Goal: Task Accomplishment & Management: Manage account settings

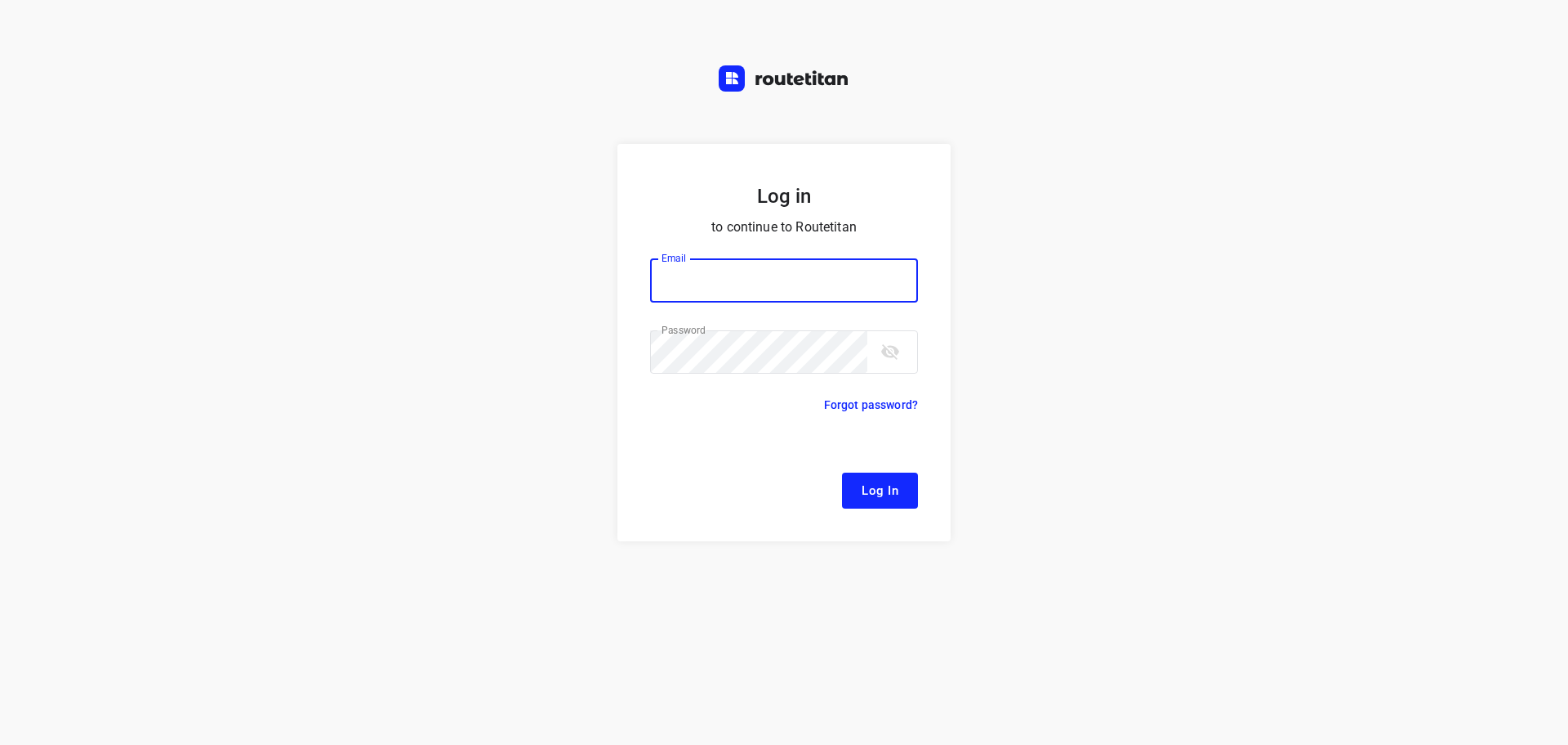
type input "[EMAIL_ADDRESS][DOMAIN_NAME]"
click at [906, 494] on button "Log In" at bounding box center [880, 490] width 76 height 36
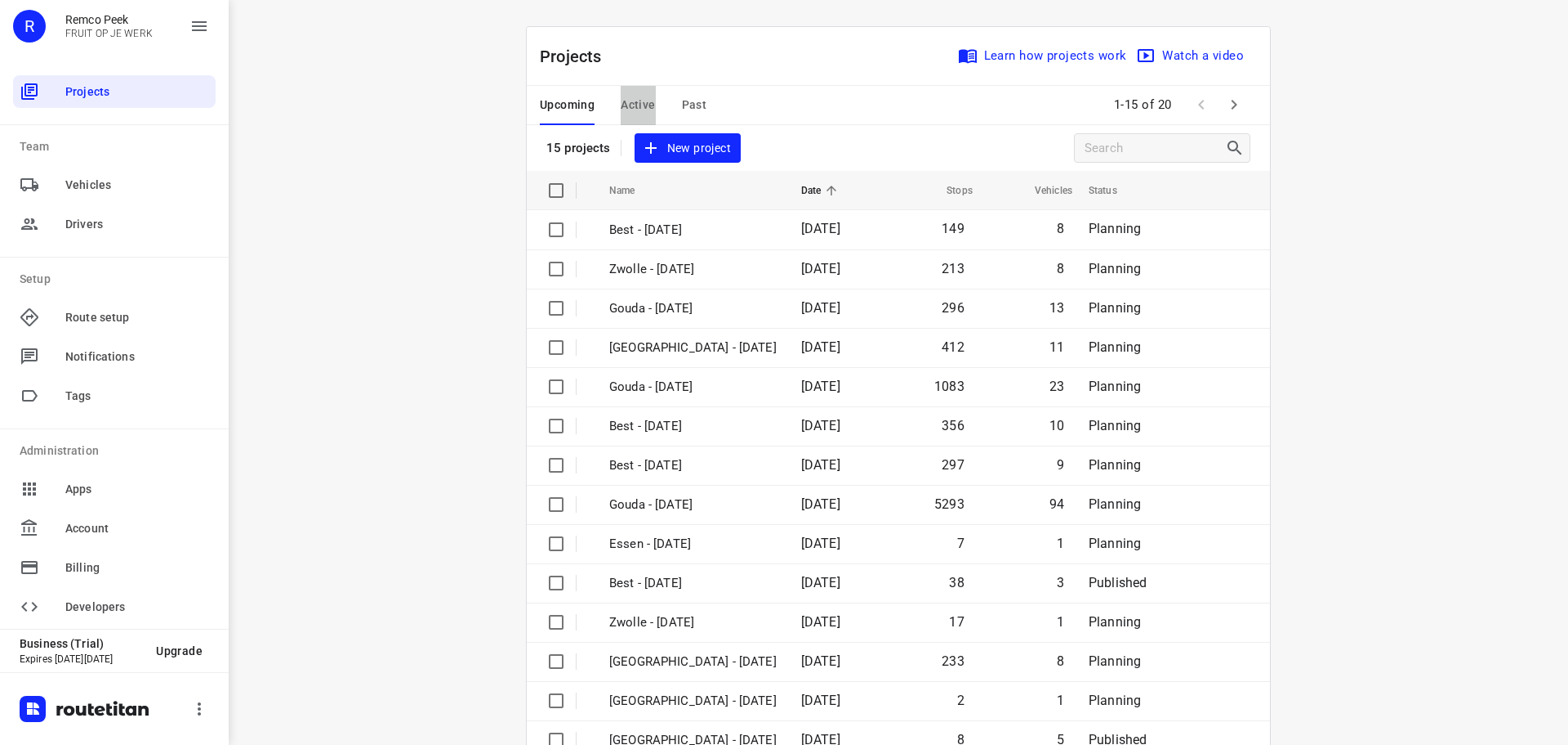
click at [633, 99] on span "Active" at bounding box center [638, 104] width 34 height 20
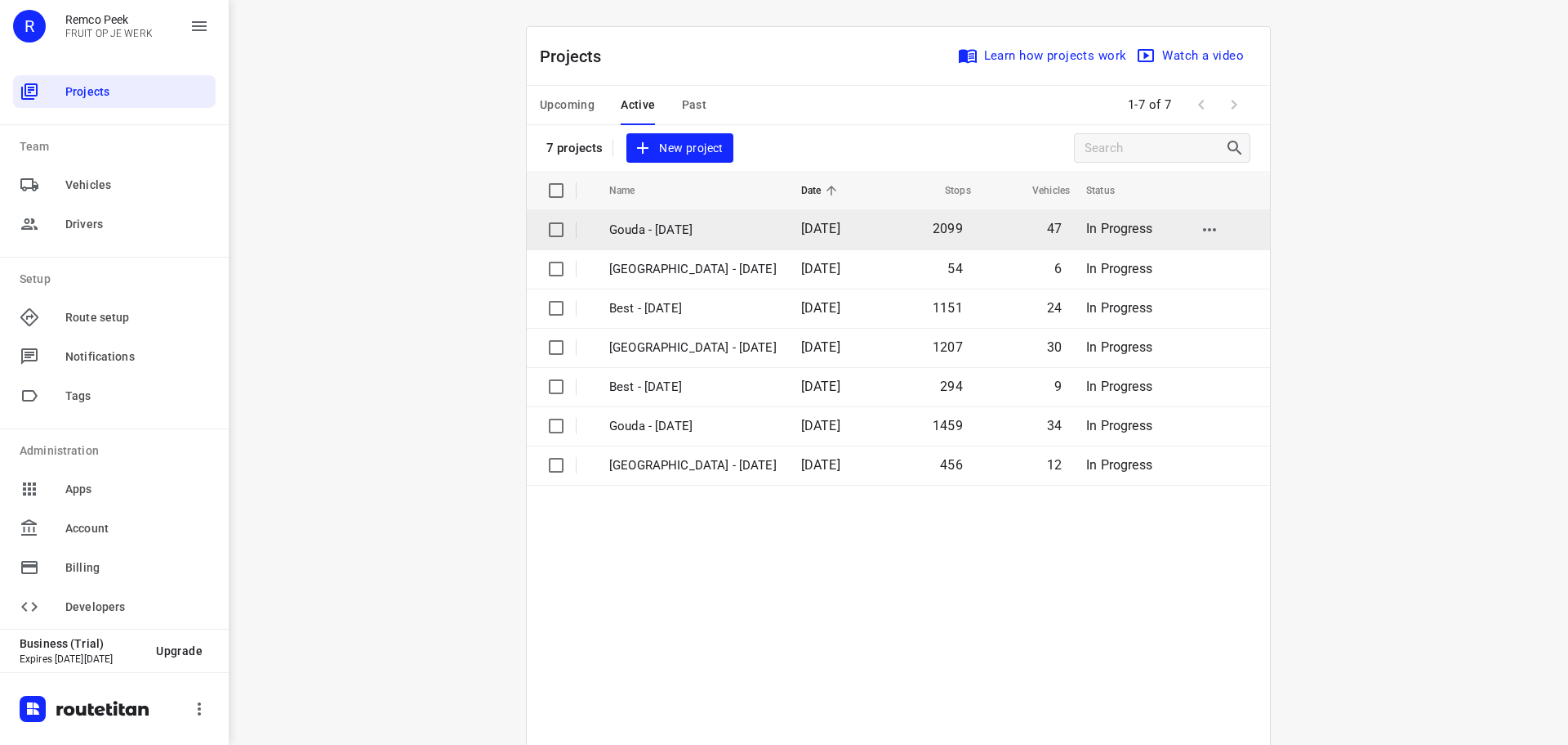
click at [692, 230] on p "Gouda - [DATE]" at bounding box center [693, 230] width 167 height 19
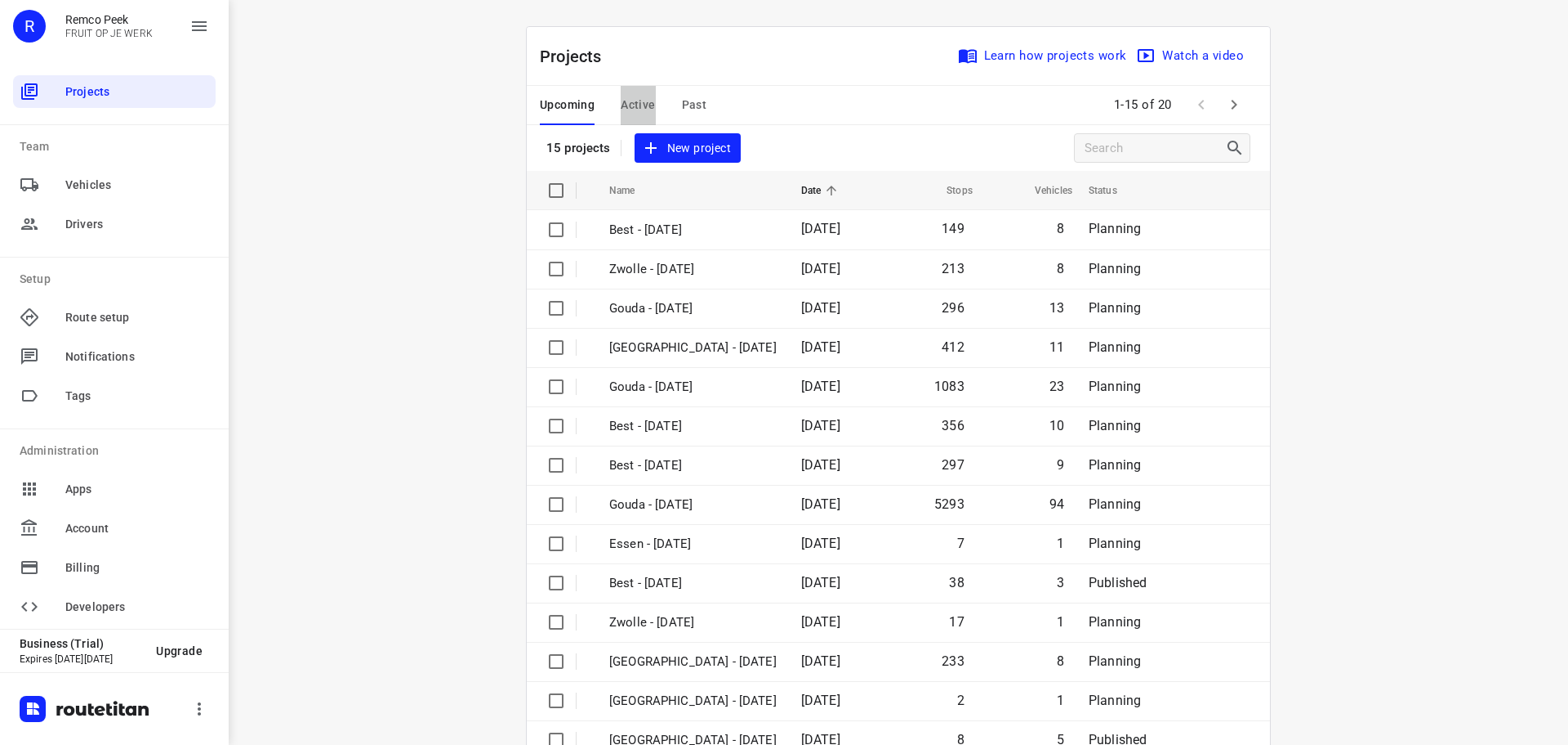
click at [621, 94] on span "Active" at bounding box center [638, 104] width 34 height 20
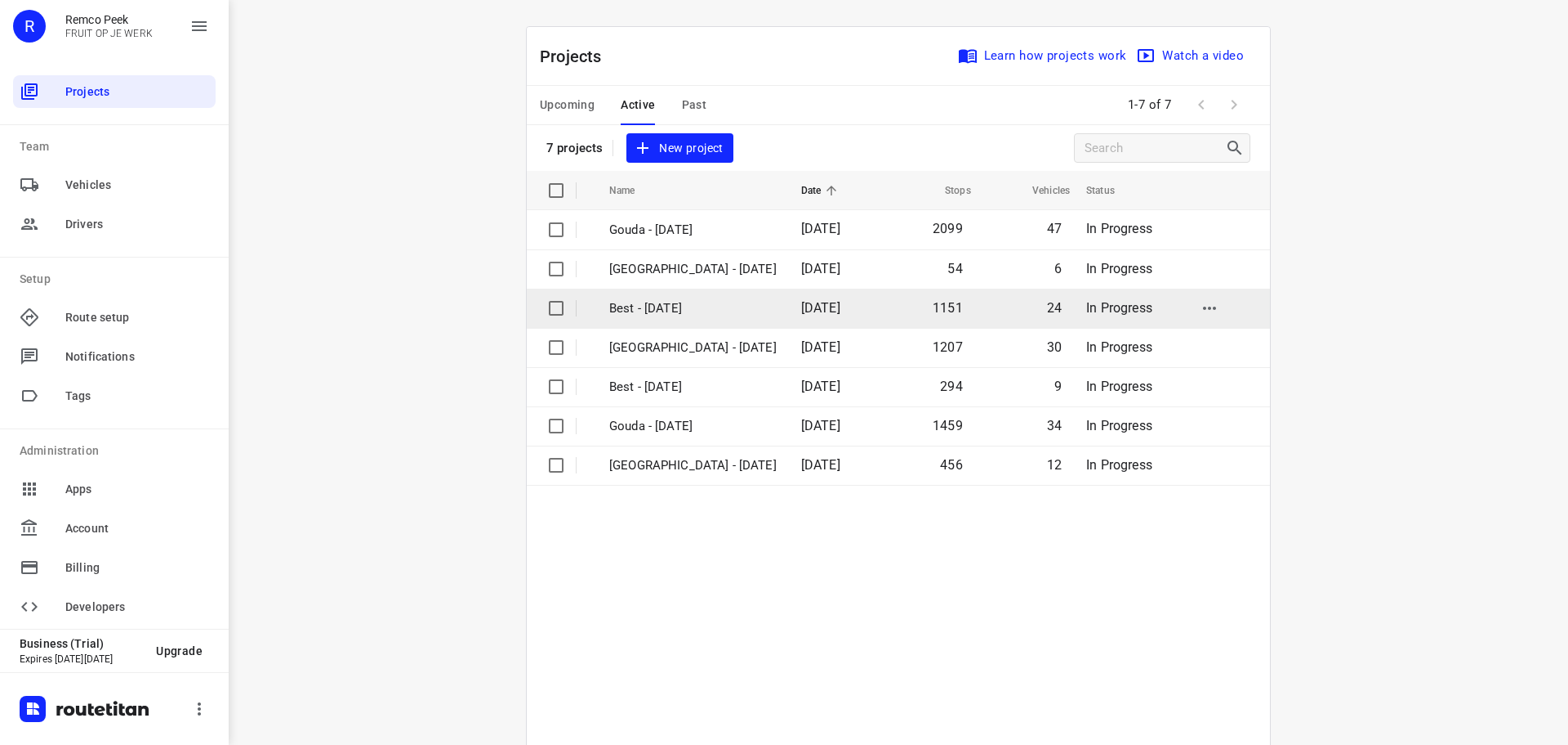
click at [643, 306] on p "Best - [DATE]" at bounding box center [693, 308] width 167 height 19
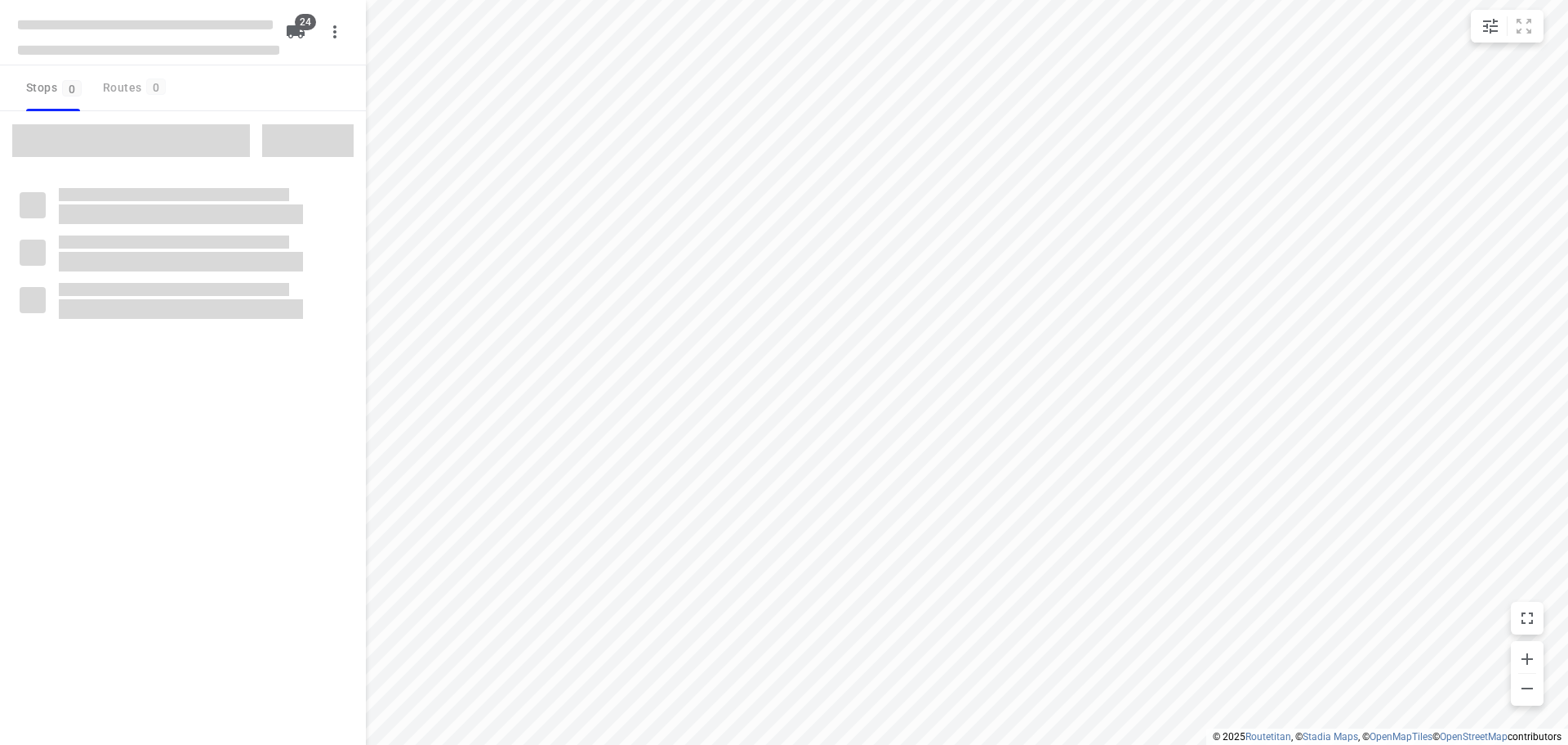
checkbox input "true"
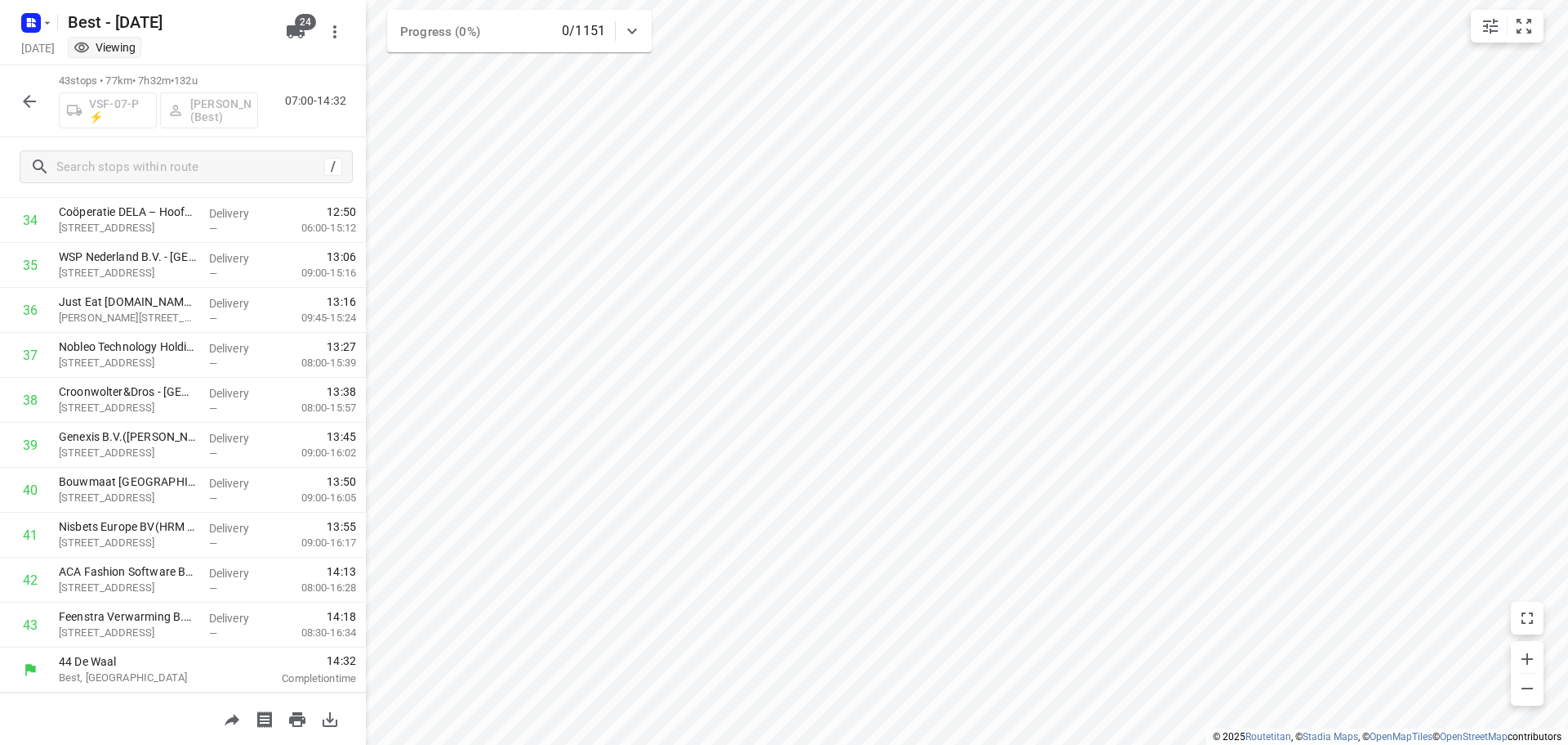
scroll to position [1564, 0]
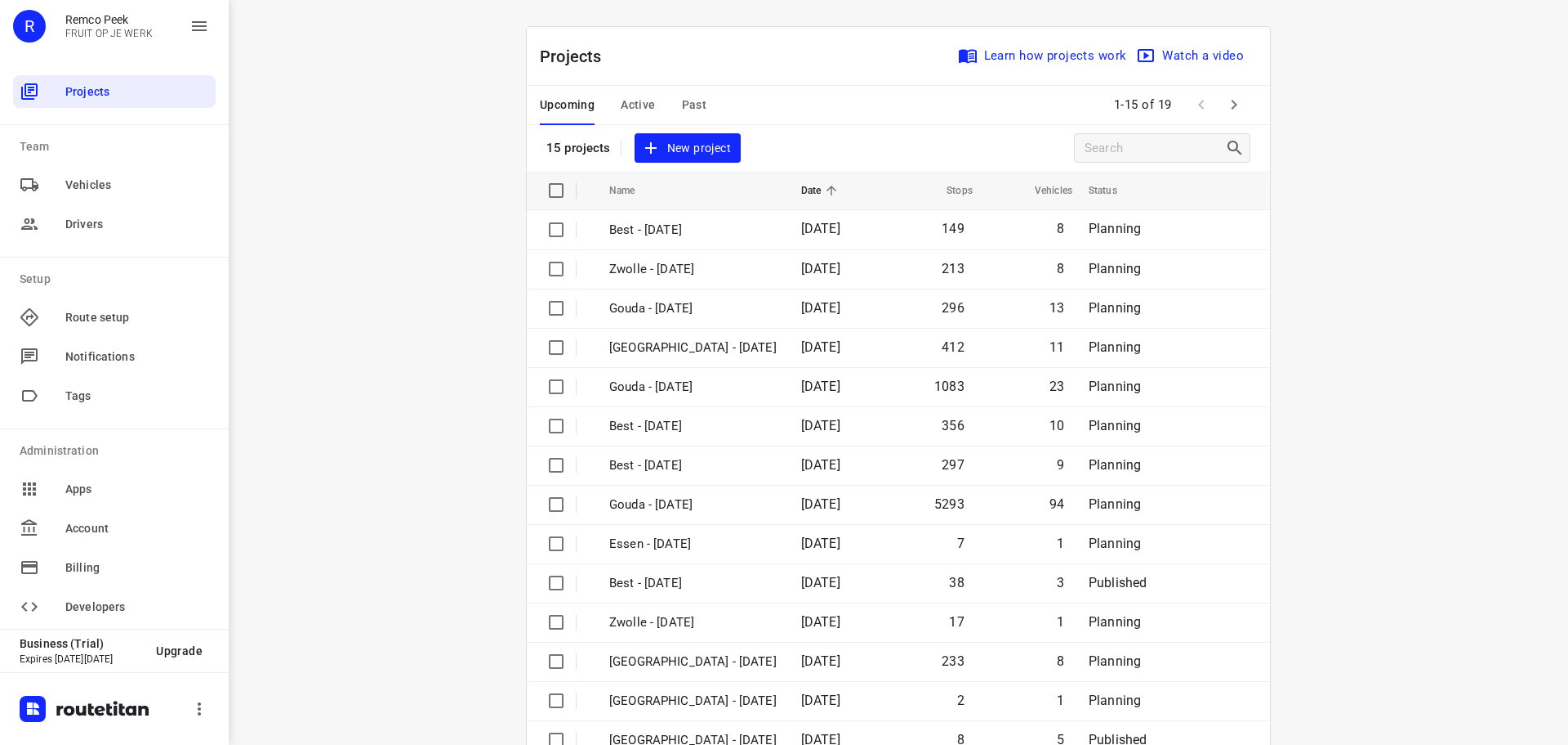
click at [633, 97] on span "Active" at bounding box center [638, 104] width 34 height 20
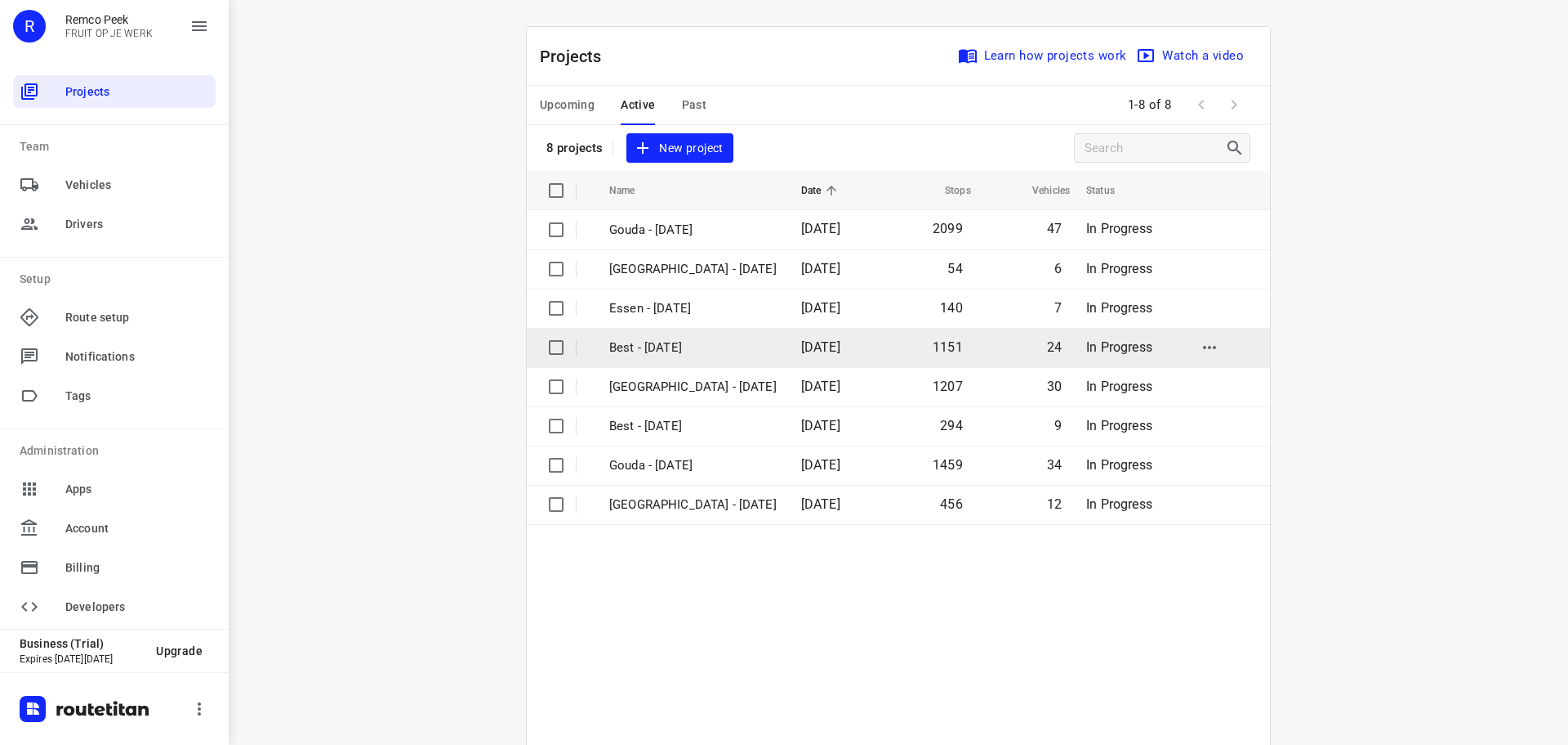
click at [648, 352] on p "Best - [DATE]" at bounding box center [693, 347] width 167 height 19
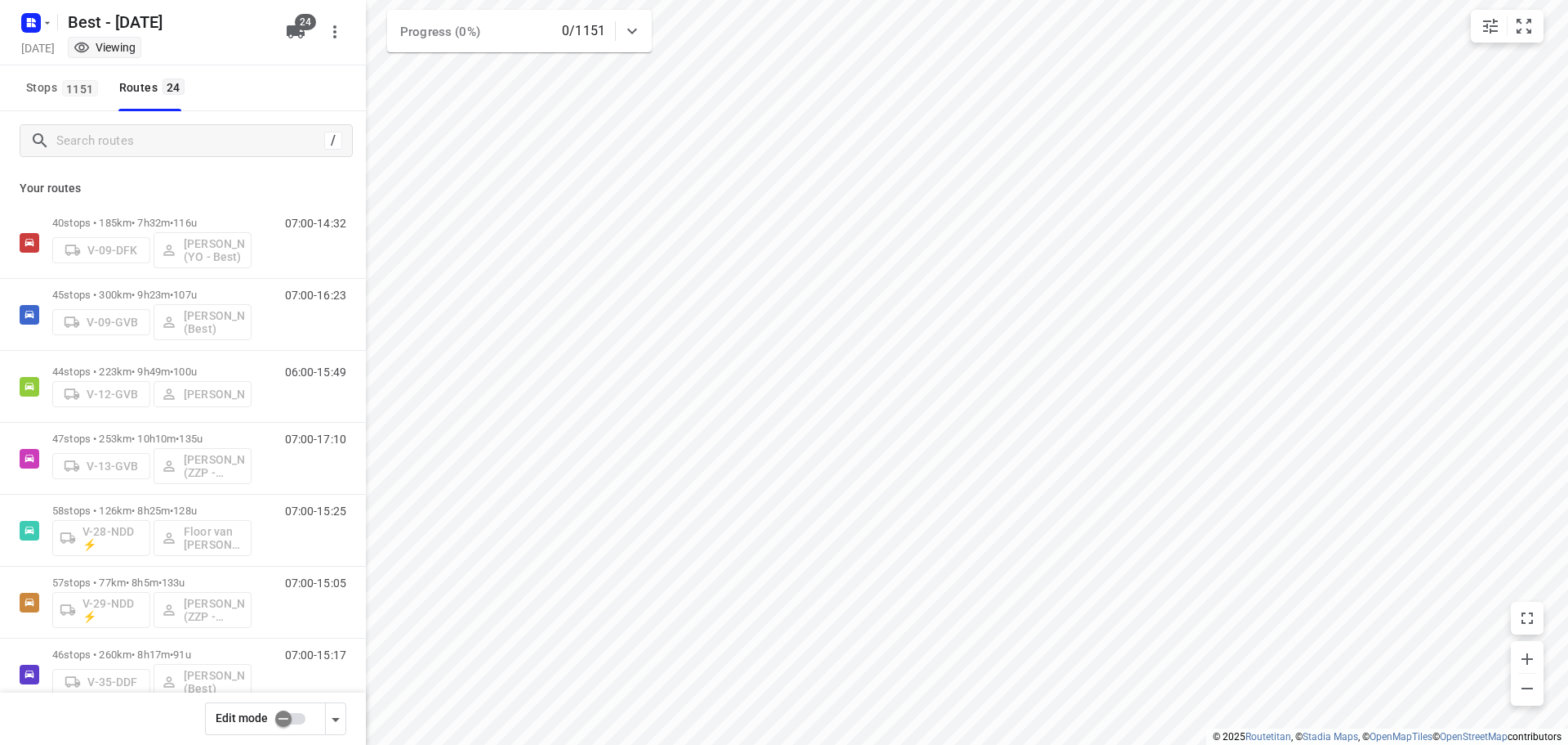
checkbox input "true"
click at [216, 141] on input "Search routes" at bounding box center [204, 141] width 294 height 25
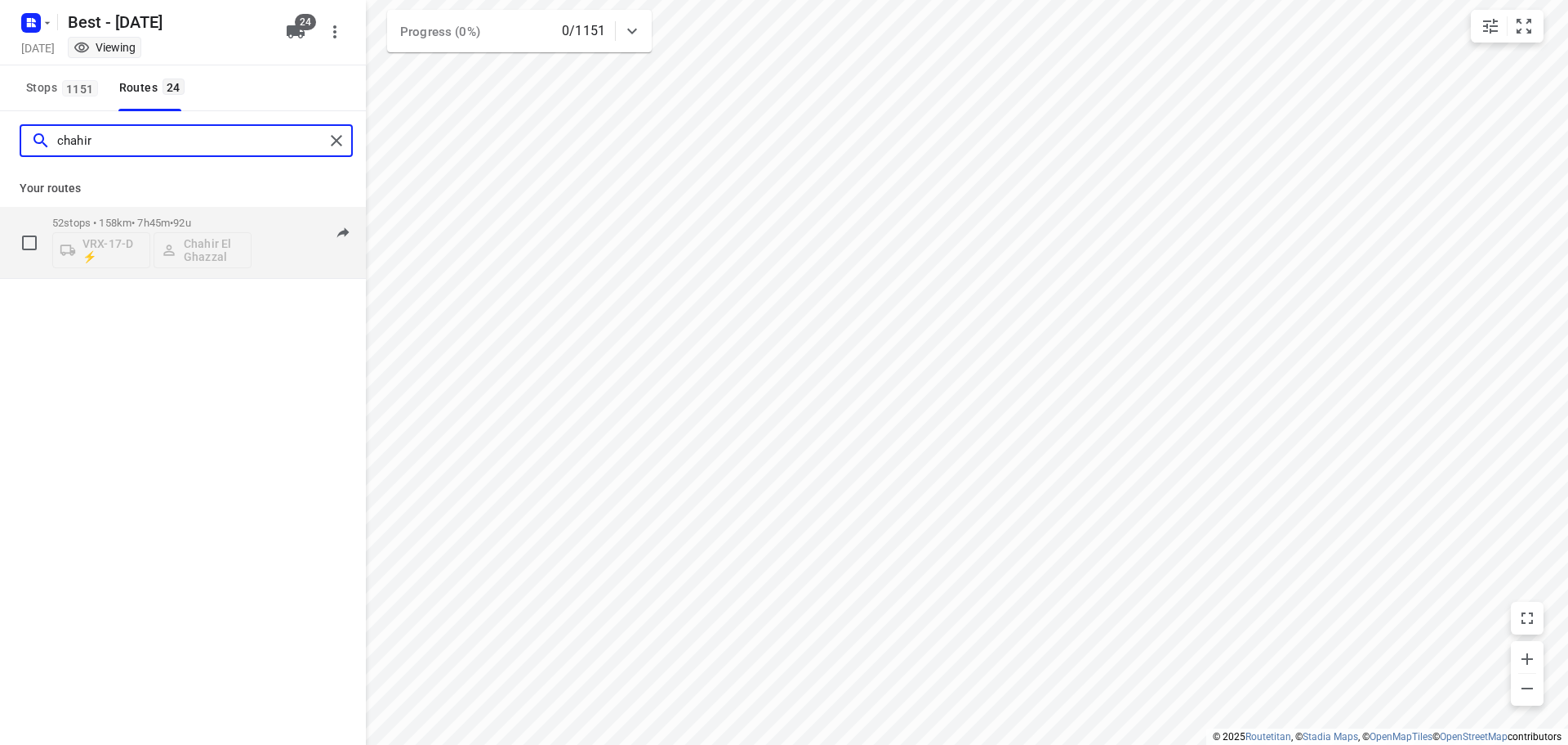
type input "chahir"
click at [140, 222] on p "52 stops • 158km • 7h45m • 92u" at bounding box center [152, 222] width 200 height 13
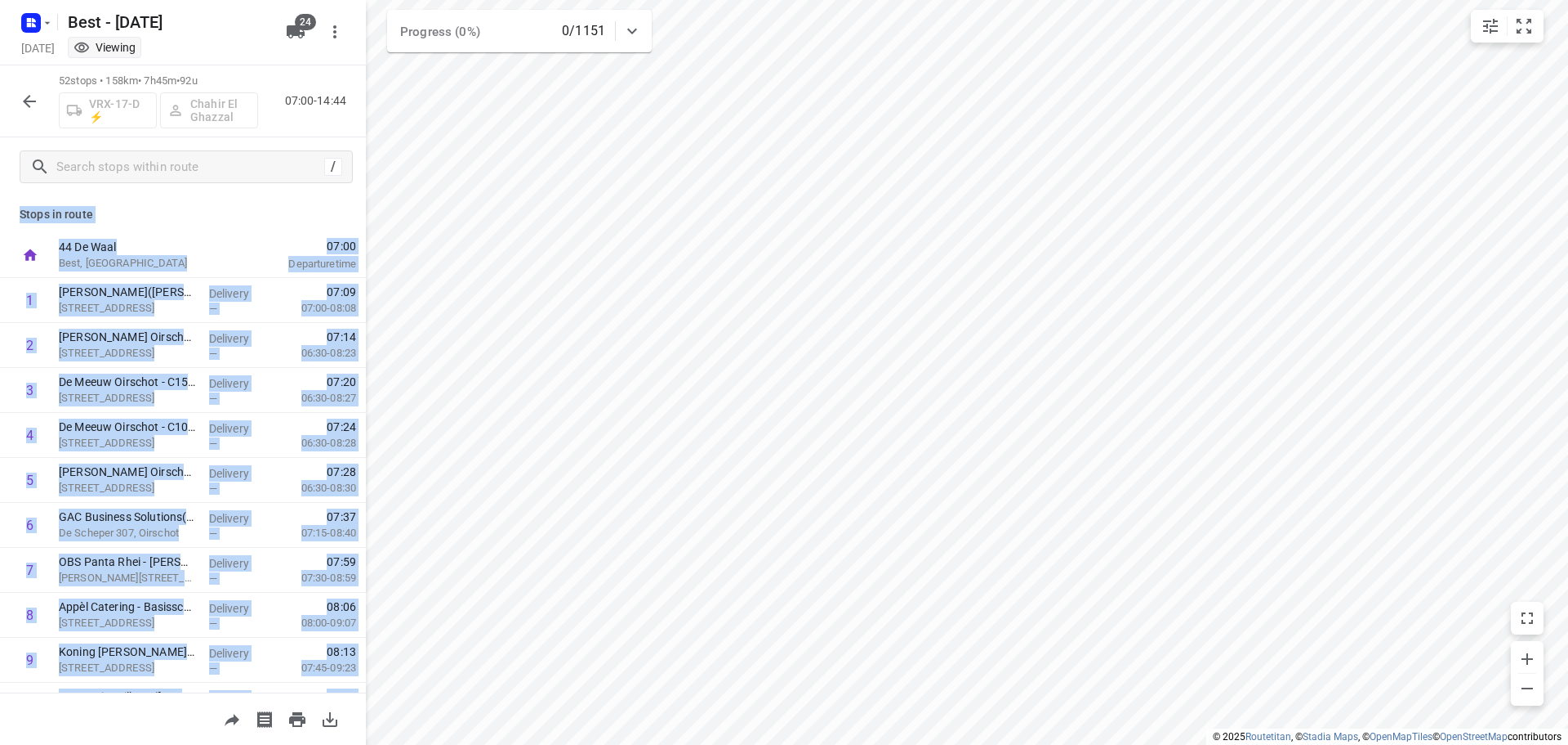
drag, startPoint x: 353, startPoint y: 315, endPoint x: 343, endPoint y: 145, distance: 170.3
click at [343, 145] on div "52 stops • 158km • 7h45m • 92u VRX-17-D ⚡ Chahir El Ghazzal 07:00-14:44 / Stops…" at bounding box center [183, 404] width 366 height 679
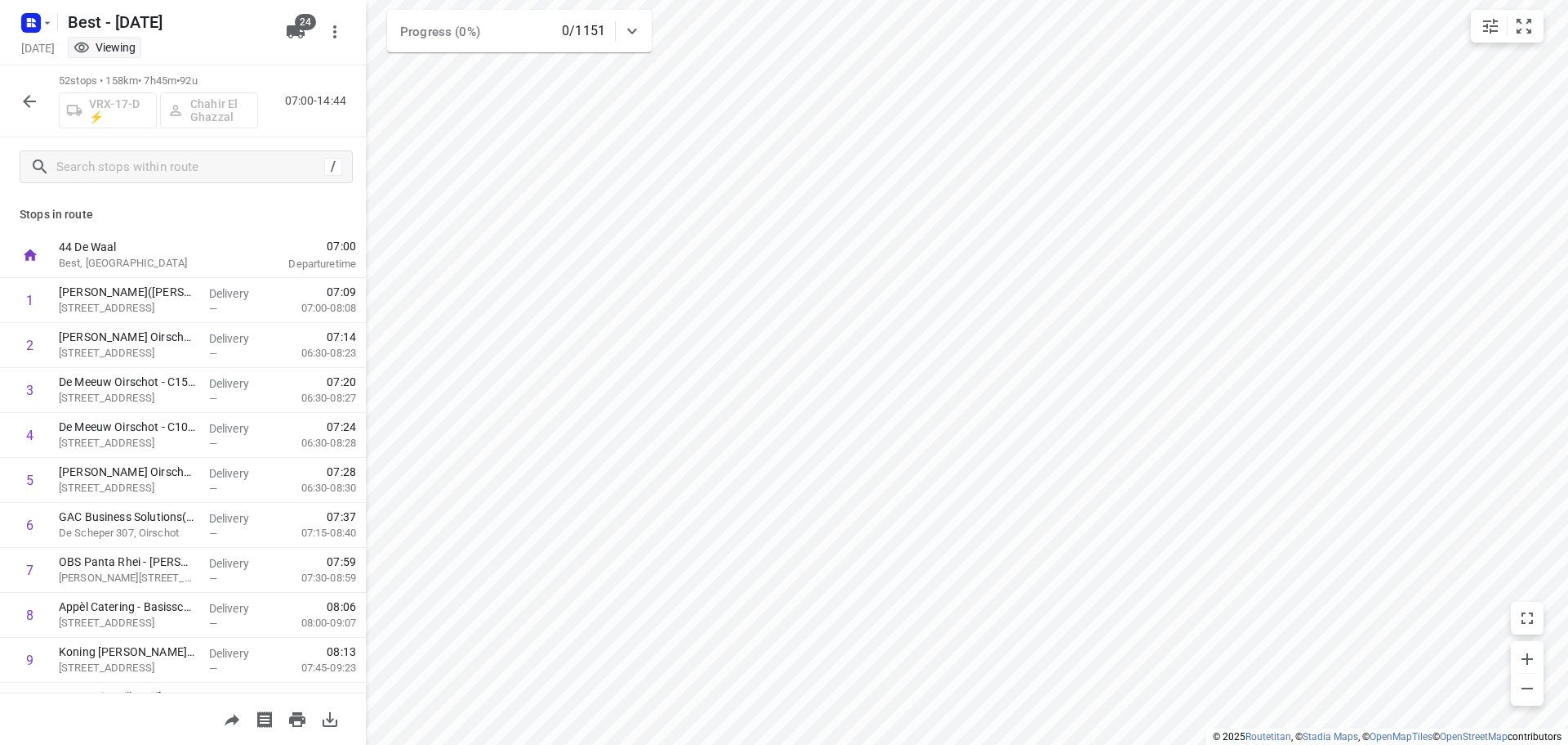
click at [113, 82] on p "52 stops • 158km • 7h45m • 92u" at bounding box center [158, 82] width 200 height 16
drag, startPoint x: 113, startPoint y: 82, endPoint x: 160, endPoint y: 96, distance: 49.0
click at [147, 83] on p "52 stops • 158km • 7h45m • 92u" at bounding box center [158, 82] width 200 height 16
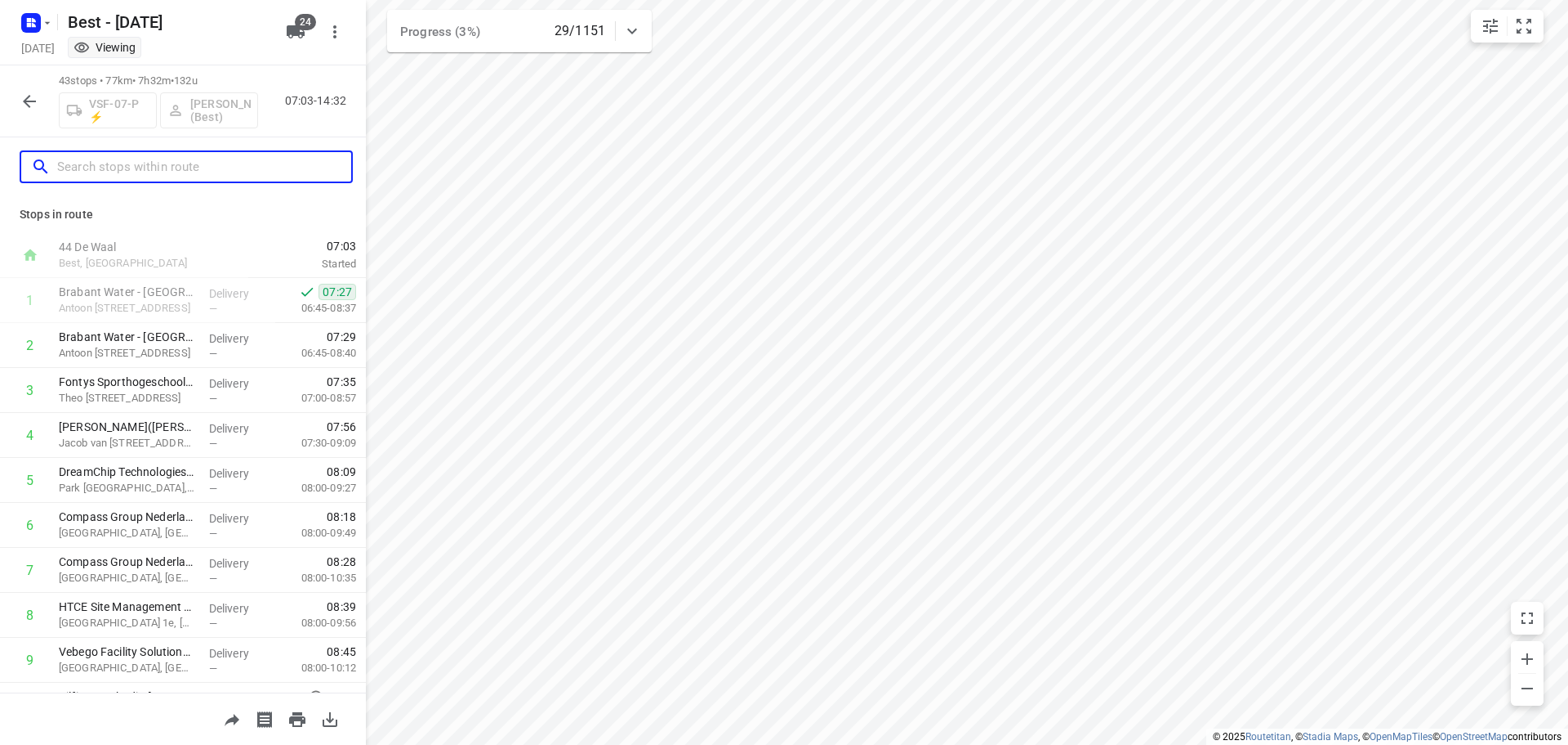
click at [90, 158] on input "text" at bounding box center [204, 168] width 294 height 25
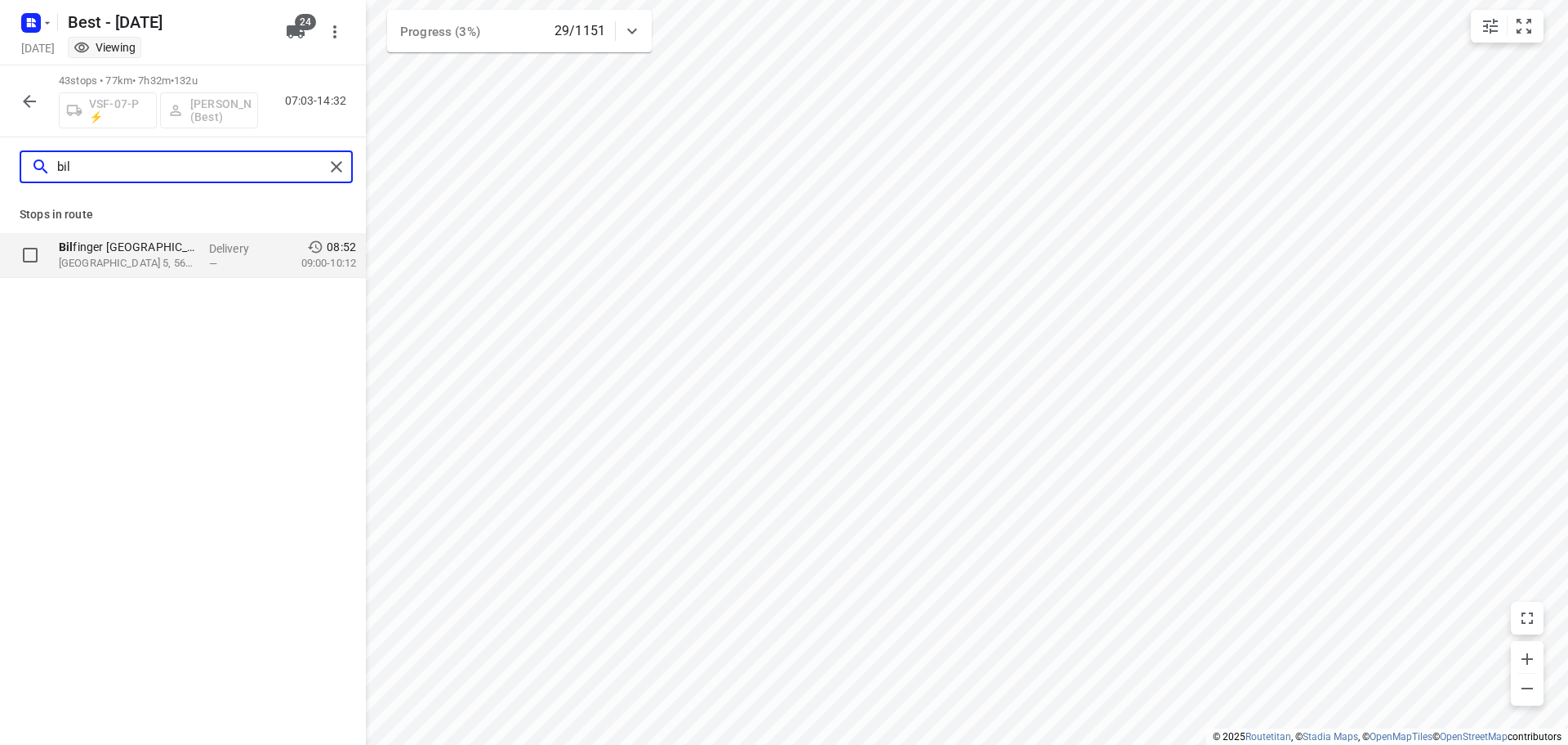
type input "bil"
click at [140, 249] on p "Bil finger Tebodin [GEOGRAPHIC_DATA] BV - [GEOGRAPHIC_DATA]([PERSON_NAME])" at bounding box center [127, 246] width 137 height 17
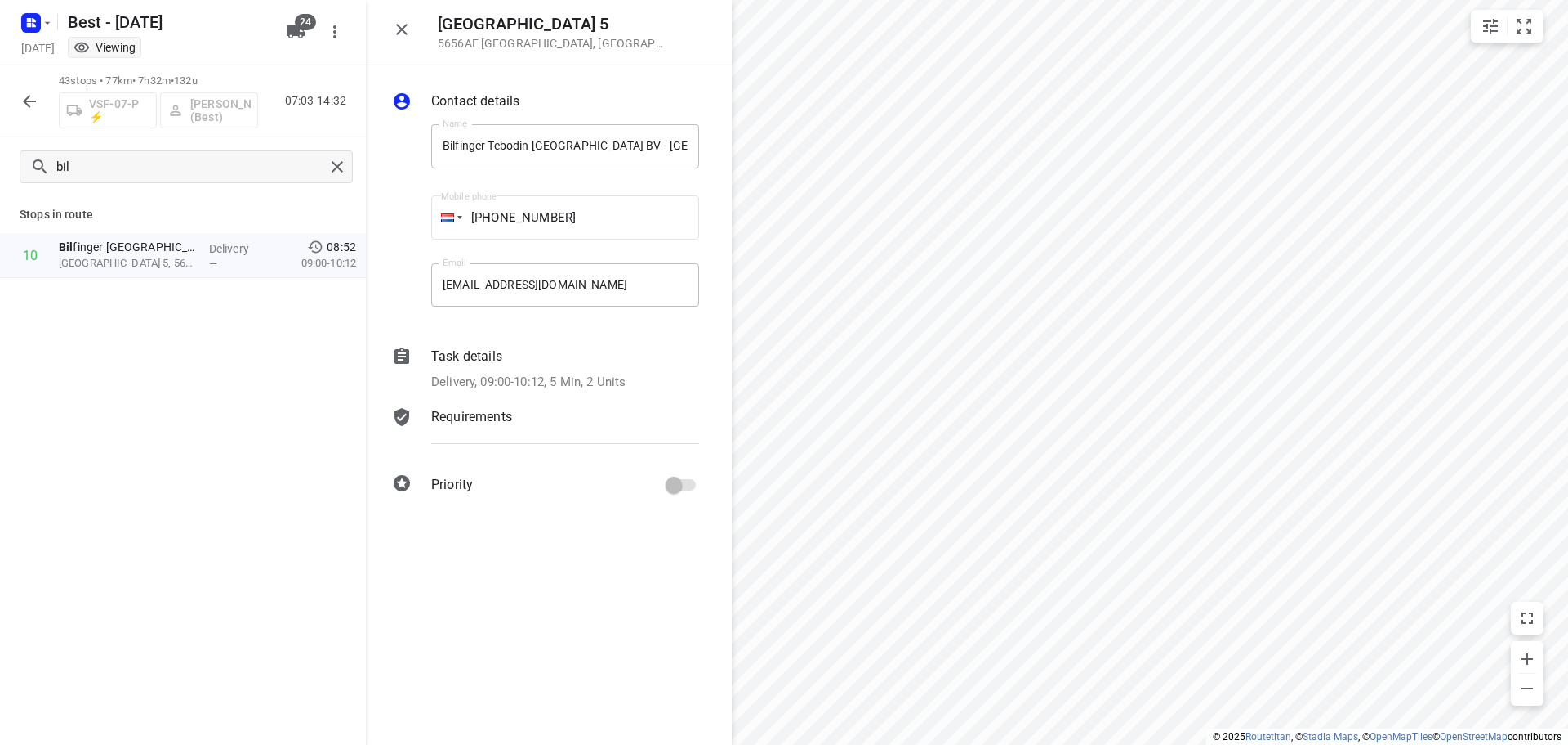
click at [511, 384] on p "Delivery, 09:00-10:12, 5 Min, 2 Units" at bounding box center [529, 382] width 195 height 19
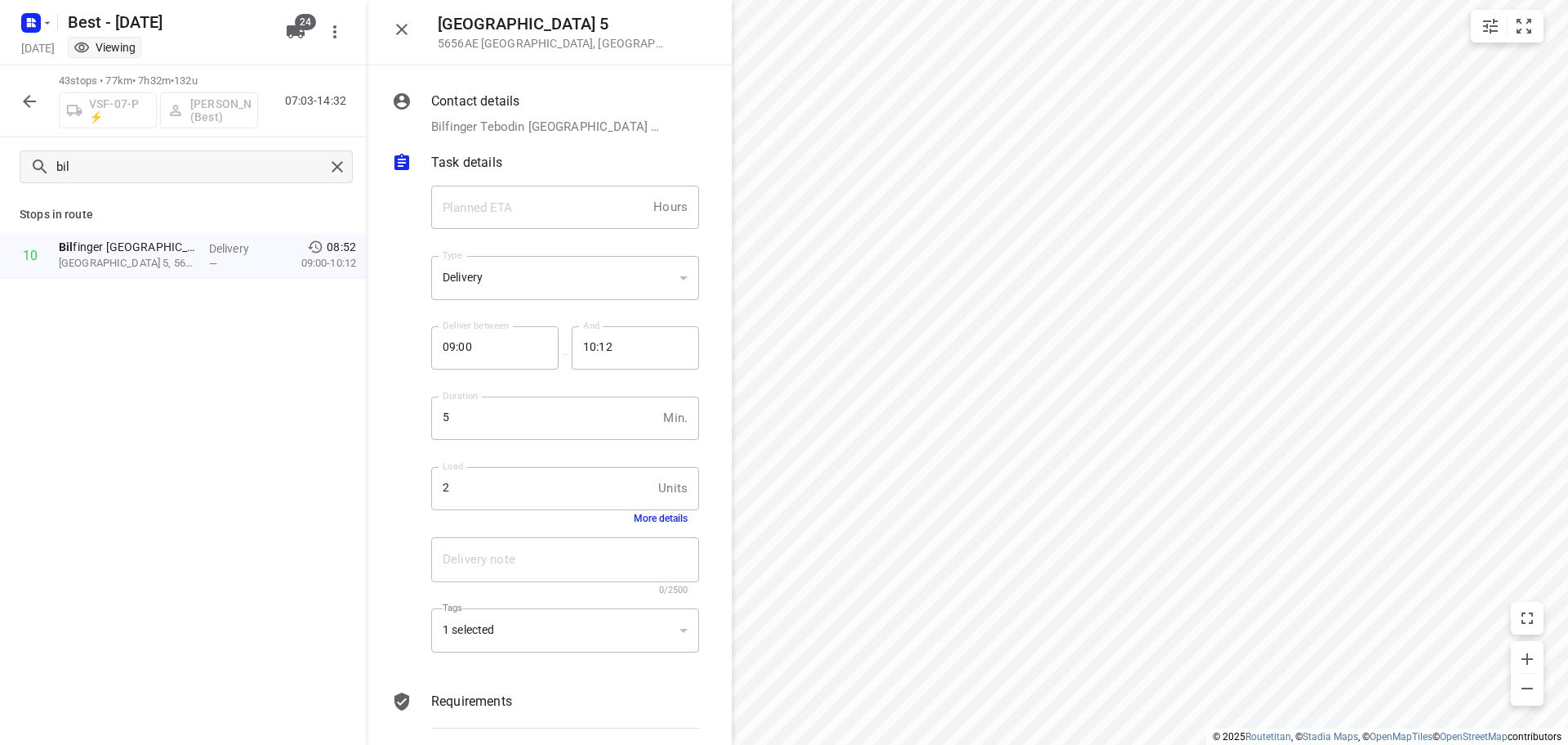
click at [654, 515] on button "More details" at bounding box center [660, 518] width 54 height 12
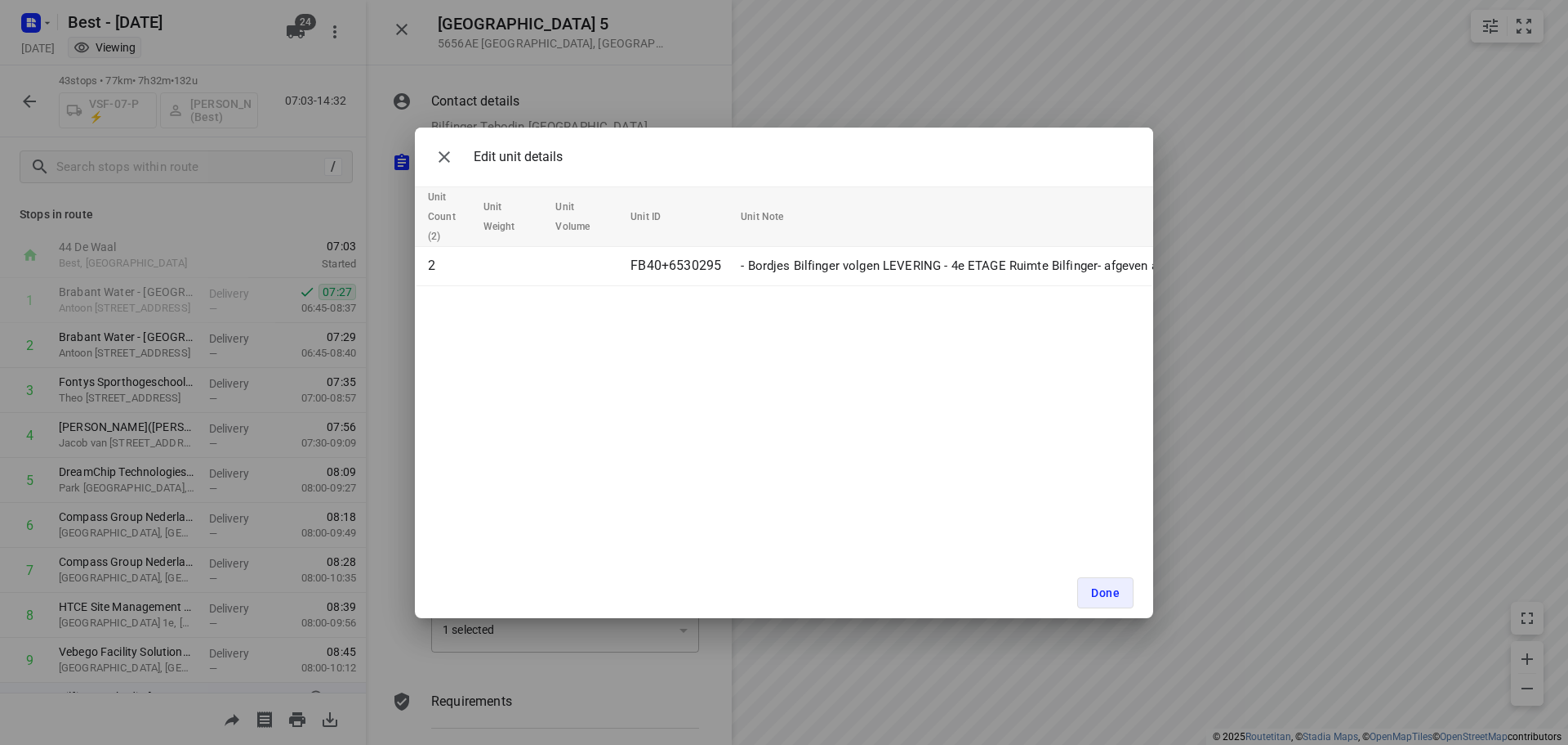
click at [766, 454] on div "Edit unit details Unit Count (2) Unit Weight Unit Volume Unit ID Unit Note 2 FB…" at bounding box center [784, 373] width 739 height 491
click at [433, 155] on button "button" at bounding box center [445, 157] width 33 height 33
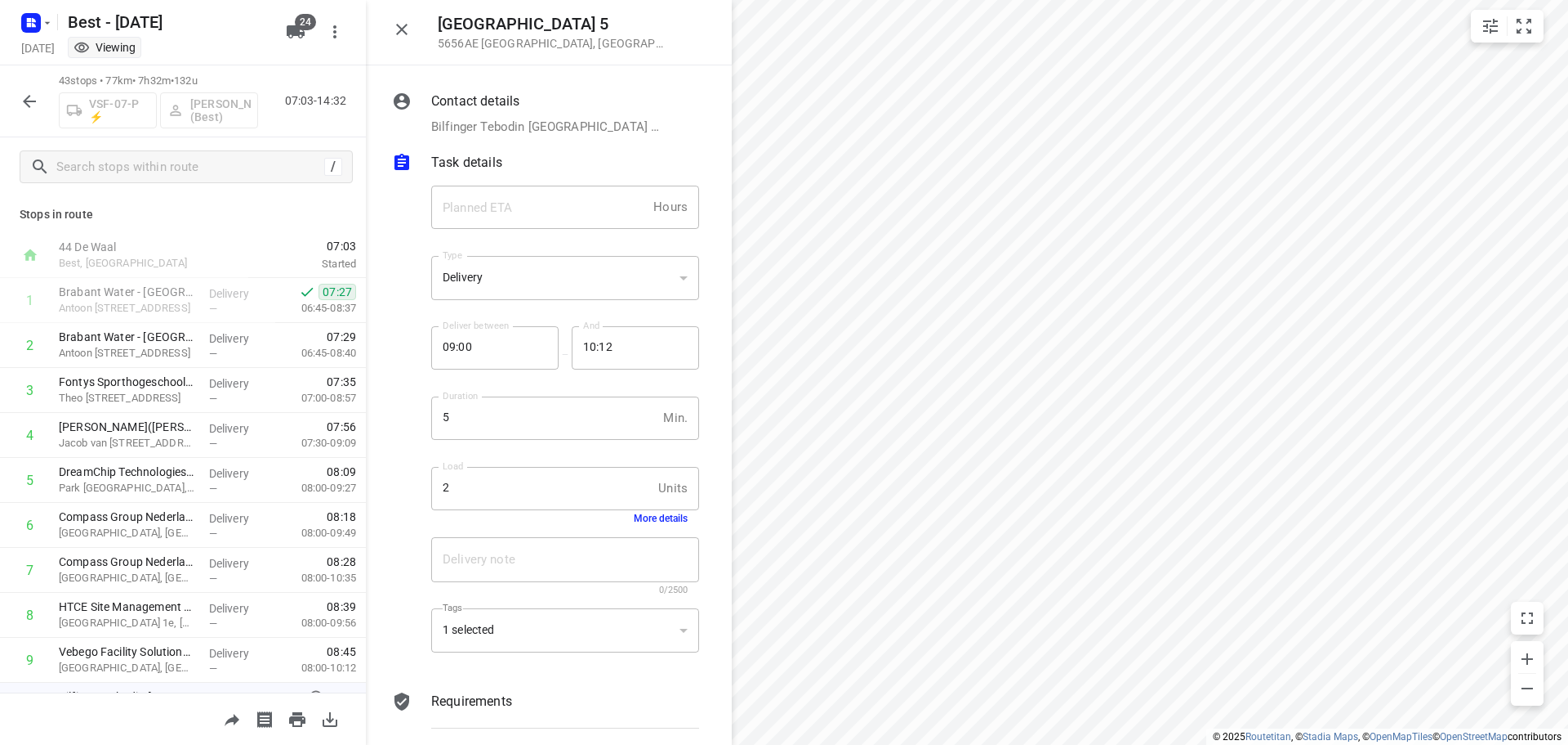
click at [28, 98] on icon "button" at bounding box center [29, 101] width 19 height 19
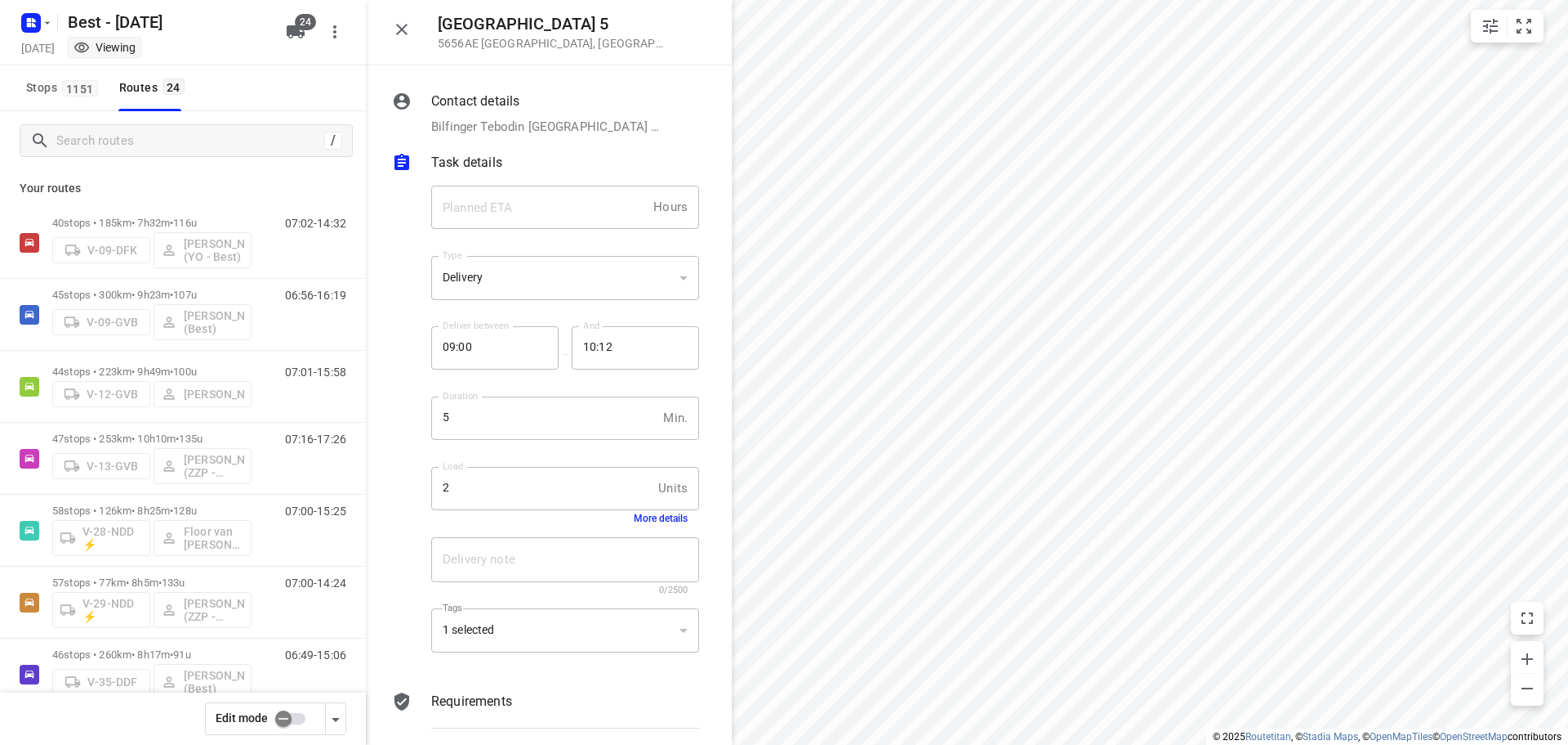
click at [968, 744] on html "i © 2025 Routetitan , © Stadia Maps , © OpenMapTiles © OpenStreetMap contributo…" at bounding box center [784, 372] width 1568 height 745
click at [83, 132] on input "Search routes" at bounding box center [188, 141] width 262 height 25
click at [296, 27] on icon "button" at bounding box center [296, 31] width 18 height 13
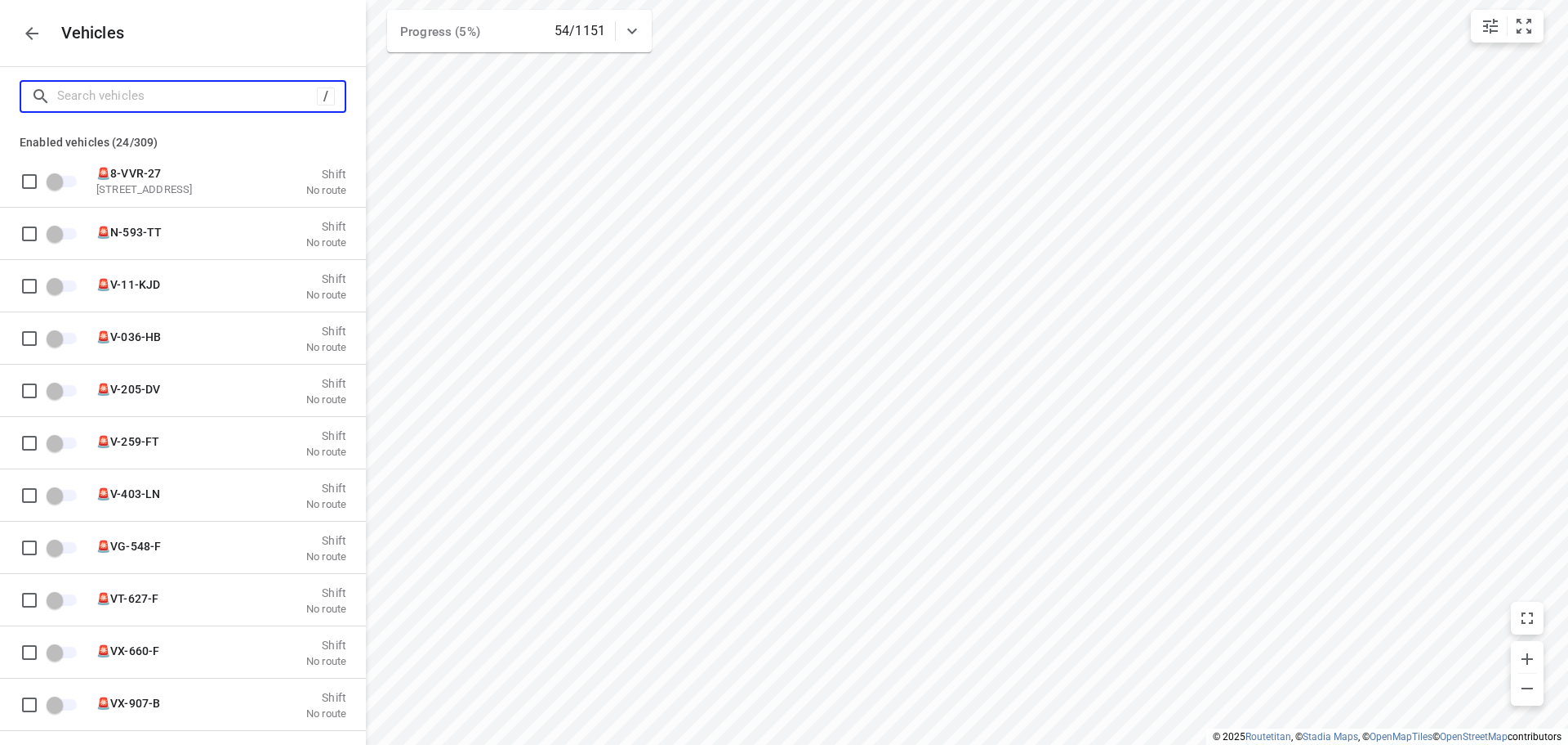
click at [91, 99] on input "Search vehicles" at bounding box center [187, 96] width 260 height 25
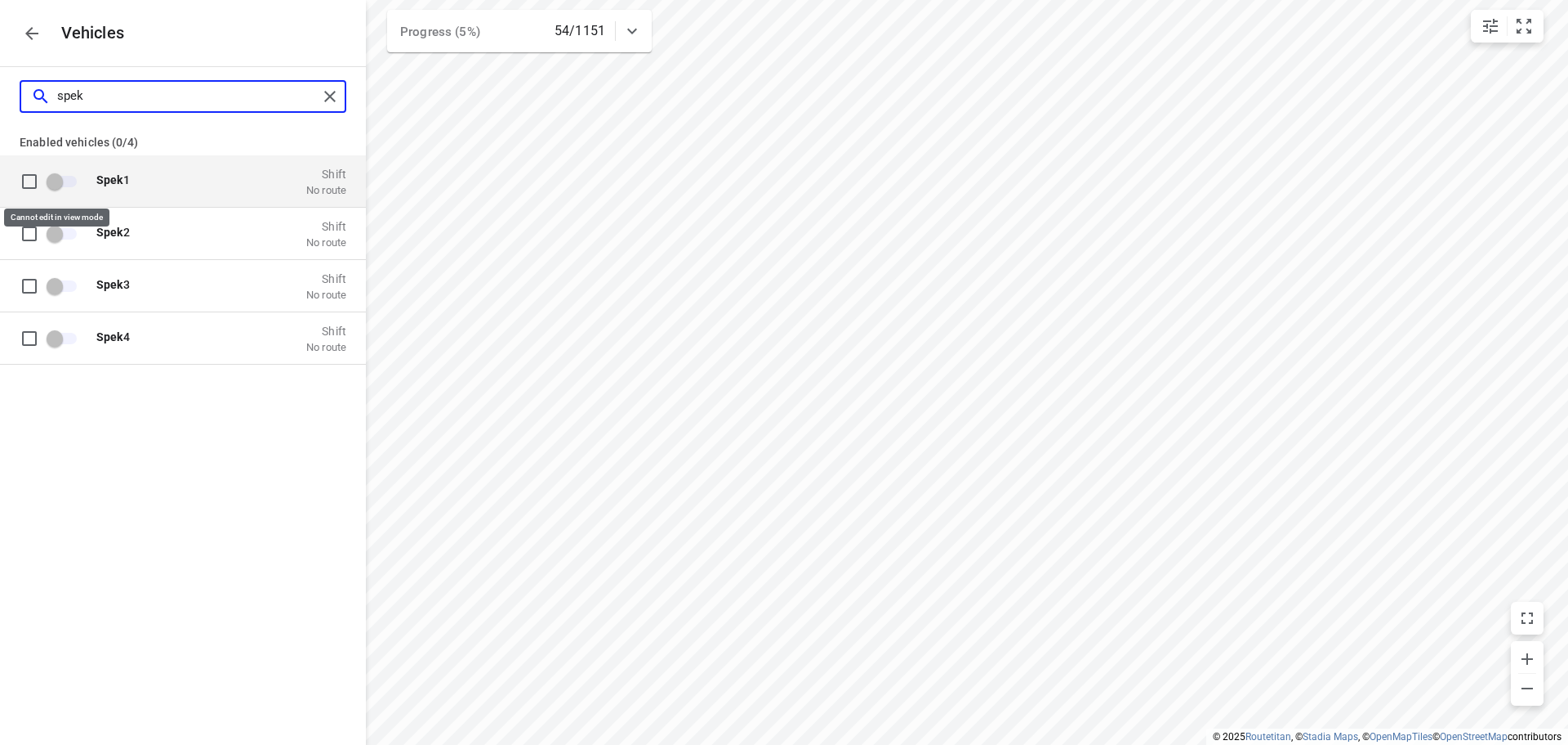
type input "spek"
click at [69, 180] on span "grid" at bounding box center [62, 181] width 28 height 12
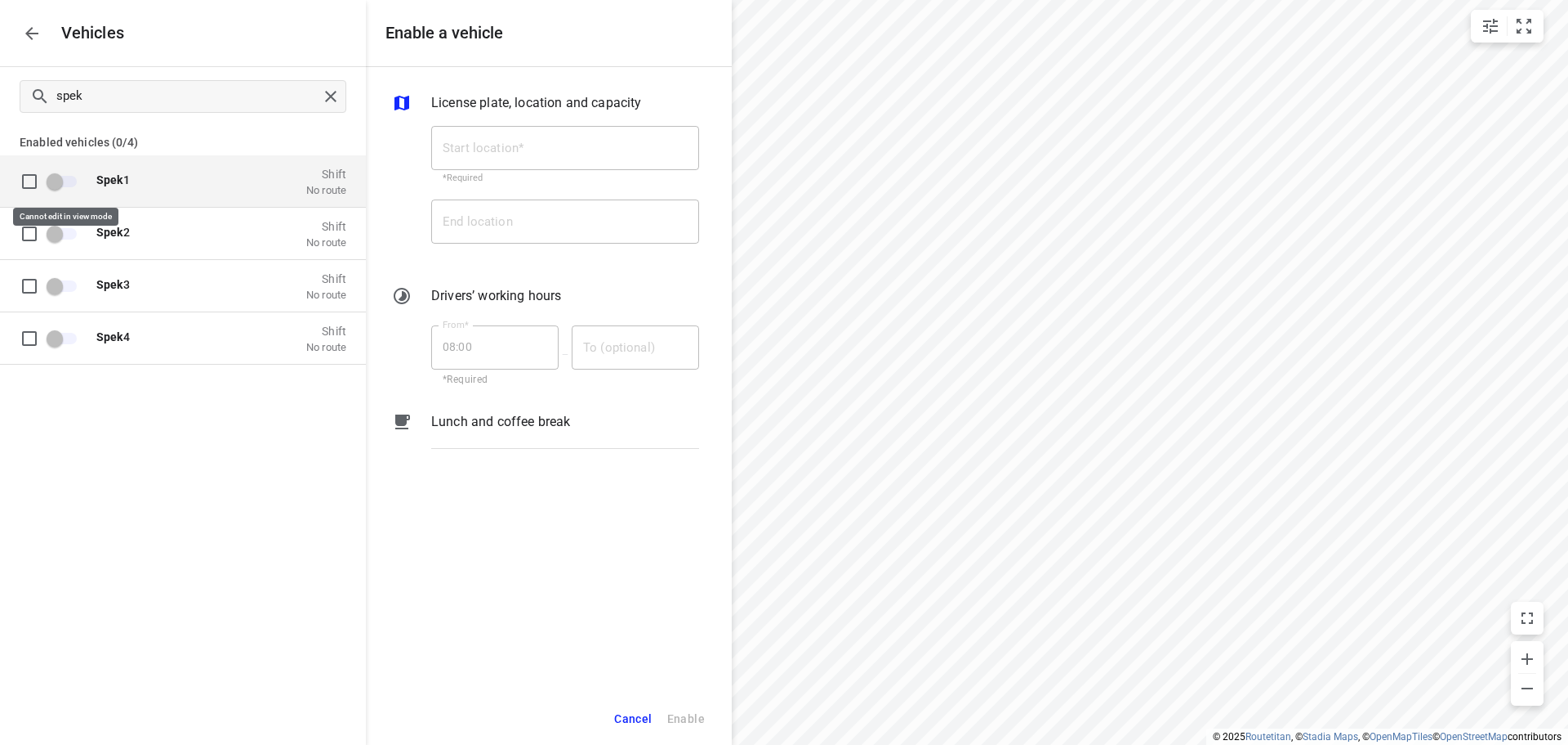
click at [58, 186] on span "grid" at bounding box center [62, 181] width 28 height 12
click at [29, 180] on span "grid" at bounding box center [29, 181] width 33 height 33
click at [50, 186] on span "grid" at bounding box center [62, 181] width 48 height 31
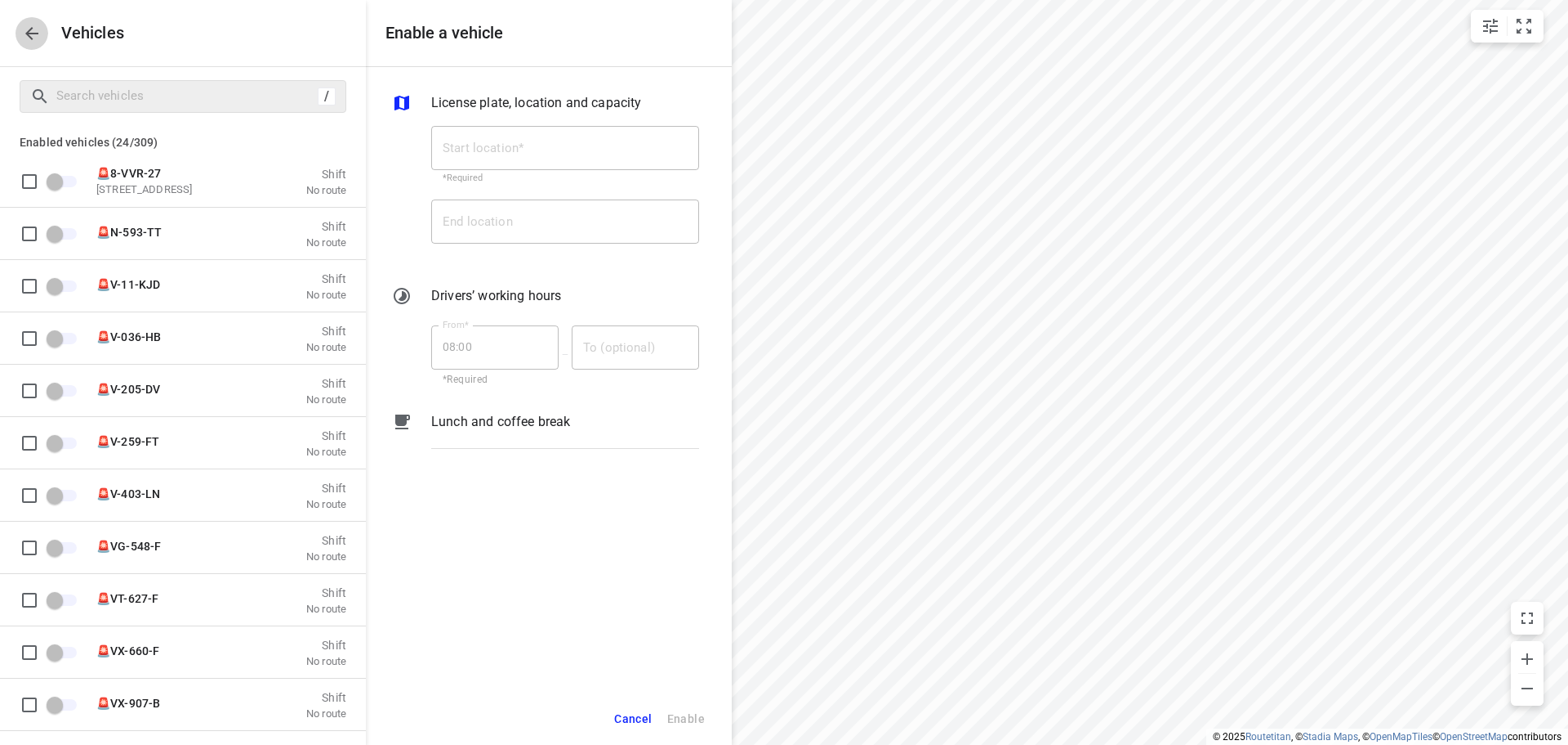
click at [28, 33] on icon "button" at bounding box center [31, 33] width 13 height 13
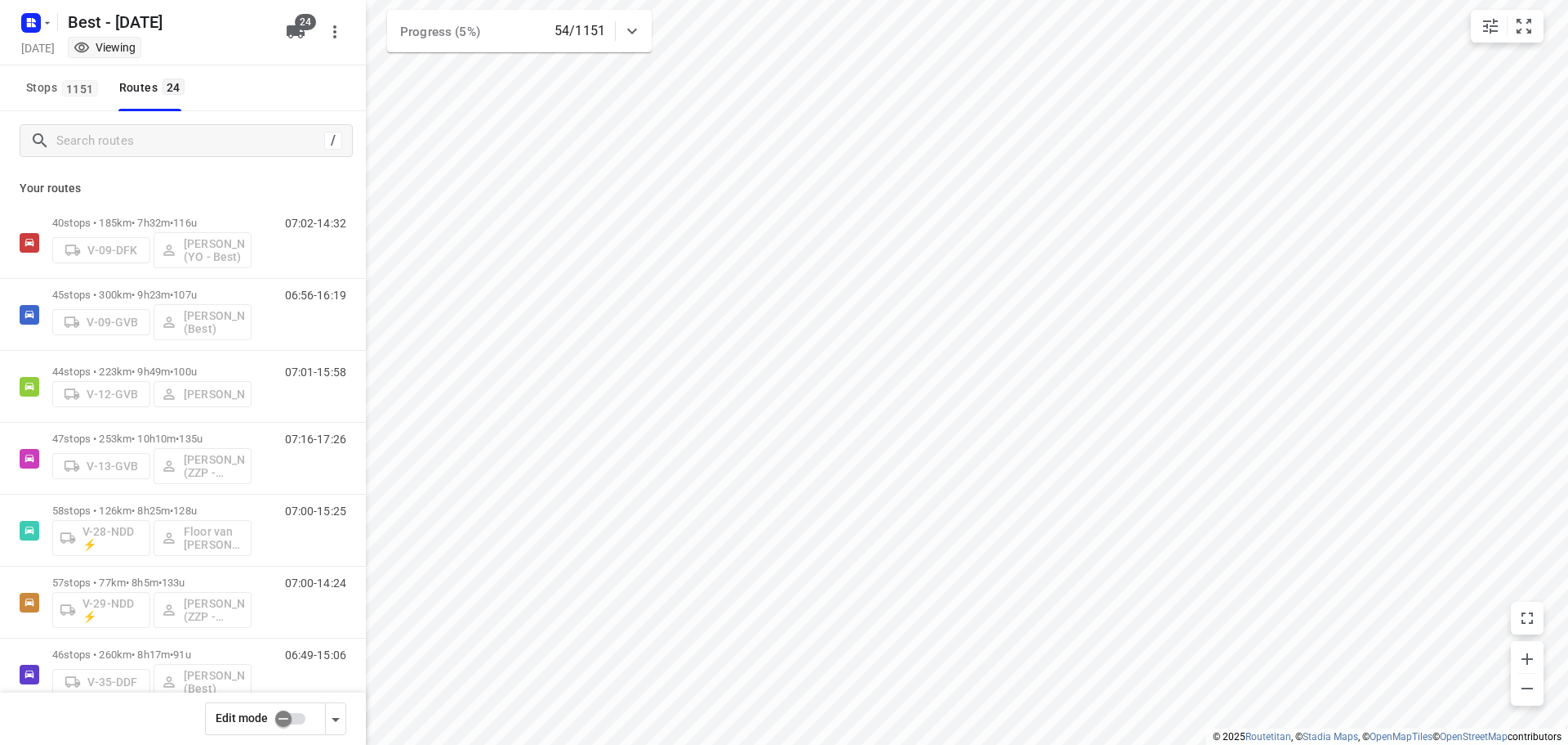
click at [280, 721] on input "checkbox" at bounding box center [283, 719] width 93 height 31
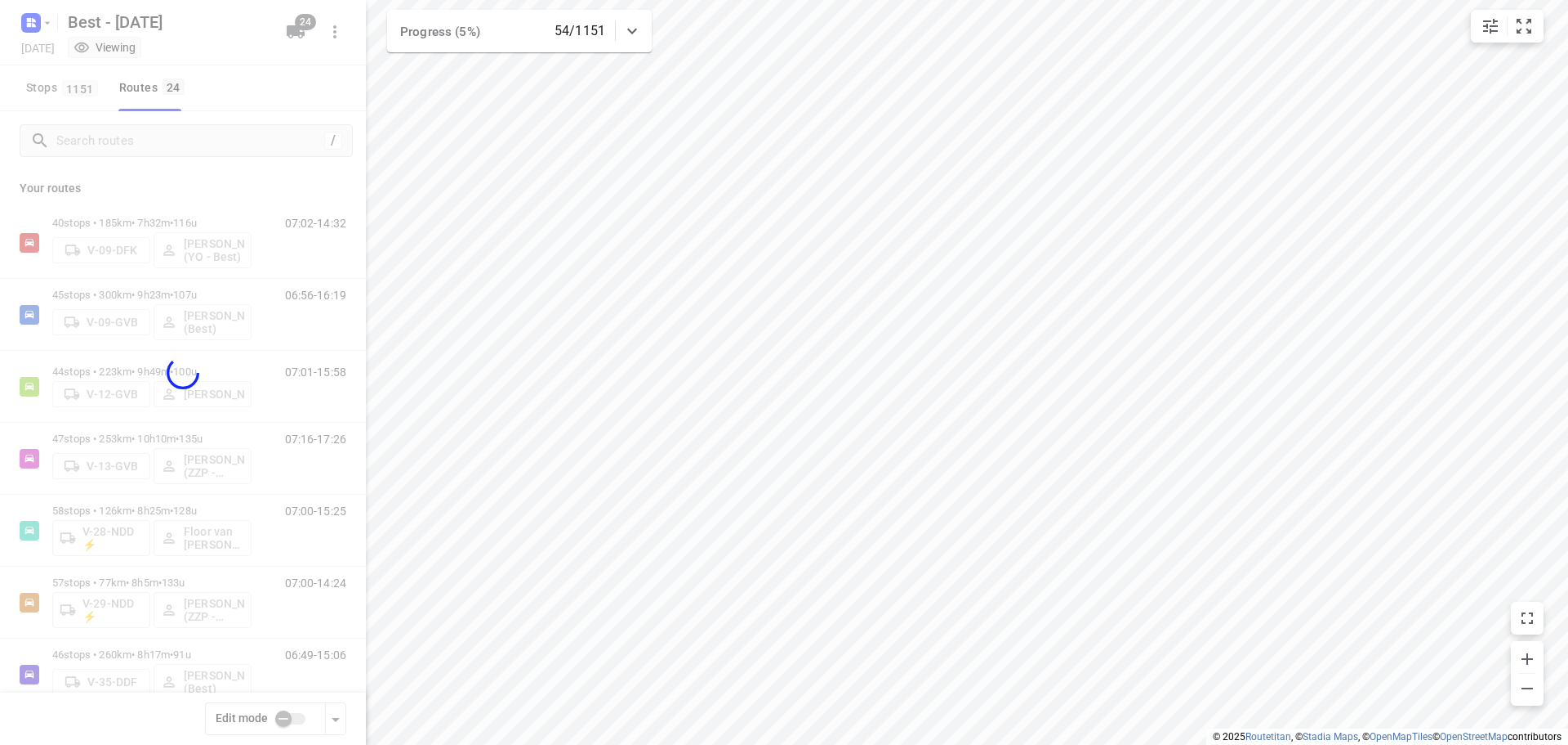
checkbox input "true"
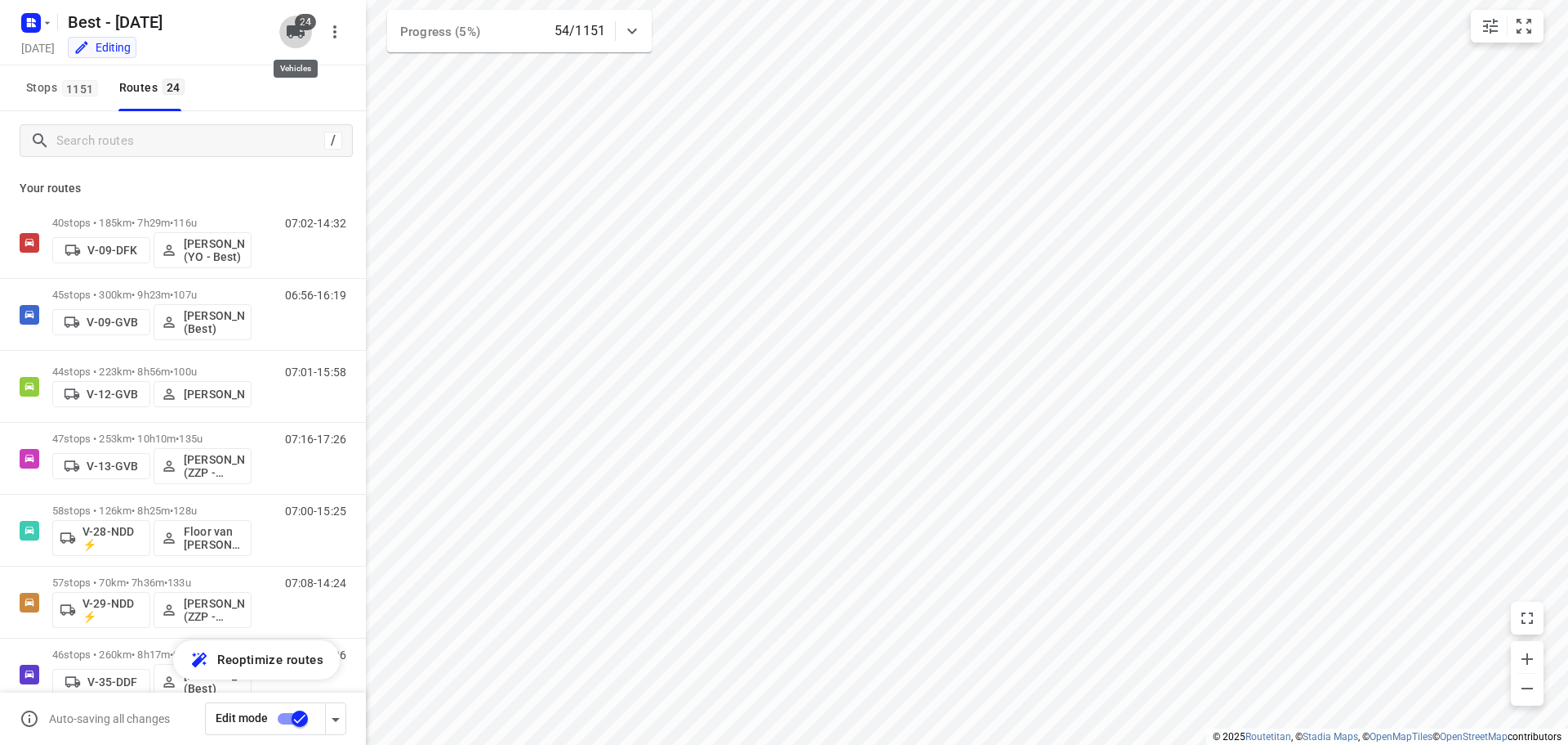
click at [296, 18] on span "24" at bounding box center [306, 21] width 21 height 17
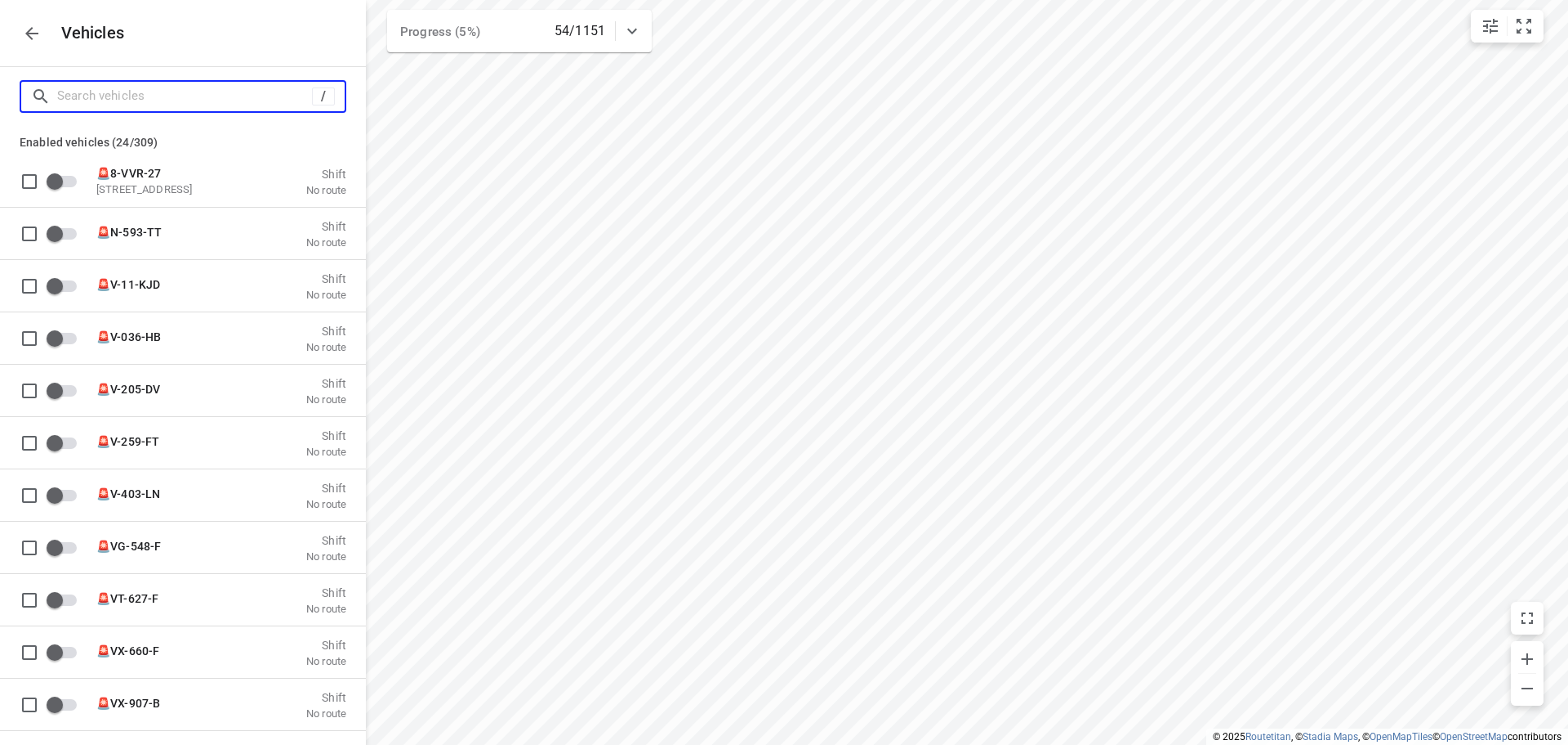
click at [249, 95] on input "Search vehicles" at bounding box center [185, 96] width 255 height 25
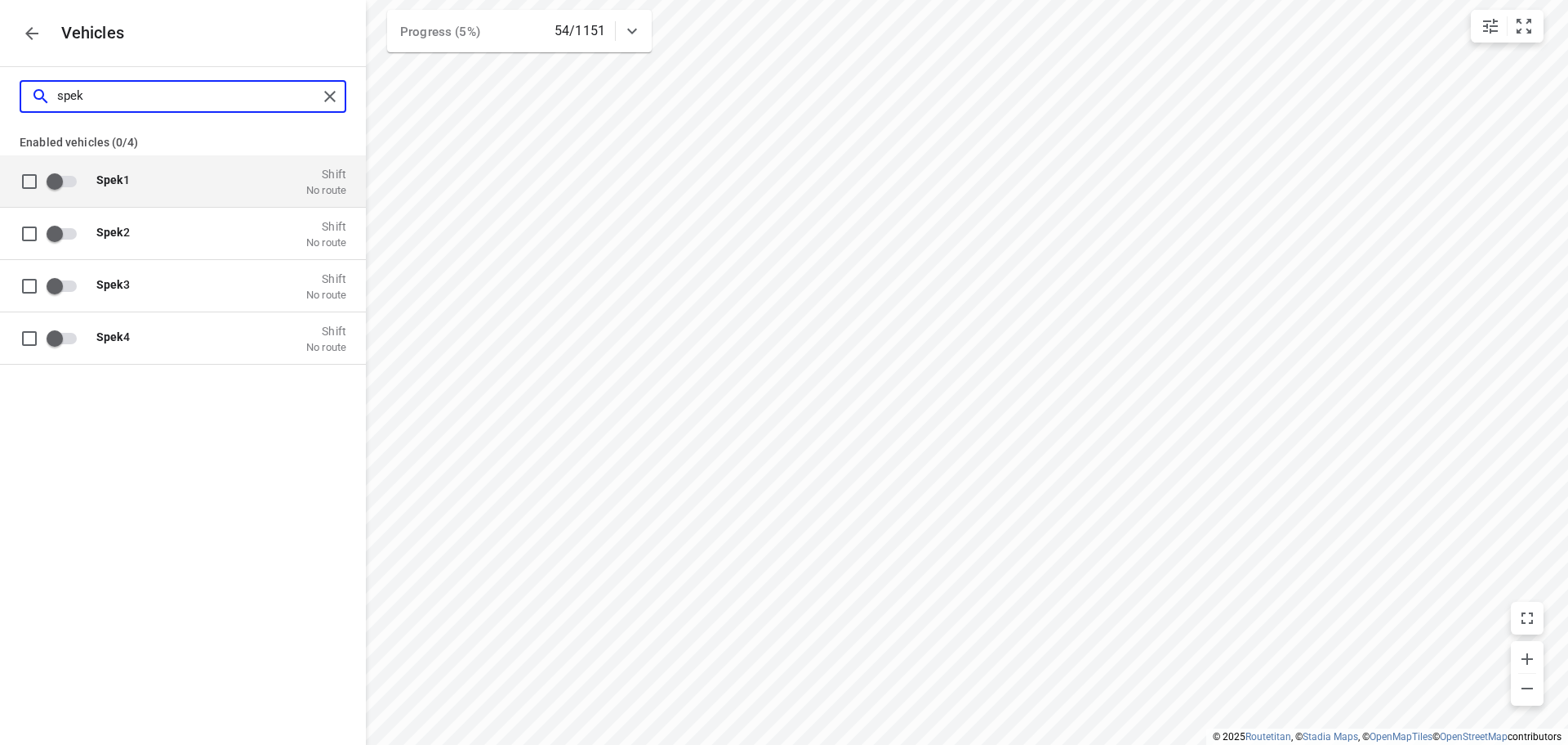
type input "spek"
click at [55, 189] on input "grid" at bounding box center [55, 181] width 93 height 31
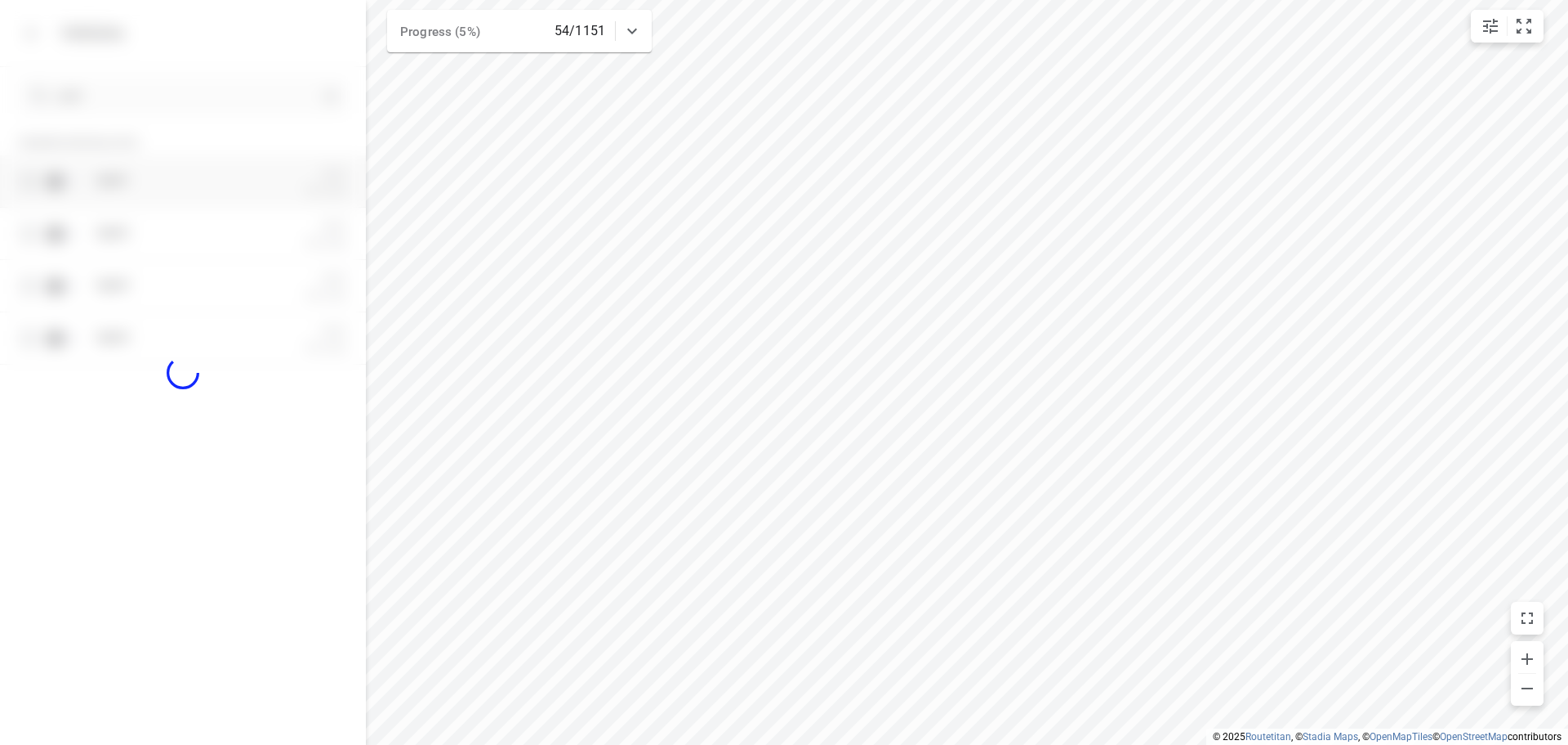
checkbox input "true"
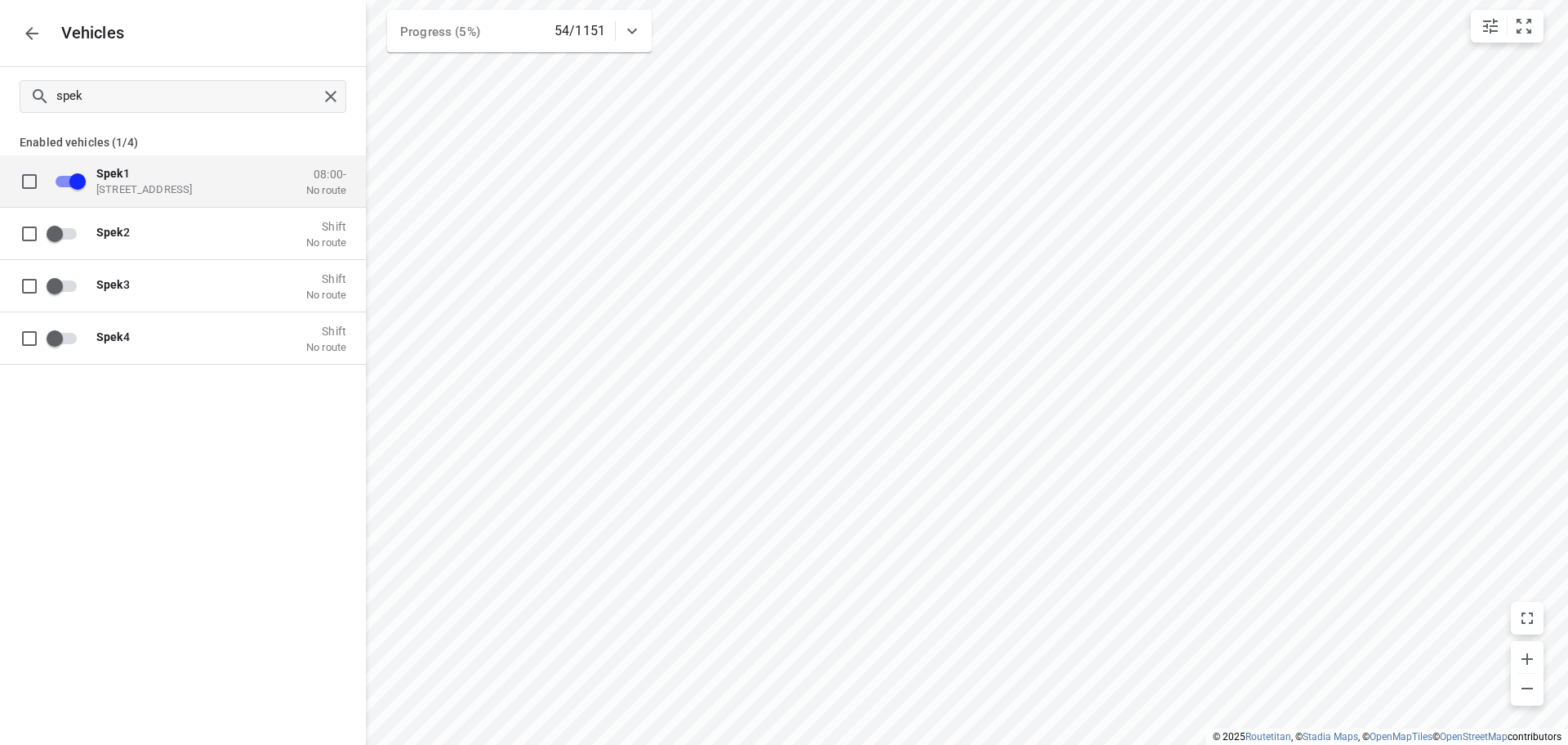
click at [145, 185] on p "[STREET_ADDRESS]" at bounding box center [178, 188] width 164 height 13
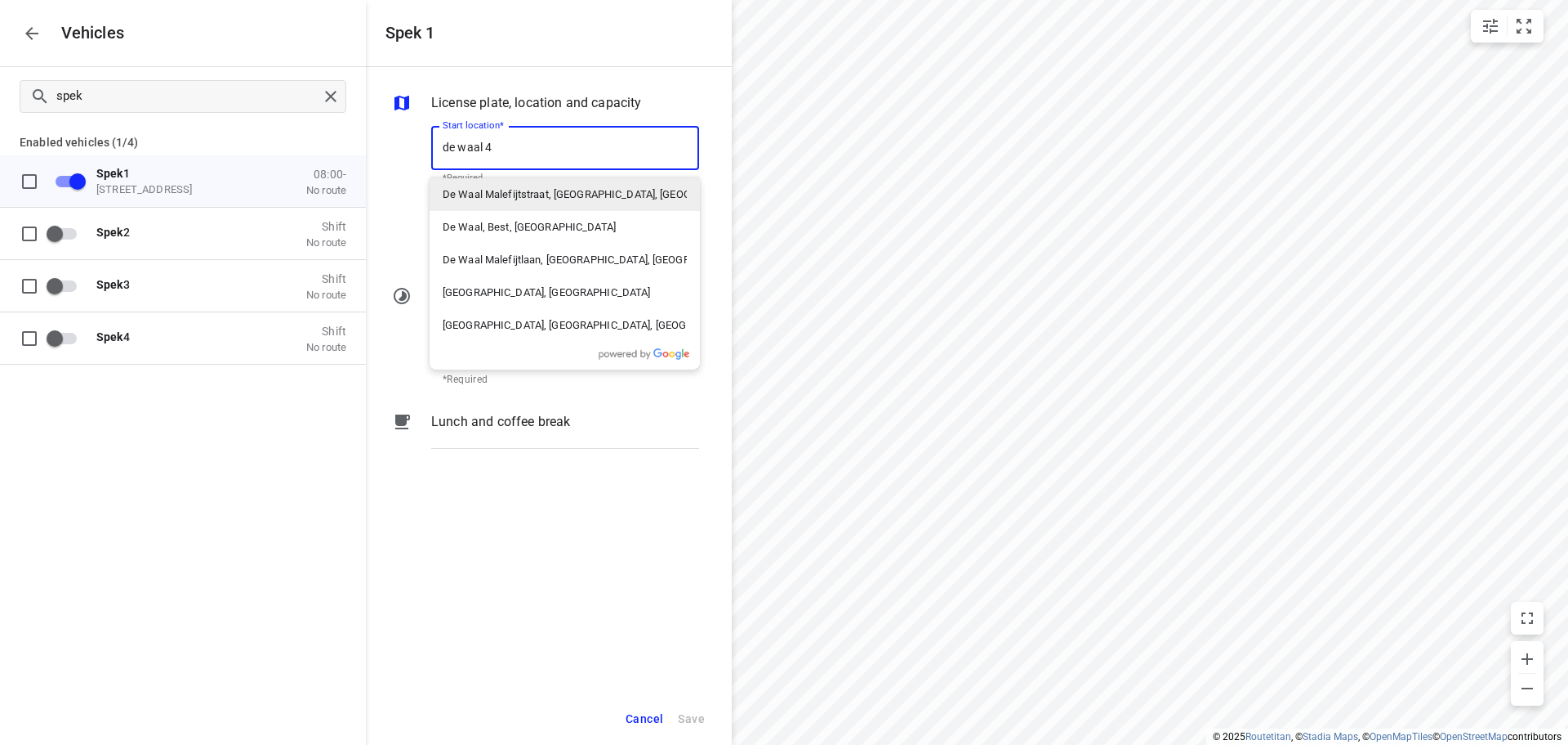
type input "de waal 44"
click at [500, 187] on p "De Waal 44 , Best, [GEOGRAPHIC_DATA]" at bounding box center [530, 195] width 175 height 19
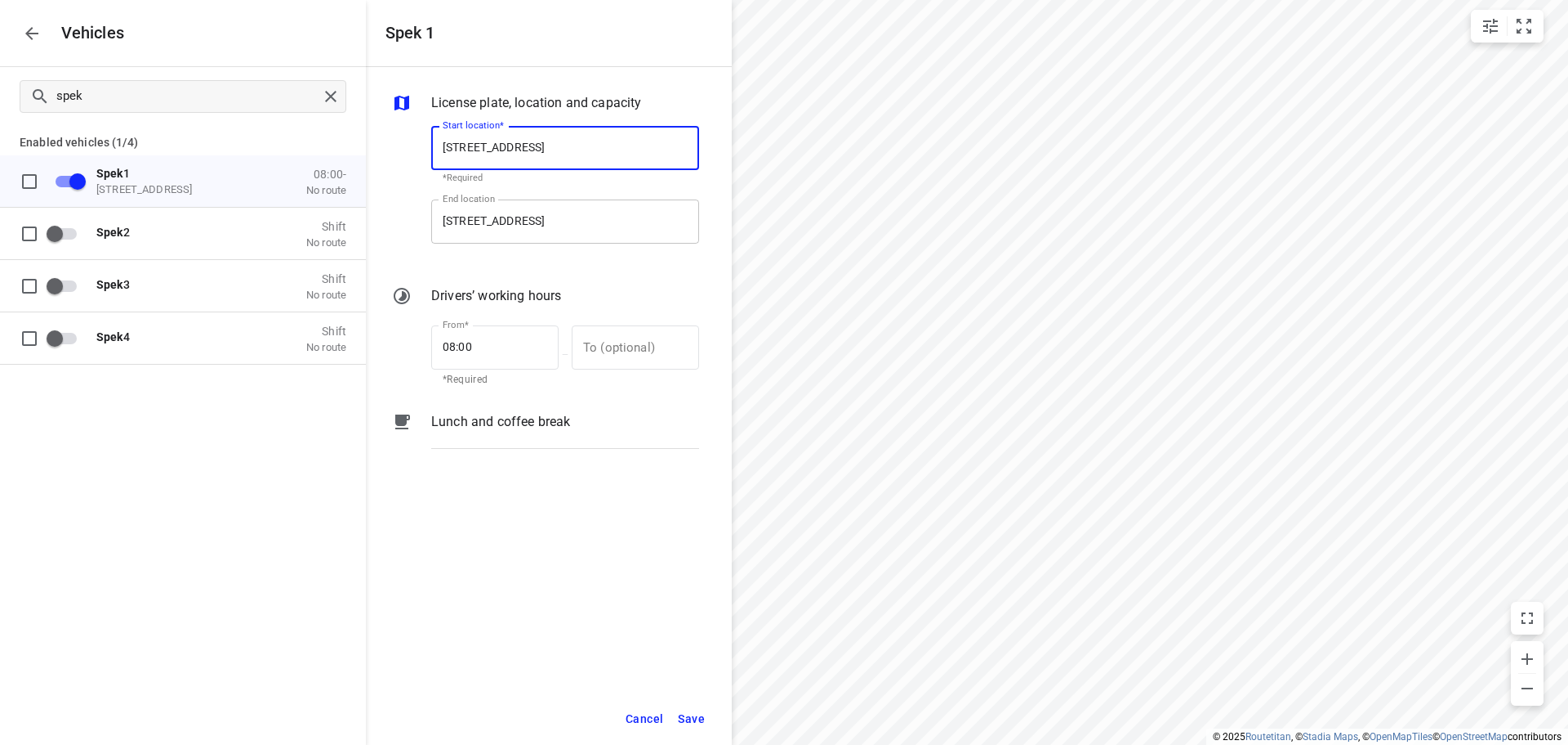
type input "[STREET_ADDRESS]"
click at [511, 216] on input "[STREET_ADDRESS]" at bounding box center [565, 221] width 268 height 44
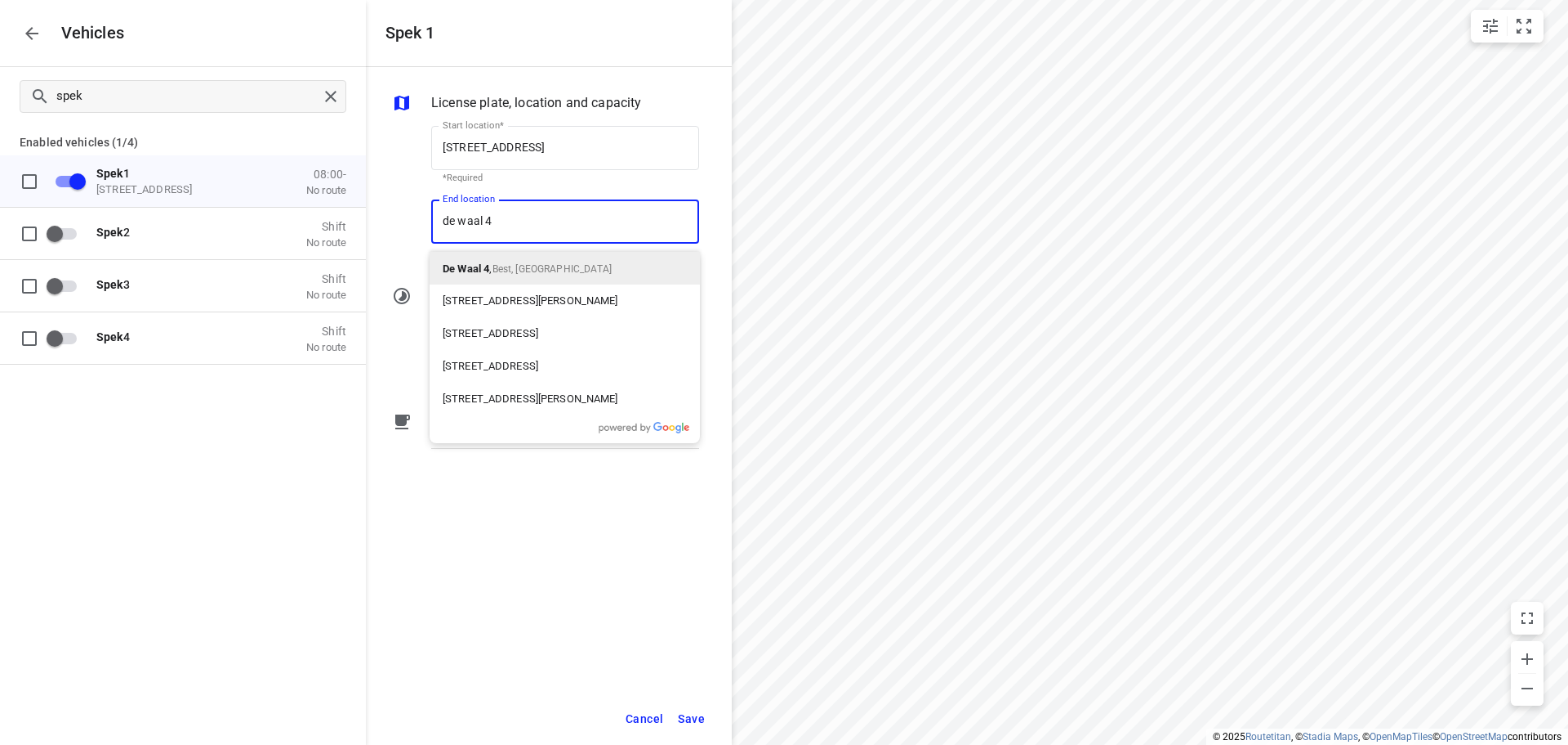
type input "de waal 44"
click at [508, 267] on span "Best, [GEOGRAPHIC_DATA]" at bounding box center [558, 269] width 120 height 12
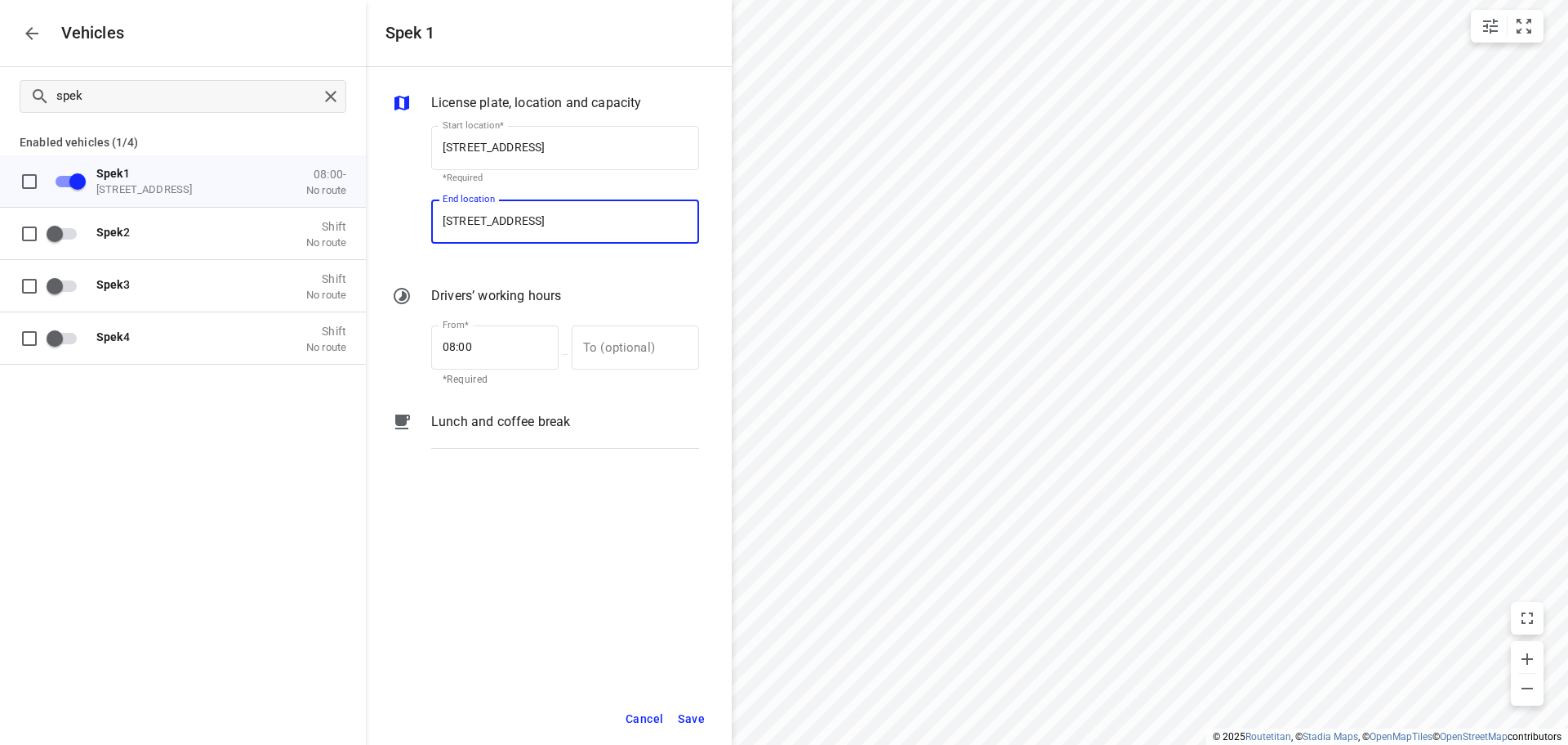
type input "[STREET_ADDRESS]"
click at [692, 715] on span "Save" at bounding box center [692, 719] width 27 height 20
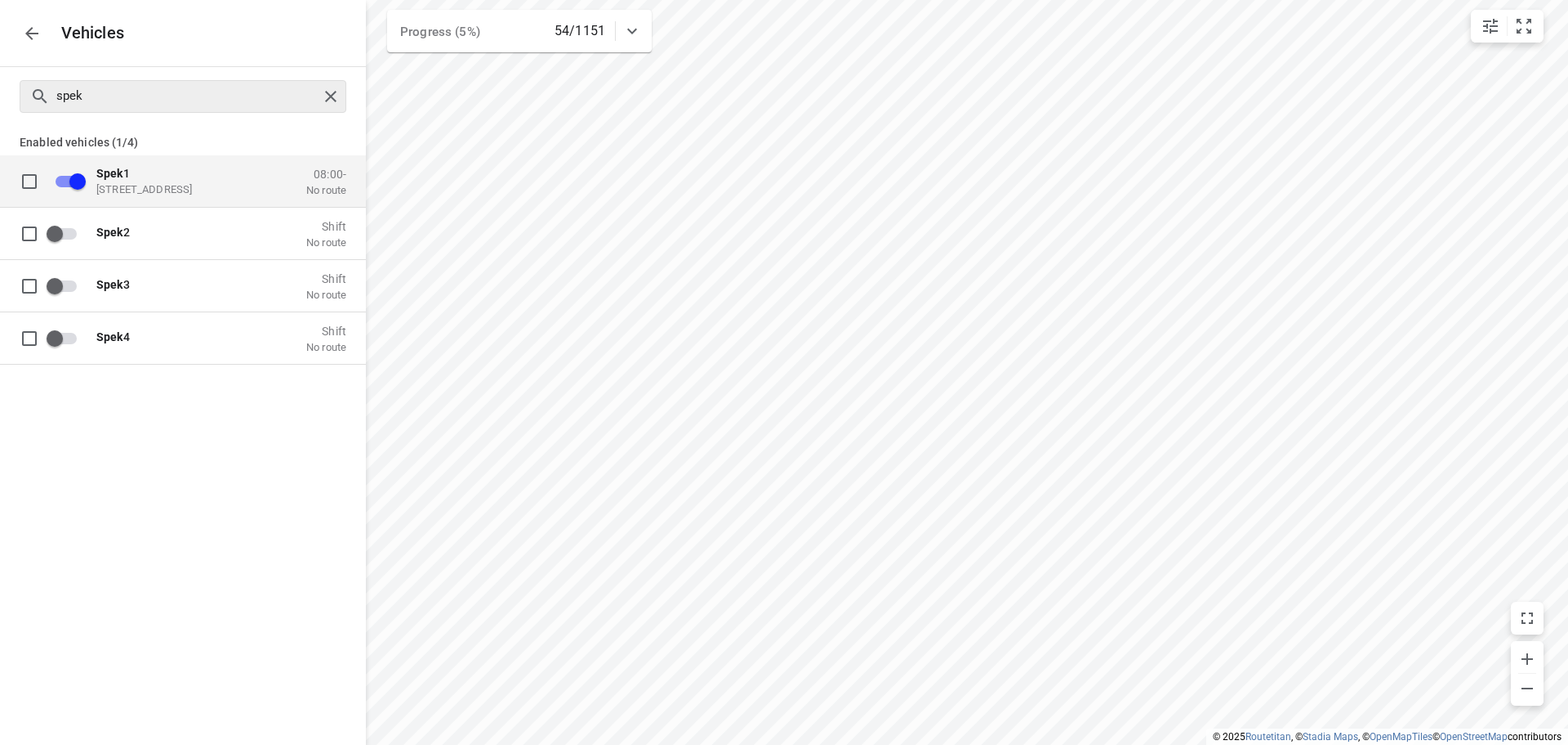
checkbox input "false"
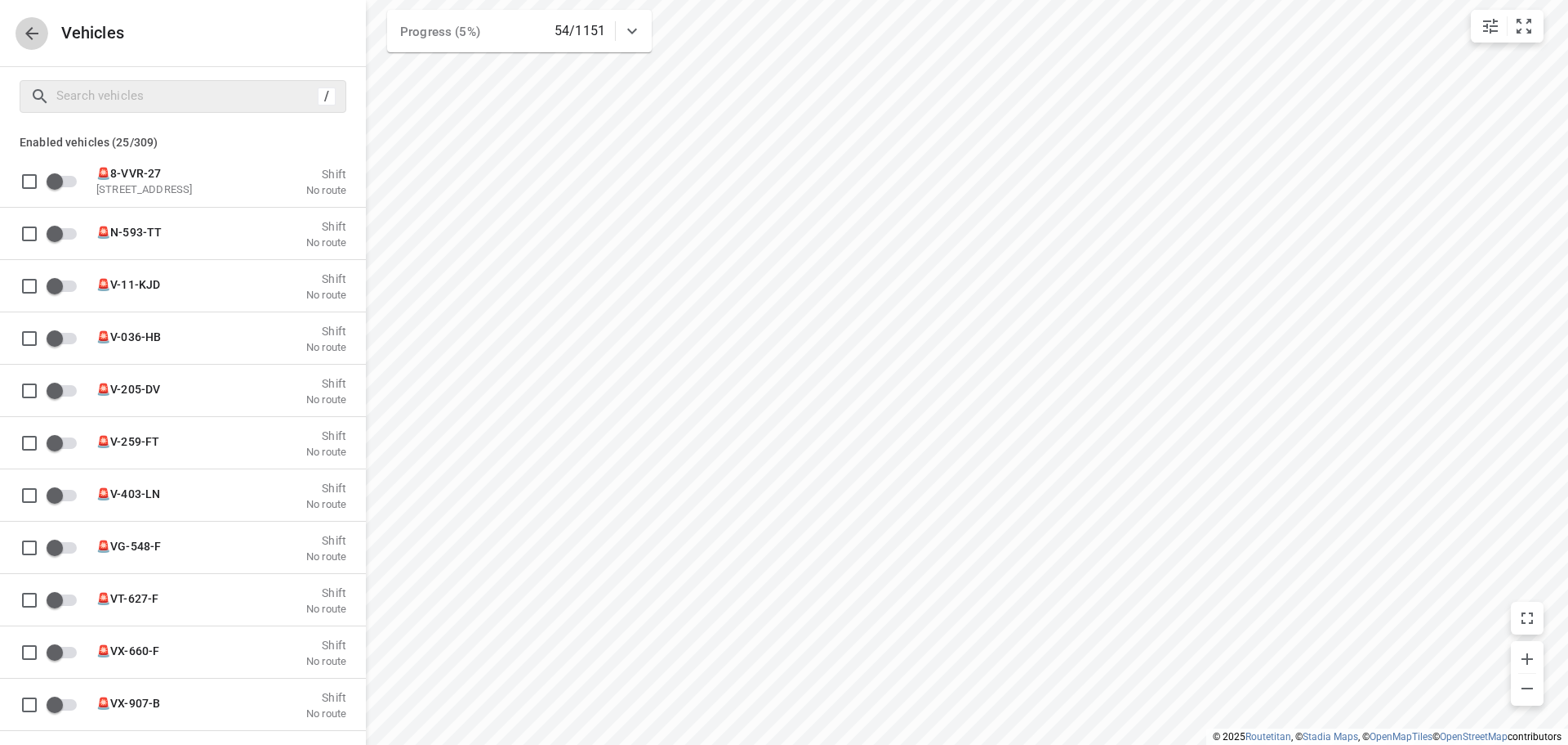
click at [28, 24] on button "button" at bounding box center [32, 34] width 33 height 33
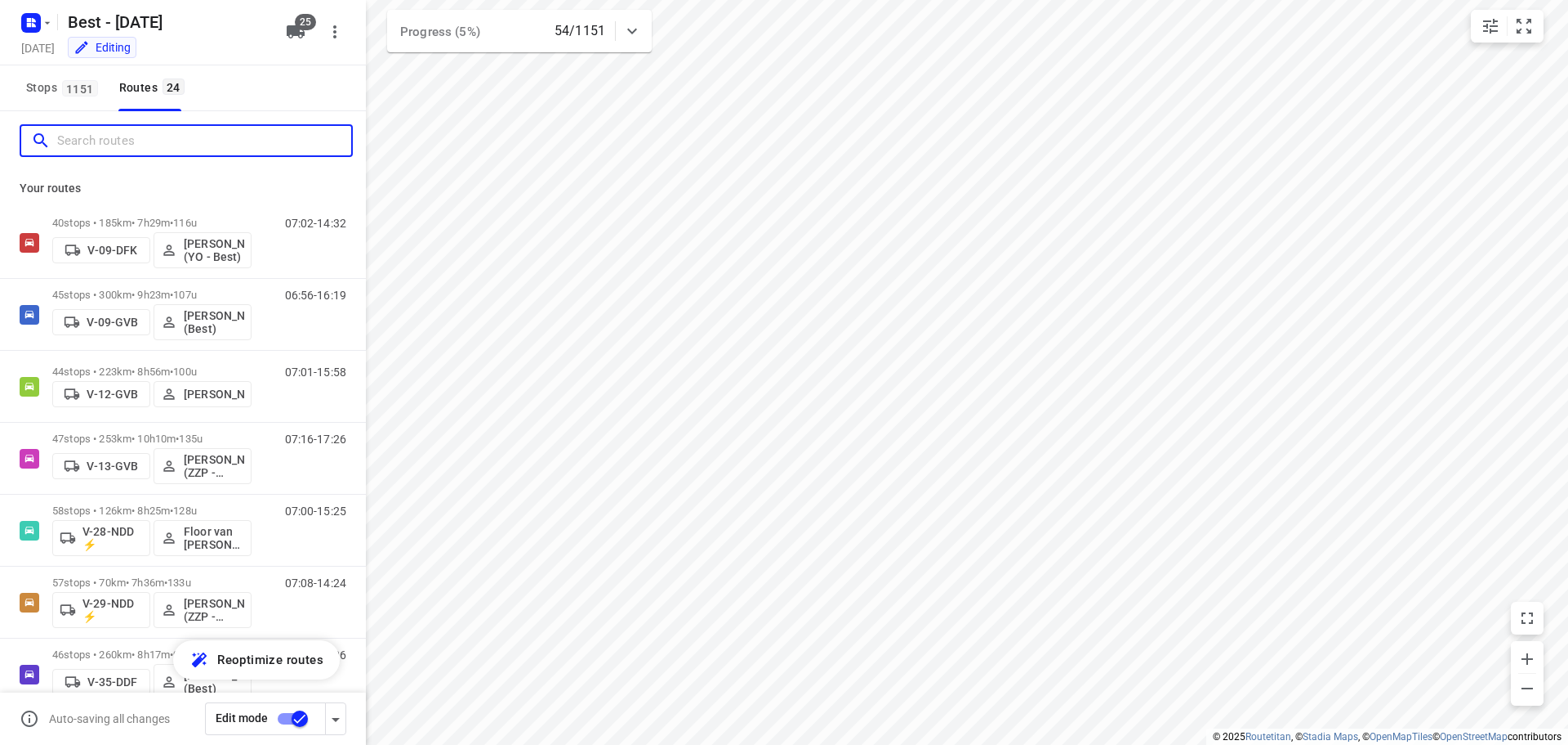
click at [191, 138] on input "Search routes" at bounding box center [204, 141] width 294 height 25
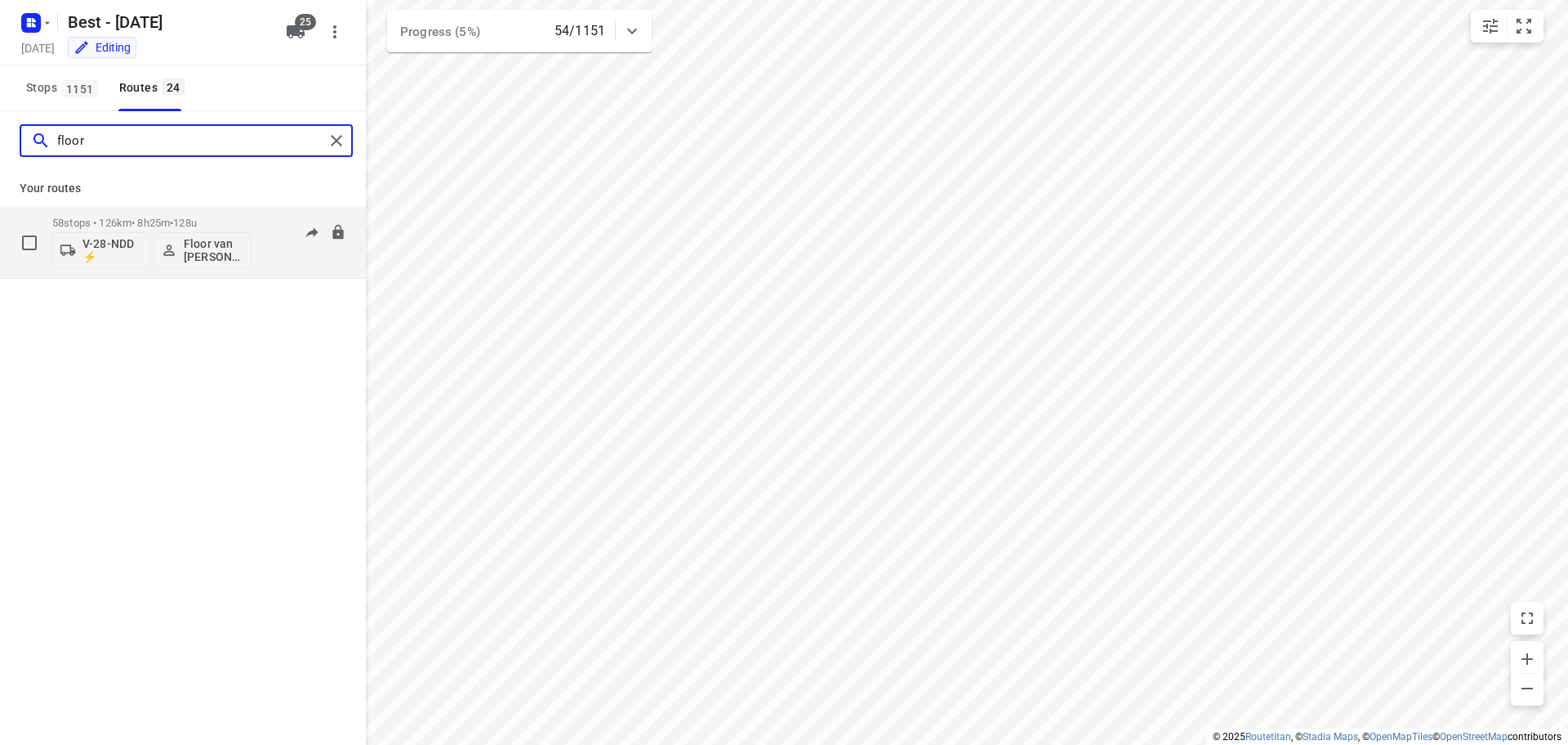
type input "floor"
click at [150, 225] on p "58 stops • 126km • 8h25m • 128u" at bounding box center [152, 222] width 200 height 13
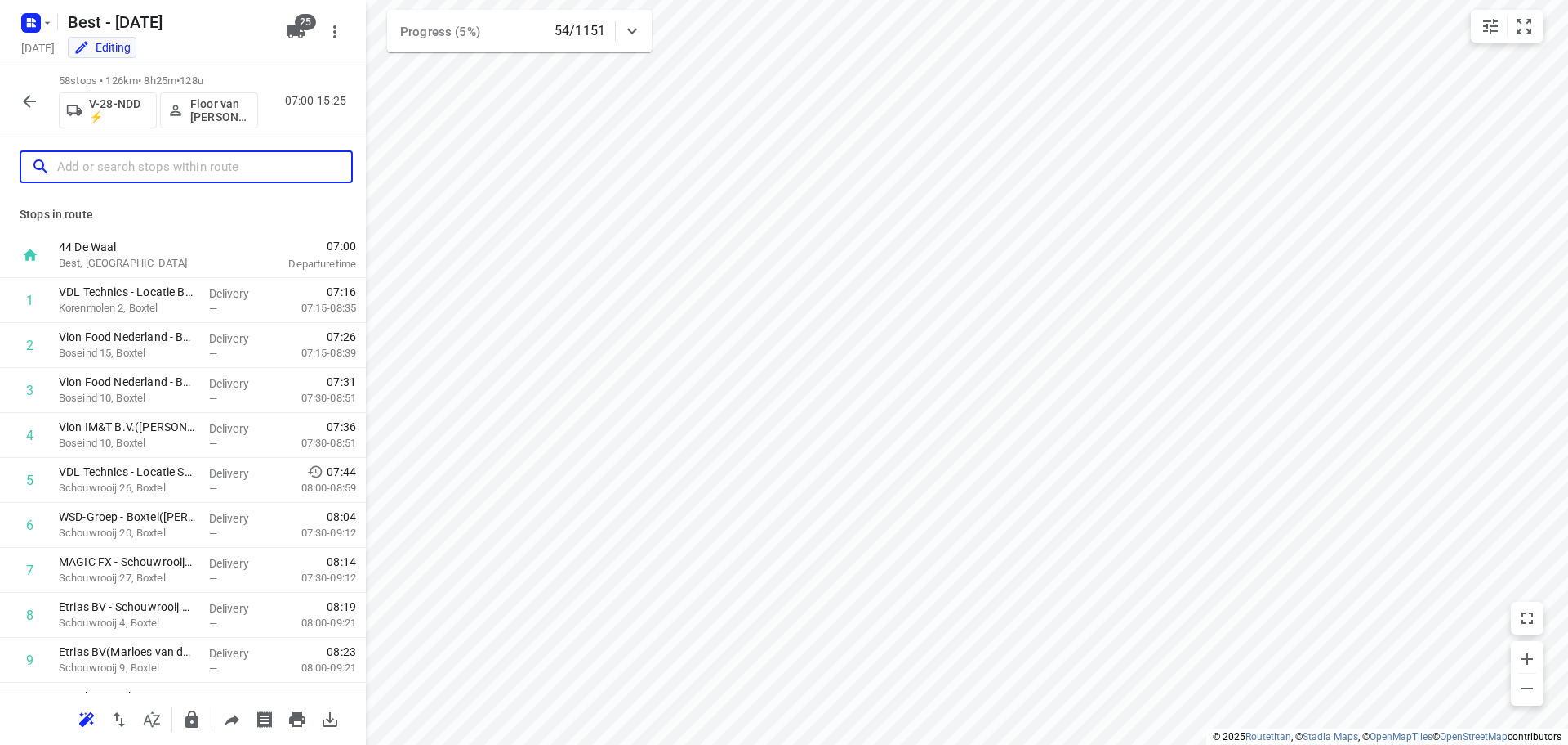
click at [165, 161] on input "text" at bounding box center [204, 168] width 294 height 25
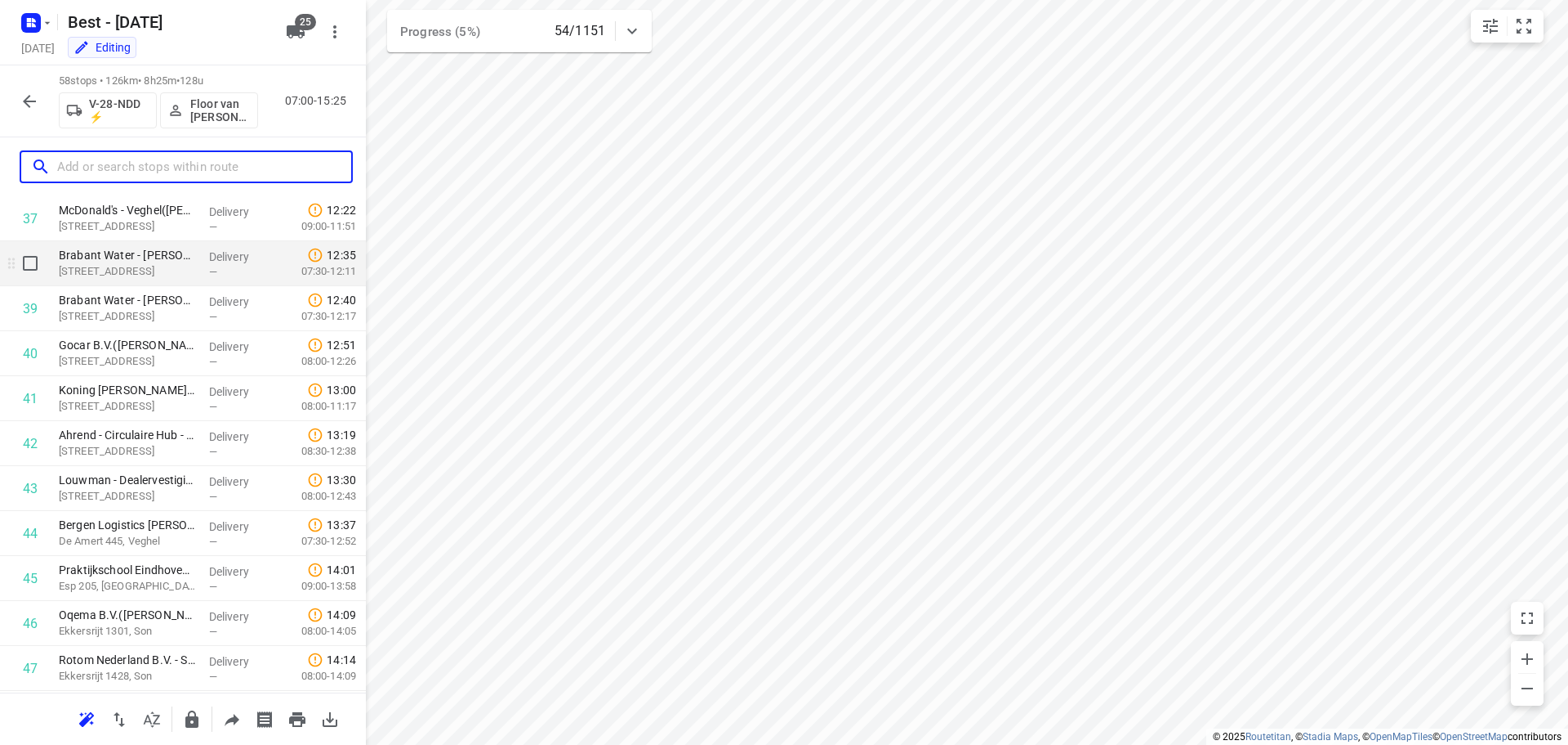
scroll to position [1880, 0]
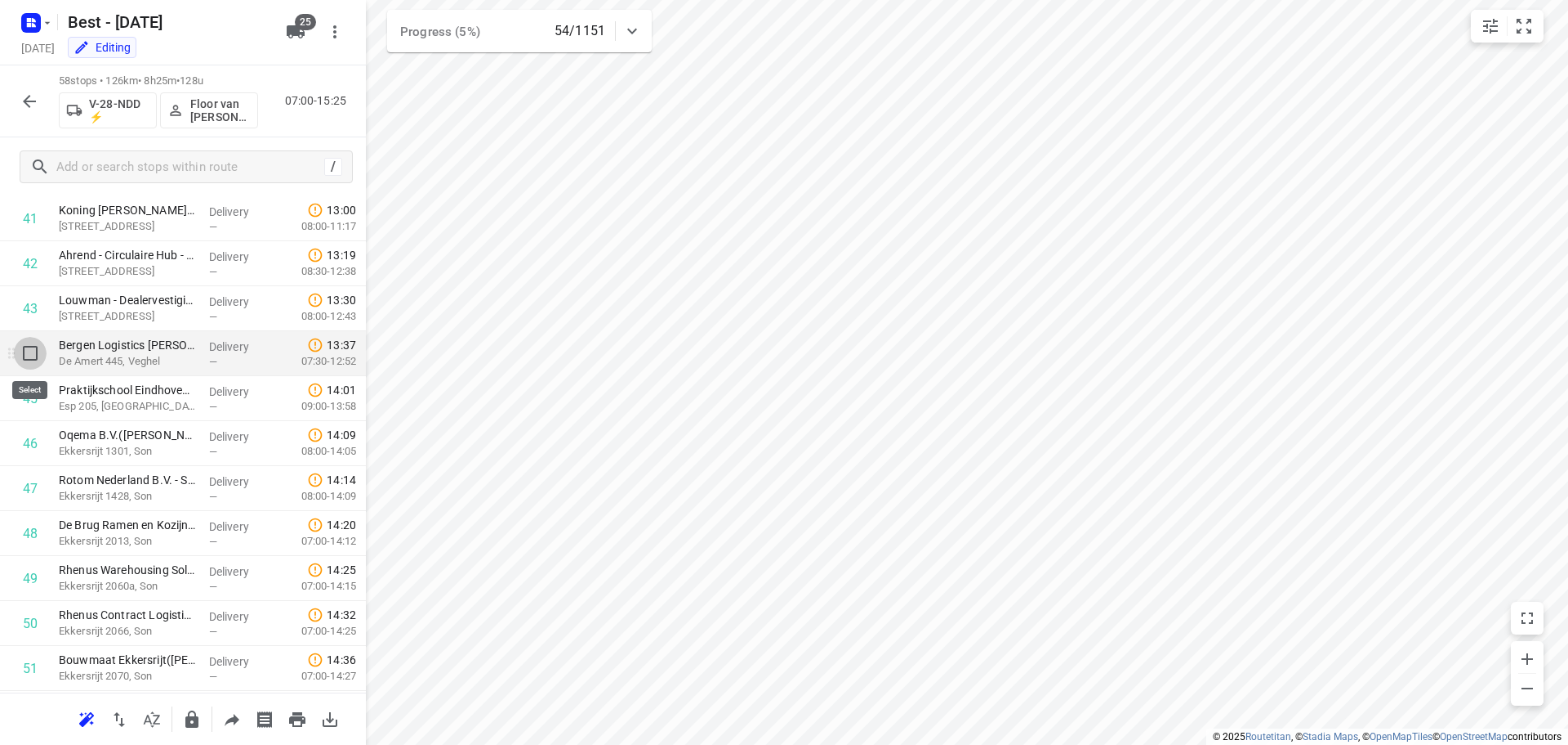
click at [28, 351] on input "checkbox" at bounding box center [30, 354] width 33 height 33
checkbox input "true"
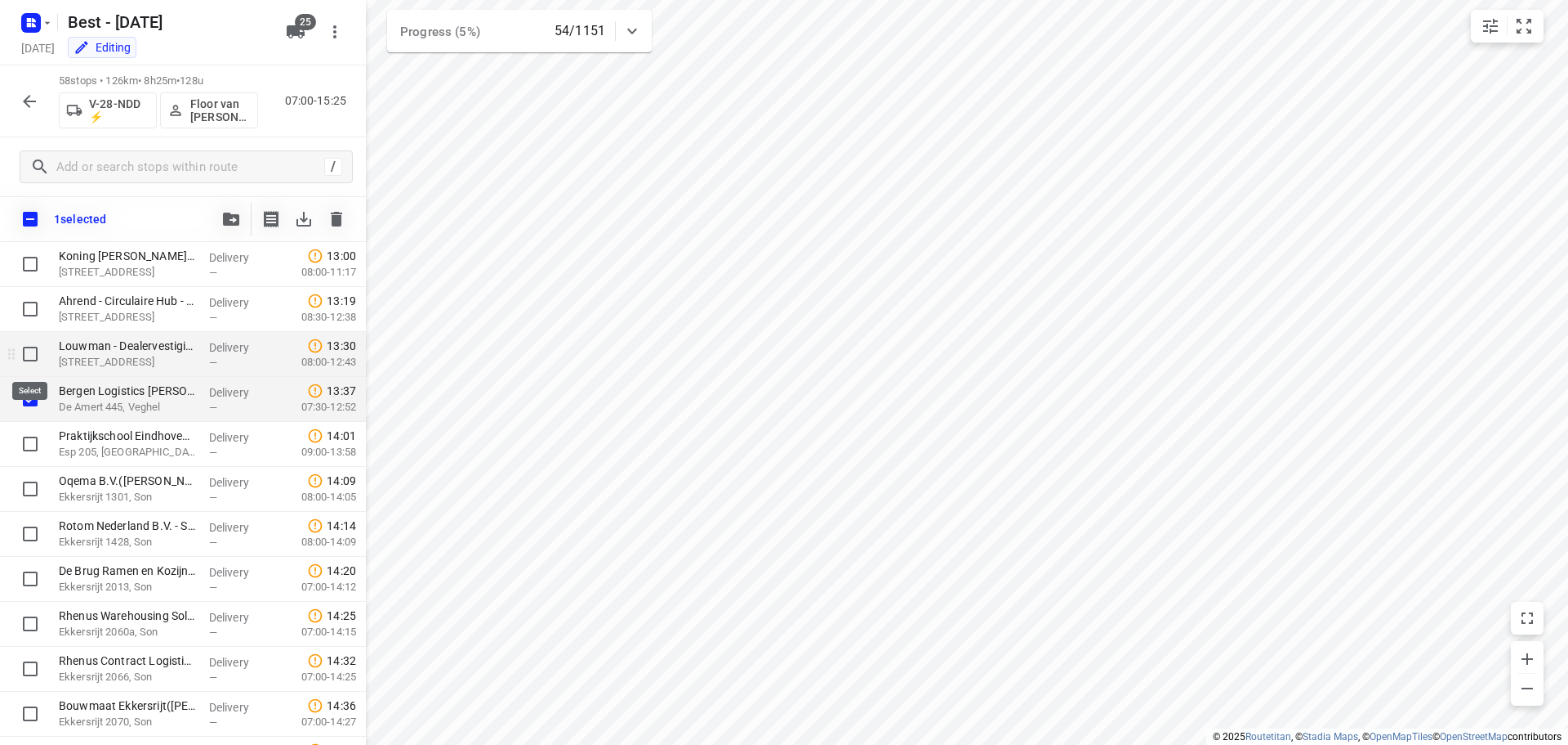
click at [28, 356] on input "checkbox" at bounding box center [30, 354] width 33 height 33
checkbox input "true"
click at [37, 306] on input "checkbox" at bounding box center [30, 309] width 33 height 33
checkbox input "true"
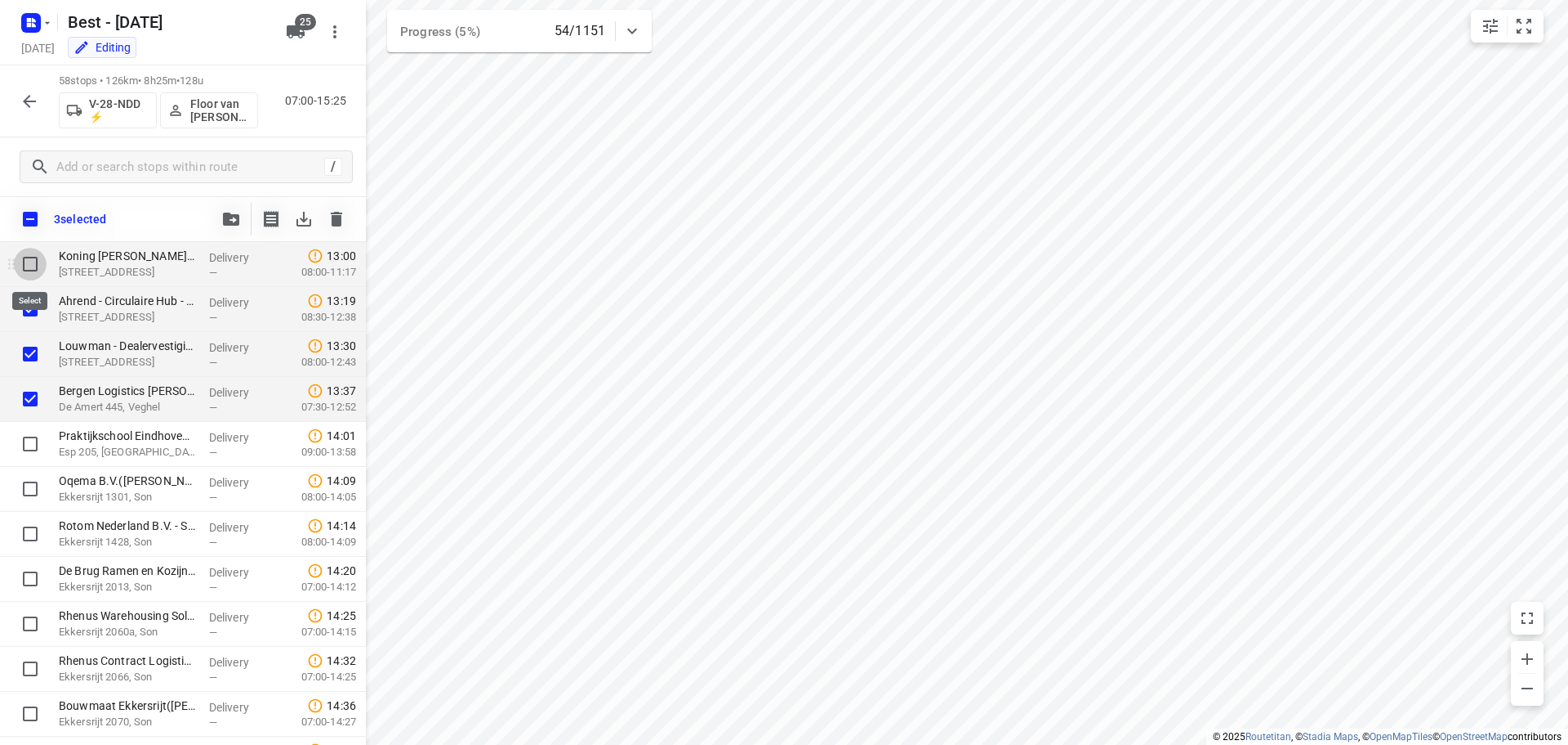
click at [32, 263] on input "checkbox" at bounding box center [30, 264] width 33 height 33
checkbox input "true"
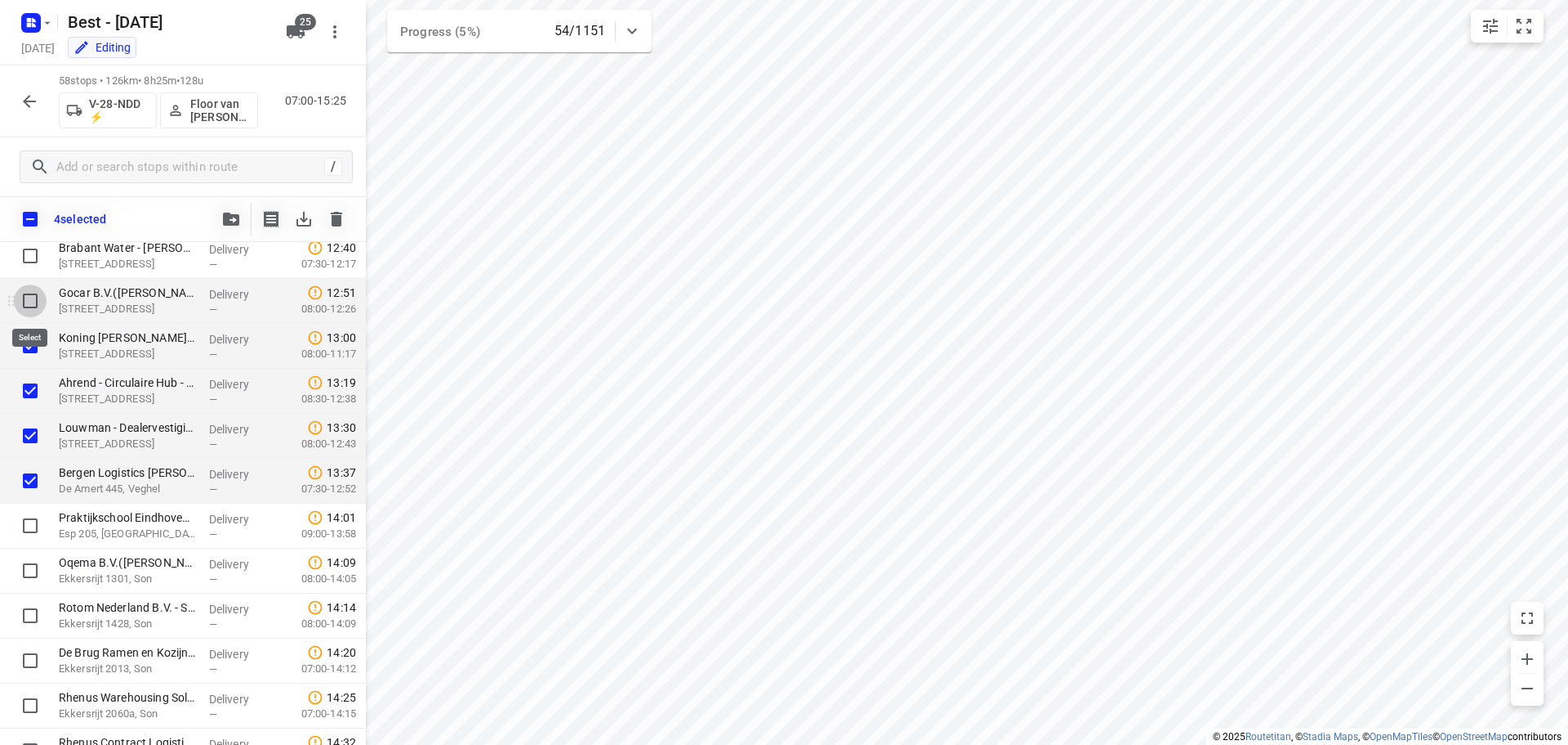
click at [32, 297] on input "checkbox" at bounding box center [30, 301] width 33 height 33
checkbox input "true"
click at [32, 261] on input "checkbox" at bounding box center [30, 256] width 33 height 33
checkbox input "true"
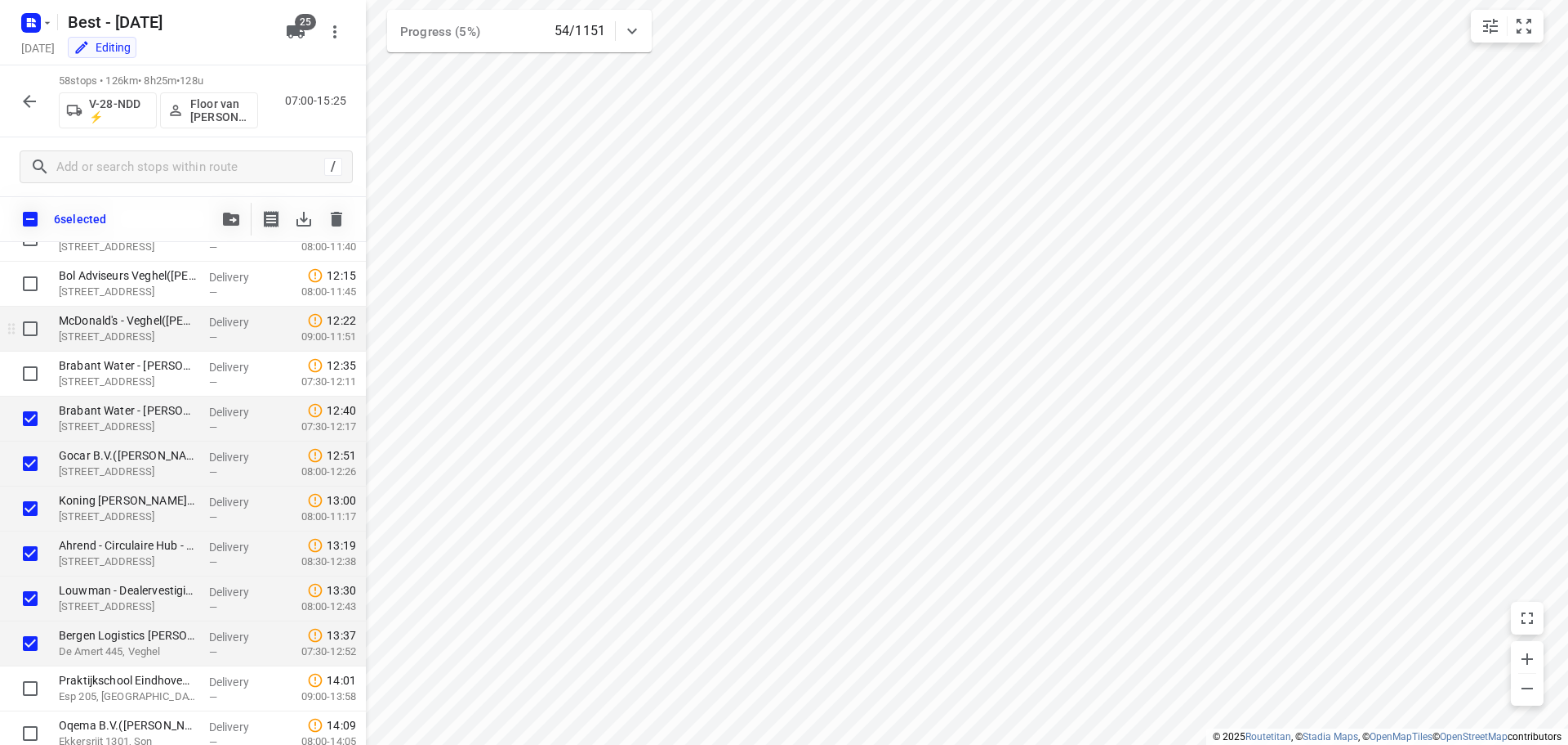
scroll to position [1635, 0]
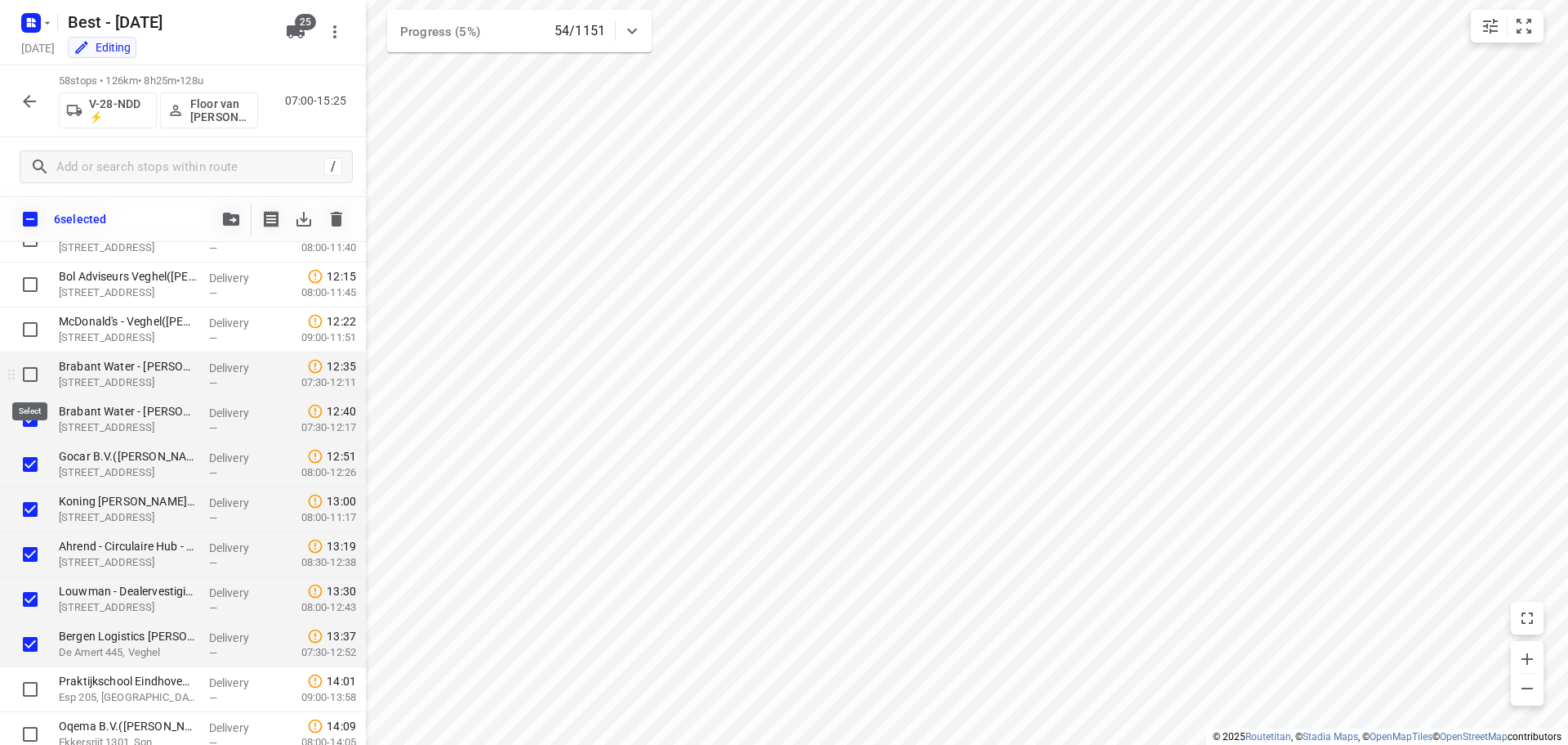
click at [35, 373] on input "checkbox" at bounding box center [30, 375] width 33 height 33
checkbox input "true"
click at [31, 328] on input "checkbox" at bounding box center [30, 329] width 33 height 33
checkbox input "true"
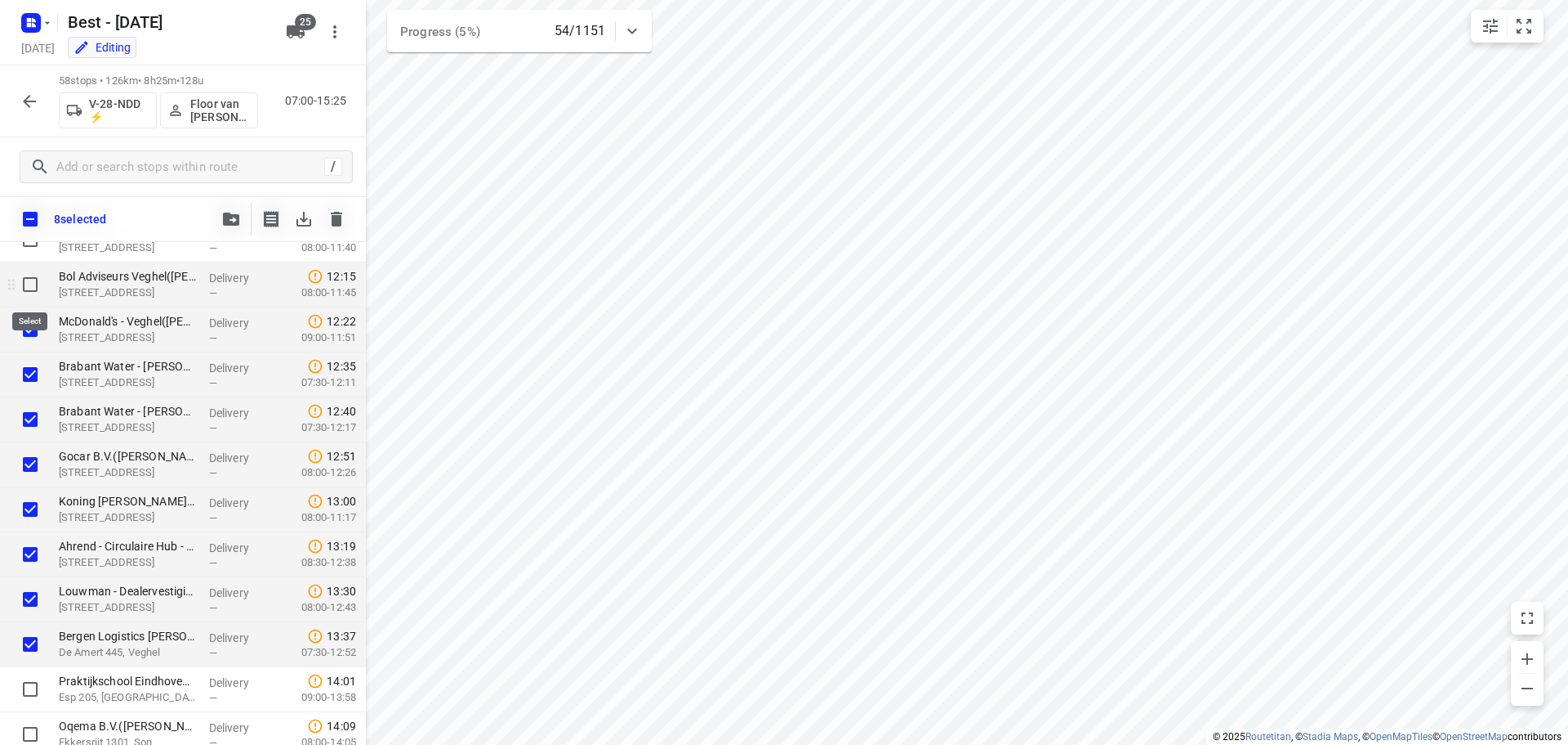
click at [32, 286] on input "checkbox" at bounding box center [30, 284] width 33 height 33
checkbox input "true"
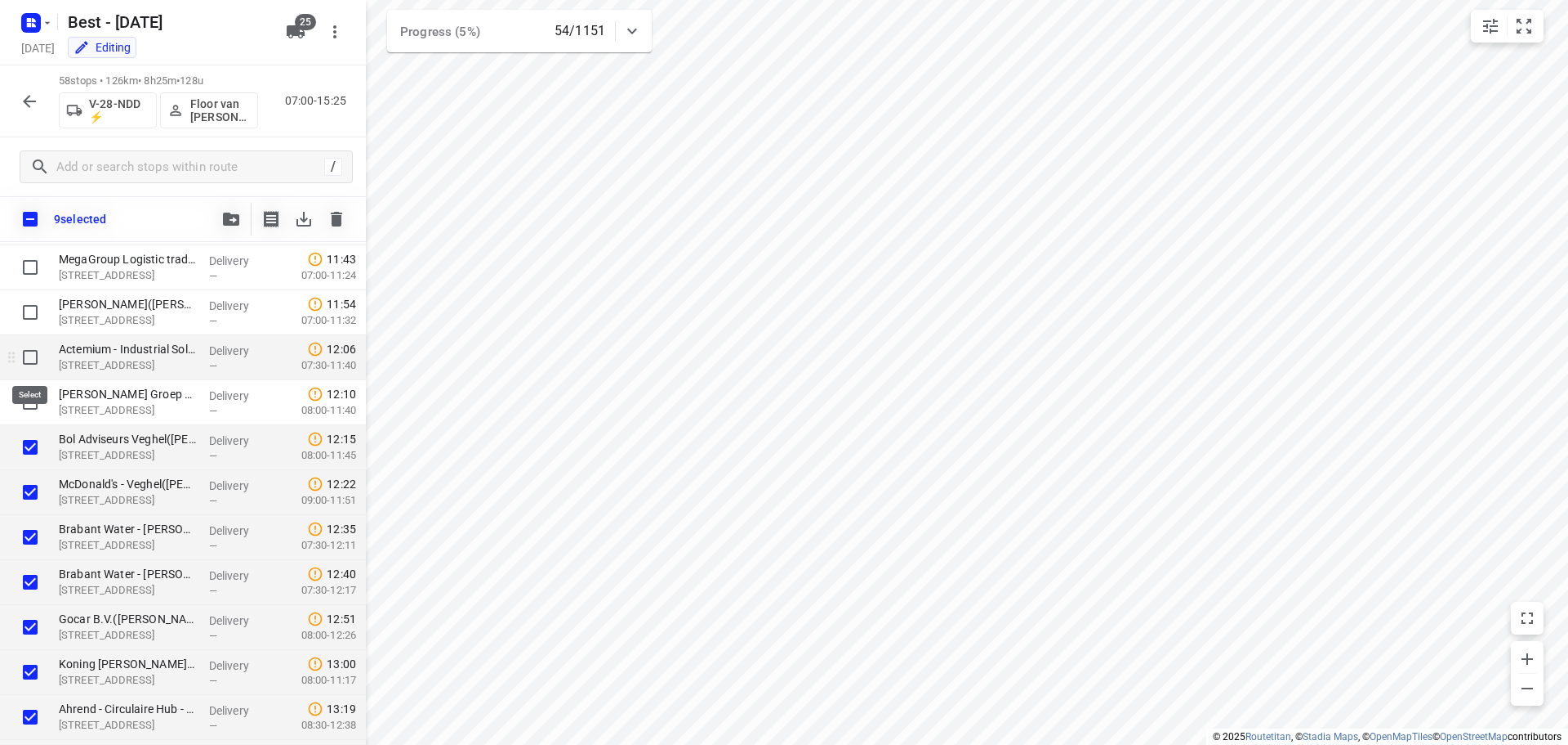
scroll to position [1471, 0]
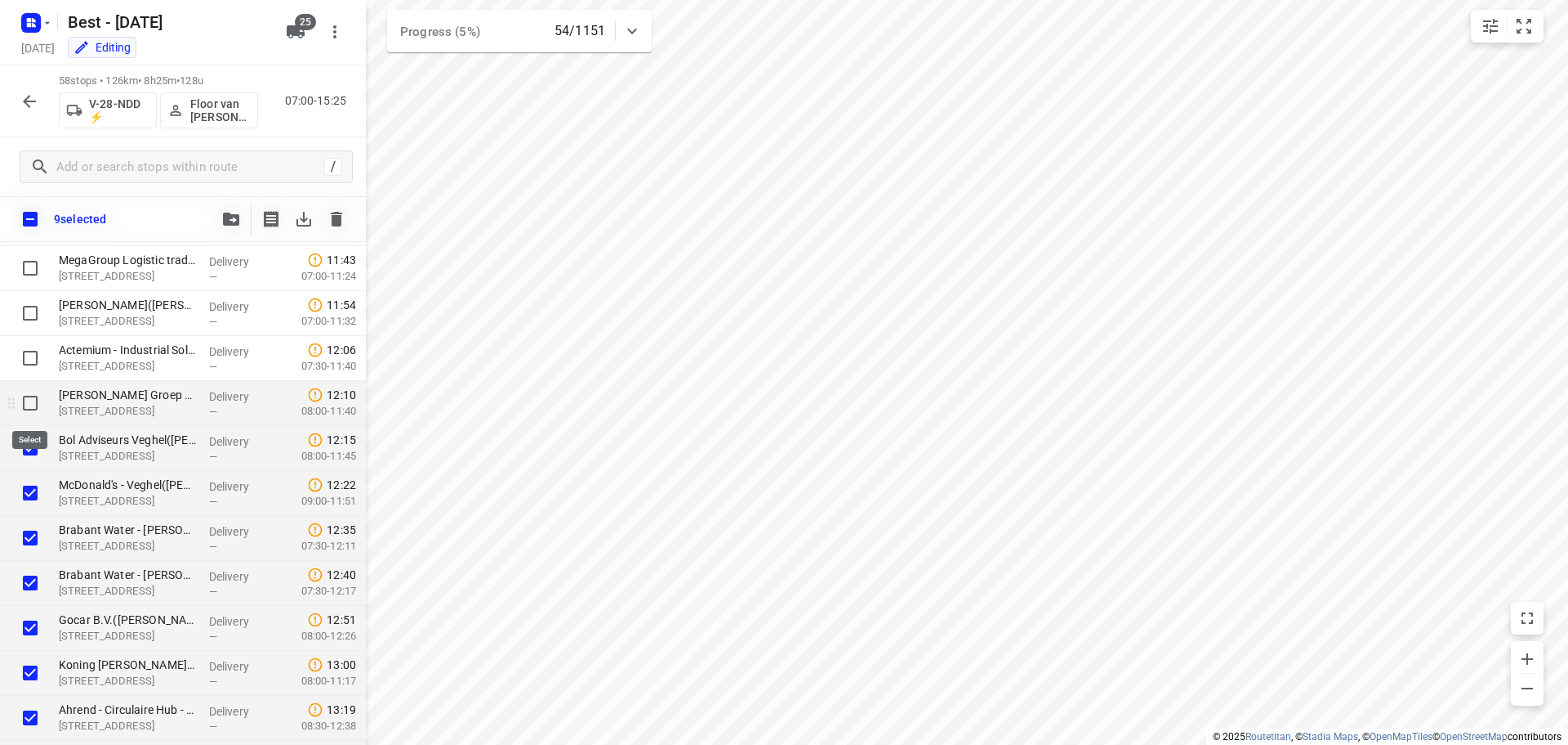
click at [32, 399] on input "checkbox" at bounding box center [30, 403] width 33 height 33
checkbox input "true"
click at [35, 346] on input "checkbox" at bounding box center [30, 358] width 33 height 33
checkbox input "true"
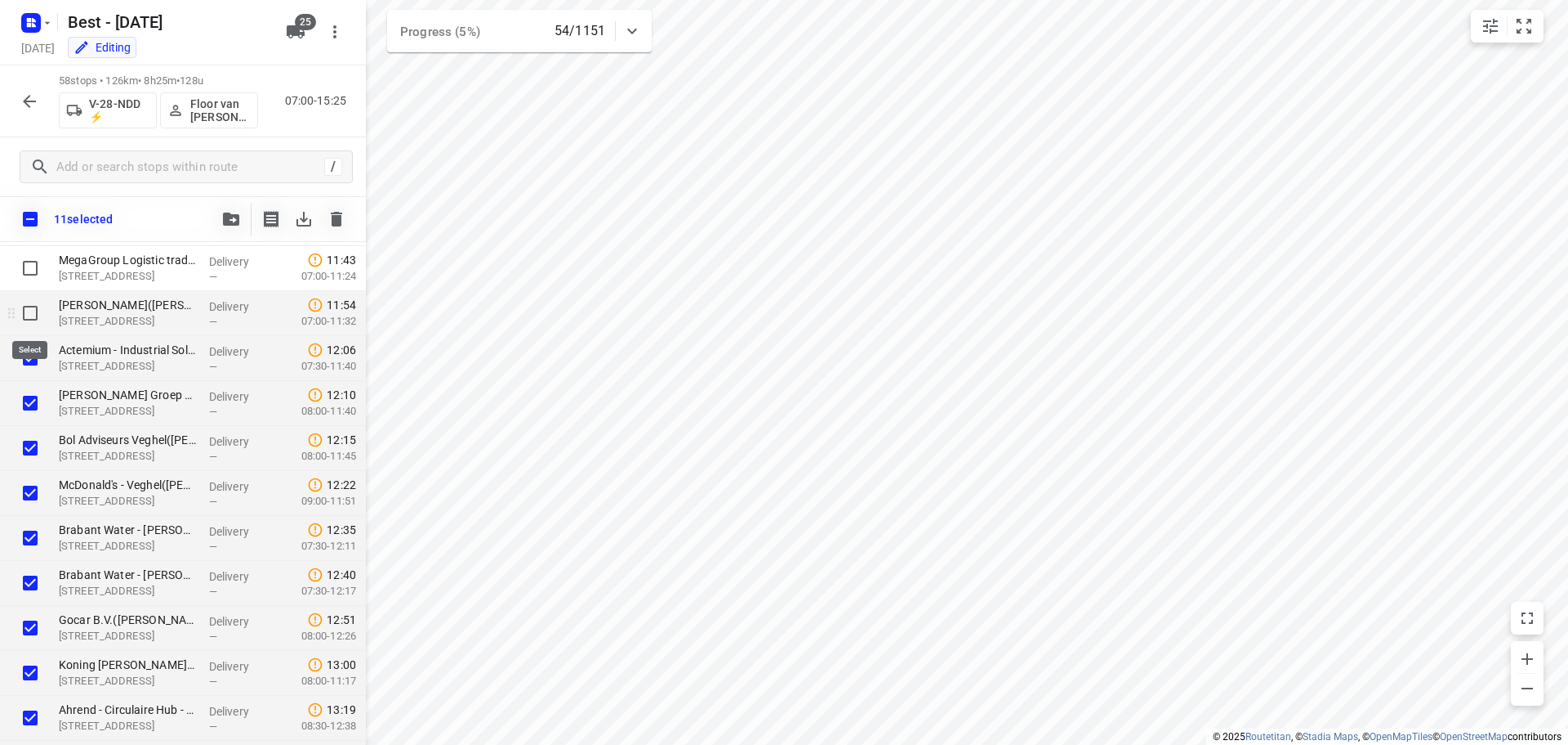
click at [30, 322] on input "checkbox" at bounding box center [30, 314] width 33 height 33
checkbox input "true"
click at [43, 273] on input "checkbox" at bounding box center [30, 268] width 33 height 33
checkbox input "true"
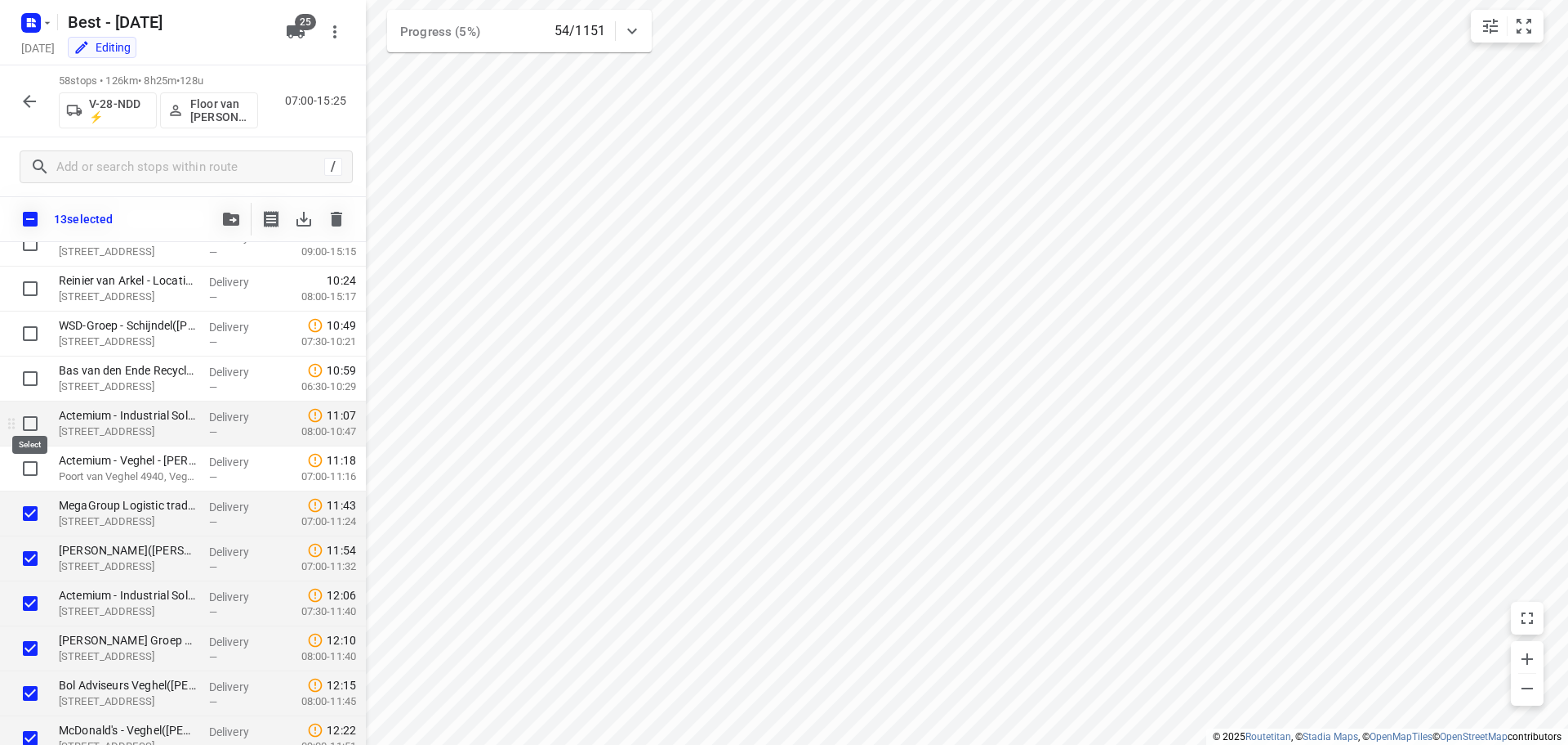
scroll to position [1308, 0]
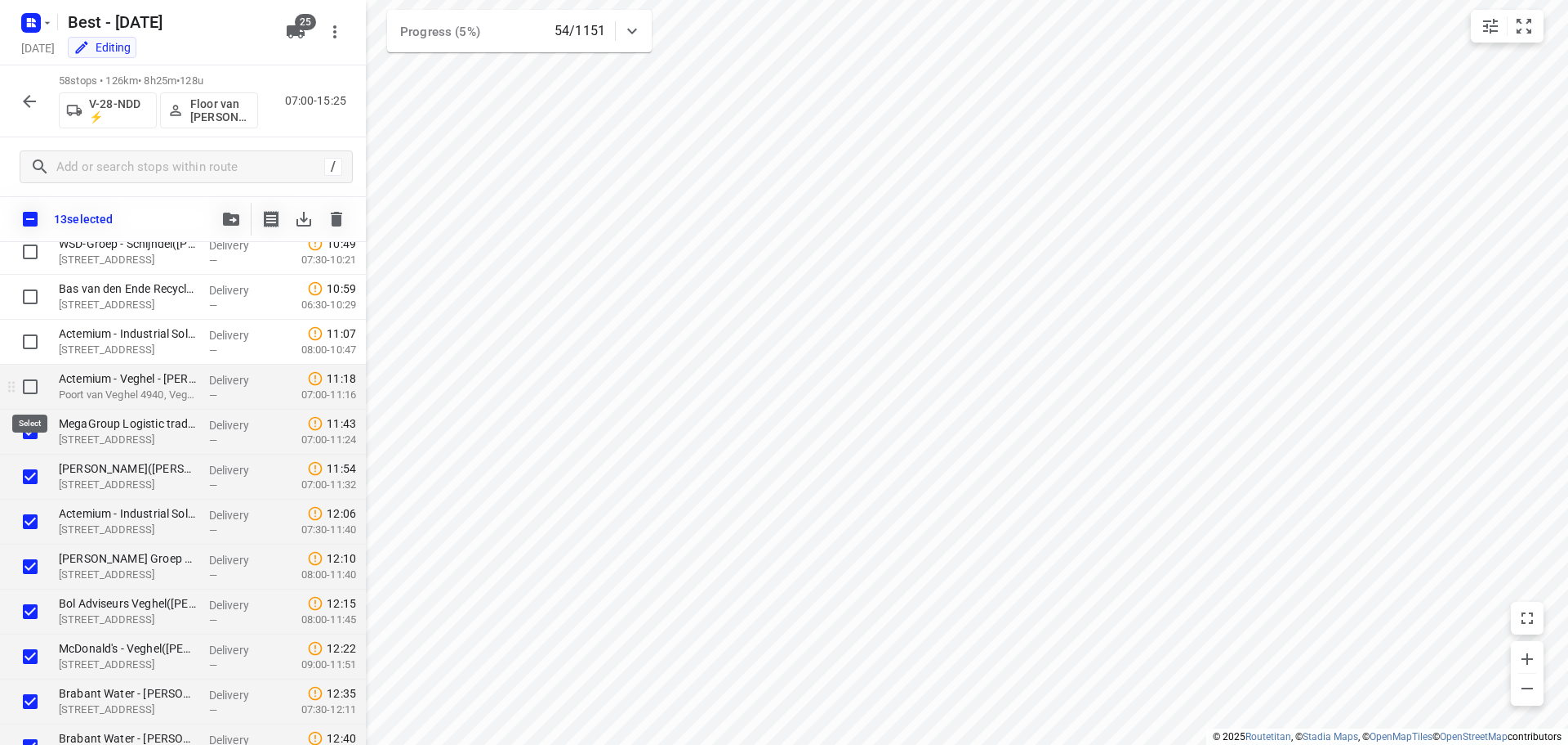
click at [33, 388] on input "checkbox" at bounding box center [30, 387] width 33 height 33
checkbox input "true"
click at [33, 350] on input "checkbox" at bounding box center [30, 342] width 33 height 33
checkbox input "true"
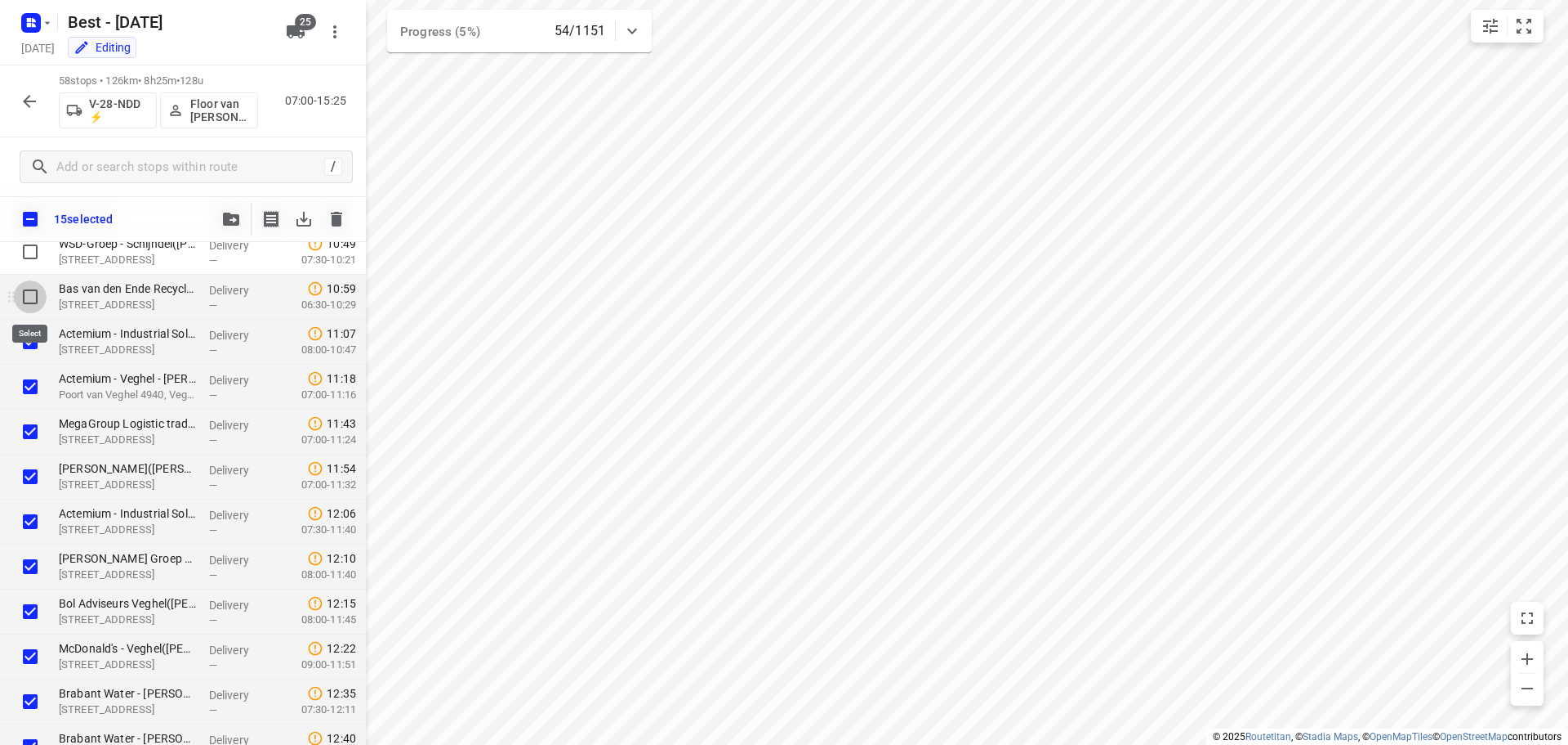
click at [28, 302] on input "checkbox" at bounding box center [30, 297] width 33 height 33
checkbox input "true"
click at [29, 253] on input "checkbox" at bounding box center [30, 252] width 33 height 33
checkbox input "true"
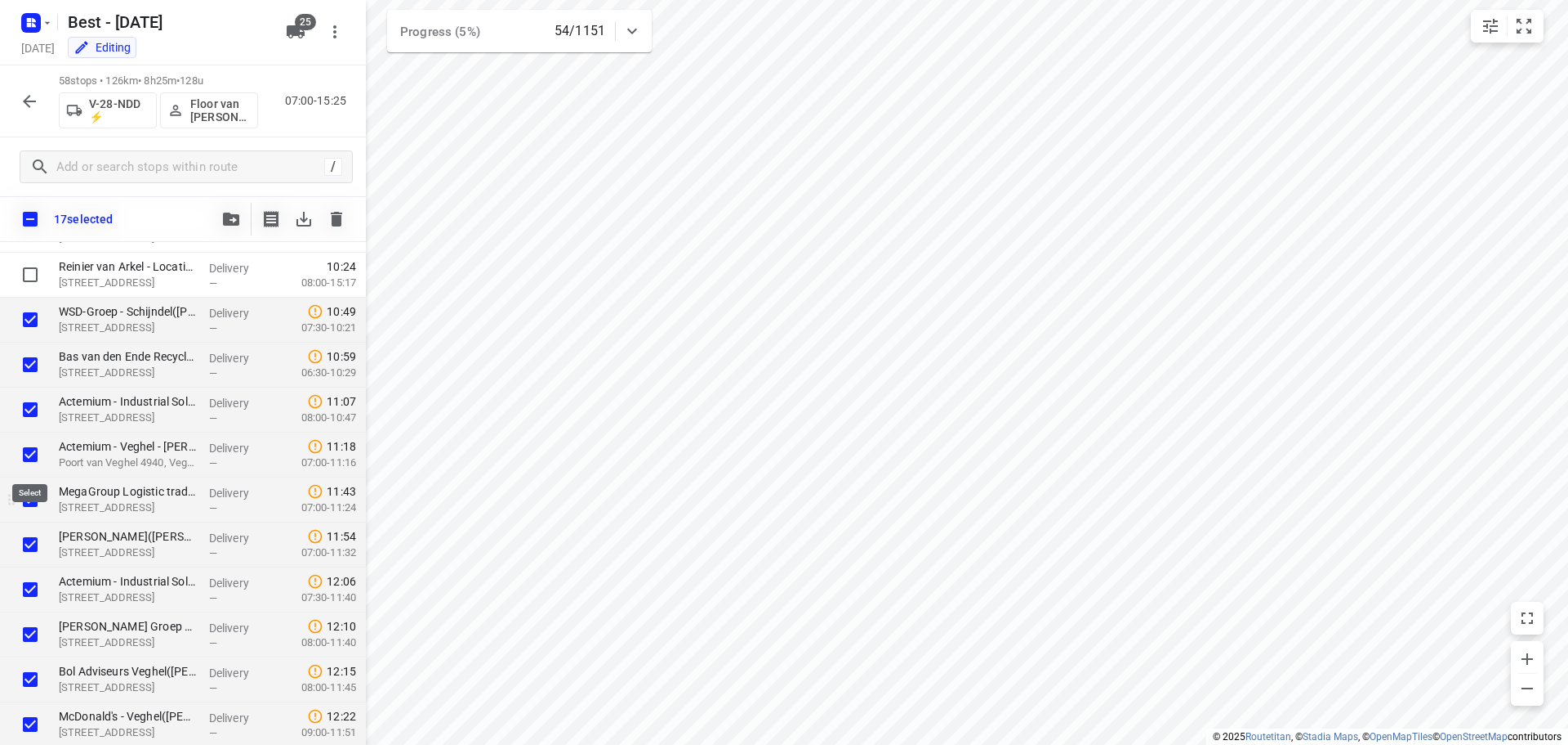
scroll to position [1144, 0]
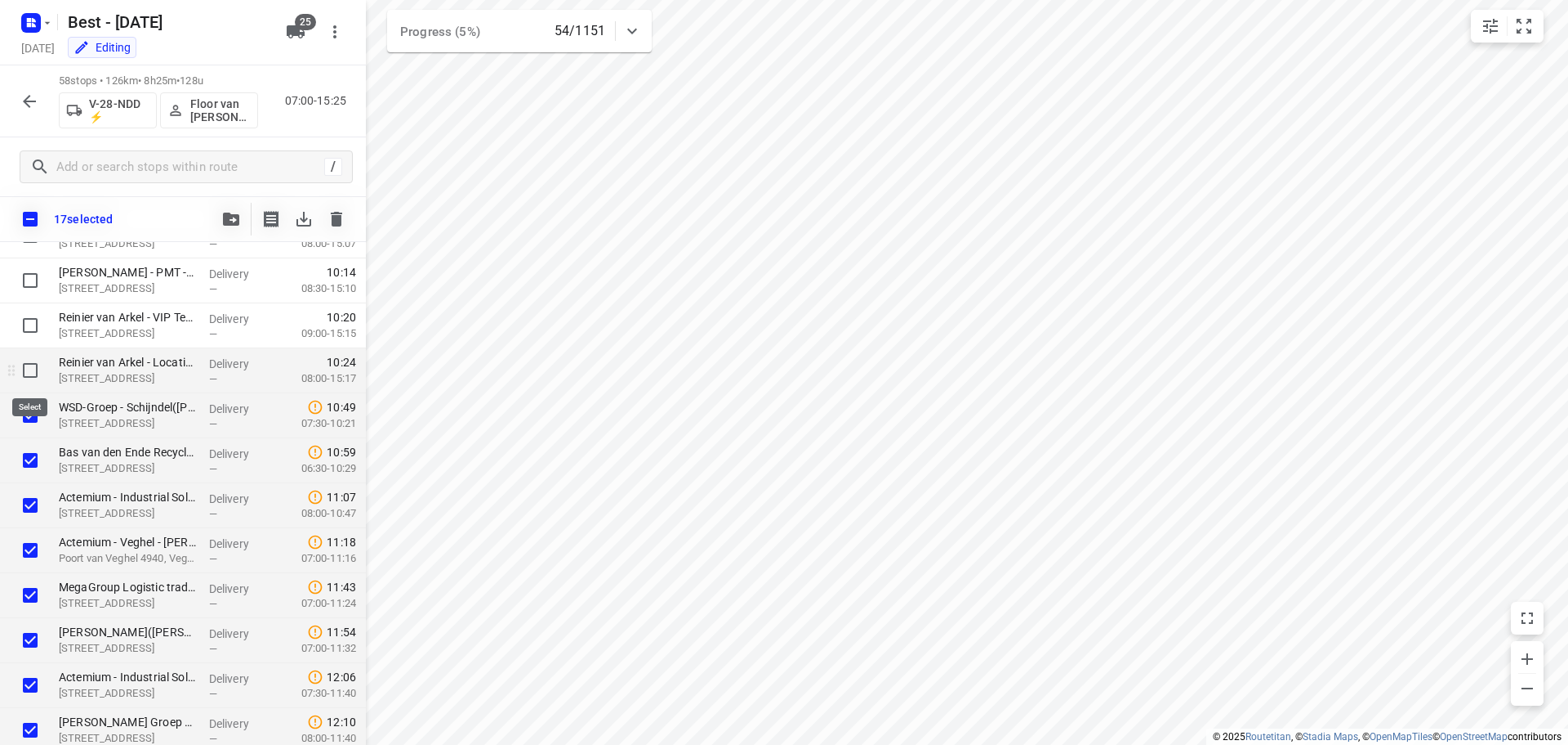
click at [30, 380] on input "checkbox" at bounding box center [30, 370] width 33 height 33
checkbox input "true"
click at [33, 343] on div at bounding box center [26, 325] width 53 height 45
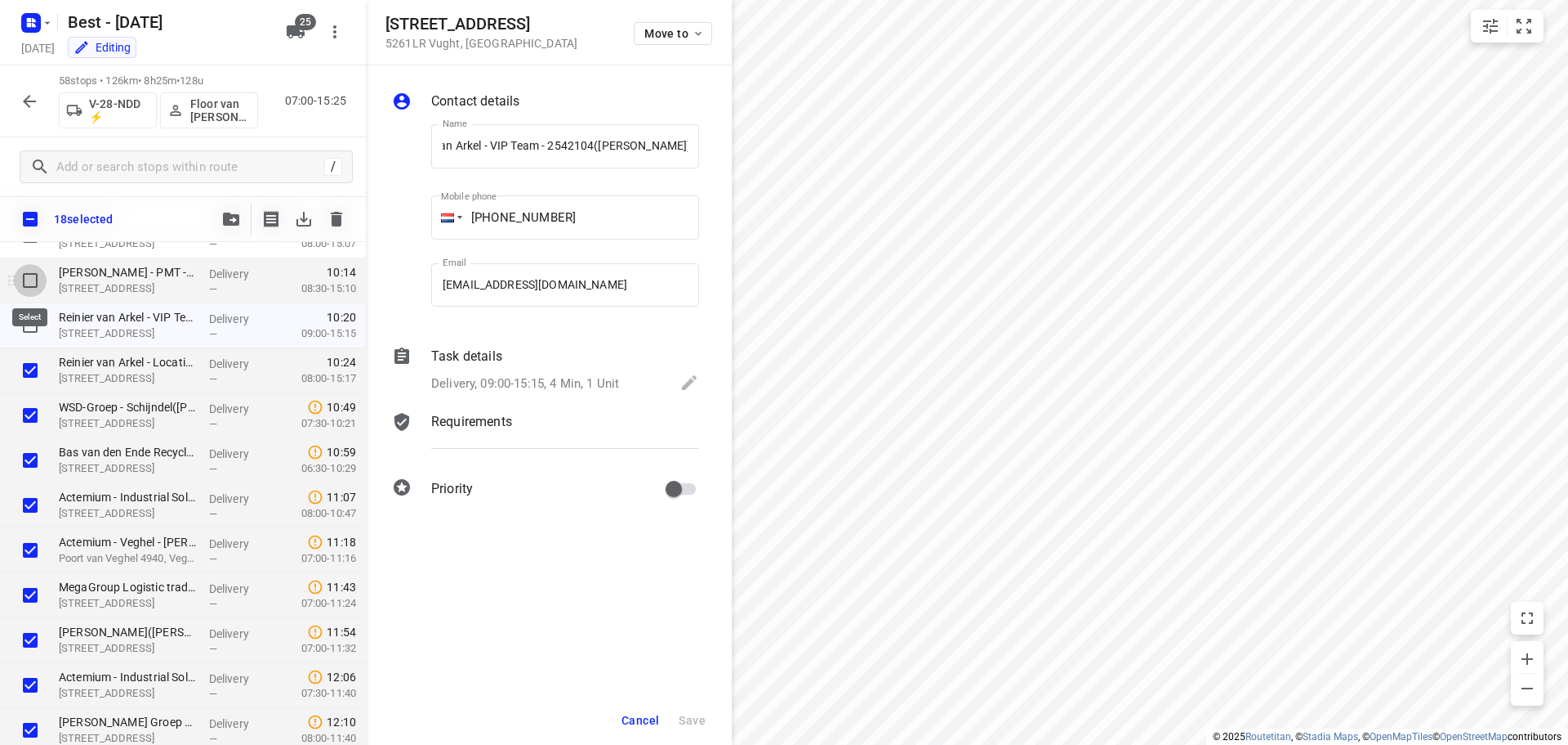
scroll to position [0, 0]
click at [37, 287] on input "checkbox" at bounding box center [30, 280] width 33 height 33
checkbox input "true"
click at [27, 325] on input "checkbox" at bounding box center [30, 325] width 33 height 33
checkbox input "true"
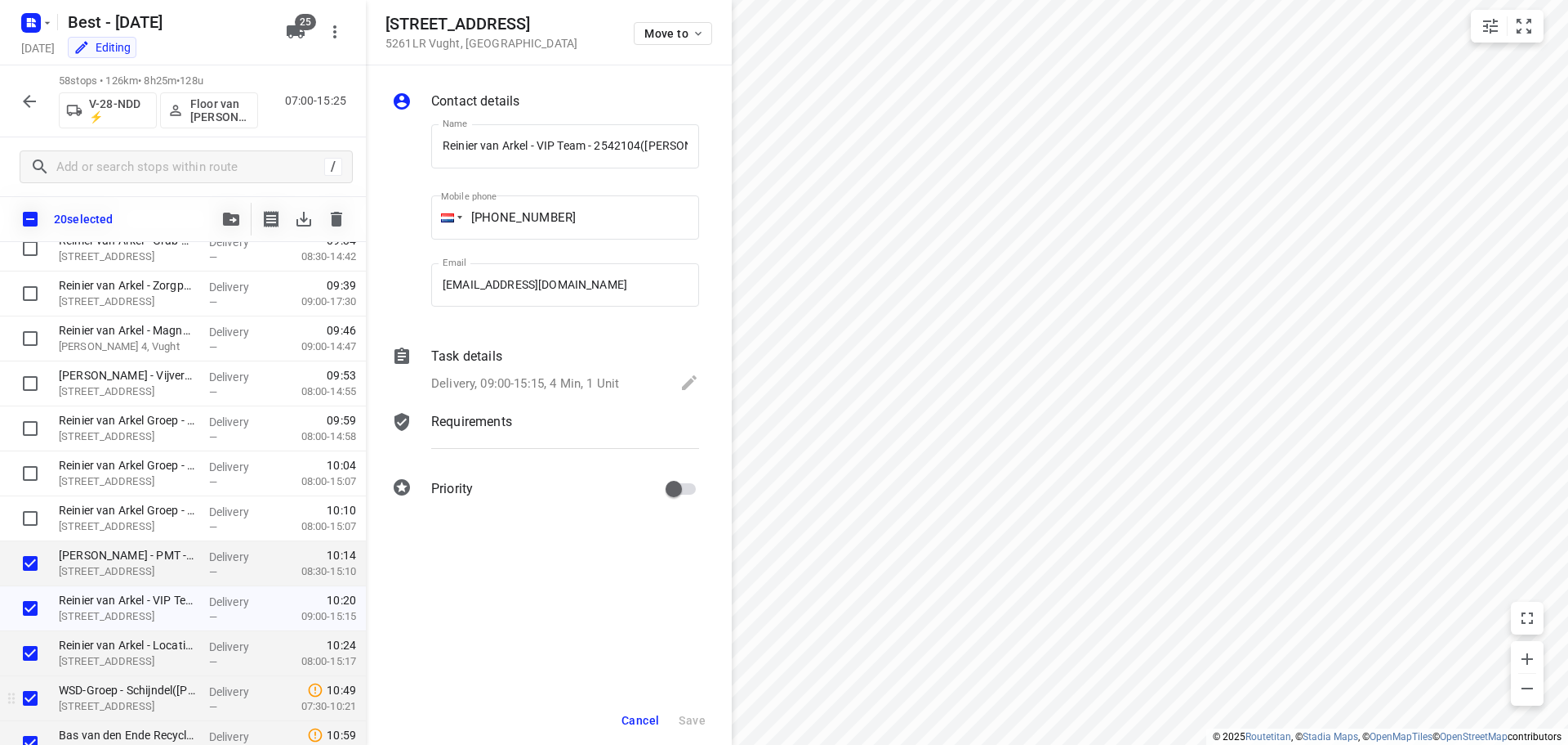
scroll to position [817, 0]
click at [32, 562] on input "checkbox" at bounding box center [30, 563] width 33 height 33
checkbox input "true"
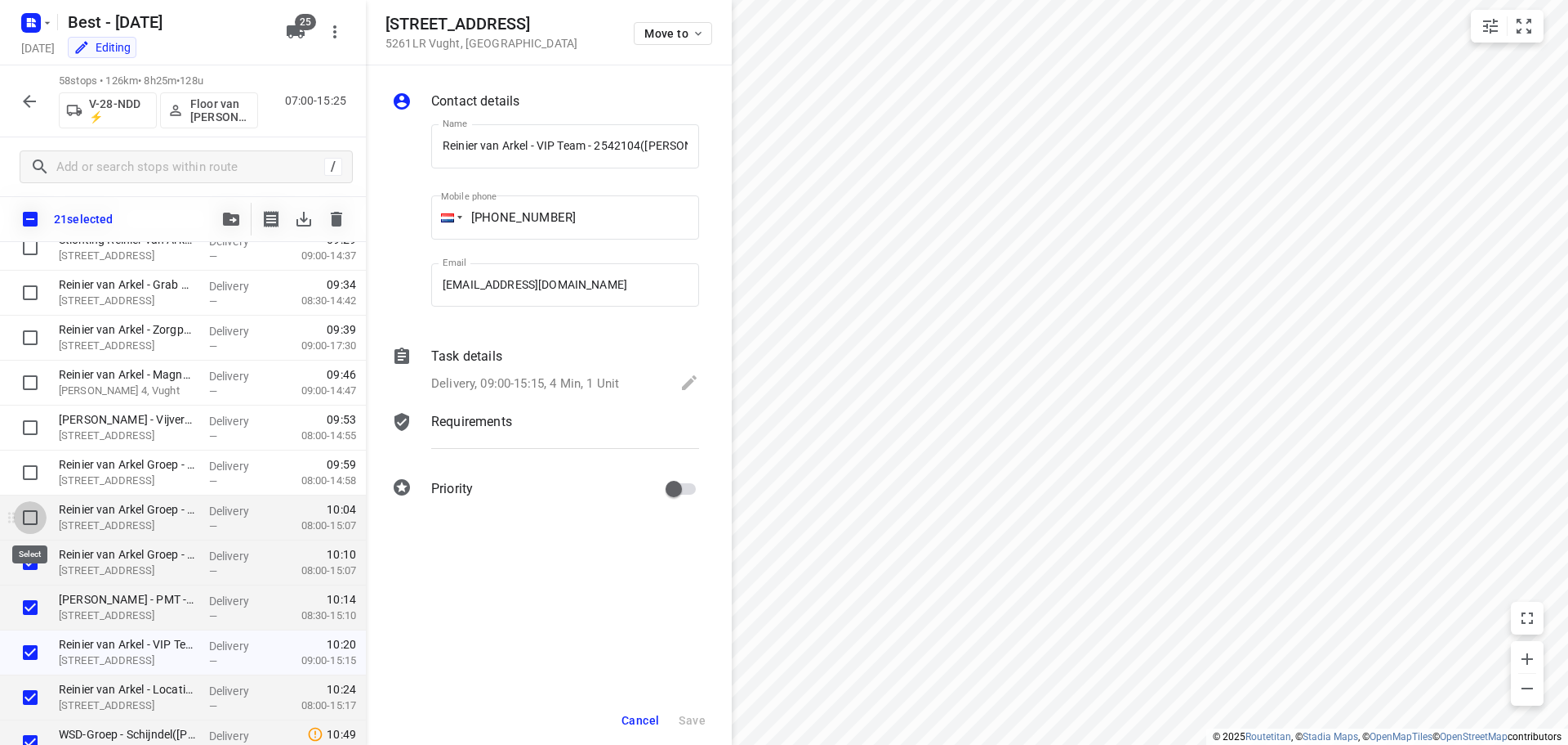
click at [31, 526] on input "checkbox" at bounding box center [30, 517] width 33 height 33
checkbox input "true"
click at [27, 474] on input "checkbox" at bounding box center [30, 472] width 33 height 33
checkbox input "true"
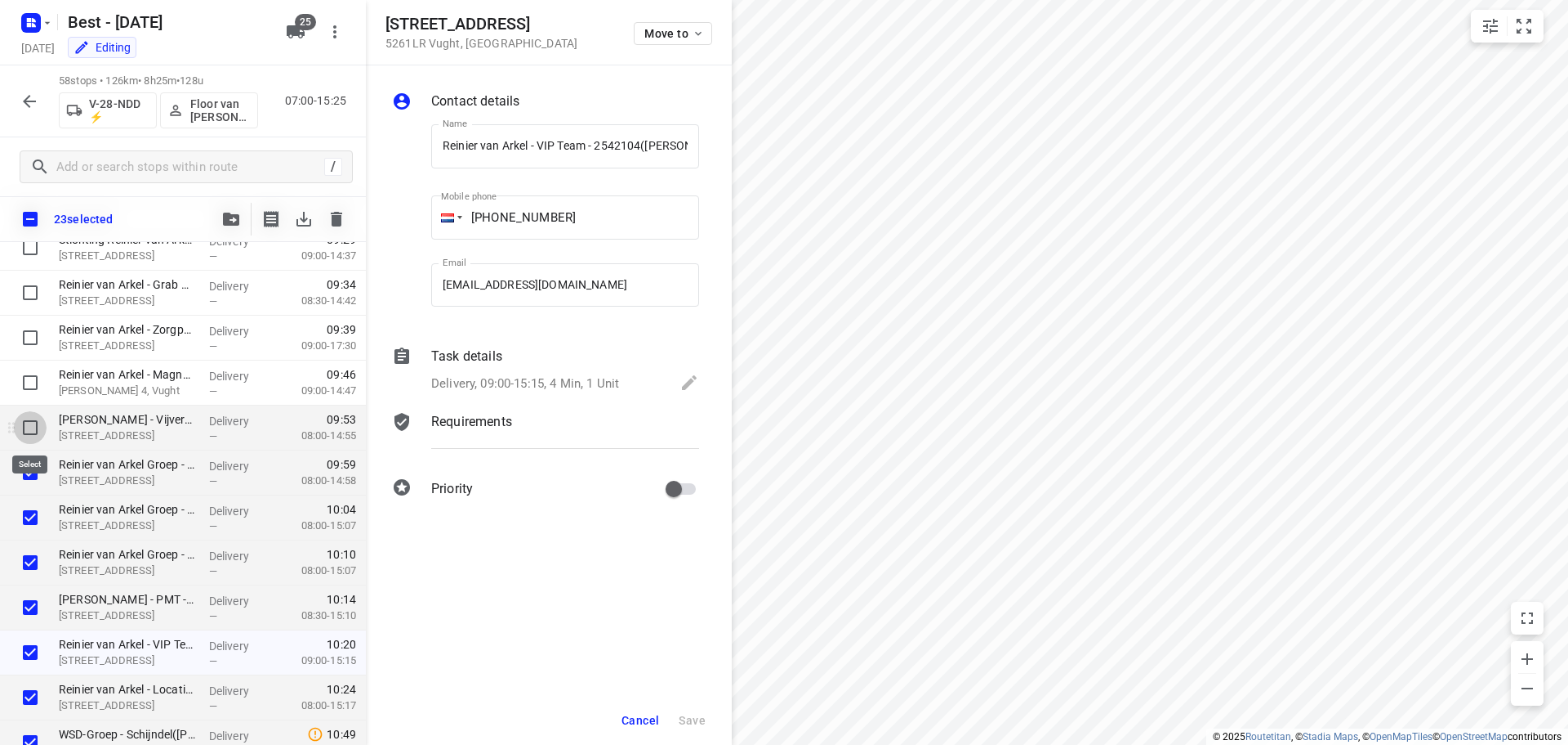
click at [26, 431] on input "checkbox" at bounding box center [30, 428] width 33 height 33
checkbox input "true"
click at [25, 391] on input "checkbox" at bounding box center [30, 383] width 33 height 33
checkbox input "true"
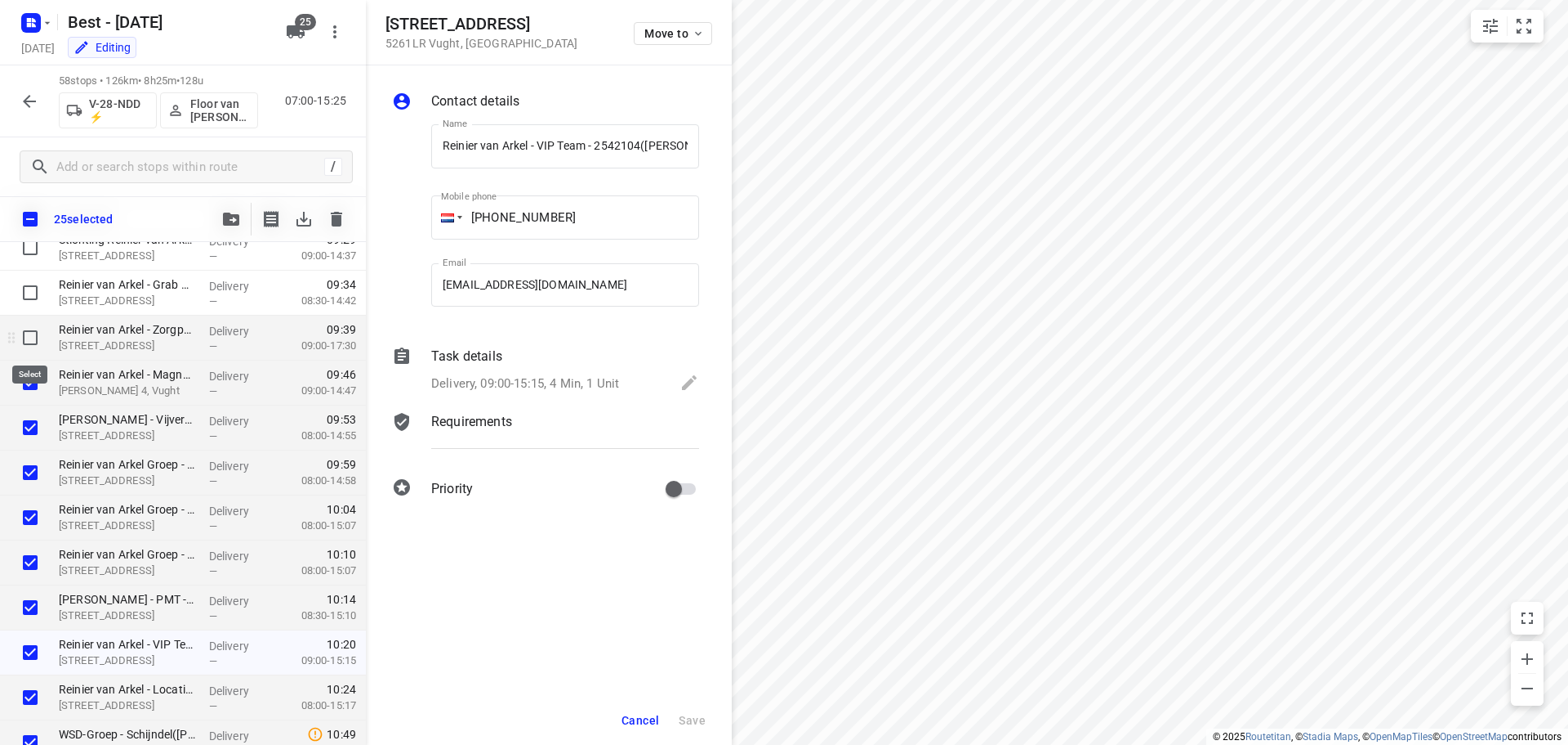
click at [33, 337] on input "checkbox" at bounding box center [30, 338] width 33 height 33
checkbox input "true"
click at [28, 294] on input "checkbox" at bounding box center [30, 293] width 33 height 33
checkbox input "true"
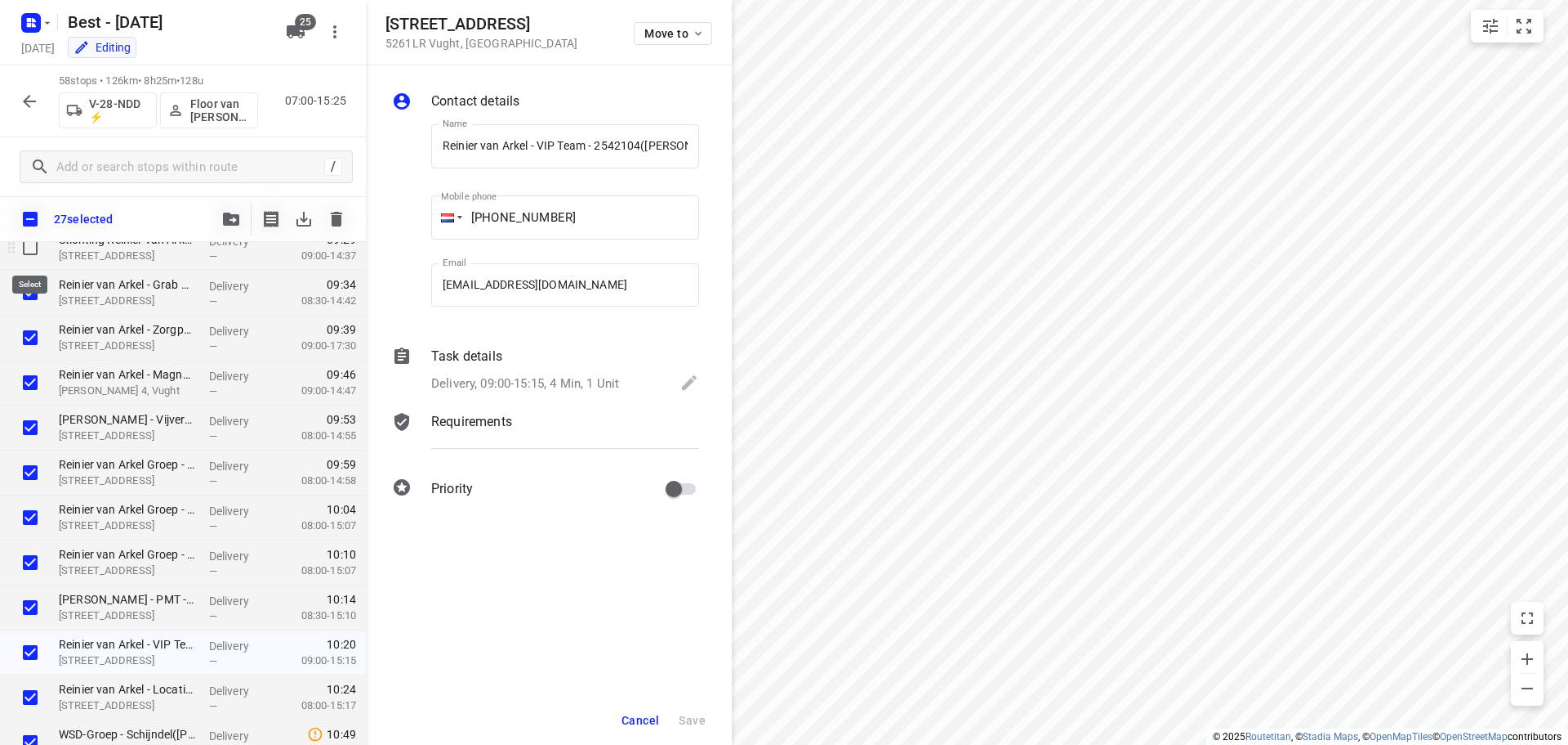
click at [28, 257] on input "checkbox" at bounding box center [30, 248] width 33 height 33
checkbox input "true"
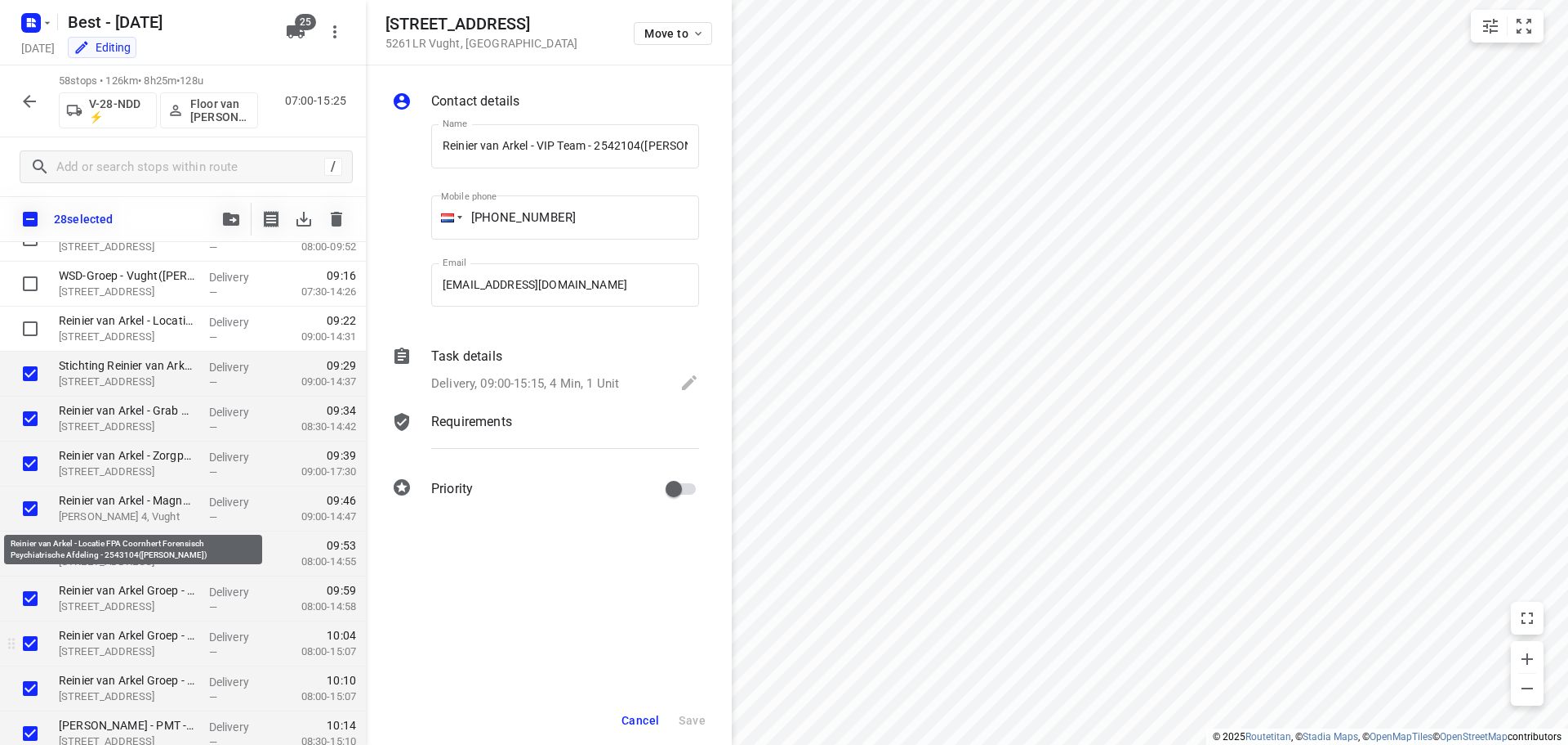
scroll to position [491, 0]
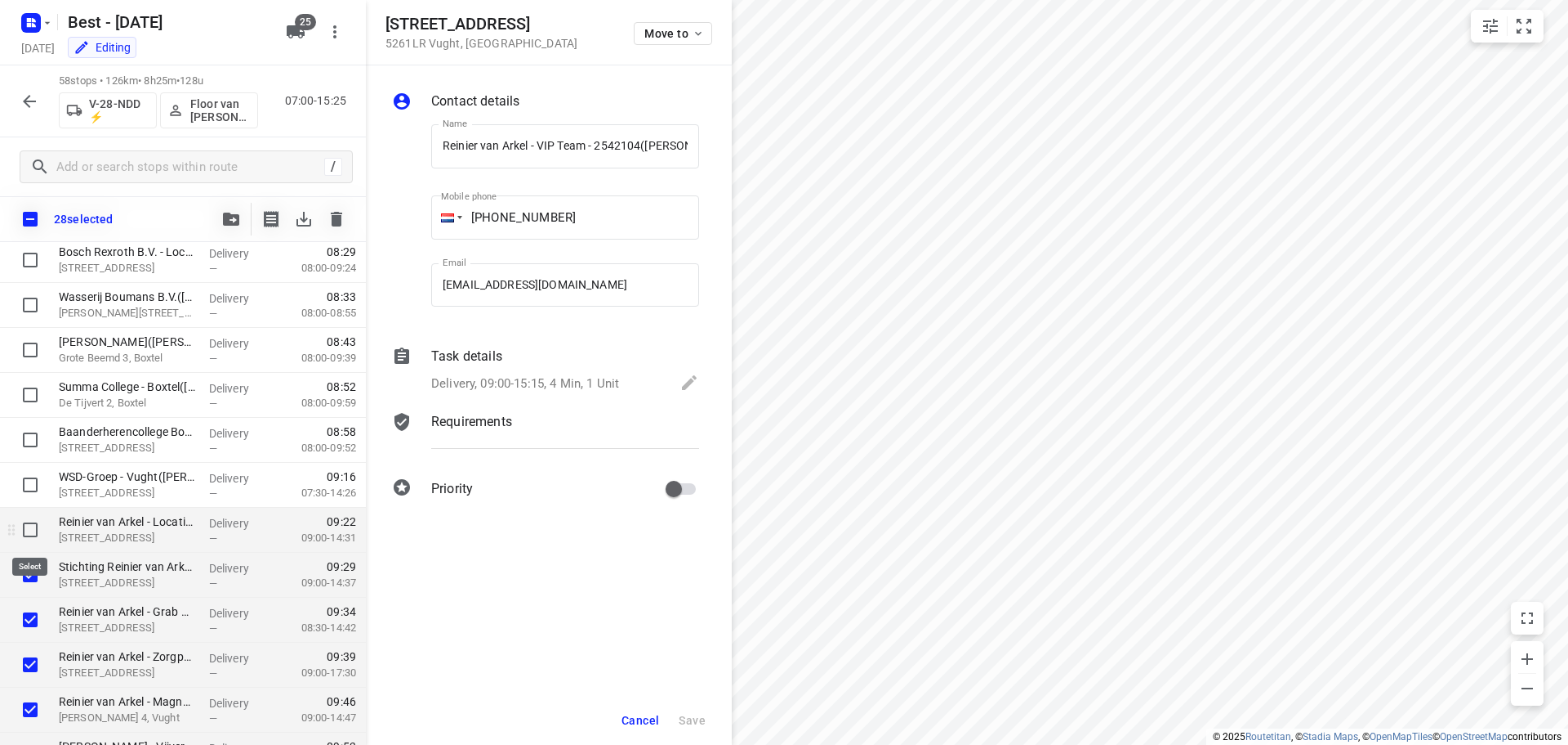
click at [33, 543] on input "checkbox" at bounding box center [30, 530] width 33 height 33
checkbox input "true"
click at [27, 485] on input "checkbox" at bounding box center [30, 485] width 33 height 33
checkbox input "true"
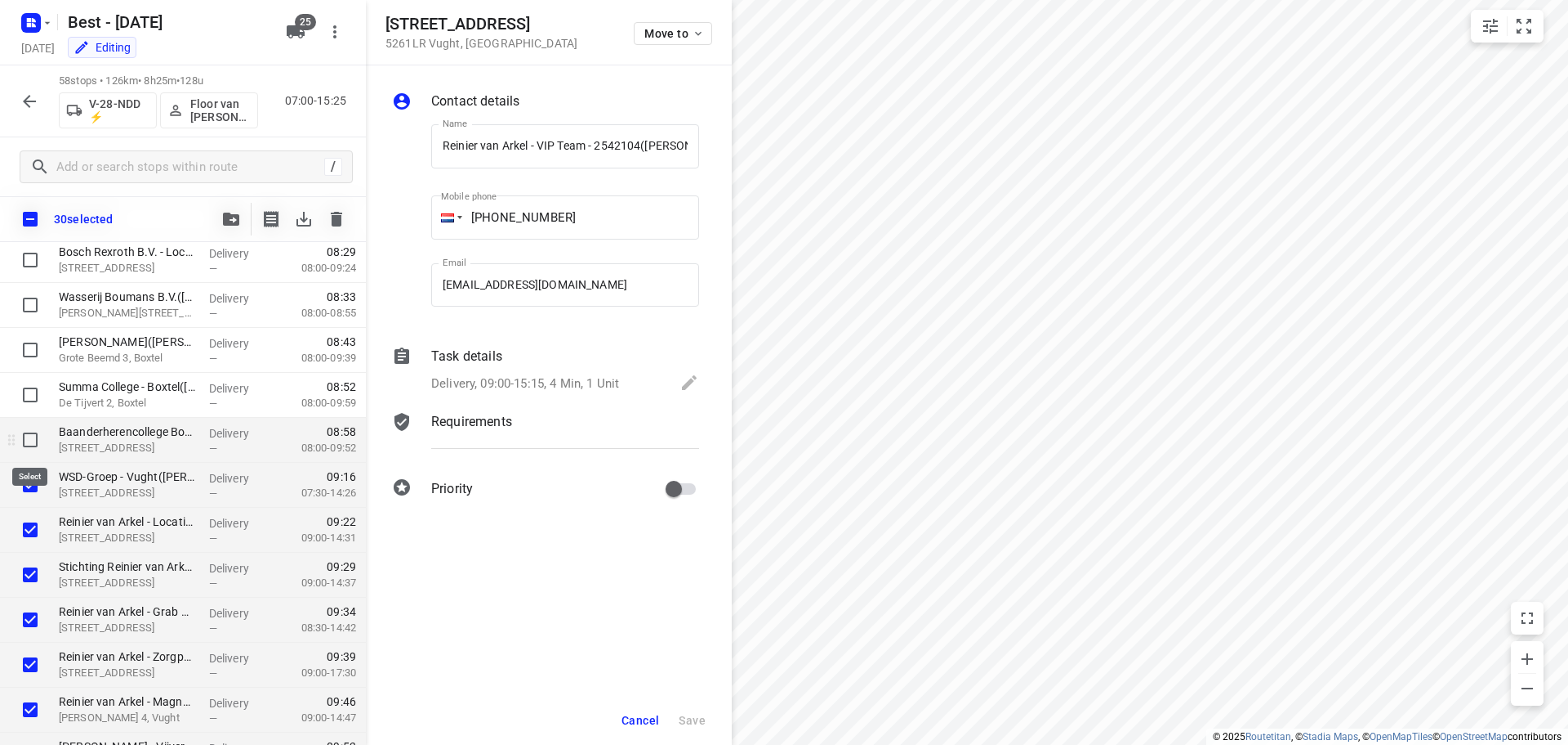
click at [32, 450] on input "checkbox" at bounding box center [30, 440] width 33 height 33
checkbox input "true"
click at [35, 406] on input "checkbox" at bounding box center [30, 395] width 33 height 33
checkbox input "true"
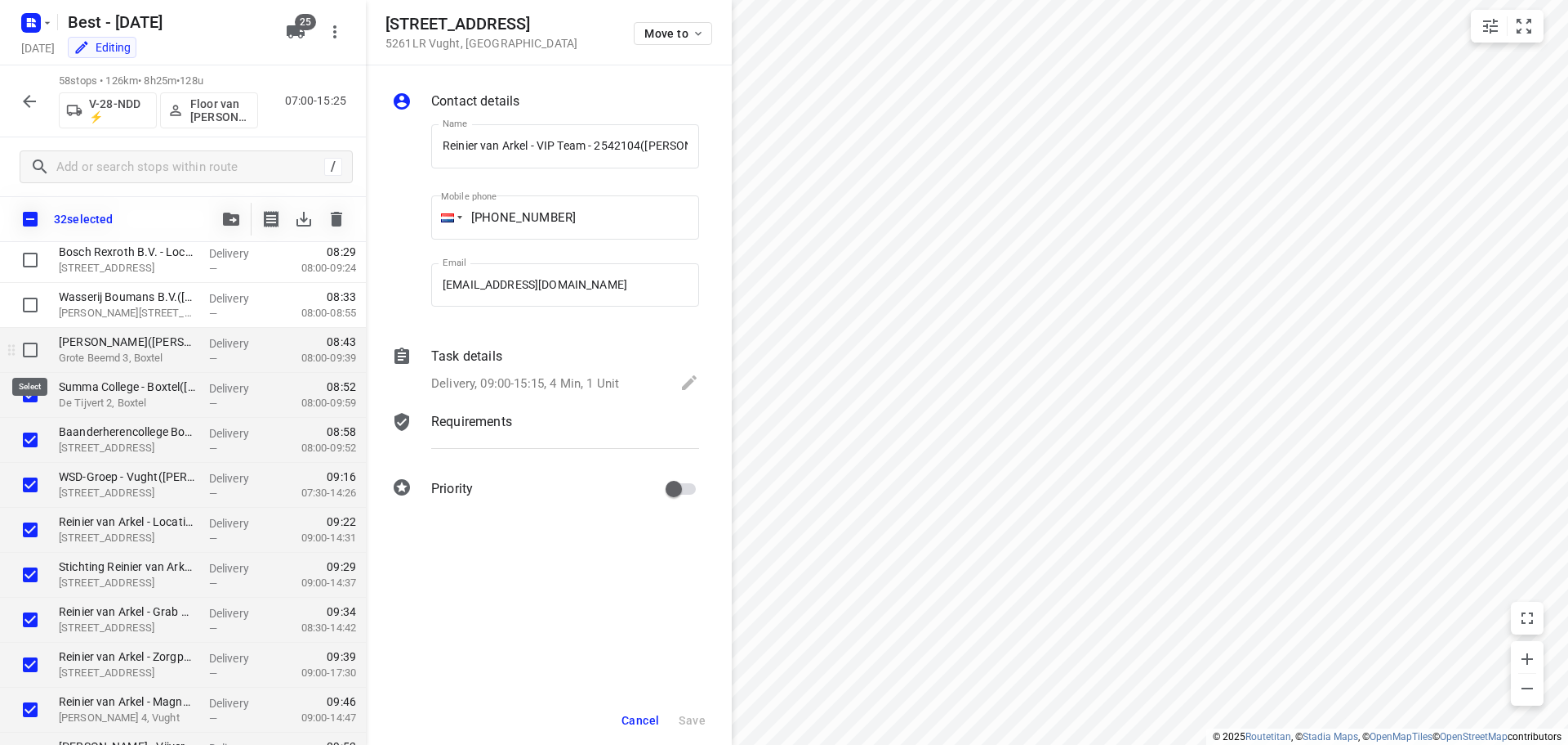
click at [30, 354] on input "checkbox" at bounding box center [30, 350] width 33 height 33
checkbox input "true"
click at [37, 299] on input "checkbox" at bounding box center [30, 305] width 33 height 33
checkbox input "true"
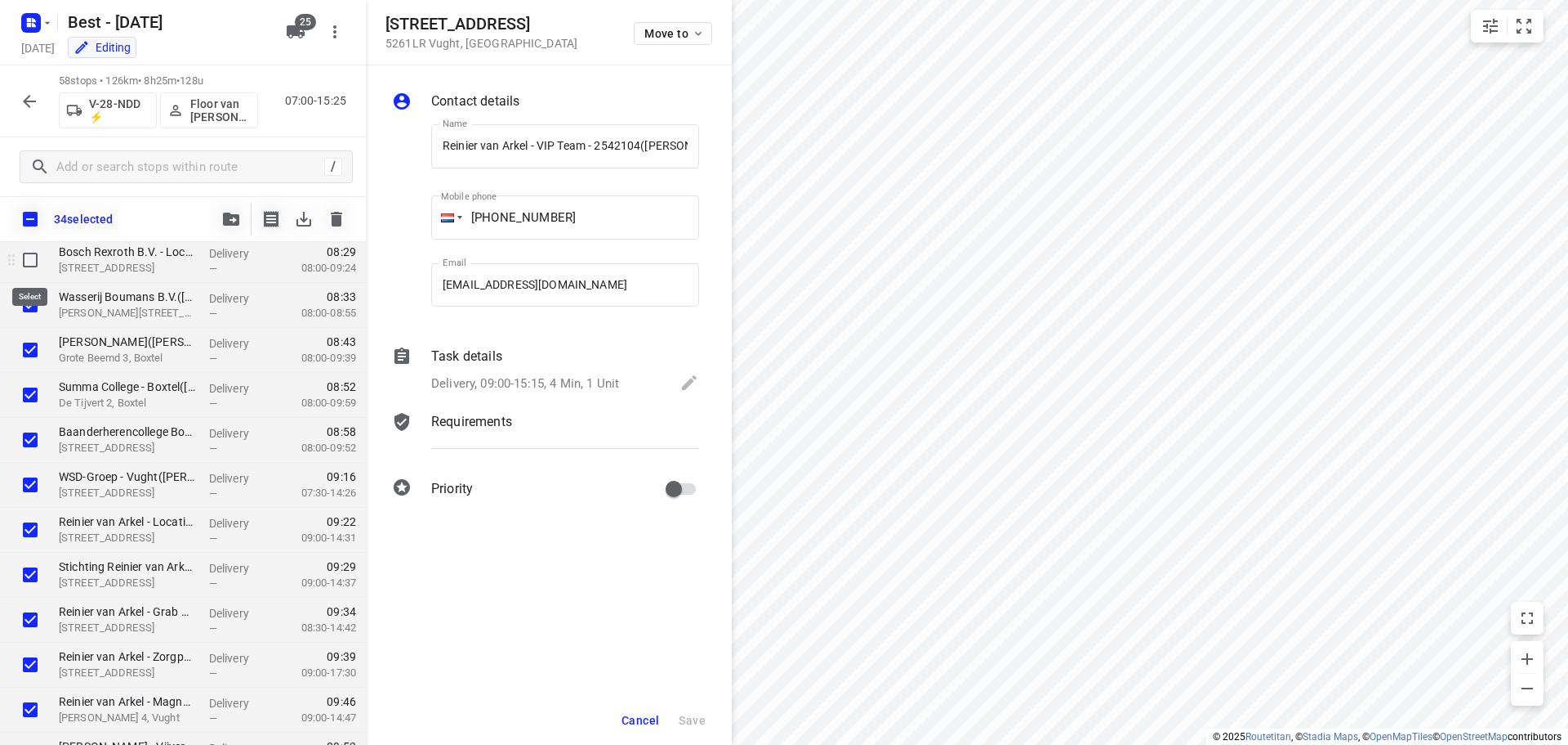
click at [37, 259] on input "checkbox" at bounding box center [30, 260] width 33 height 33
checkbox input "true"
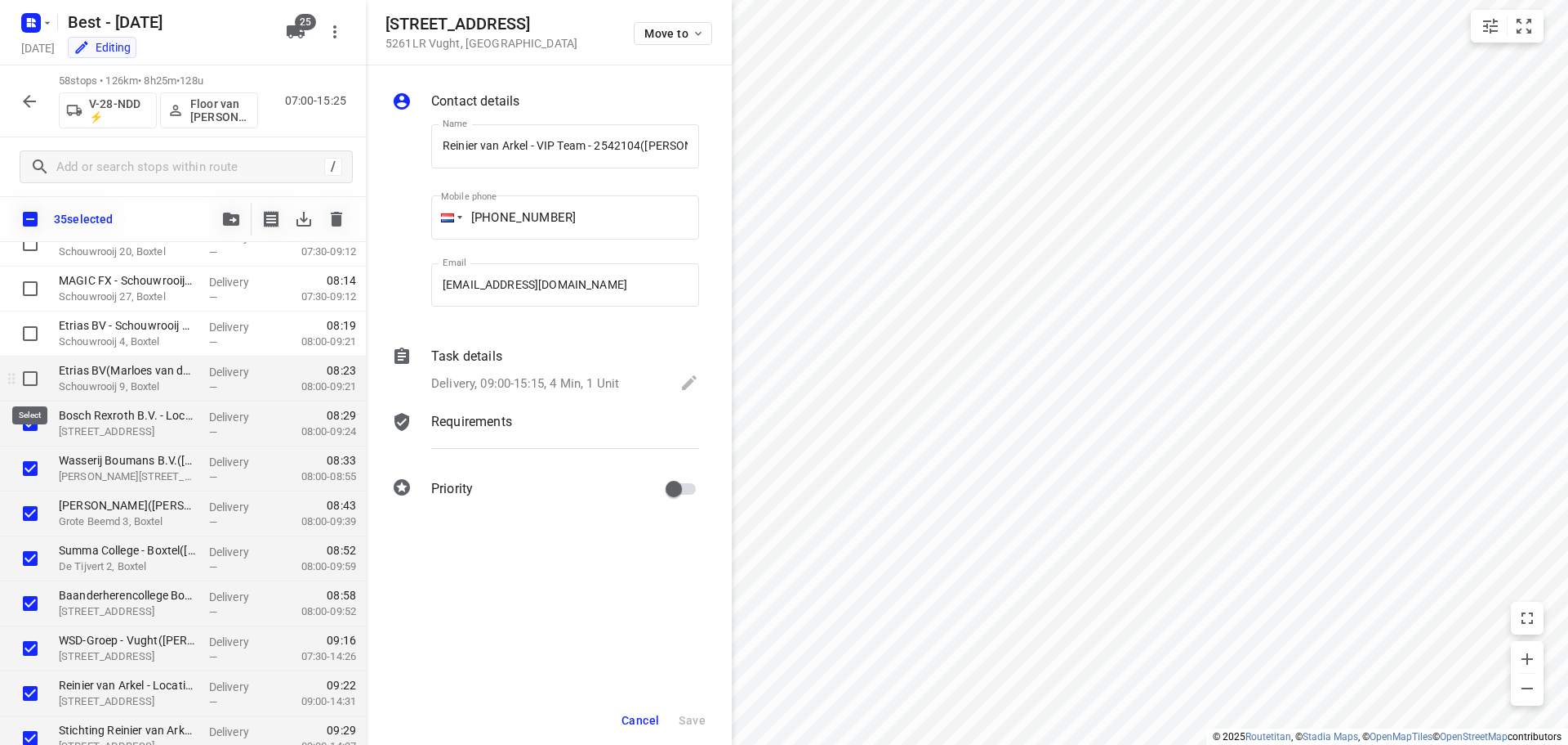
click at [33, 376] on input "checkbox" at bounding box center [30, 379] width 33 height 33
checkbox input "true"
drag, startPoint x: 21, startPoint y: 340, endPoint x: 33, endPoint y: 297, distance: 44.6
click at [22, 340] on input "checkbox" at bounding box center [30, 334] width 33 height 33
checkbox input "true"
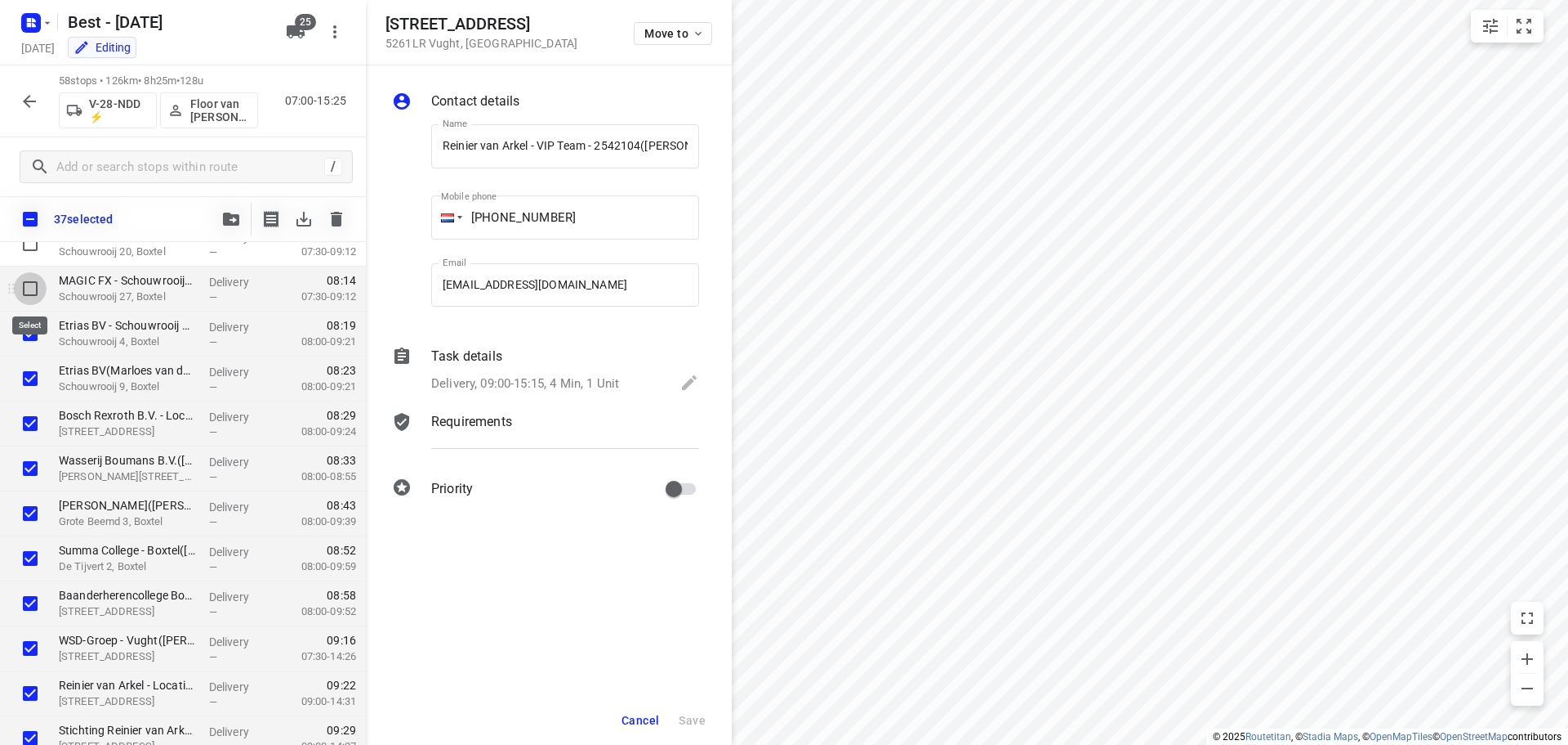
click at [35, 282] on input "checkbox" at bounding box center [30, 288] width 33 height 33
checkbox input "true"
click at [27, 254] on input "checkbox" at bounding box center [30, 243] width 33 height 33
checkbox input "true"
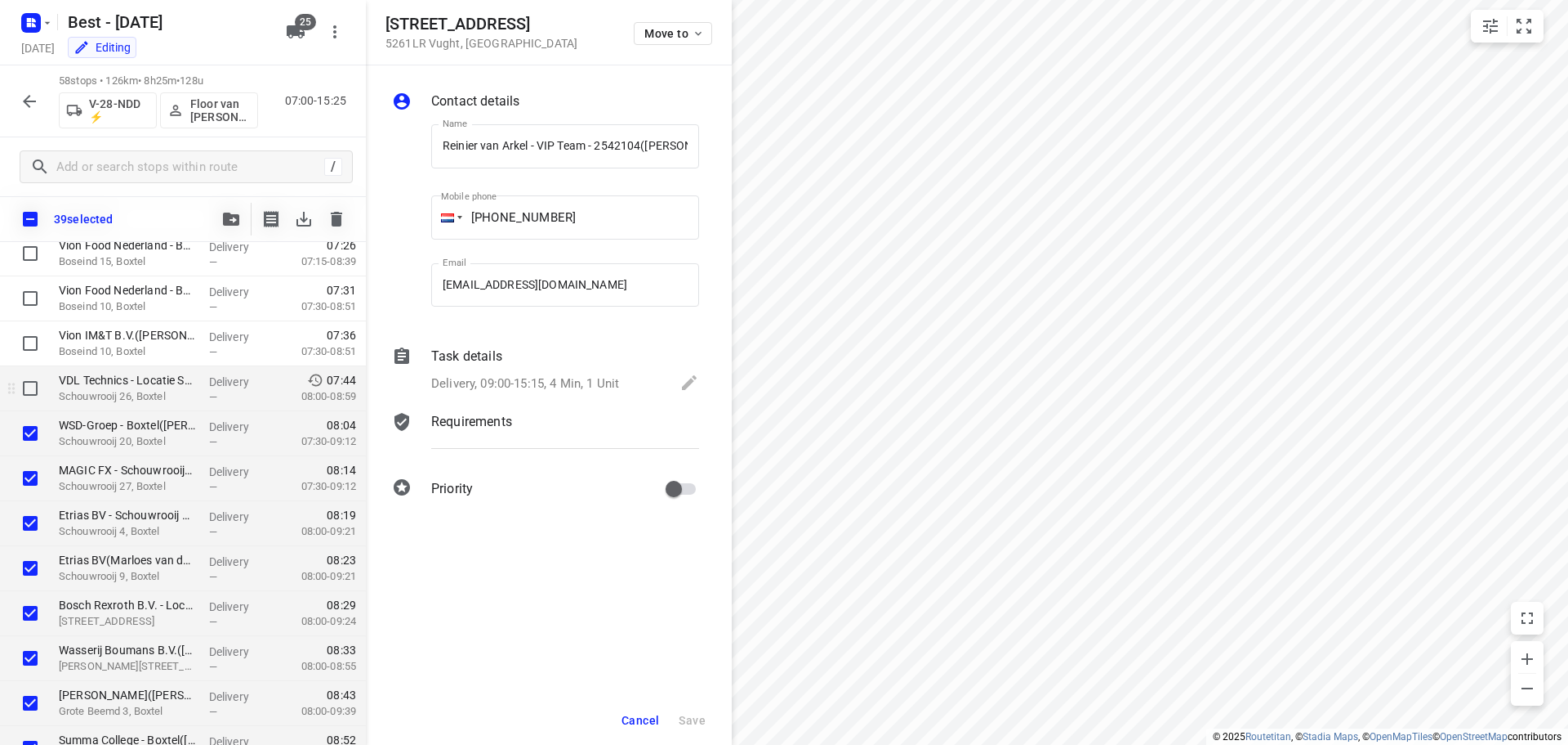
scroll to position [0, 0]
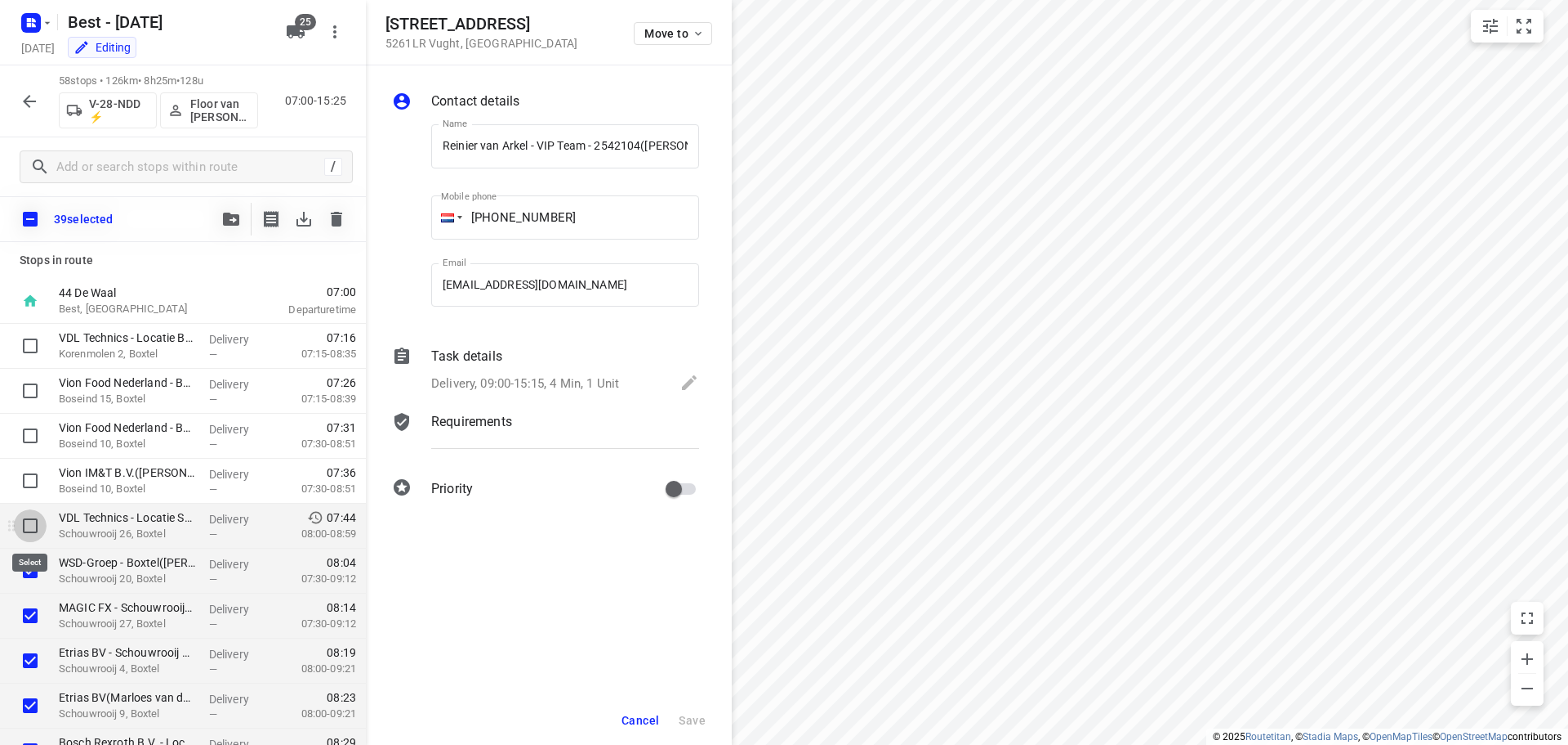
click at [33, 524] on input "checkbox" at bounding box center [30, 526] width 33 height 33
checkbox input "true"
click at [24, 475] on input "checkbox" at bounding box center [30, 481] width 33 height 33
checkbox input "true"
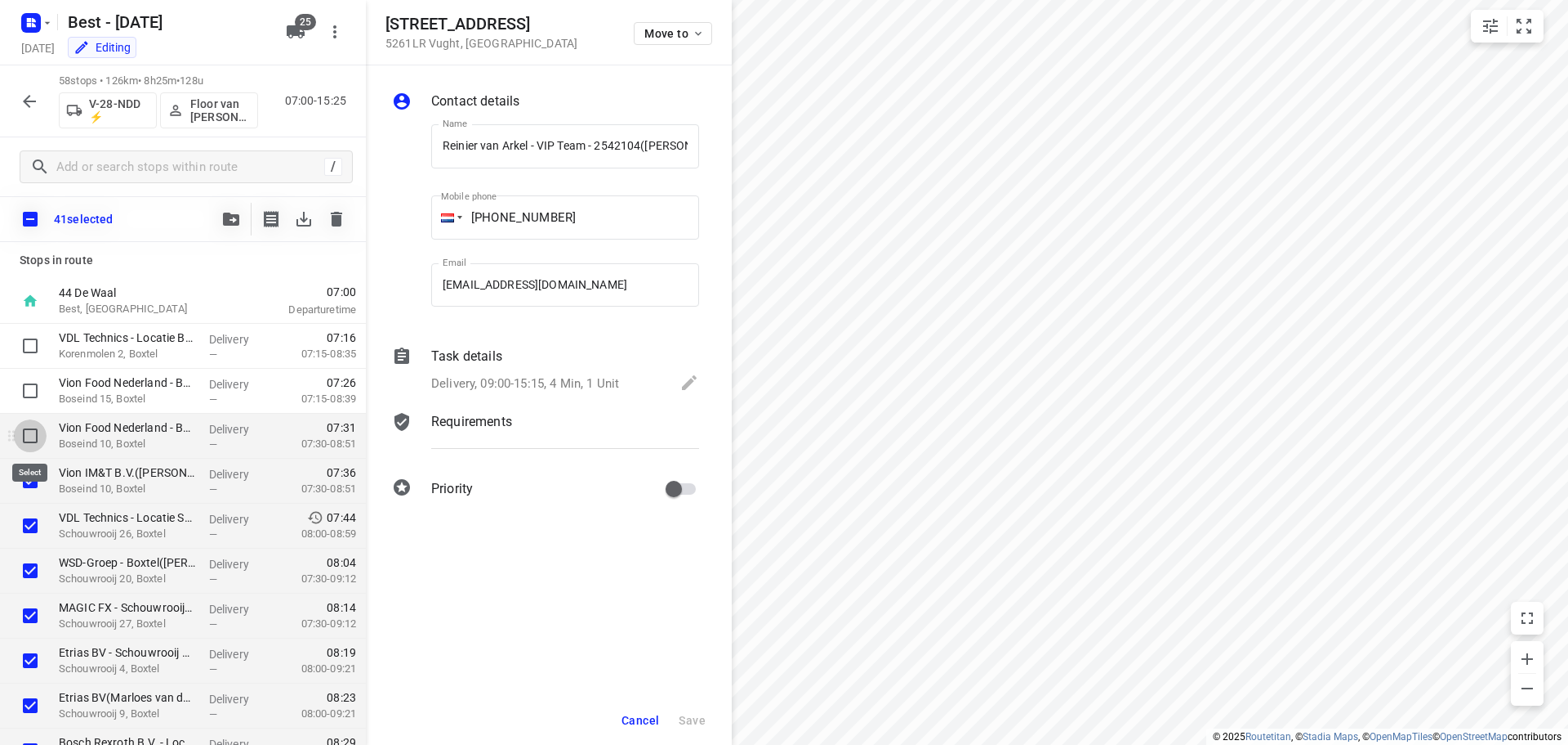
click at [22, 430] on input "checkbox" at bounding box center [30, 436] width 33 height 33
checkbox input "true"
click at [28, 391] on input "checkbox" at bounding box center [30, 391] width 33 height 33
checkbox input "true"
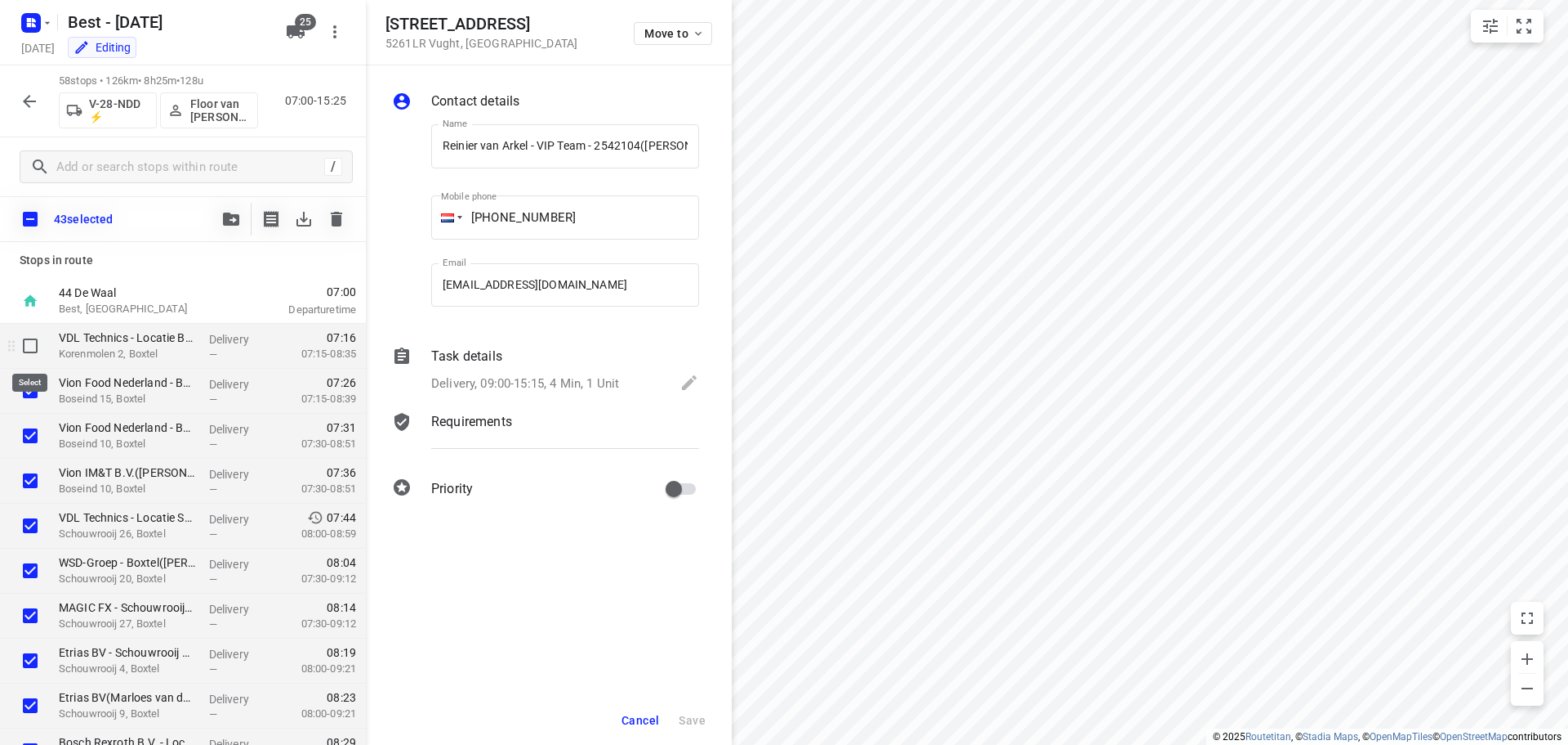
click at [28, 334] on input "checkbox" at bounding box center [30, 346] width 33 height 33
checkbox input "true"
click at [237, 221] on icon "button" at bounding box center [231, 218] width 17 height 13
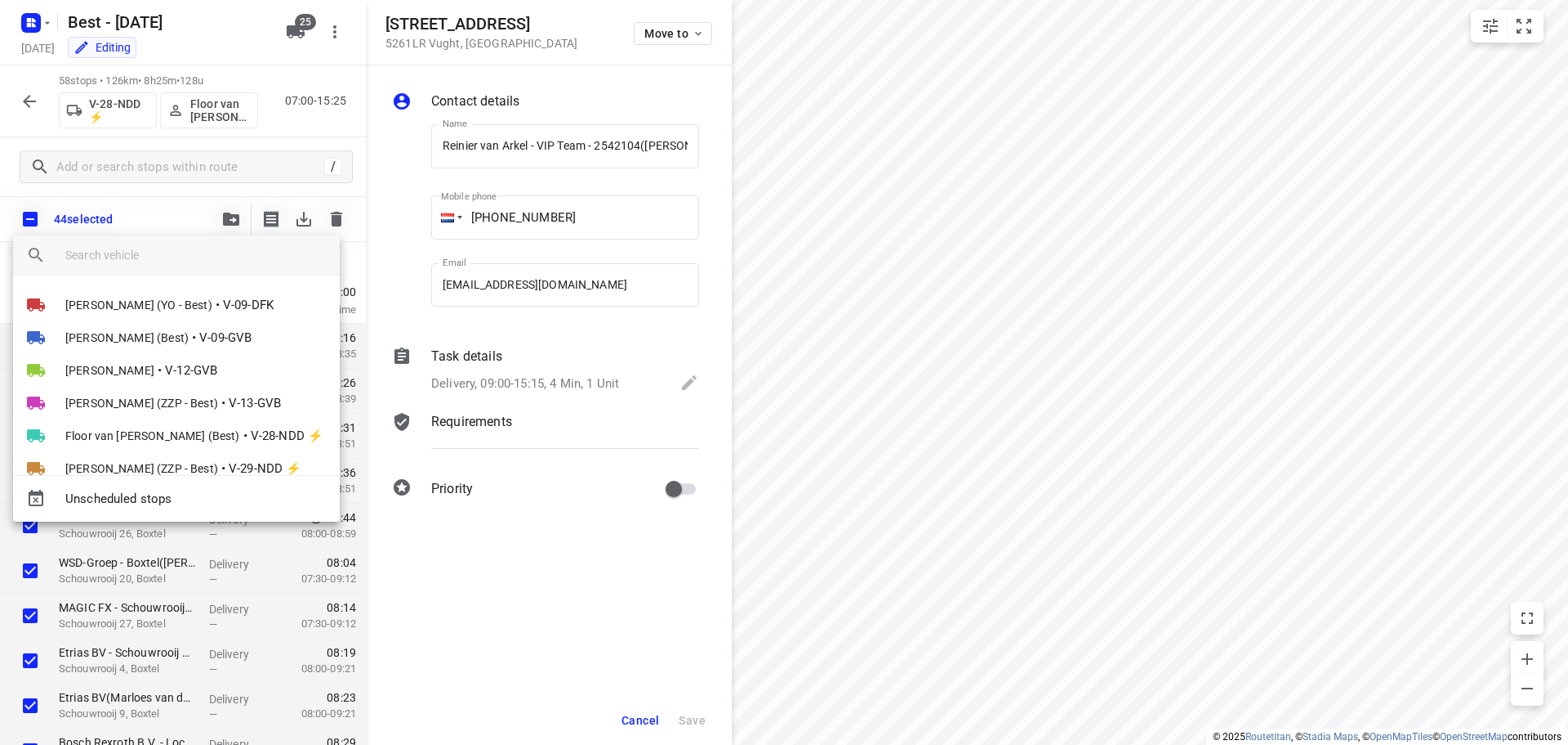
click at [165, 257] on input "search vehicle" at bounding box center [196, 254] width 262 height 24
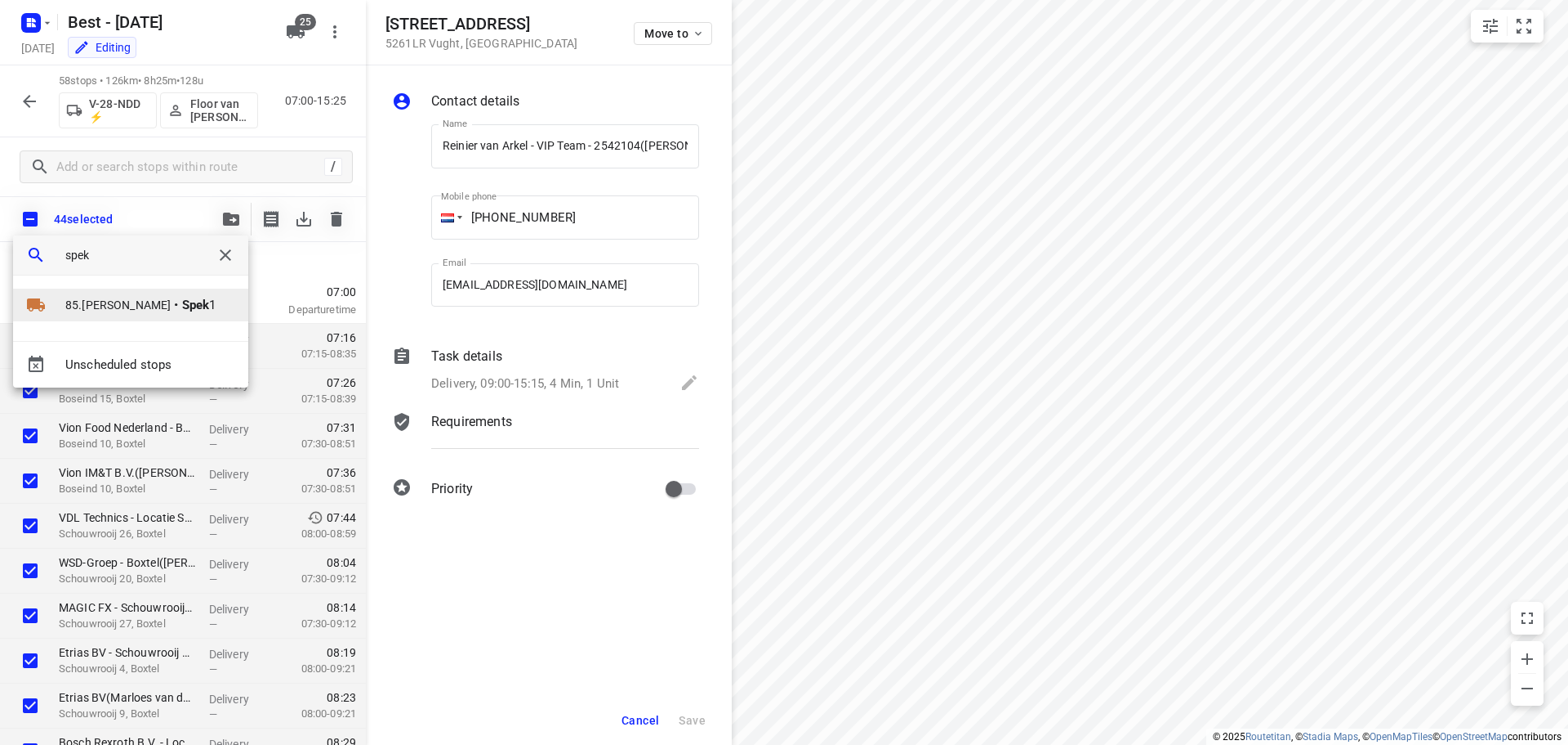
type input "spek"
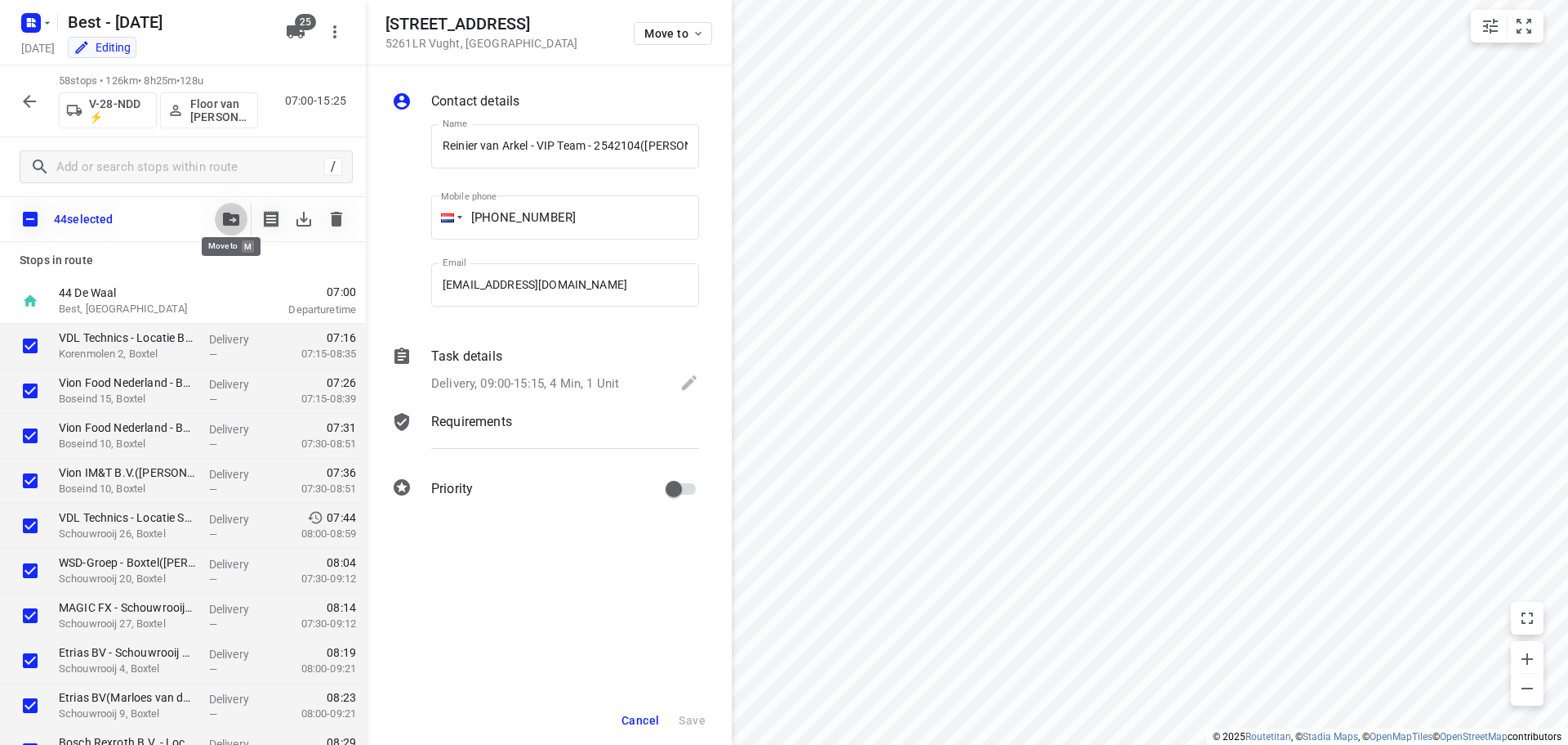
click at [29, 97] on icon "button" at bounding box center [29, 101] width 19 height 19
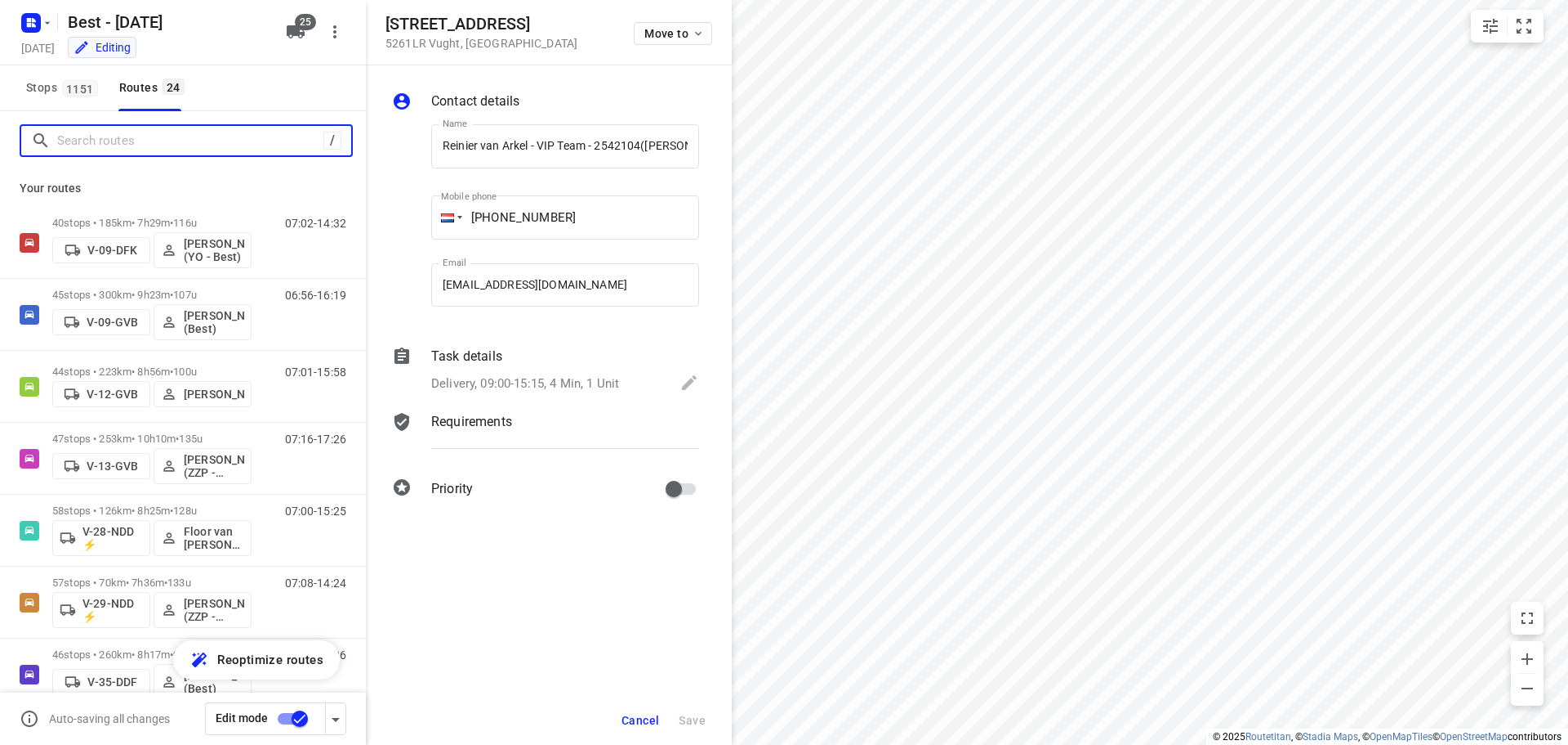
click at [120, 147] on input "Search routes" at bounding box center [191, 141] width 267 height 25
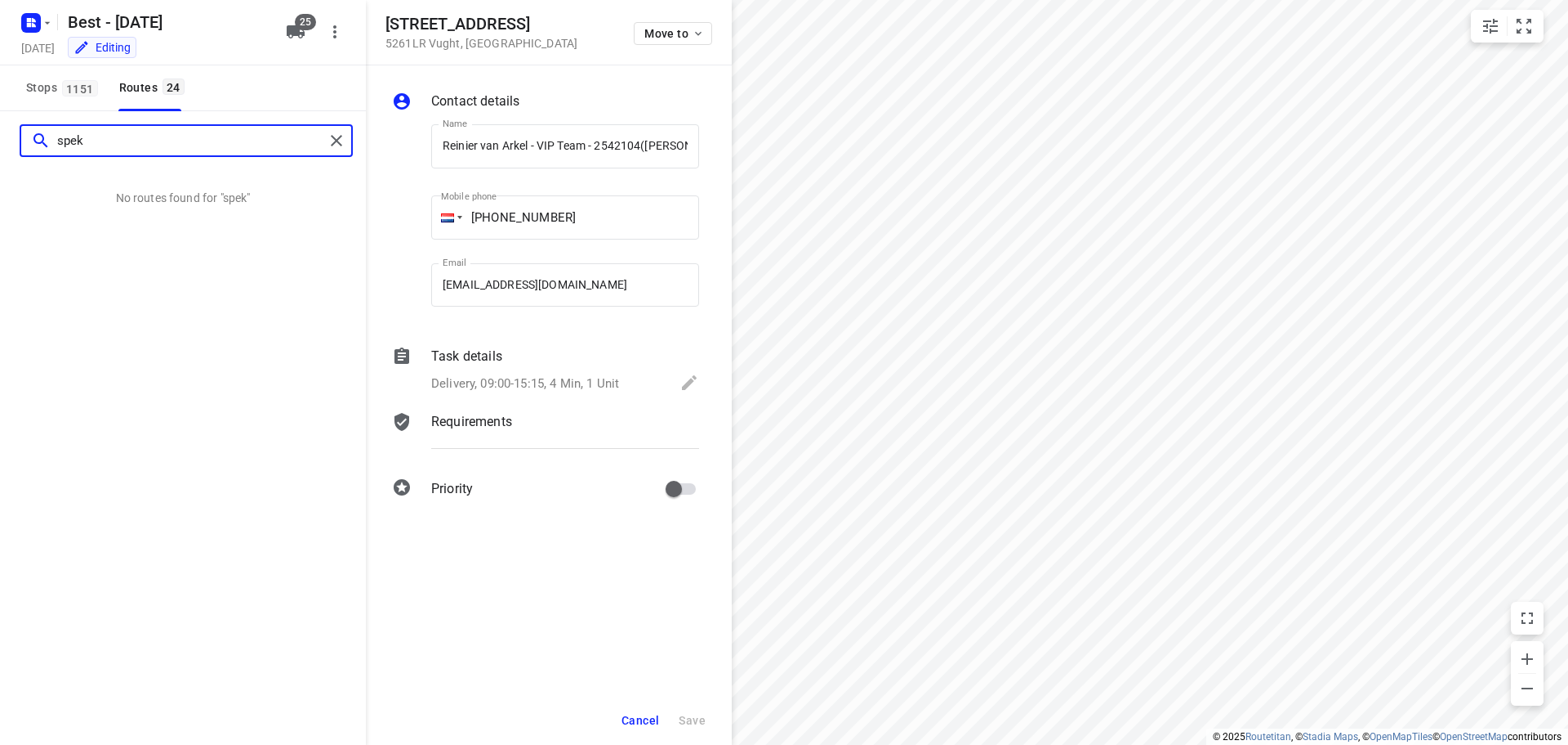
type input "spek"
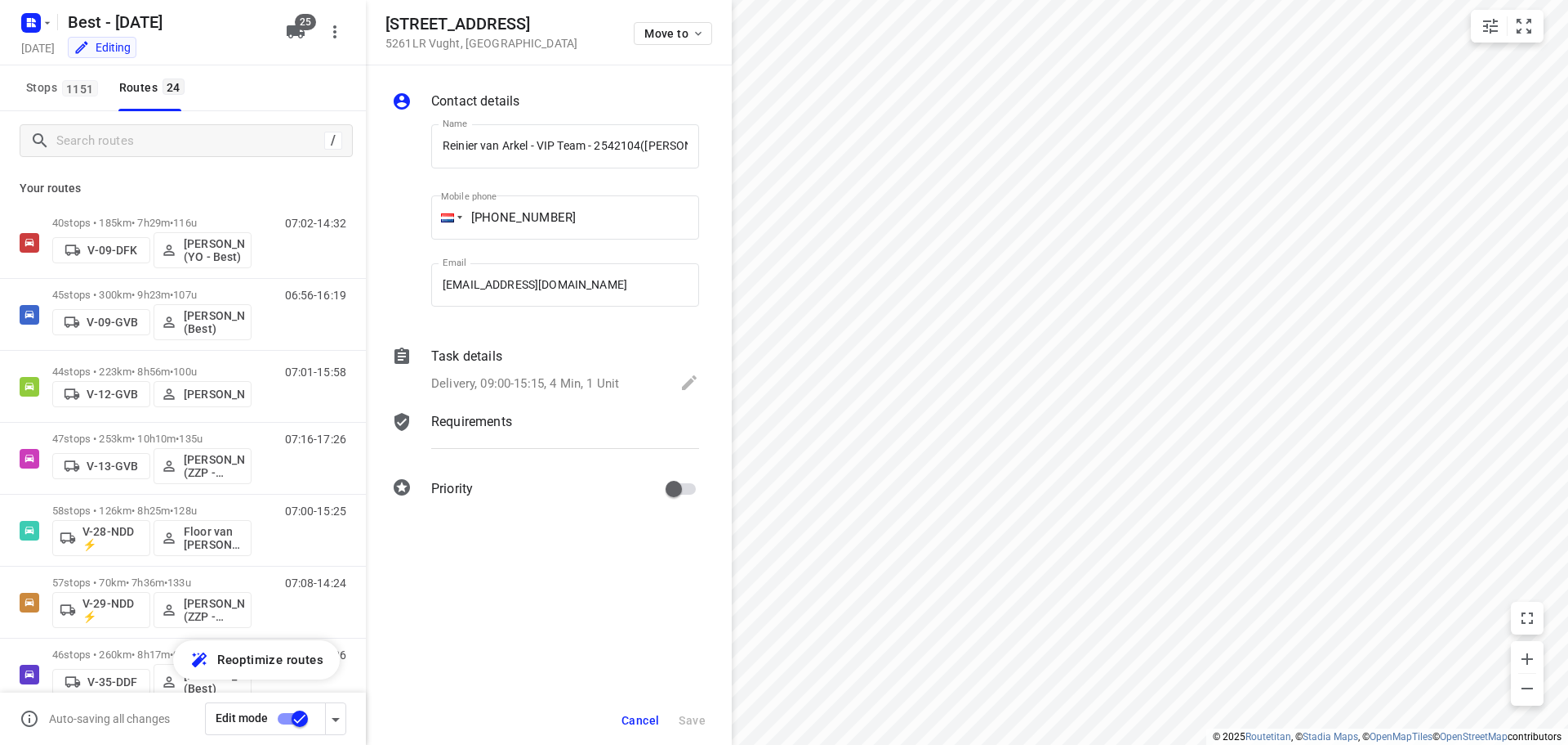
click at [308, 26] on span "25" at bounding box center [306, 21] width 21 height 17
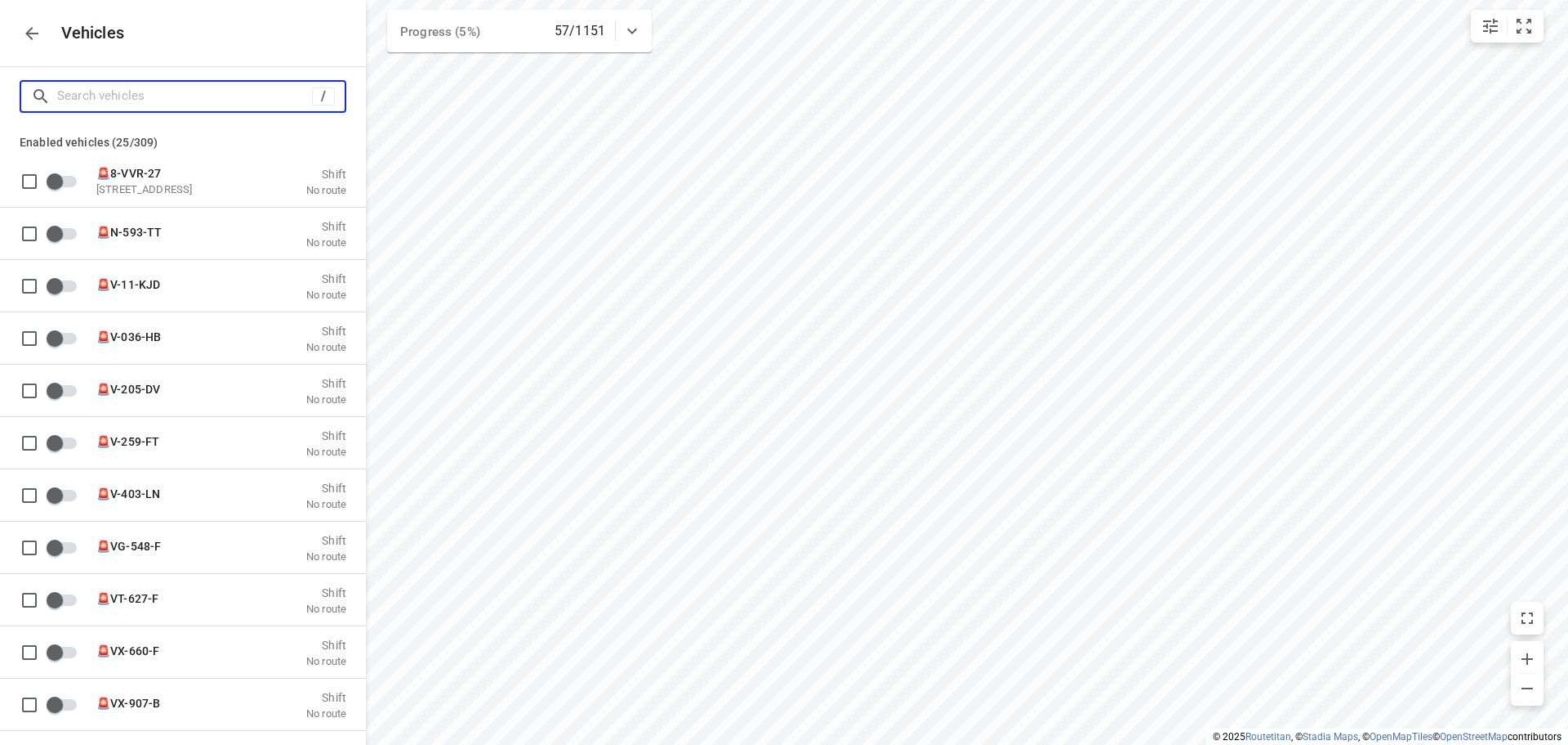
click at [170, 108] on input "Search vehicles" at bounding box center [185, 96] width 255 height 25
type input "sp"
checkbox input "true"
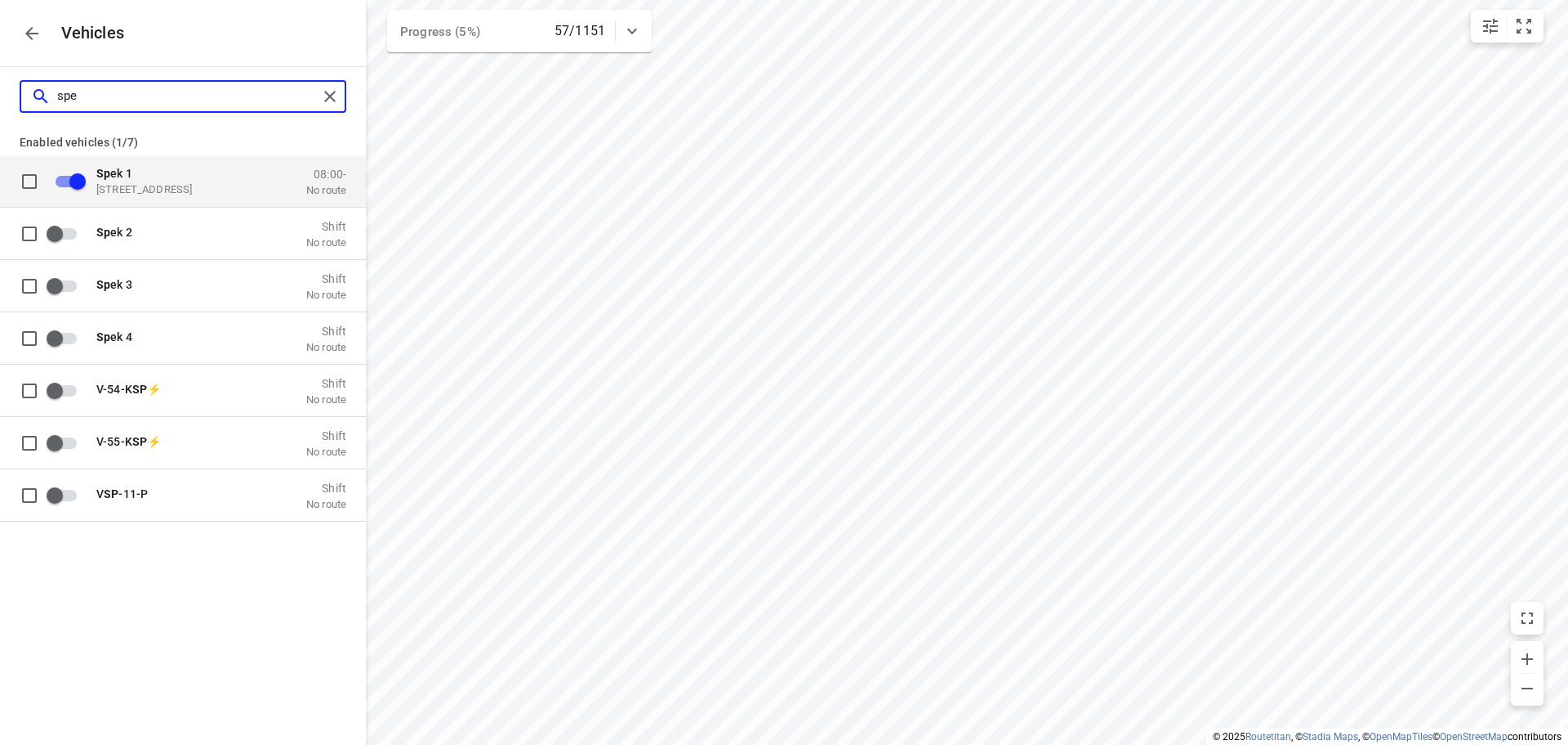
type input "spek"
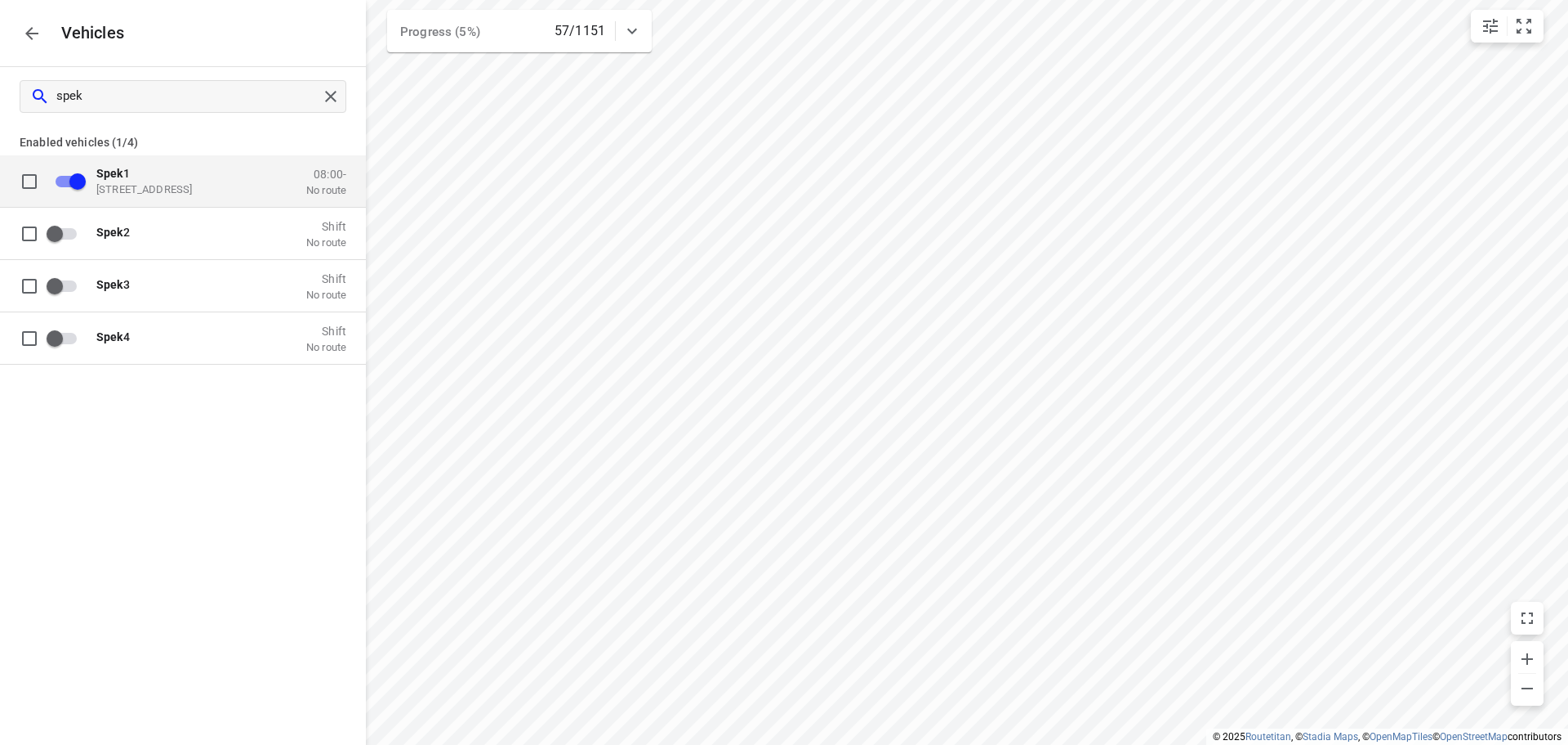
checkbox input "false"
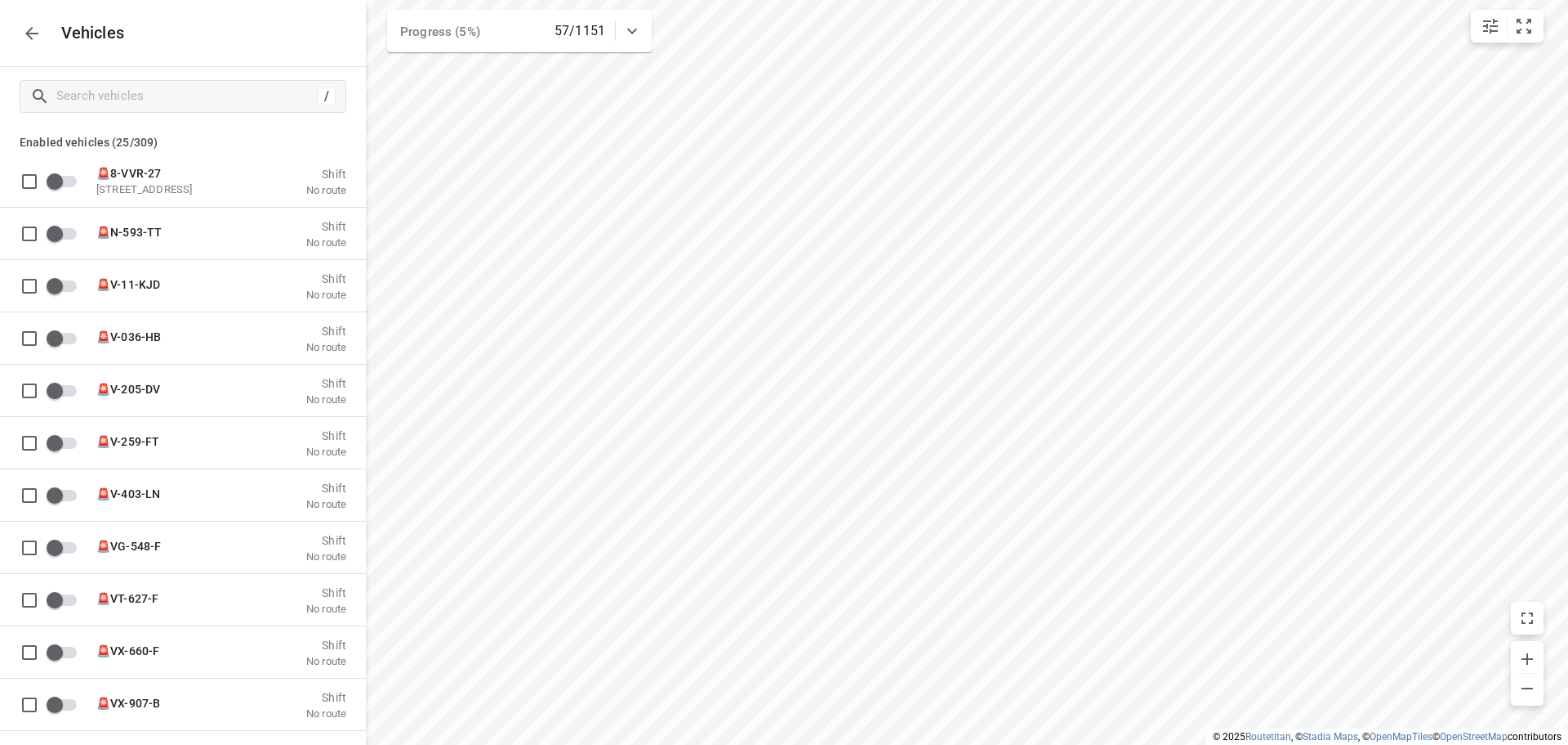
click at [26, 24] on icon "button" at bounding box center [32, 33] width 19 height 19
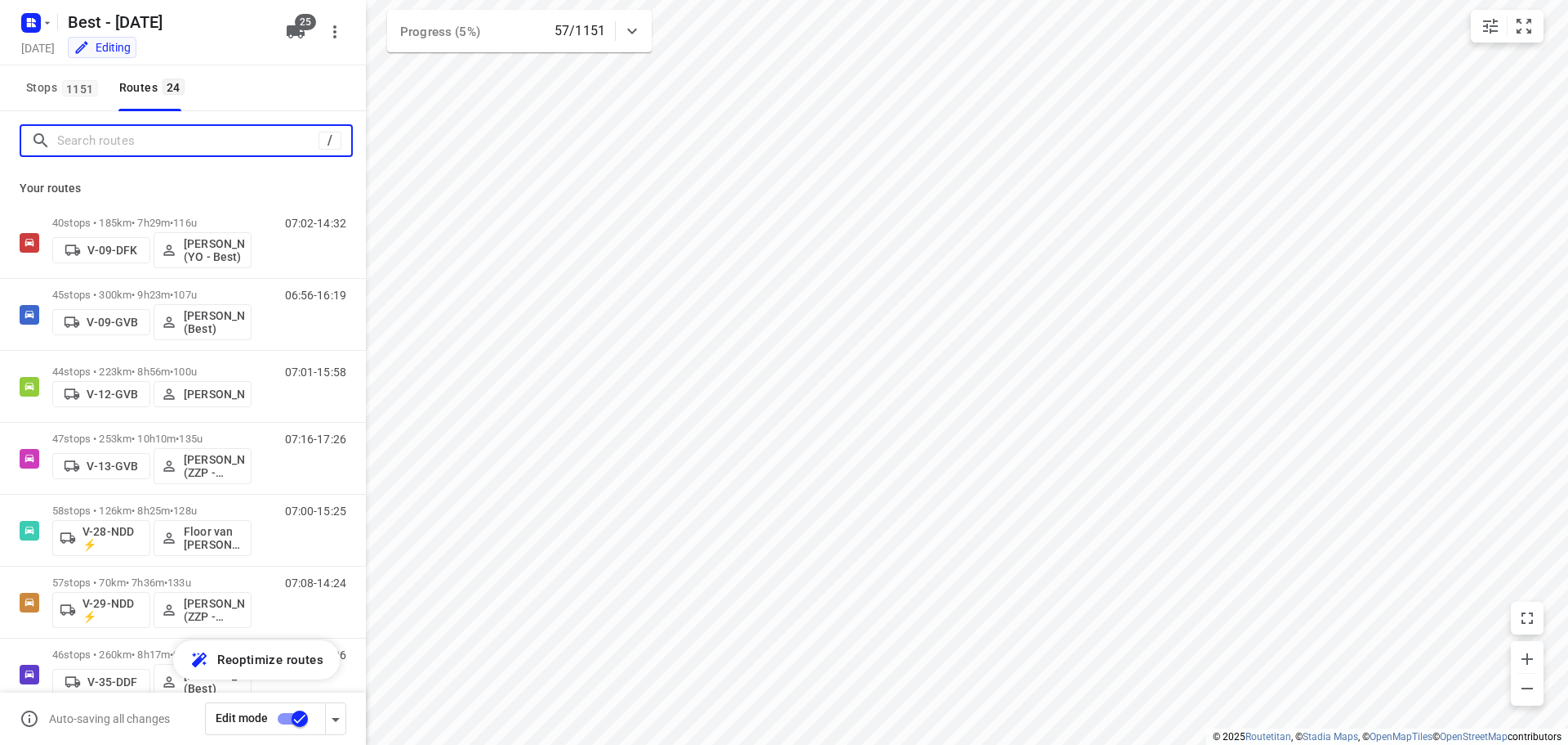
click at [152, 148] on input "Search routes" at bounding box center [188, 141] width 262 height 25
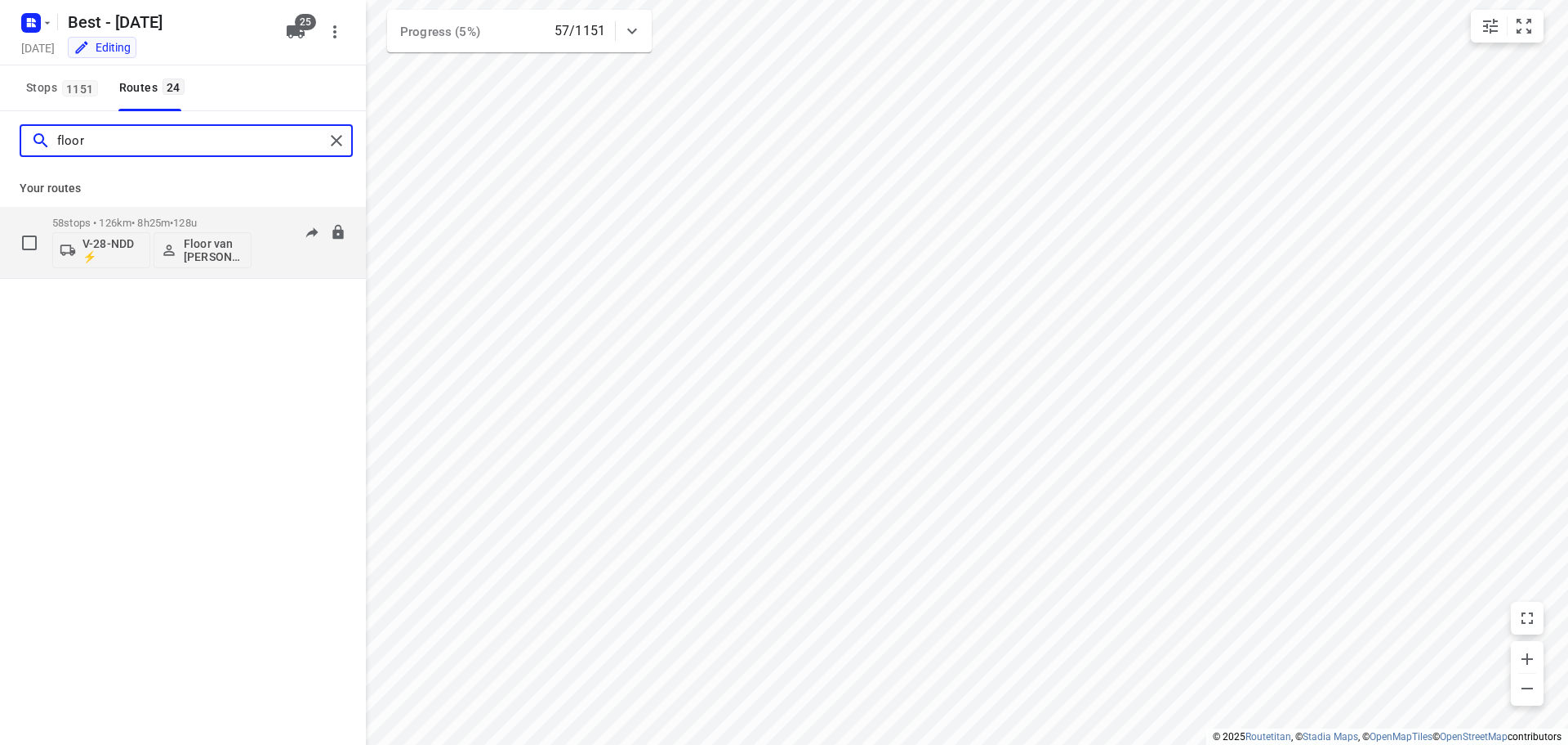
type input "floor"
click at [129, 213] on div "58 stops • 126km • 8h25m • 128u V-28-NDD ⚡ Floor van Donzel (Best)" at bounding box center [152, 242] width 200 height 68
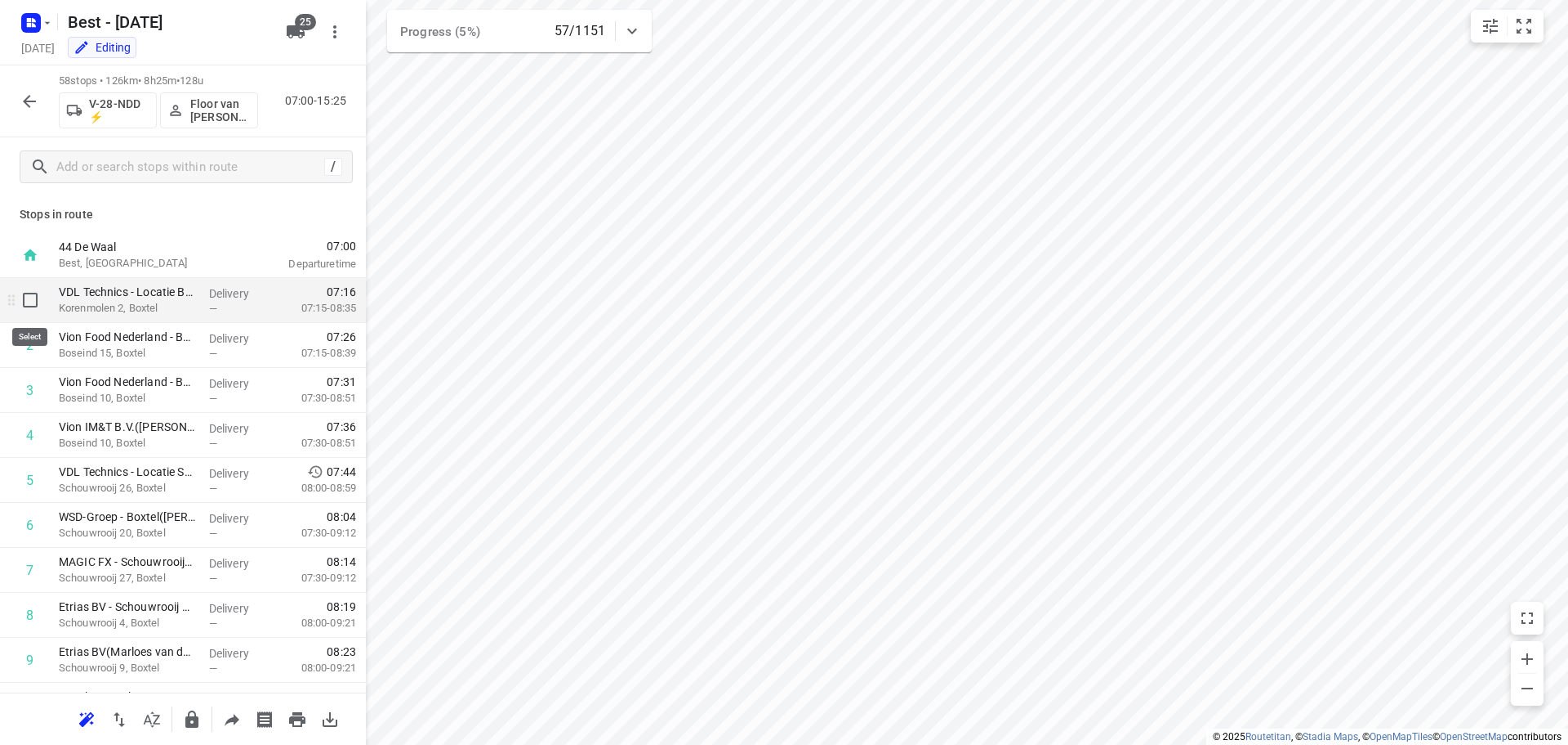
click at [33, 303] on input "checkbox" at bounding box center [30, 300] width 33 height 33
checkbox input "true"
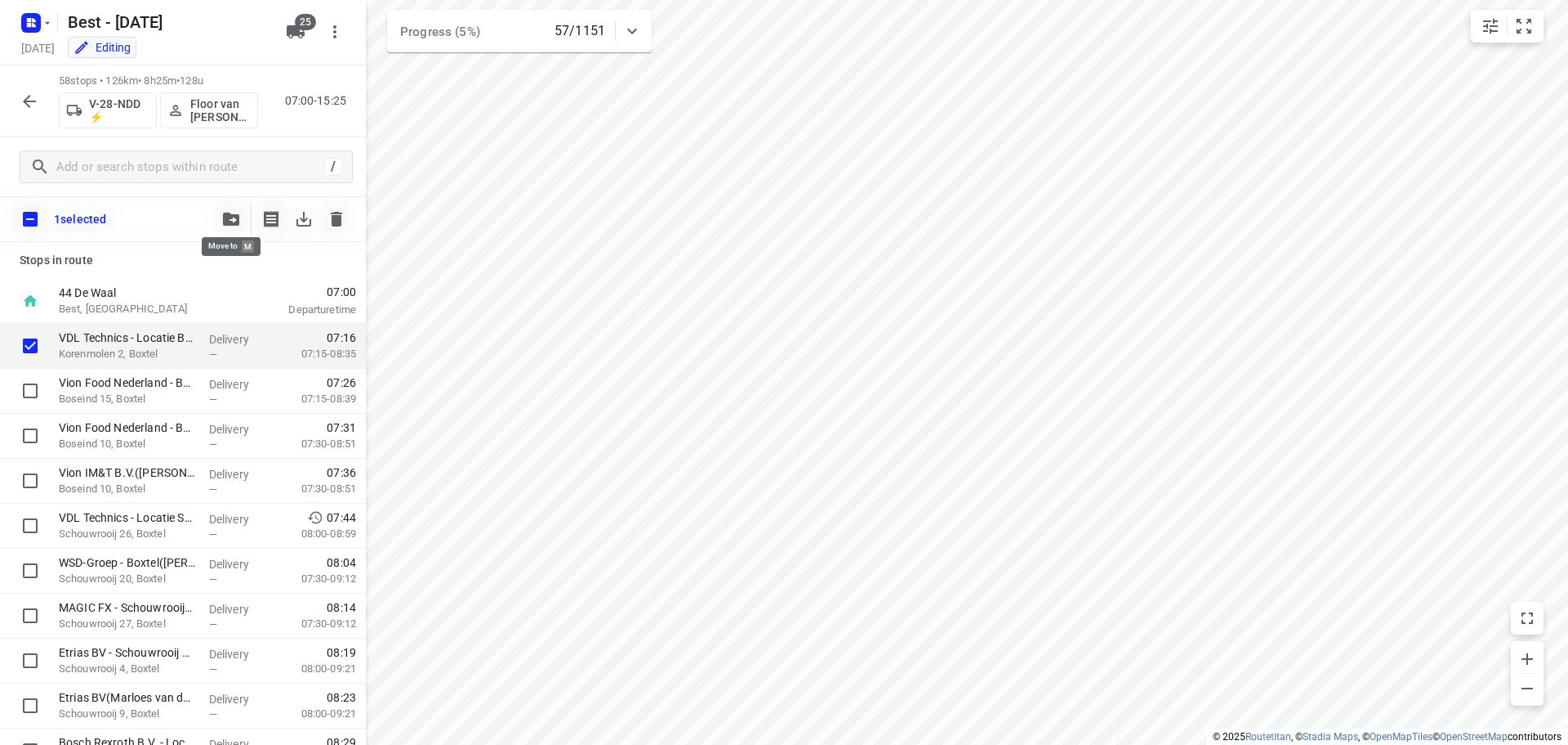
click at [226, 222] on icon "button" at bounding box center [231, 218] width 17 height 13
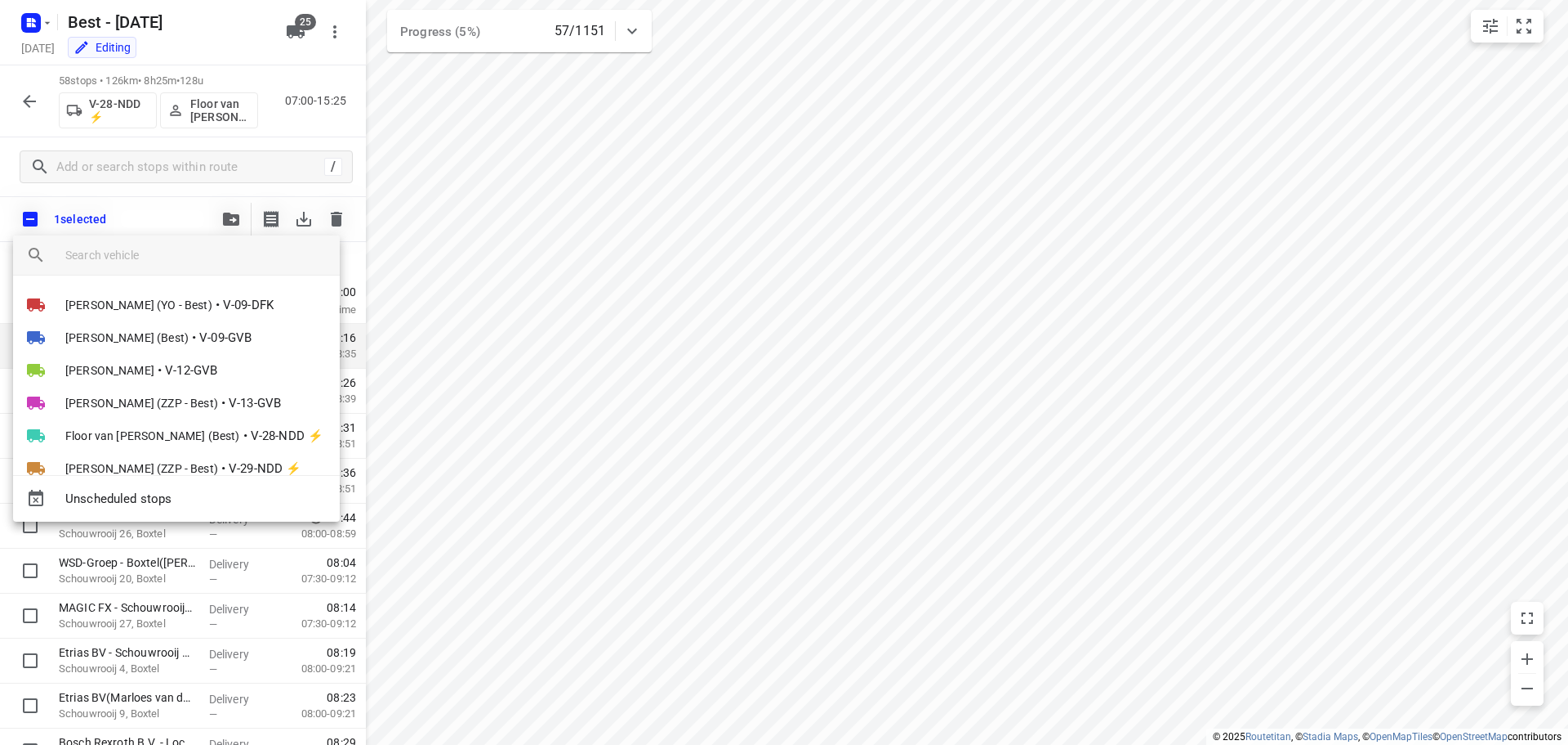
click at [142, 252] on input "search vehicle" at bounding box center [196, 254] width 262 height 24
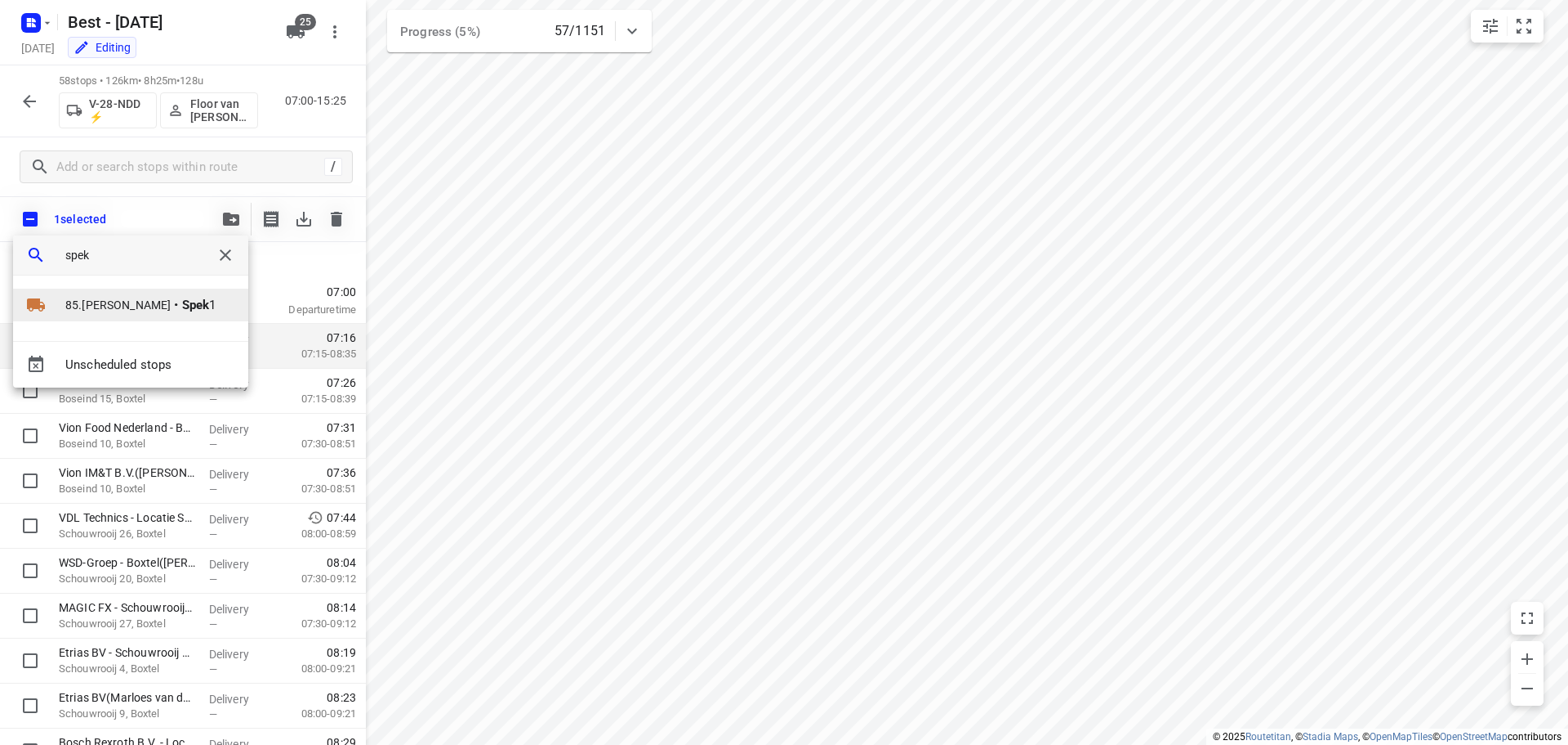
type input "spek"
click at [63, 302] on div at bounding box center [46, 305] width 39 height 19
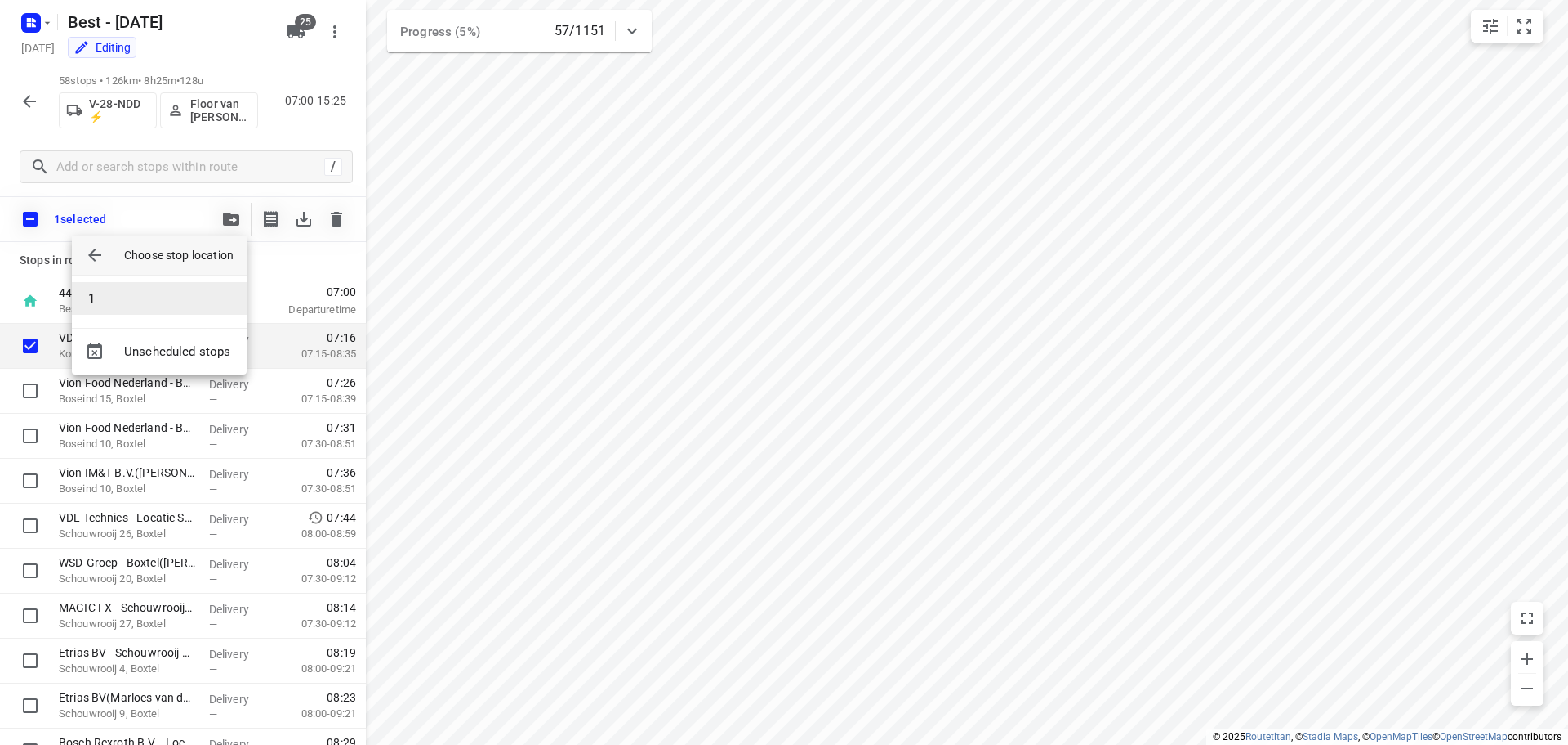
click at [94, 294] on li "1" at bounding box center [160, 299] width 175 height 33
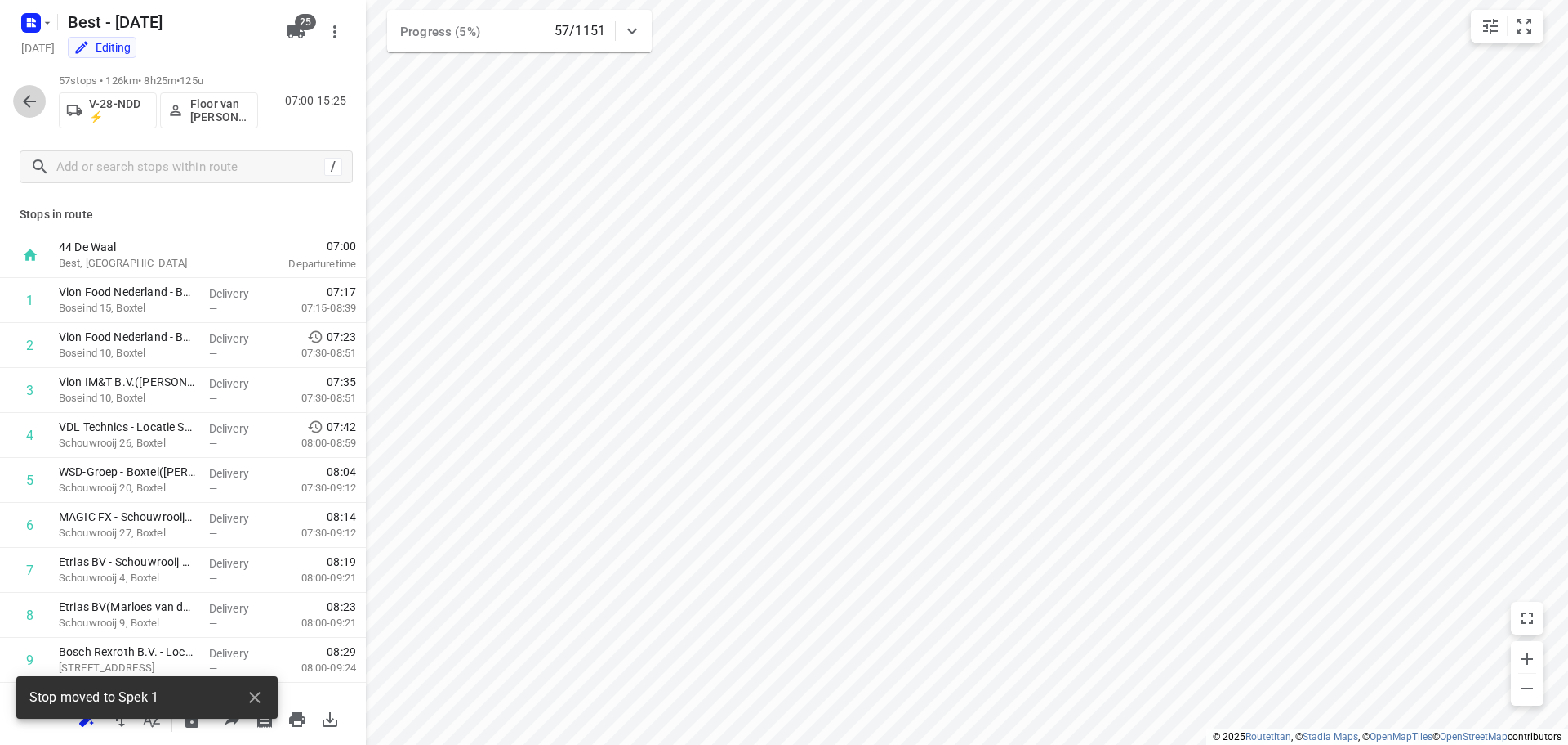
click at [34, 88] on button "button" at bounding box center [29, 101] width 33 height 33
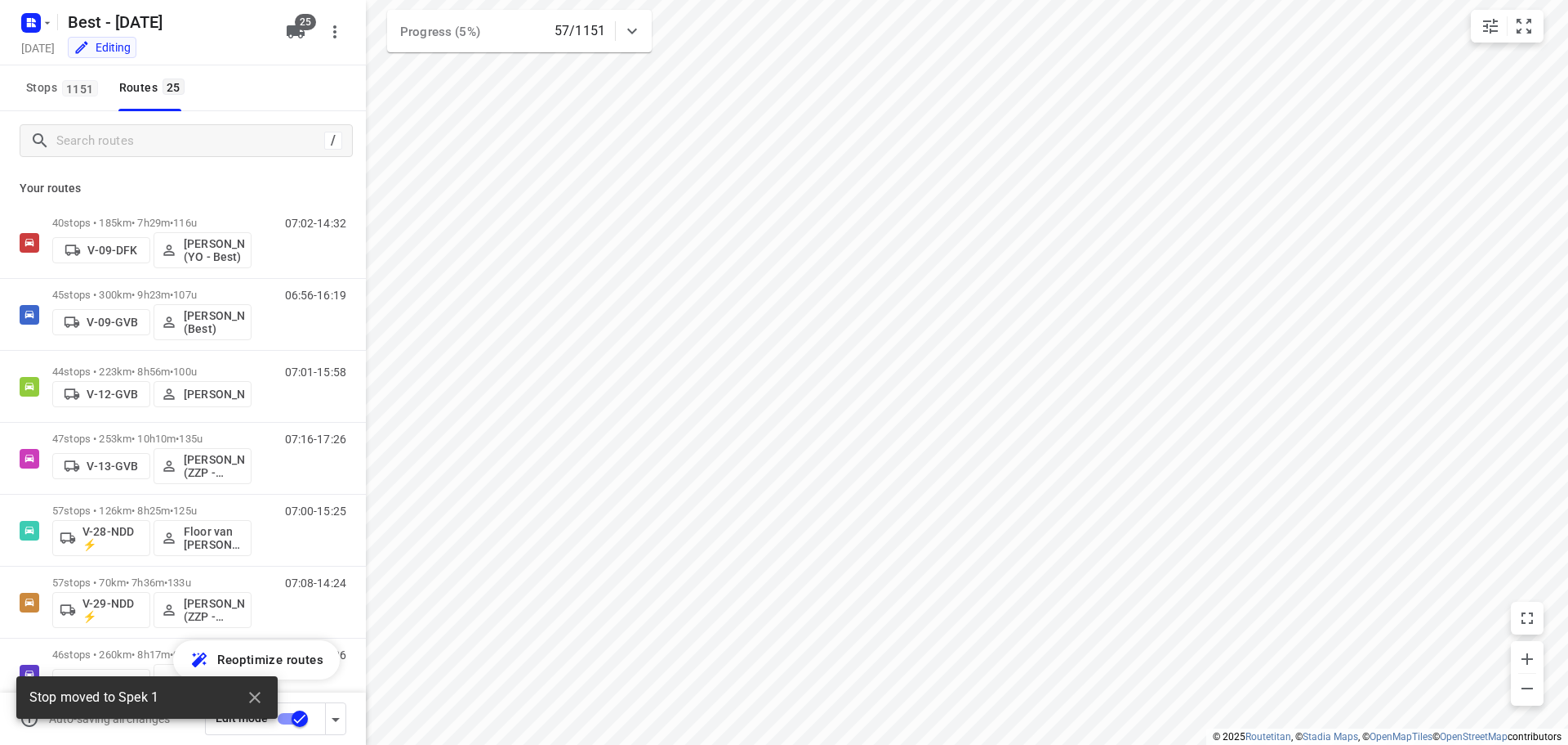
click at [129, 157] on div "/" at bounding box center [183, 140] width 366 height 58
click at [134, 152] on input "Search routes" at bounding box center [188, 141] width 262 height 25
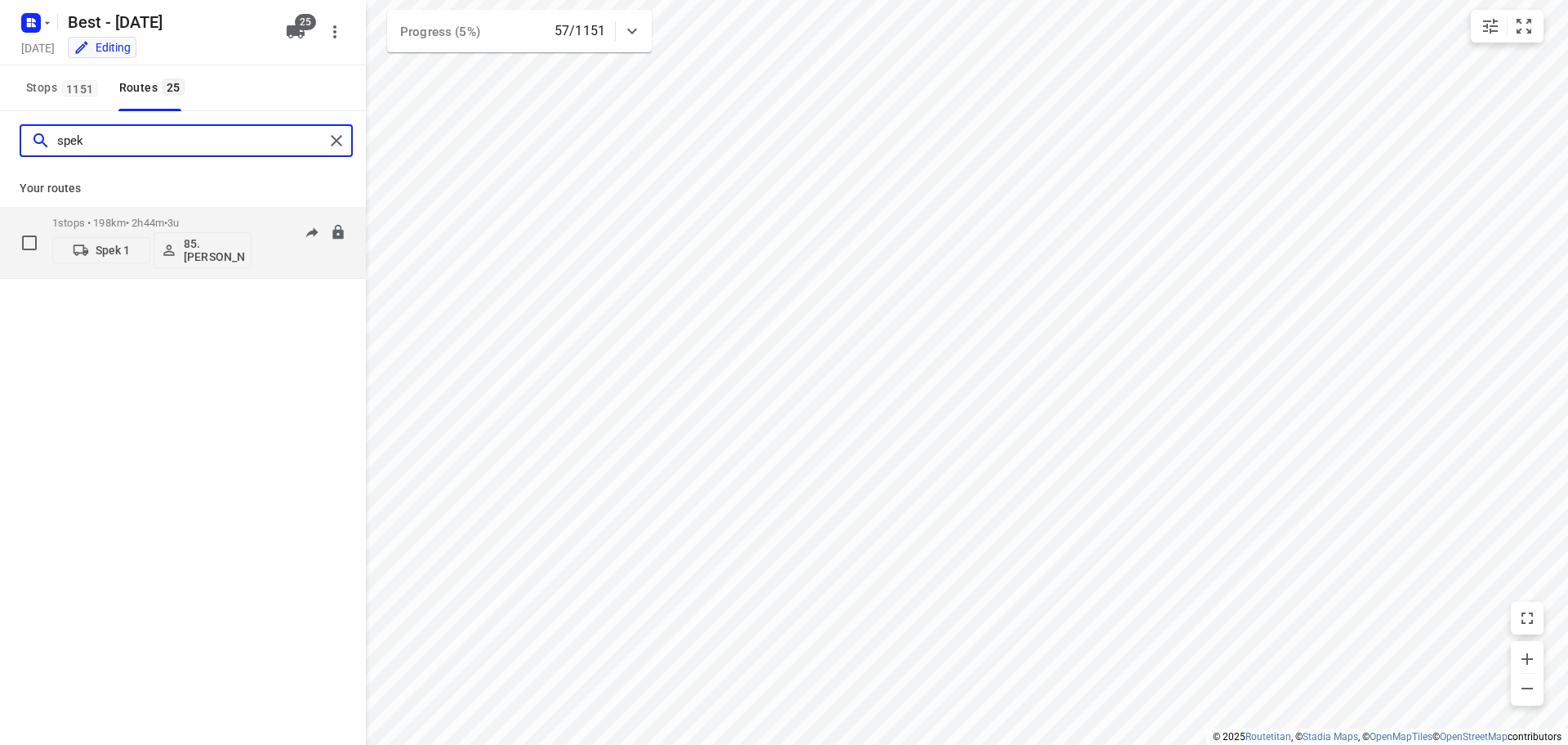
type input "spek"
click at [213, 254] on p "85.[PERSON_NAME]" at bounding box center [214, 249] width 60 height 26
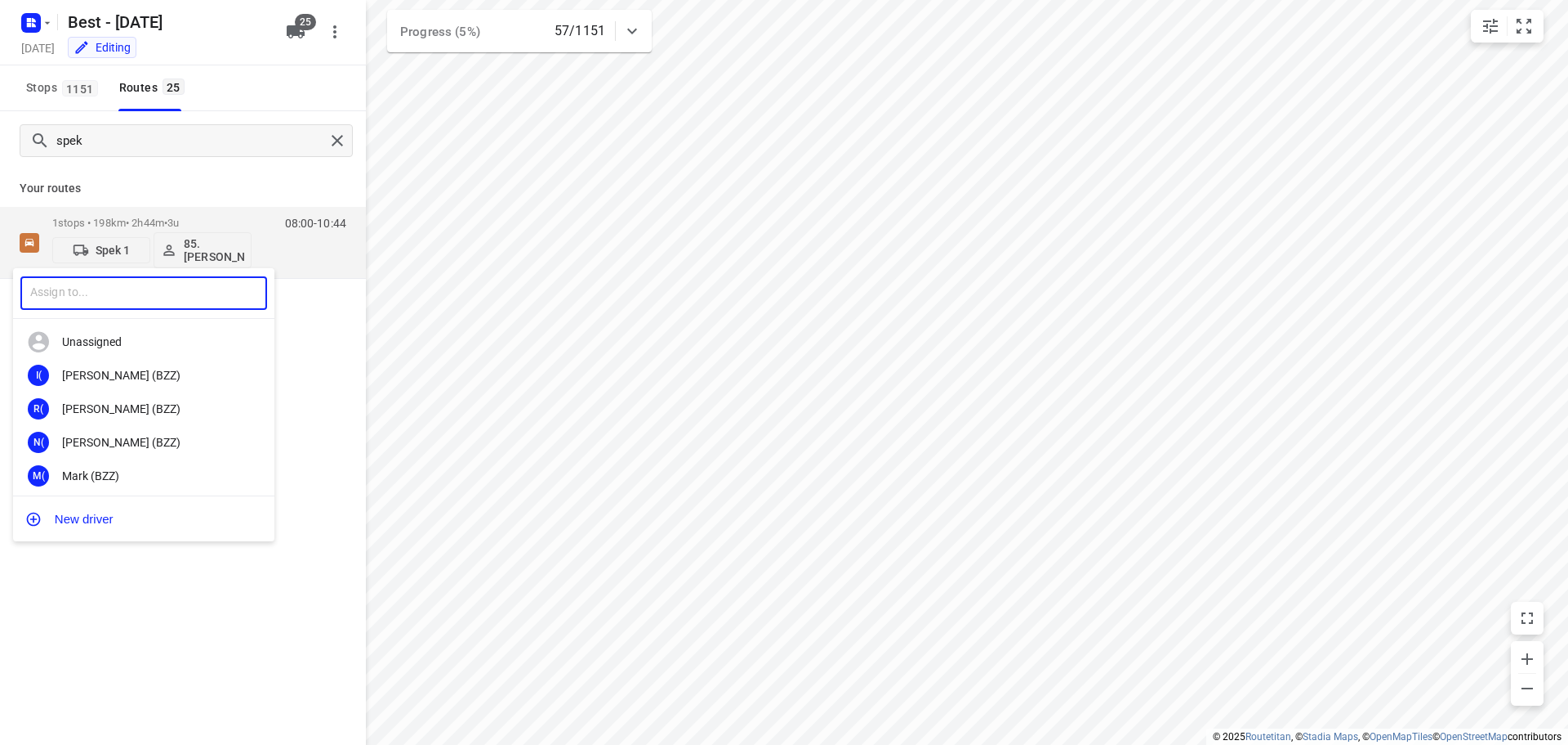
click at [128, 297] on input "text" at bounding box center [143, 293] width 246 height 33
type input "nico"
click at [114, 386] on div "5d 55. [PERSON_NAME]" at bounding box center [143, 375] width 262 height 33
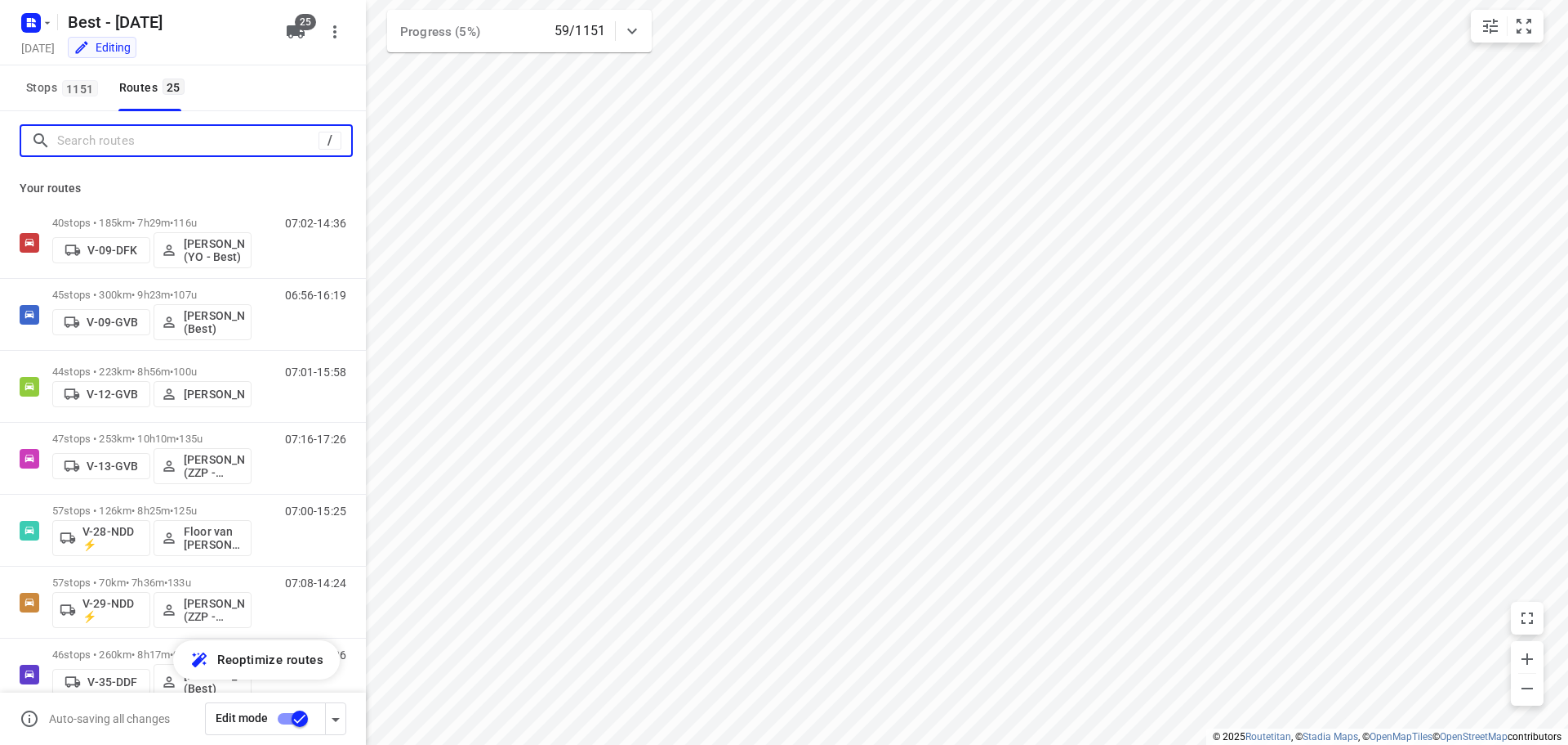
click at [138, 150] on input "Search routes" at bounding box center [188, 141] width 262 height 25
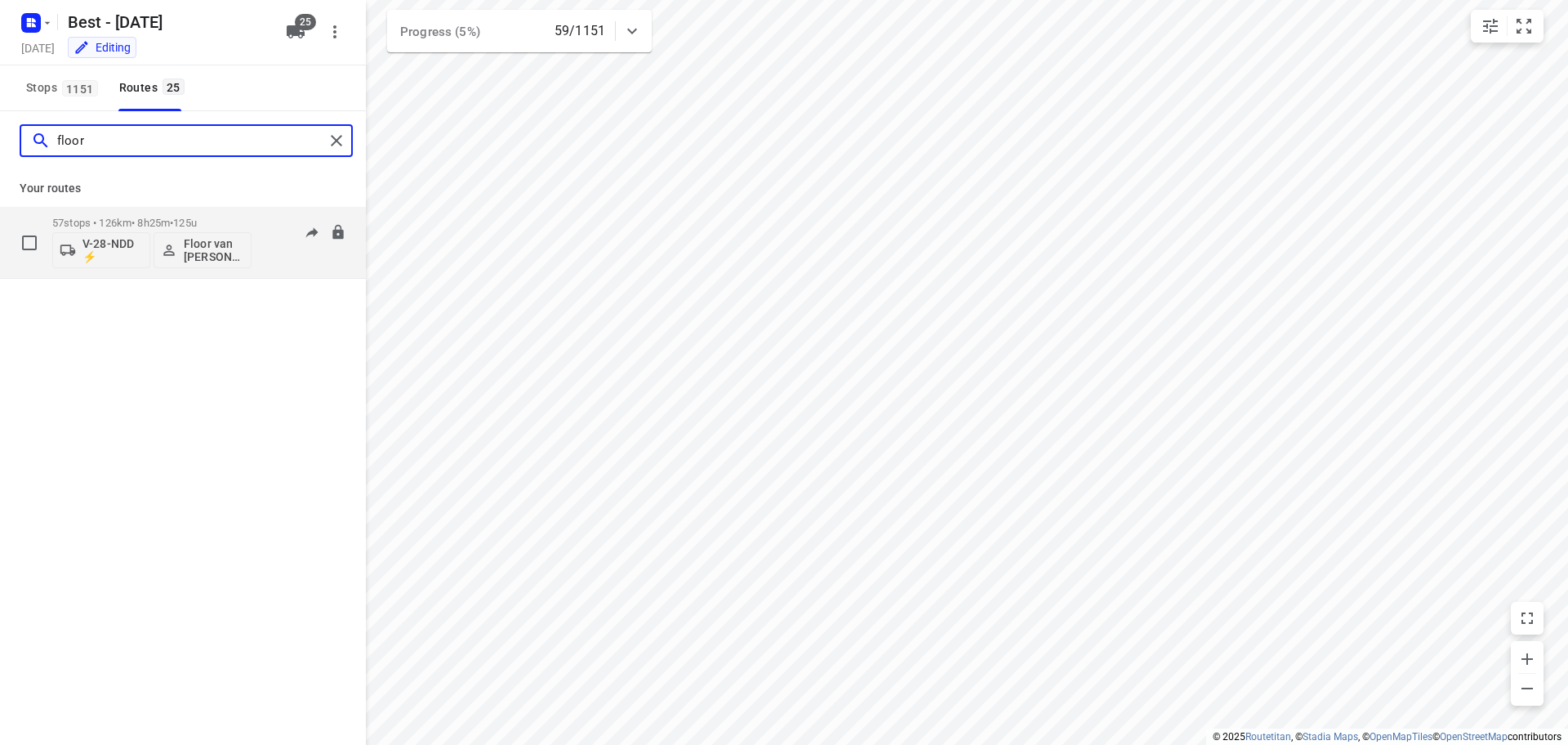
type input "floor"
click at [182, 213] on div "57 stops • 126km • 8h25m • 125u V-28-NDD ⚡ Floor van Donzel (Best)" at bounding box center [152, 242] width 200 height 68
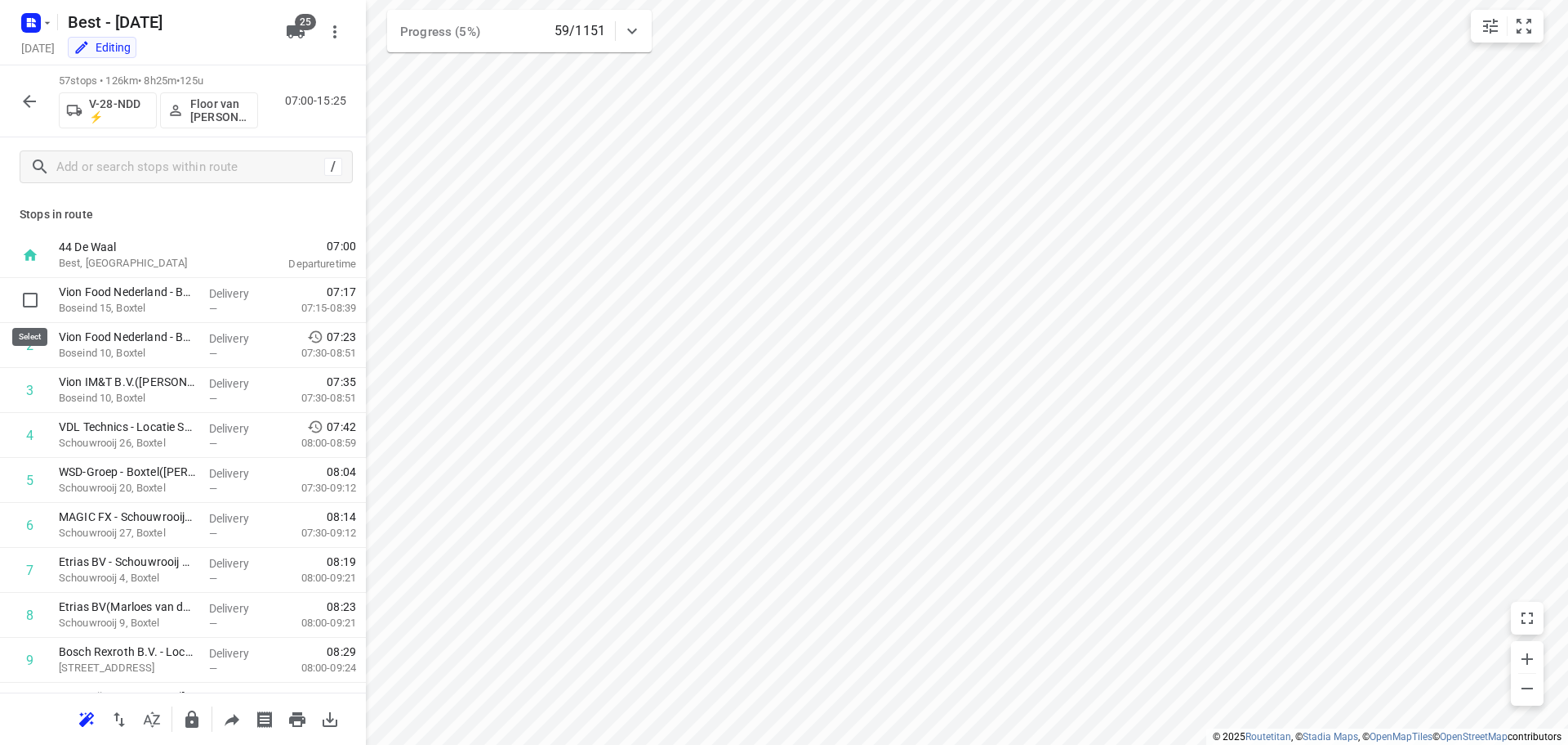
click at [35, 303] on input "checkbox" at bounding box center [30, 300] width 33 height 33
checkbox input "true"
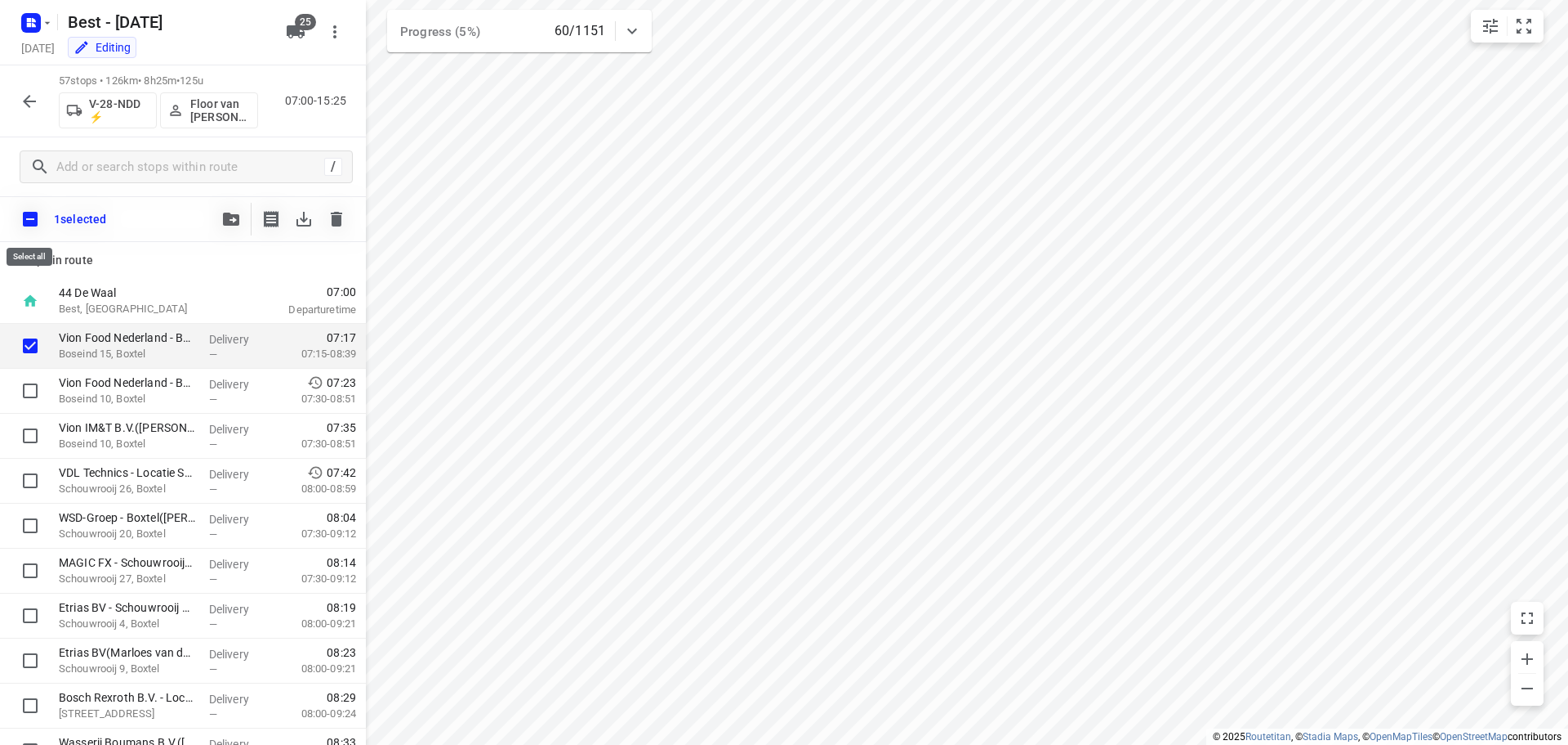
click at [28, 216] on input "checkbox" at bounding box center [29, 218] width 34 height 34
checkbox input "true"
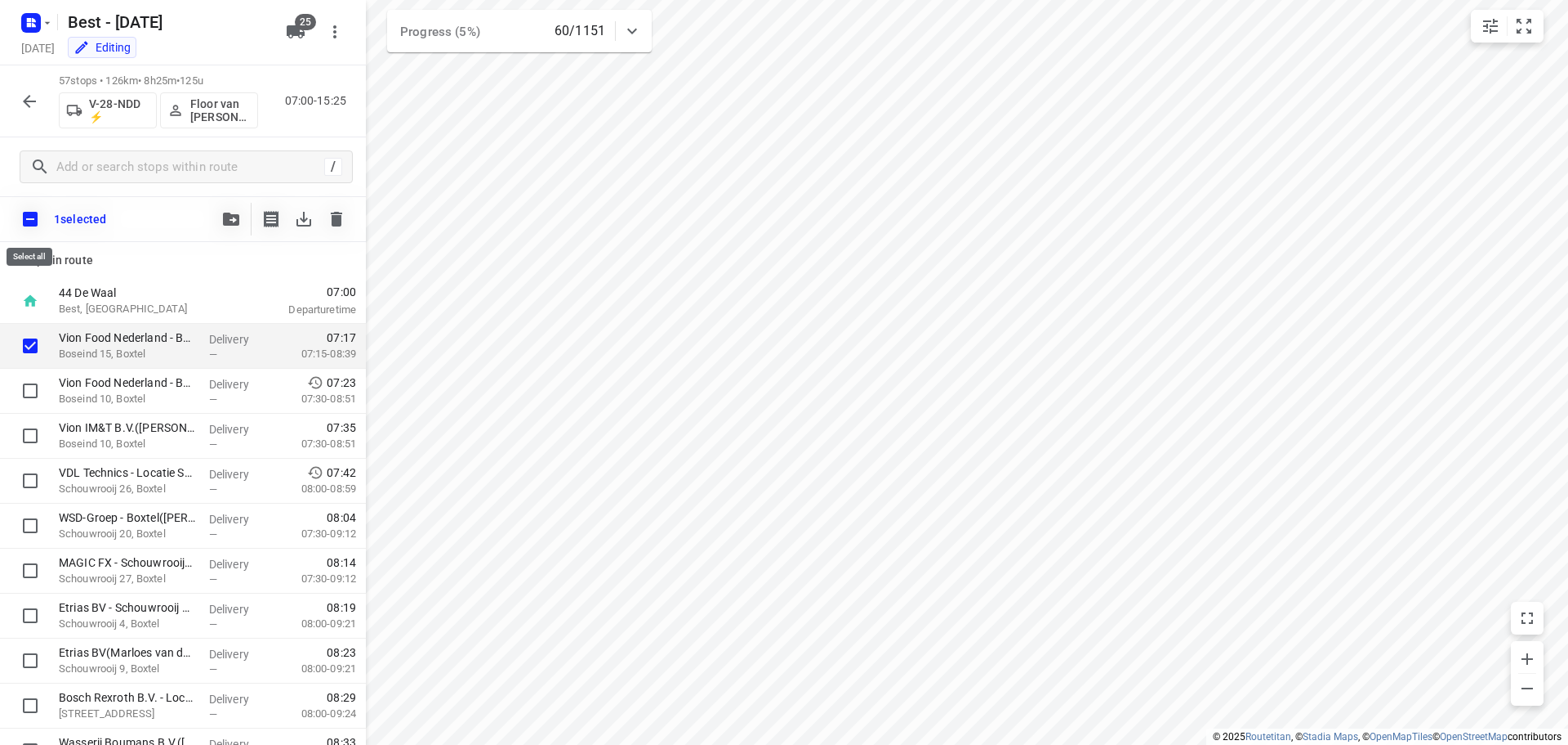
checkbox input "true"
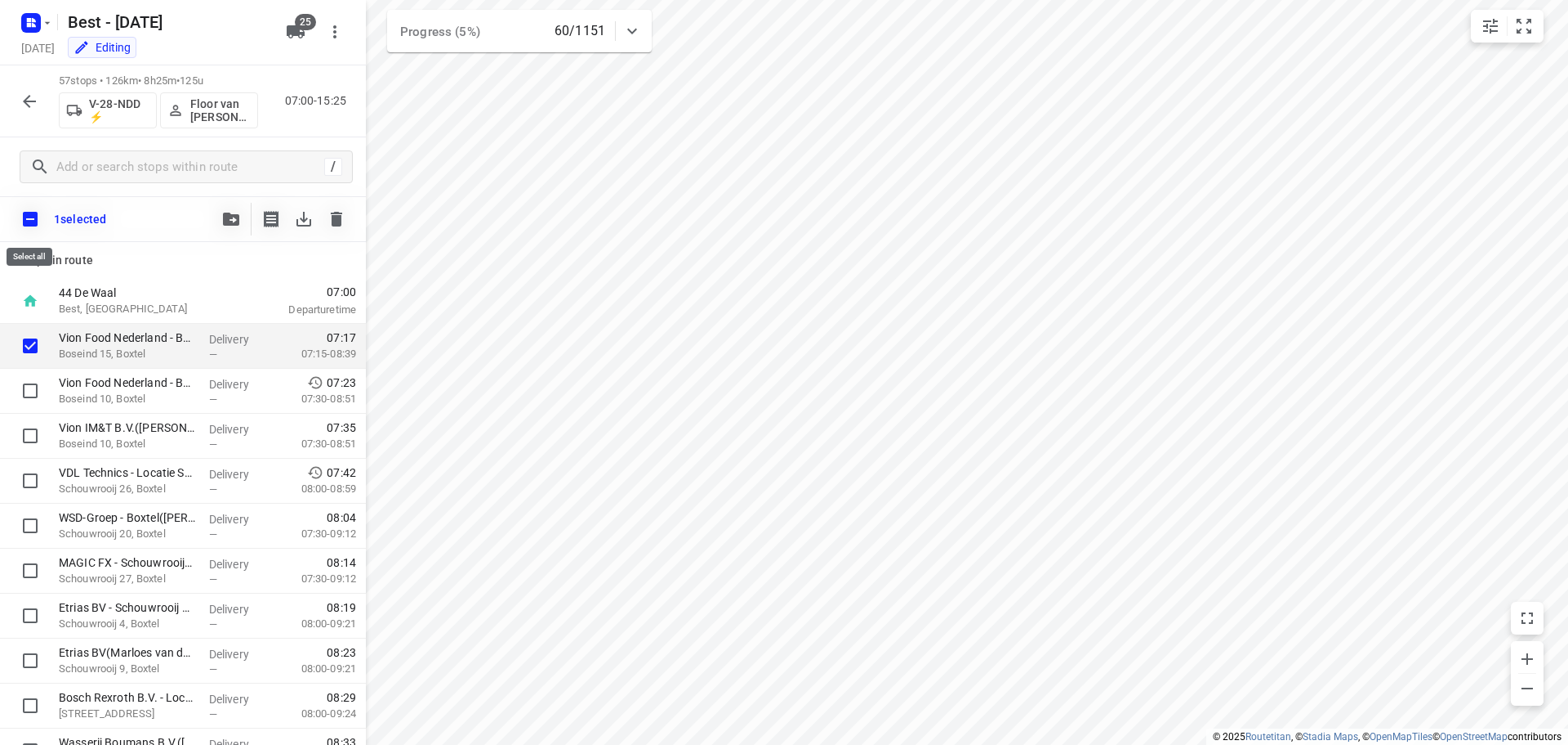
checkbox input "true"
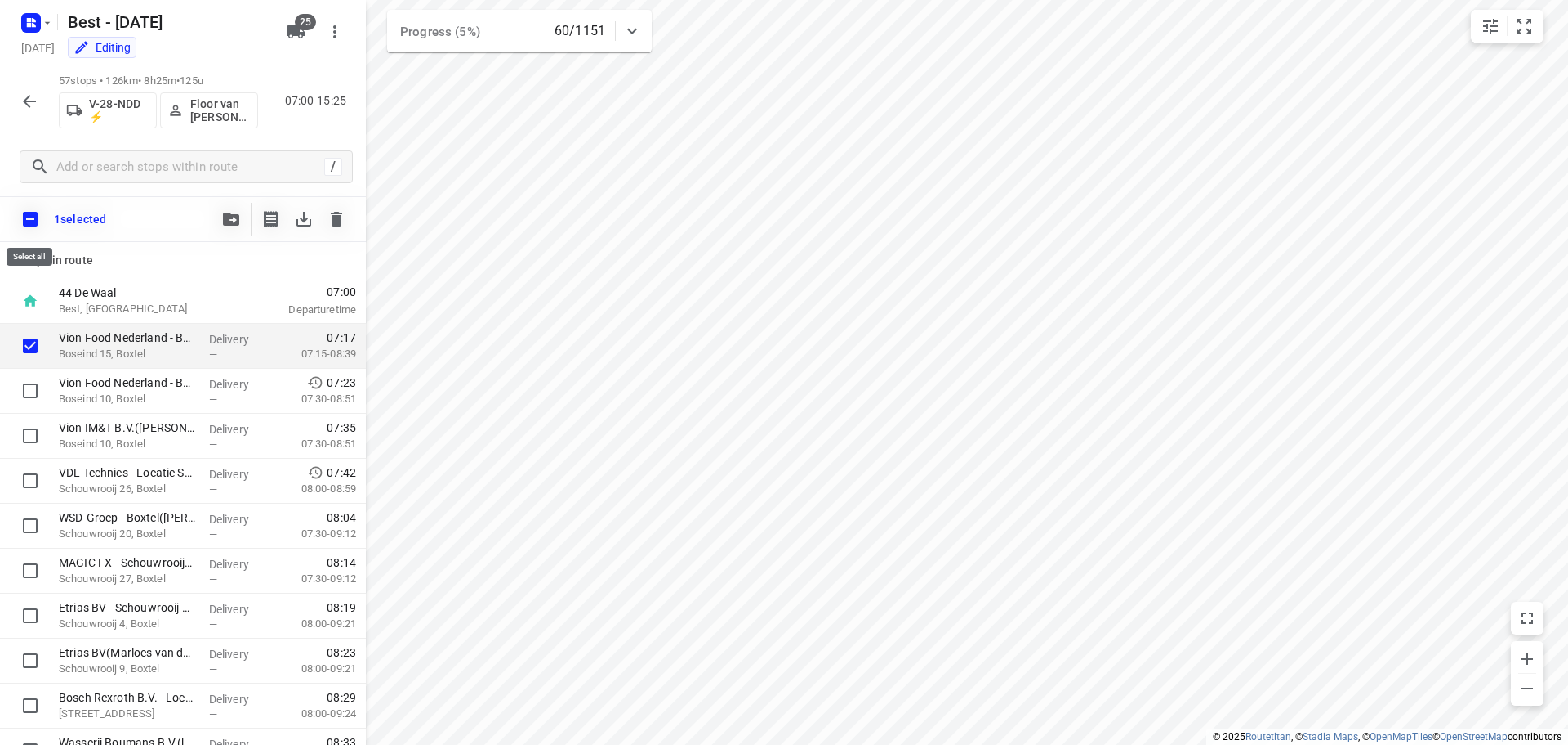
checkbox input "true"
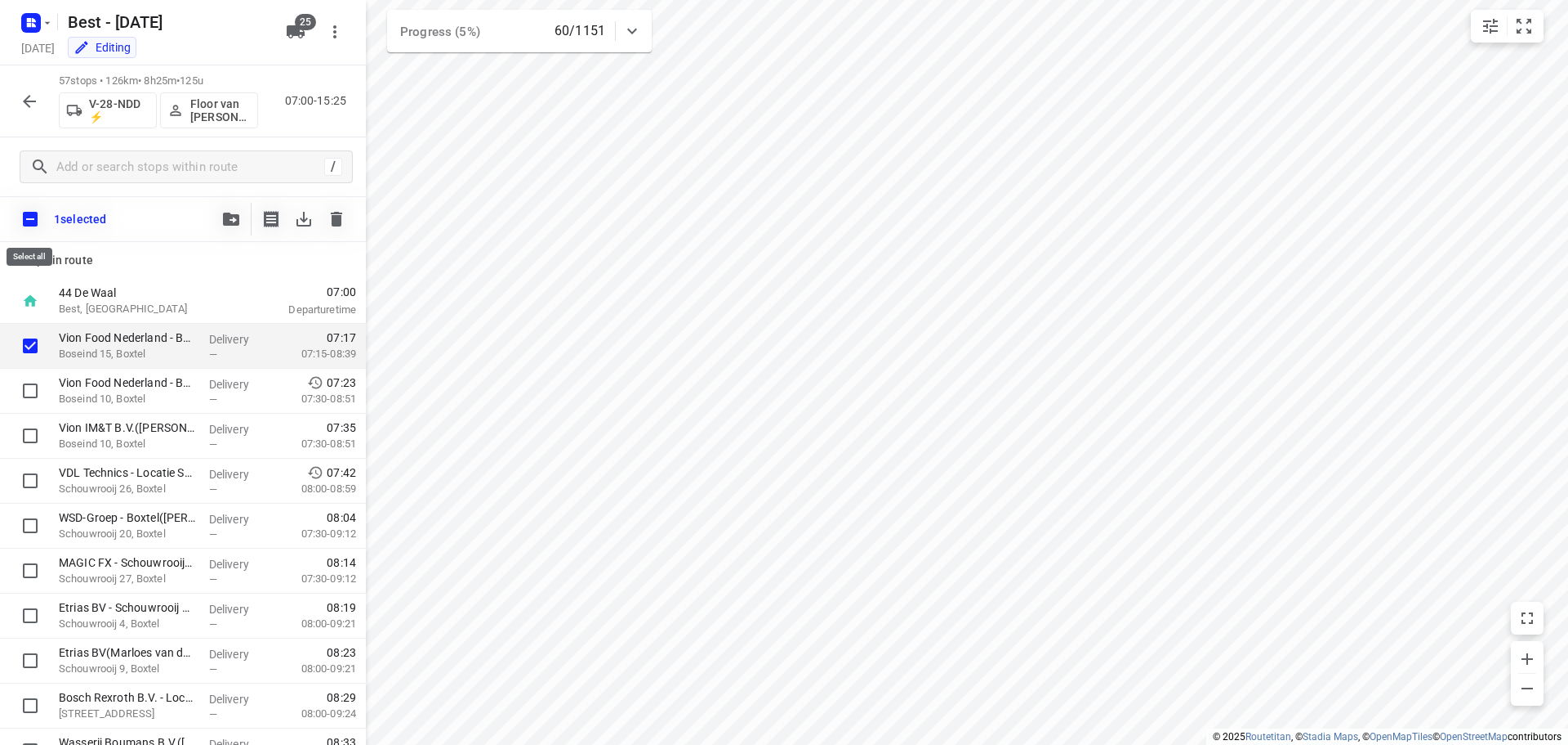
checkbox input "true"
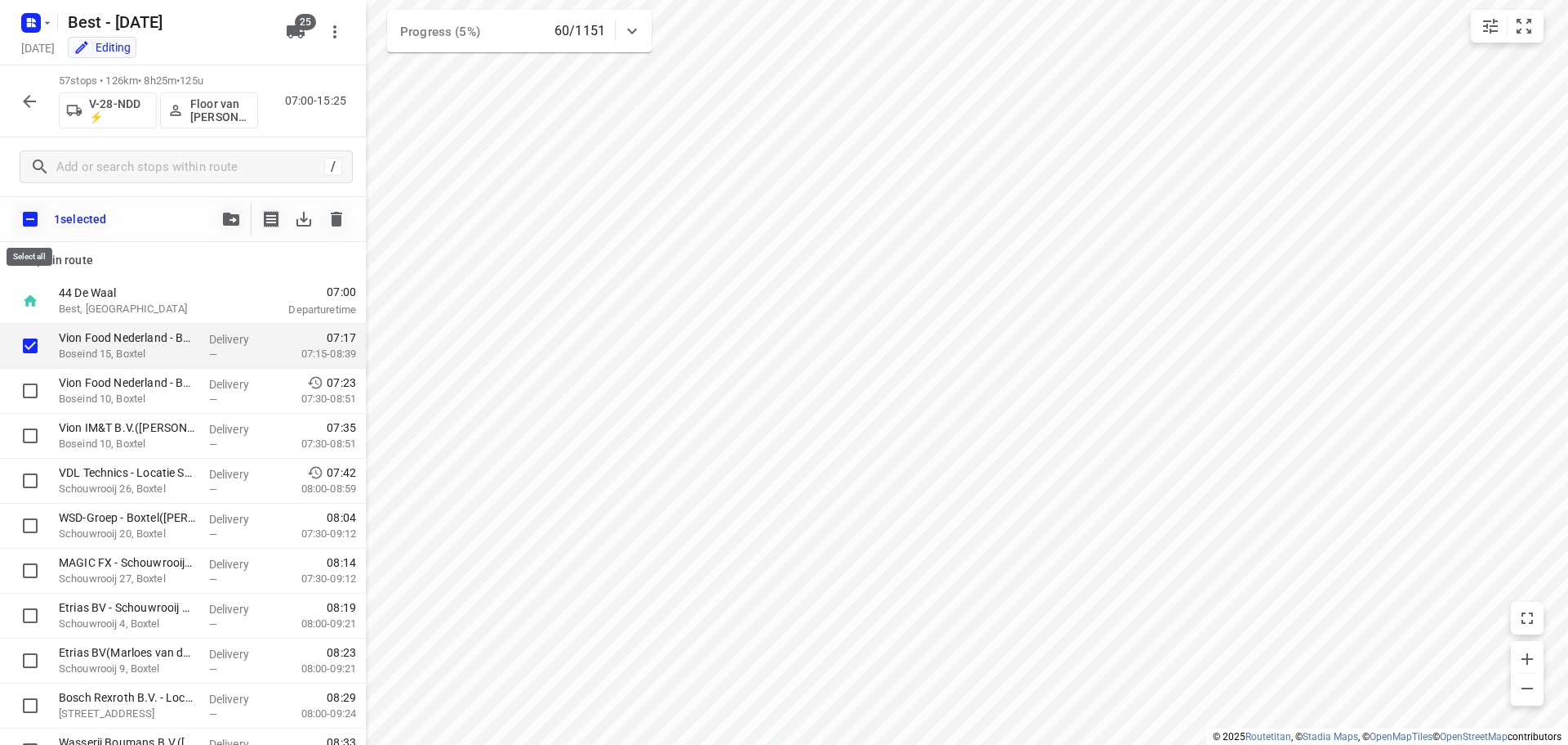
checkbox input "true"
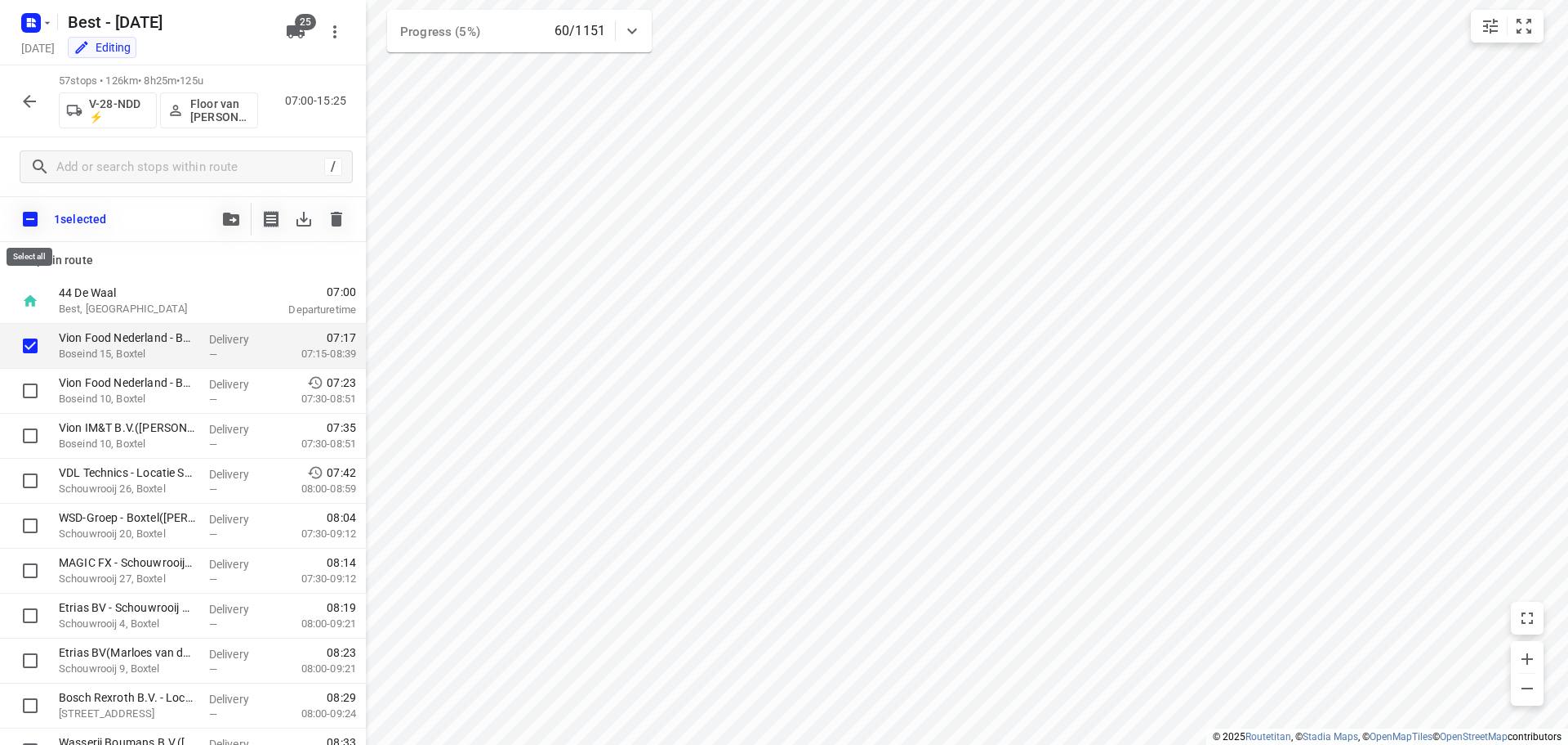
checkbox input "true"
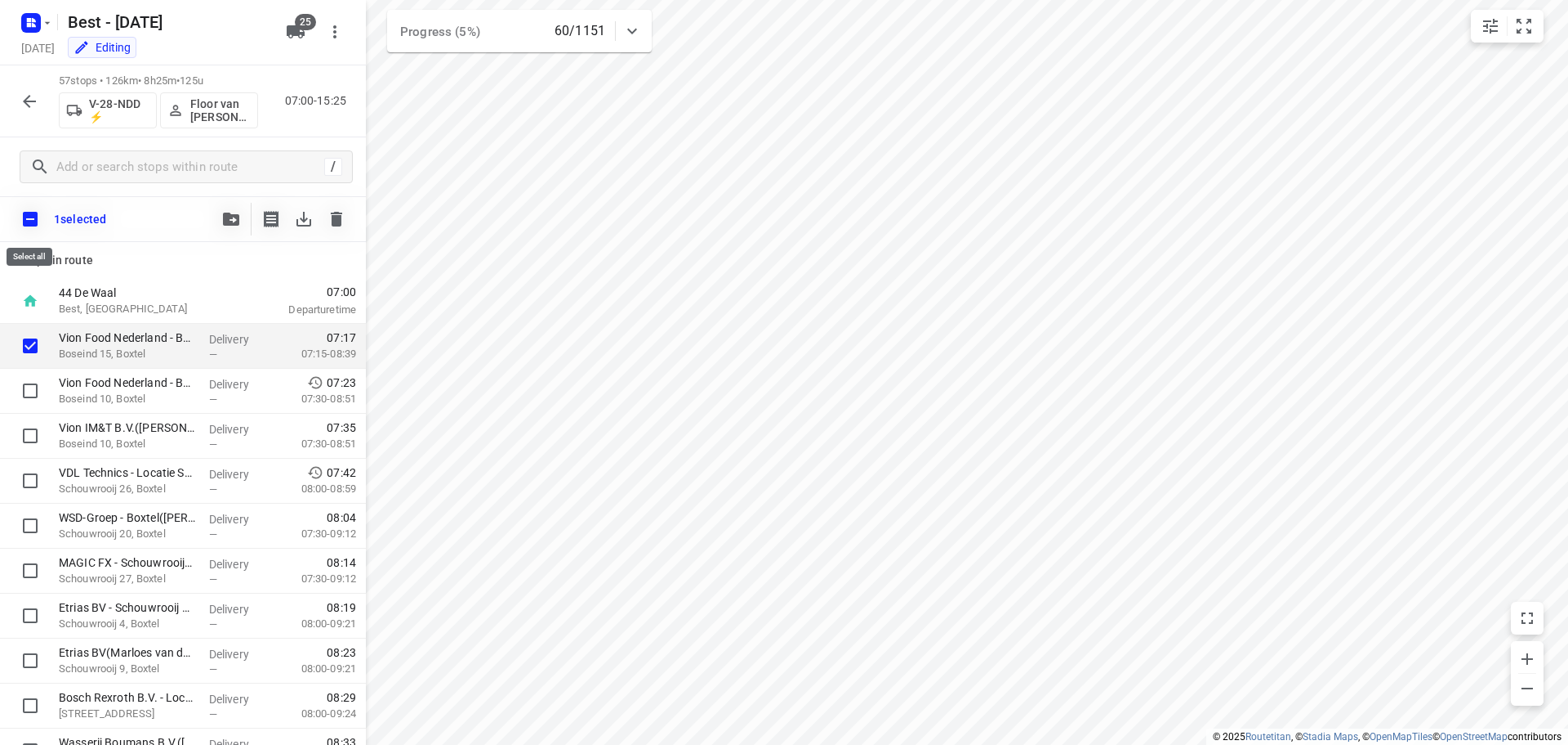
checkbox input "true"
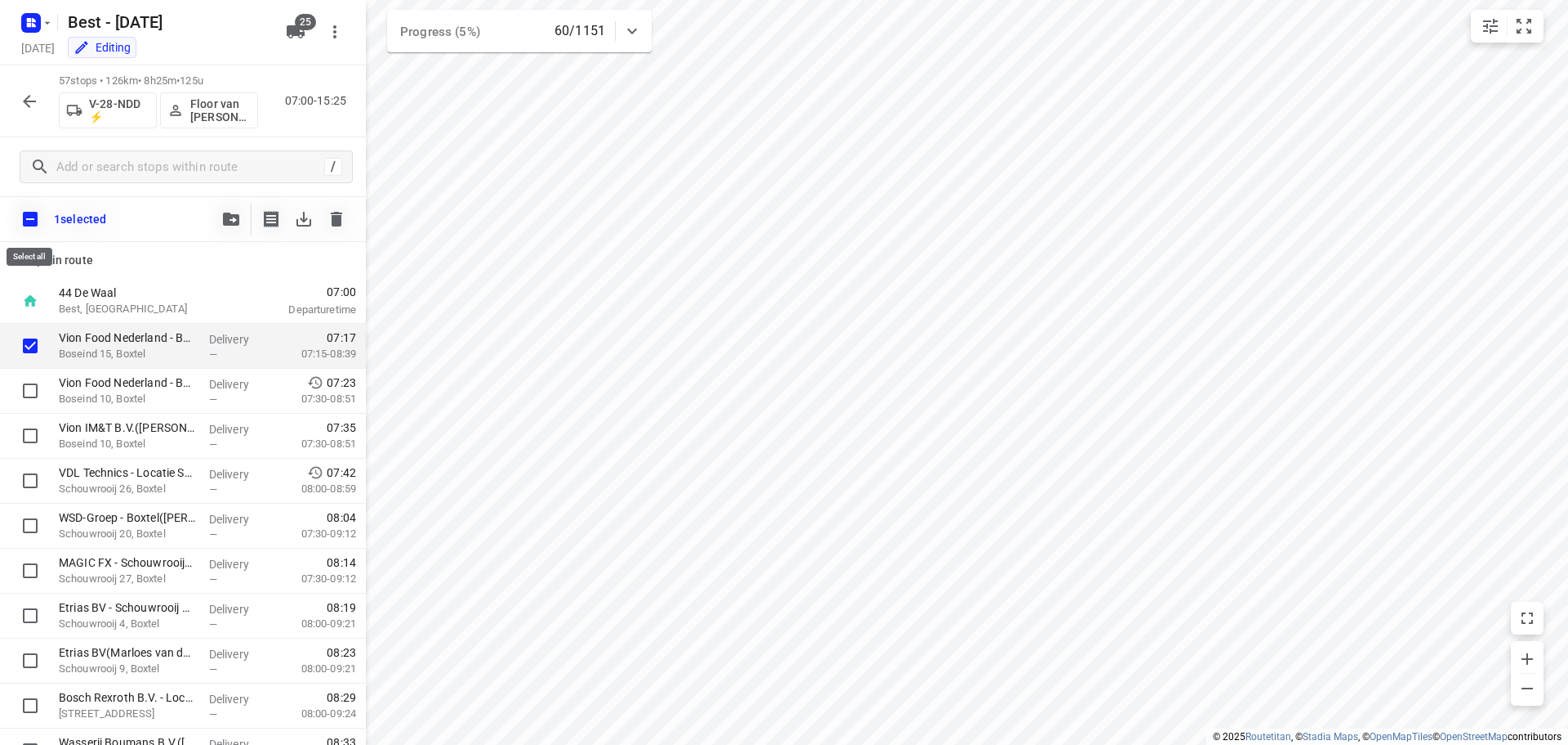
checkbox input "true"
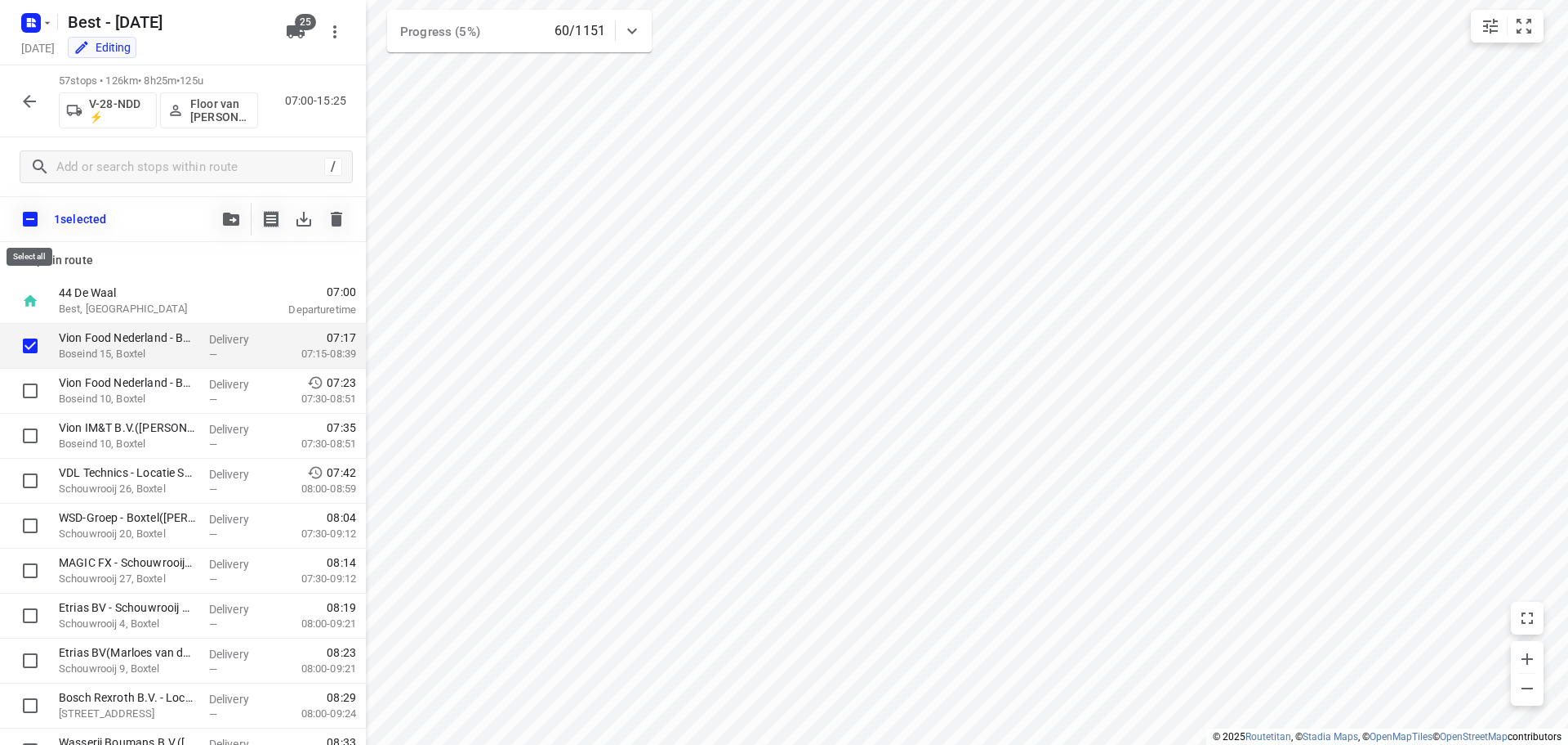
checkbox input "true"
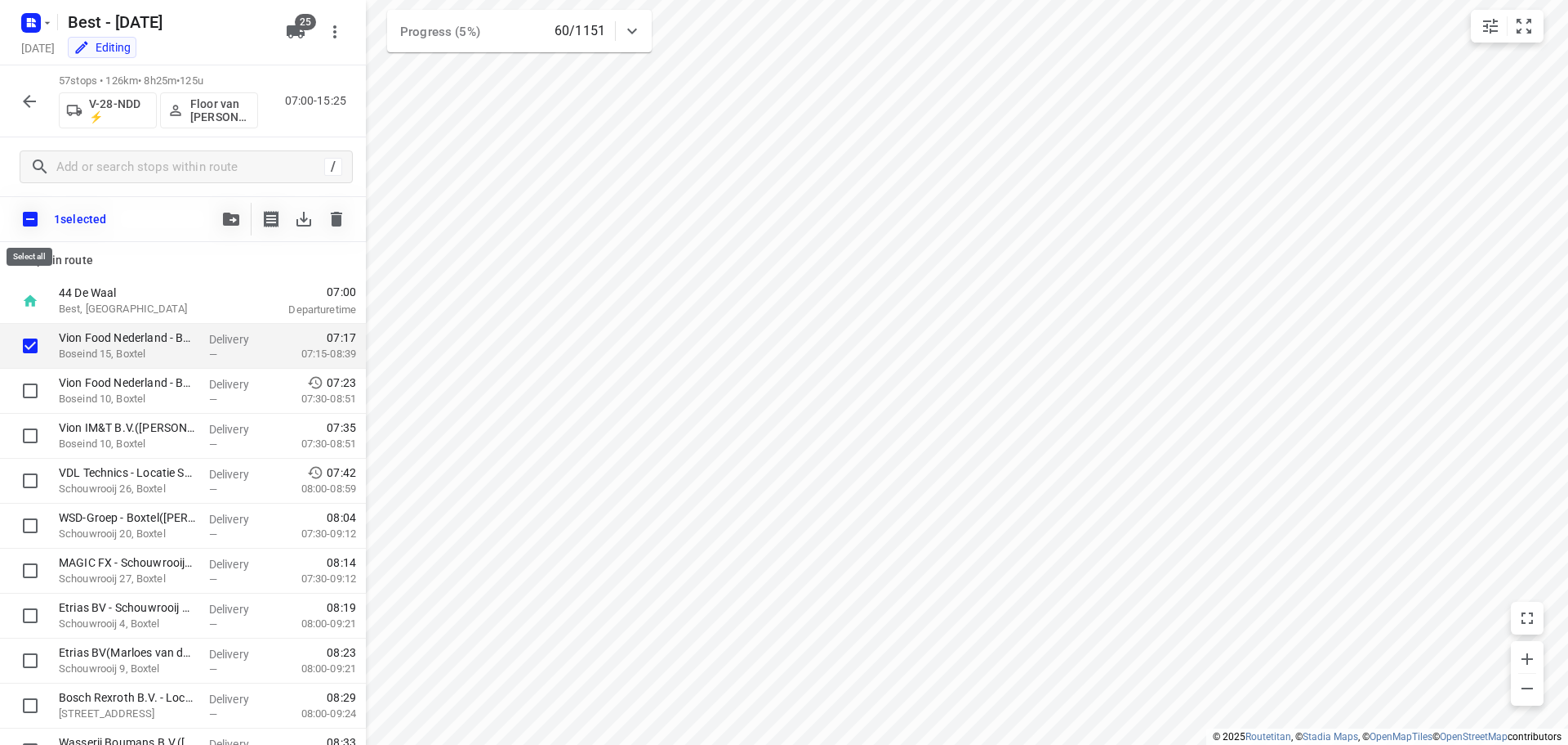
checkbox input "true"
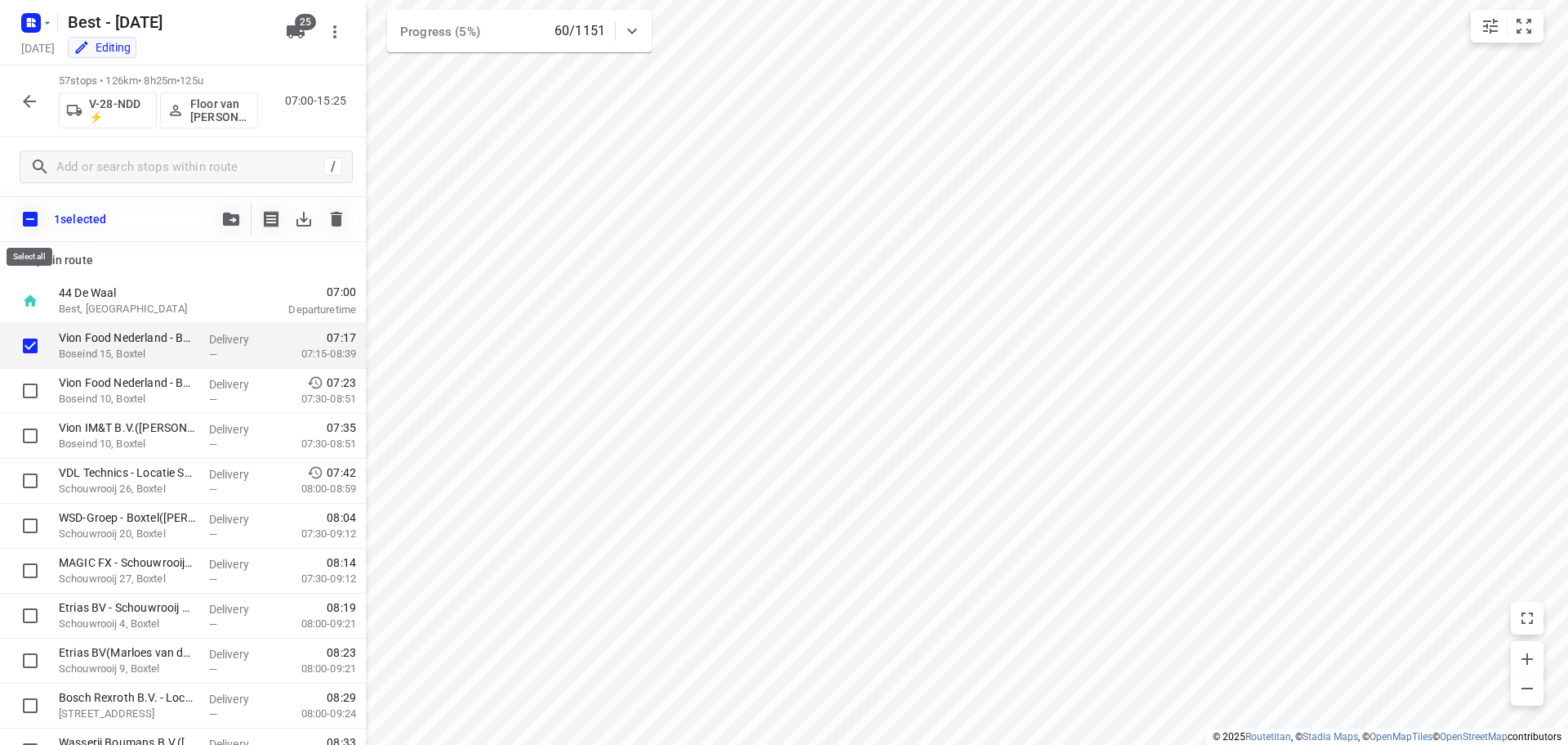
checkbox input "true"
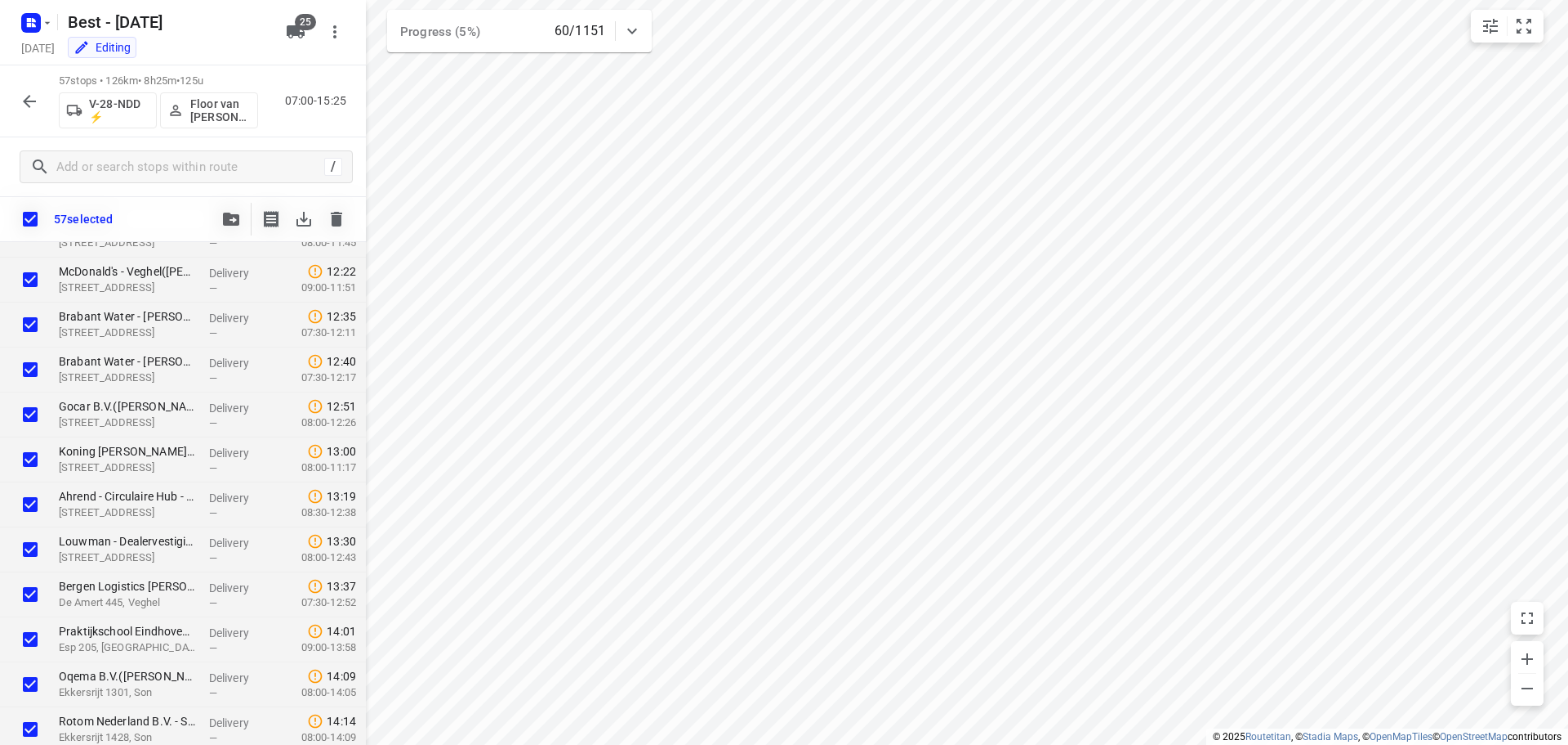
scroll to position [2186, 0]
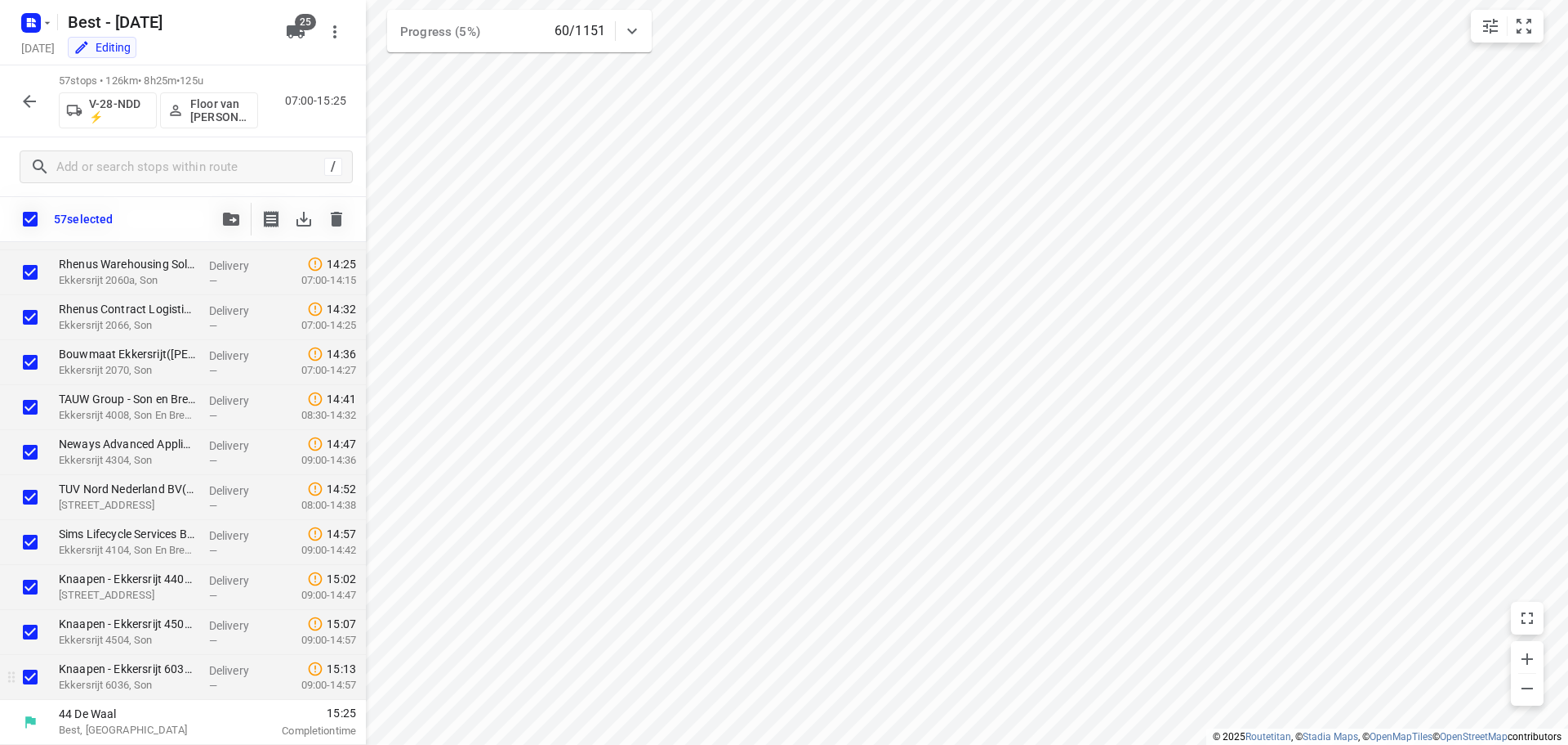
click at [33, 679] on input "checkbox" at bounding box center [30, 677] width 33 height 33
checkbox input "false"
click at [36, 635] on input "checkbox" at bounding box center [30, 632] width 33 height 33
checkbox input "false"
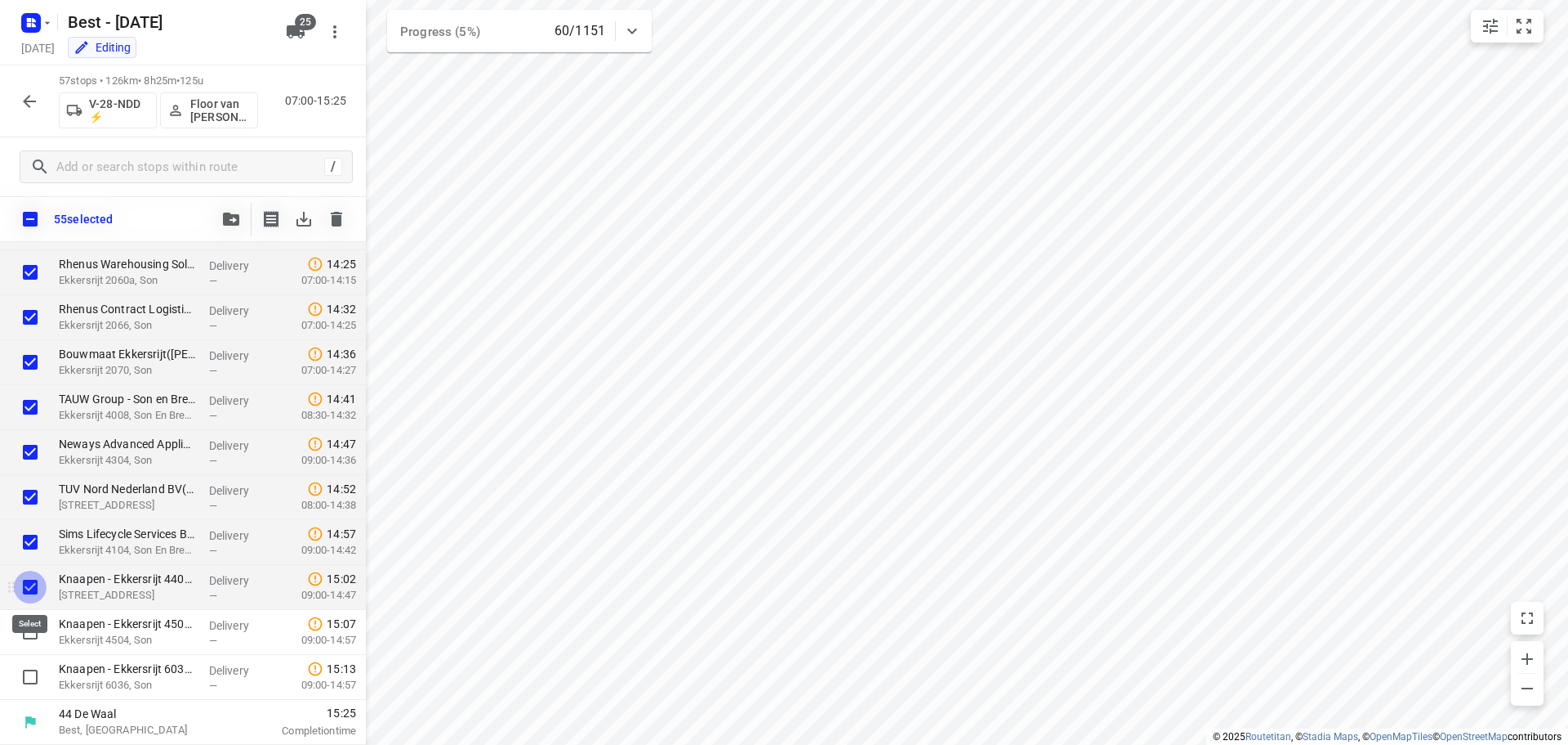
click at [31, 579] on input "checkbox" at bounding box center [30, 587] width 33 height 33
checkbox input "false"
click at [34, 541] on input "checkbox" at bounding box center [30, 542] width 33 height 33
checkbox input "false"
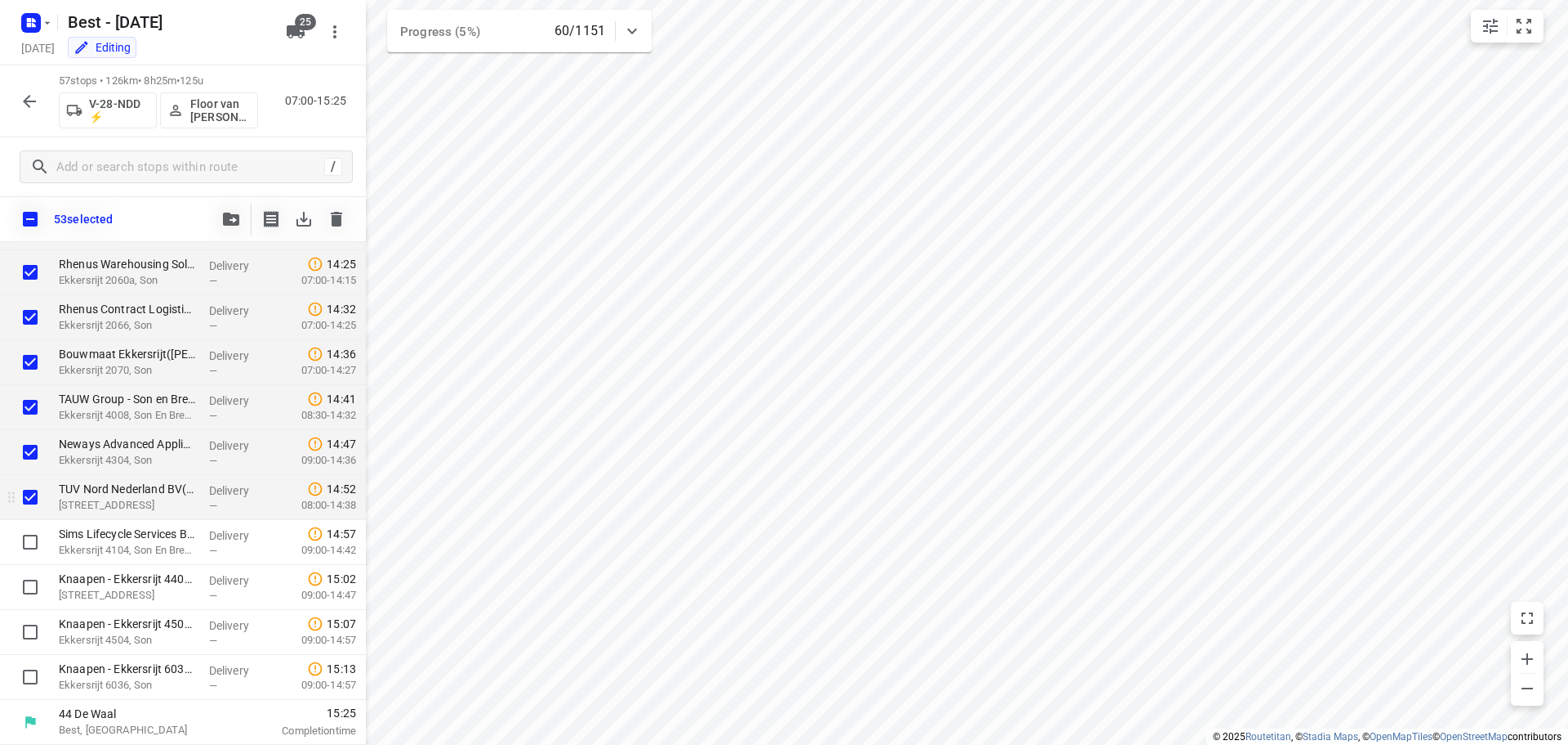
click at [32, 487] on input "checkbox" at bounding box center [30, 497] width 33 height 33
checkbox input "false"
click at [28, 450] on input "checkbox" at bounding box center [30, 452] width 33 height 33
checkbox input "false"
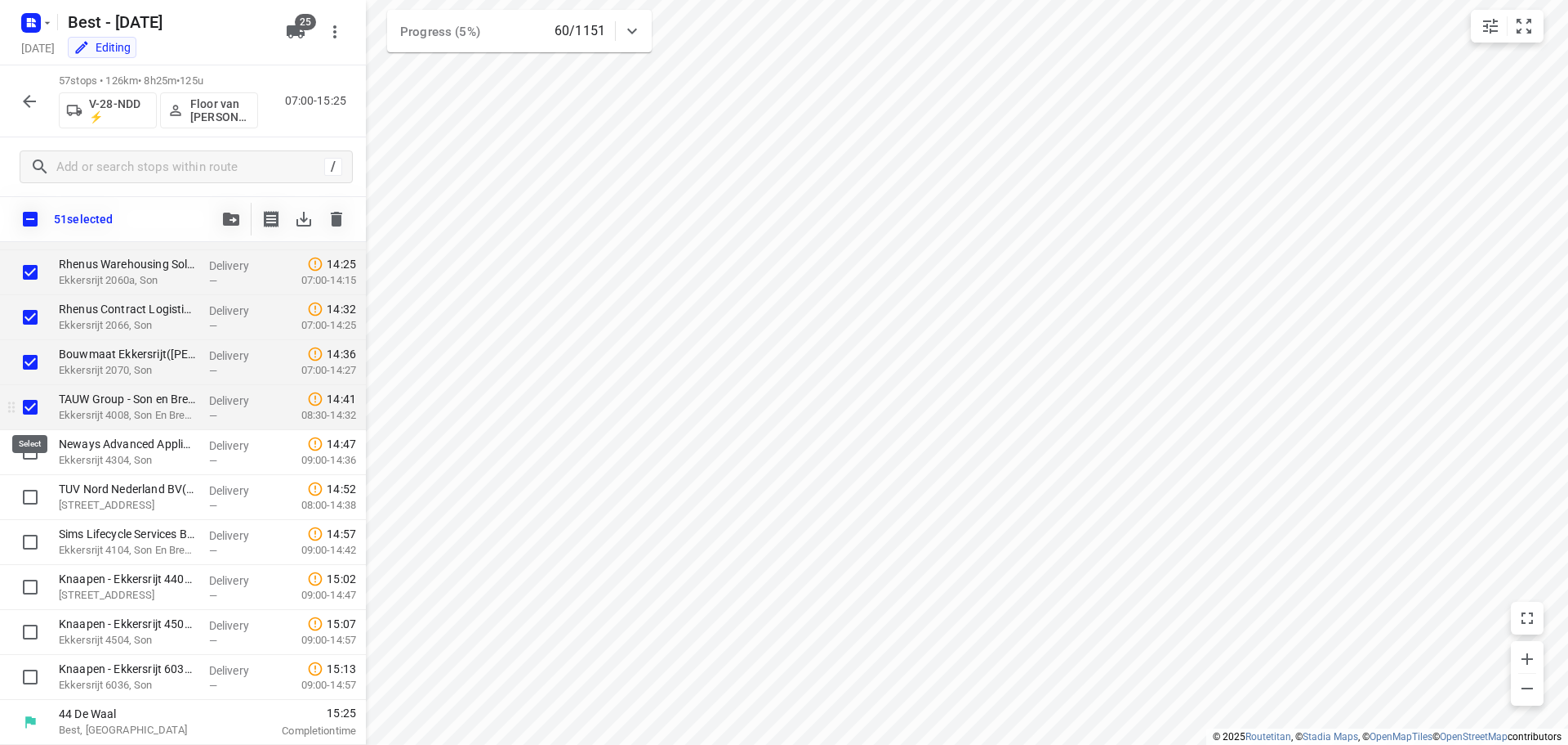
click at [38, 414] on input "checkbox" at bounding box center [30, 407] width 33 height 33
checkbox input "false"
click at [24, 358] on input "checkbox" at bounding box center [30, 362] width 33 height 33
checkbox input "false"
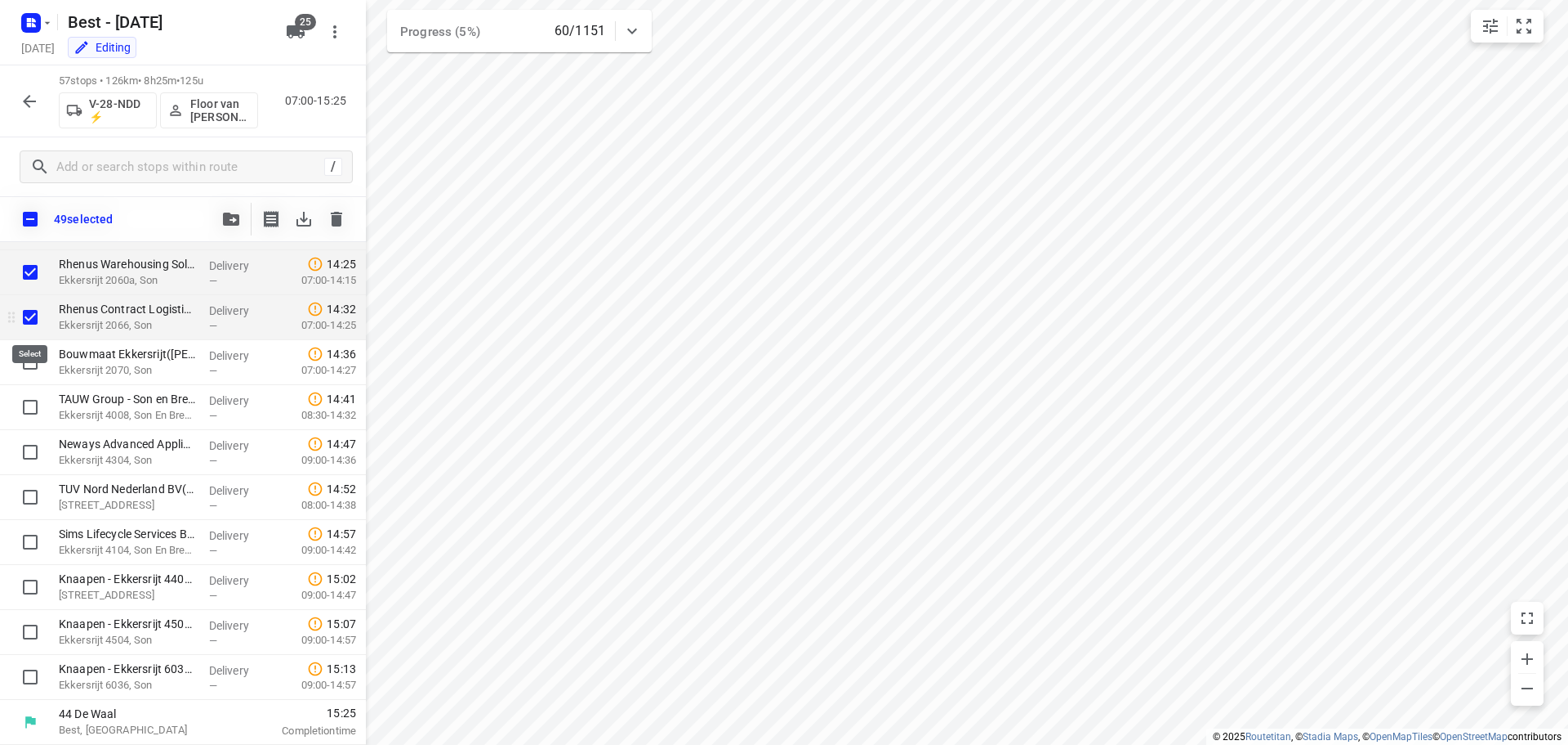
click at [33, 322] on input "checkbox" at bounding box center [30, 317] width 33 height 33
checkbox input "false"
click at [27, 272] on input "checkbox" at bounding box center [30, 273] width 33 height 33
checkbox input "false"
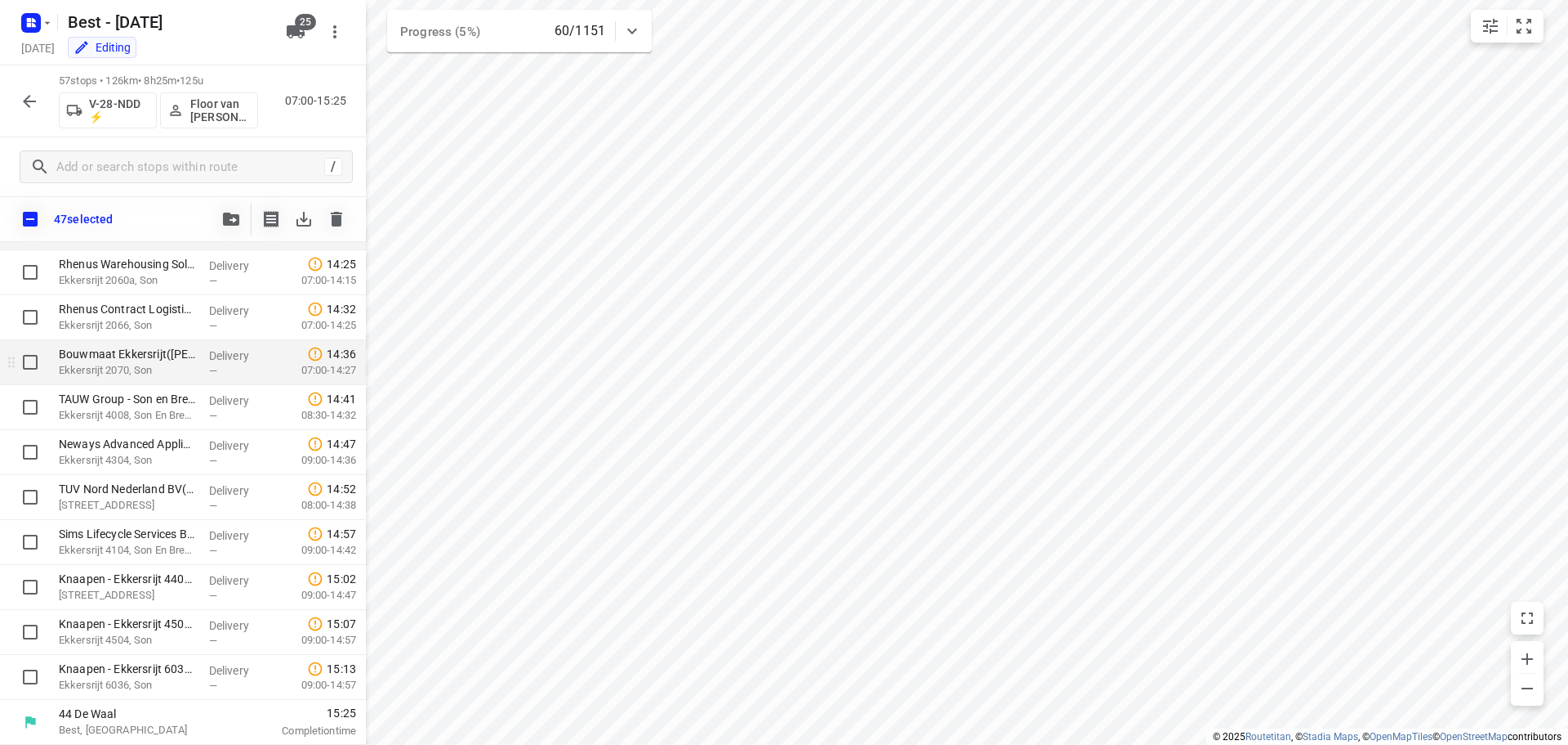
scroll to position [2023, 0]
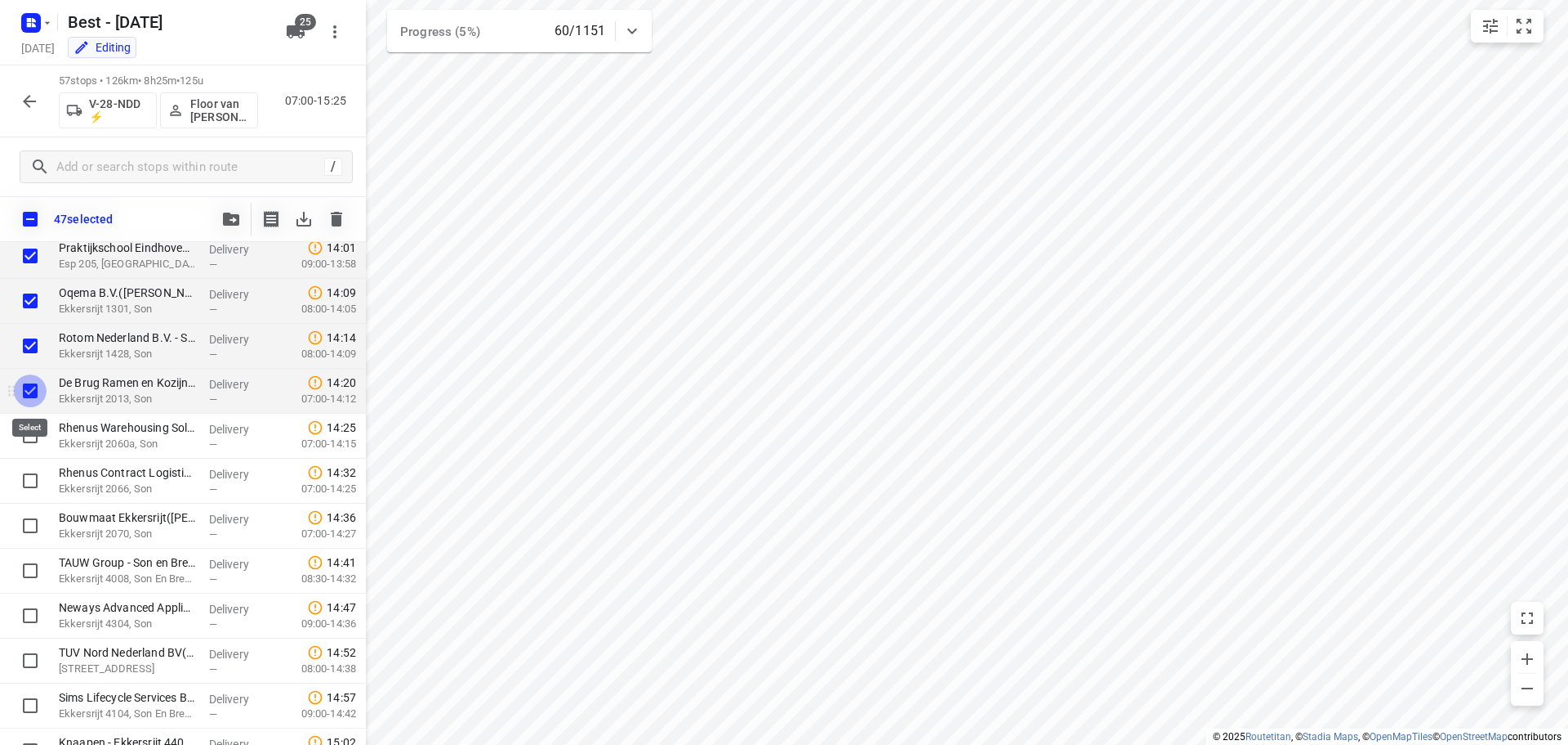
click at [22, 398] on input "checkbox" at bounding box center [30, 391] width 33 height 33
checkbox input "false"
click at [35, 341] on input "checkbox" at bounding box center [30, 346] width 33 height 33
checkbox input "false"
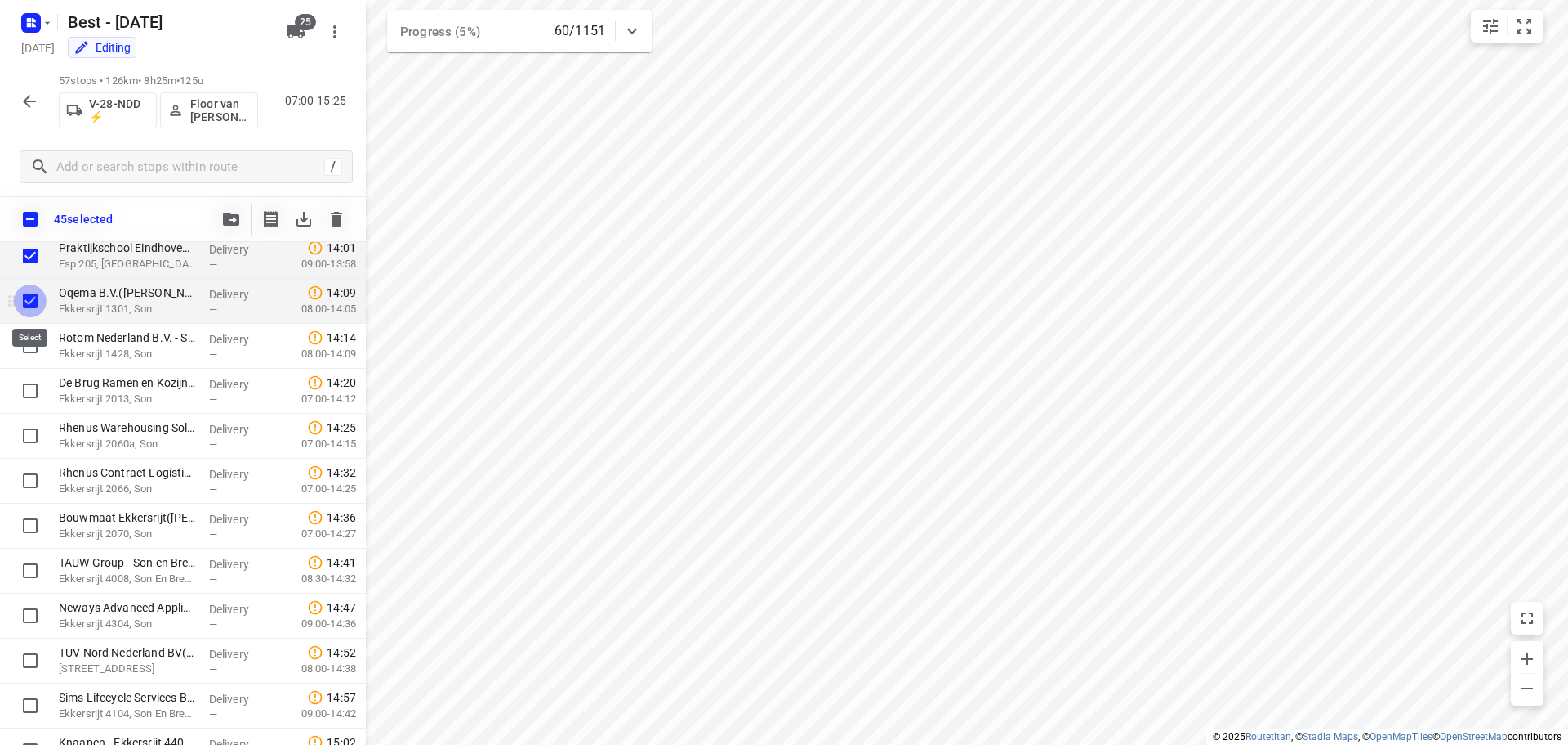
click at [29, 298] on input "checkbox" at bounding box center [30, 301] width 33 height 33
checkbox input "false"
click at [20, 248] on input "checkbox" at bounding box center [30, 256] width 33 height 33
checkbox input "false"
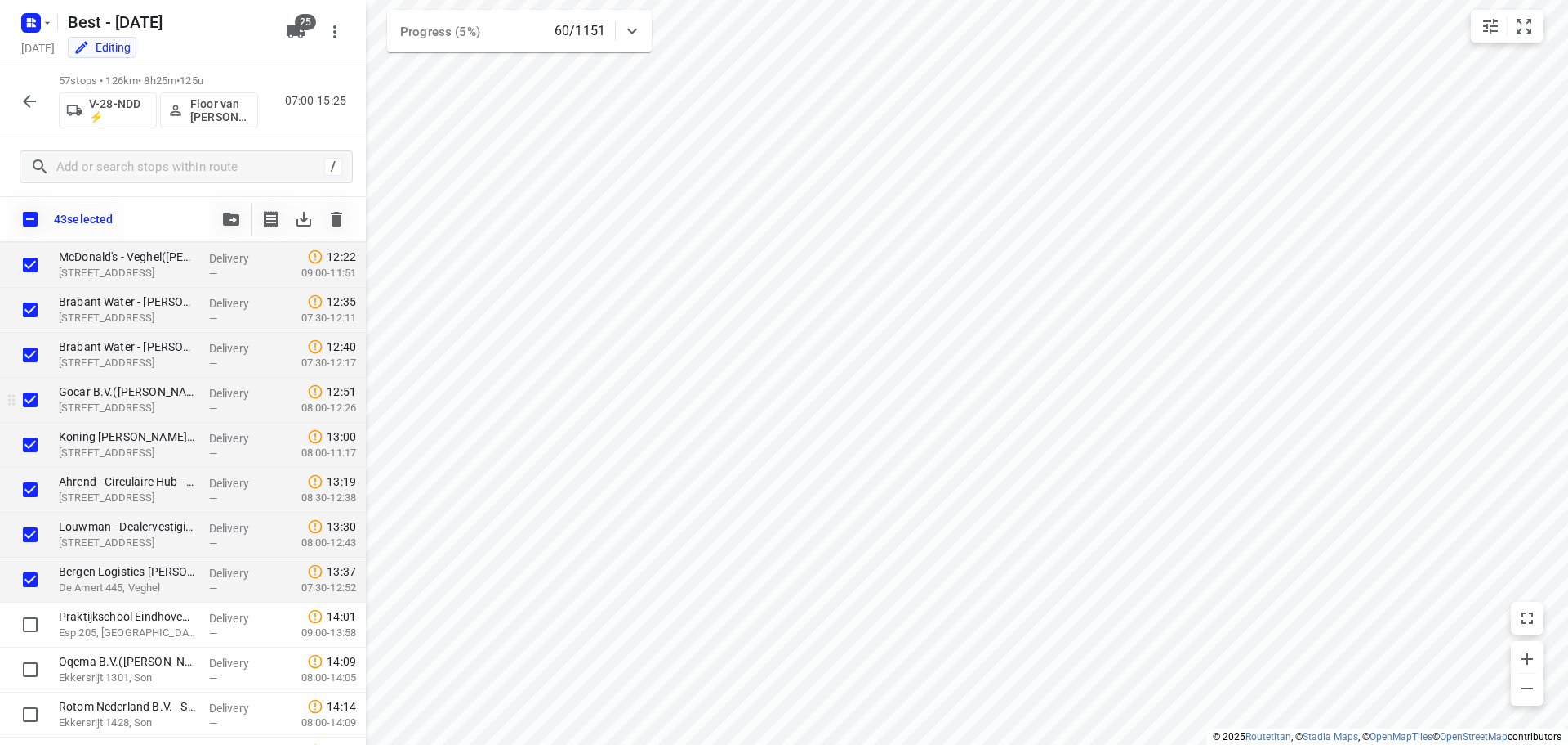
scroll to position [1615, 0]
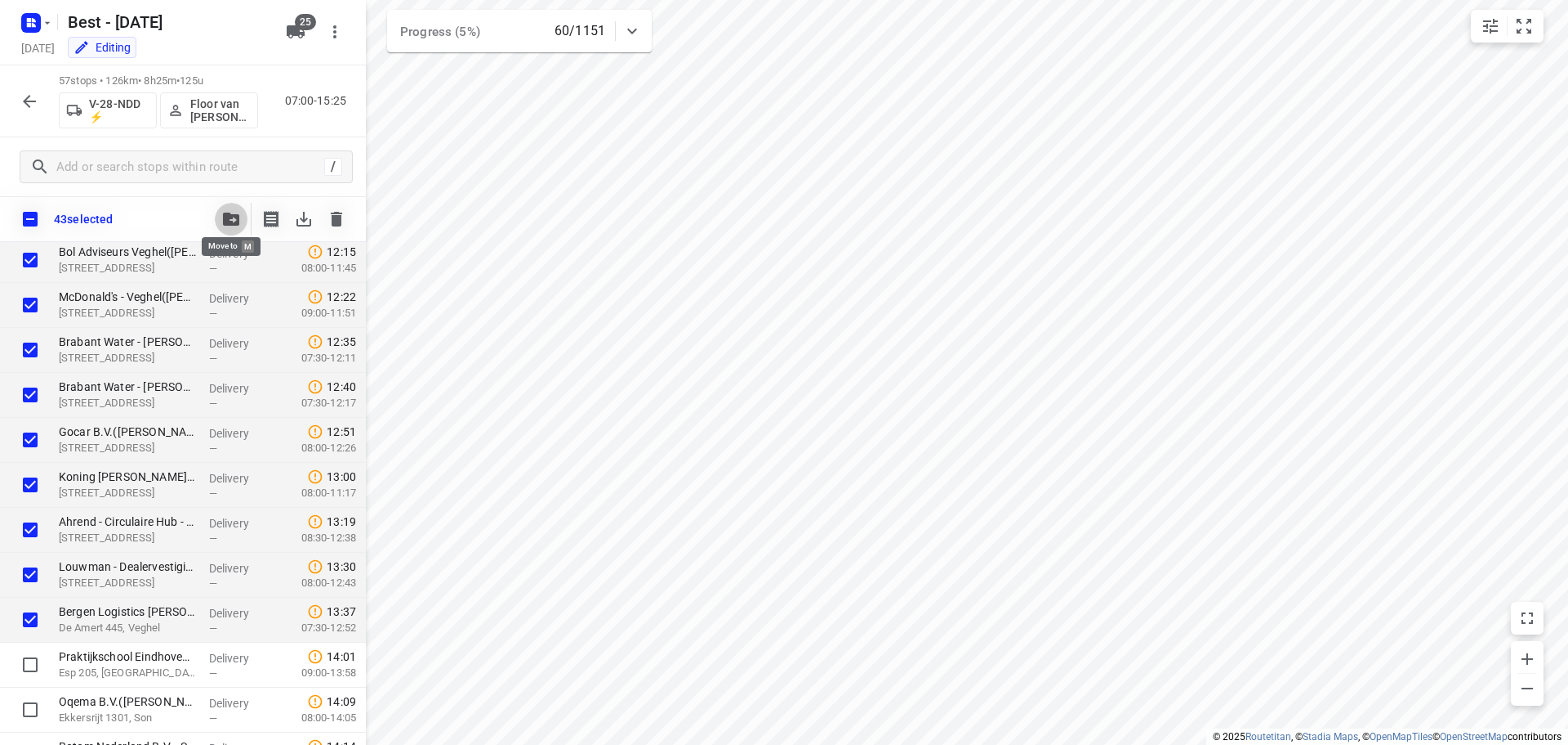
click at [225, 223] on icon "button" at bounding box center [231, 218] width 17 height 13
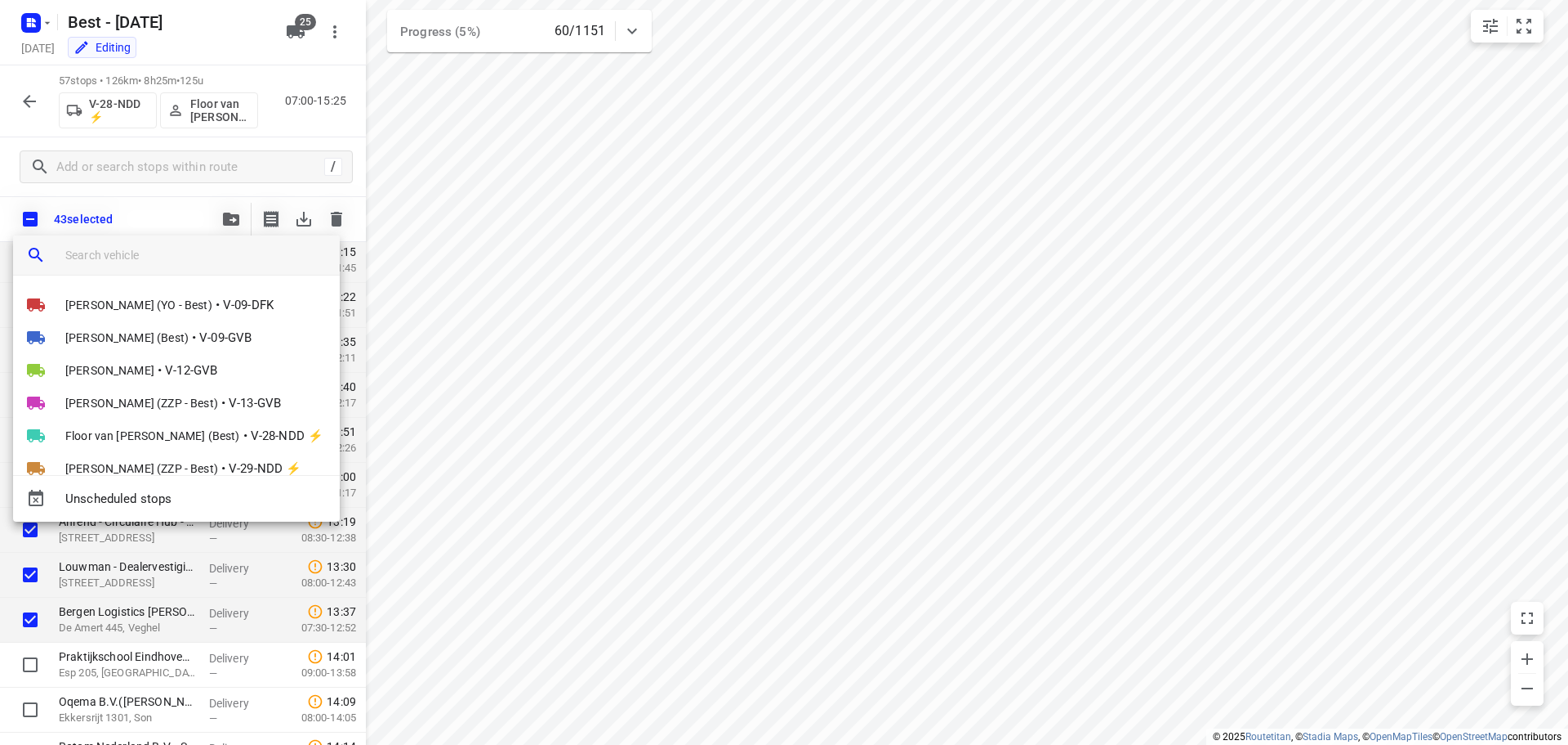
click at [107, 261] on input "search vehicle" at bounding box center [196, 254] width 262 height 24
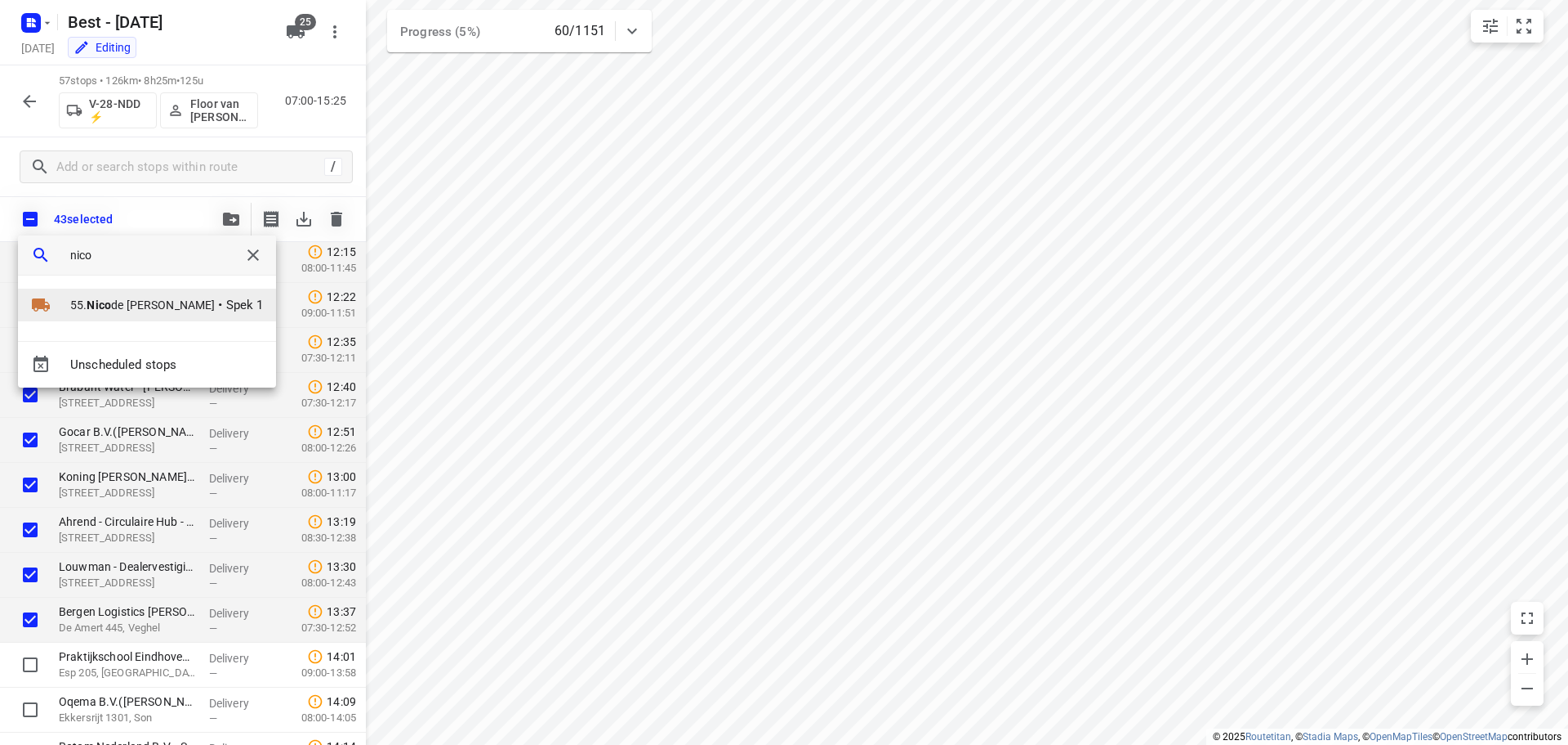
type input "nico"
click at [114, 291] on li "55. [PERSON_NAME] • Spek 1" at bounding box center [146, 305] width 258 height 33
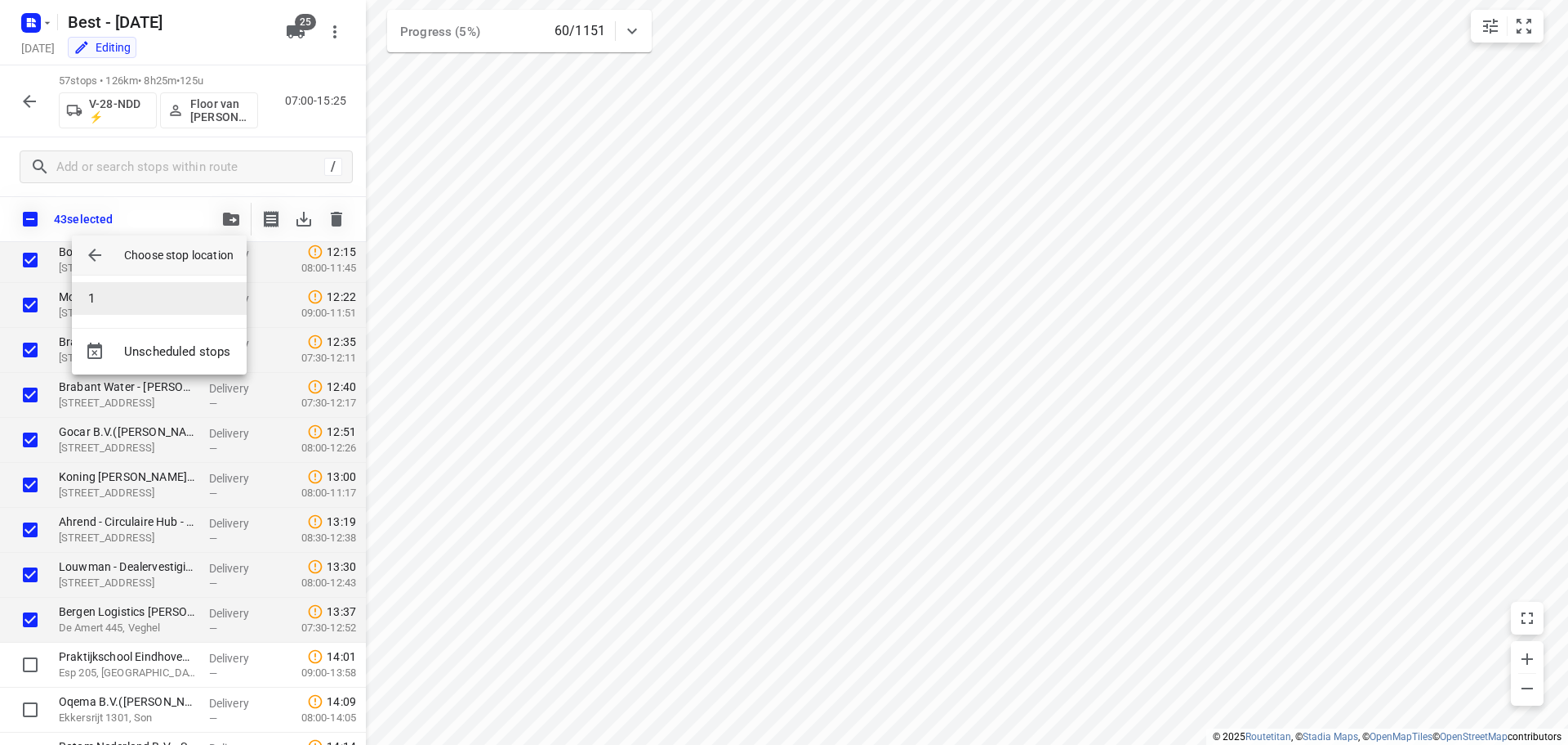
click at [116, 302] on li "1" at bounding box center [160, 299] width 175 height 33
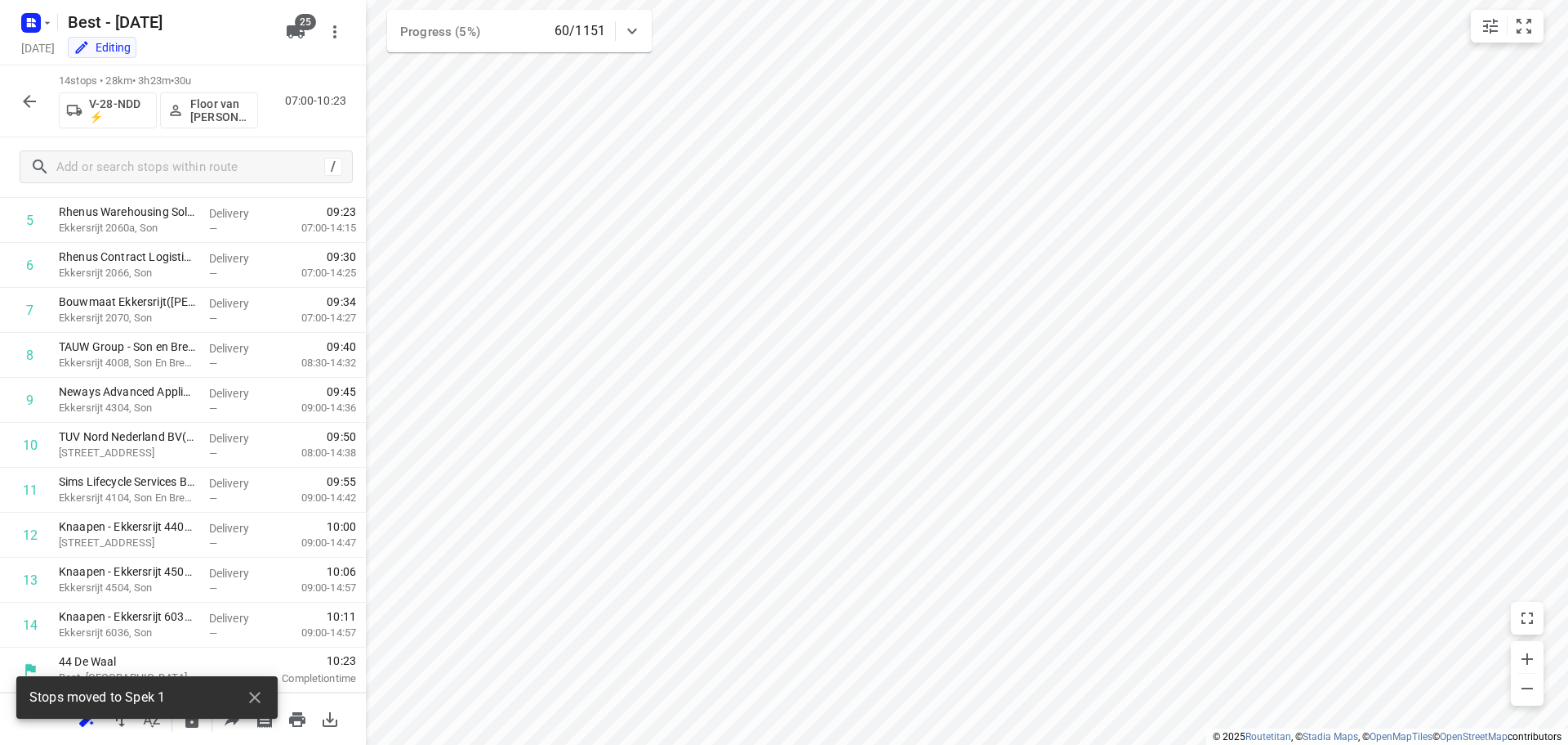
scroll to position [260, 0]
click at [26, 107] on icon "button" at bounding box center [29, 101] width 19 height 19
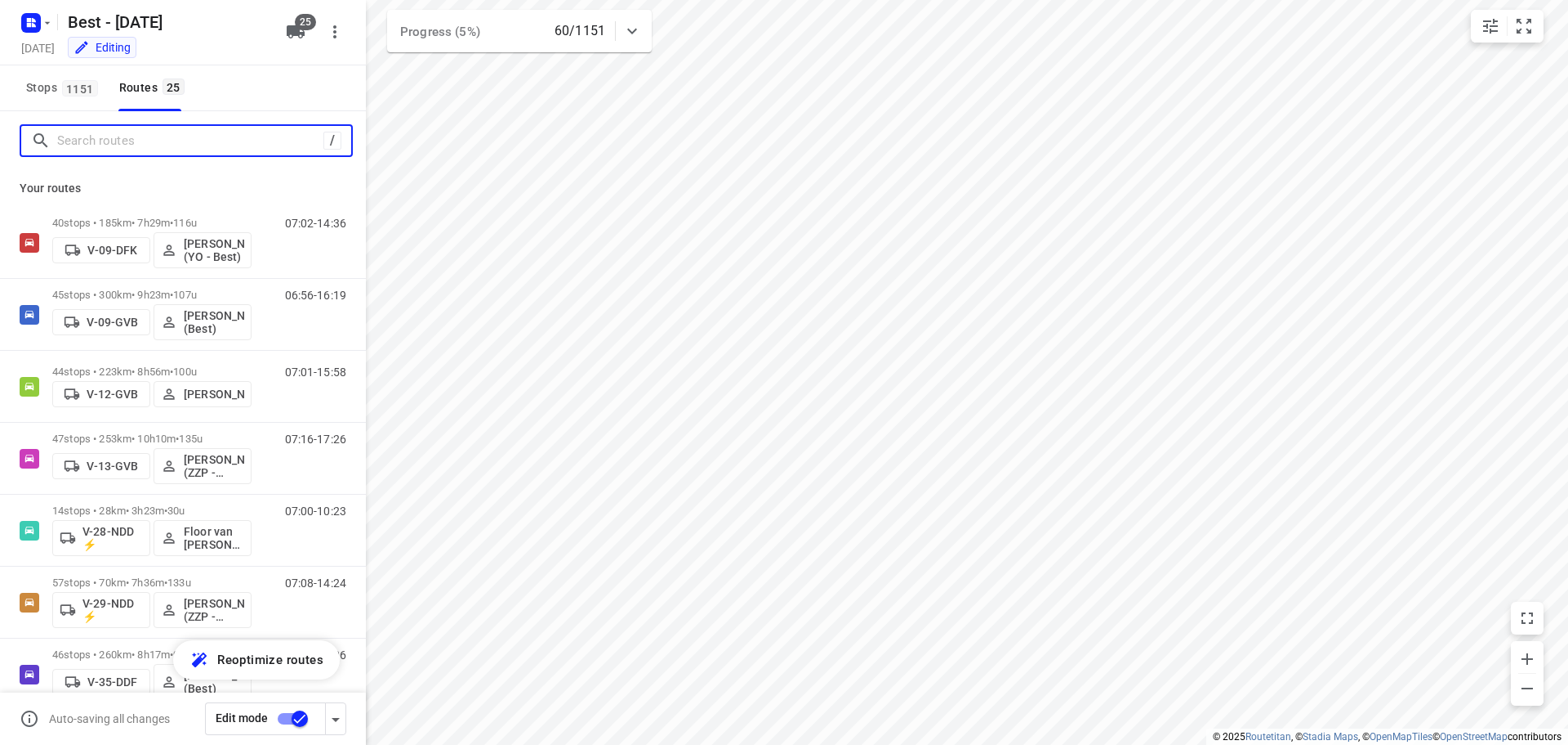
click at [162, 134] on input "Search routes" at bounding box center [191, 141] width 267 height 25
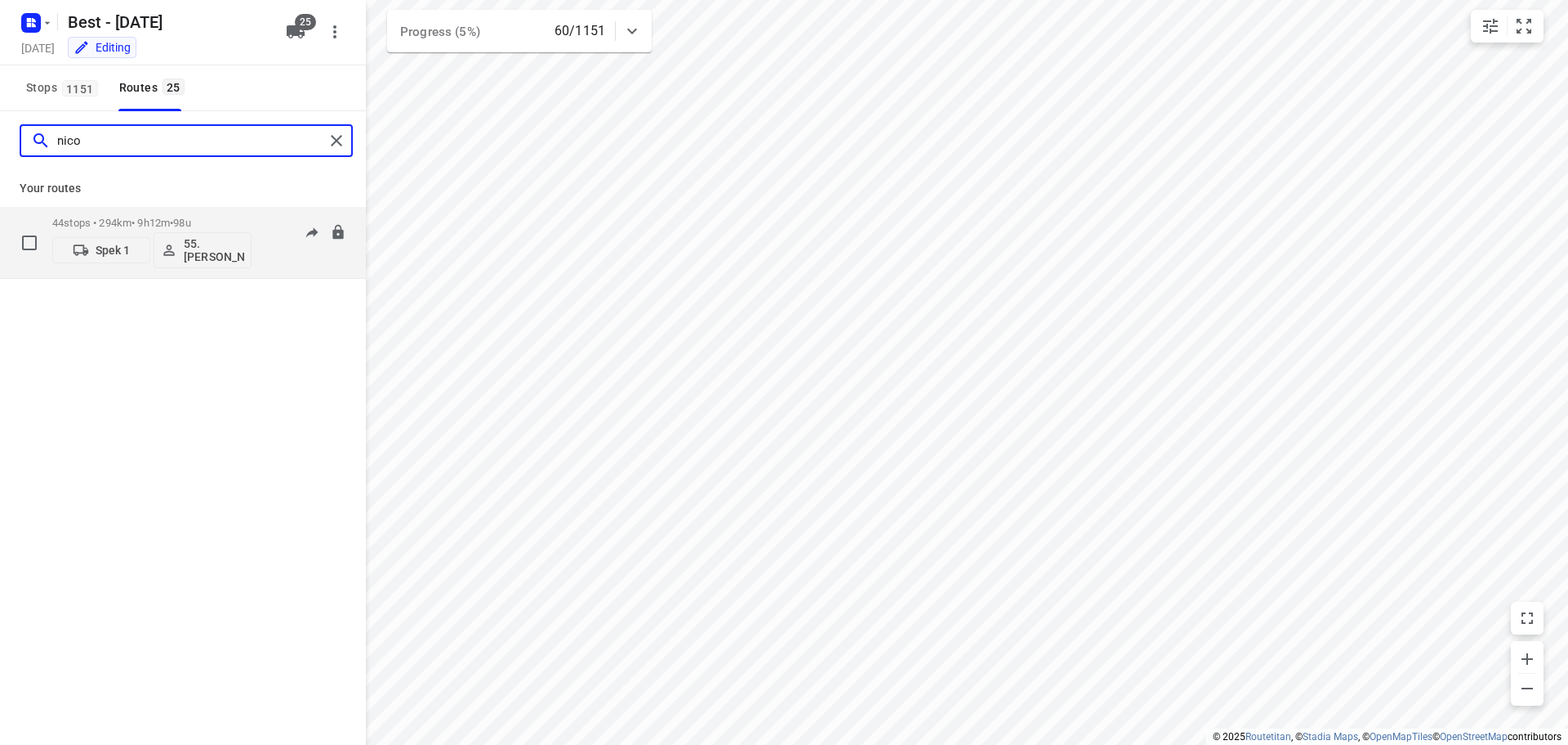
type input "nico"
click at [156, 210] on div "44 stops • 294km • 9h12m • 98u Spek 1 55. [PERSON_NAME]" at bounding box center [152, 242] width 200 height 68
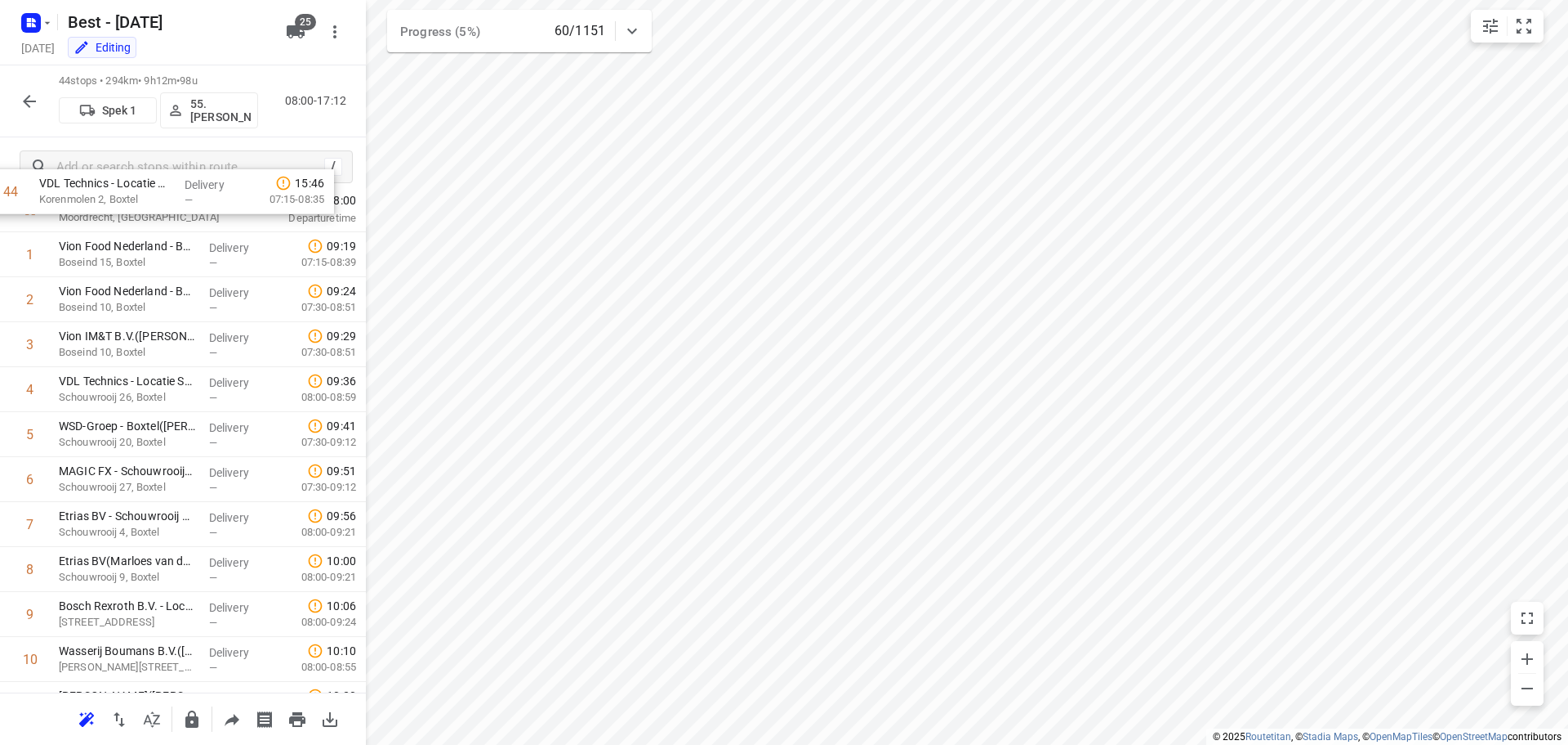
scroll to position [0, 0]
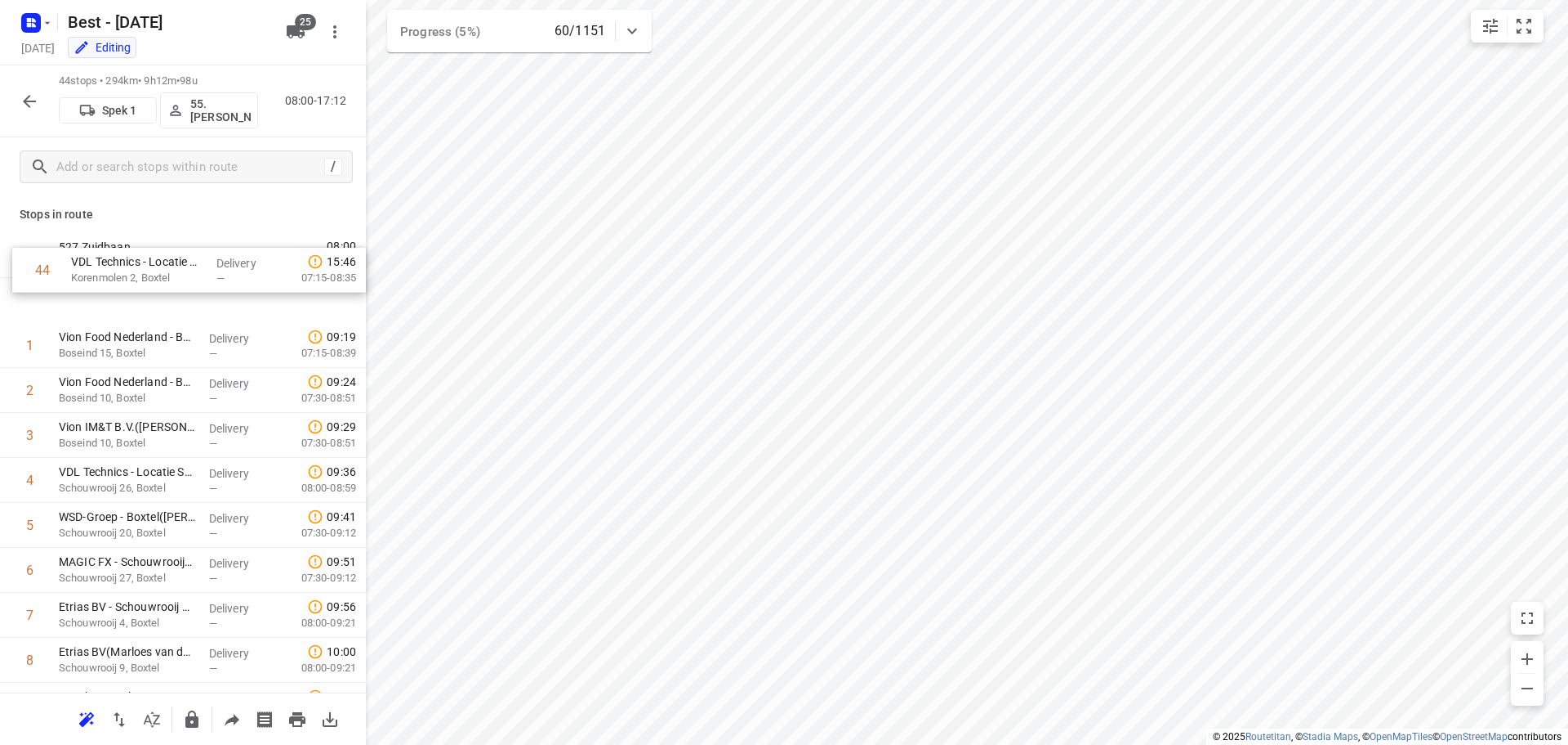
drag, startPoint x: 149, startPoint y: 624, endPoint x: 158, endPoint y: 246, distance: 378.1
click at [26, 97] on icon "button" at bounding box center [29, 101] width 19 height 19
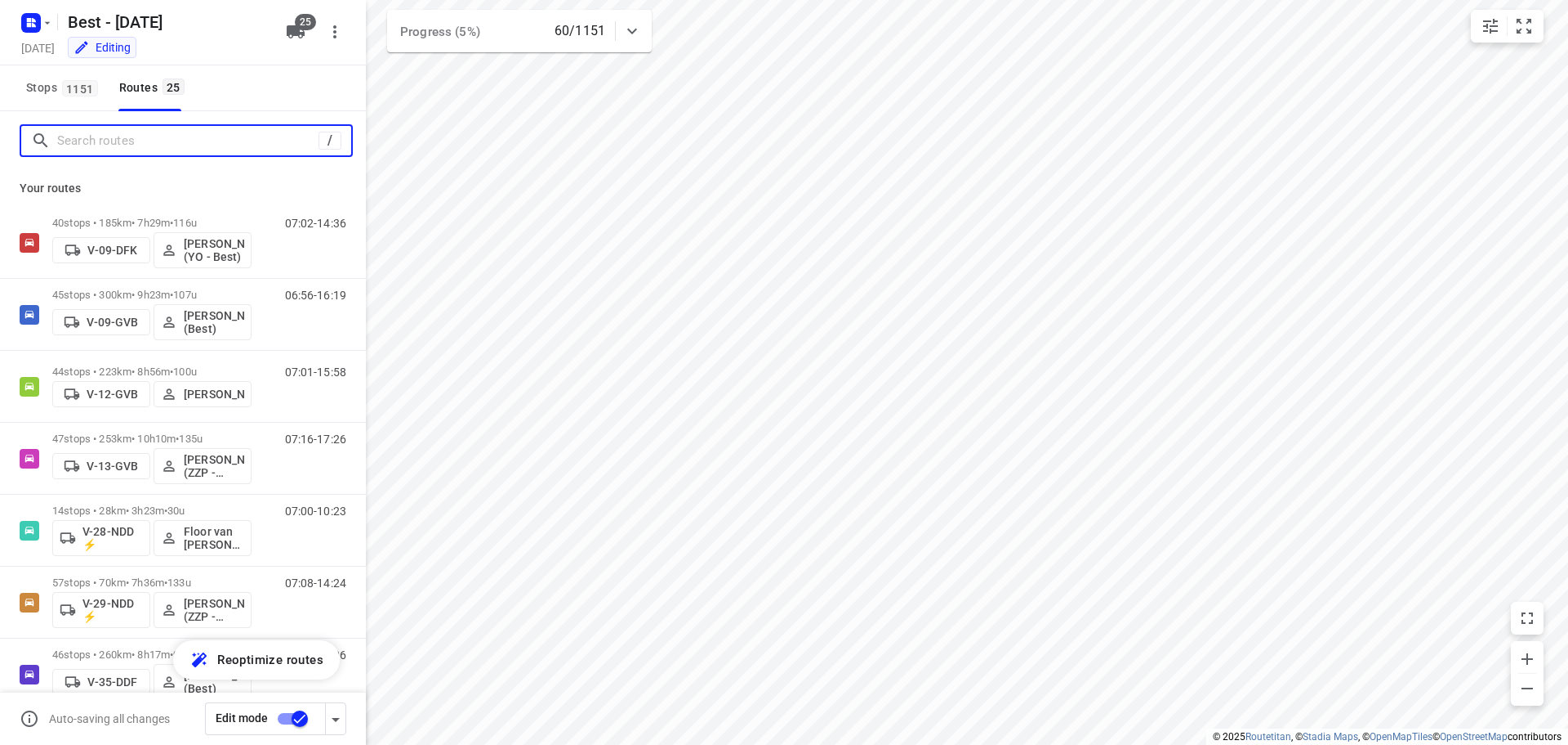
click at [182, 141] on input "Search routes" at bounding box center [188, 141] width 262 height 25
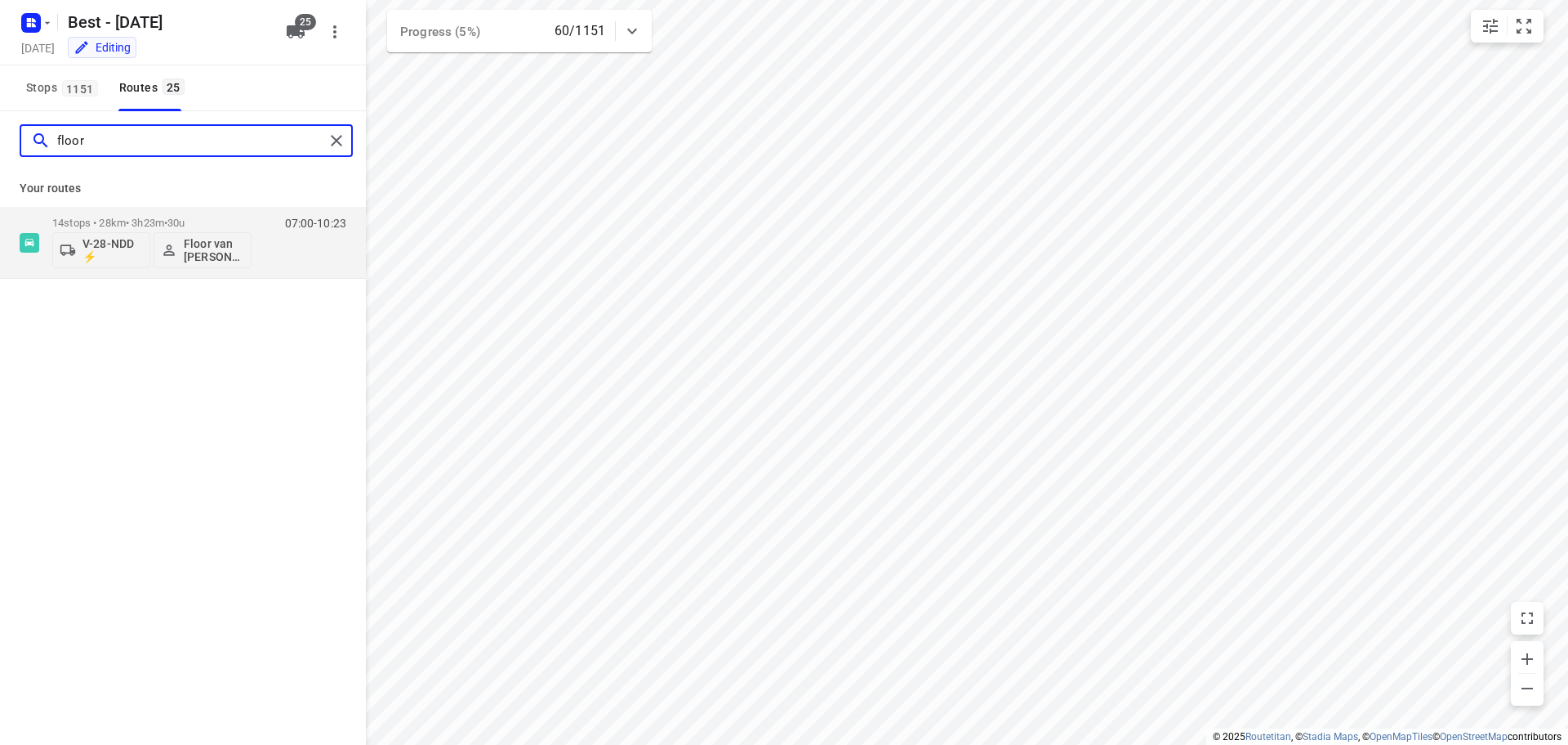
type input "floor"
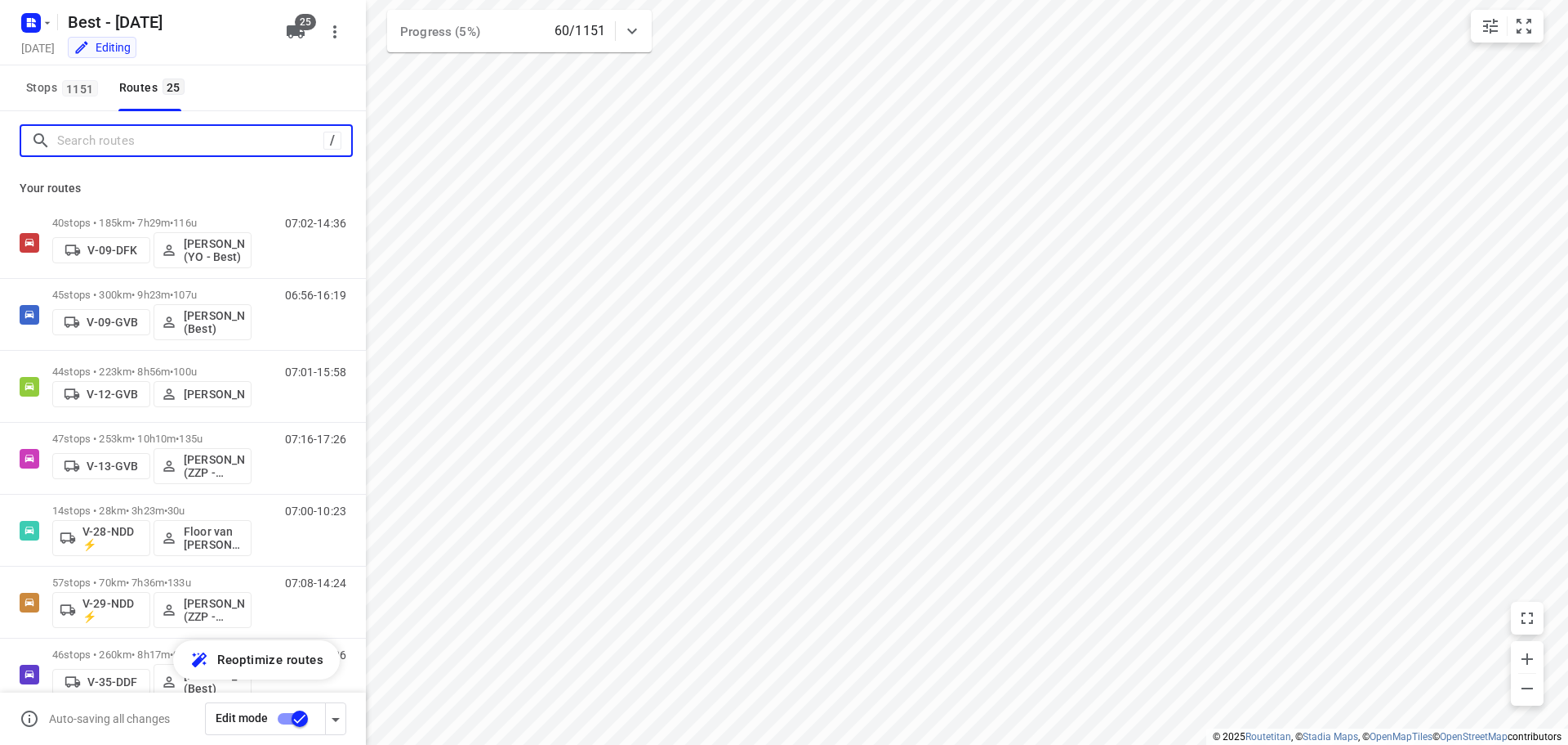
click at [237, 136] on input "Search routes" at bounding box center [191, 141] width 267 height 25
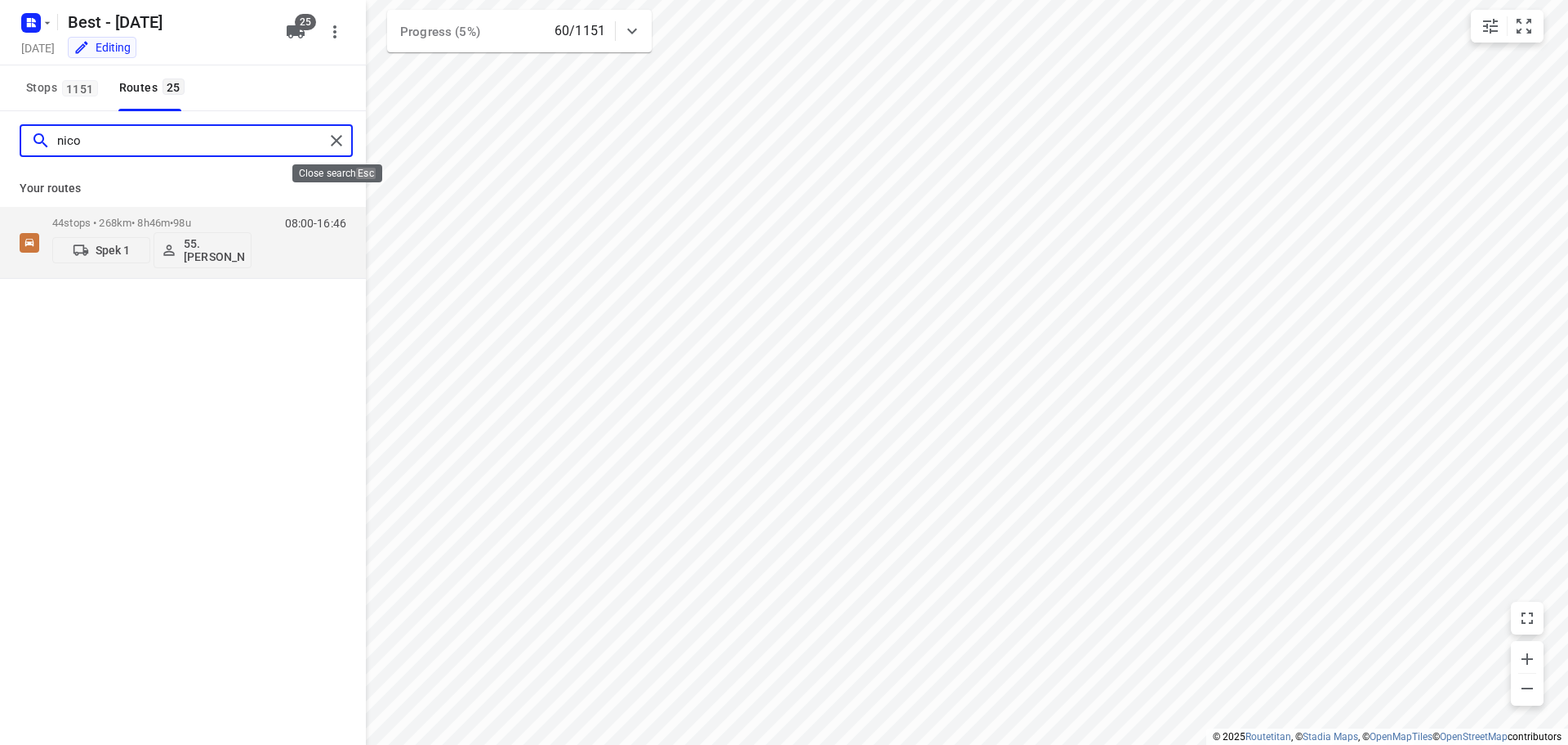
type input "nico"
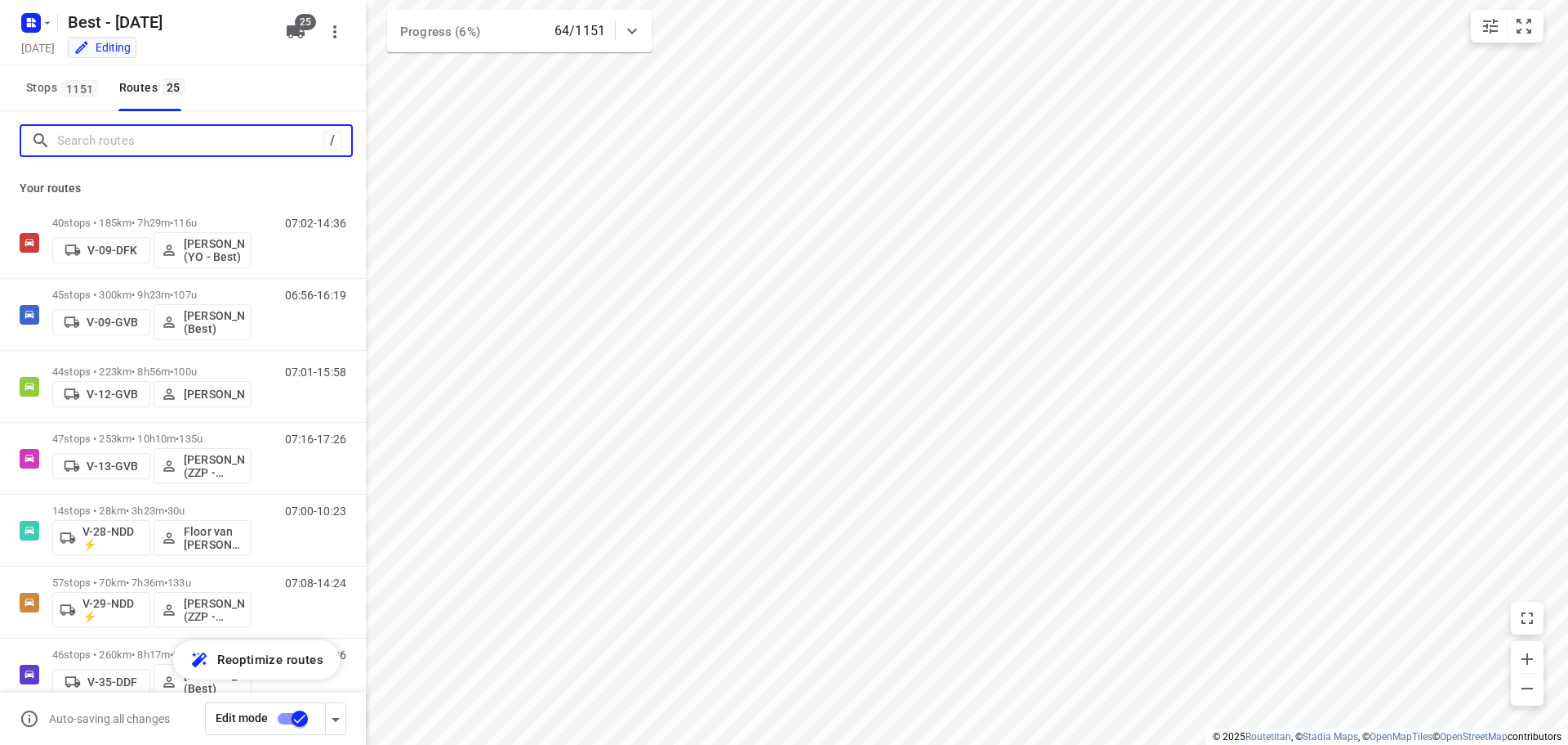
click at [140, 145] on input "Search routes" at bounding box center [191, 141] width 267 height 25
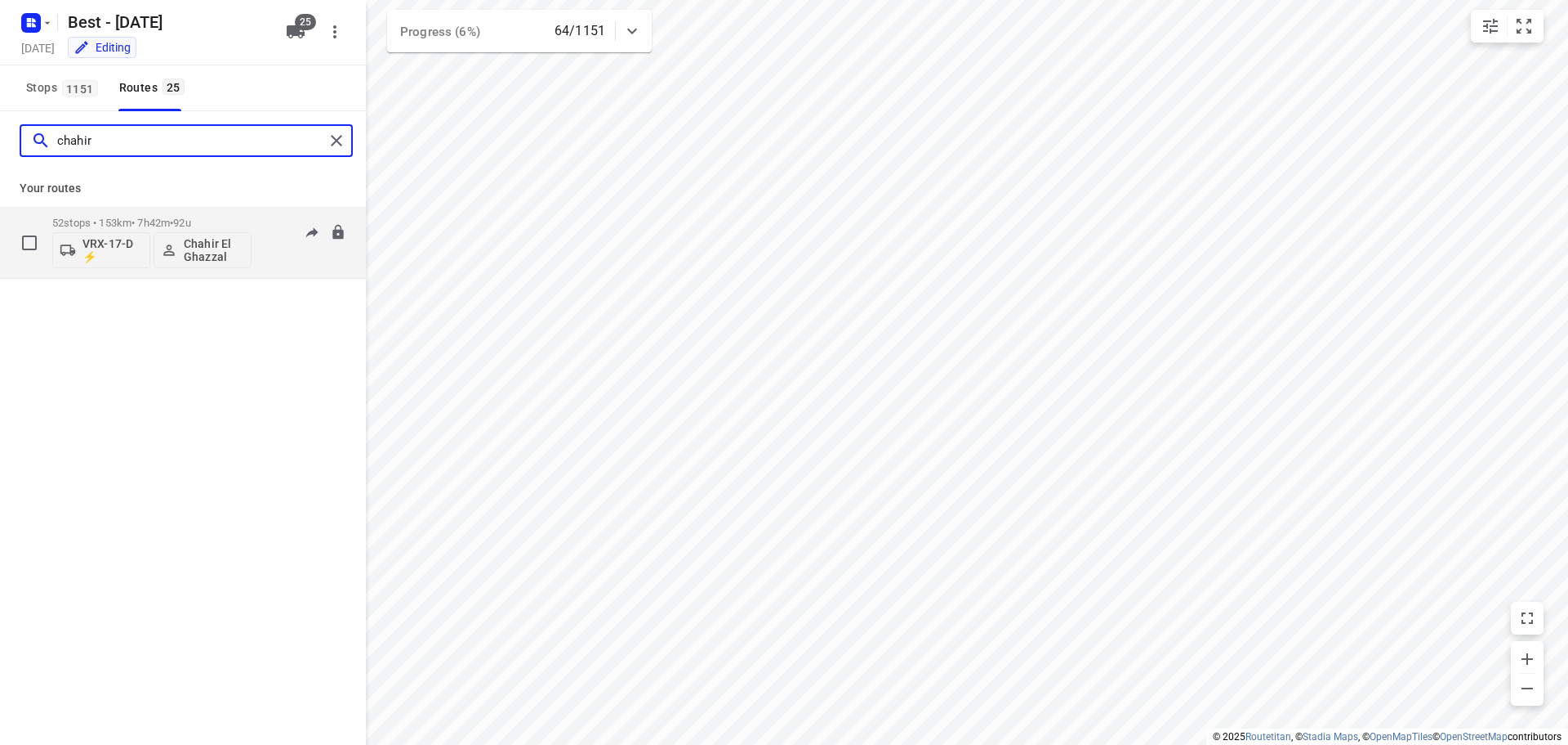
type input "chahir"
click at [146, 222] on p "52 stops • 153km • 7h42m • 92u" at bounding box center [152, 222] width 200 height 13
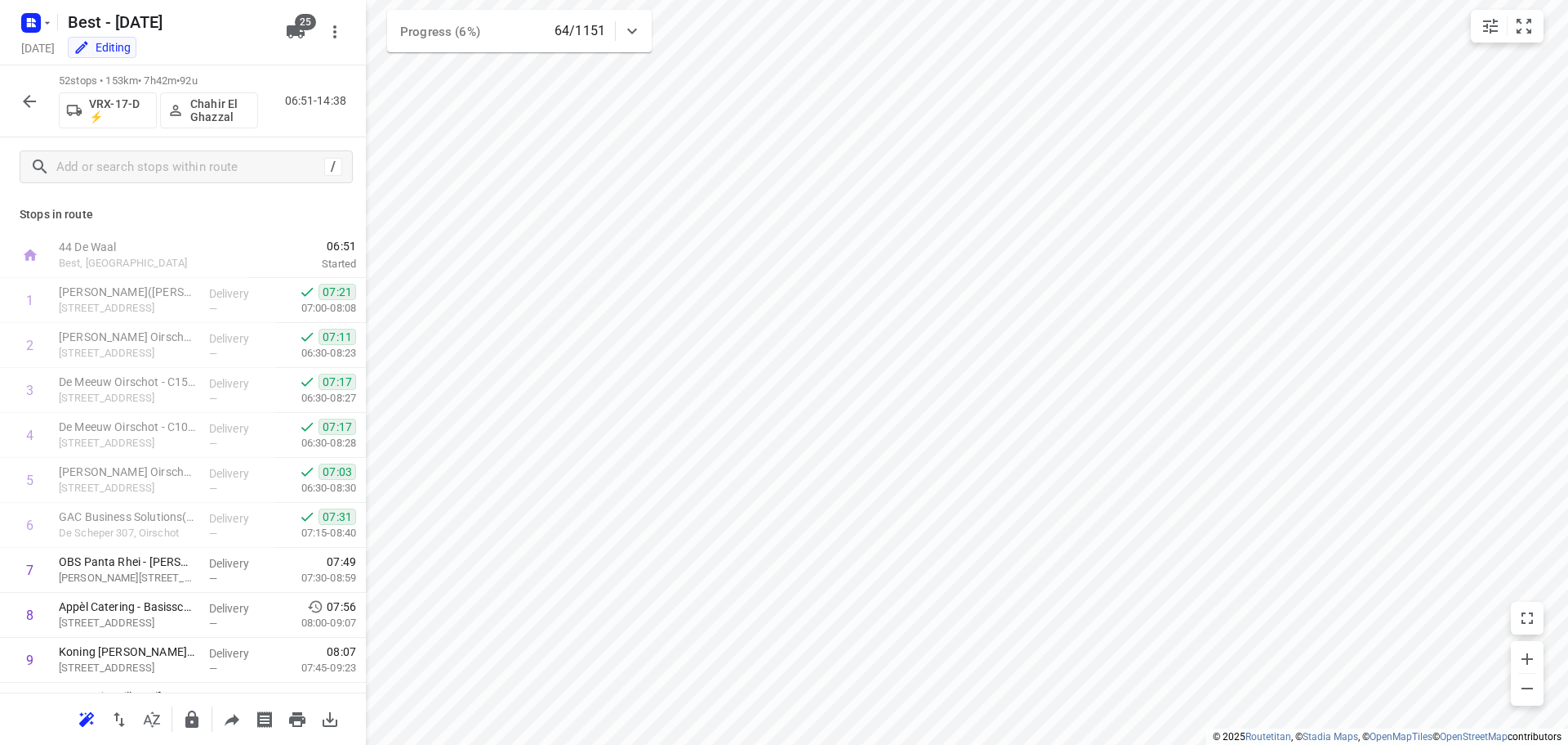
click at [35, 102] on icon "button" at bounding box center [29, 101] width 19 height 19
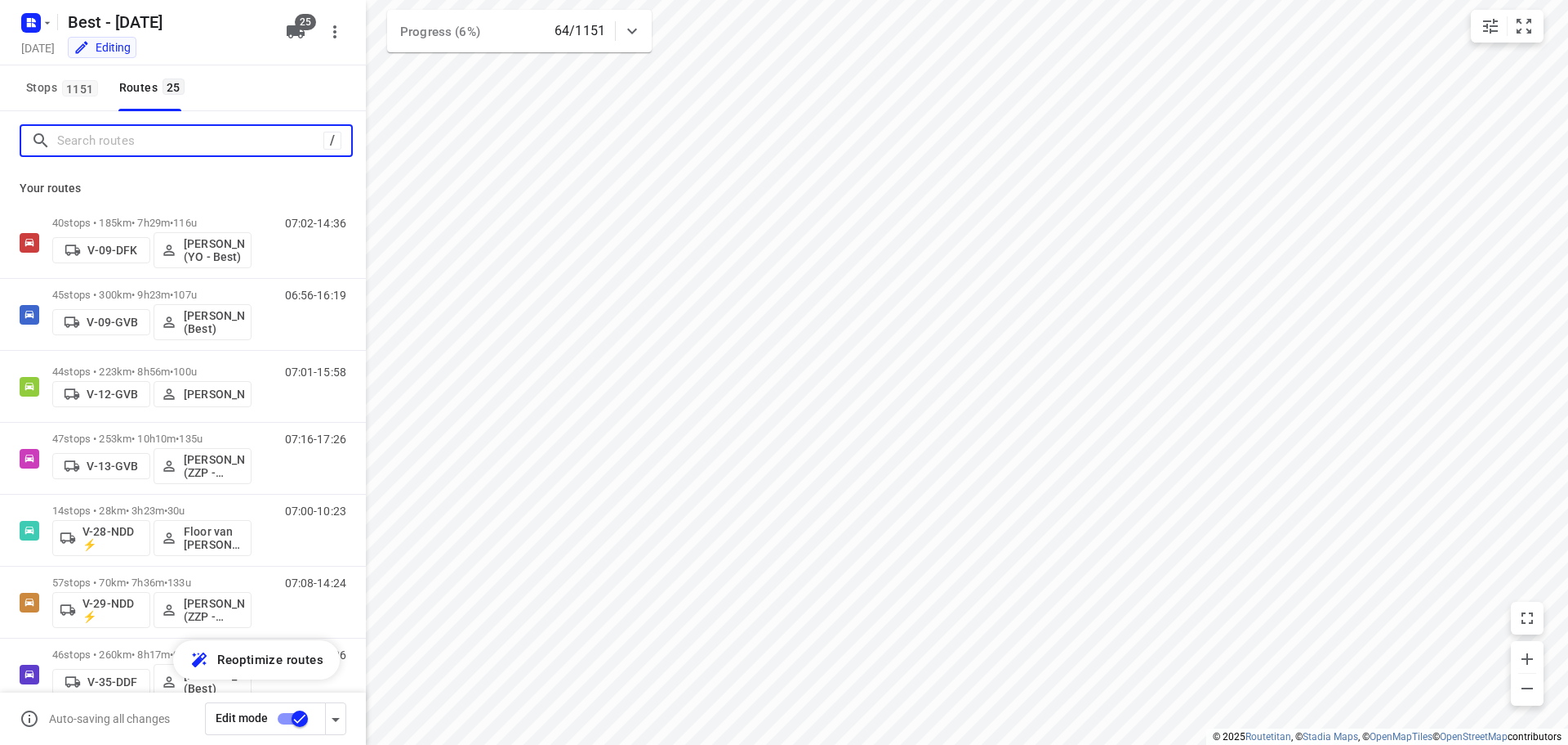
click at [129, 135] on input "Search routes" at bounding box center [191, 141] width 267 height 25
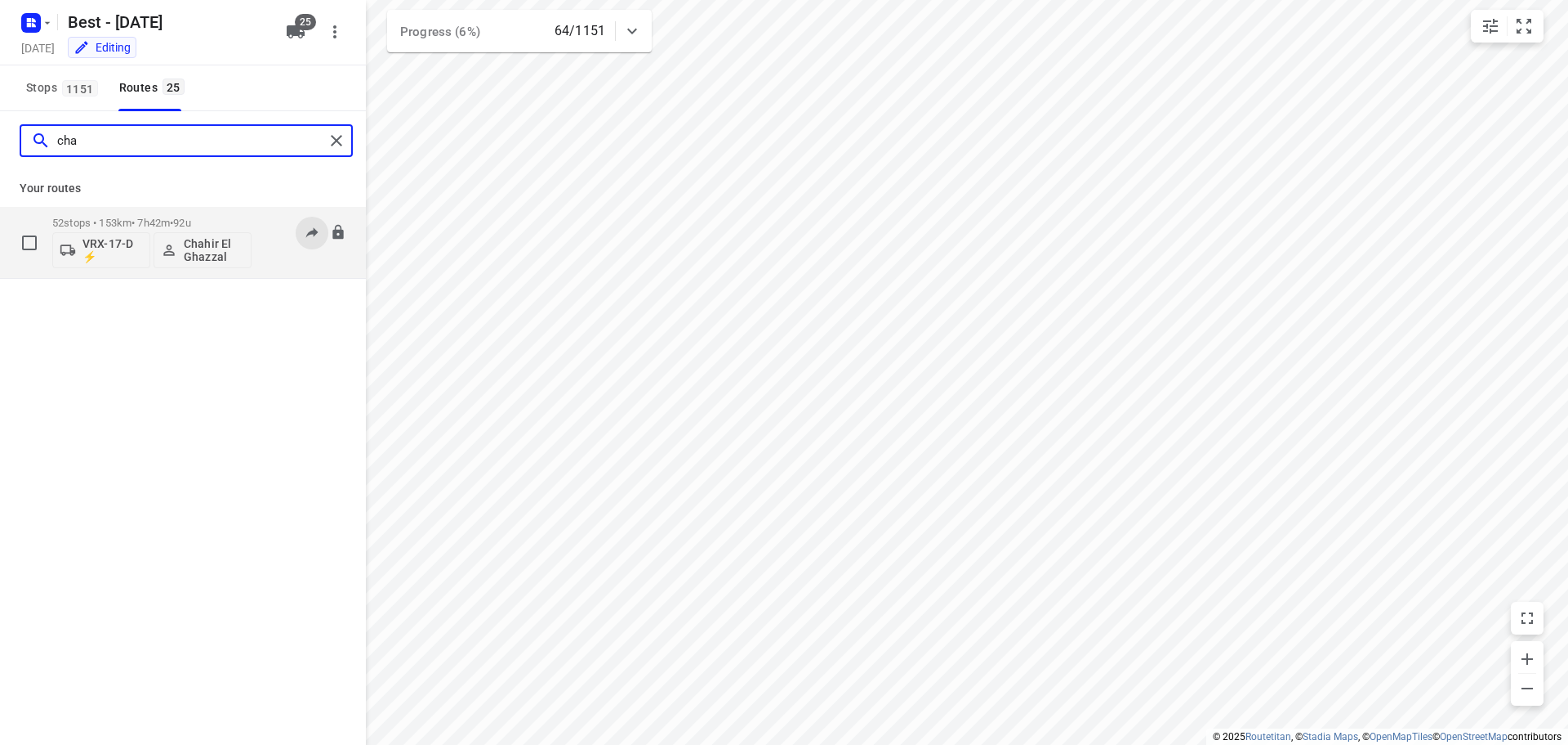
type input "cha"
click at [307, 232] on icon at bounding box center [311, 232] width 17 height 17
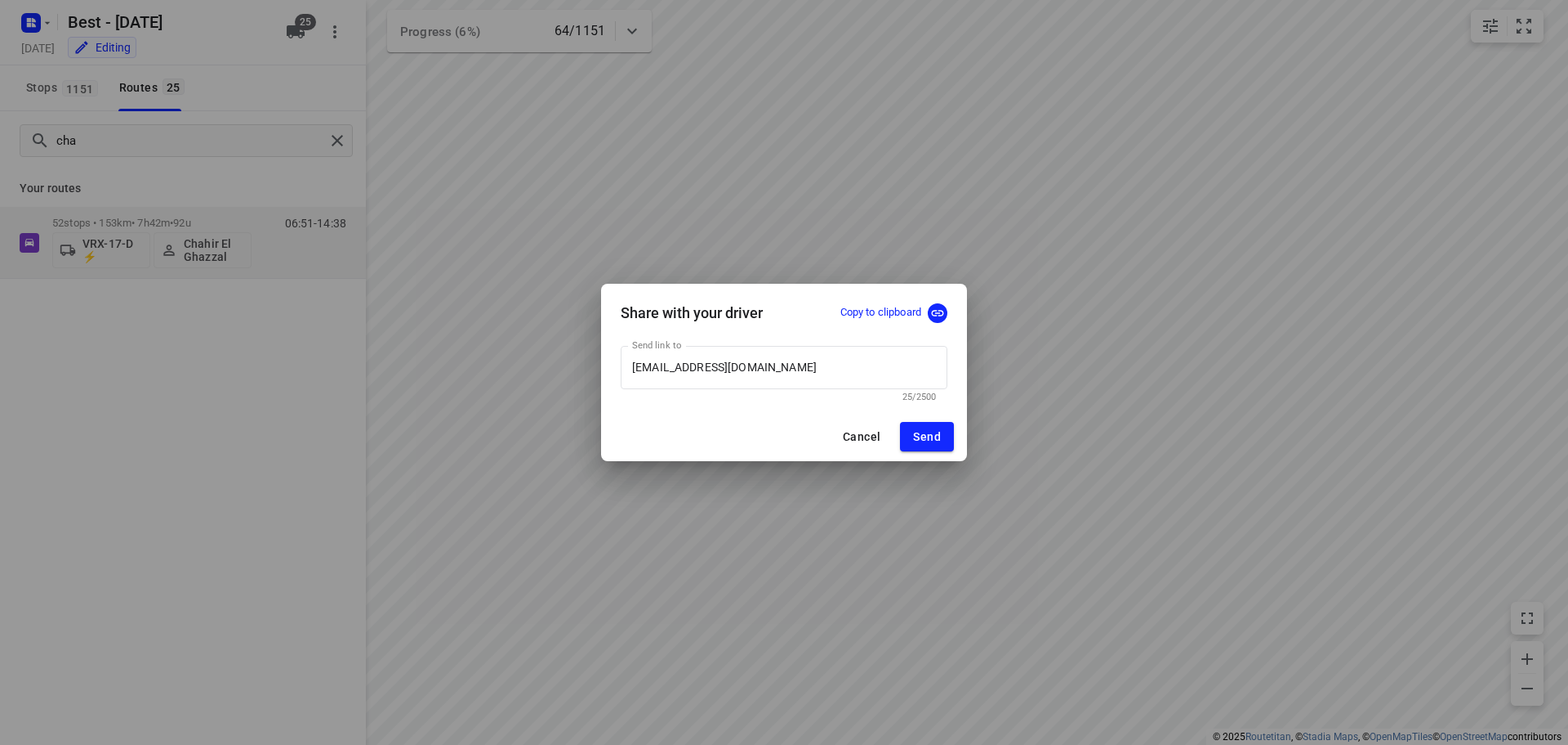
click at [897, 315] on p "Copy to clipboard" at bounding box center [881, 313] width 81 height 16
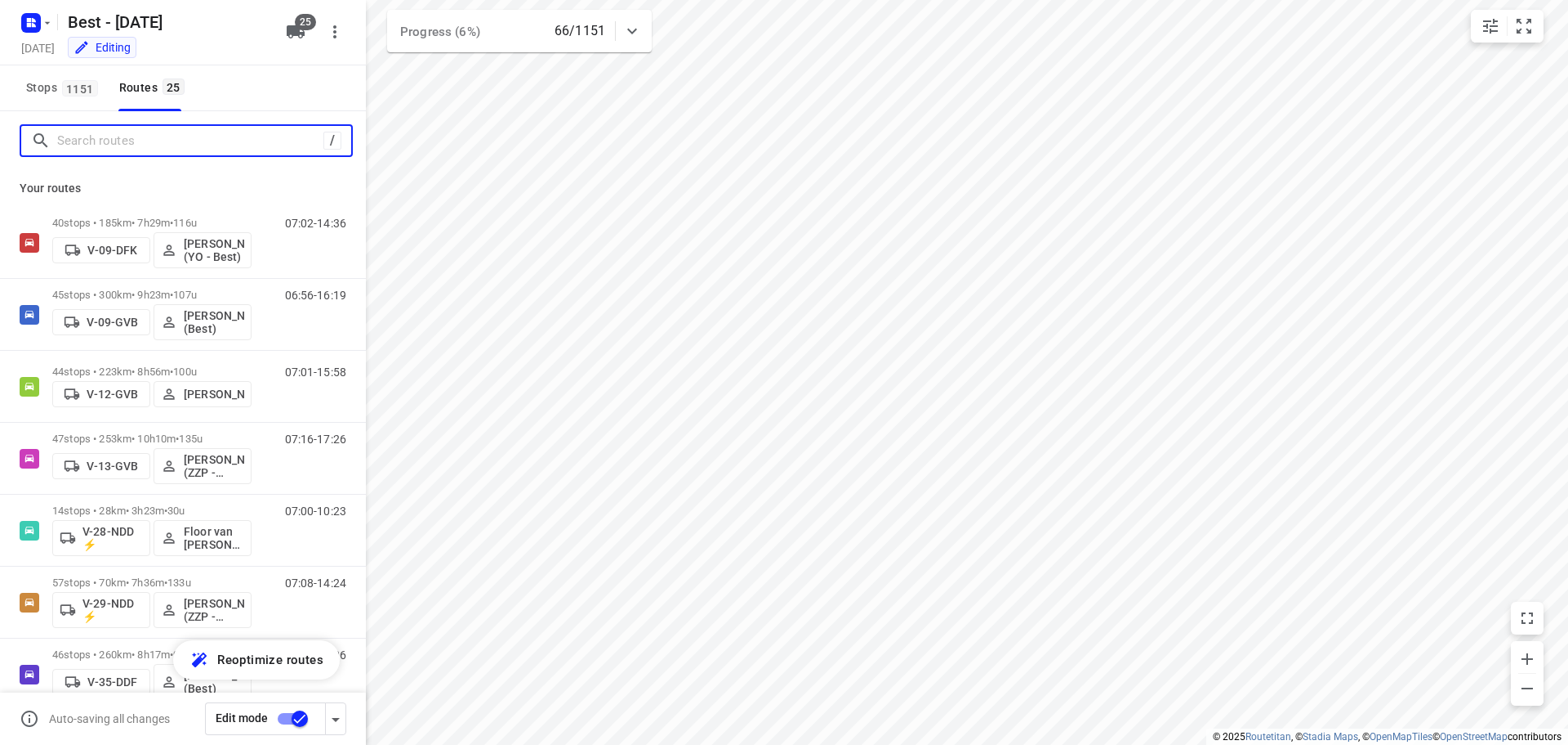
click at [91, 140] on input "Search routes" at bounding box center [191, 141] width 267 height 25
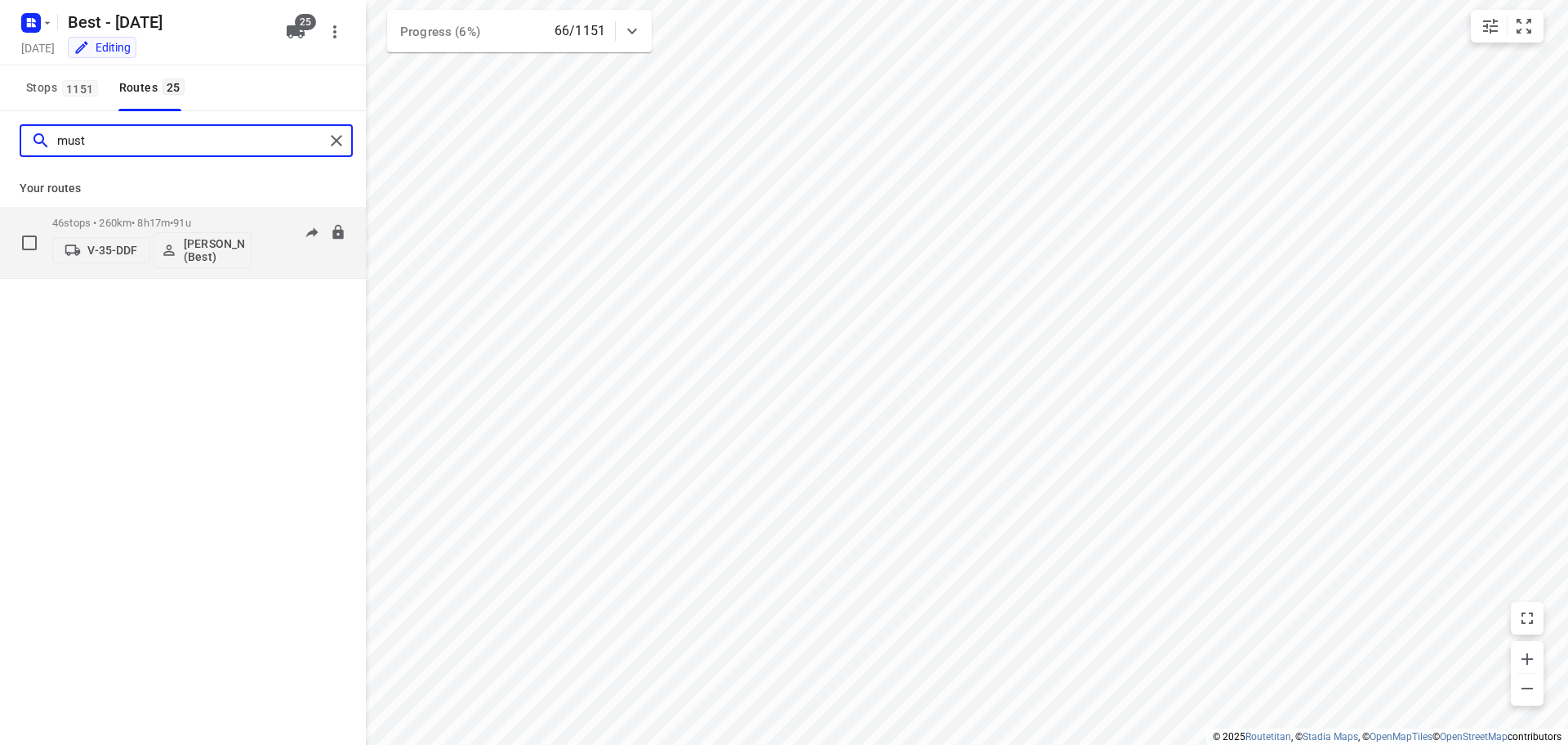
type input "must"
click at [123, 216] on div "46 stops • 260km • 8h17m • 91u V-35-DDF [PERSON_NAME] (Best)" at bounding box center [152, 242] width 200 height 68
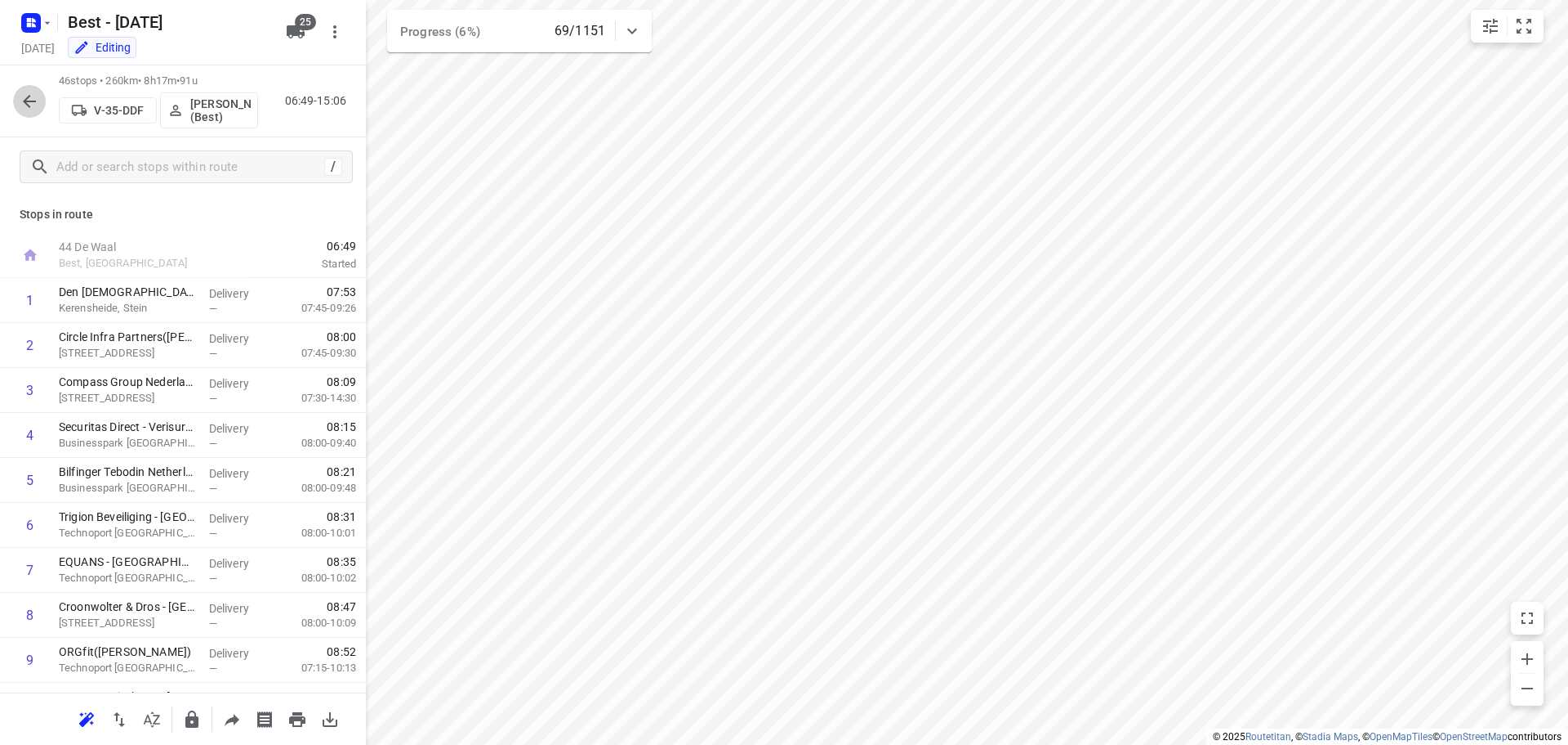
click at [16, 100] on button "button" at bounding box center [29, 101] width 33 height 33
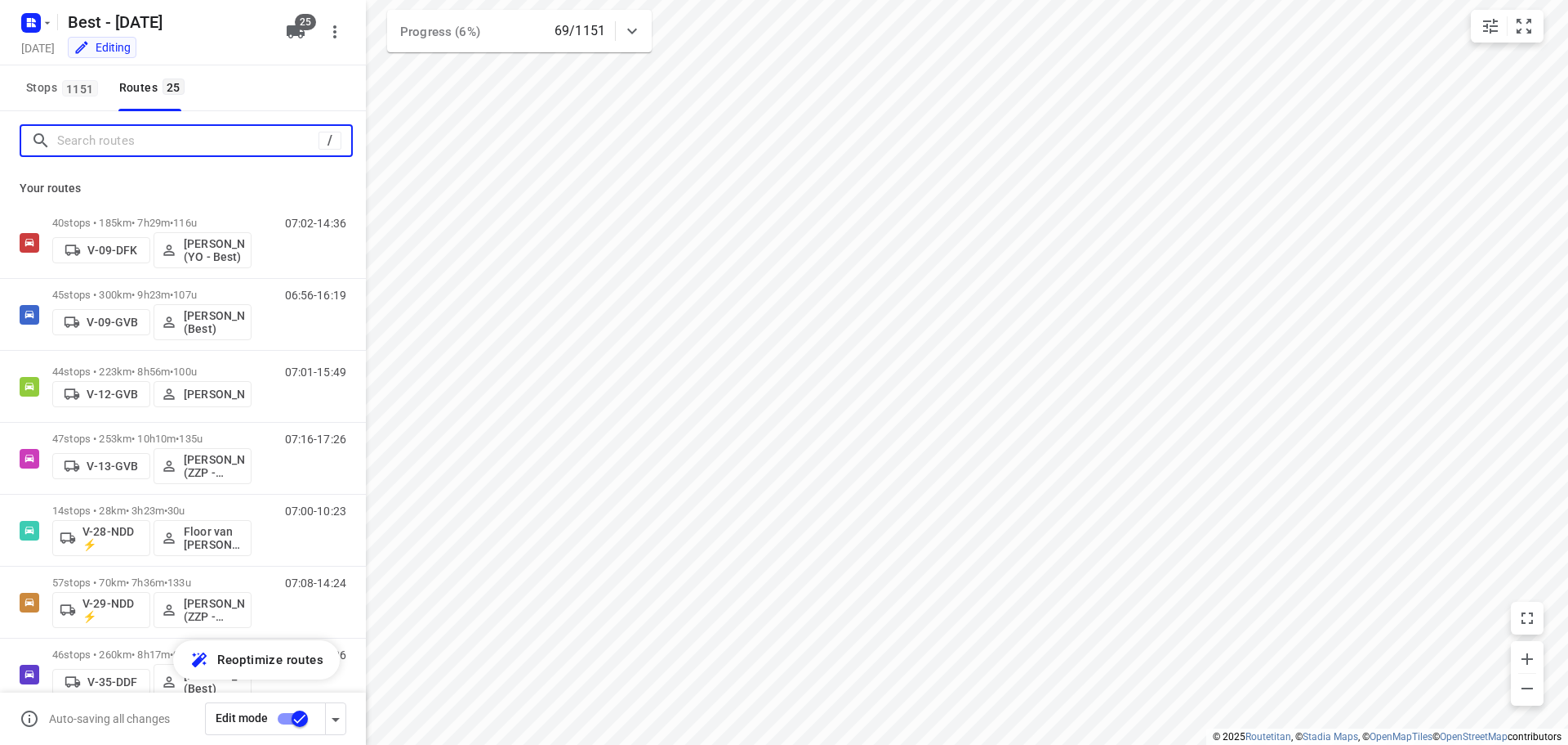
click at [151, 130] on input "Search routes" at bounding box center [188, 141] width 262 height 25
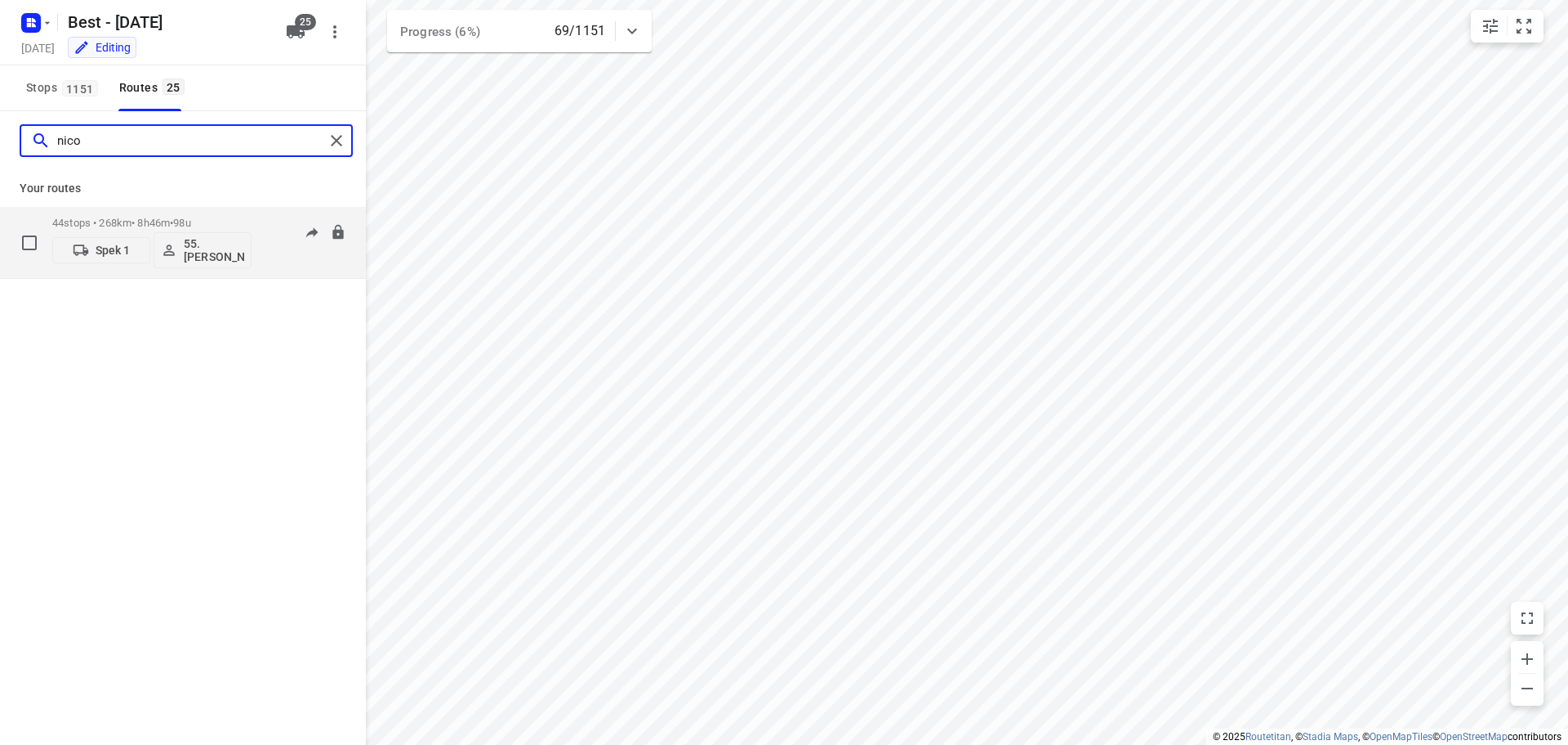
type input "nico"
click at [209, 221] on p "44 stops • 268km • 8h46m • 98u" at bounding box center [152, 222] width 200 height 13
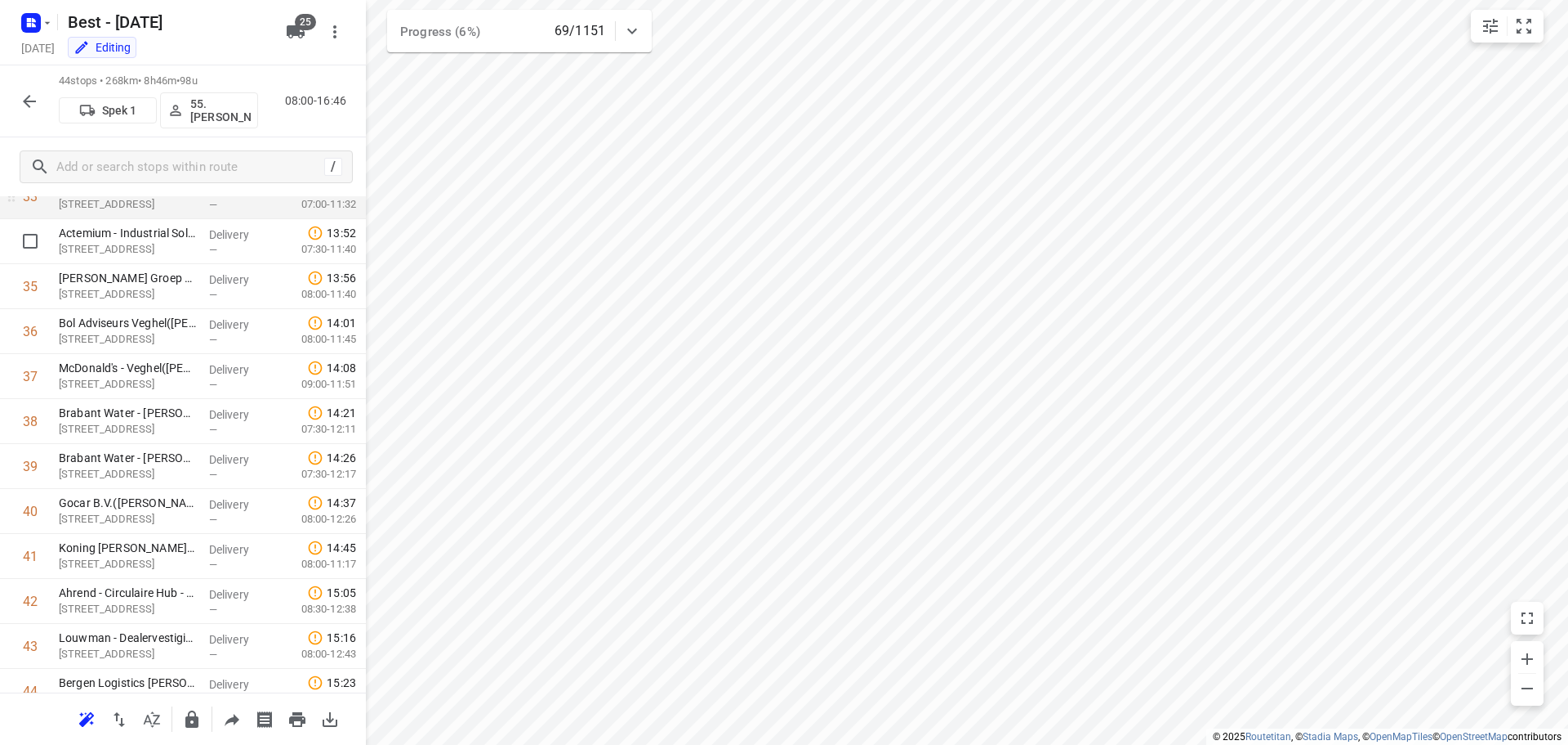
scroll to position [1609, 0]
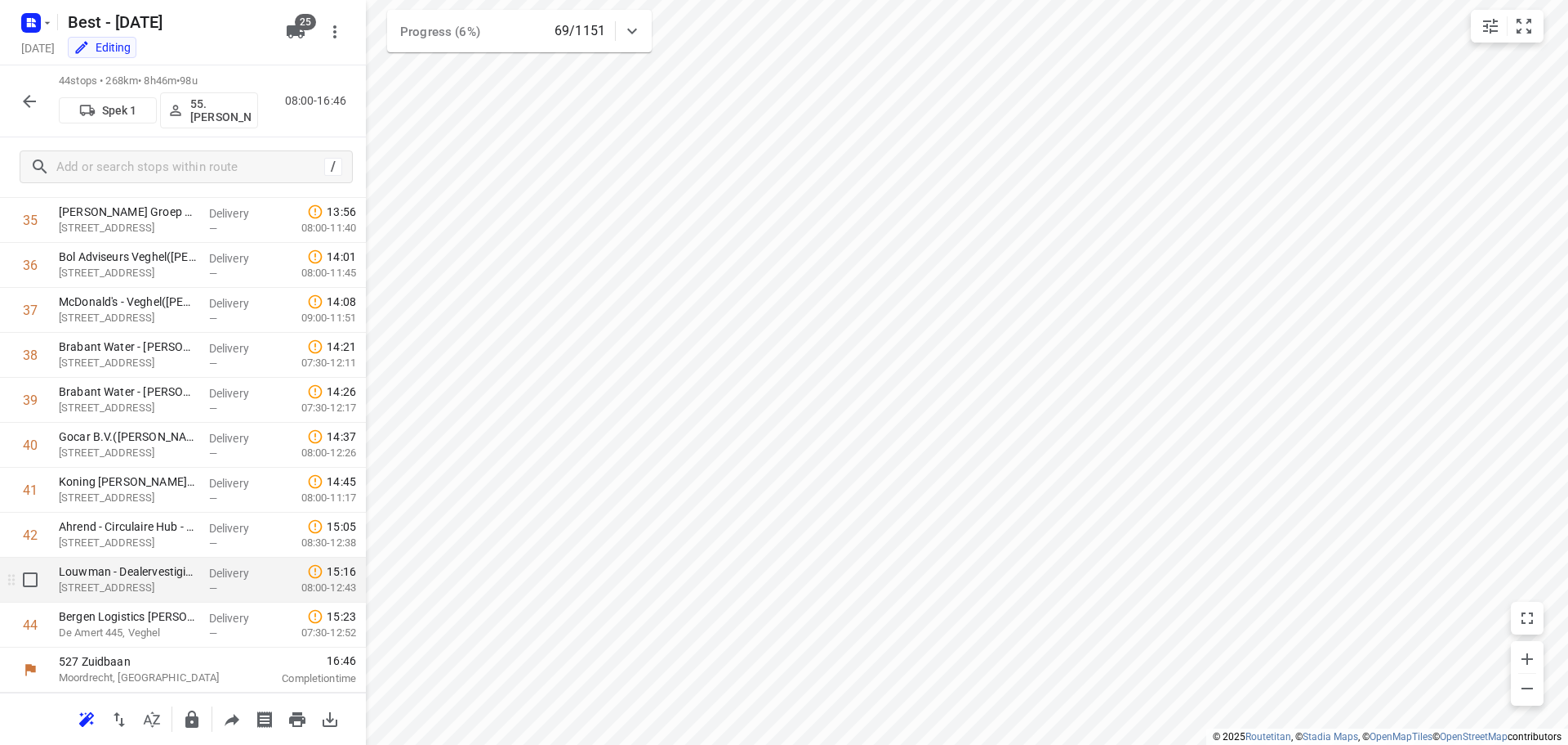
click at [353, 598] on div "15:16 08:00-12:43" at bounding box center [320, 579] width 91 height 45
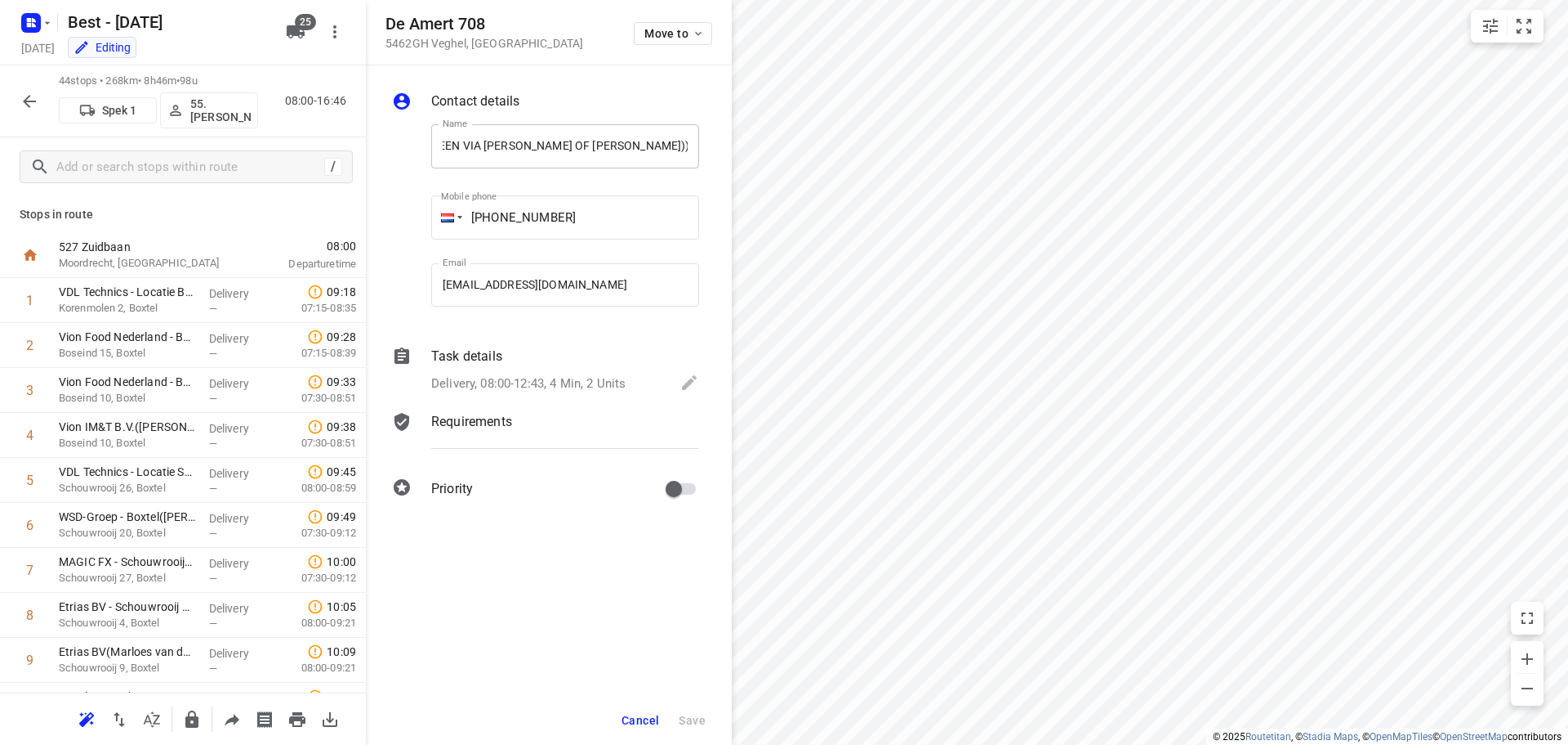
scroll to position [0, 0]
click at [29, 102] on icon "button" at bounding box center [29, 101] width 19 height 19
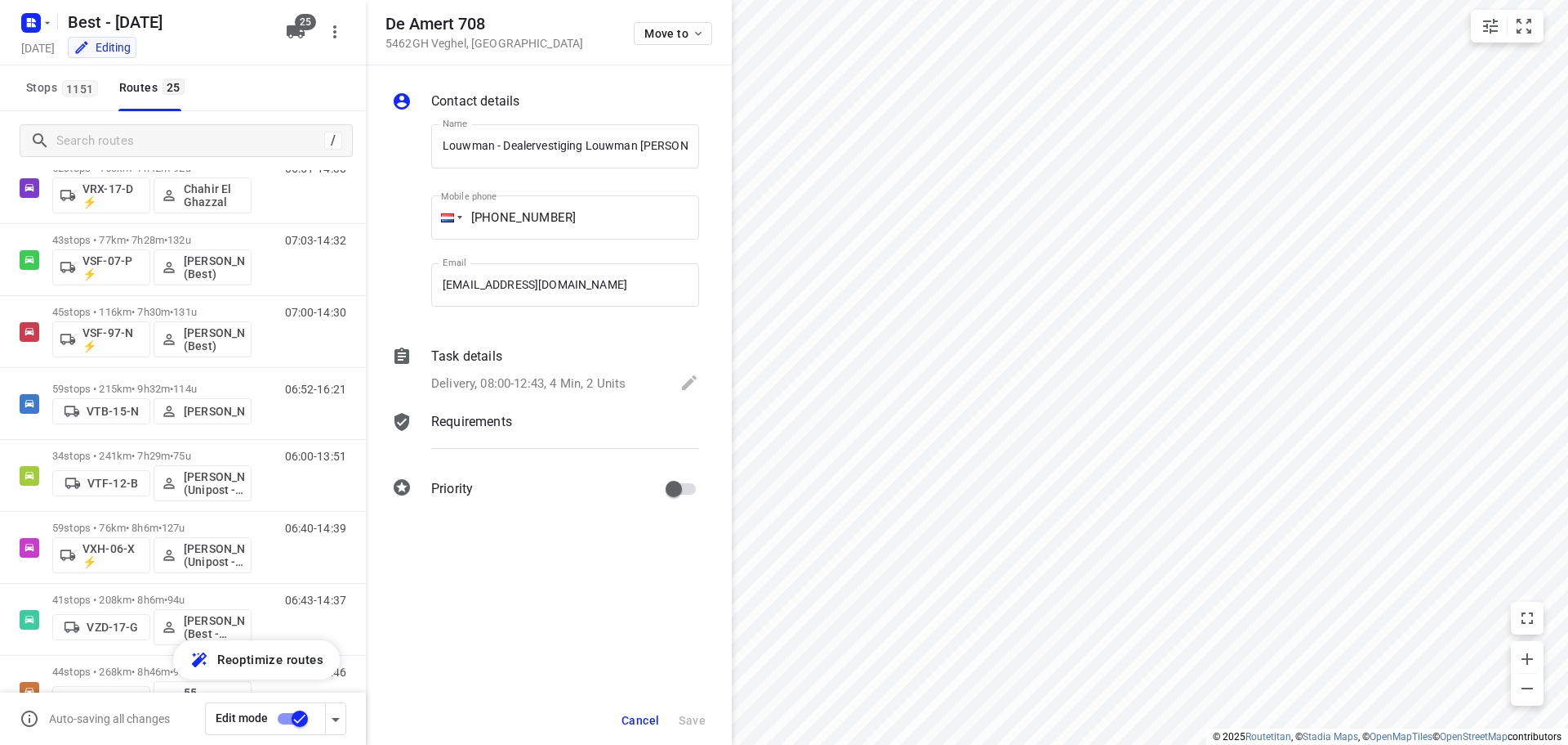
scroll to position [1329, 0]
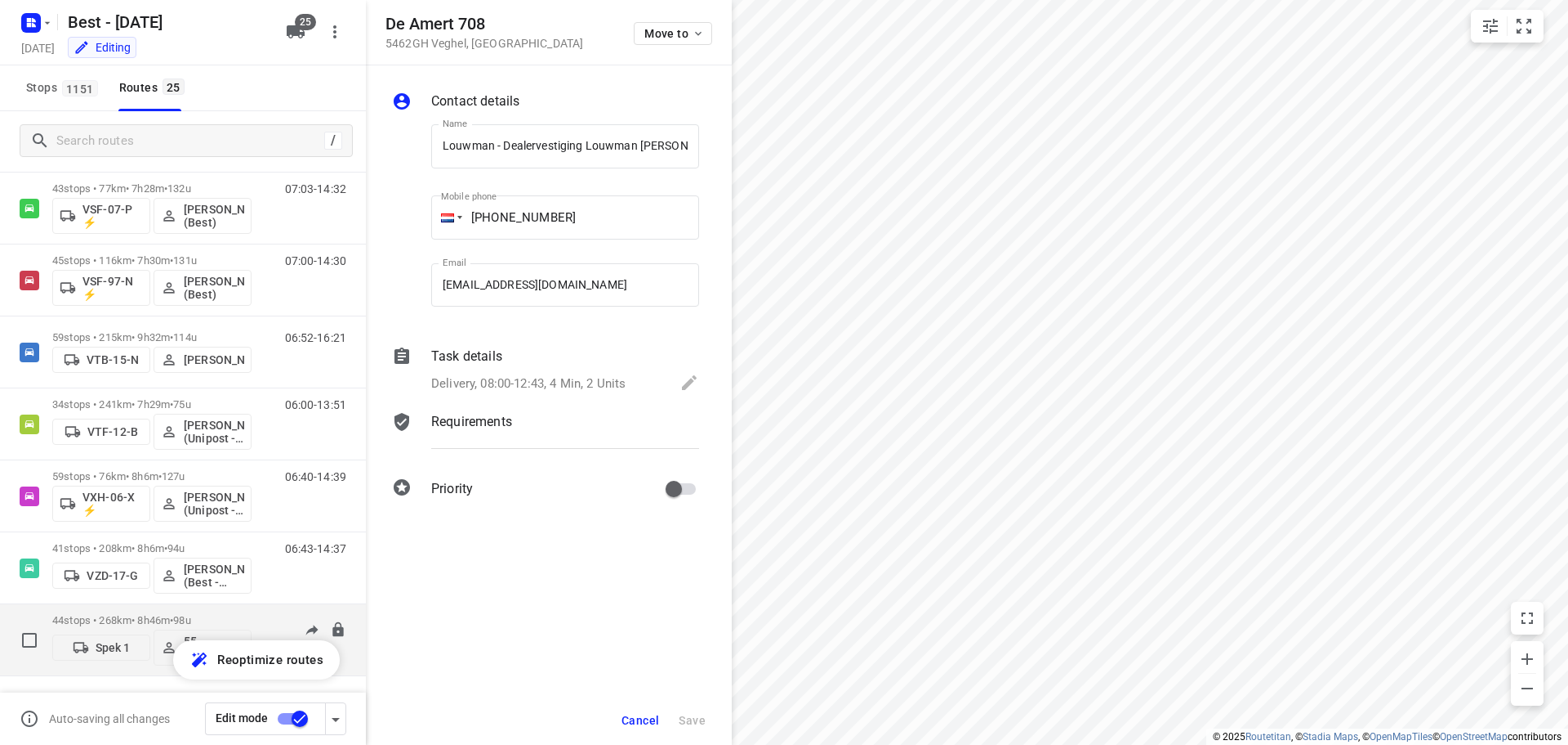
click at [132, 613] on div "44 stops • 268km • 8h46m • 98u Spek 1 55. [PERSON_NAME]" at bounding box center [152, 640] width 200 height 68
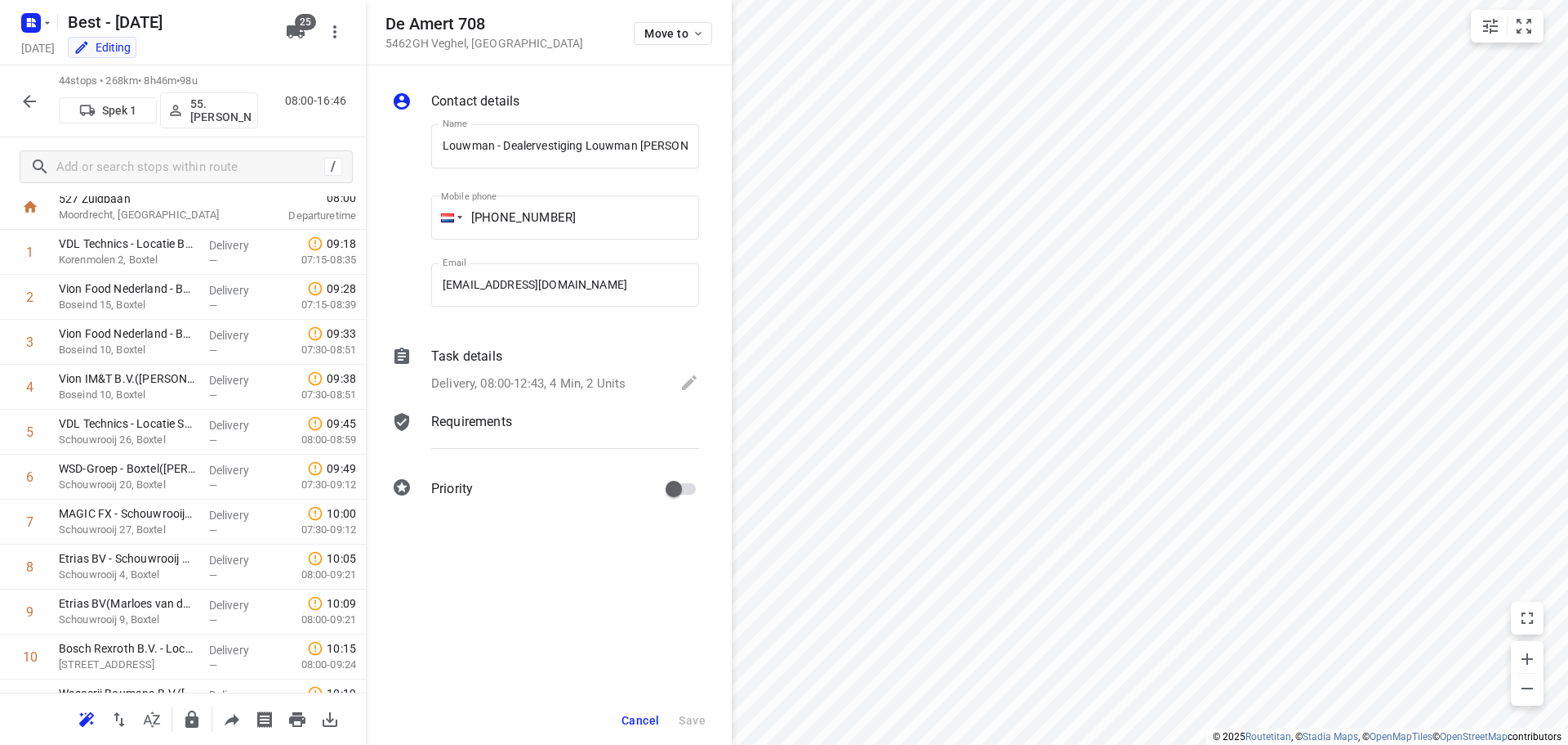
scroll to position [0, 0]
click at [648, 725] on span "Cancel" at bounding box center [640, 720] width 38 height 13
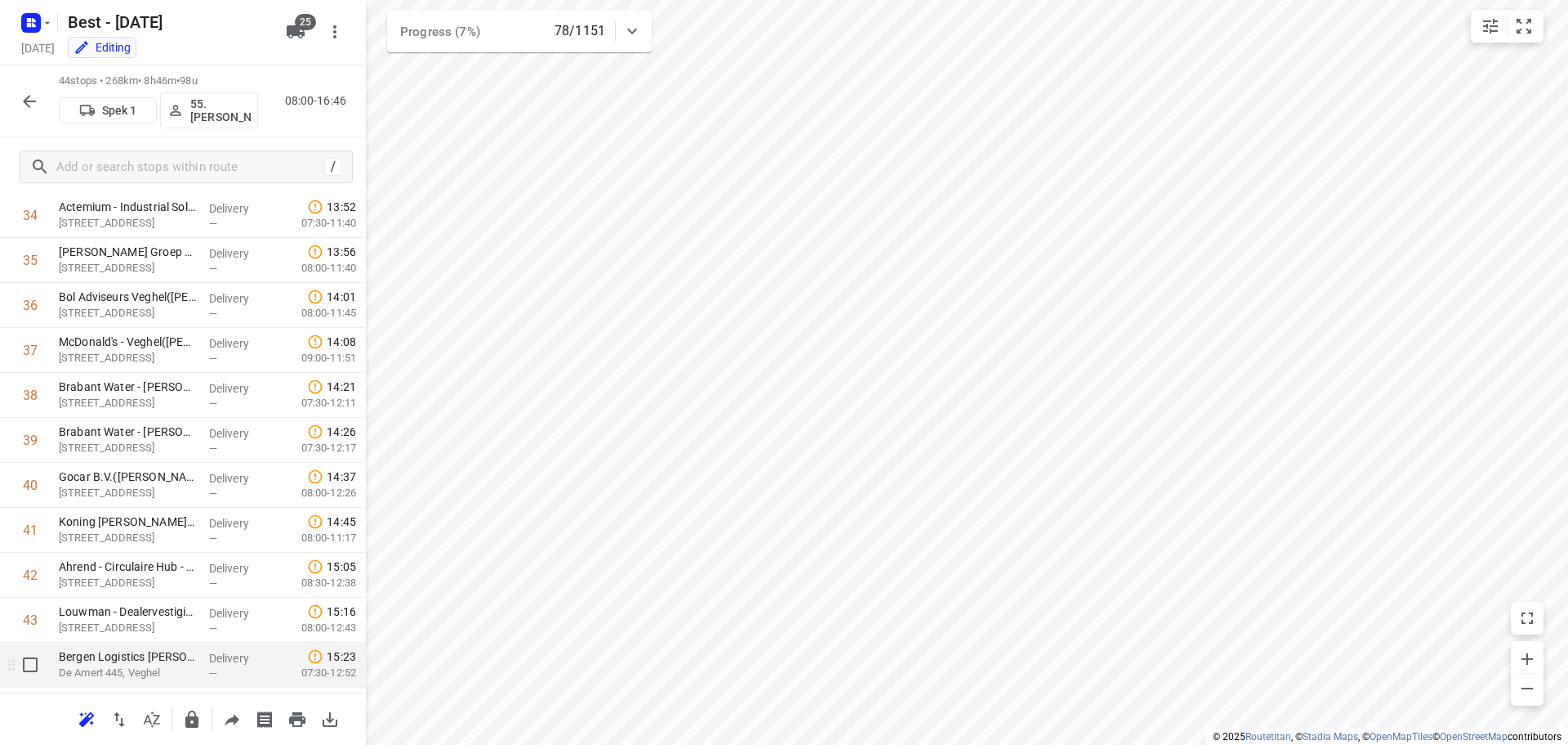
scroll to position [1609, 0]
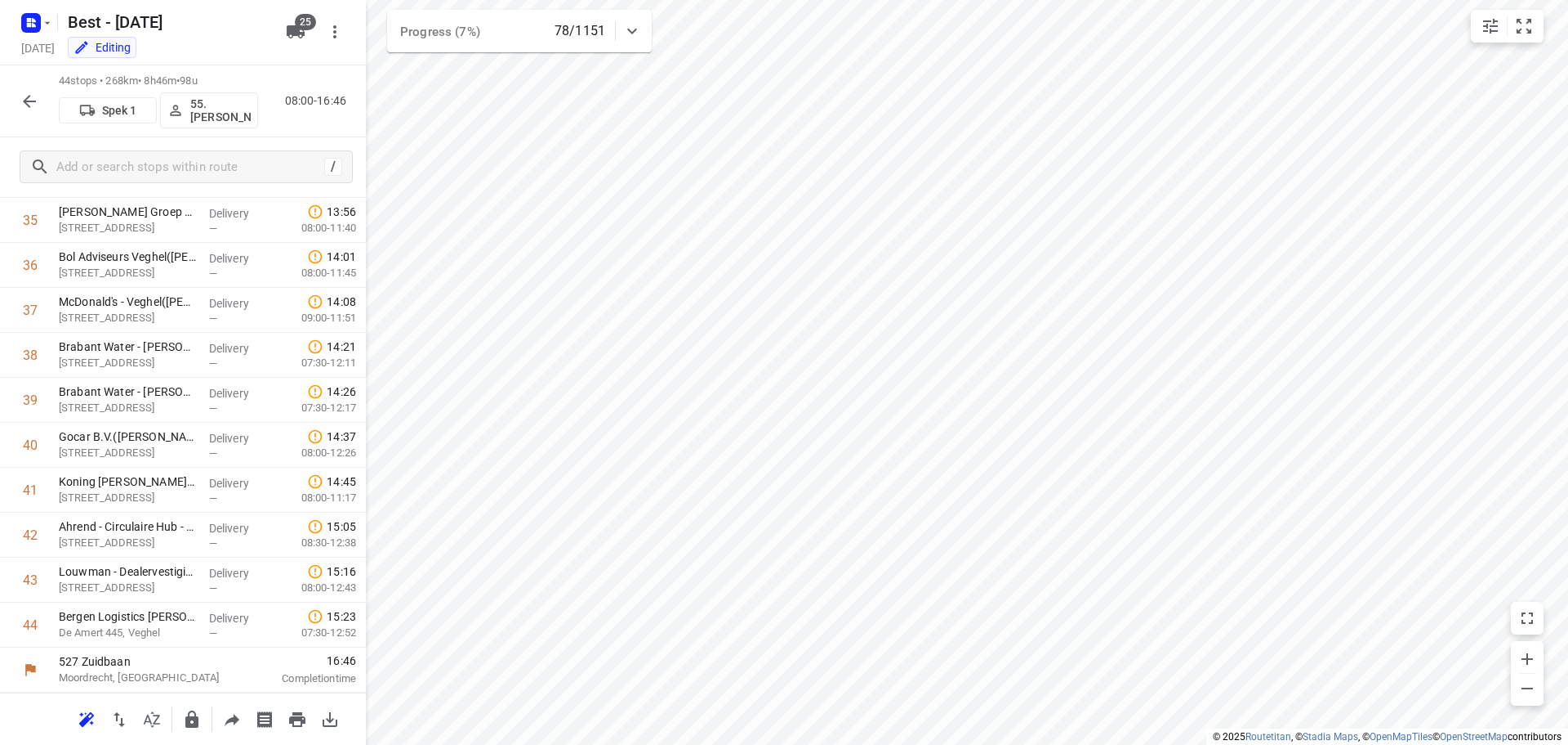
click at [33, 111] on button "button" at bounding box center [29, 101] width 33 height 33
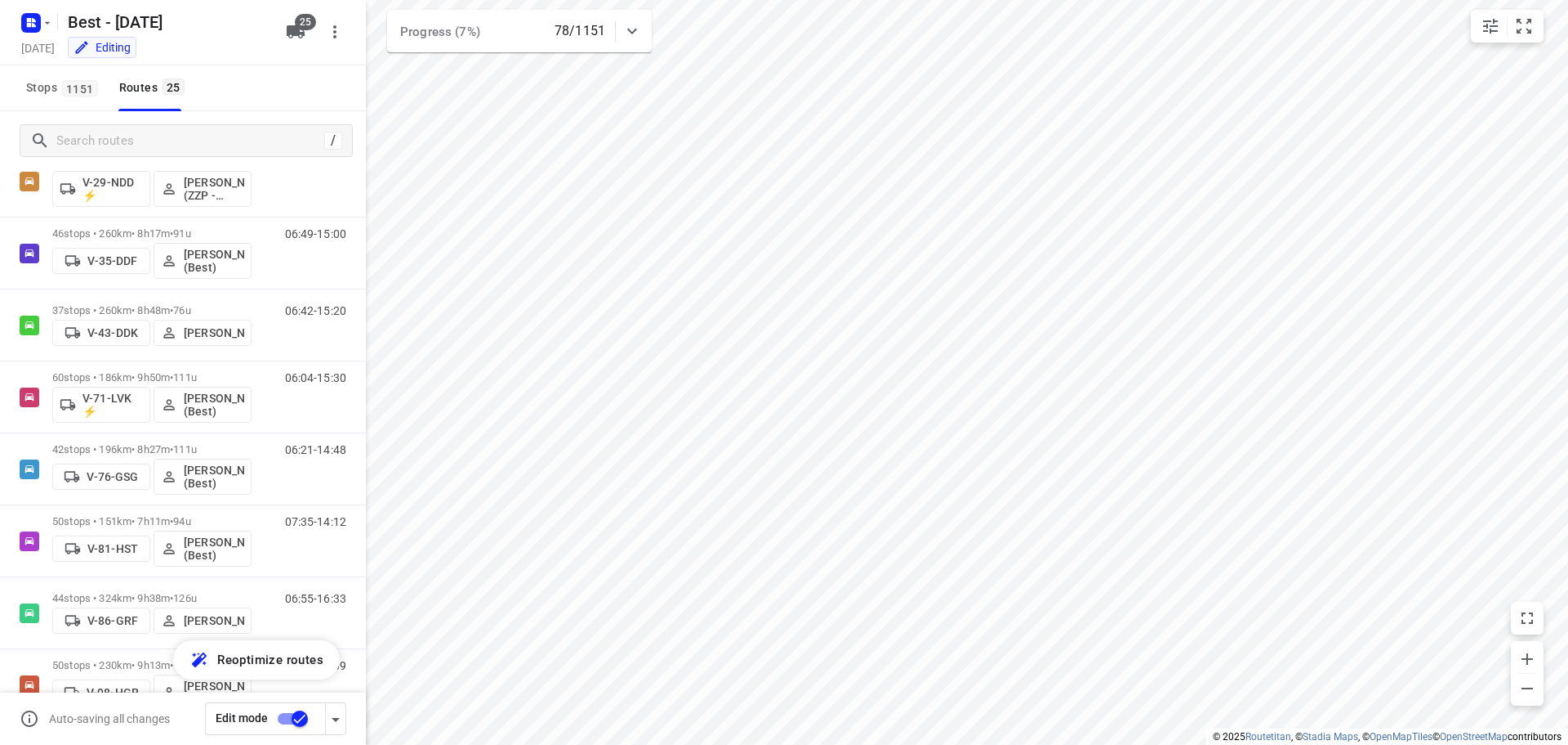
scroll to position [1329, 0]
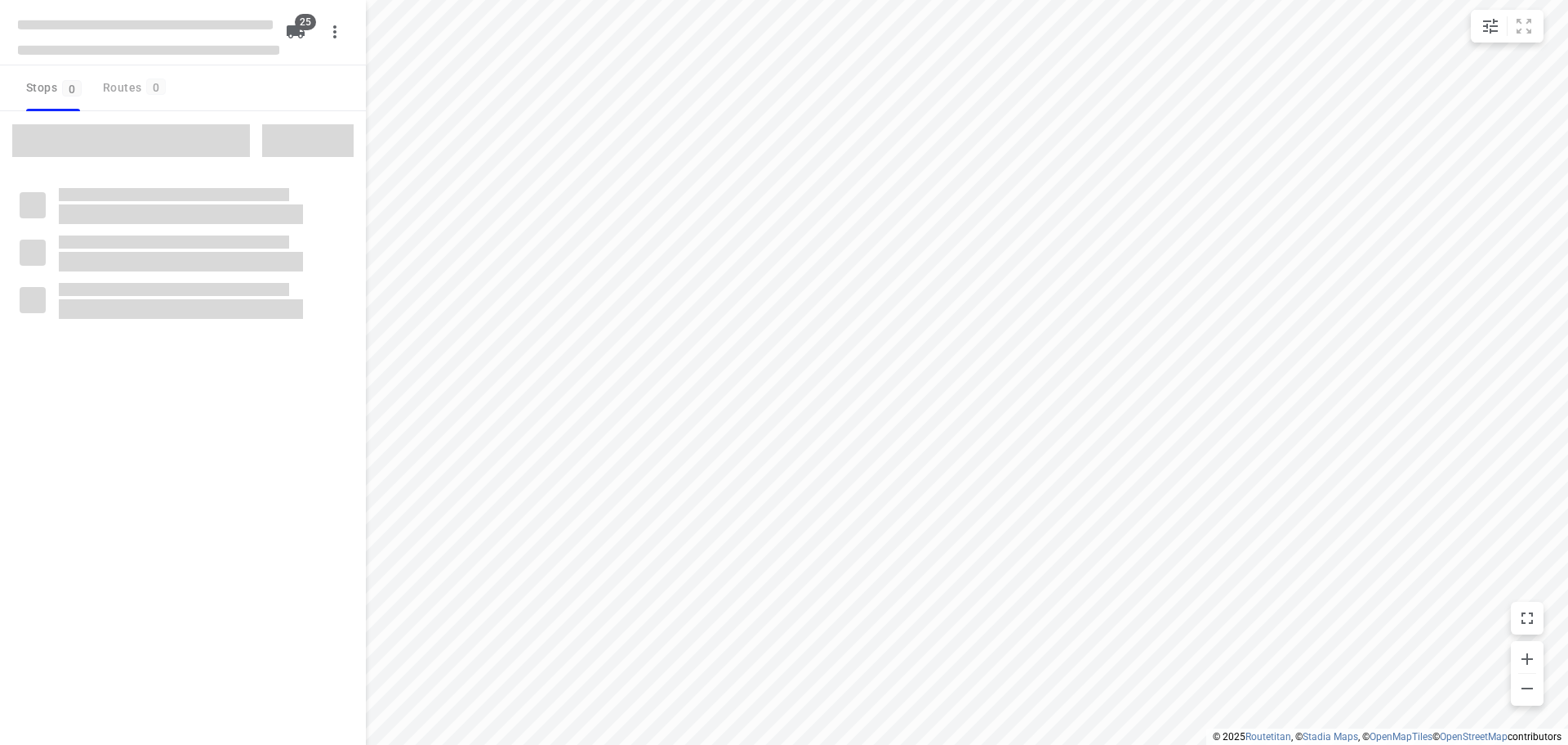
checkbox input "true"
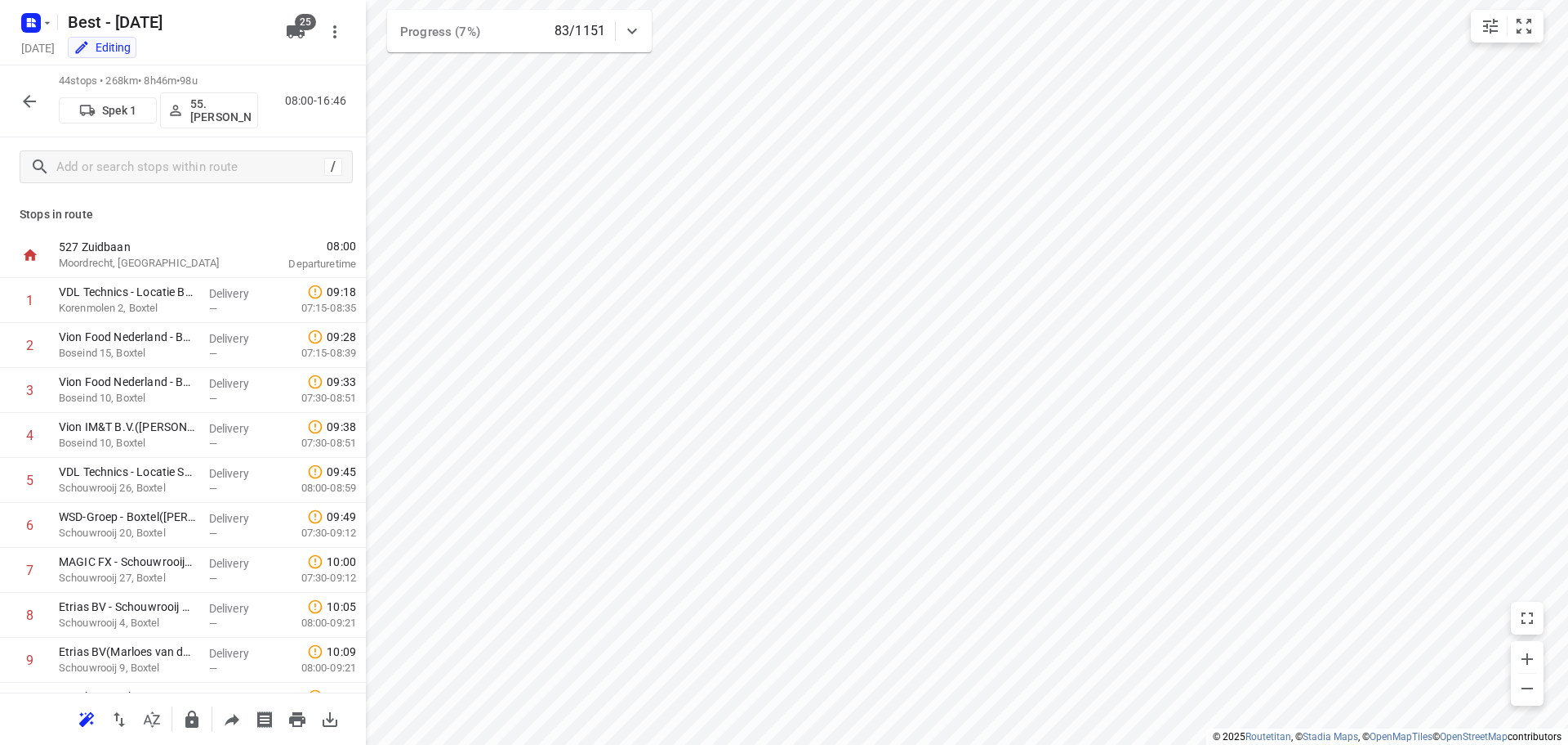
click at [262, 71] on div "44 stops • 268km • 8h46m • 98u Spek 1 55. [PERSON_NAME] 08:00-16:46" at bounding box center [183, 101] width 366 height 72
click at [119, 80] on p "44 stops • 268km • 8h46m • 98u" at bounding box center [158, 82] width 200 height 16
click at [128, 106] on p "Spek 1" at bounding box center [120, 110] width 35 height 13
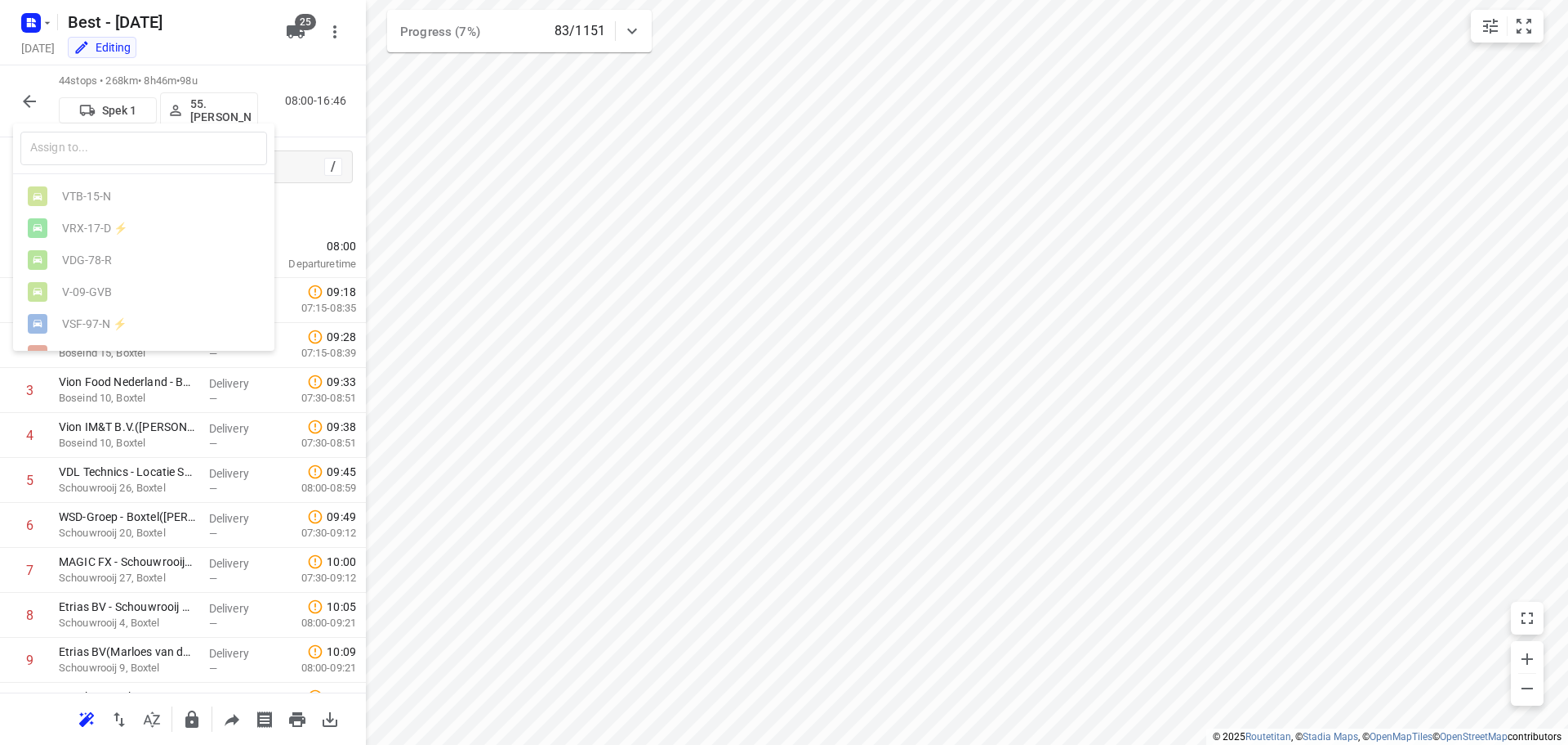
click at [128, 106] on div at bounding box center [784, 372] width 1568 height 745
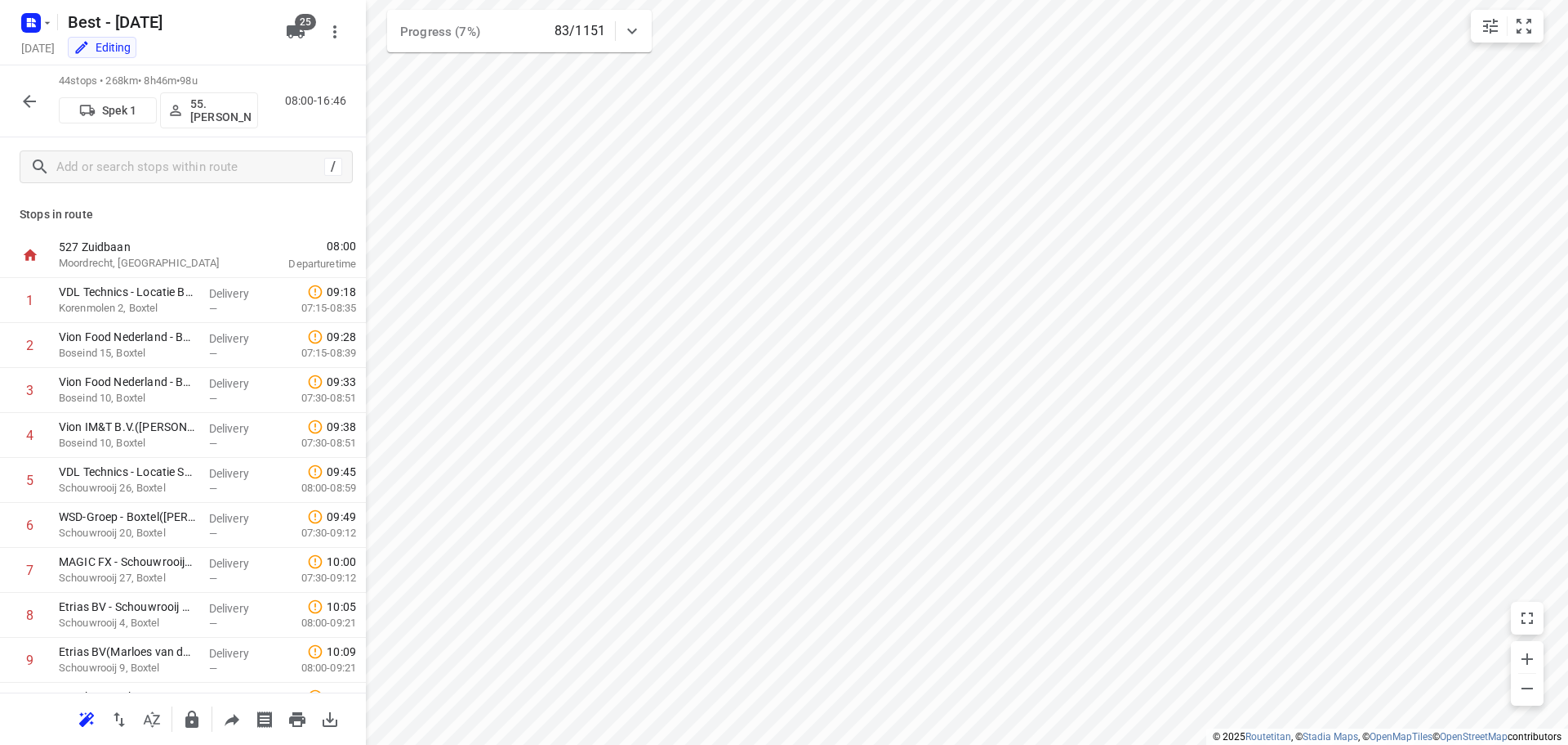
click at [315, 38] on div "25" at bounding box center [299, 32] width 39 height 33
click at [308, 35] on button "25" at bounding box center [296, 32] width 33 height 33
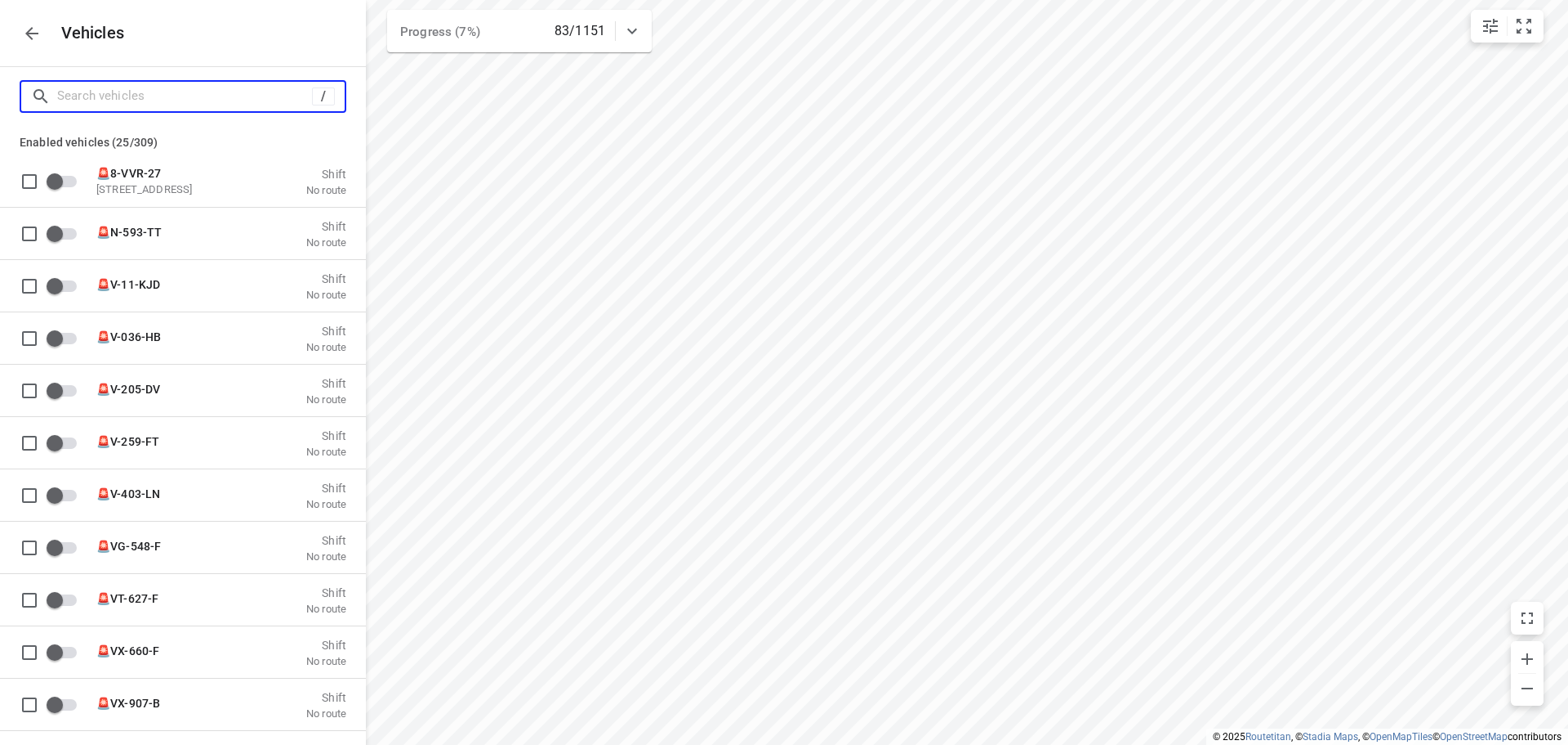
click at [141, 104] on input "Search vehicles" at bounding box center [185, 96] width 255 height 25
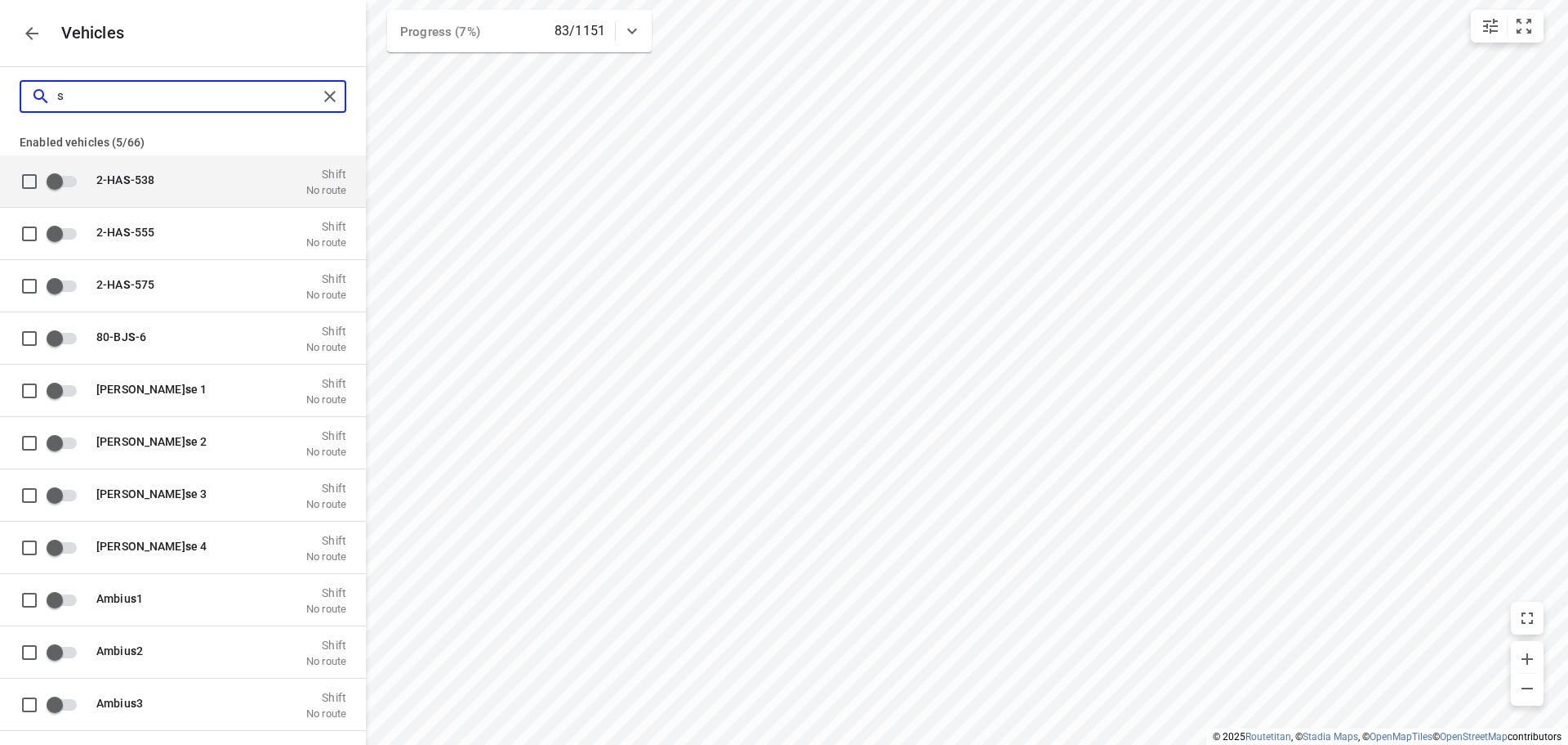
type input "sp"
checkbox input "true"
type input "spek"
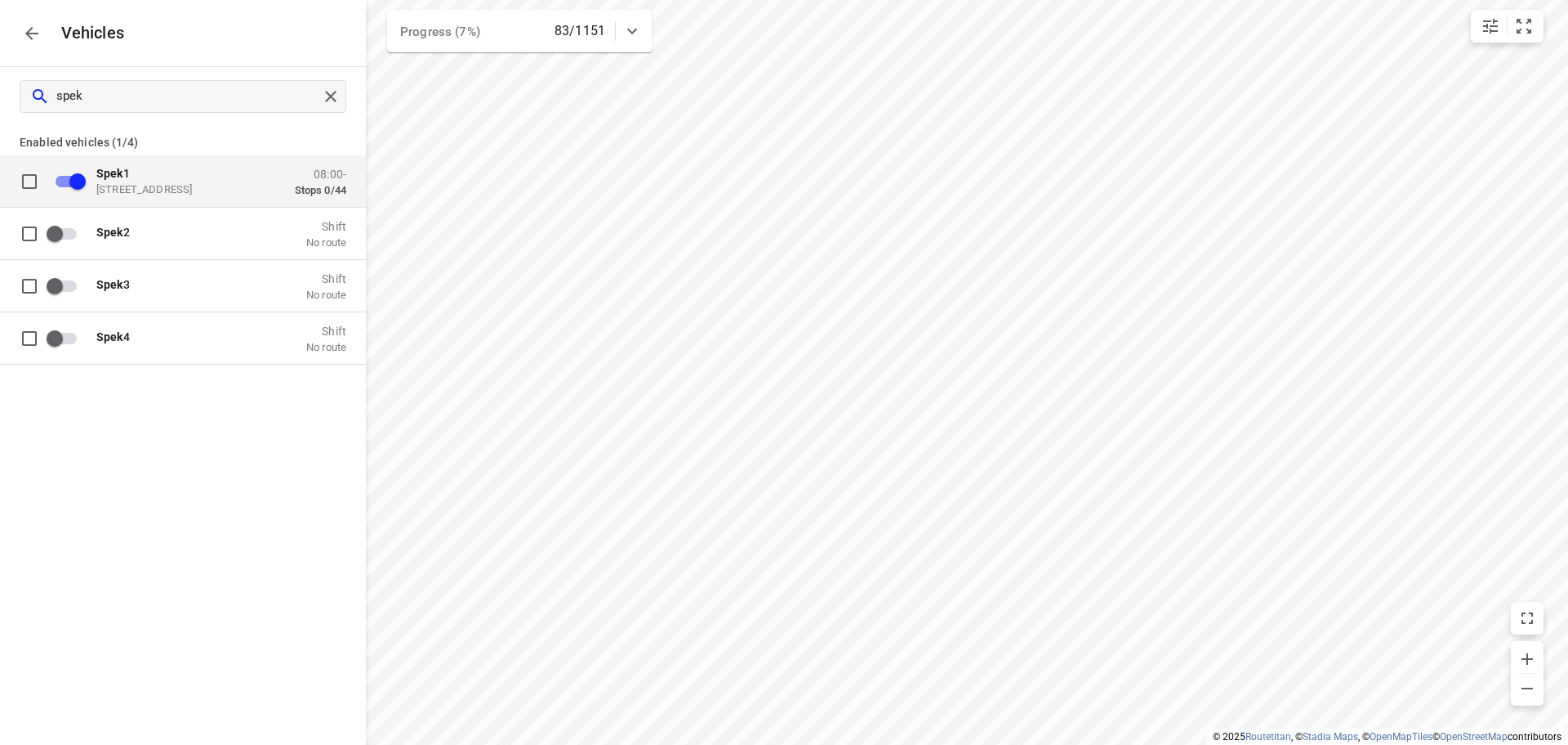
checkbox input "false"
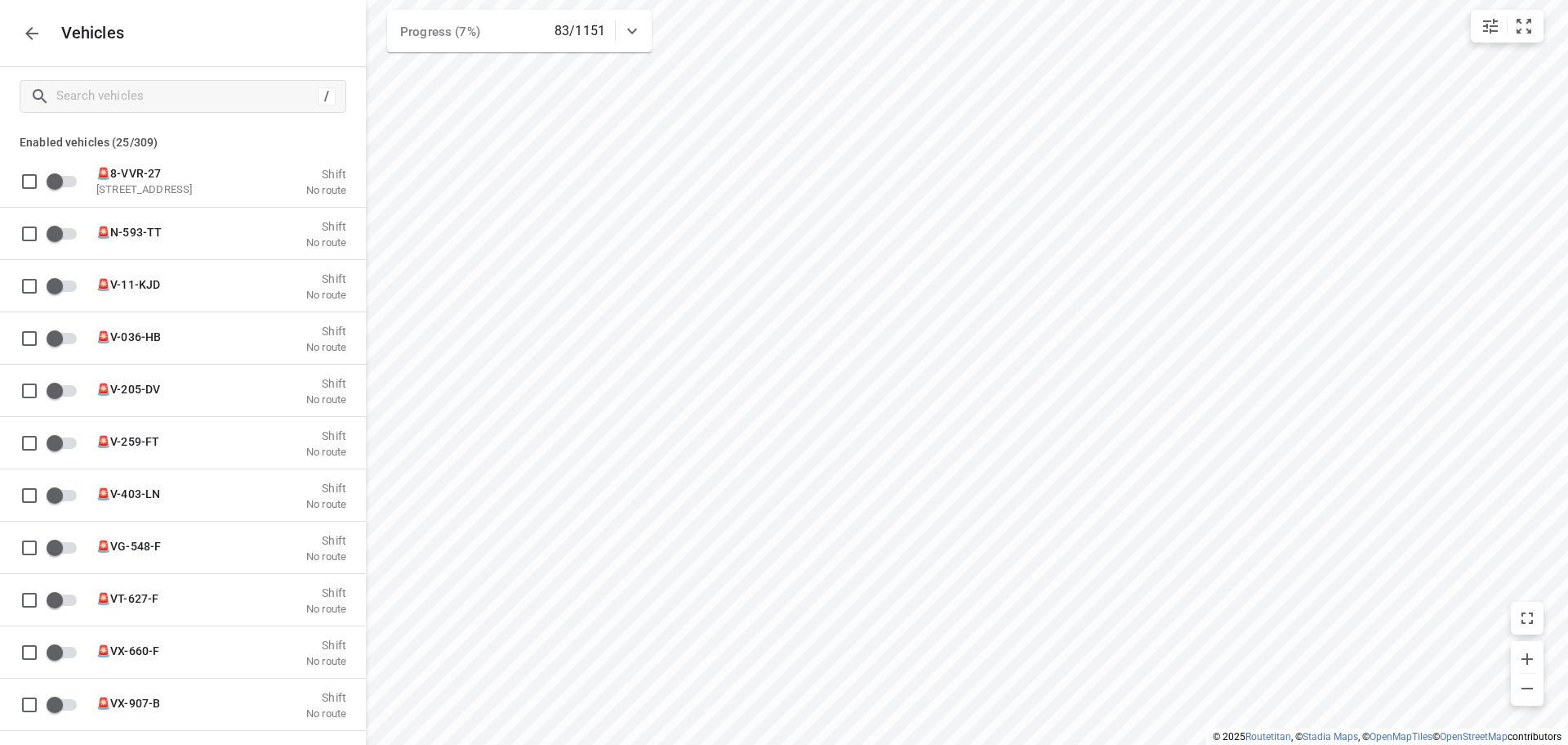
click at [24, 30] on icon "button" at bounding box center [32, 33] width 19 height 19
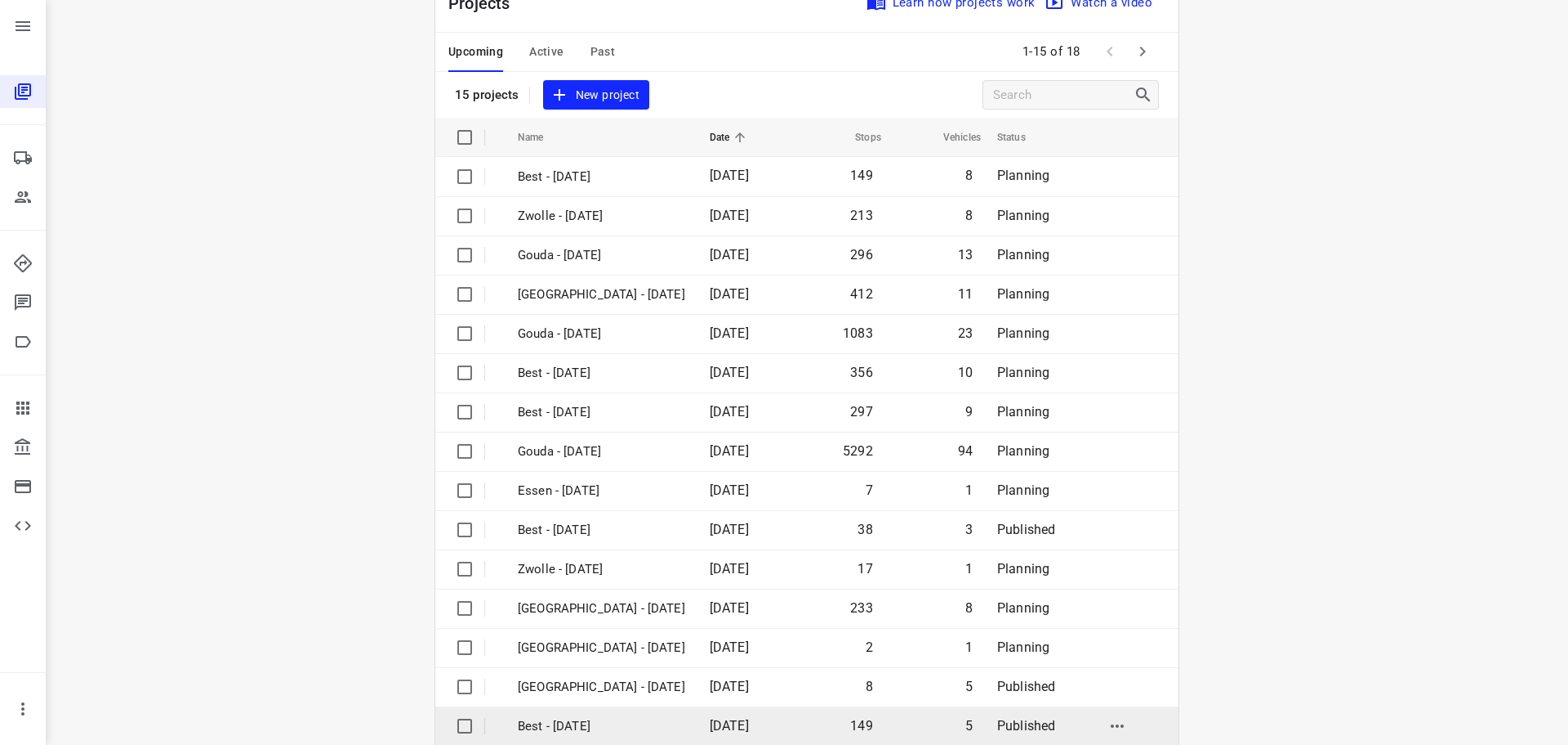
scroll to position [82, 0]
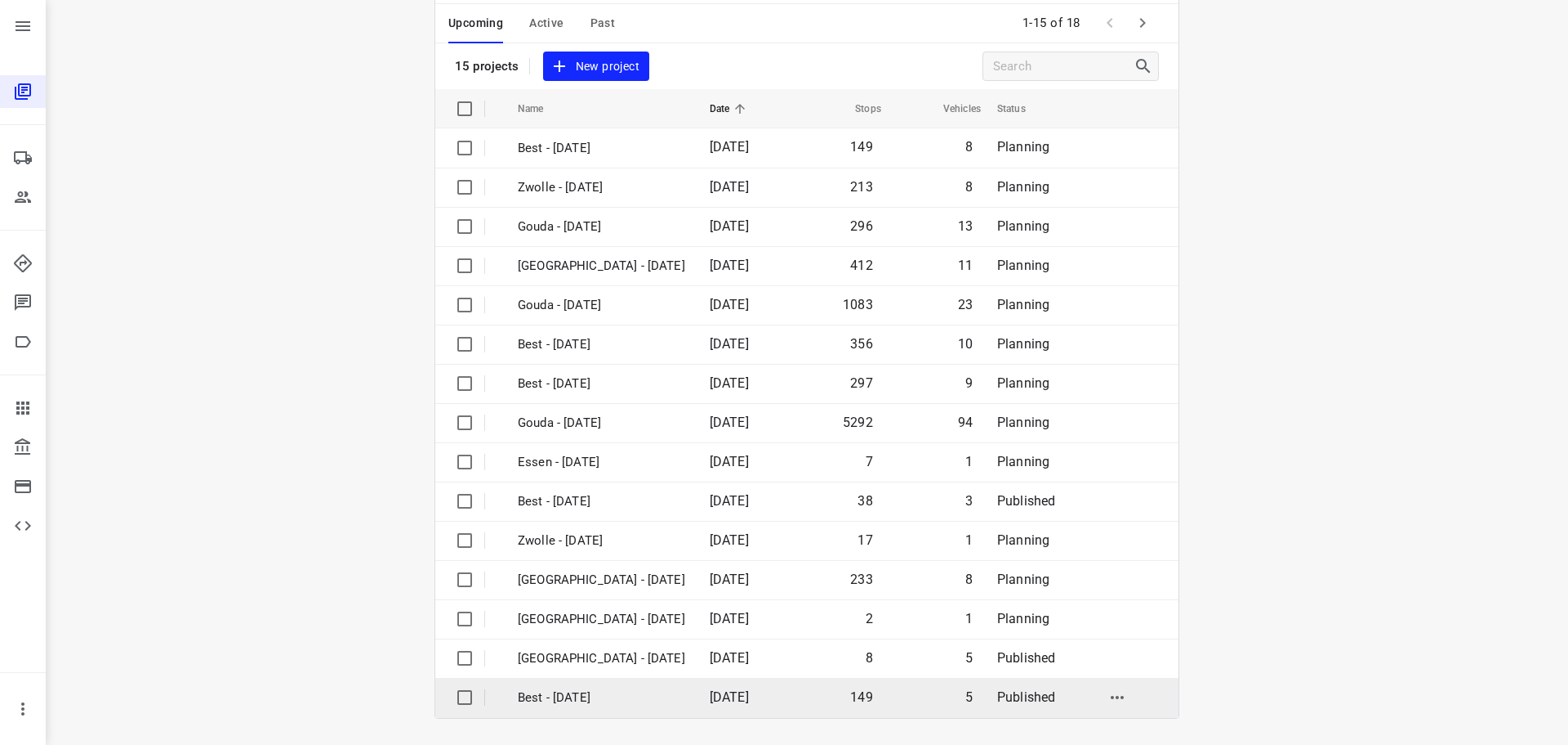
click at [571, 697] on p "Best - [DATE]" at bounding box center [602, 697] width 167 height 19
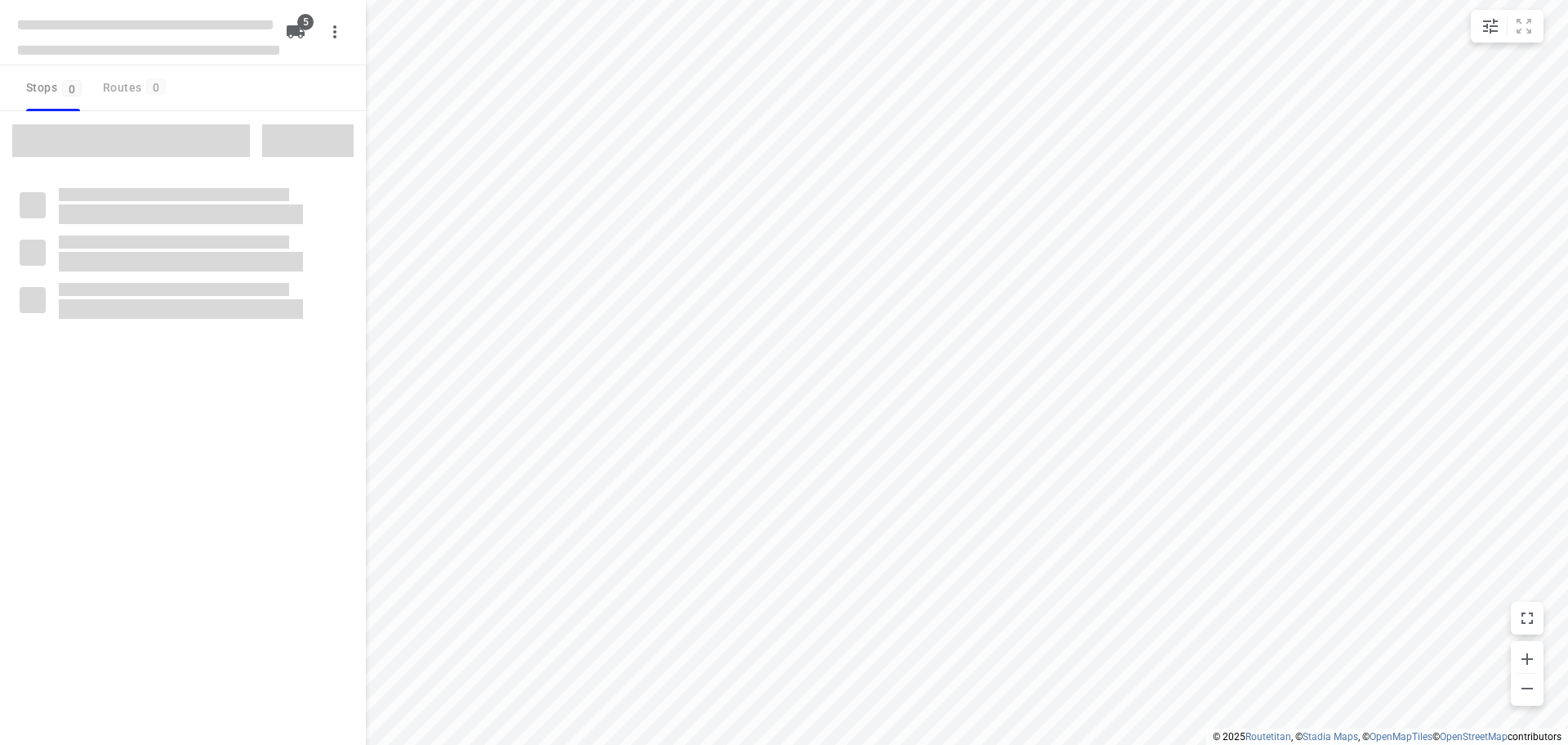
checkbox input "true"
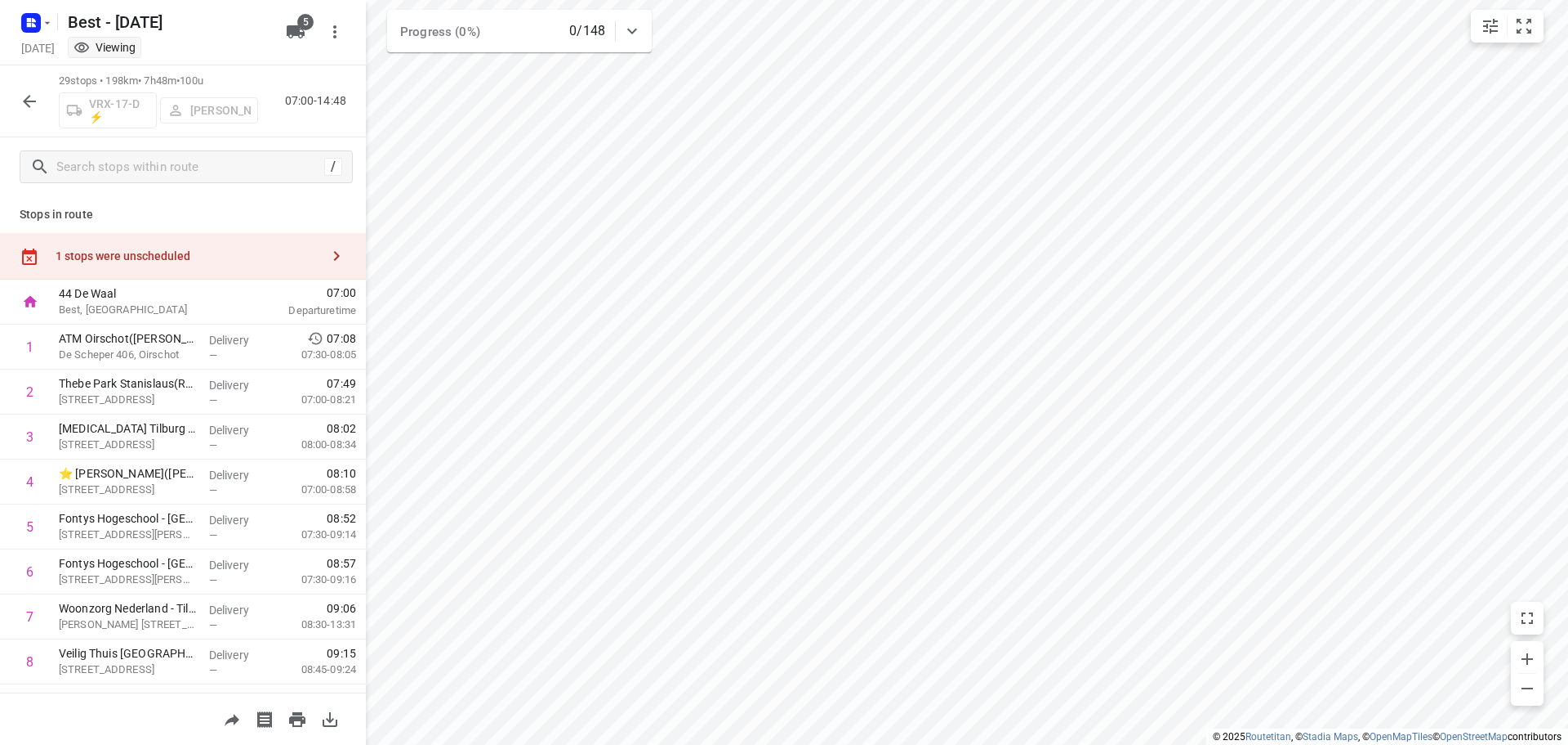
click at [30, 107] on icon "button" at bounding box center [29, 101] width 19 height 19
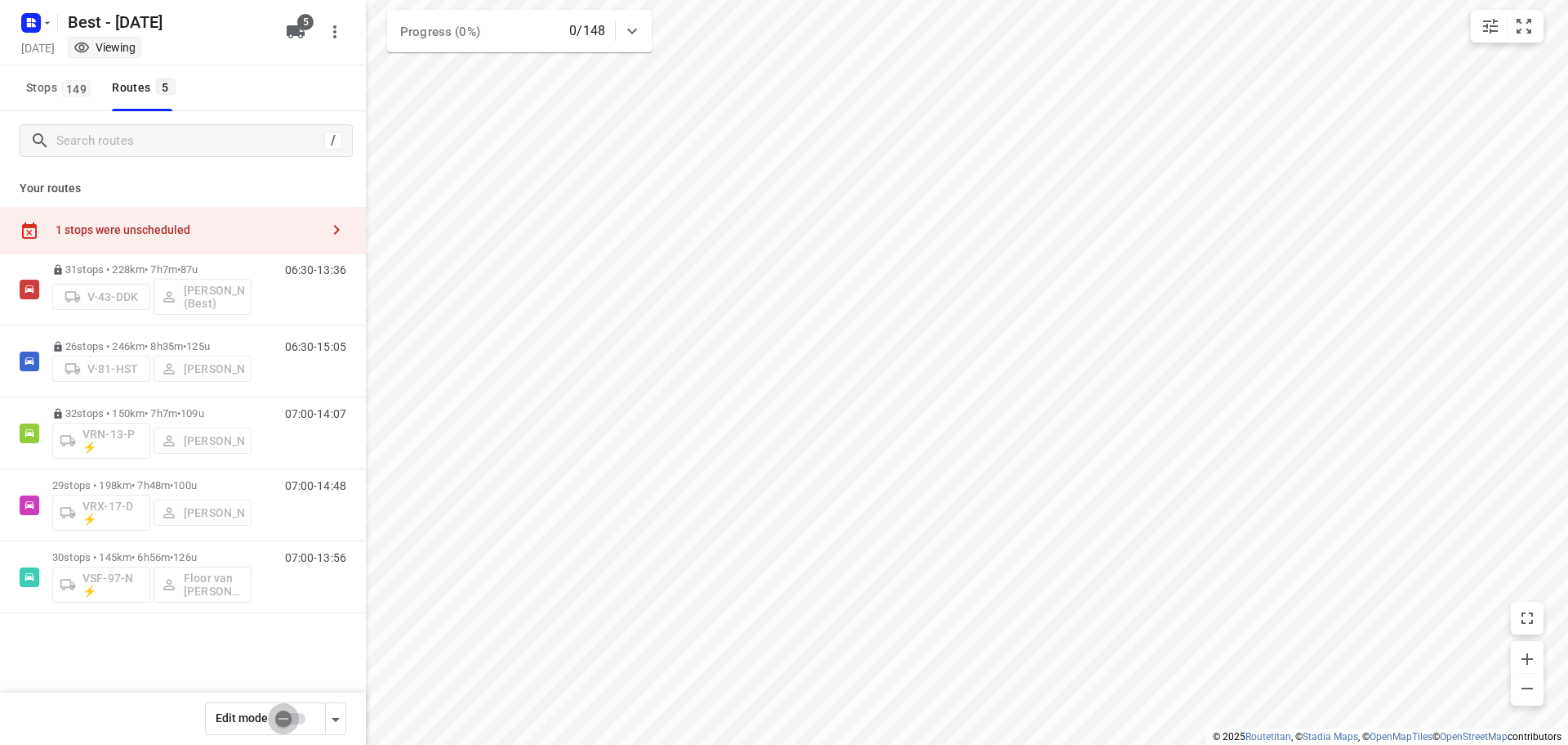
click at [286, 718] on input "checkbox" at bounding box center [283, 719] width 93 height 31
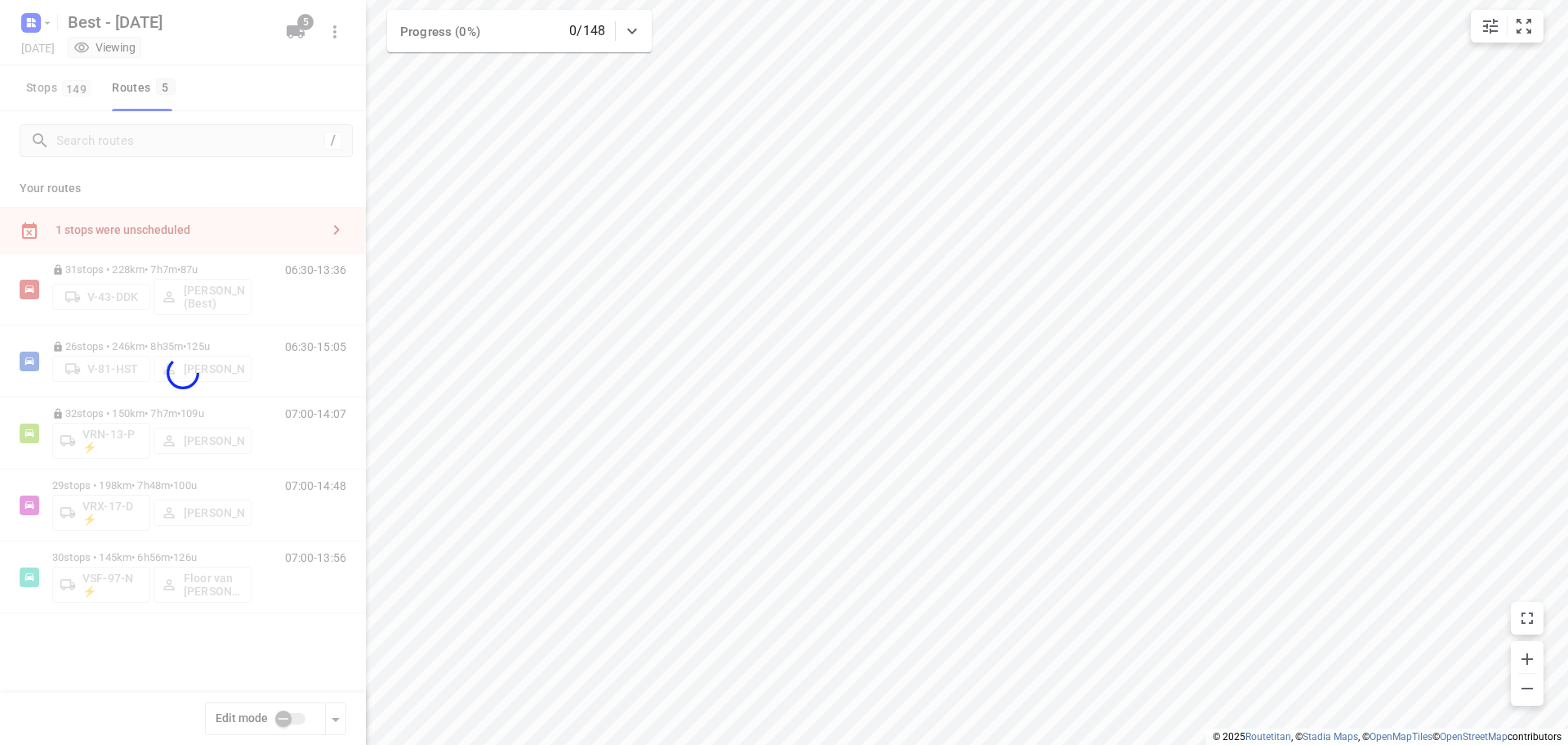
checkbox input "true"
click at [177, 228] on div at bounding box center [183, 372] width 366 height 745
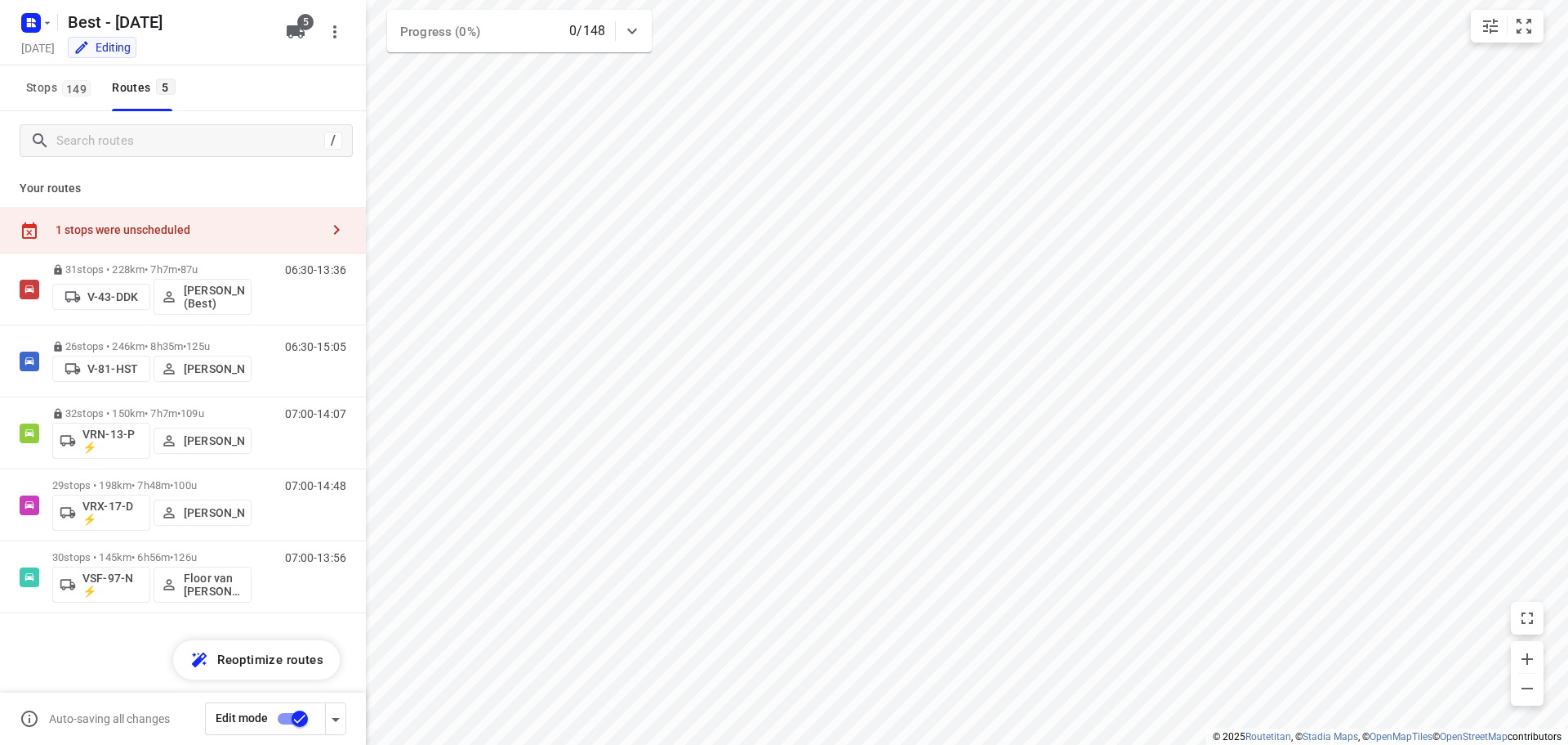
click at [343, 232] on icon "button" at bounding box center [337, 230] width 19 height 19
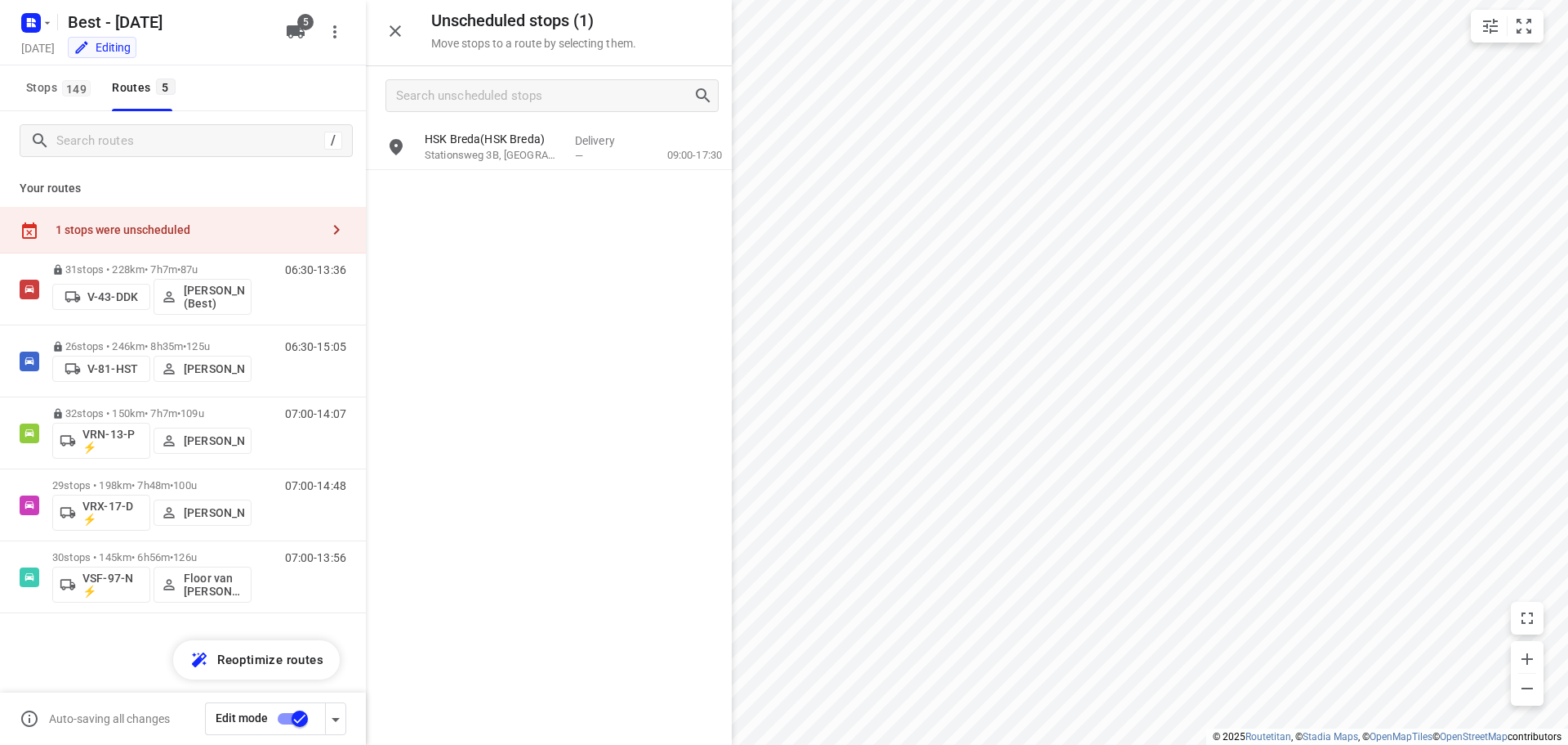
click at [721, 285] on div "i © 2025 Routetitan , © Stadia Maps , © OpenMapTiles © OpenStreetMap contributo…" at bounding box center [784, 372] width 1568 height 745
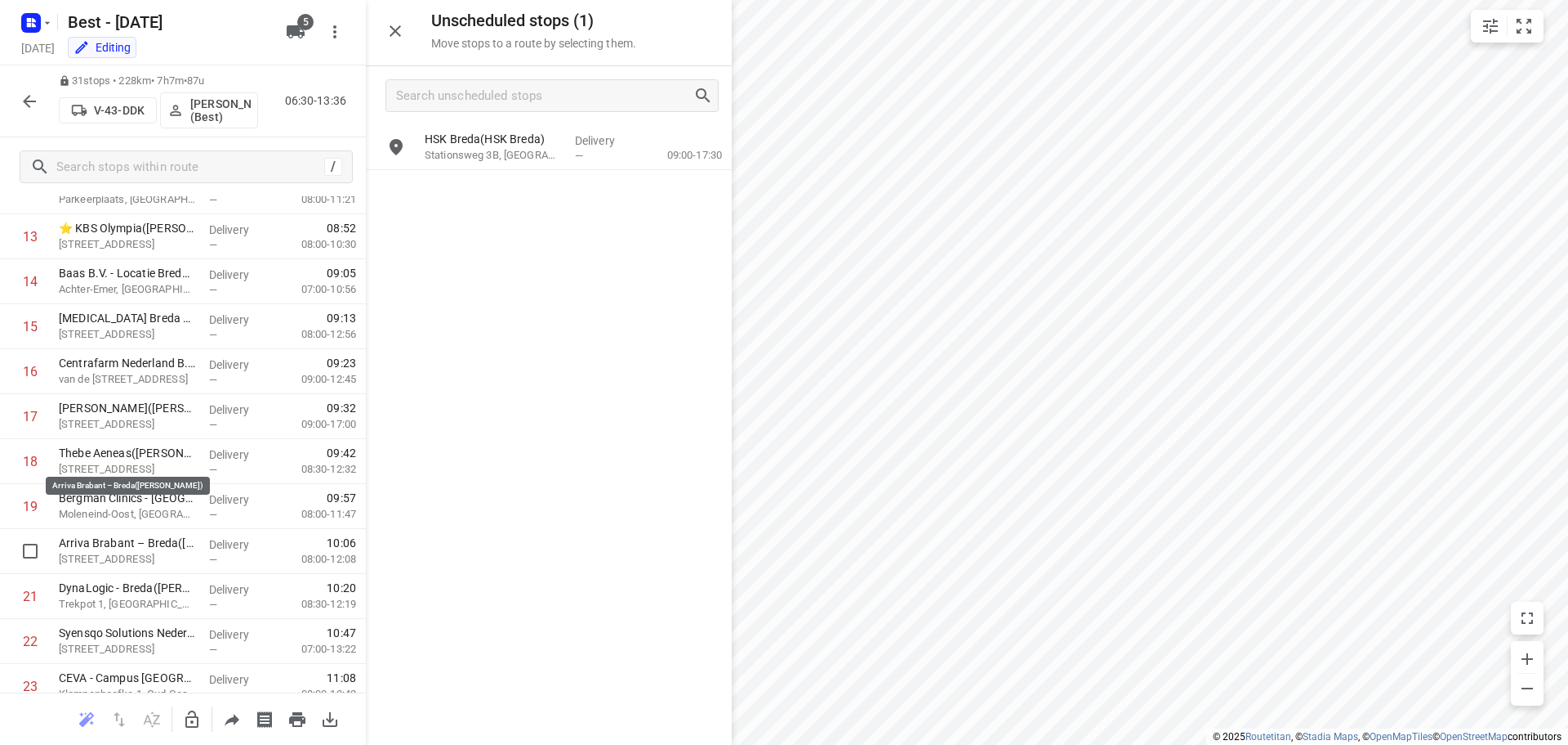
scroll to position [735, 0]
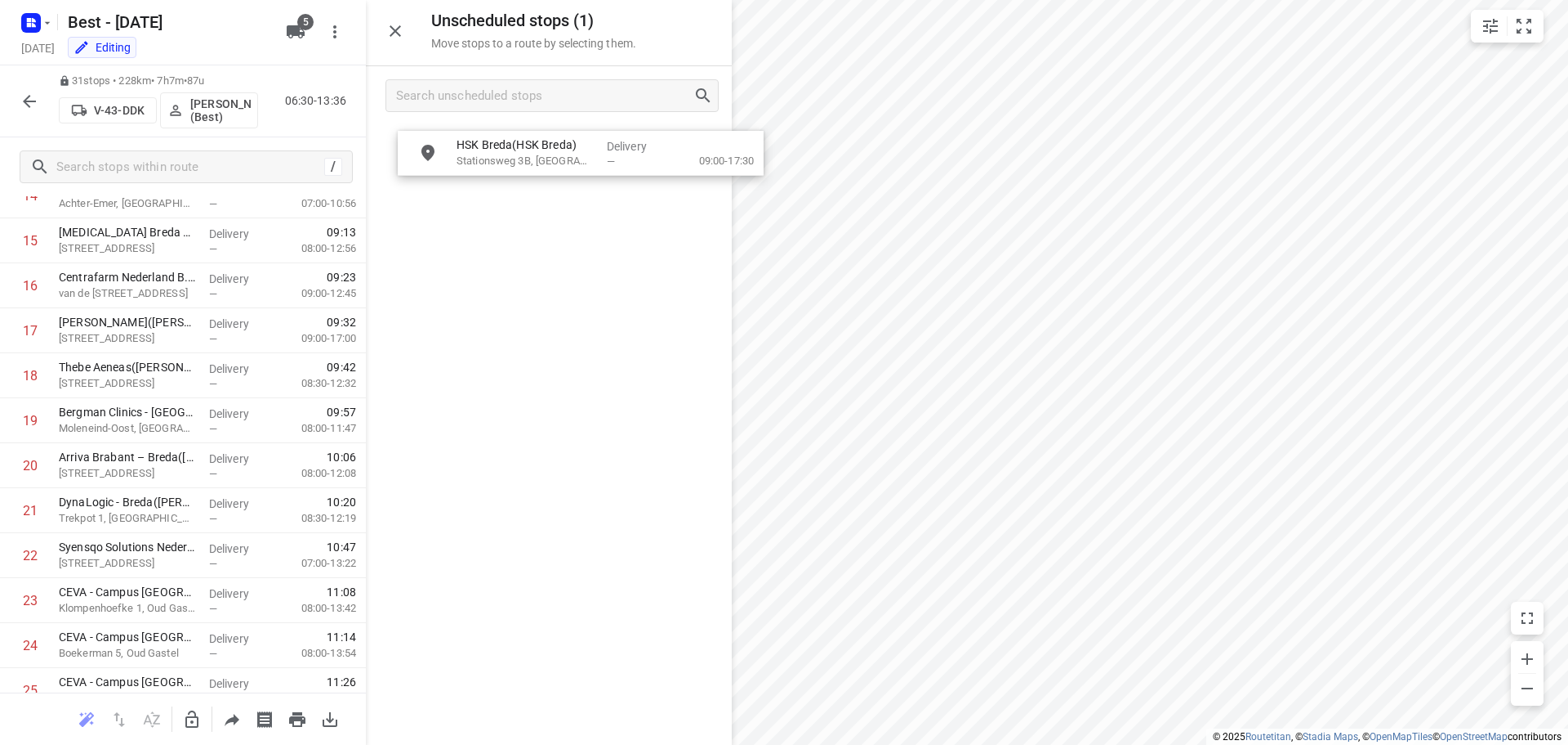
drag, startPoint x: 516, startPoint y: 134, endPoint x: 505, endPoint y: 167, distance: 34.8
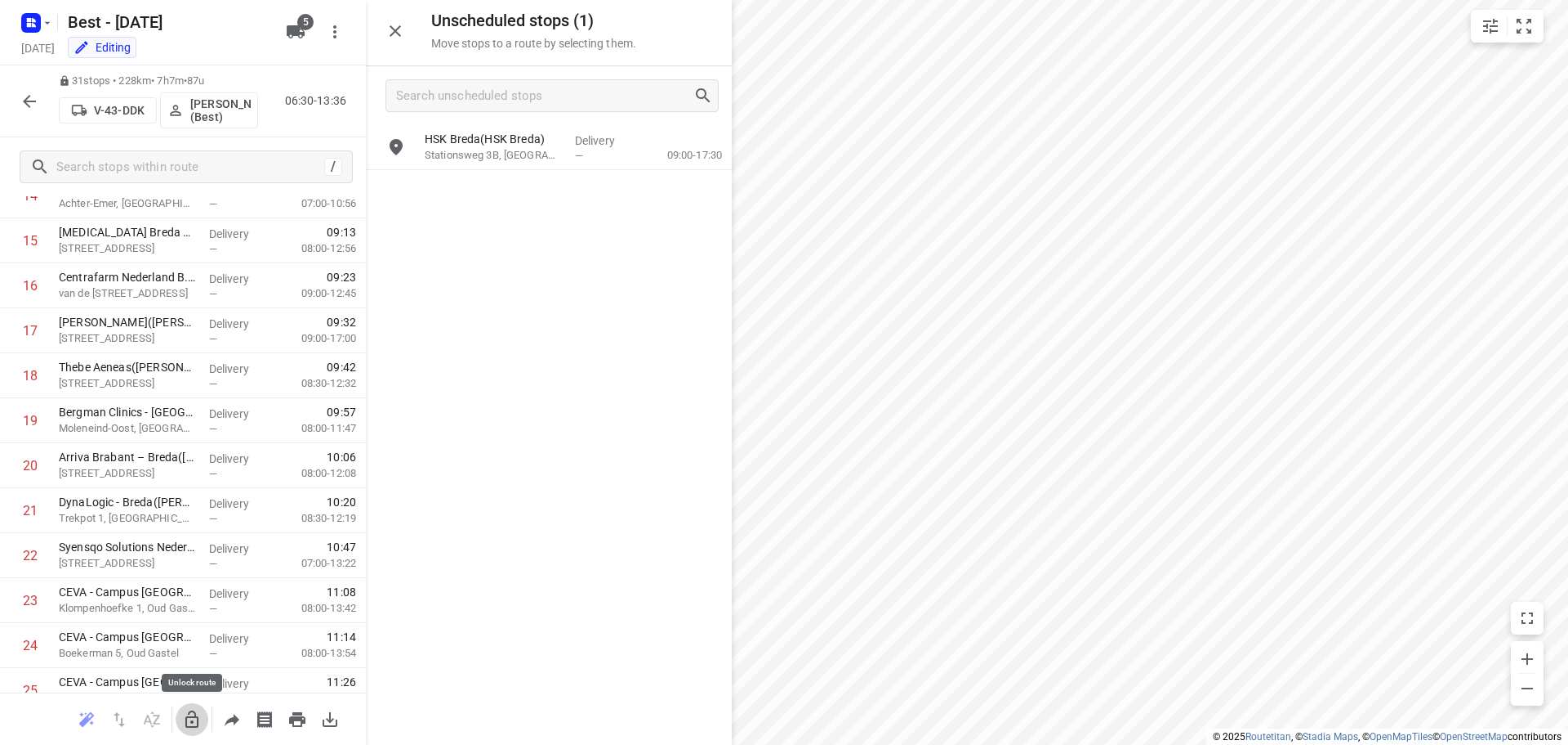
click at [186, 725] on icon "button" at bounding box center [192, 719] width 19 height 19
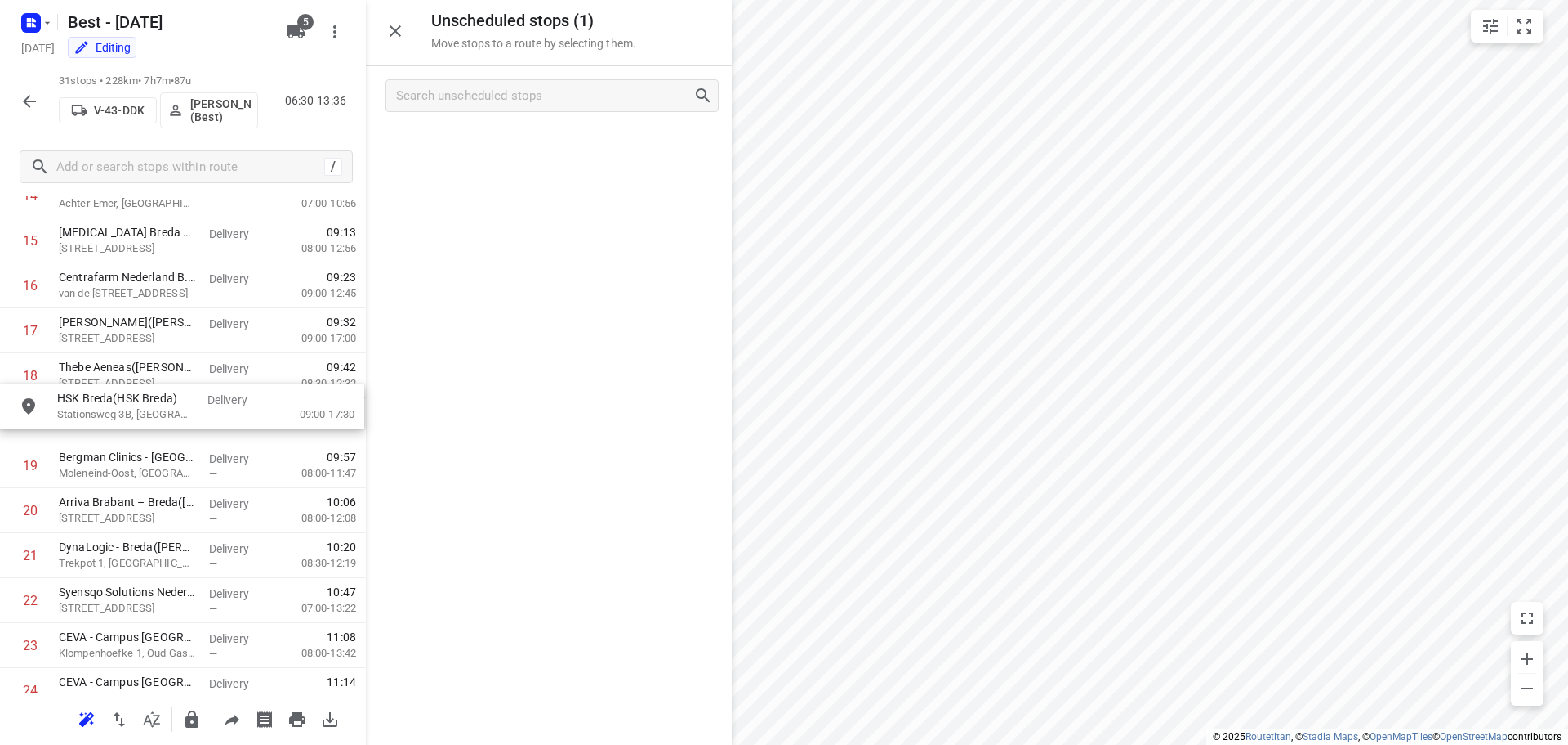
drag, startPoint x: 426, startPoint y: 154, endPoint x: 48, endPoint y: 434, distance: 470.4
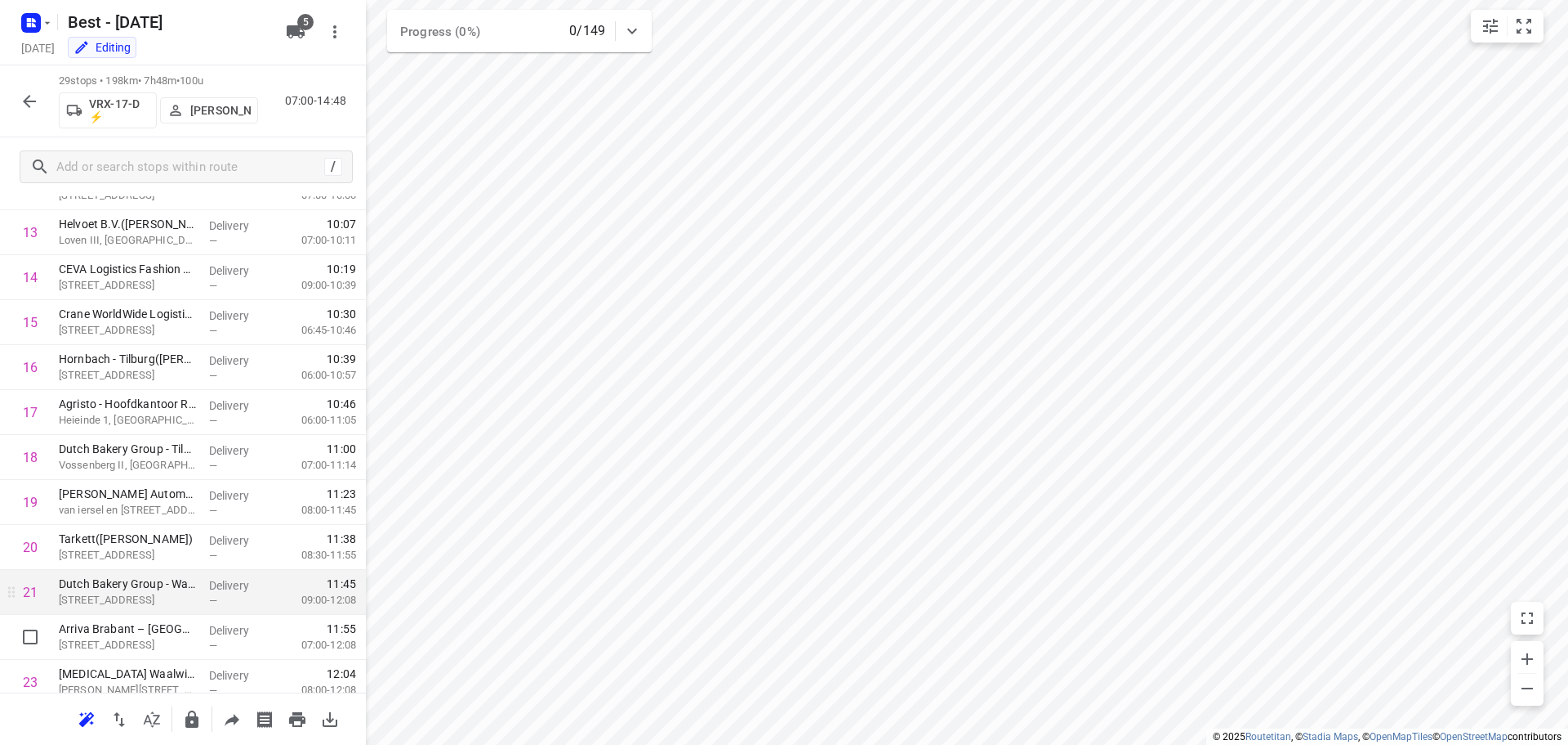
scroll to position [934, 0]
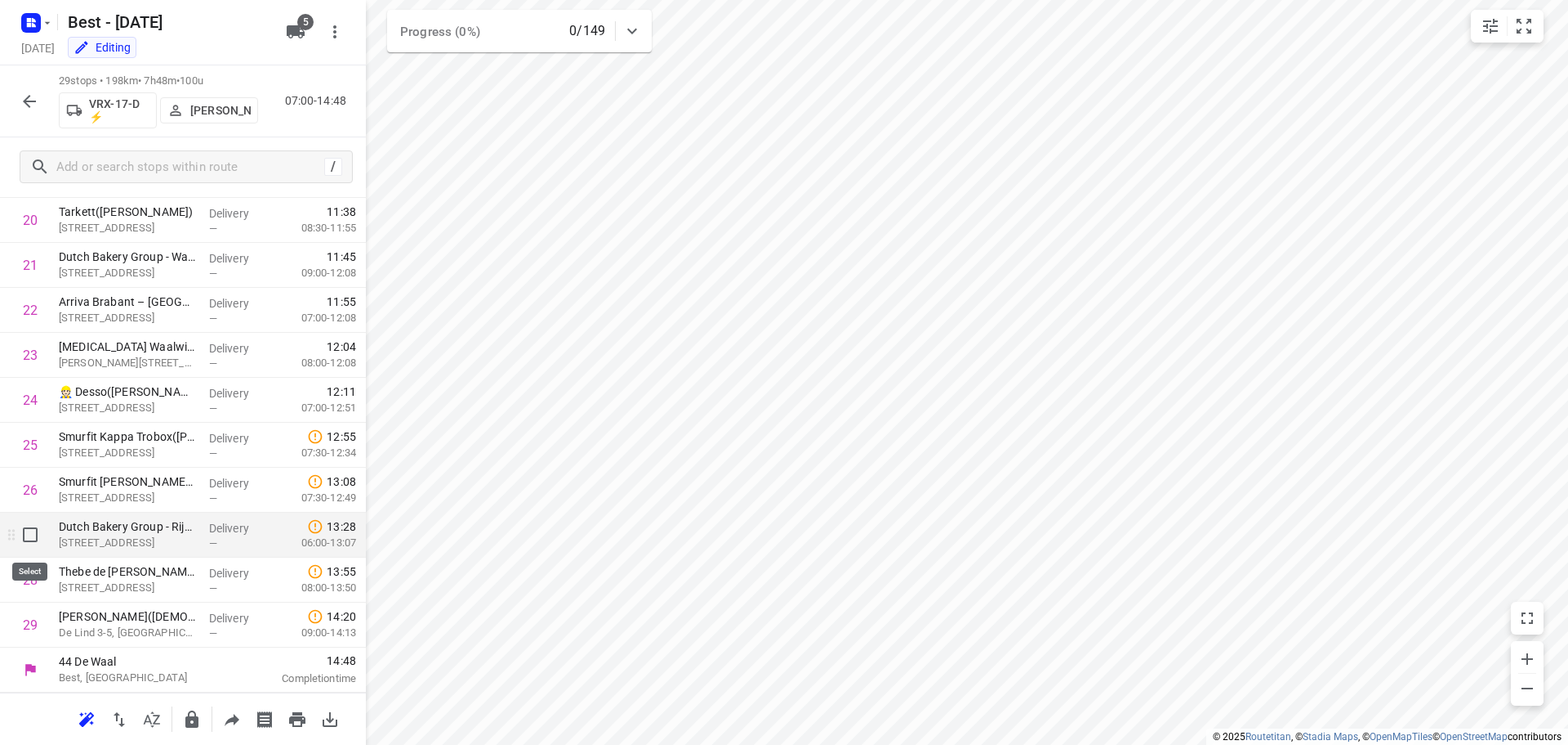
click at [28, 538] on input "checkbox" at bounding box center [30, 535] width 33 height 33
checkbox input "true"
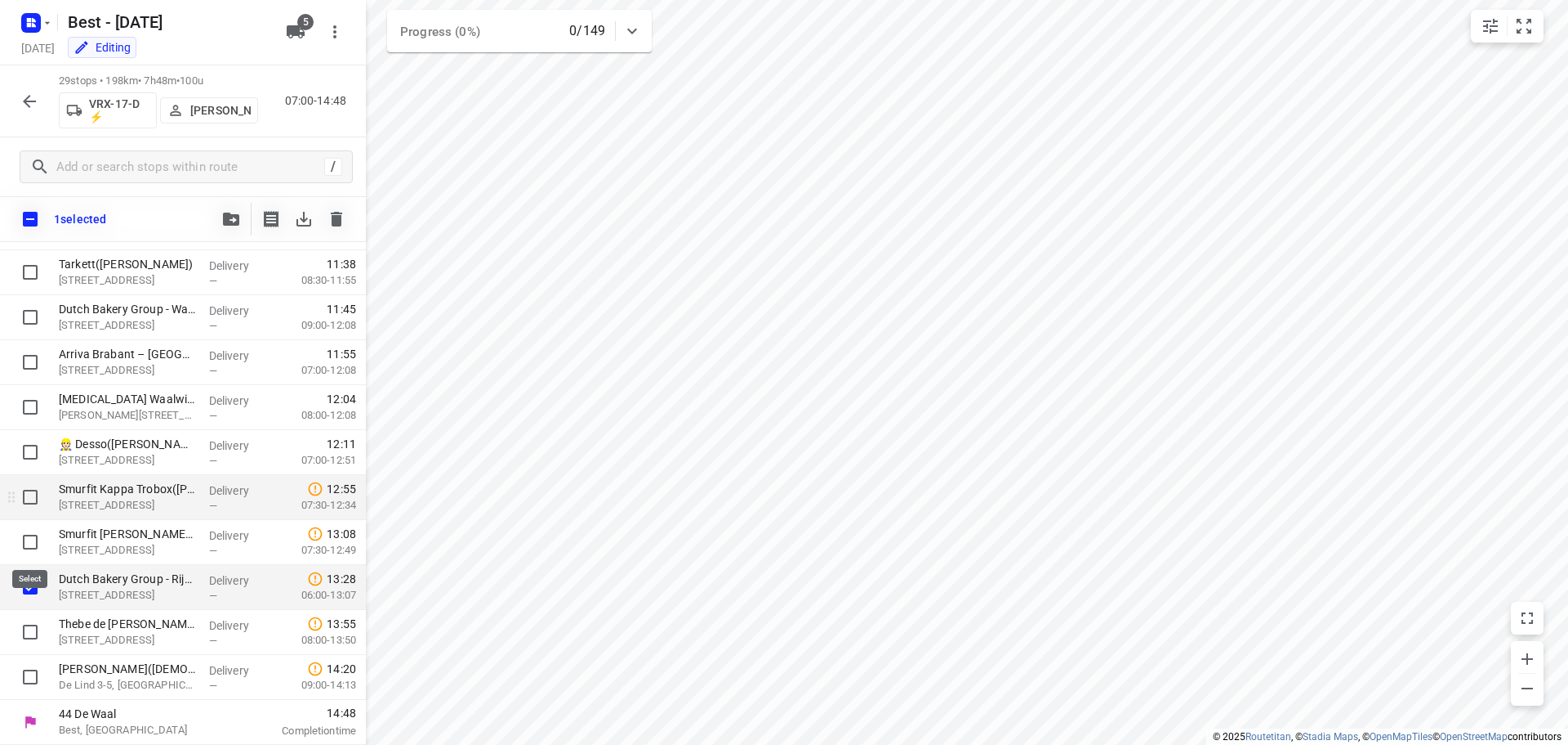
scroll to position [928, 0]
click at [237, 224] on icon "button" at bounding box center [231, 218] width 17 height 13
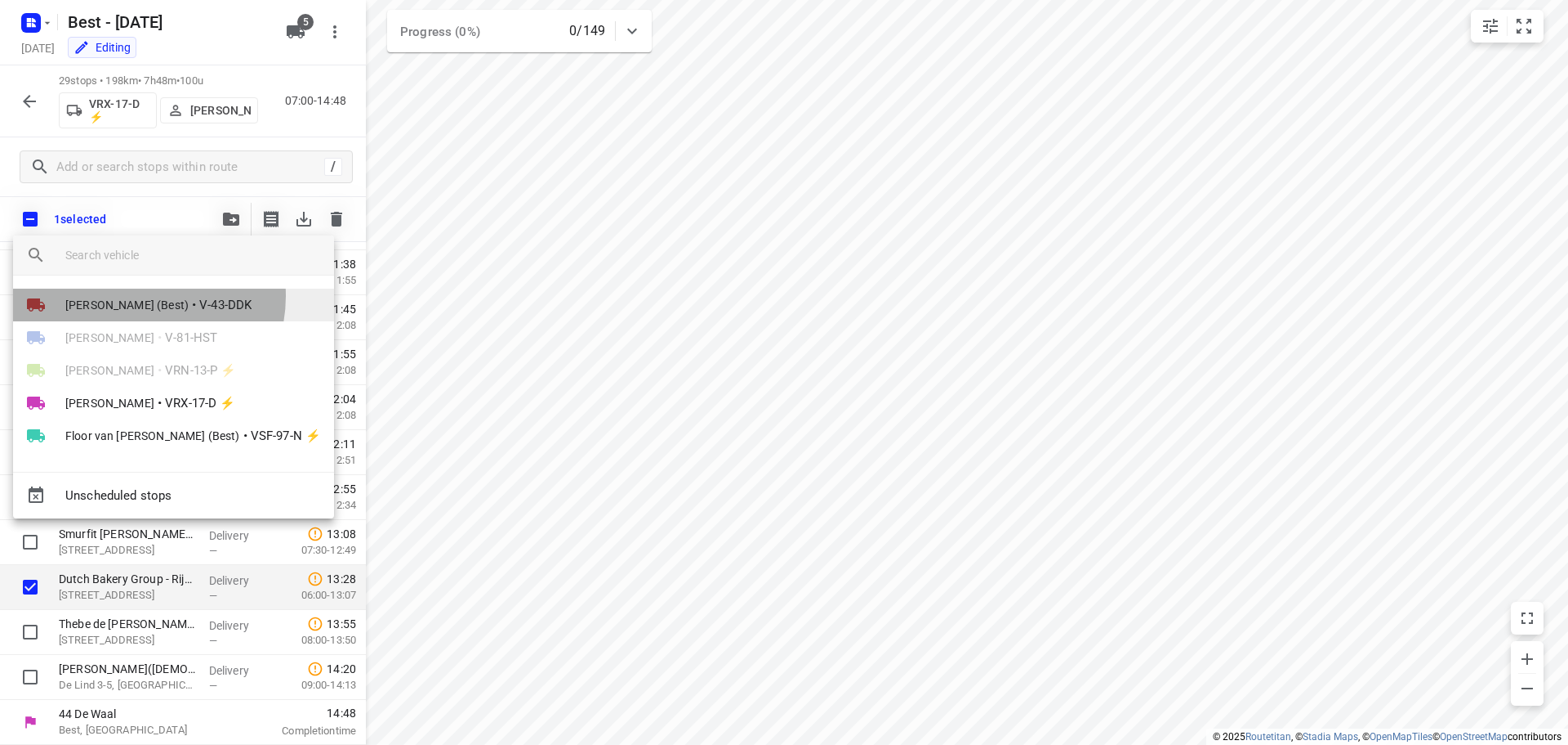
click at [137, 297] on span "[PERSON_NAME] (Best)" at bounding box center [127, 305] width 124 height 17
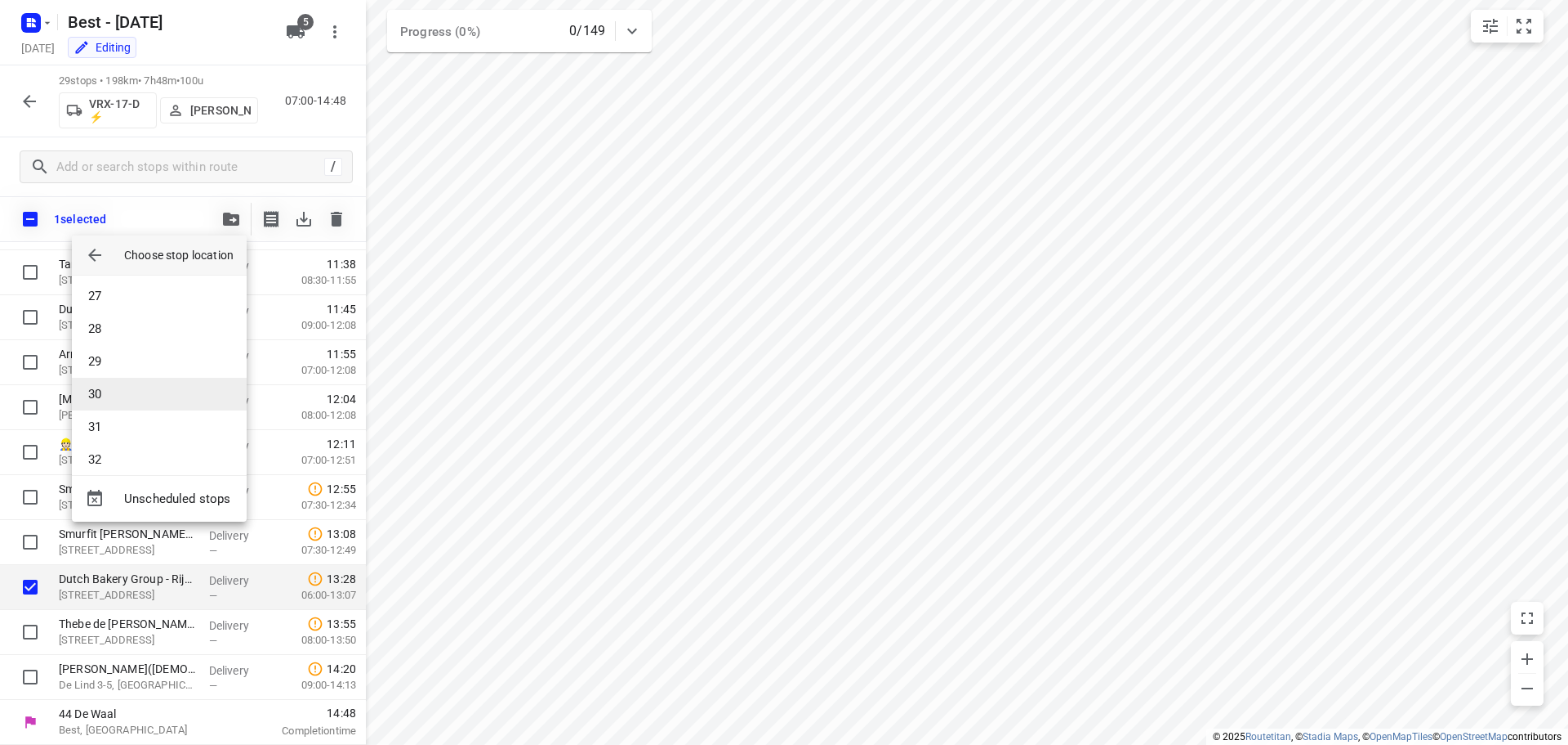
scroll to position [867, 0]
click at [135, 437] on li "32" at bounding box center [160, 446] width 175 height 33
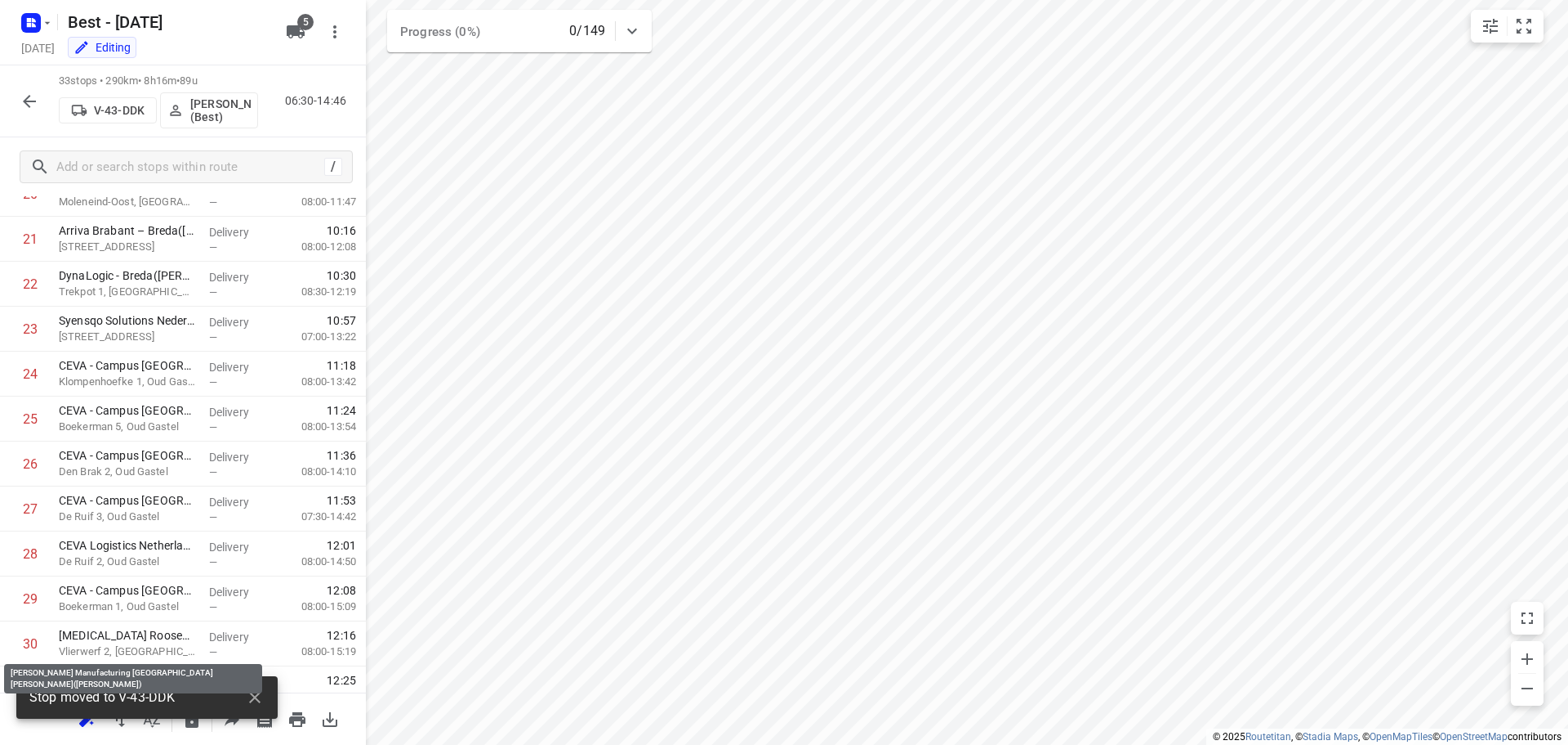
scroll to position [1114, 0]
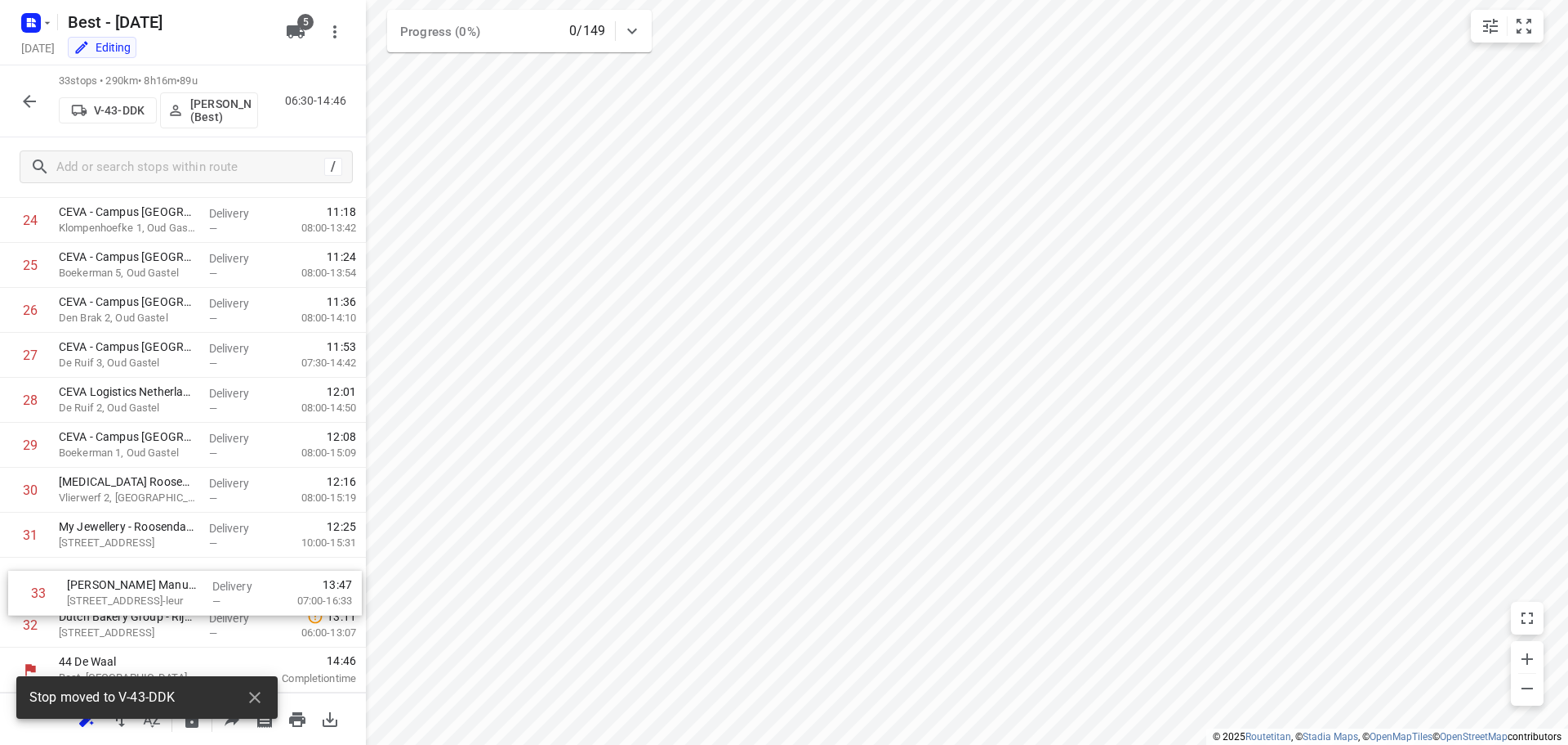
drag, startPoint x: 109, startPoint y: 631, endPoint x: 119, endPoint y: 587, distance: 45.1
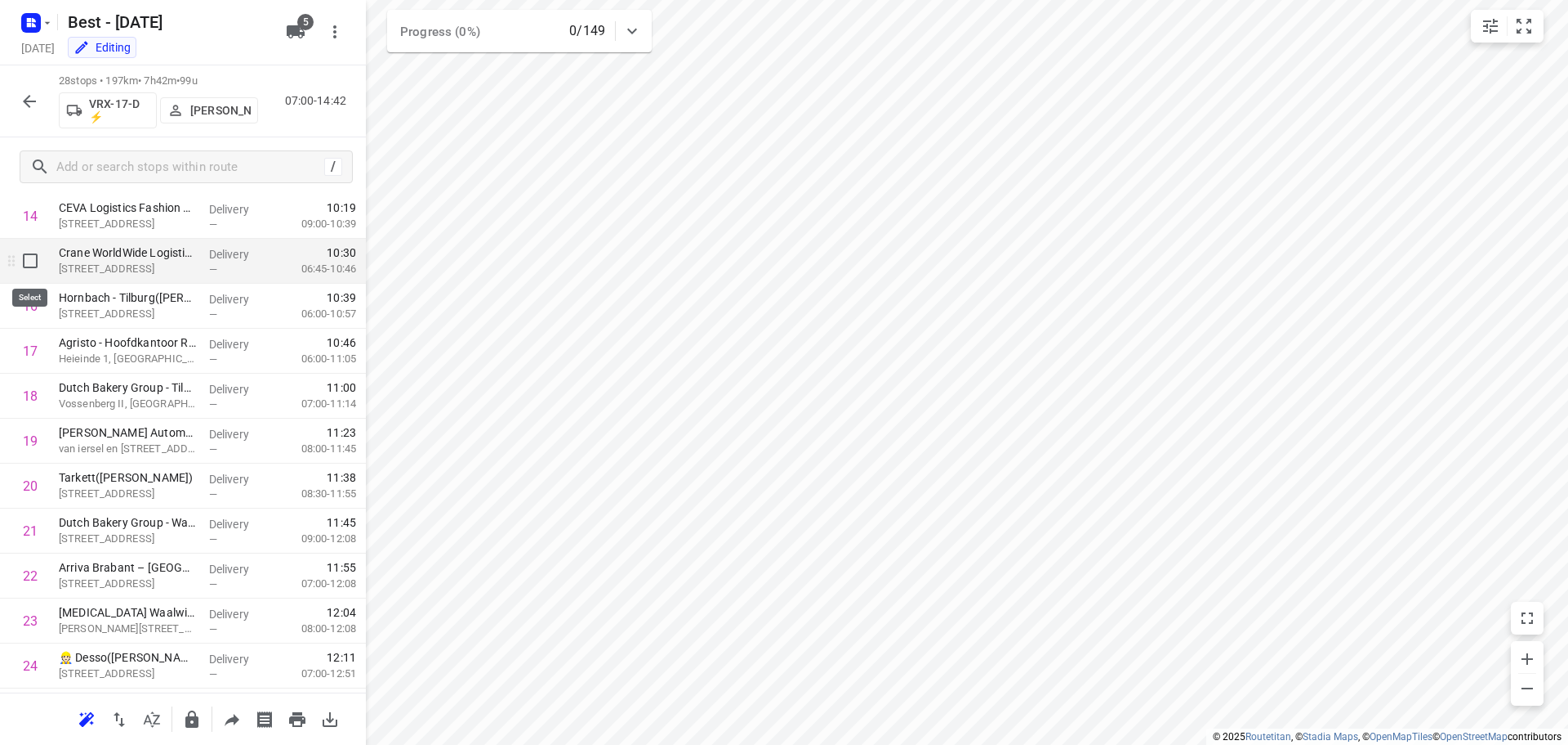
scroll to position [644, 0]
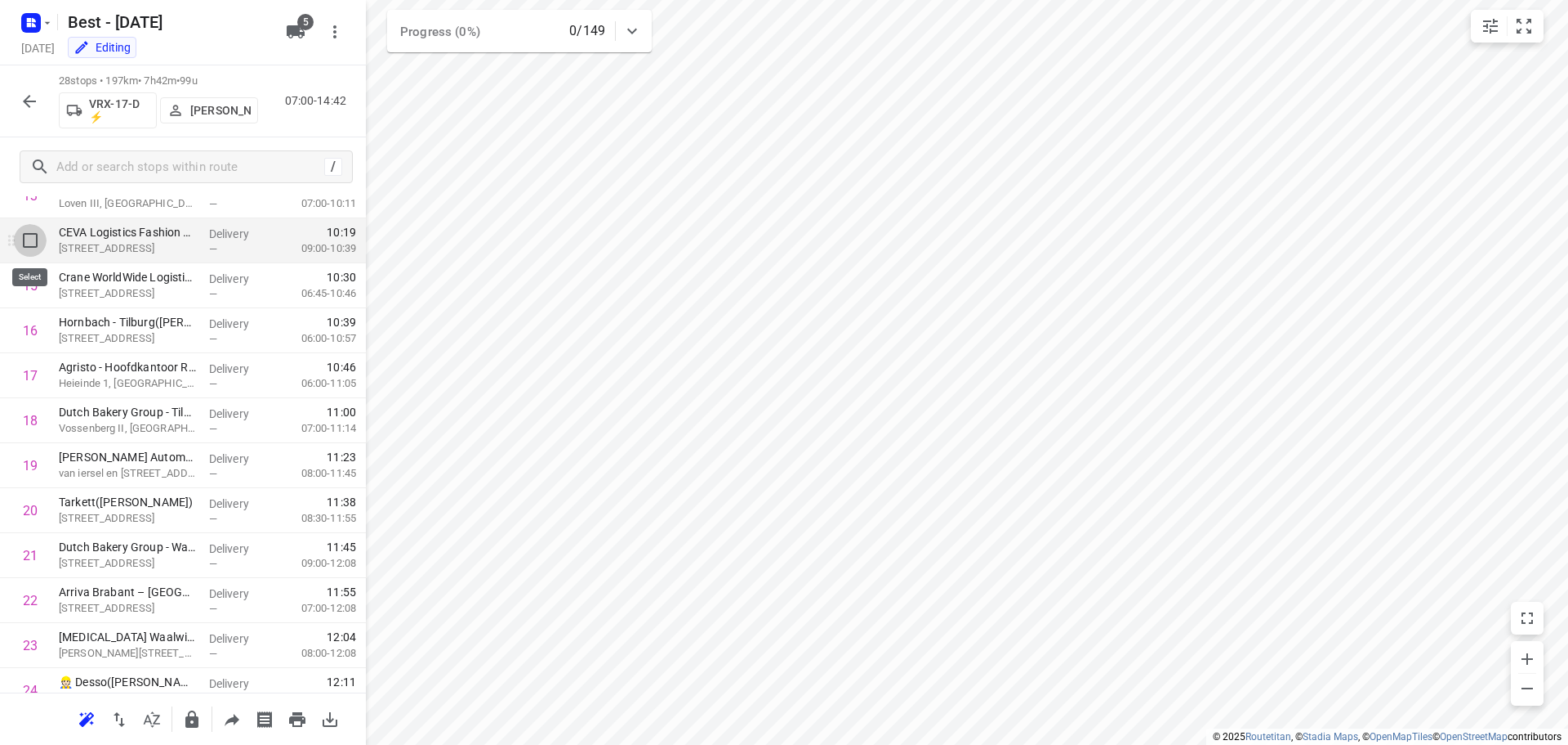
click at [31, 240] on input "checkbox" at bounding box center [30, 241] width 33 height 33
checkbox input "true"
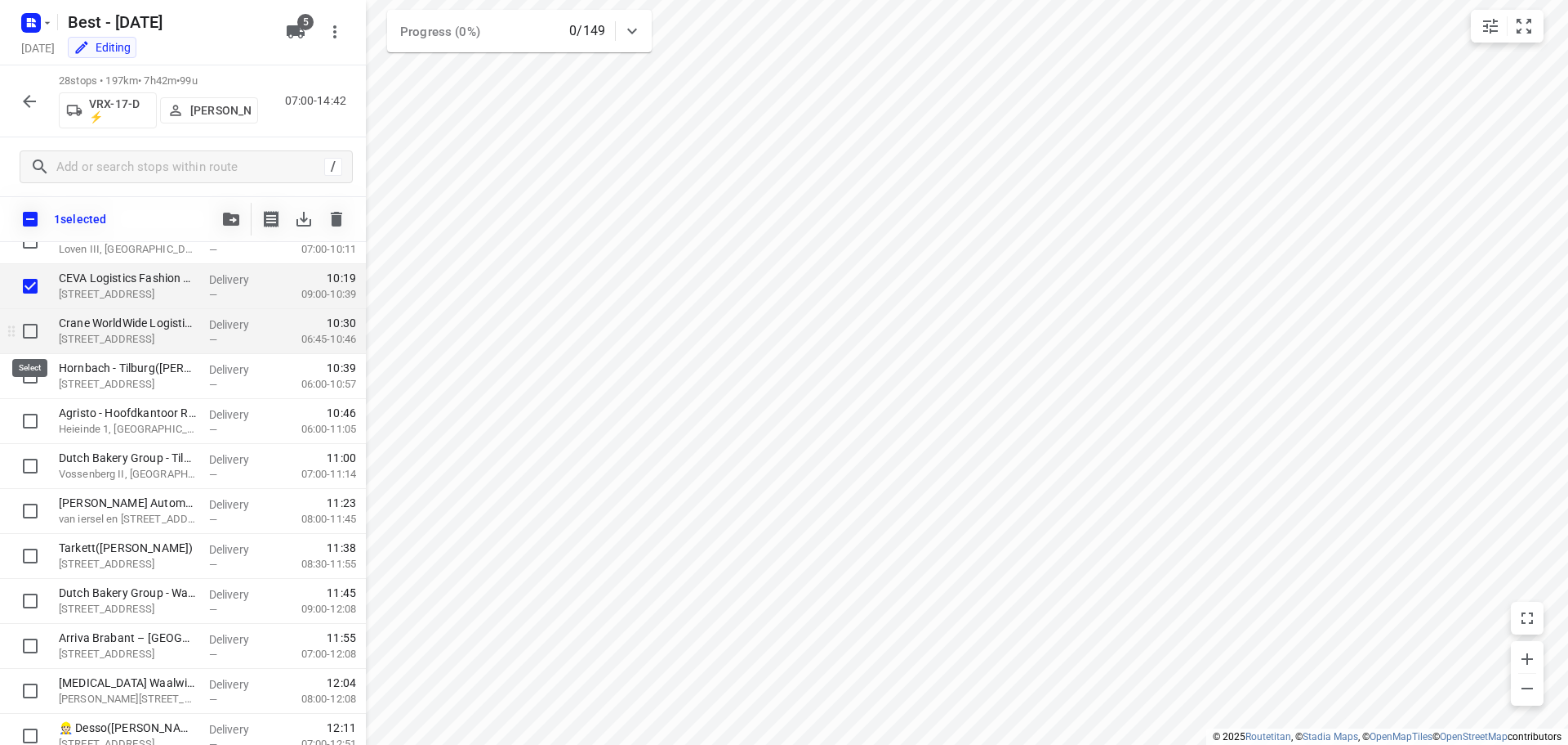
click at [33, 338] on input "checkbox" at bounding box center [30, 331] width 33 height 33
checkbox input "true"
click at [28, 376] on input "checkbox" at bounding box center [30, 376] width 33 height 33
checkbox input "true"
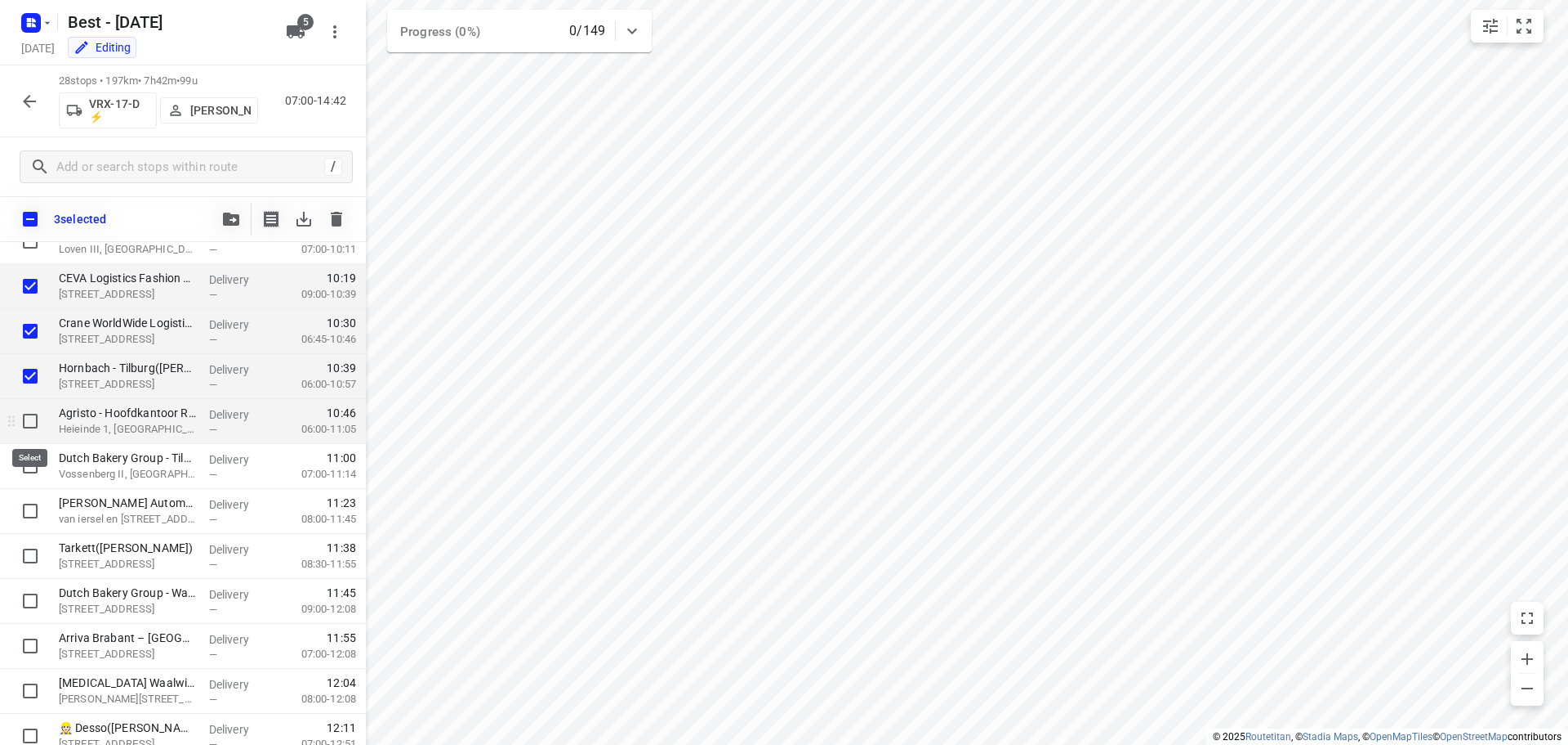
click at [31, 420] on input "checkbox" at bounding box center [30, 421] width 33 height 33
checkbox input "true"
click at [25, 458] on input "checkbox" at bounding box center [30, 466] width 33 height 33
checkbox input "true"
click at [234, 216] on icon "button" at bounding box center [231, 218] width 17 height 13
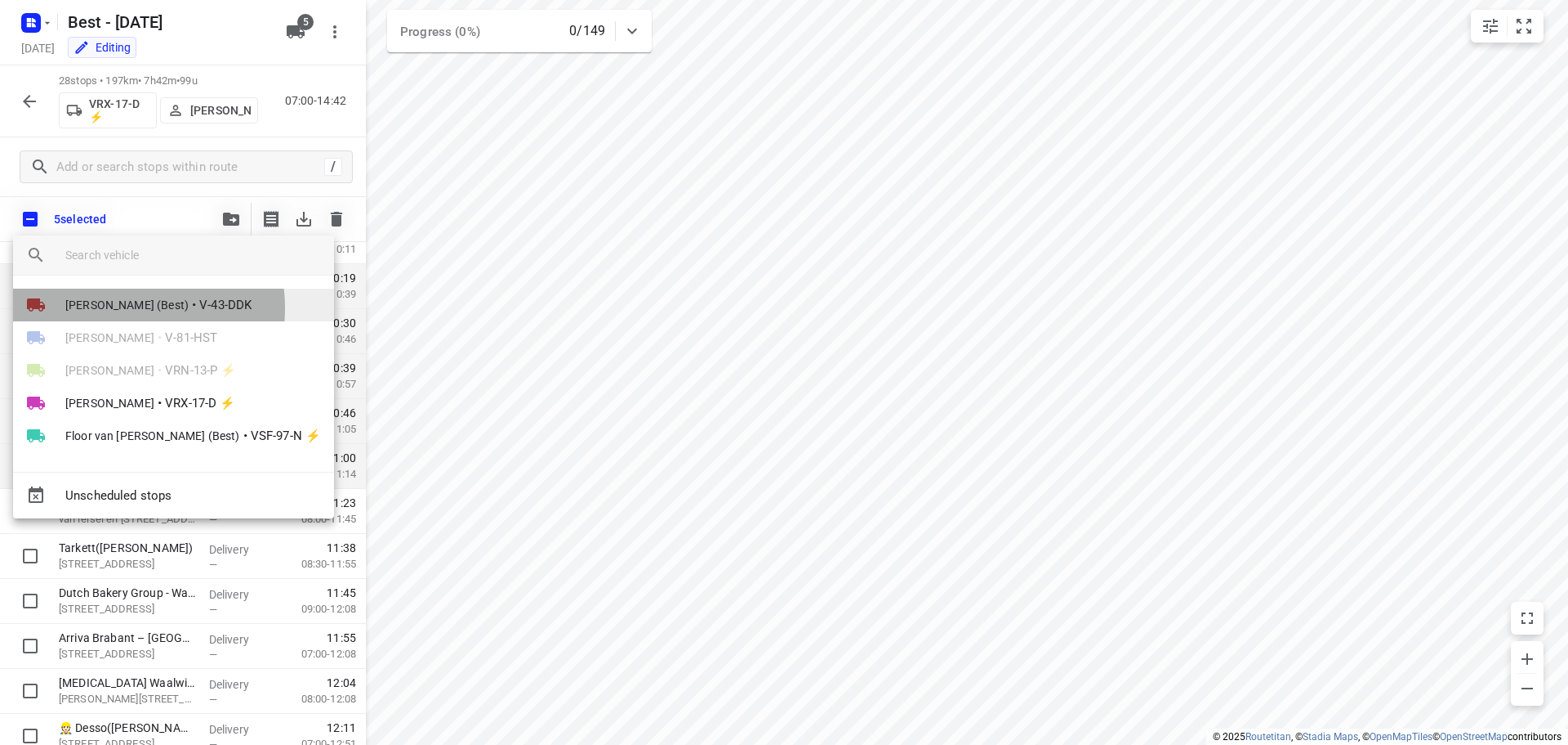
click at [120, 308] on span "[PERSON_NAME] (Best)" at bounding box center [127, 305] width 124 height 17
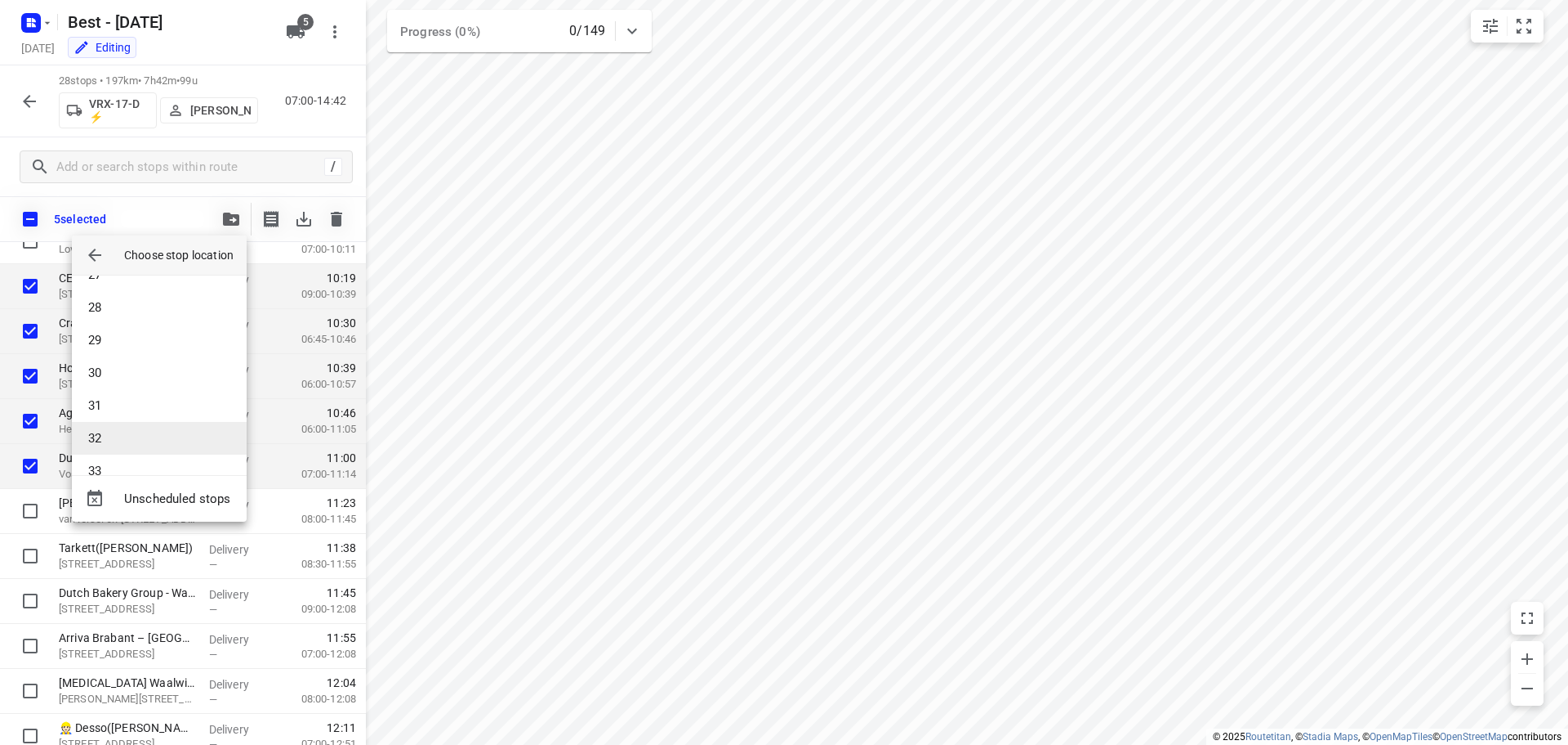
scroll to position [899, 0]
click at [139, 433] on li "33" at bounding box center [160, 446] width 175 height 33
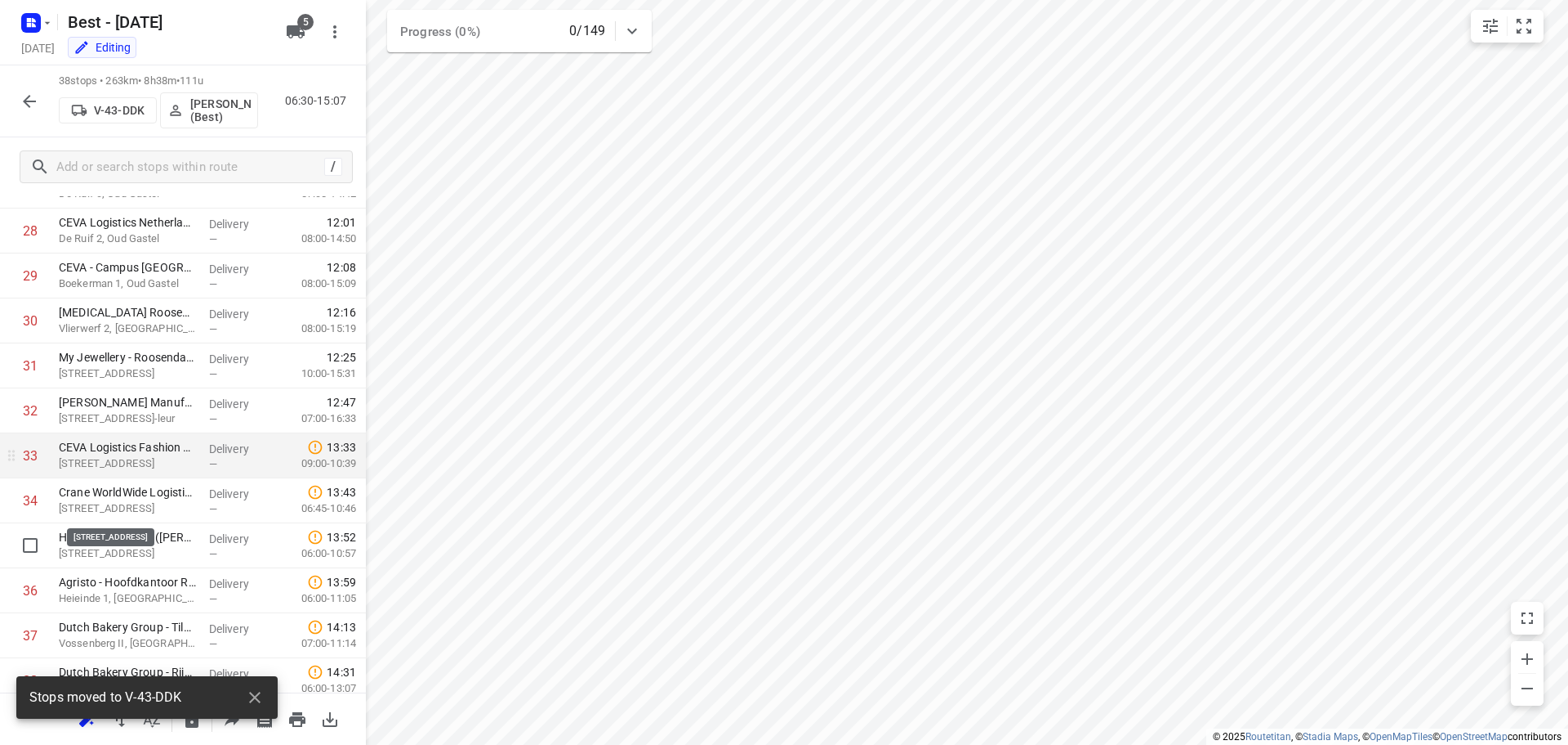
scroll to position [1339, 0]
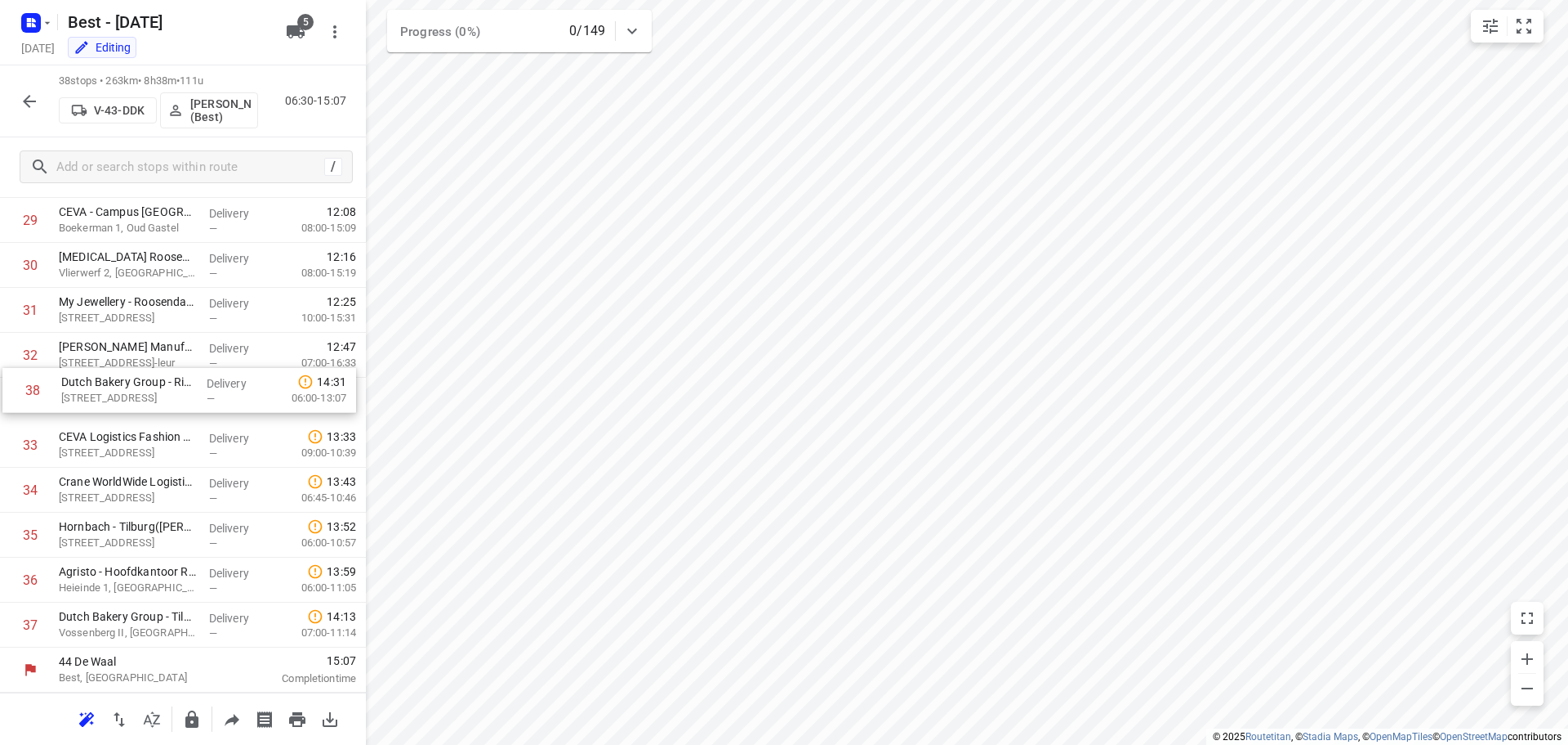
drag, startPoint x: 153, startPoint y: 635, endPoint x: 155, endPoint y: 394, distance: 241.0
drag, startPoint x: 135, startPoint y: 582, endPoint x: 147, endPoint y: 441, distance: 141.5
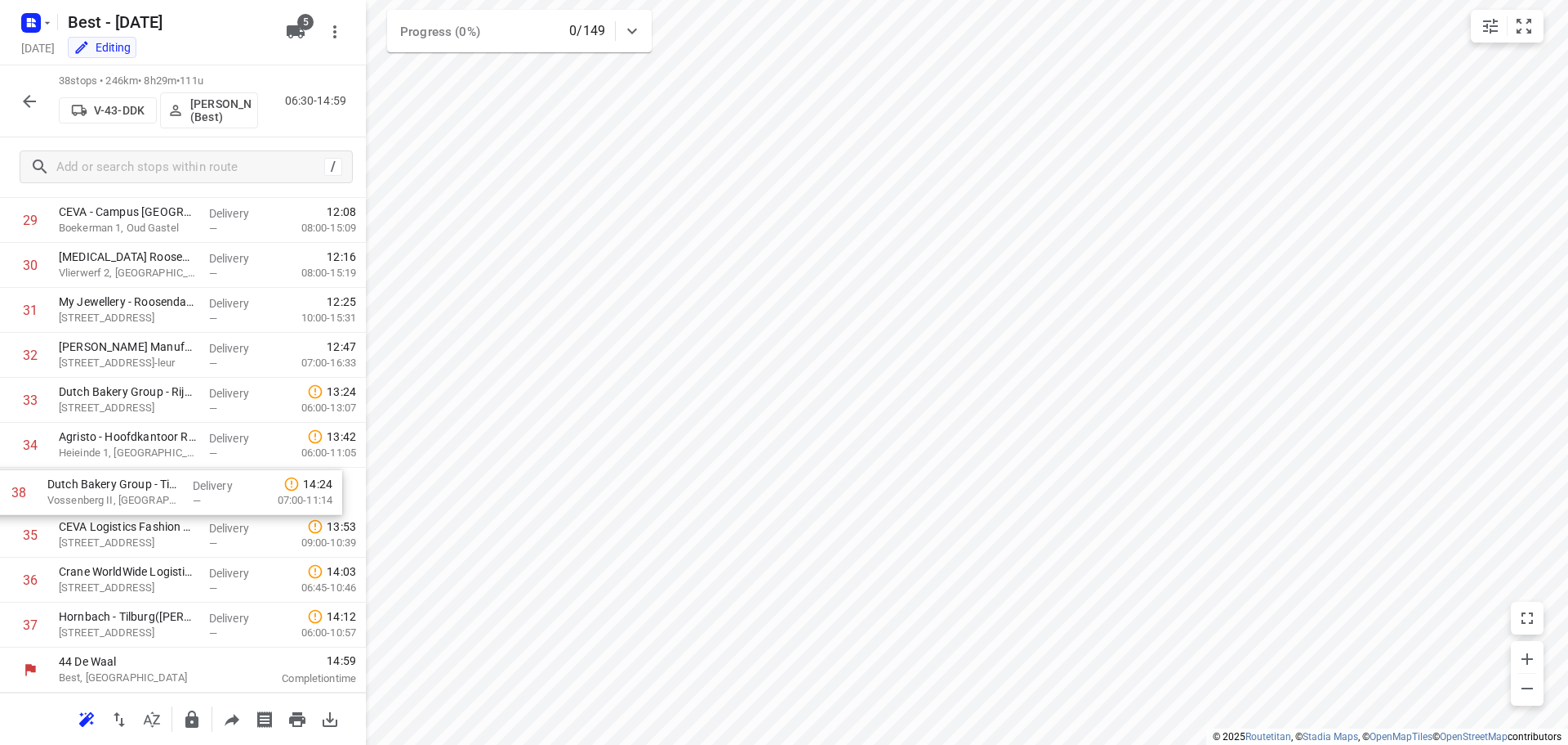
drag, startPoint x: 141, startPoint y: 625, endPoint x: 124, endPoint y: 480, distance: 146.0
drag, startPoint x: 100, startPoint y: 633, endPoint x: 104, endPoint y: 533, distance: 100.1
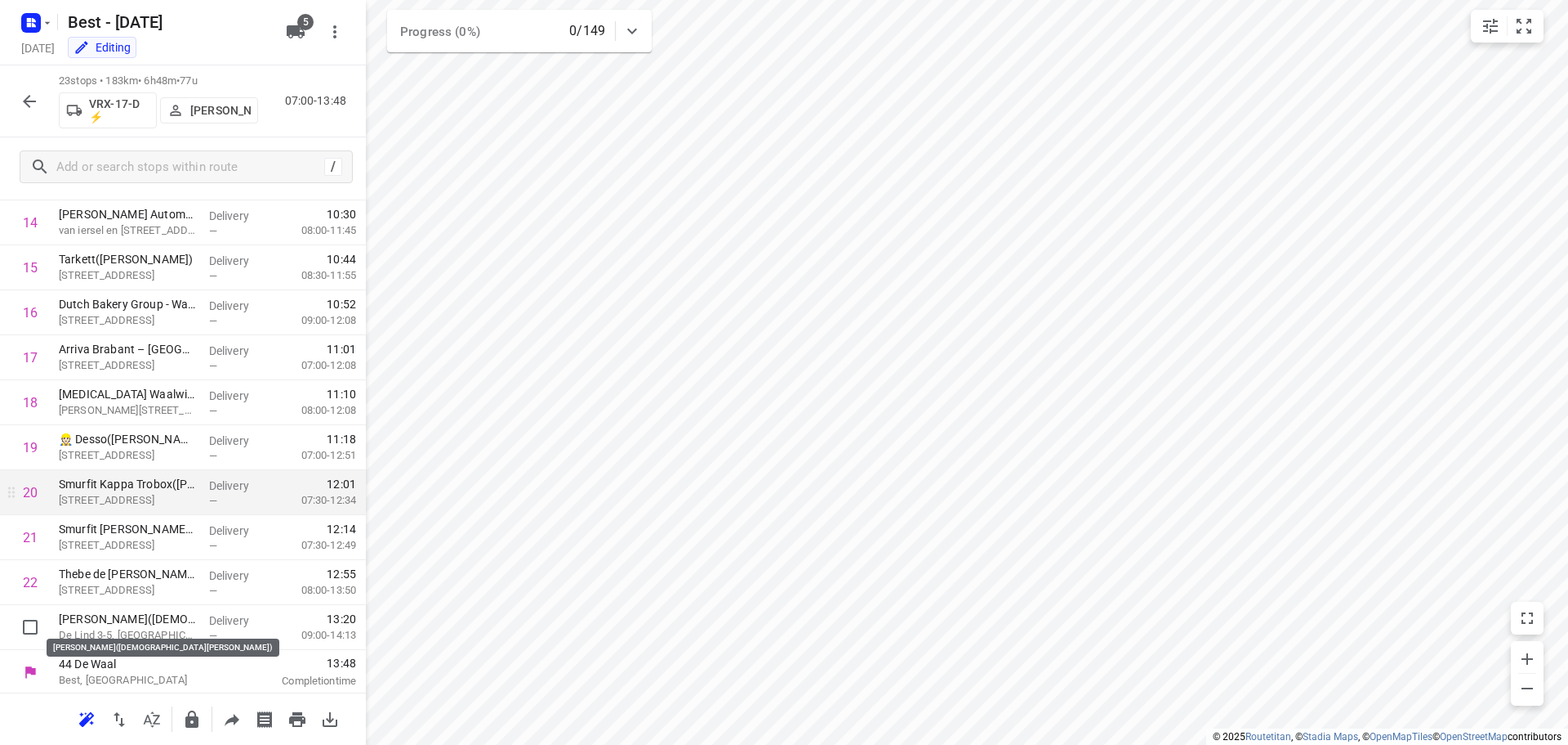
scroll to position [664, 0]
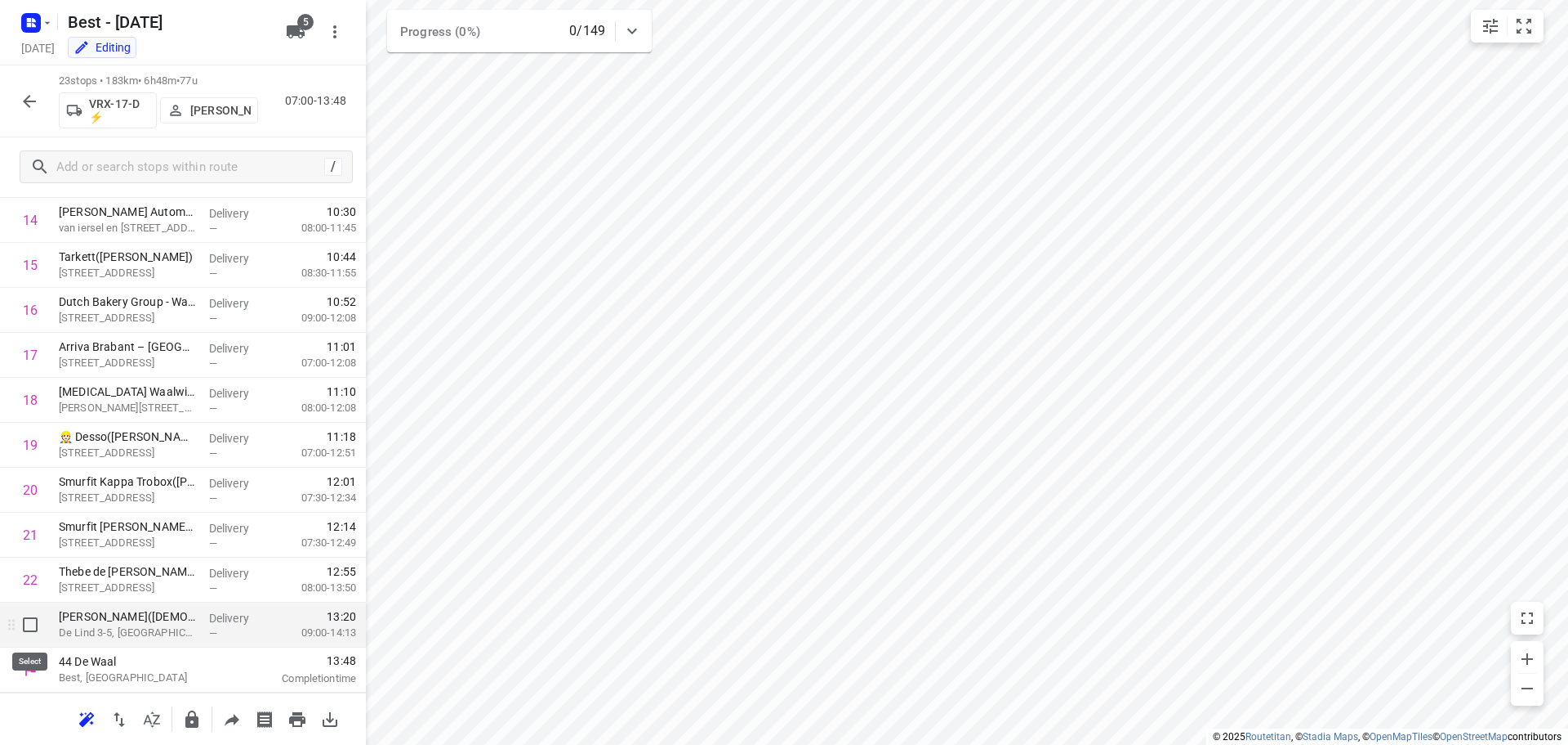
click at [28, 625] on input "checkbox" at bounding box center [30, 624] width 33 height 33
checkbox input "true"
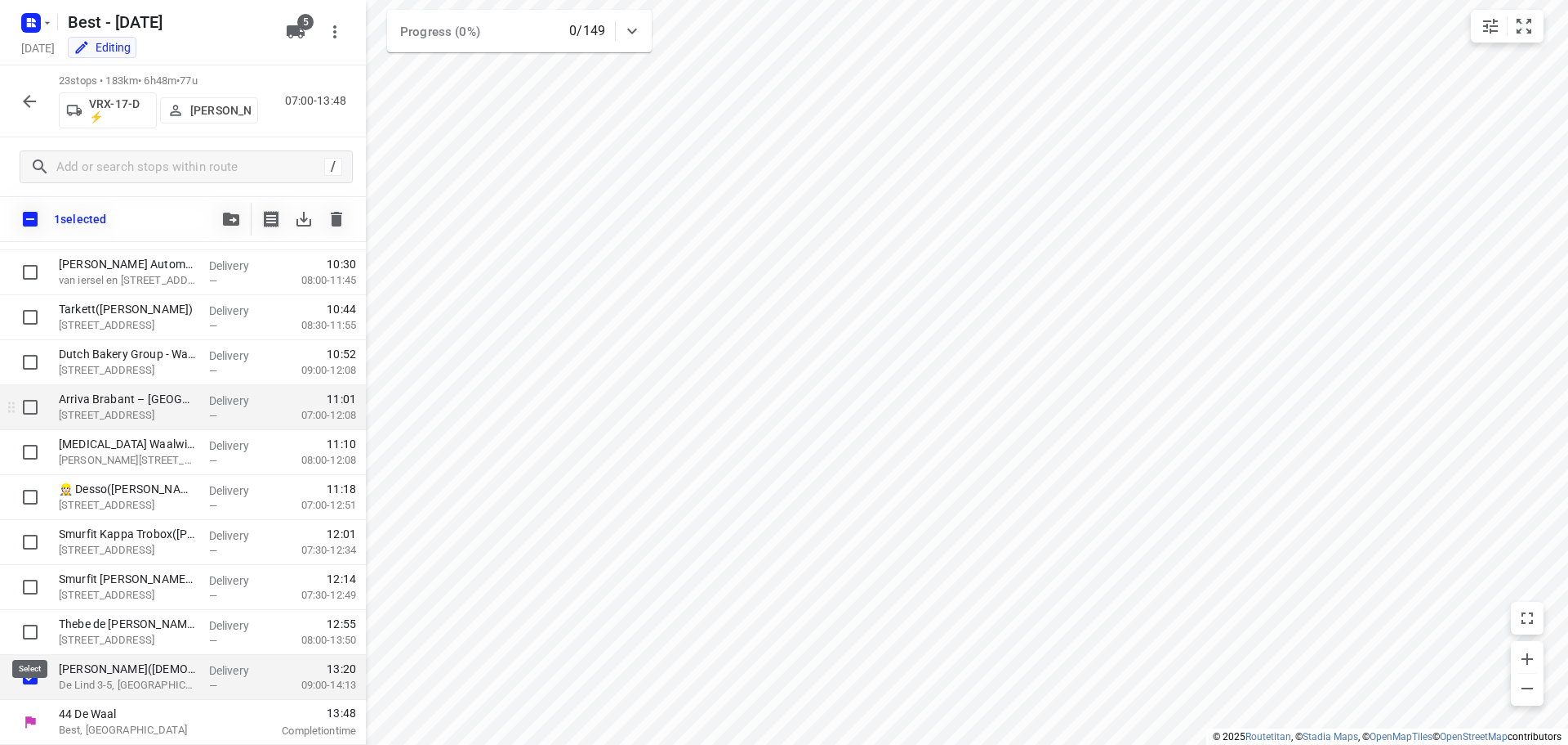
scroll to position [658, 0]
click at [238, 215] on icon "button" at bounding box center [231, 218] width 17 height 13
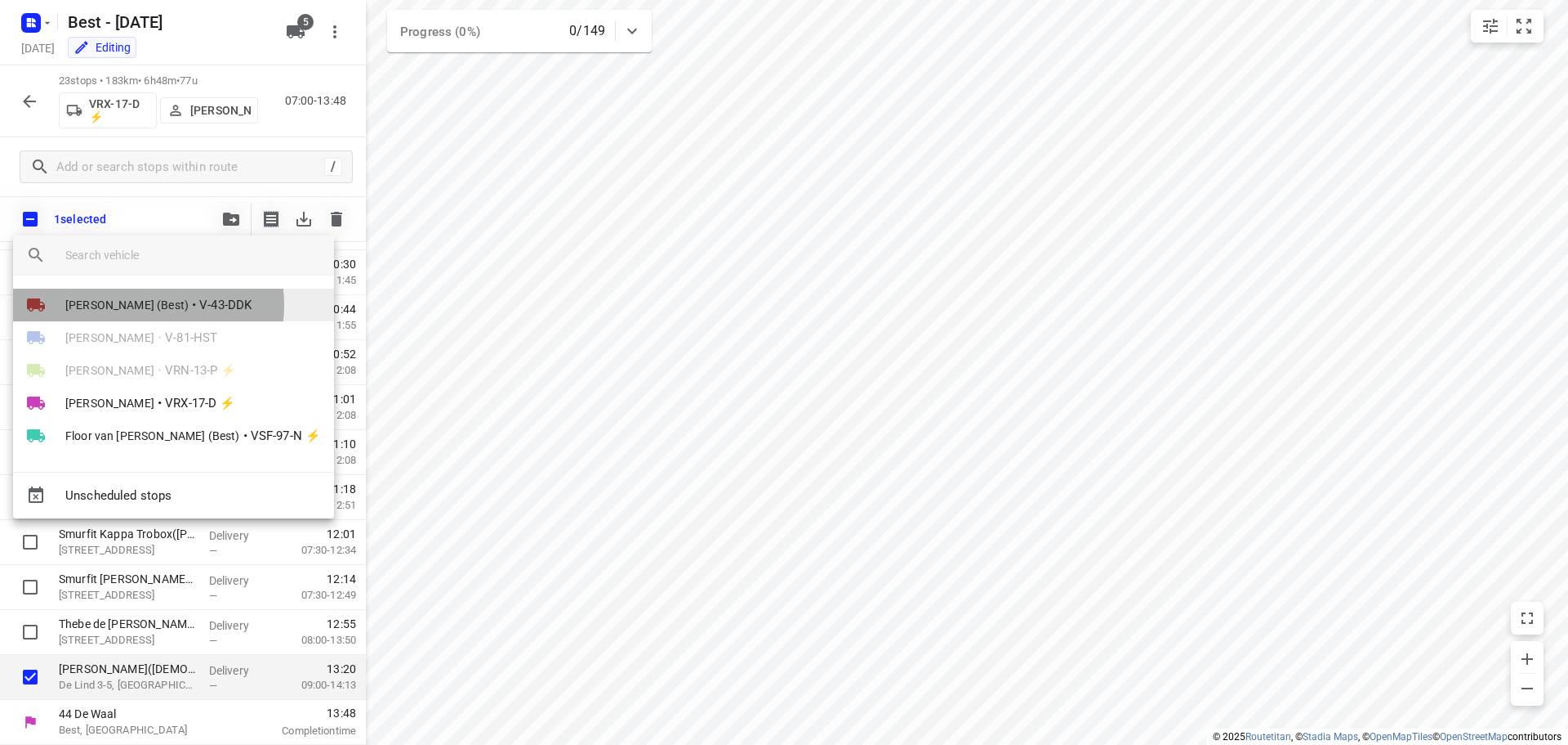
click at [144, 305] on span "[PERSON_NAME] (Best)" at bounding box center [127, 305] width 124 height 17
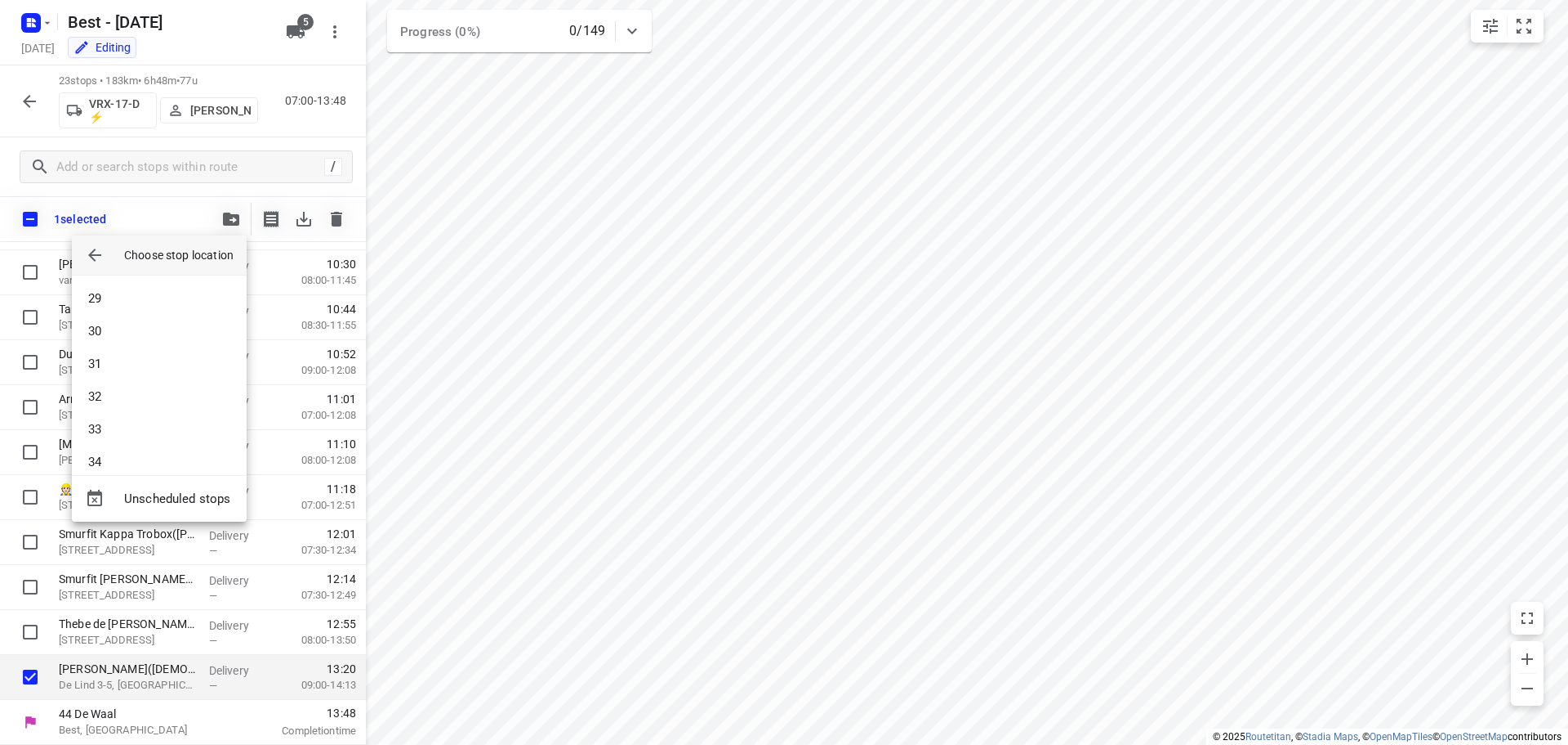
scroll to position [1062, 0]
click at [110, 451] on li "38" at bounding box center [160, 446] width 175 height 33
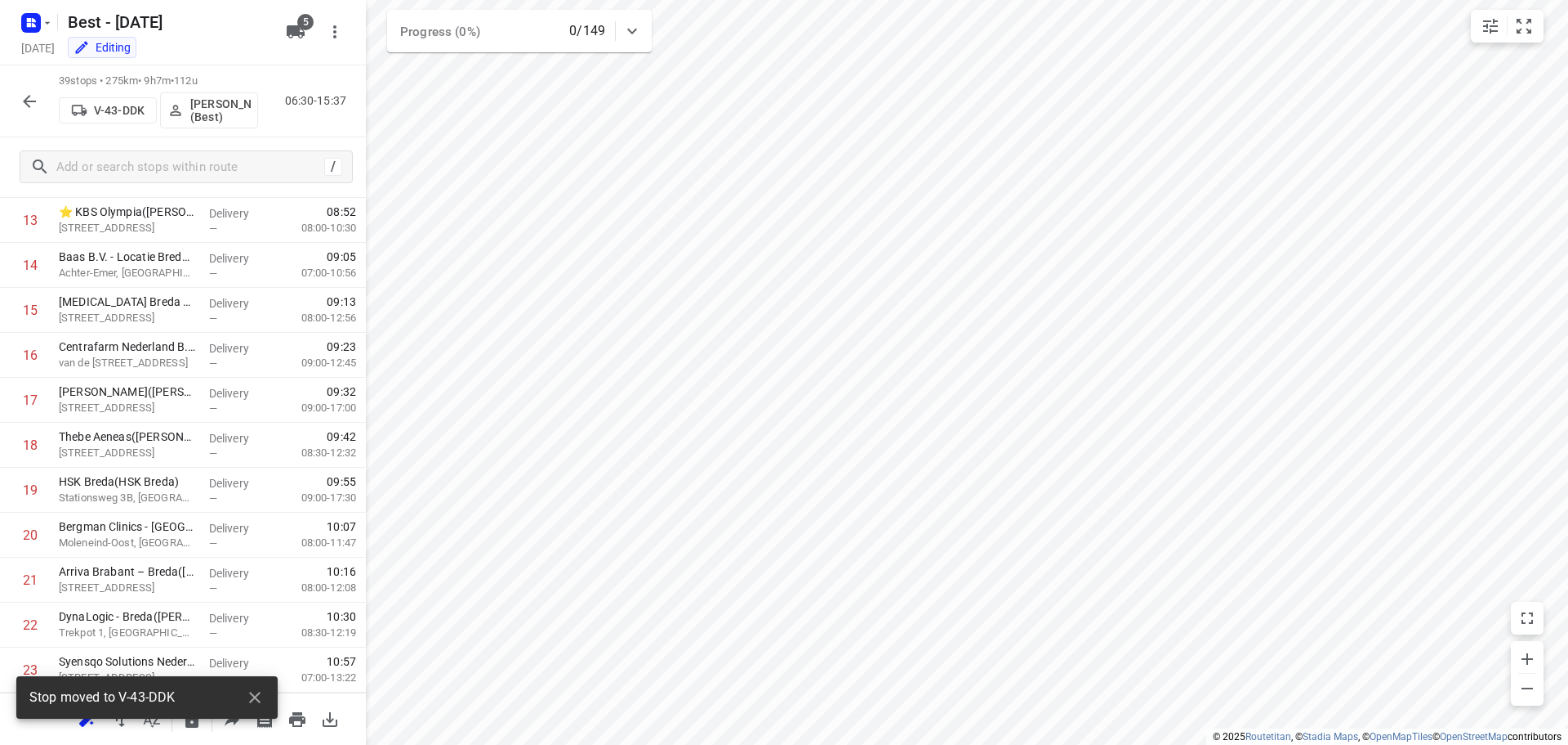
scroll to position [1384, 0]
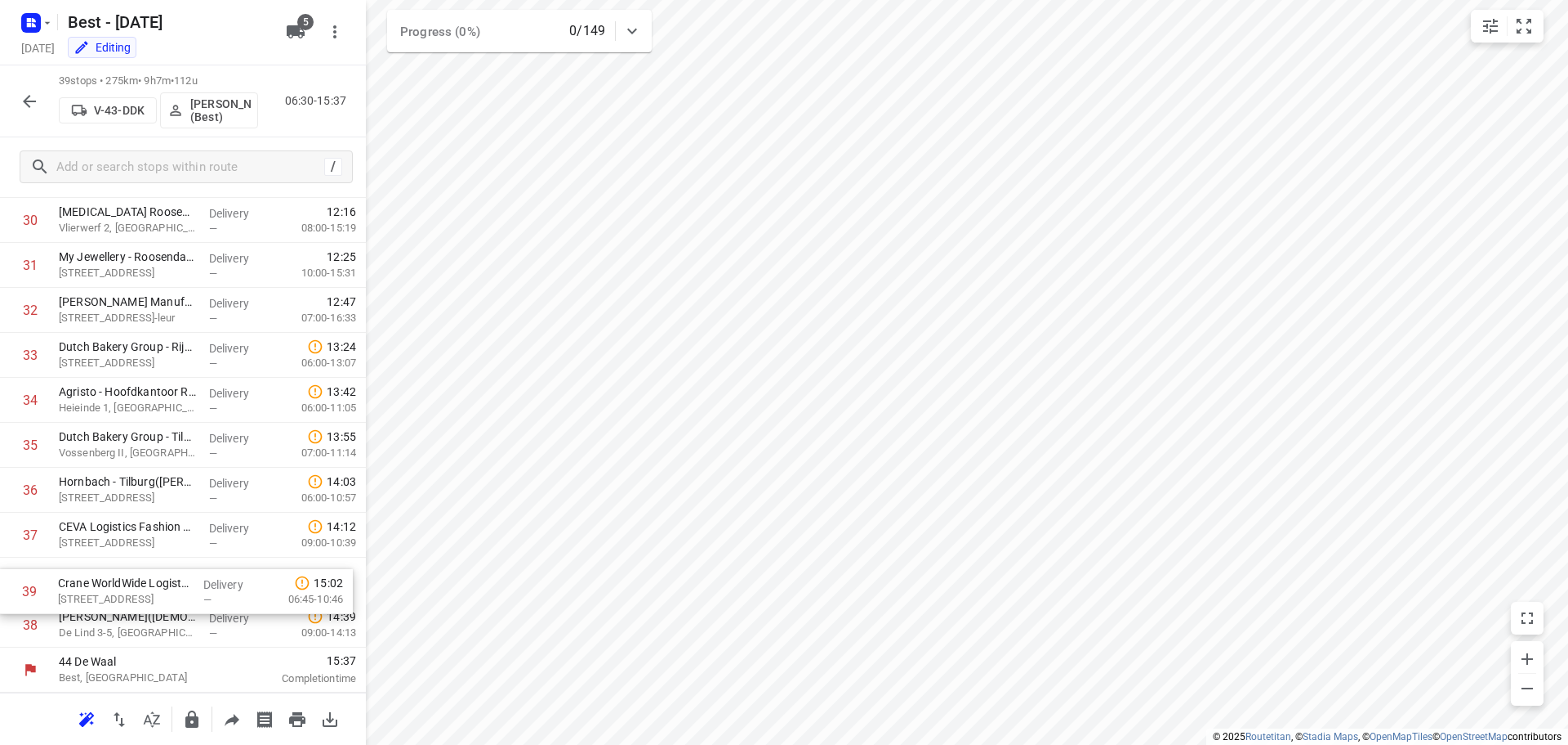
drag, startPoint x: 112, startPoint y: 627, endPoint x: 108, endPoint y: 584, distance: 43.2
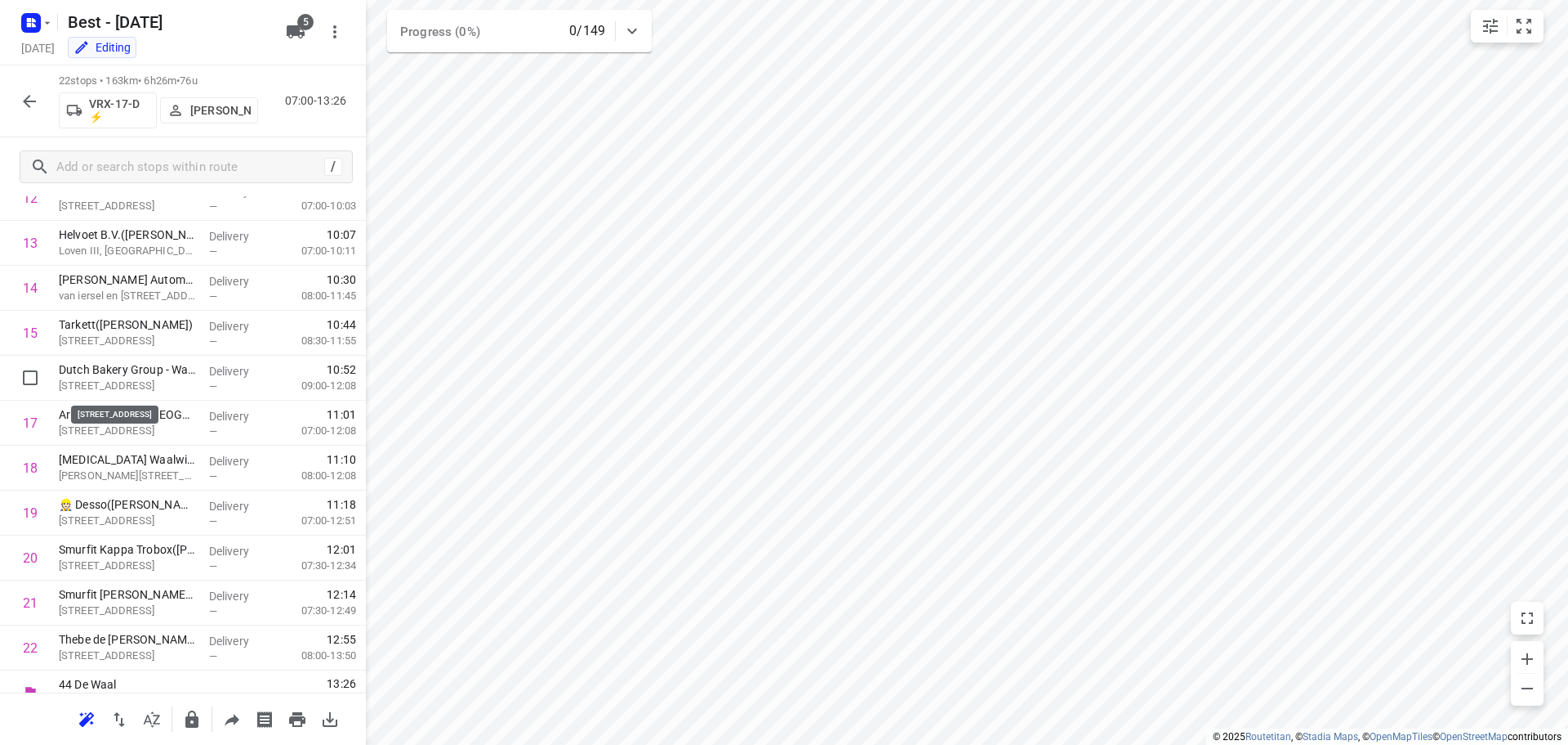
scroll to position [619, 0]
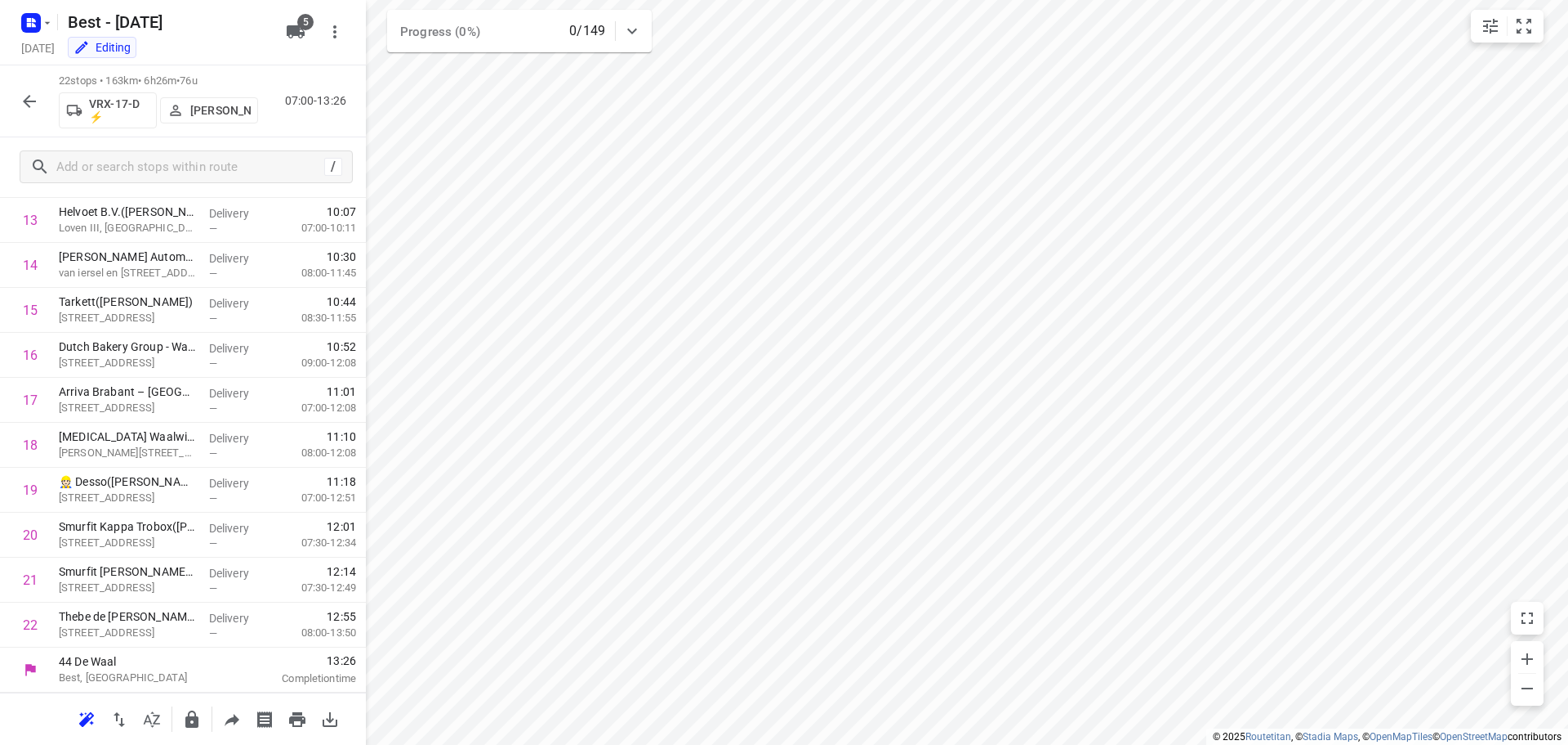
click at [27, 99] on icon "button" at bounding box center [29, 101] width 19 height 19
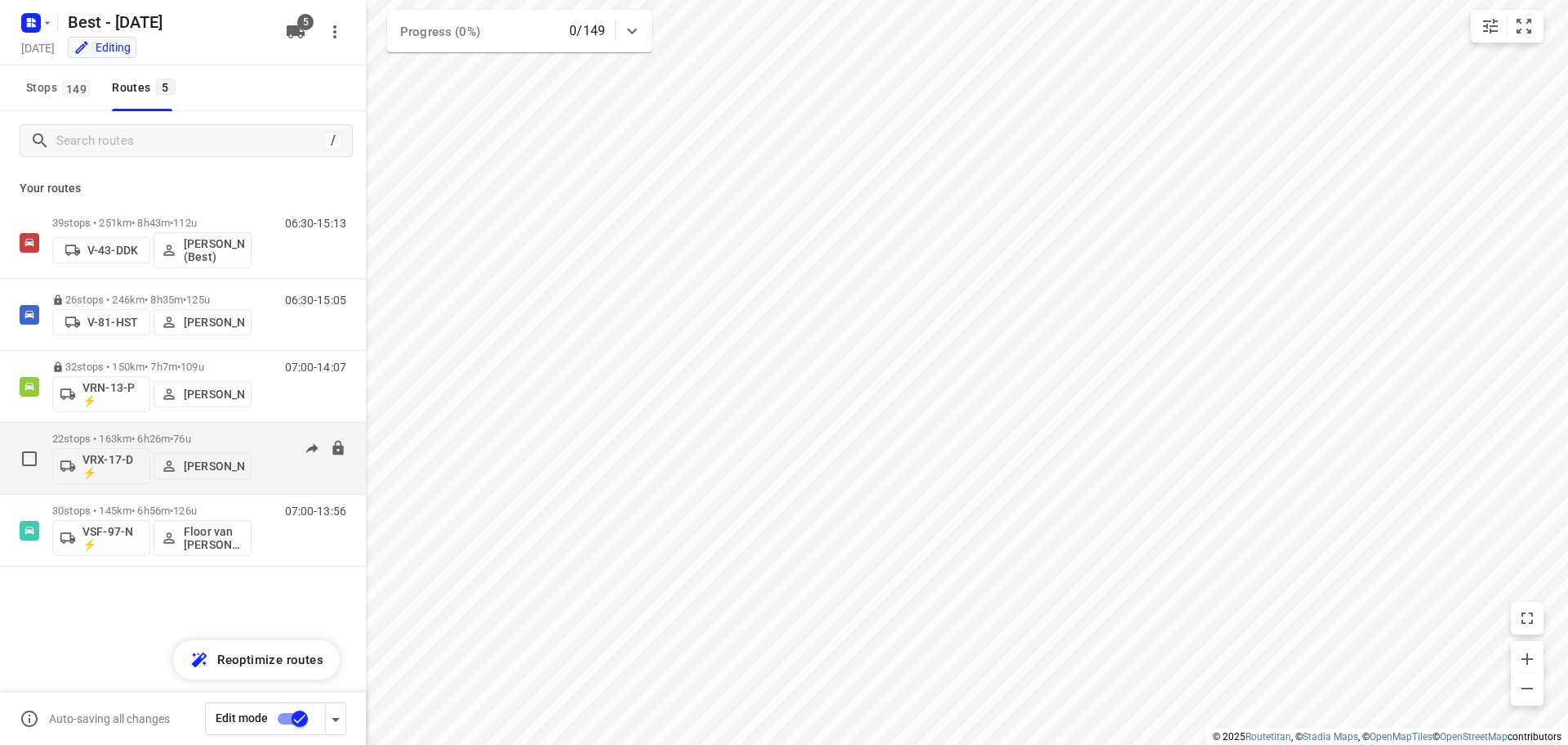
click at [197, 460] on p "[PERSON_NAME]" at bounding box center [214, 466] width 60 height 13
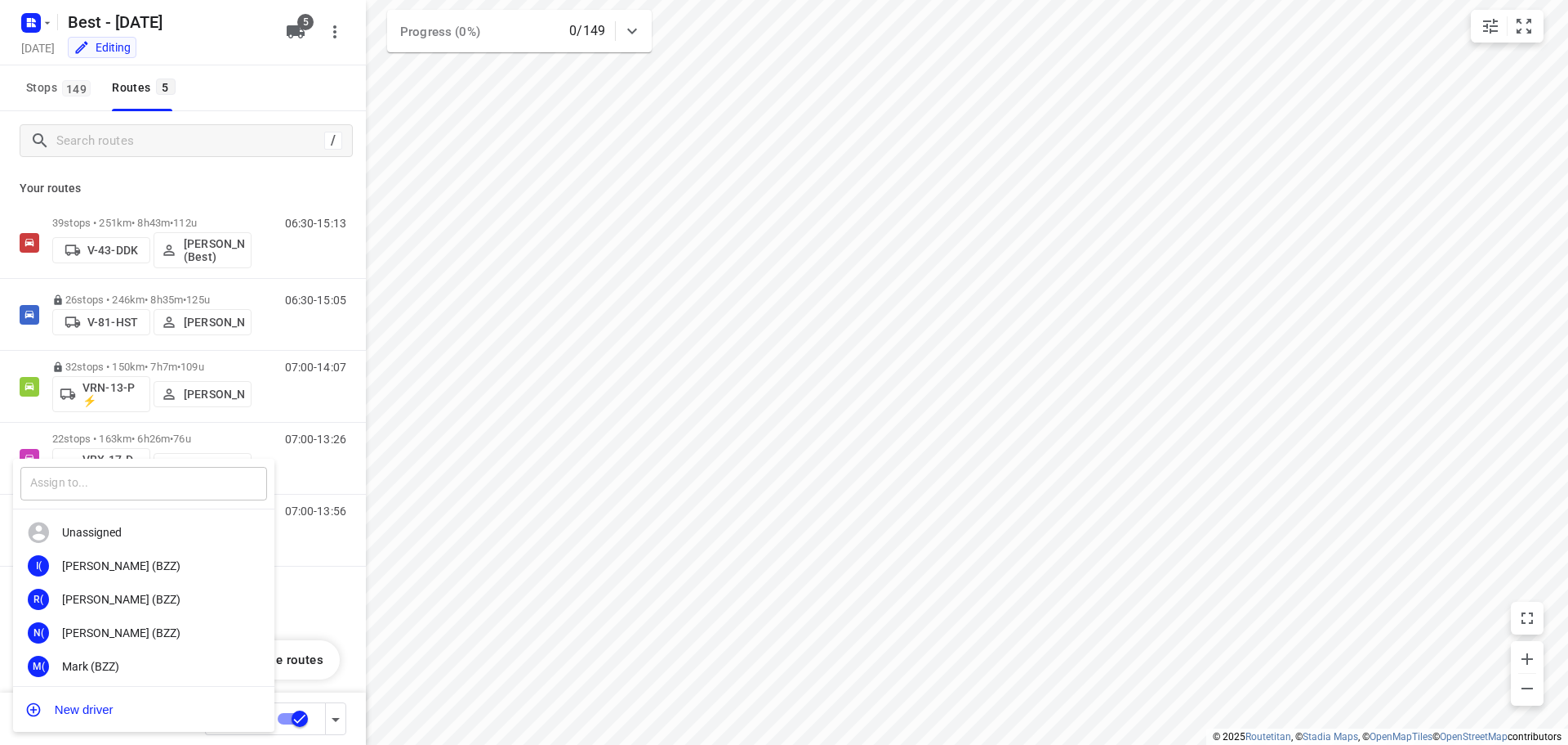
click at [80, 496] on input "text" at bounding box center [143, 483] width 246 height 33
type input "rik"
click at [104, 602] on div "Rik de Kok (YO - Best)" at bounding box center [148, 598] width 171 height 13
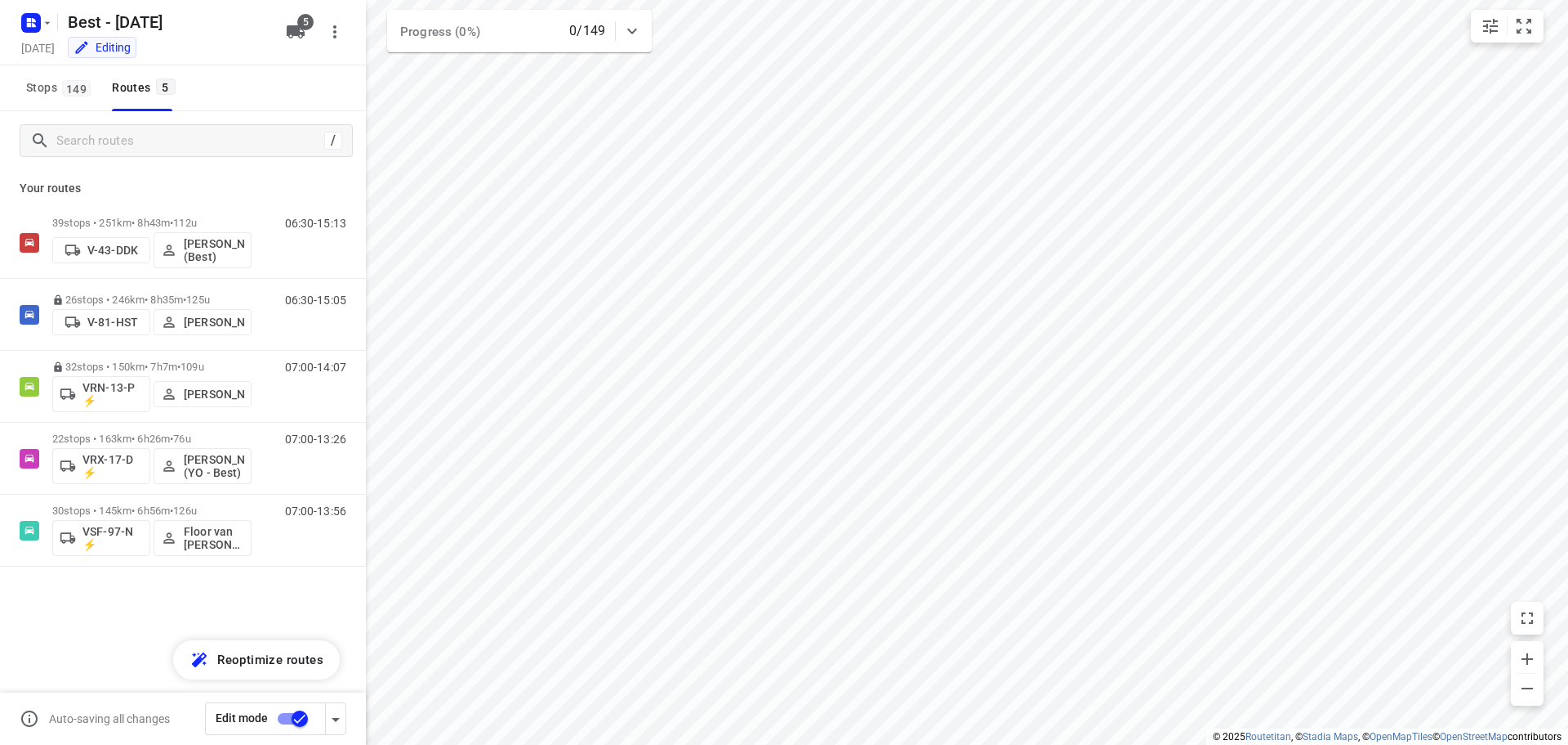
click at [294, 717] on input "checkbox" at bounding box center [300, 719] width 93 height 31
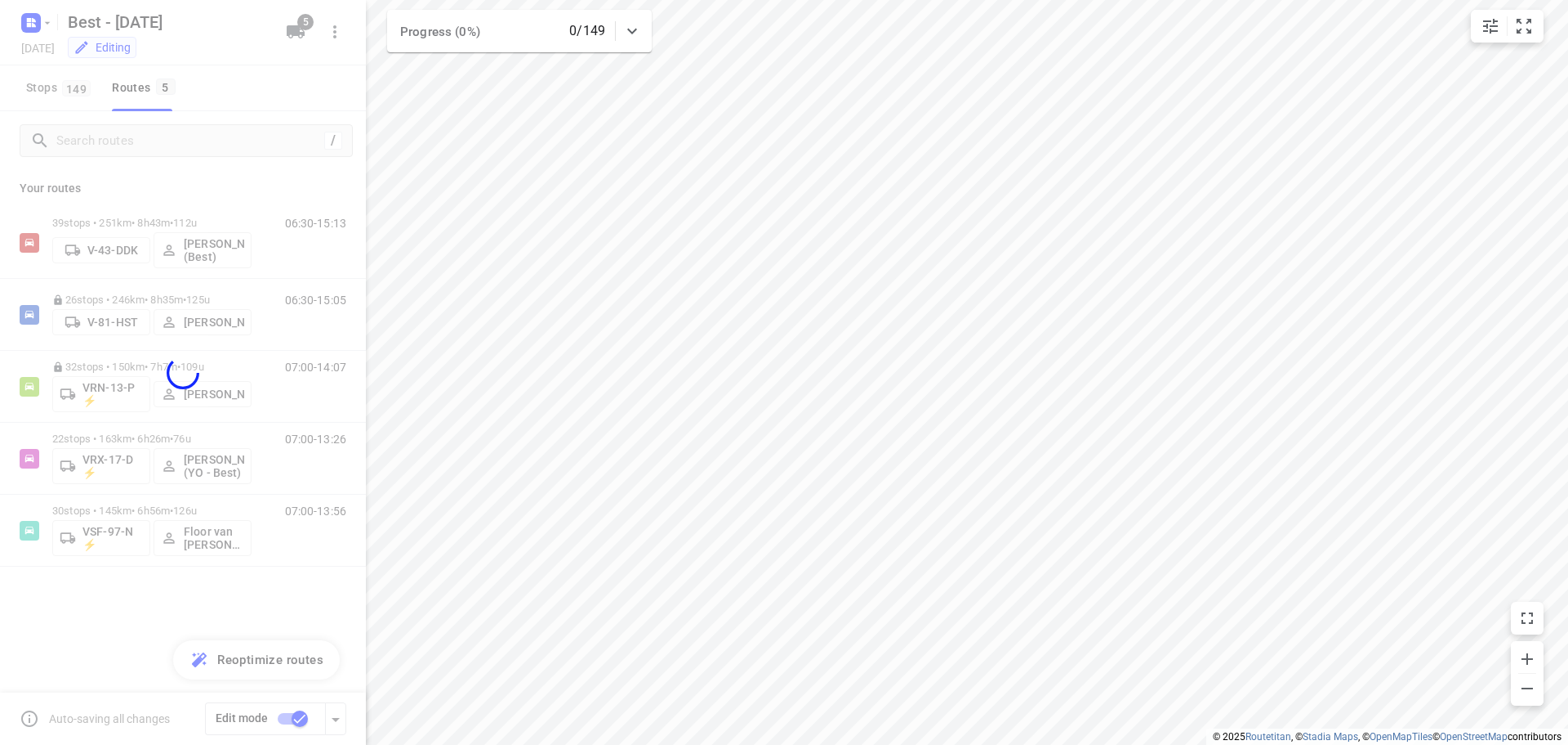
checkbox input "false"
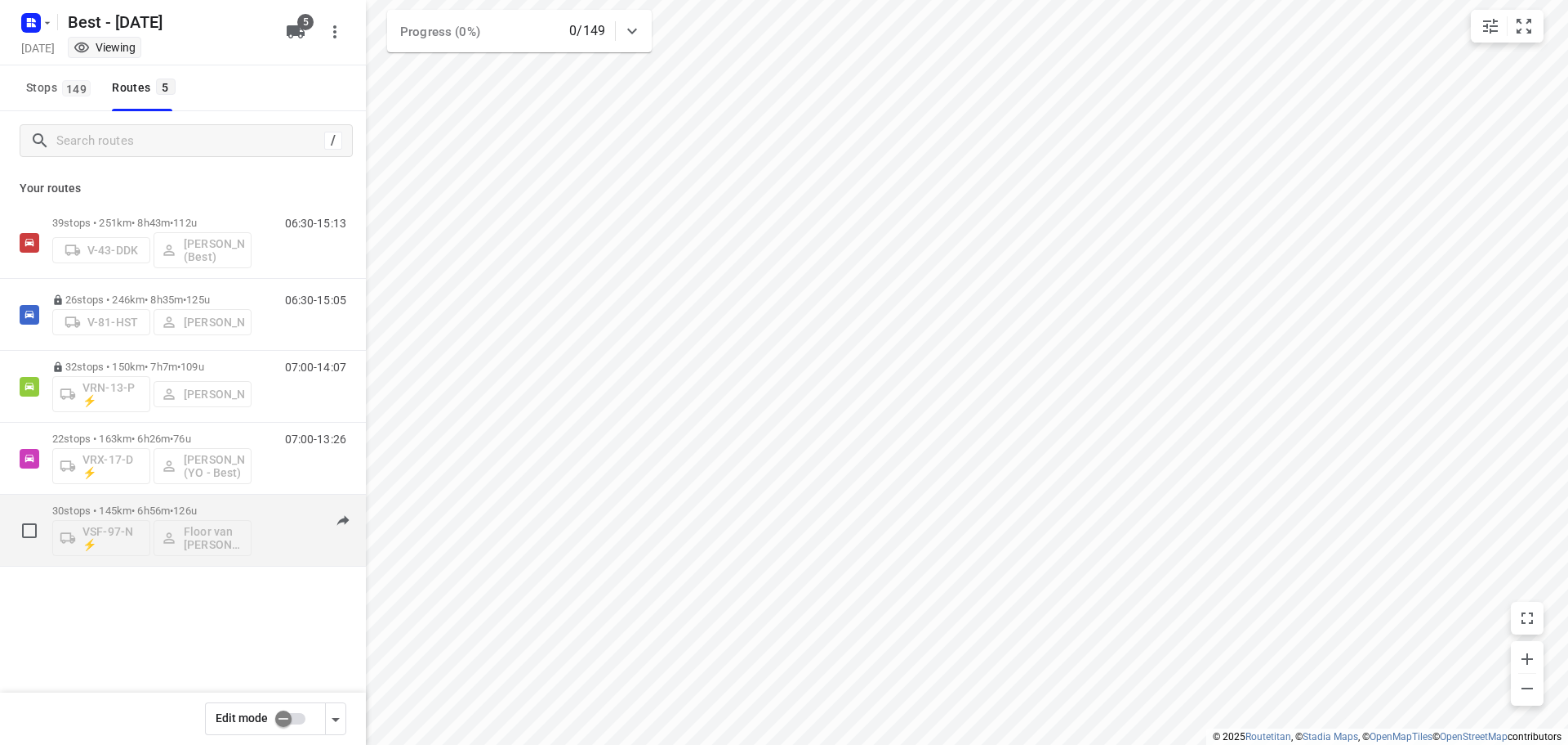
click at [260, 508] on div "30 stops • 145km • 6h56m • 126u VSF-97-N ⚡ Floor van Donzel (Best) 07:00-13:56" at bounding box center [209, 530] width 313 height 68
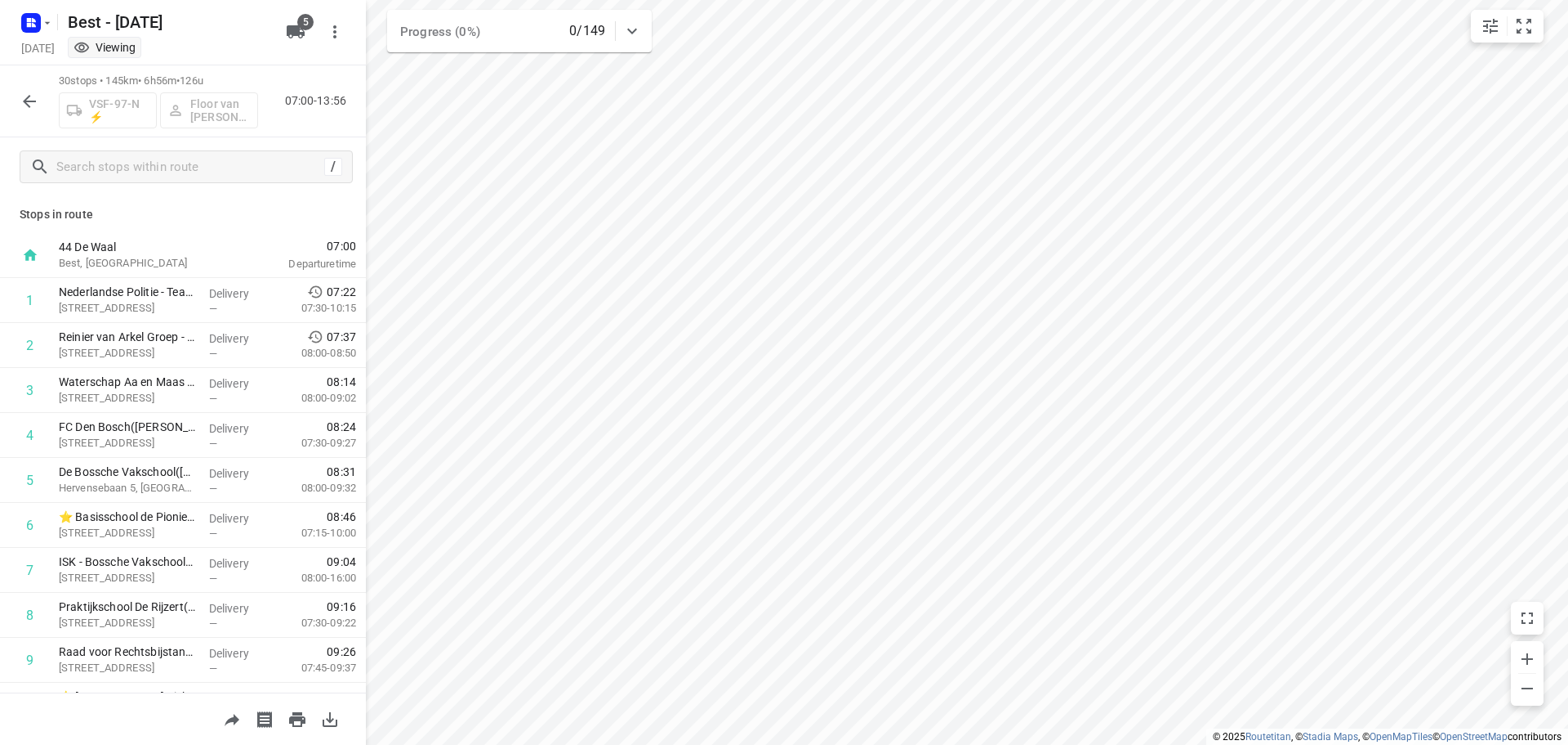
click at [22, 100] on icon "button" at bounding box center [29, 101] width 19 height 19
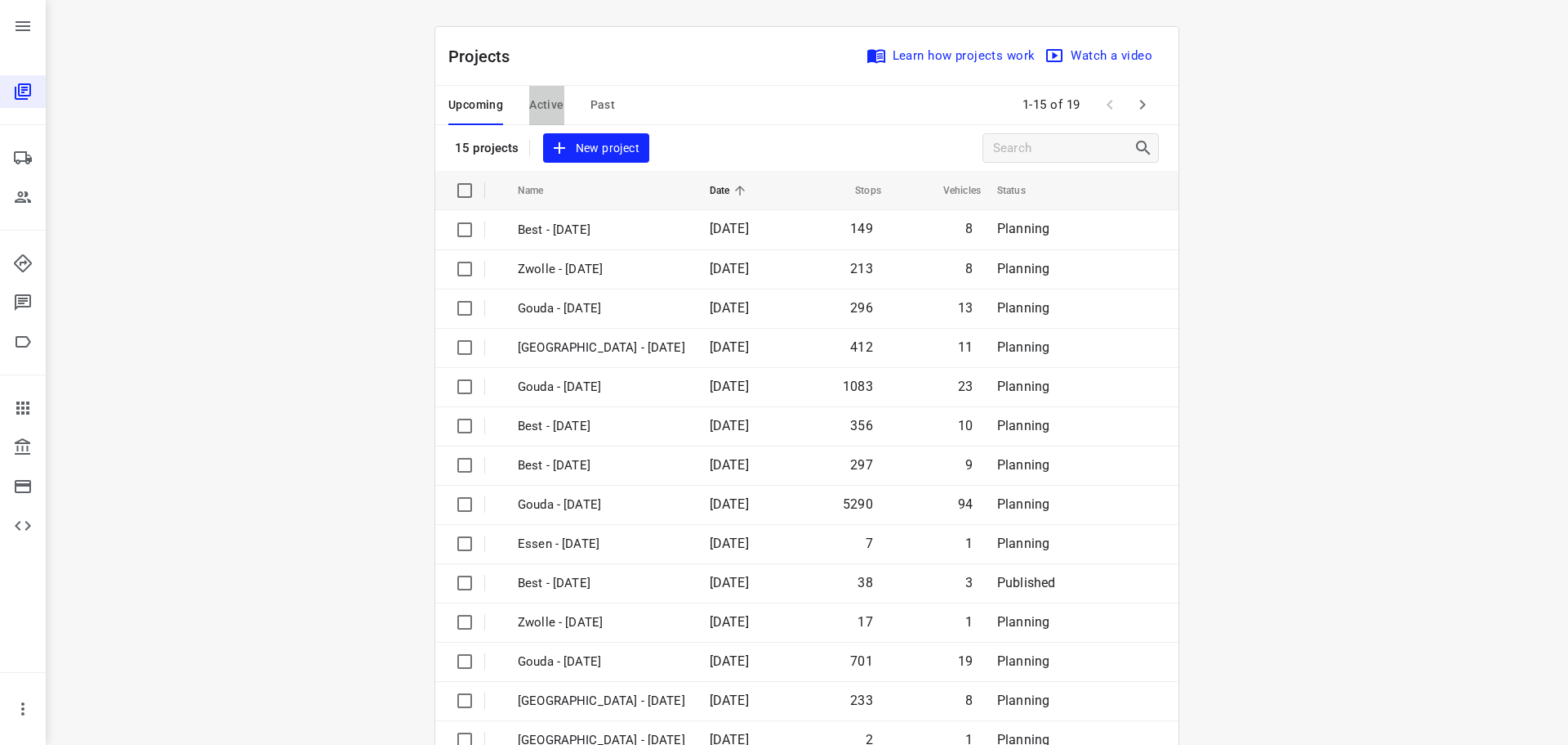
click at [551, 104] on span "Active" at bounding box center [546, 104] width 34 height 20
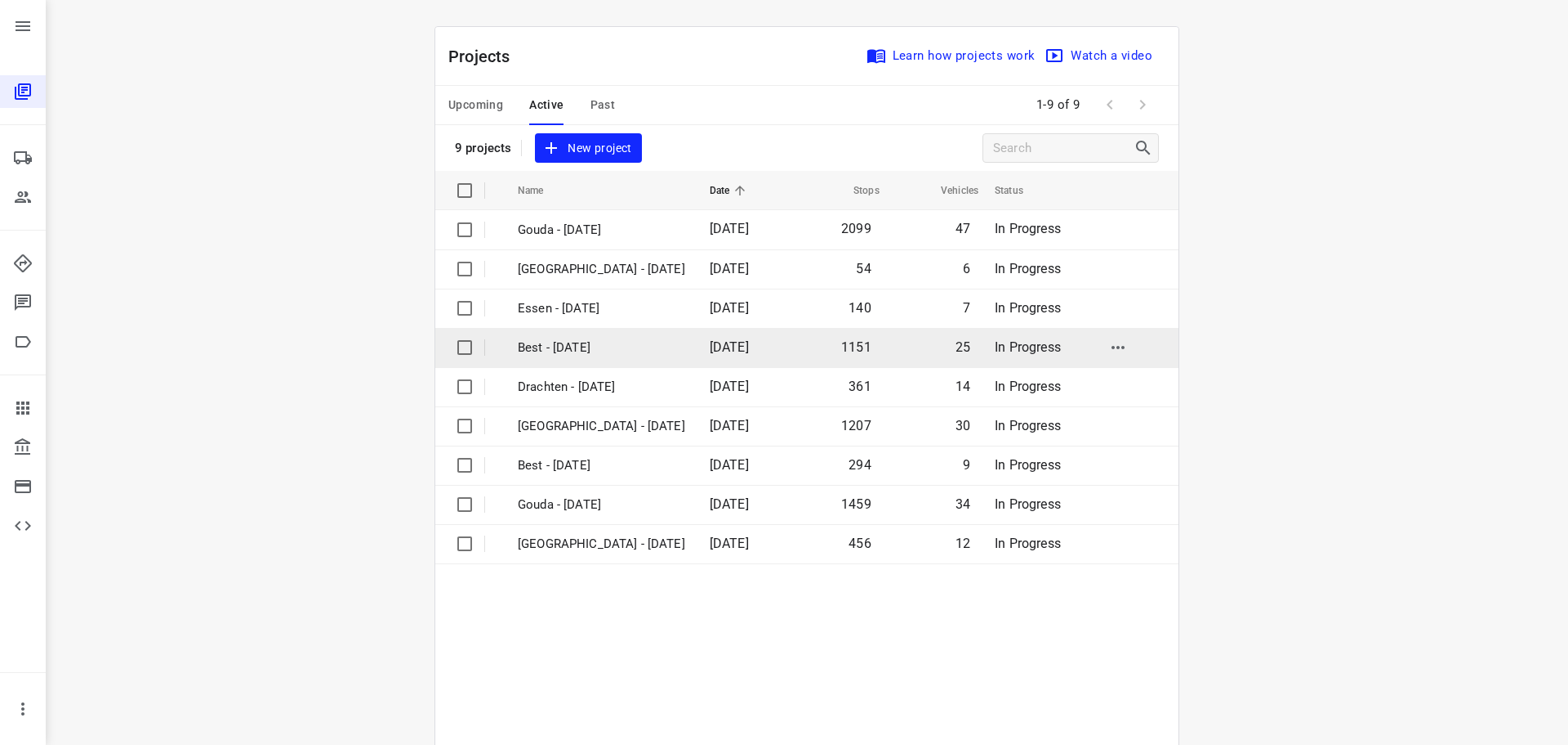
click at [554, 343] on p "Best - [DATE]" at bounding box center [602, 347] width 167 height 19
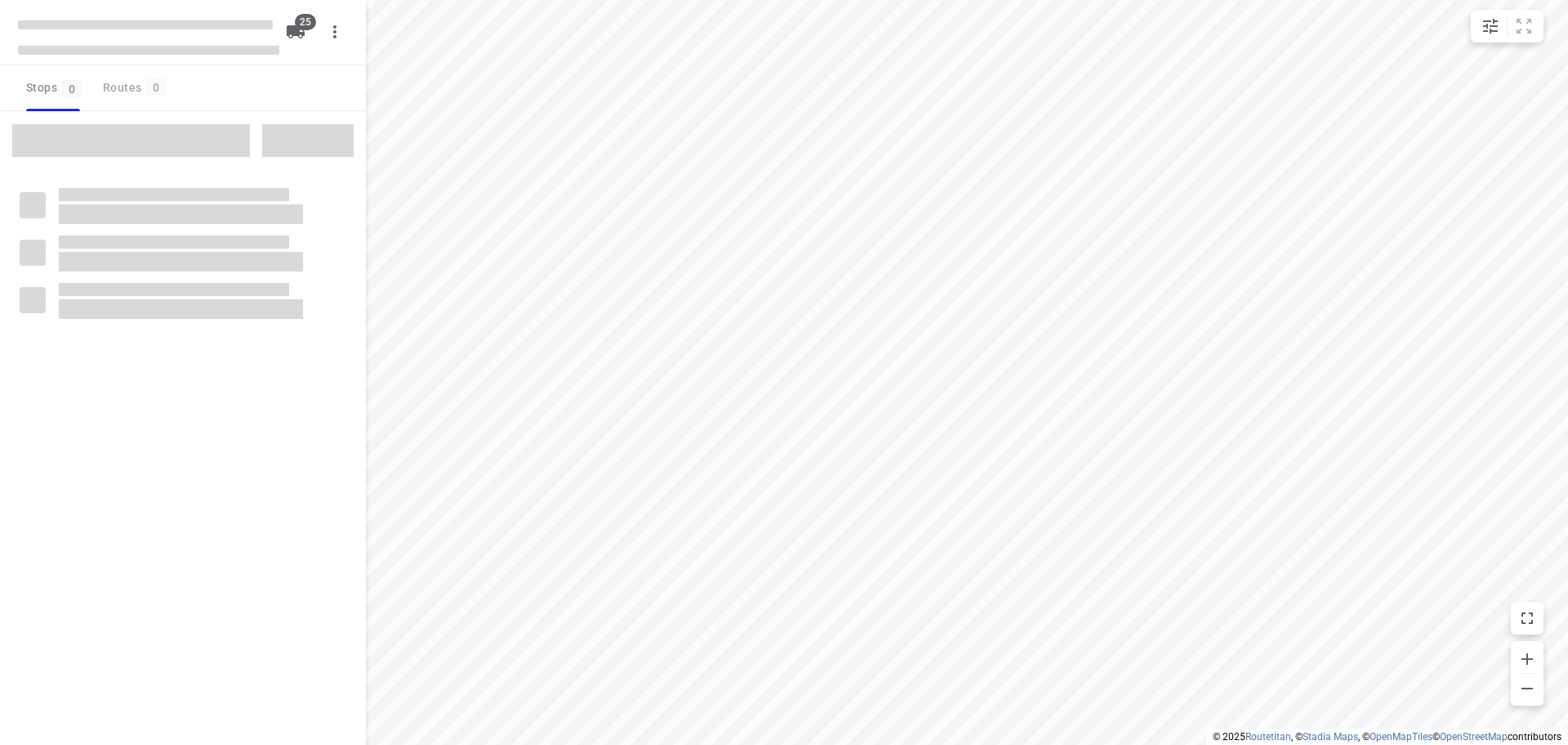
checkbox input "true"
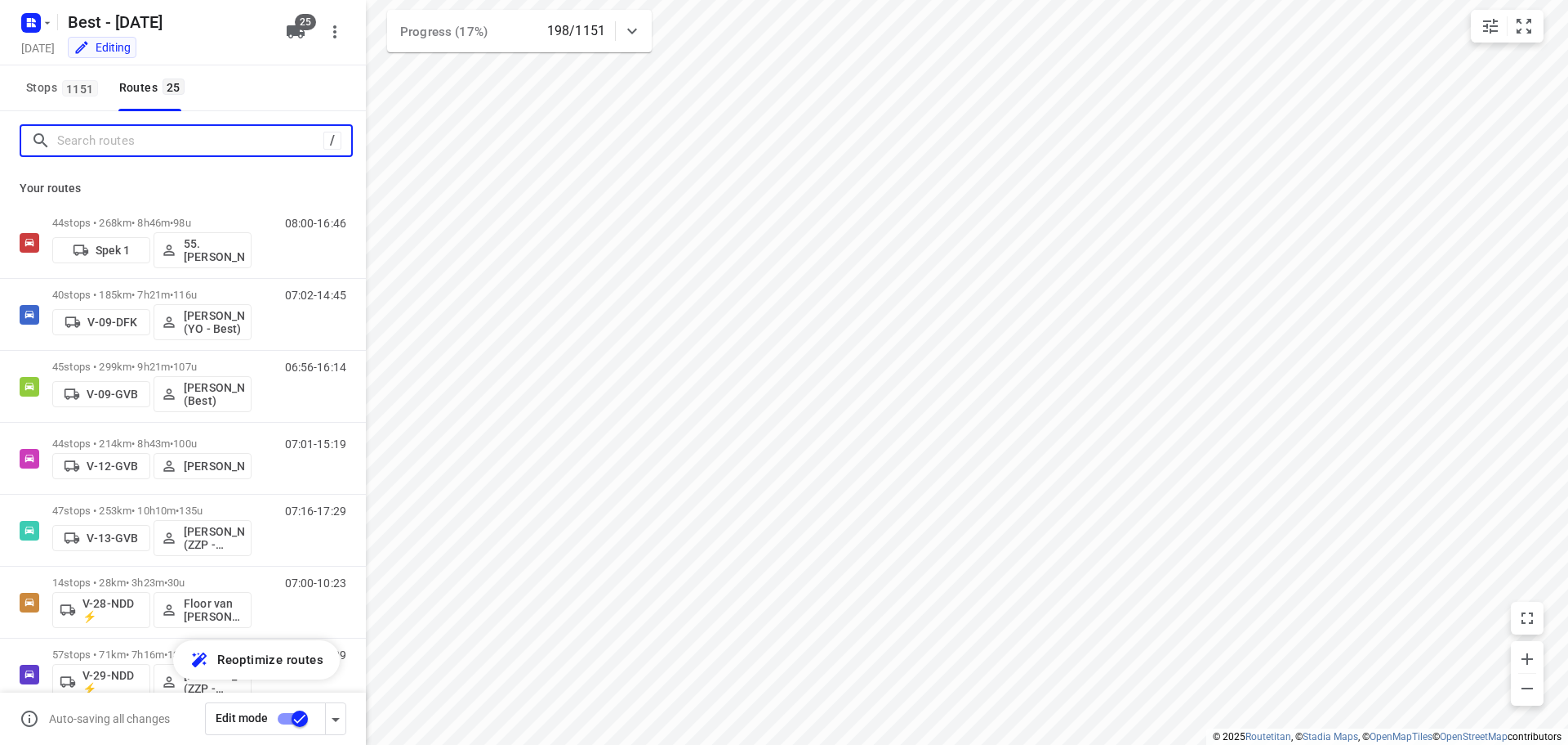
click at [200, 135] on input "Search routes" at bounding box center [191, 141] width 267 height 25
type input "l"
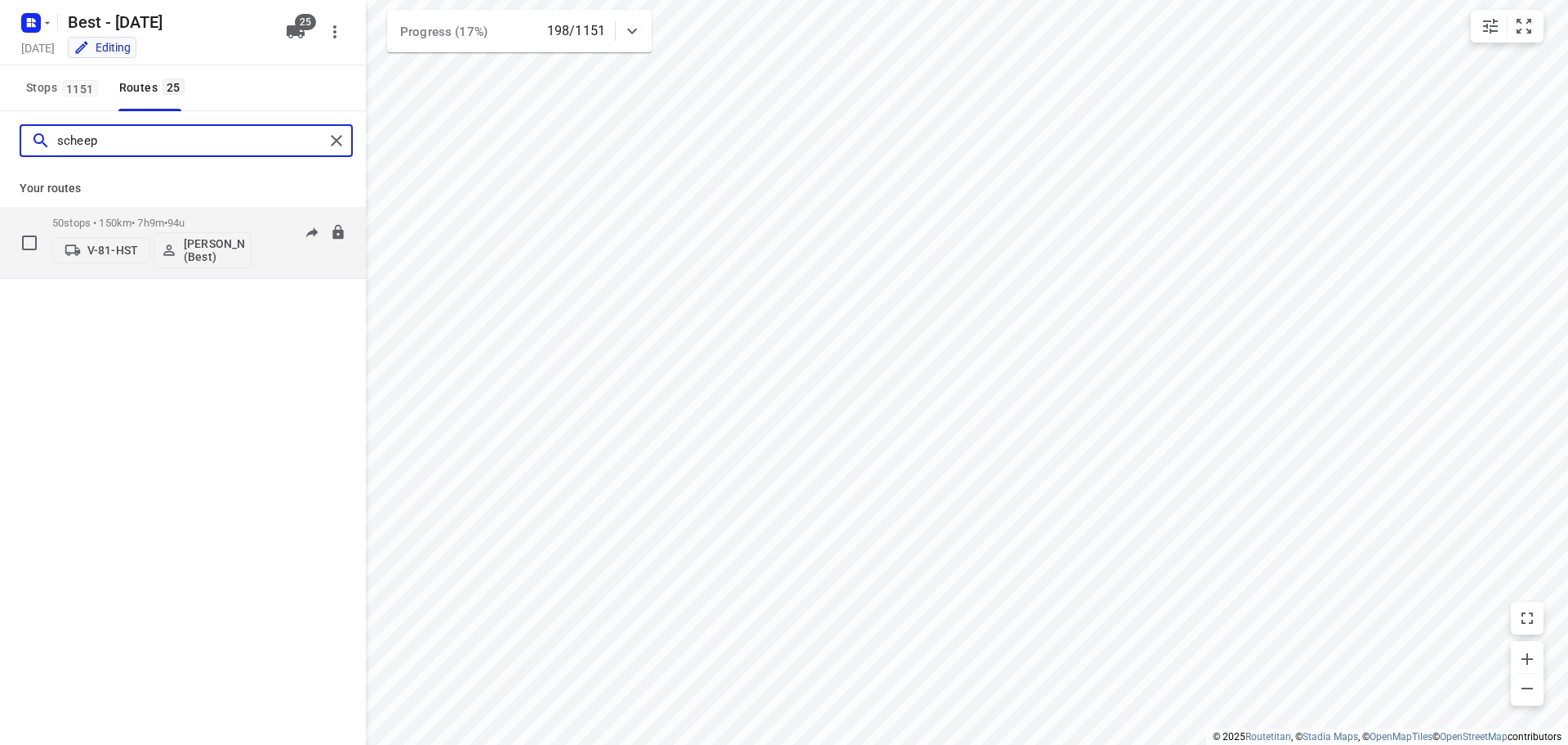
type input "scheep"
click at [150, 221] on p "50 stops • 150km • 7h9m • 94u" at bounding box center [152, 222] width 200 height 13
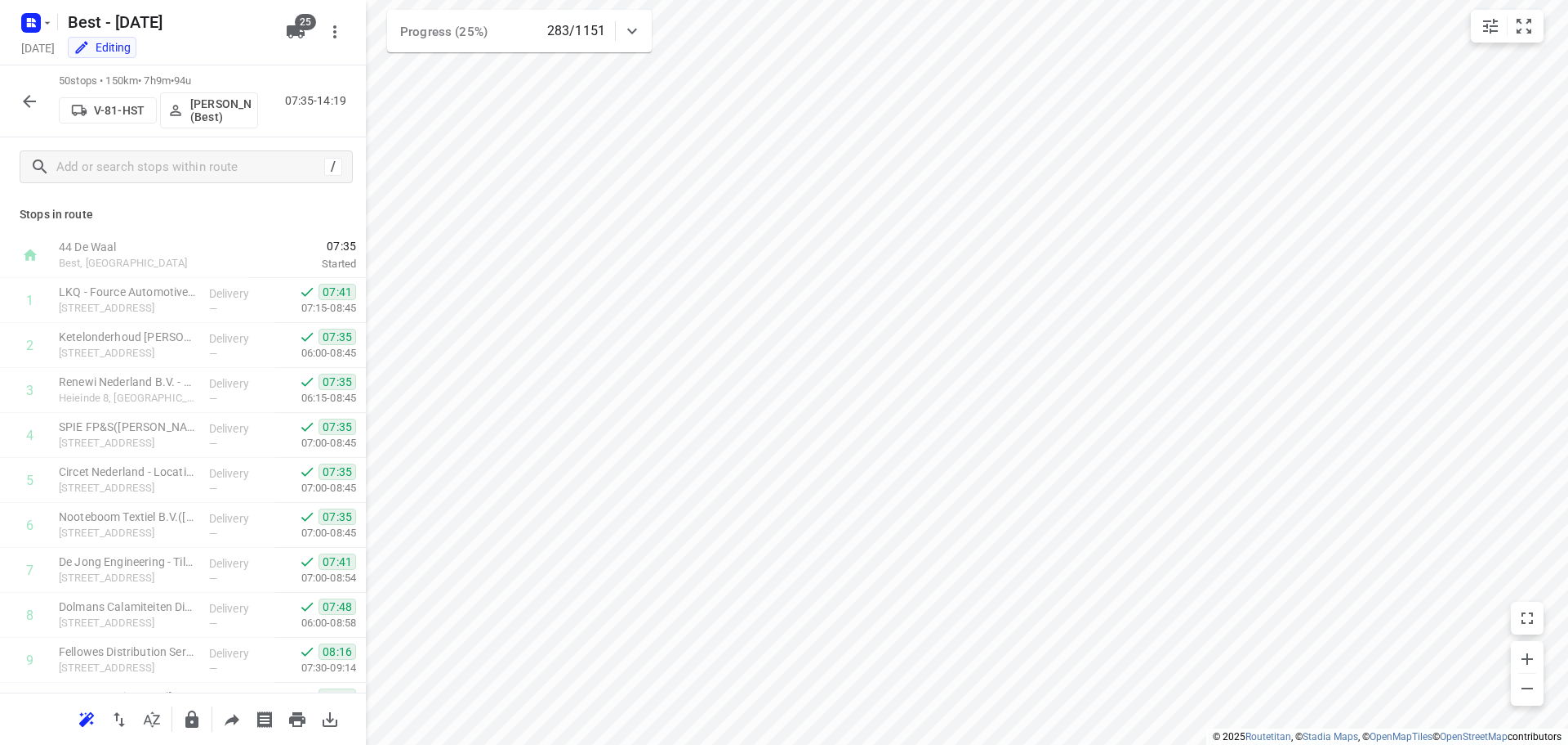
click at [13, 113] on div at bounding box center [29, 101] width 33 height 33
click at [18, 103] on button "button" at bounding box center [29, 101] width 33 height 33
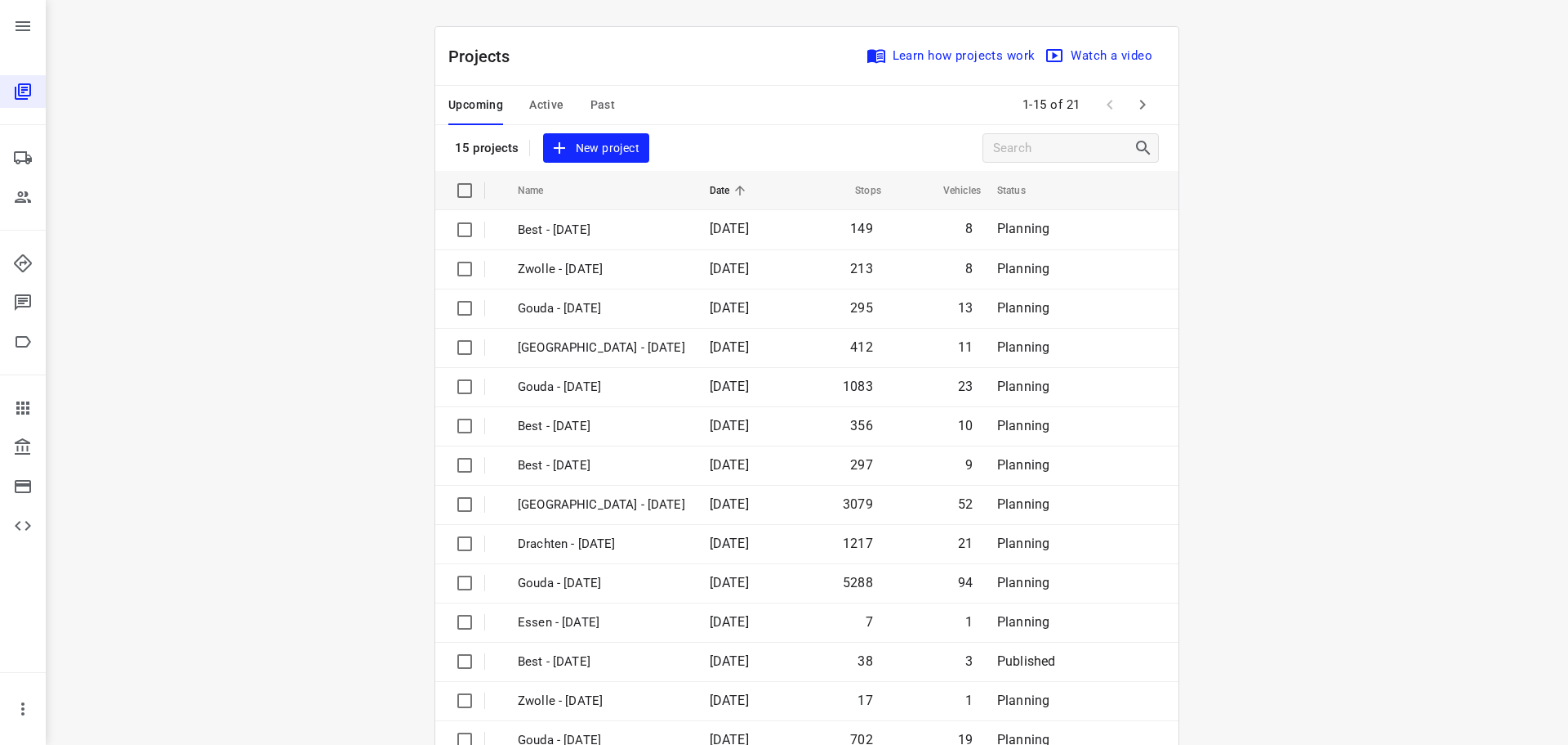
click at [591, 93] on button "Past" at bounding box center [603, 105] width 25 height 39
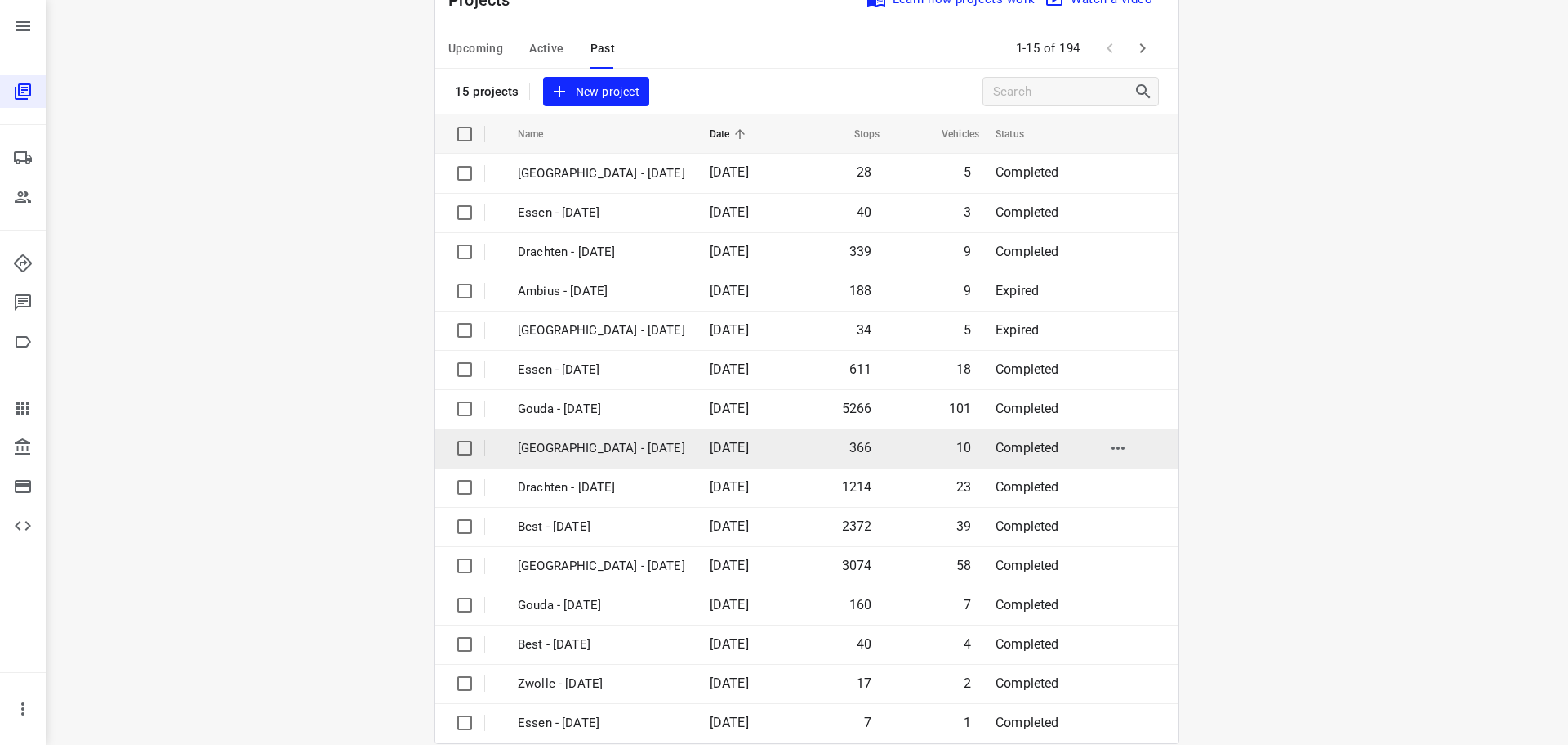
scroll to position [82, 0]
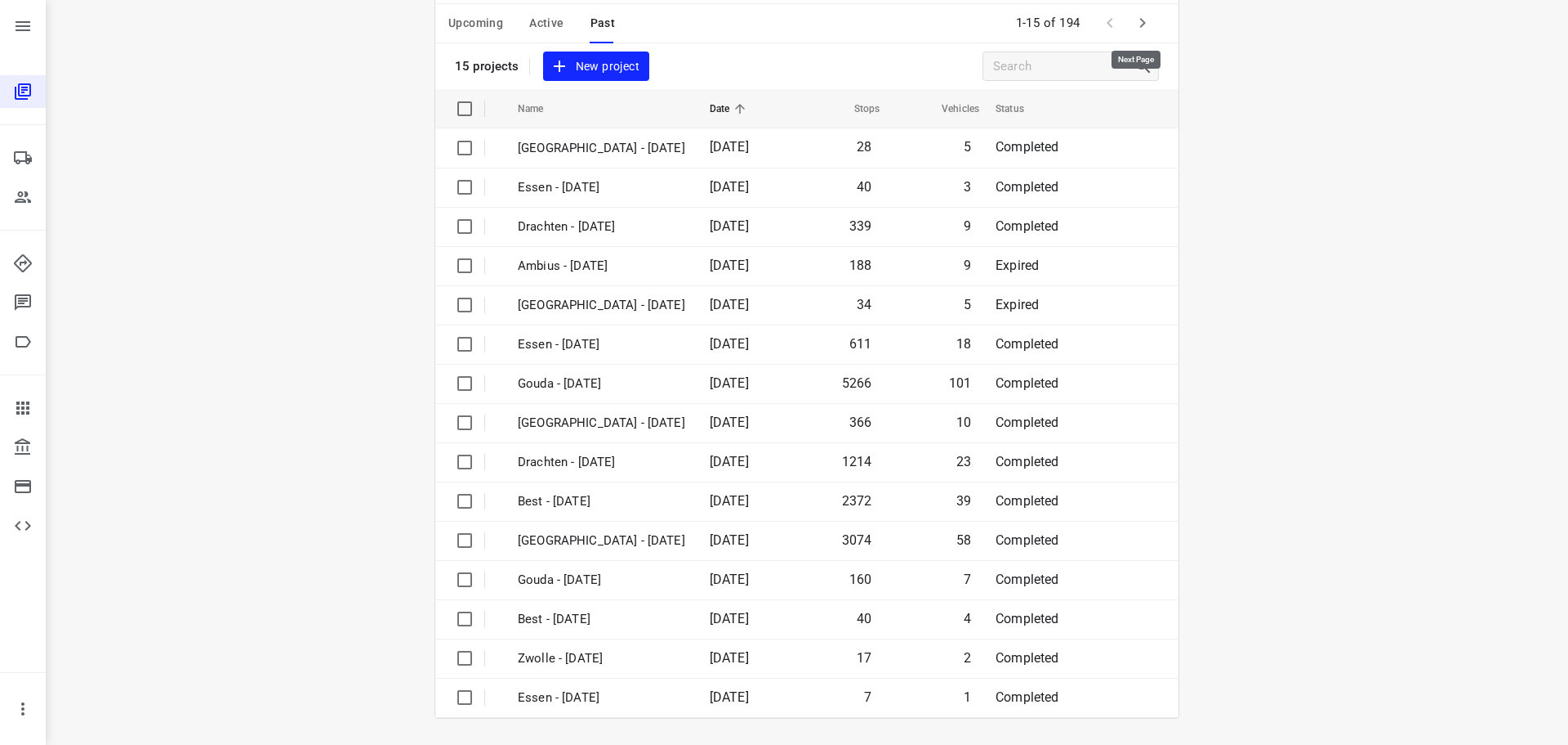
click at [1141, 22] on icon "button" at bounding box center [1143, 22] width 19 height 19
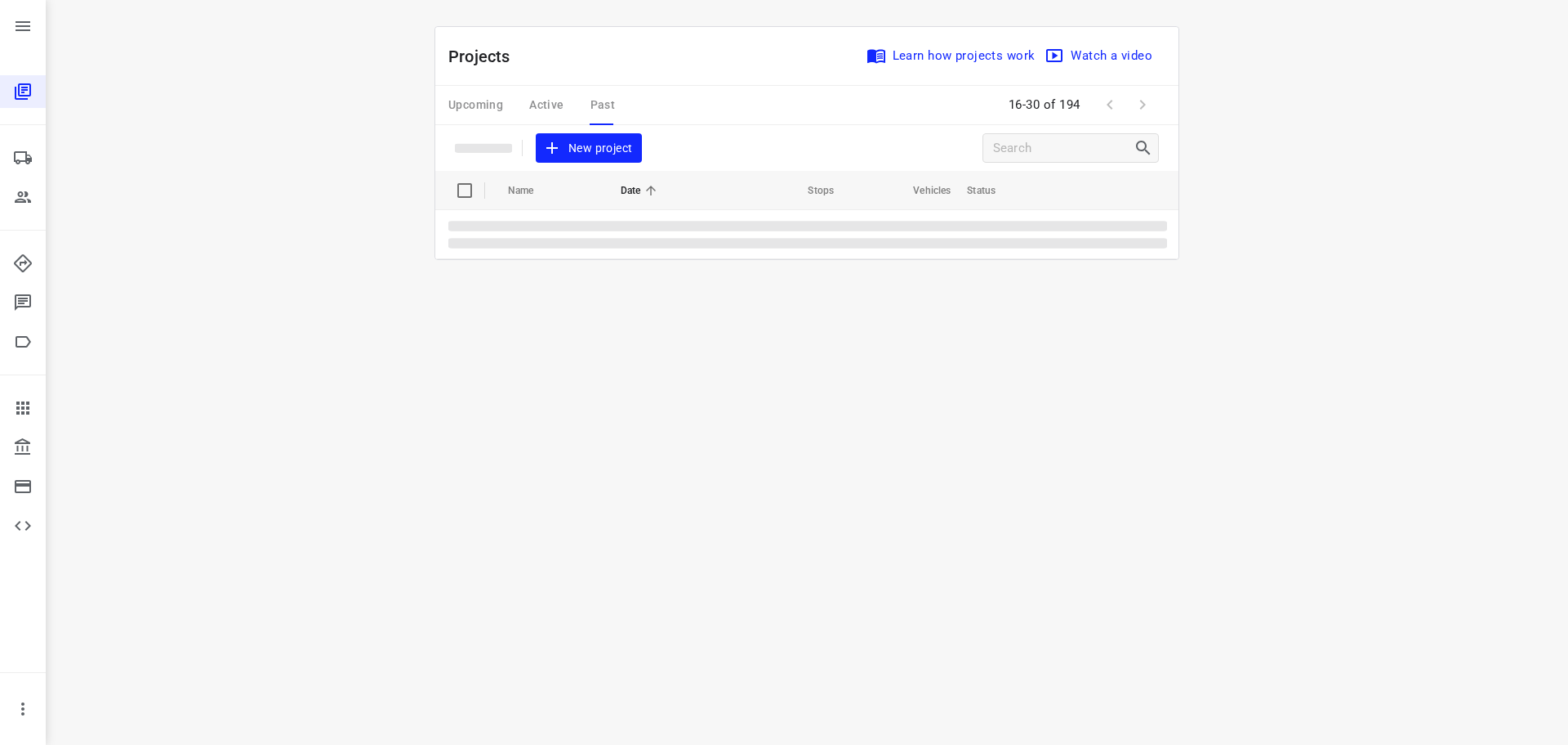
scroll to position [0, 0]
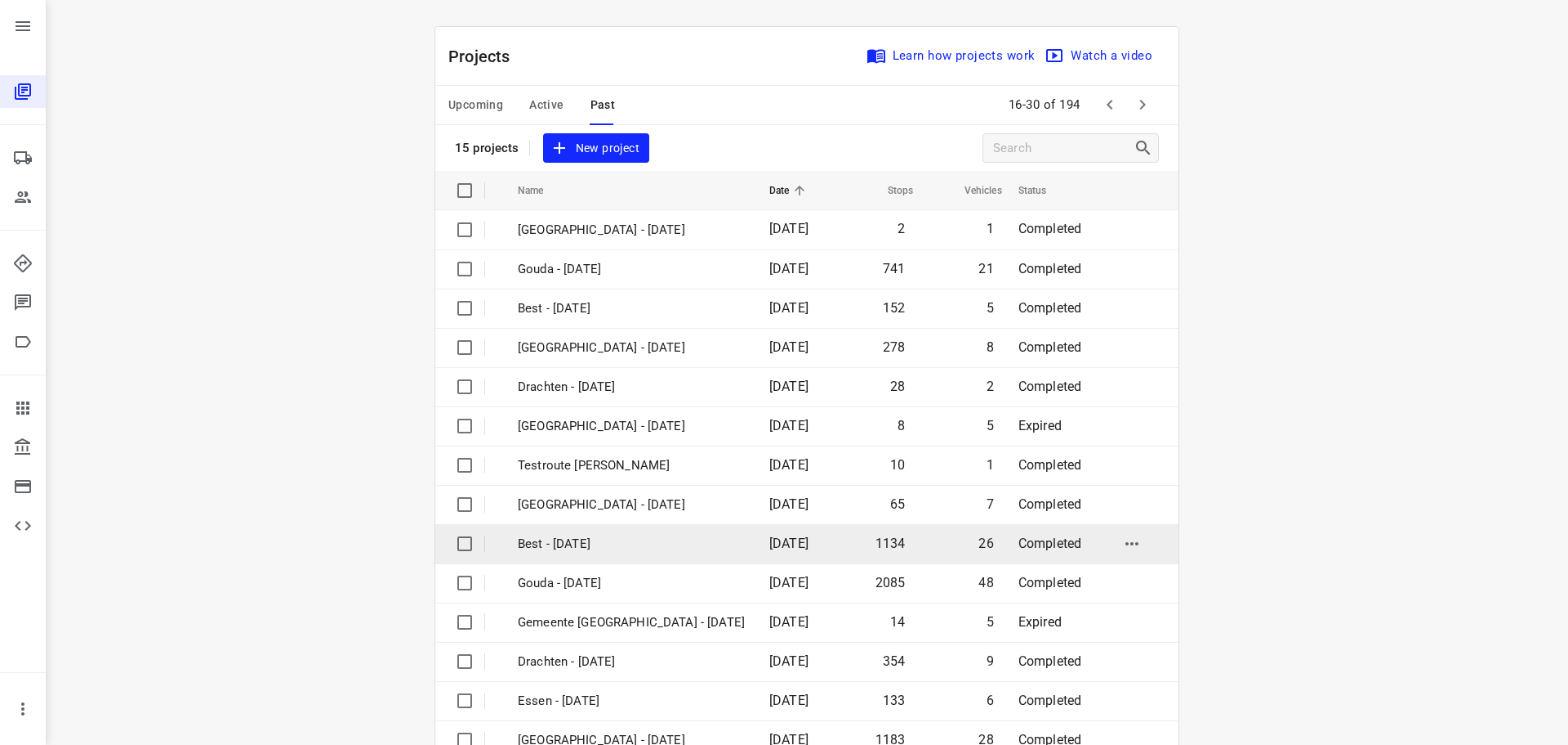
click at [568, 543] on p "Best - [DATE]" at bounding box center [631, 543] width 227 height 19
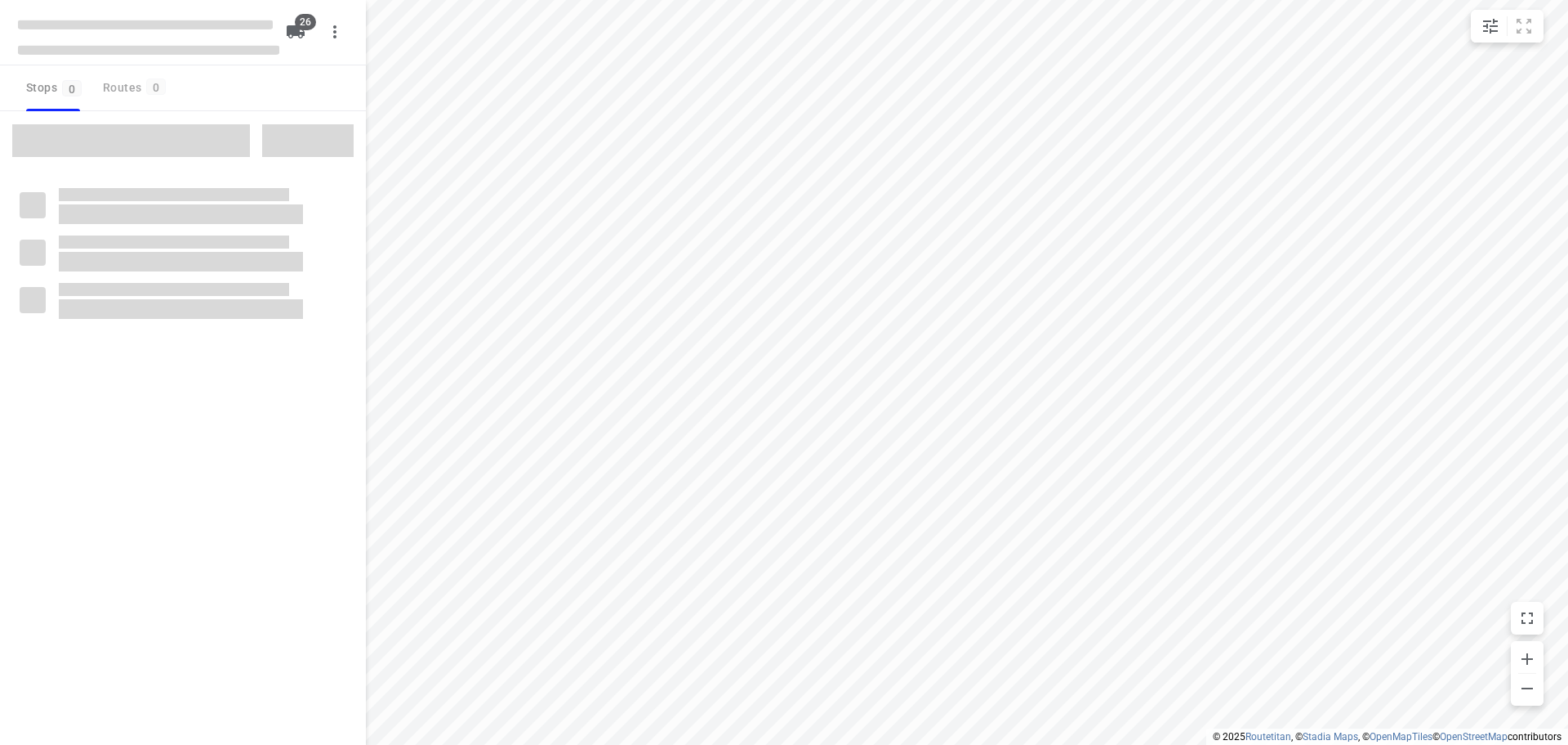
checkbox input "true"
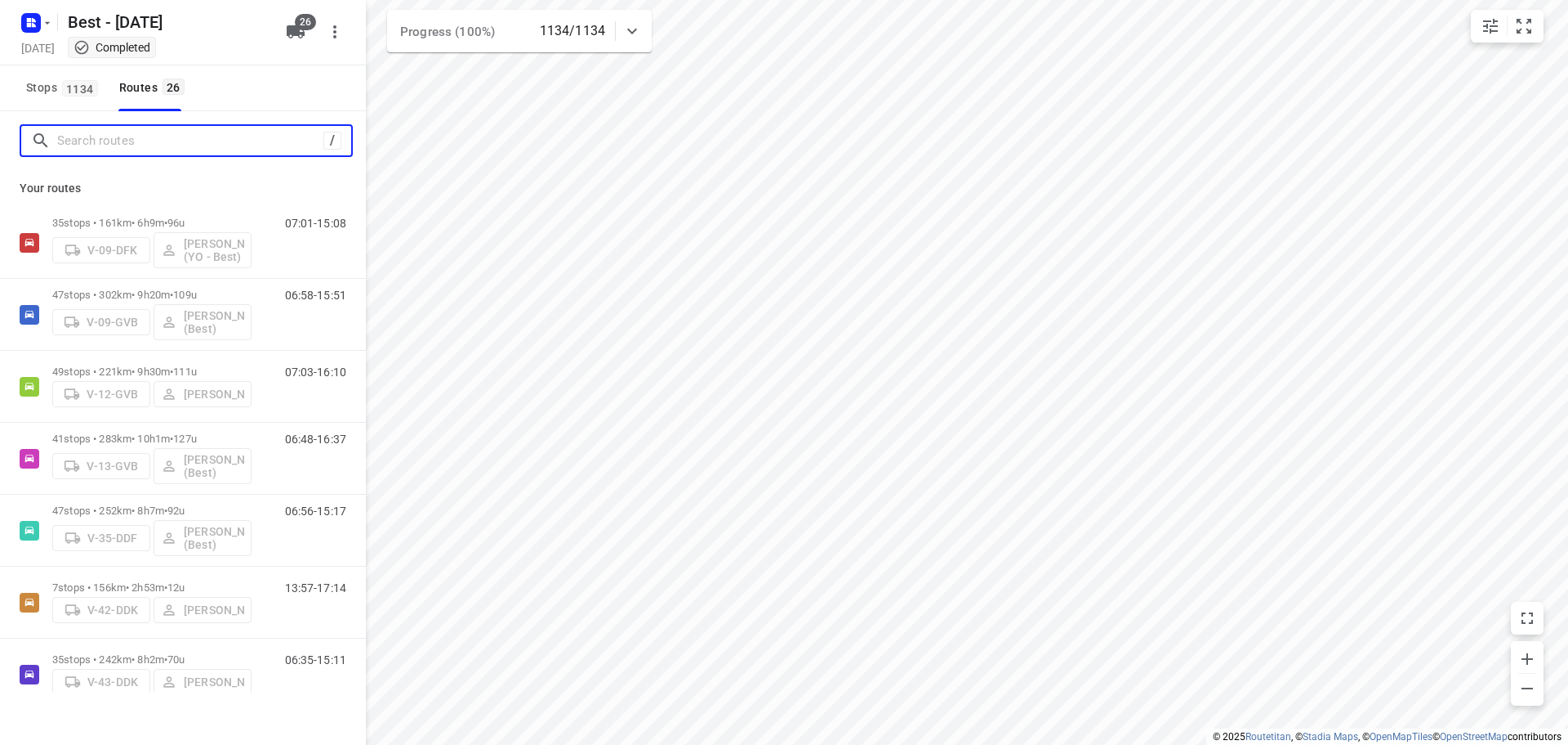
click at [265, 150] on input "Search routes" at bounding box center [191, 141] width 267 height 25
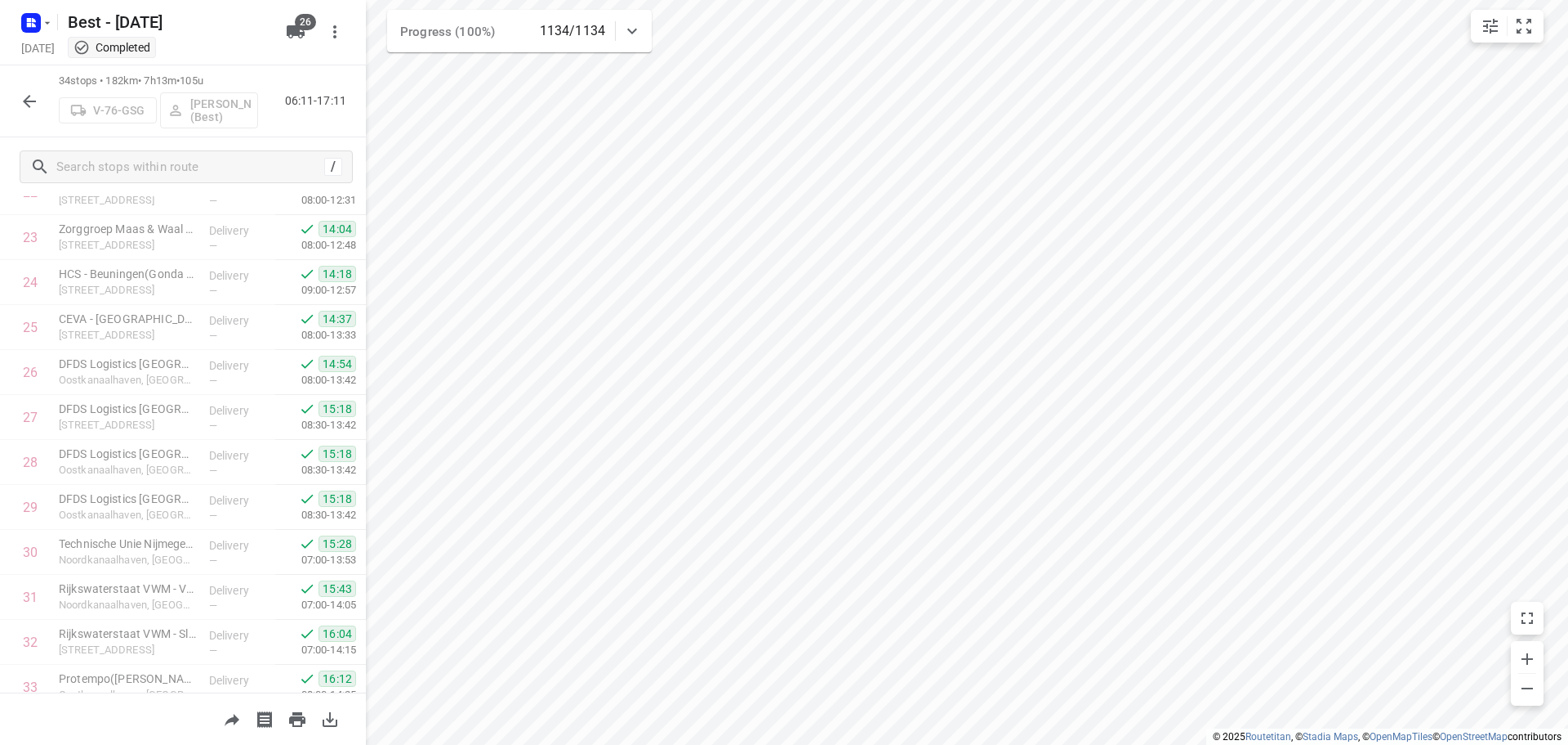
scroll to position [1159, 0]
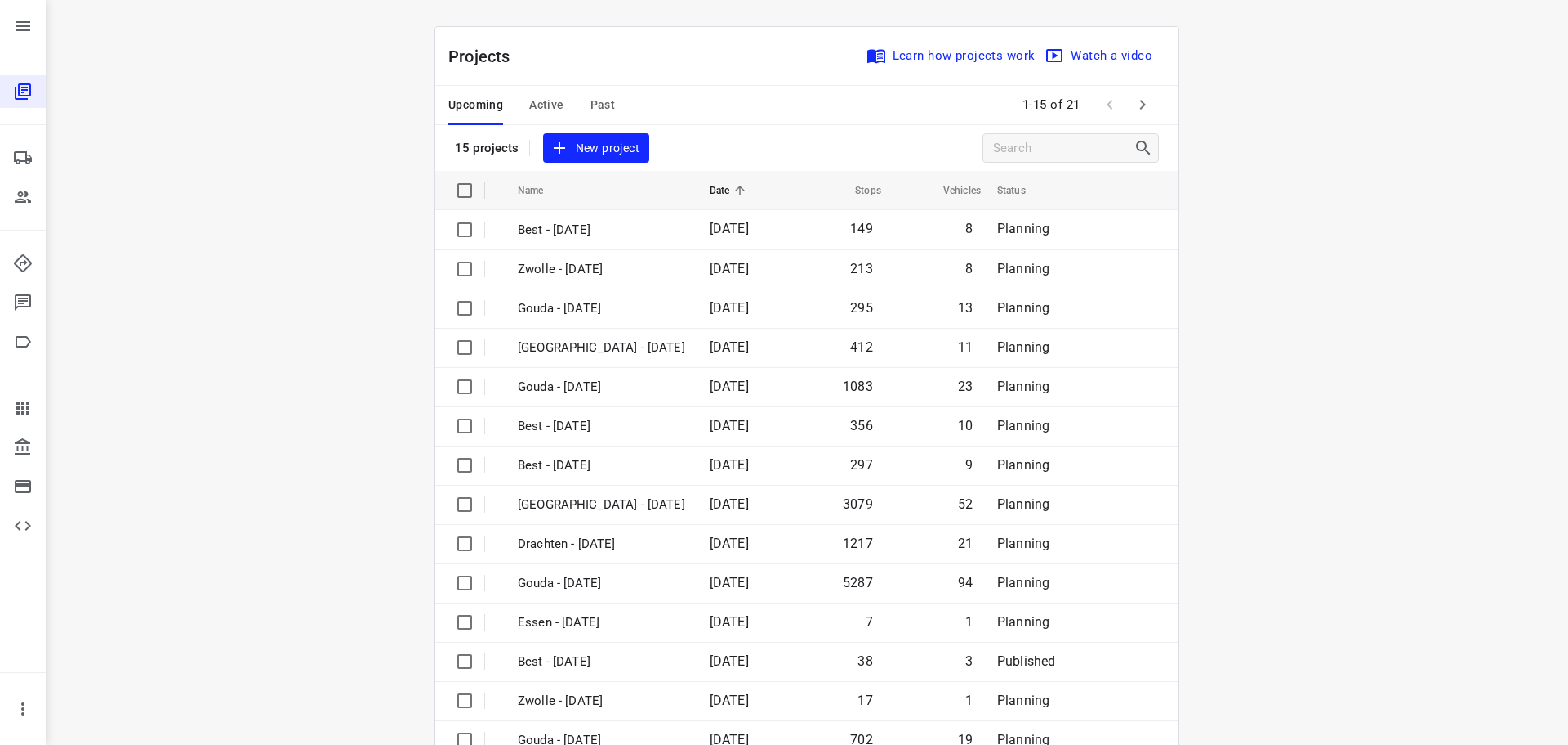
click at [555, 91] on button "Active" at bounding box center [546, 105] width 34 height 39
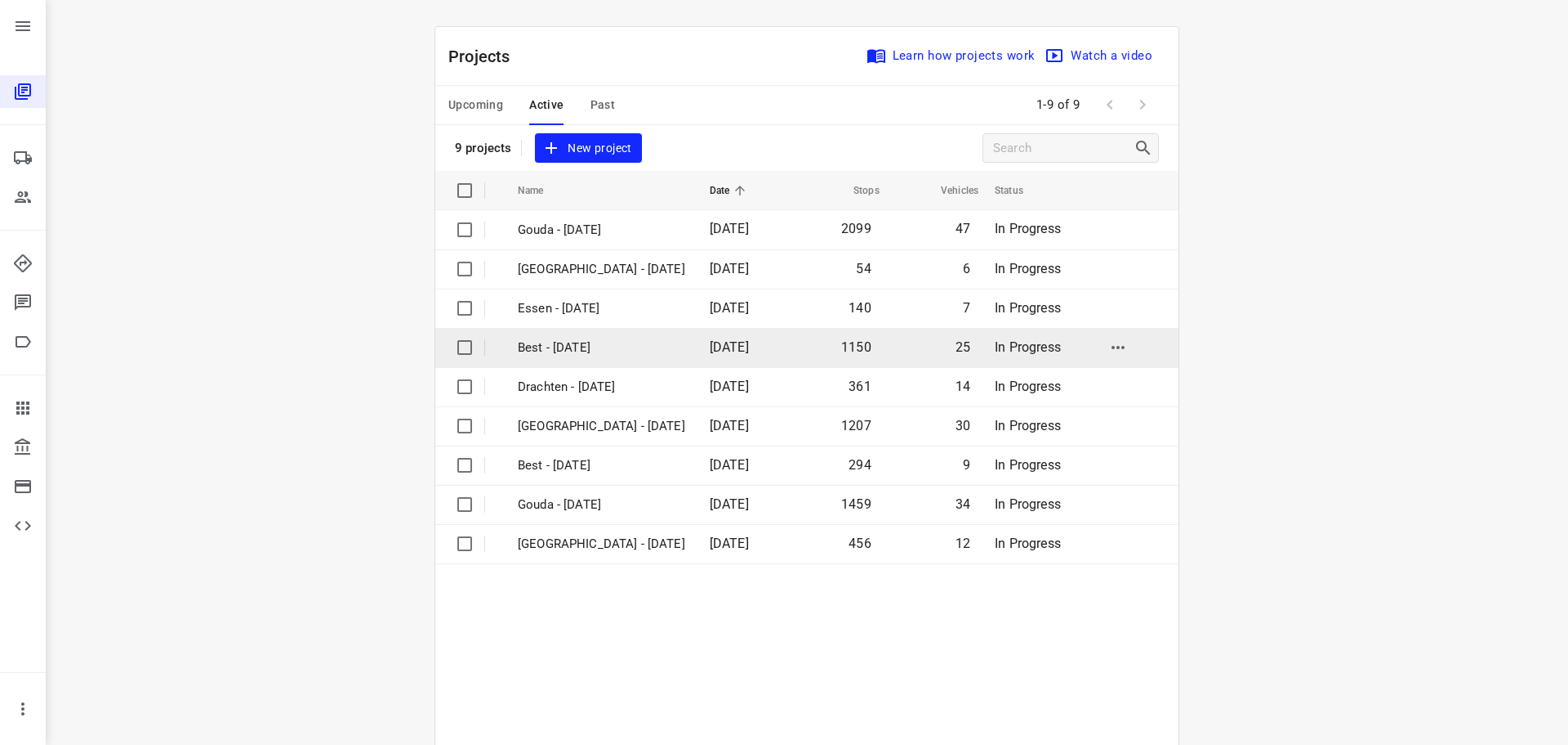
click at [598, 347] on p "Best - [DATE]" at bounding box center [602, 347] width 167 height 19
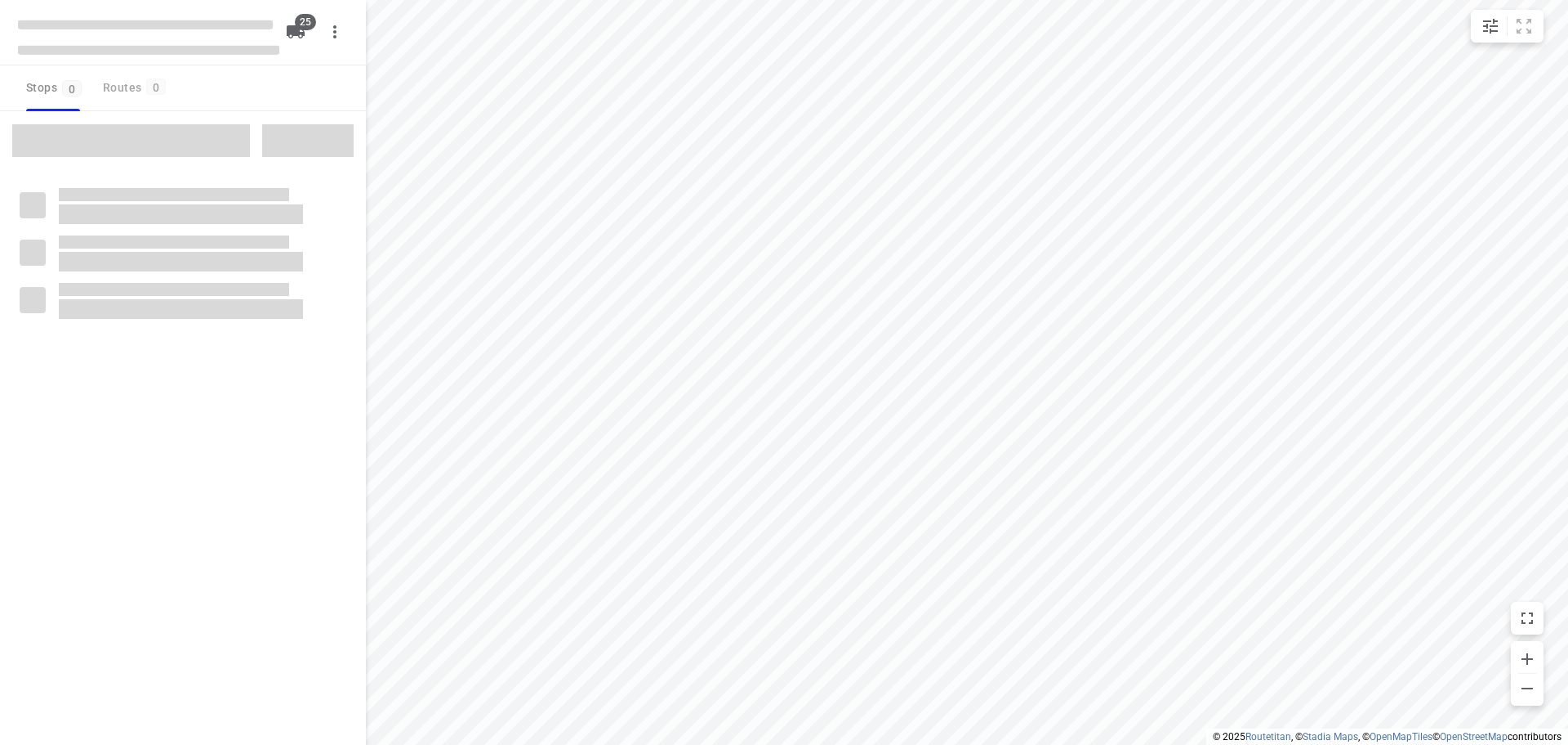
checkbox input "true"
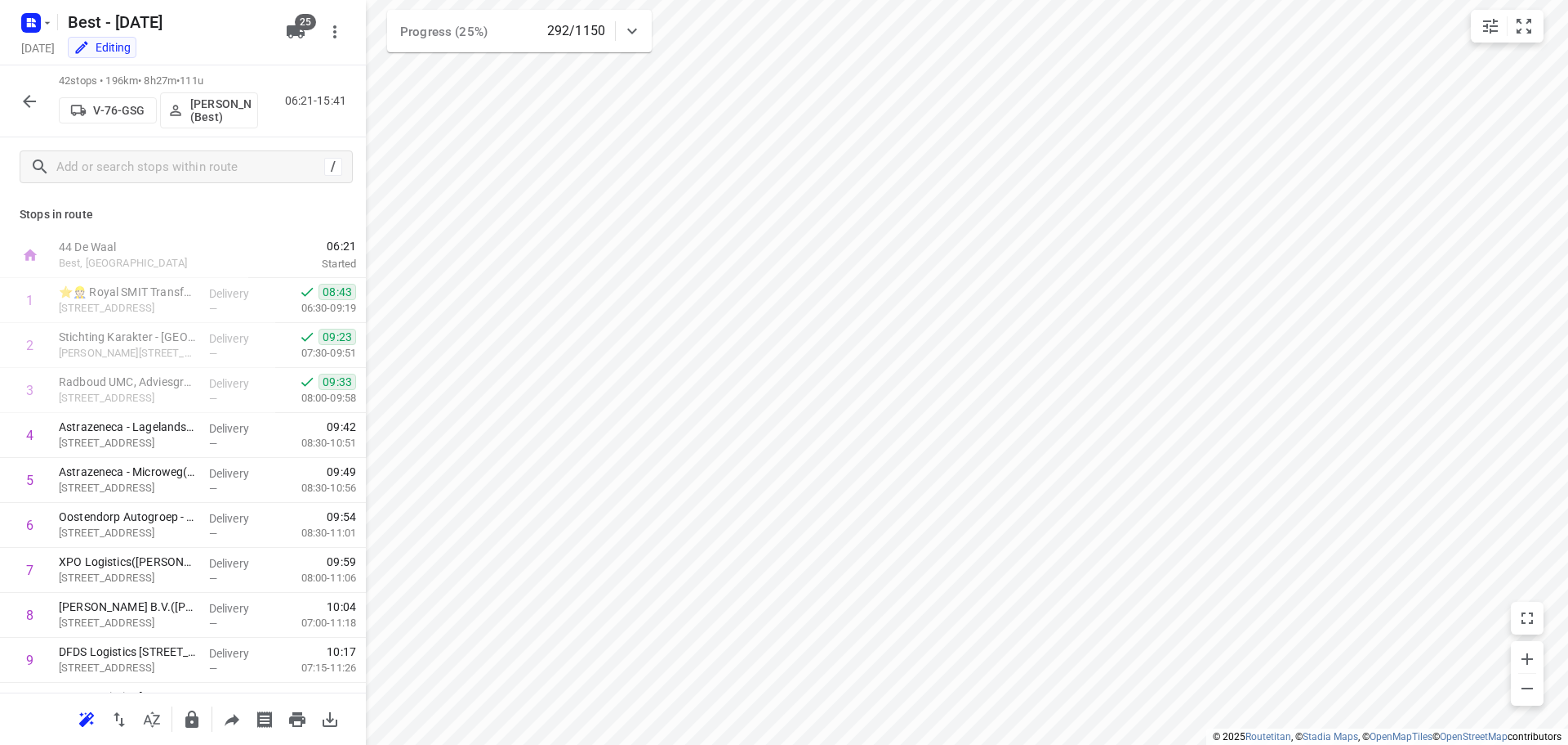
click at [28, 101] on icon "button" at bounding box center [28, 100] width 13 height 13
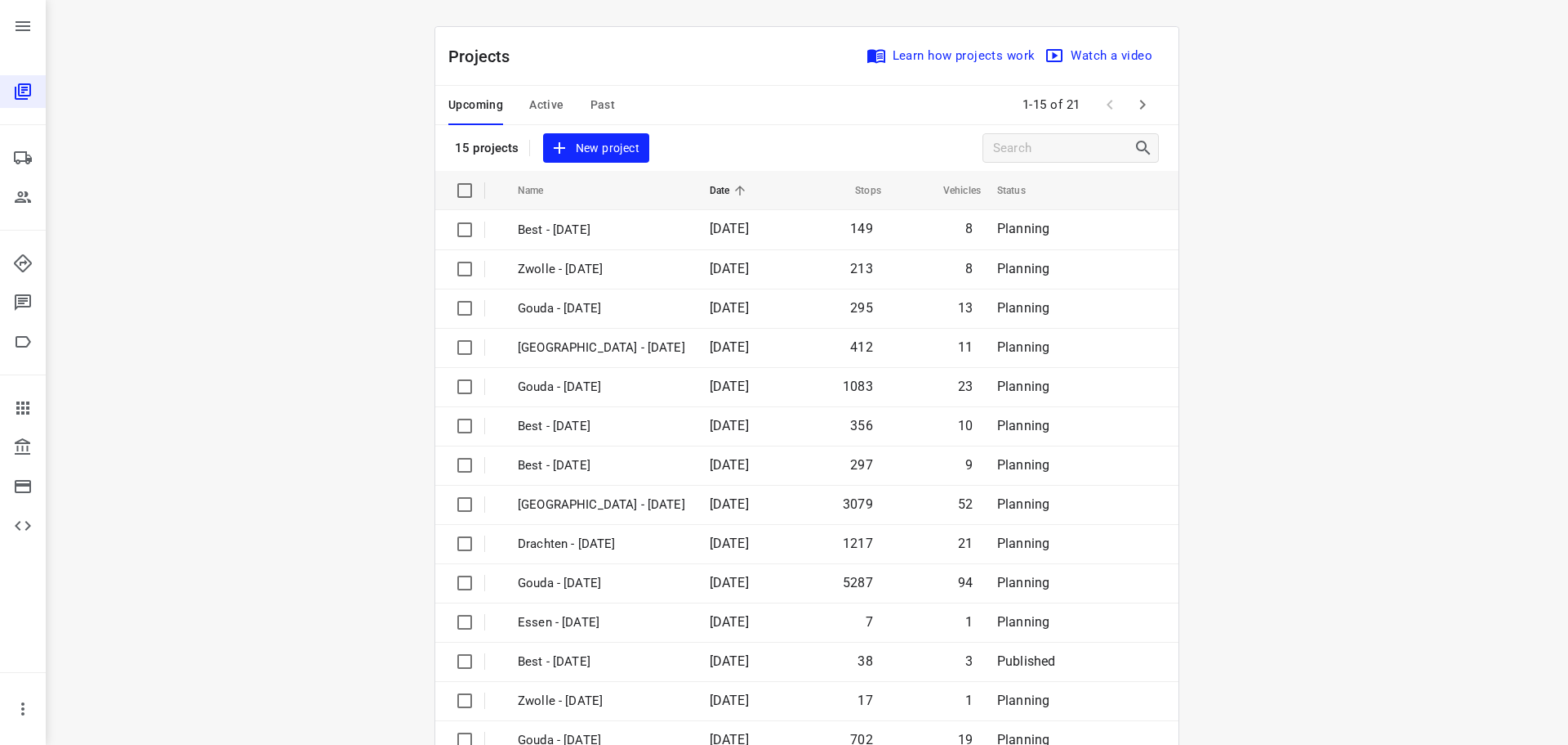
click at [594, 102] on span "Past" at bounding box center [603, 104] width 25 height 20
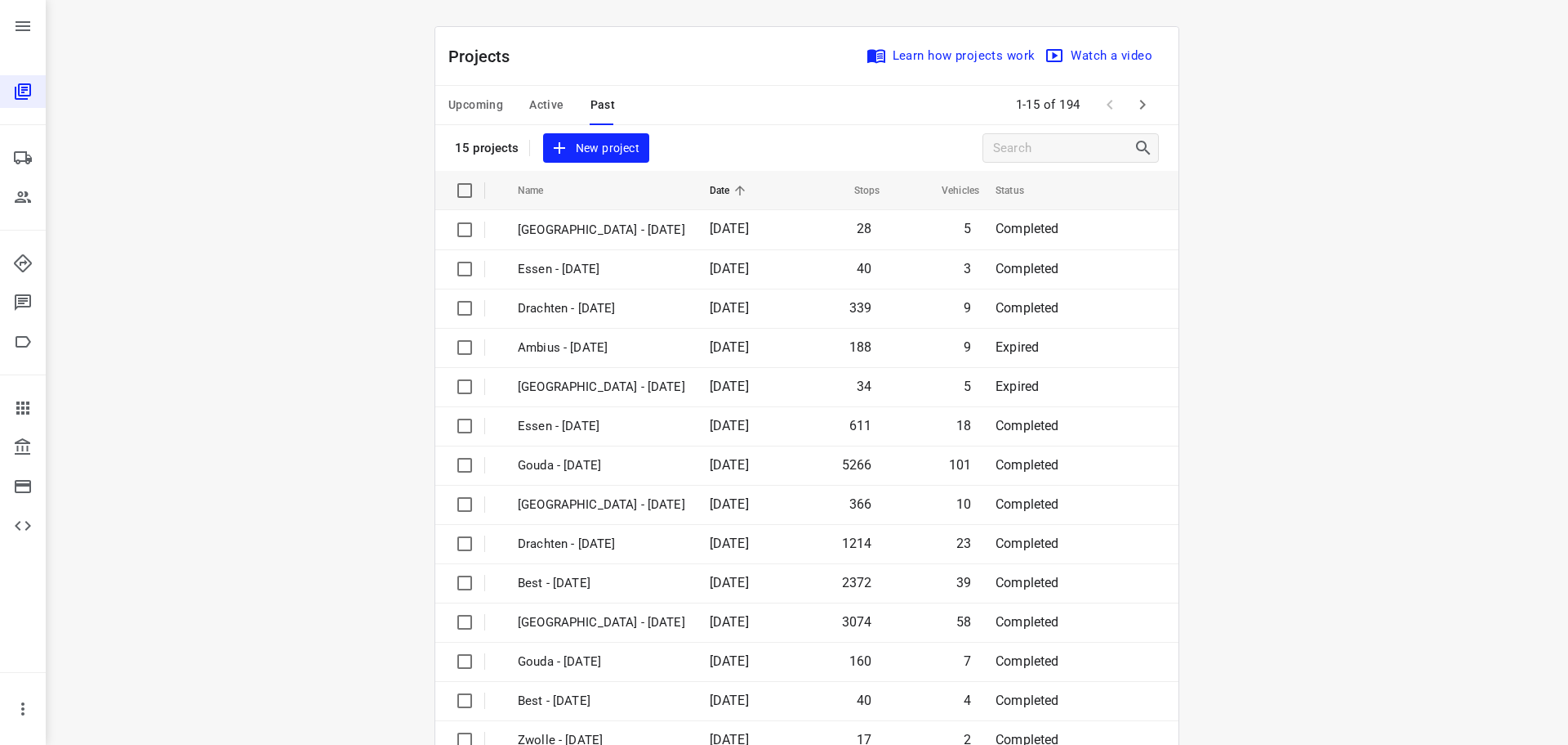
click at [1462, 520] on div "i © 2025 Routetitan , © Stadia Maps , © OpenMapTiles © OpenStreetMap contributo…" at bounding box center [807, 372] width 1522 height 745
click at [1141, 92] on button "button" at bounding box center [1143, 105] width 33 height 33
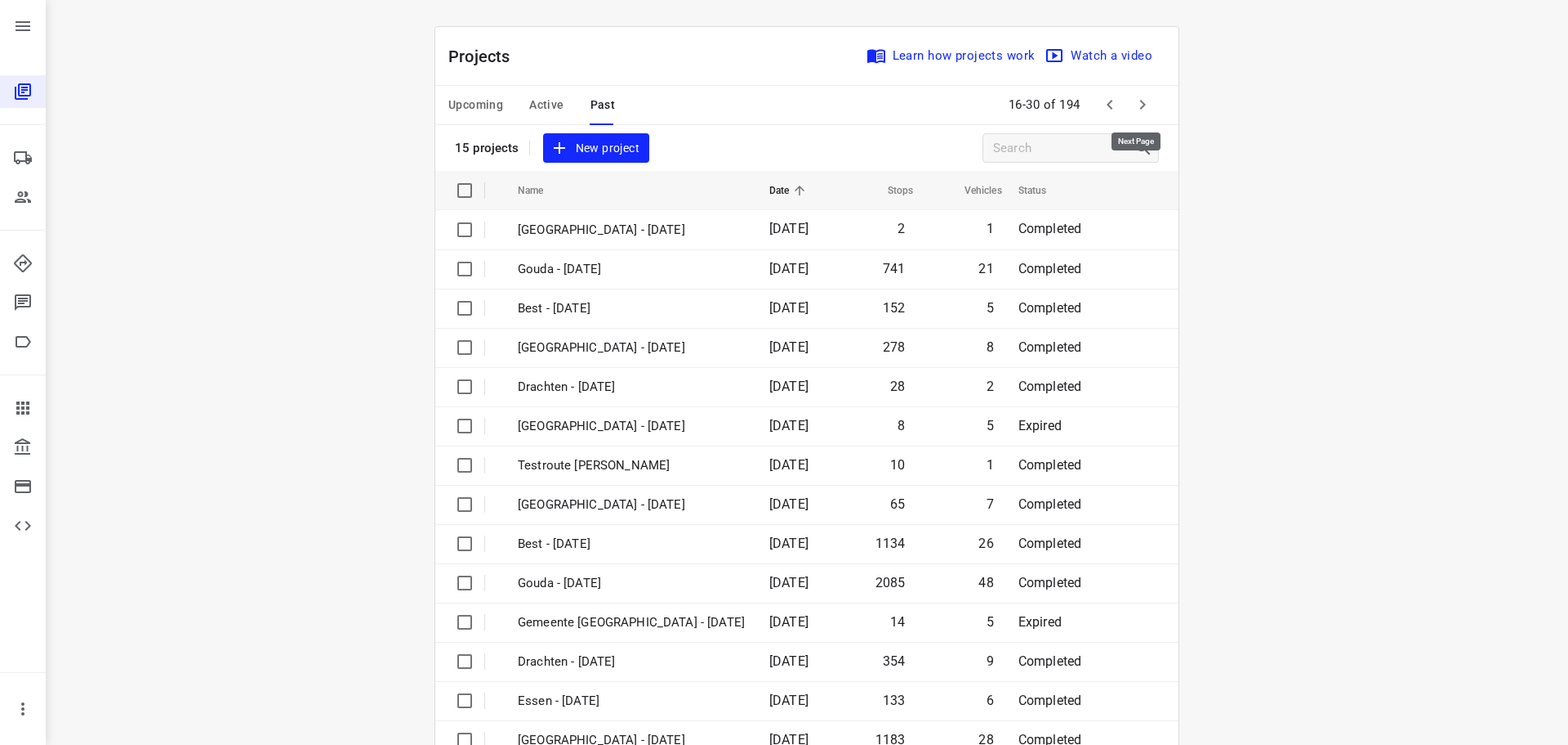
click at [1134, 93] on button "button" at bounding box center [1143, 105] width 33 height 33
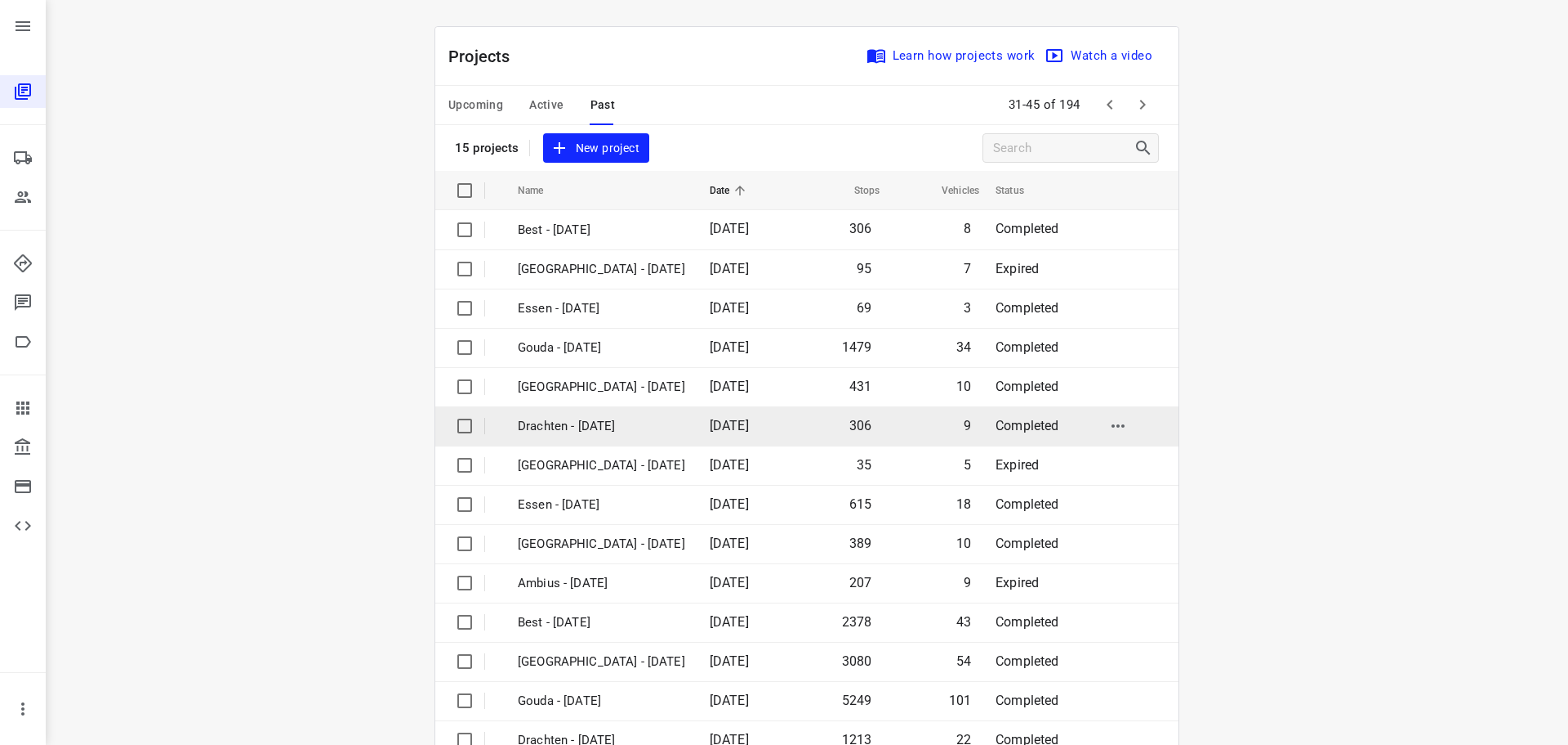
scroll to position [82, 0]
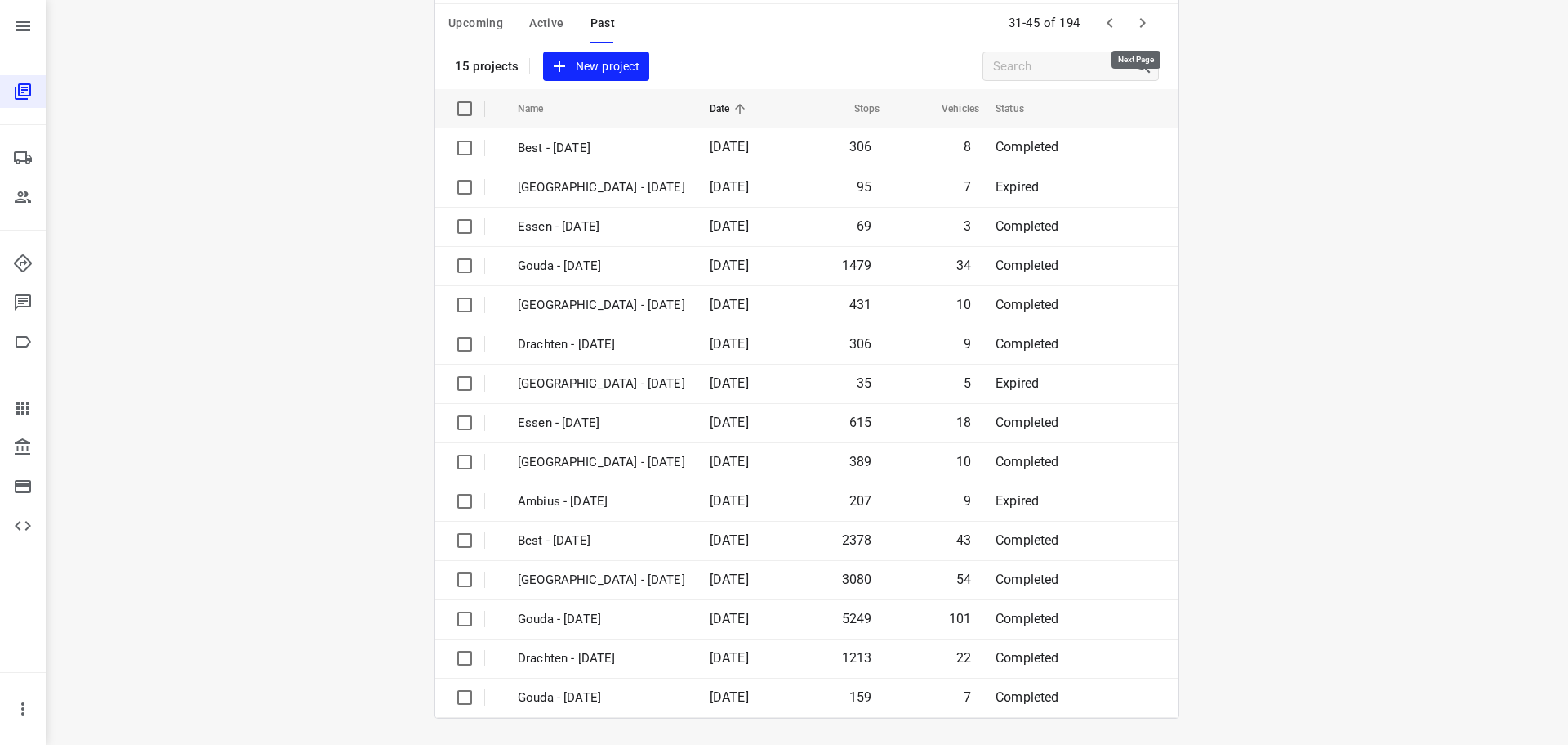
click at [1146, 28] on icon "button" at bounding box center [1143, 22] width 19 height 19
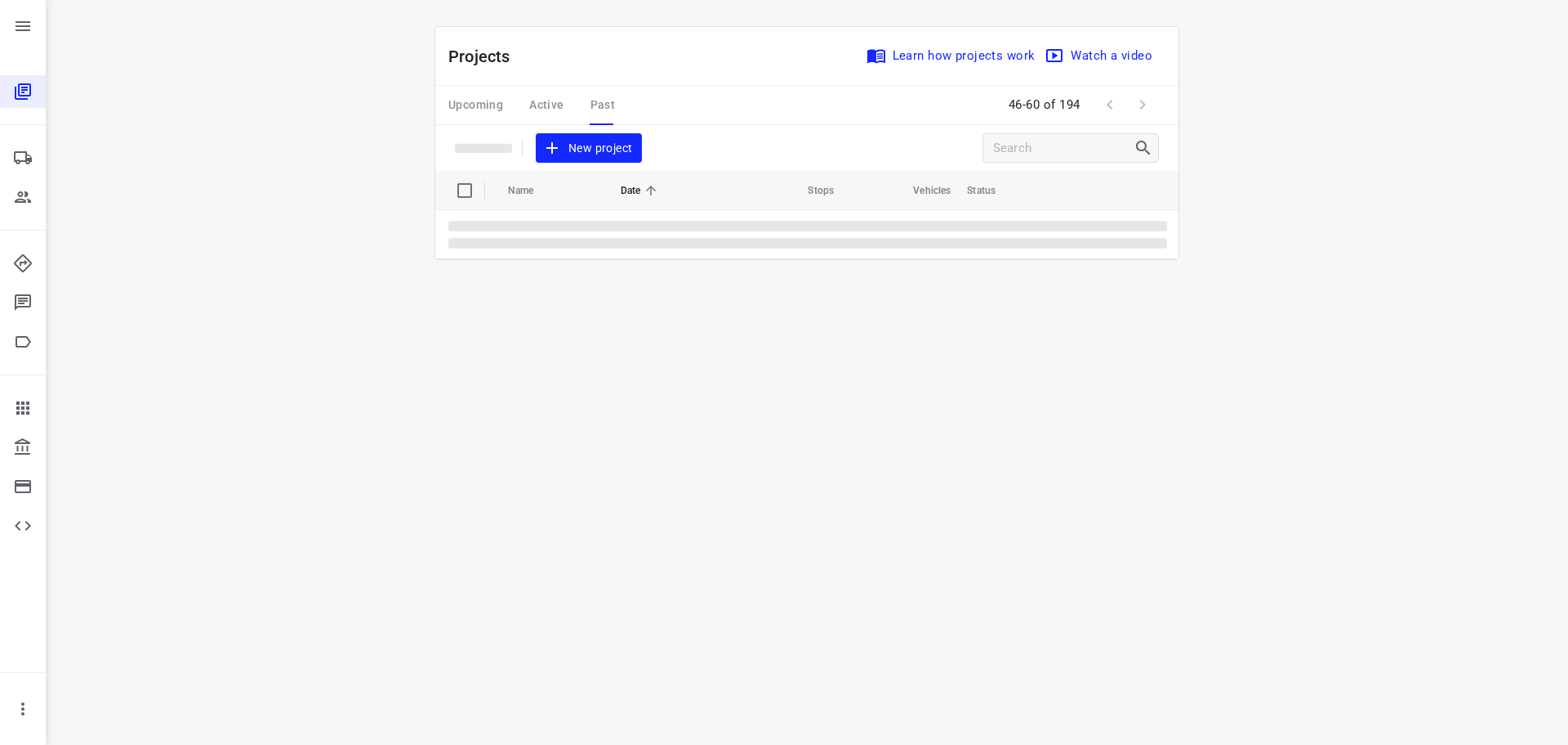
scroll to position [0, 0]
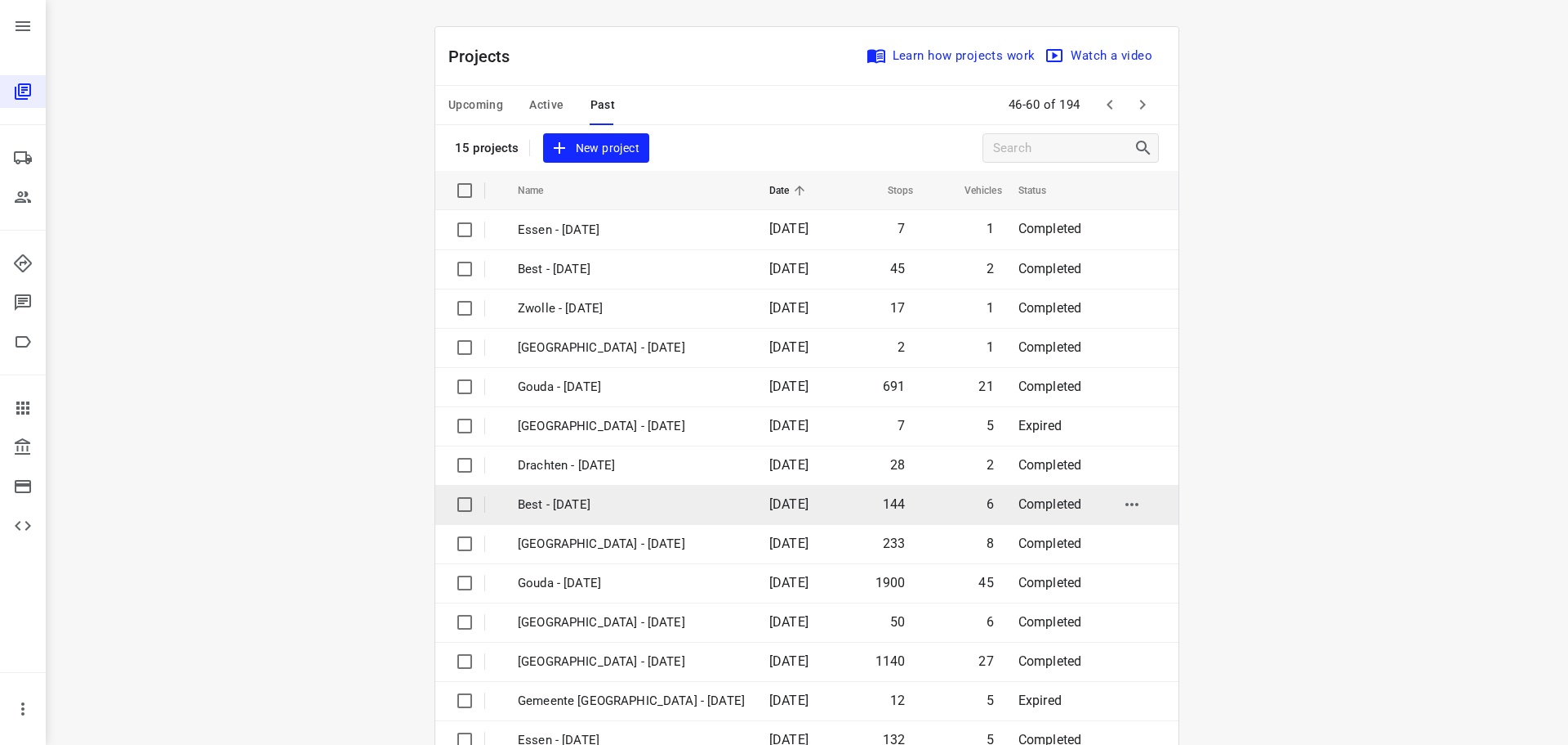
click at [577, 499] on p "Best - [DATE]" at bounding box center [631, 504] width 227 height 19
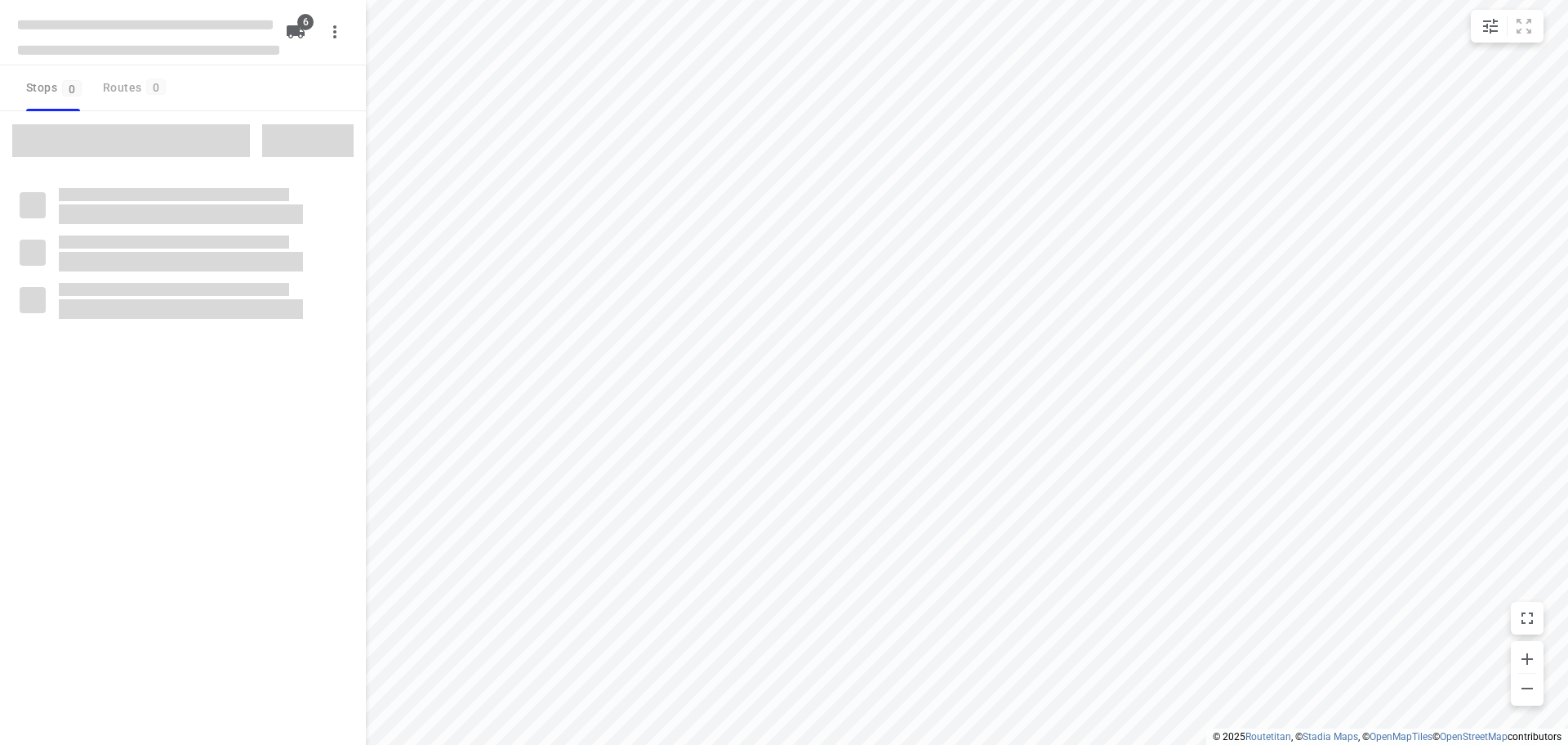
checkbox input "true"
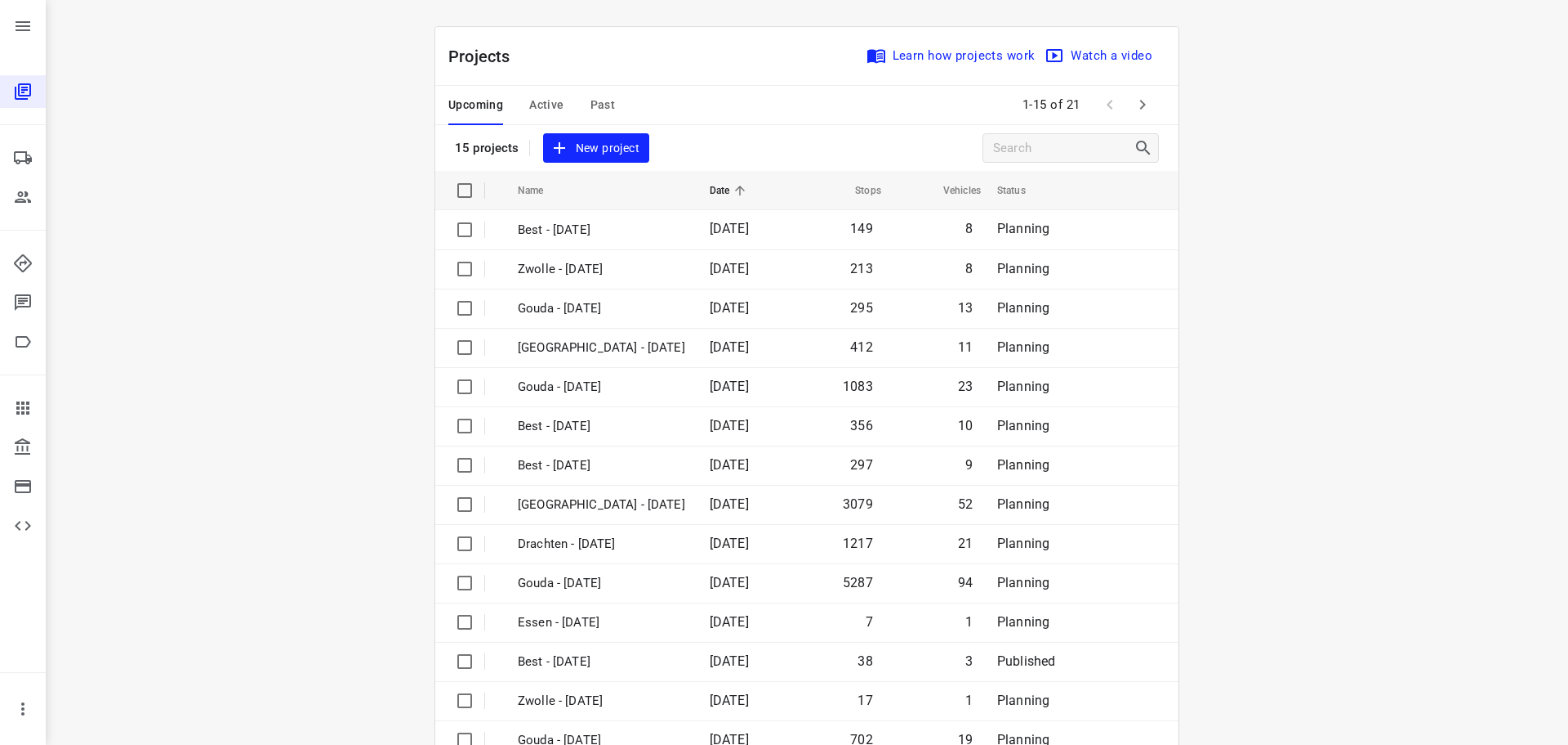
click at [593, 113] on span "Past" at bounding box center [603, 104] width 25 height 20
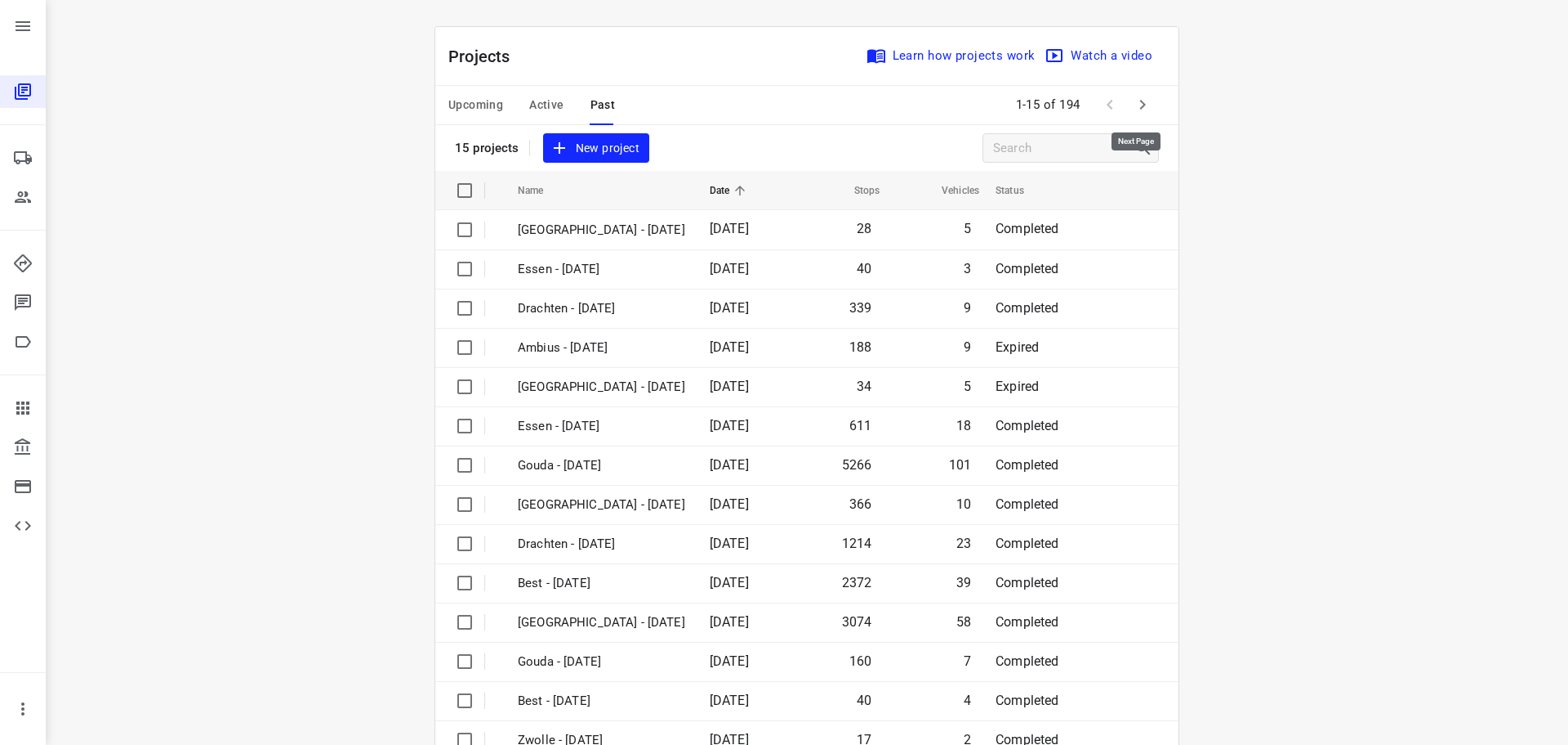
click at [1141, 100] on icon "button" at bounding box center [1143, 104] width 19 height 19
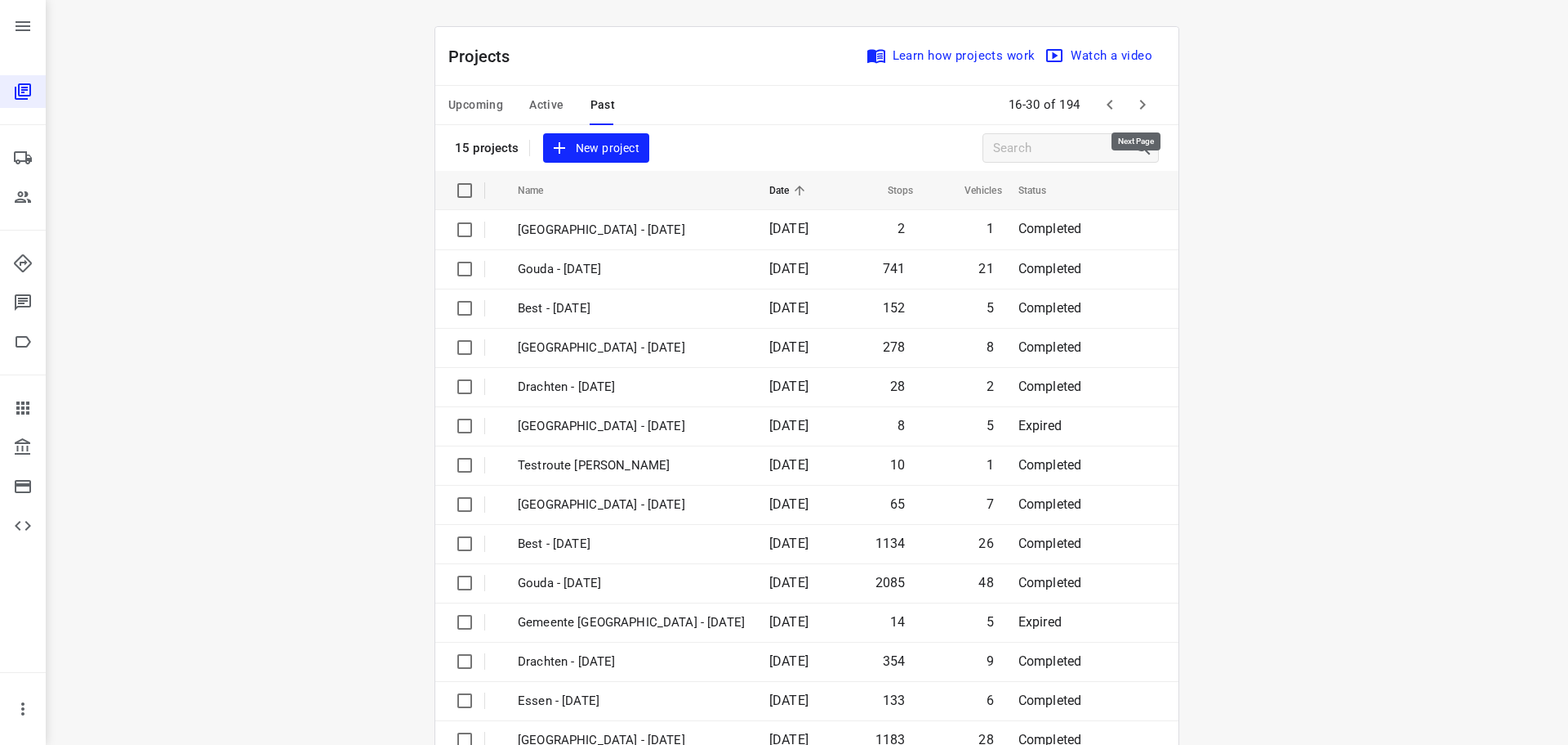
click at [1139, 109] on icon "button" at bounding box center [1143, 104] width 19 height 19
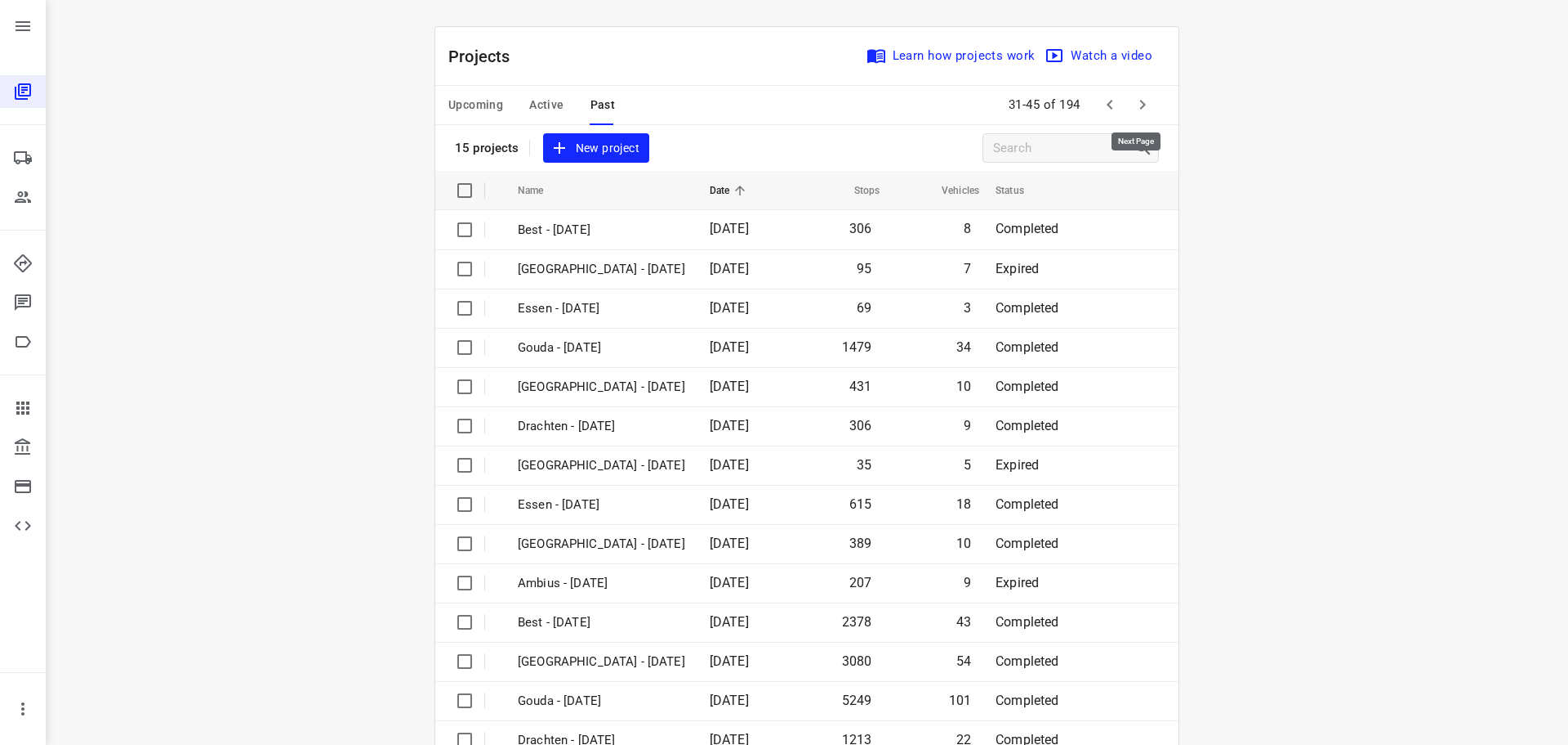
click at [1139, 109] on icon "button" at bounding box center [1143, 104] width 19 height 19
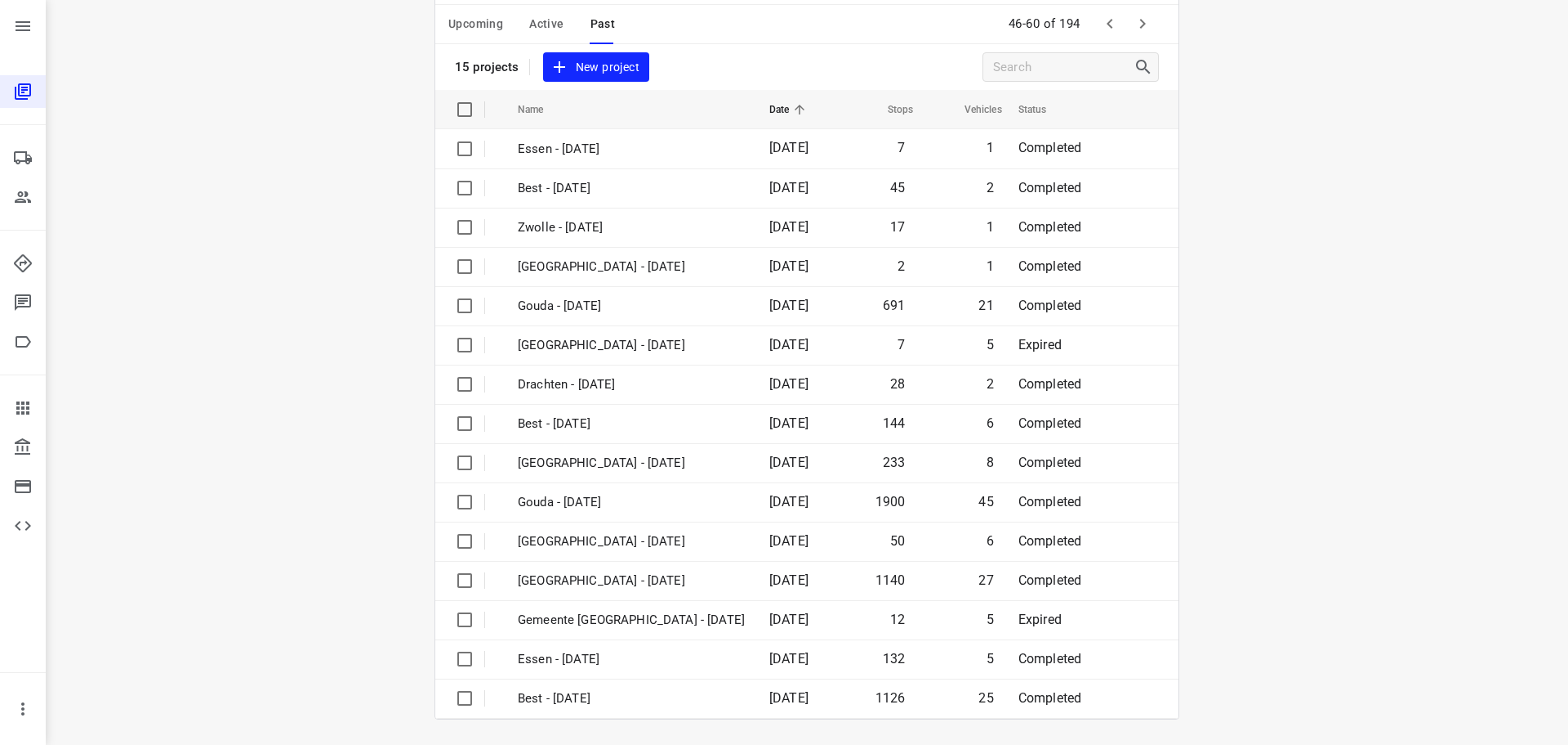
scroll to position [82, 0]
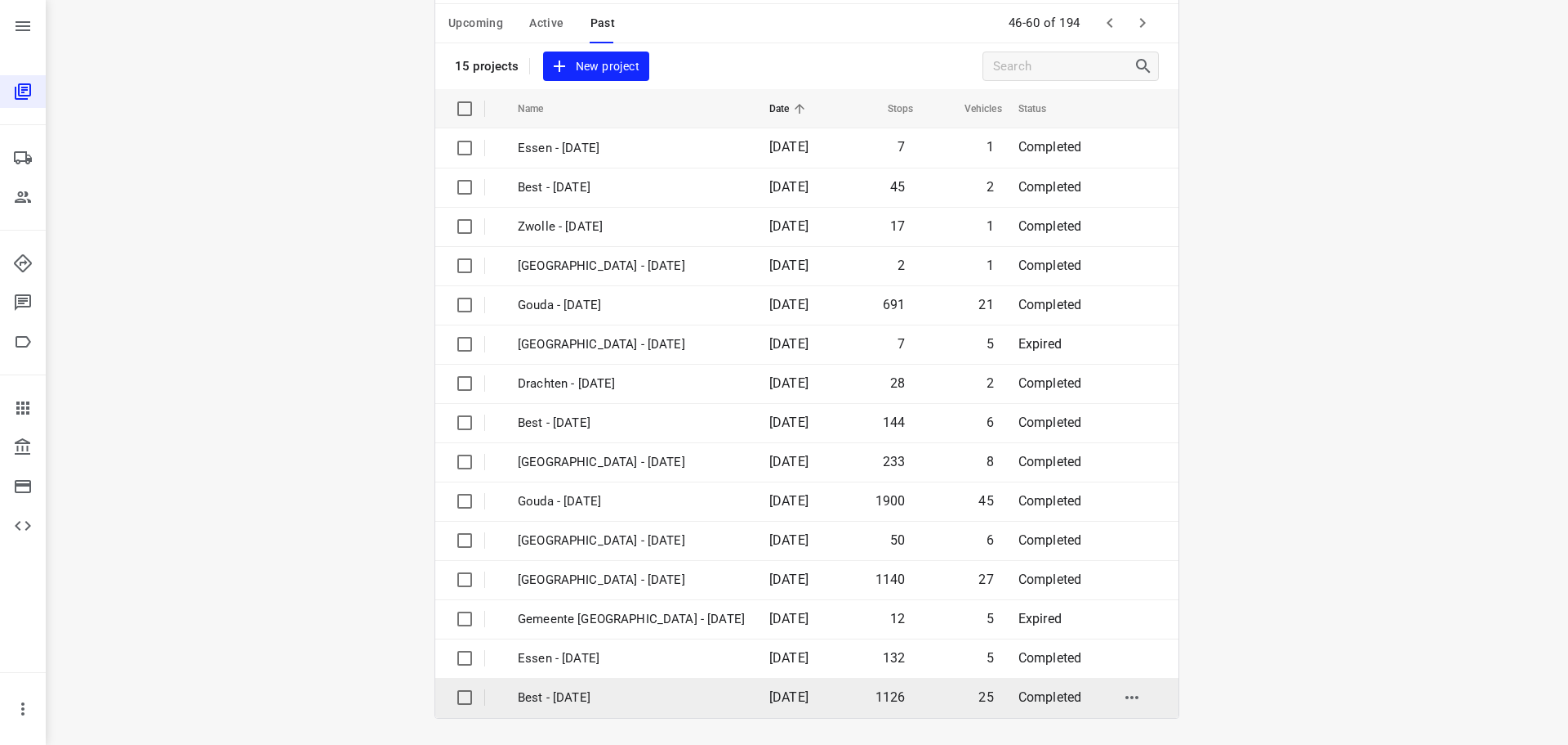
click at [541, 702] on p "Best - [DATE]" at bounding box center [631, 697] width 227 height 19
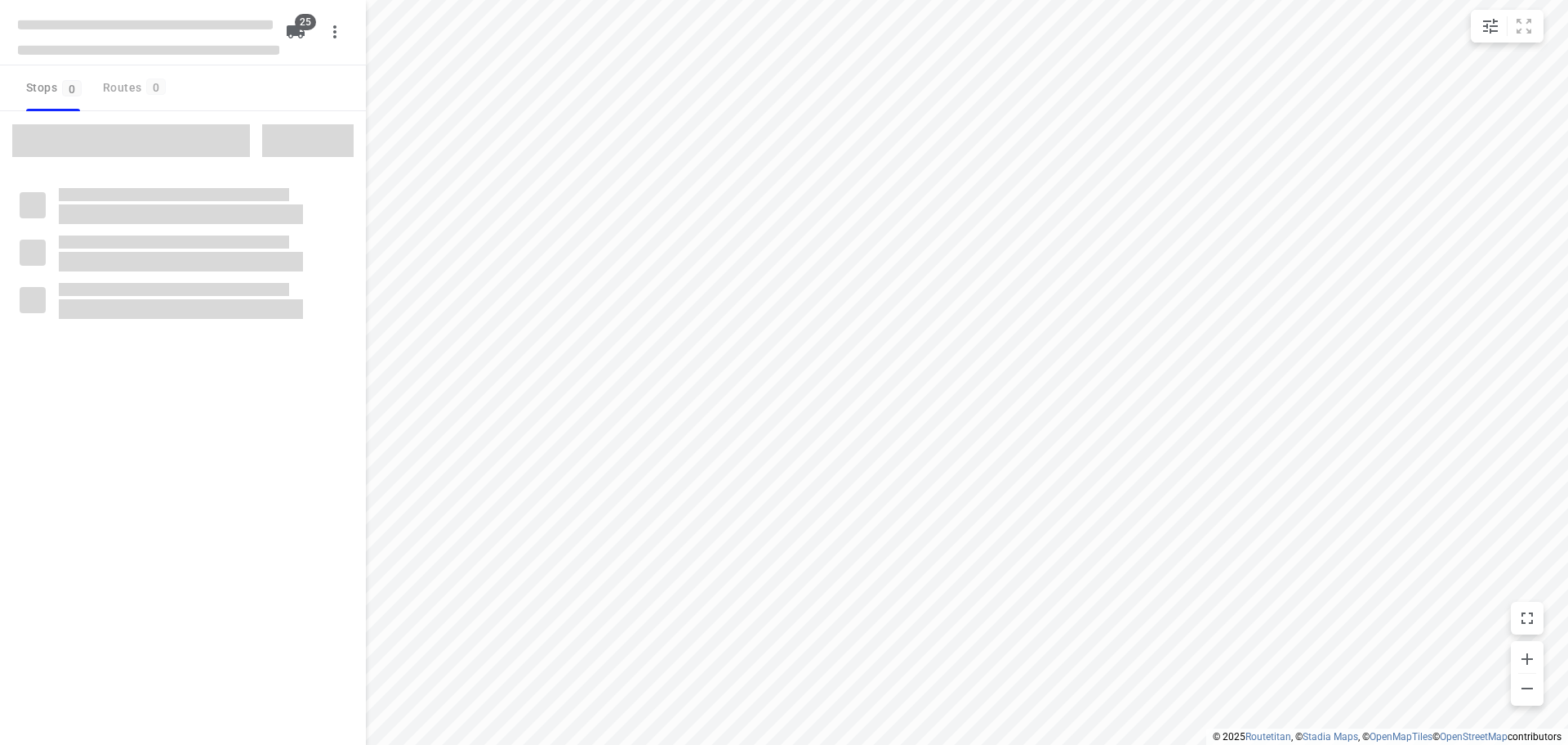
checkbox input "true"
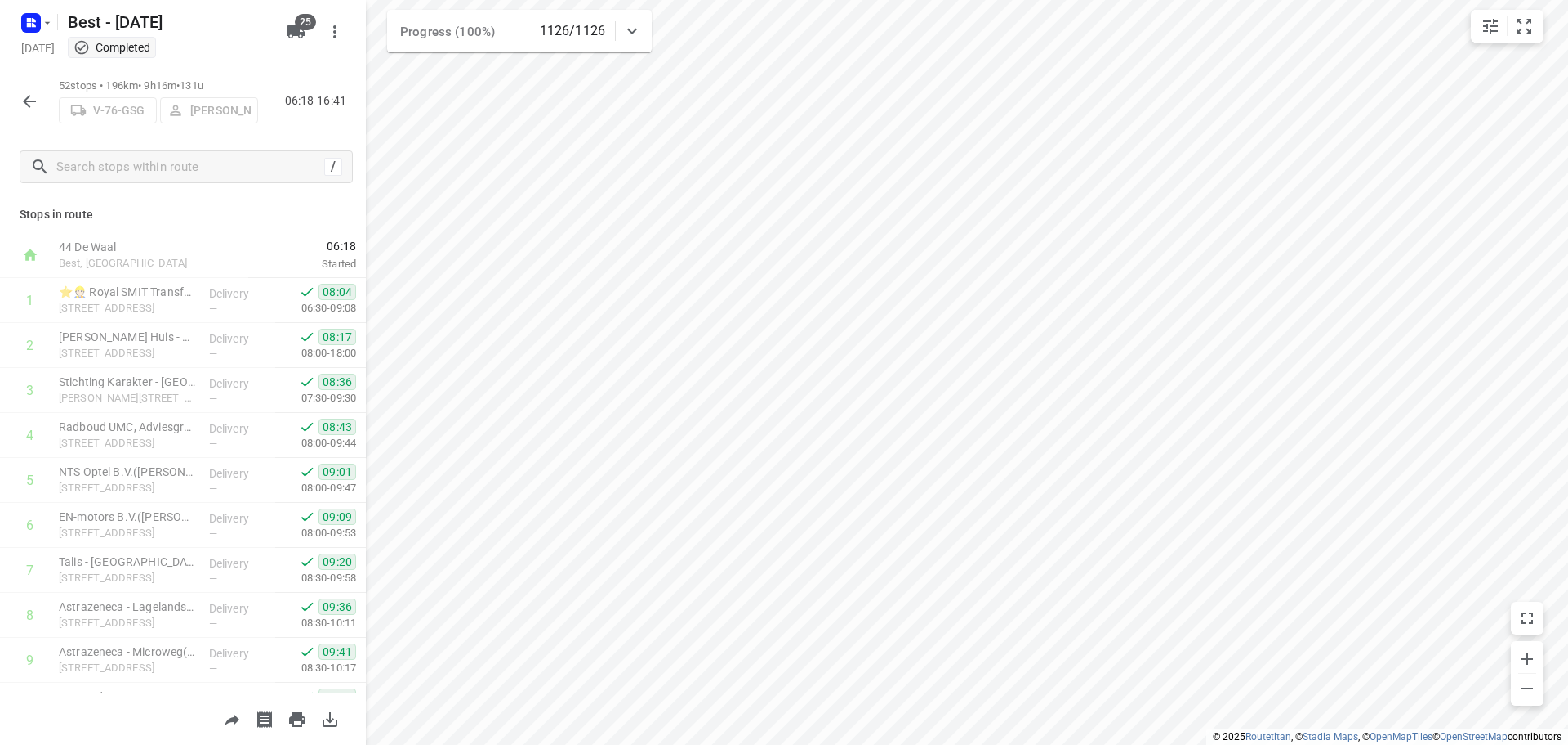
scroll to position [1968, 0]
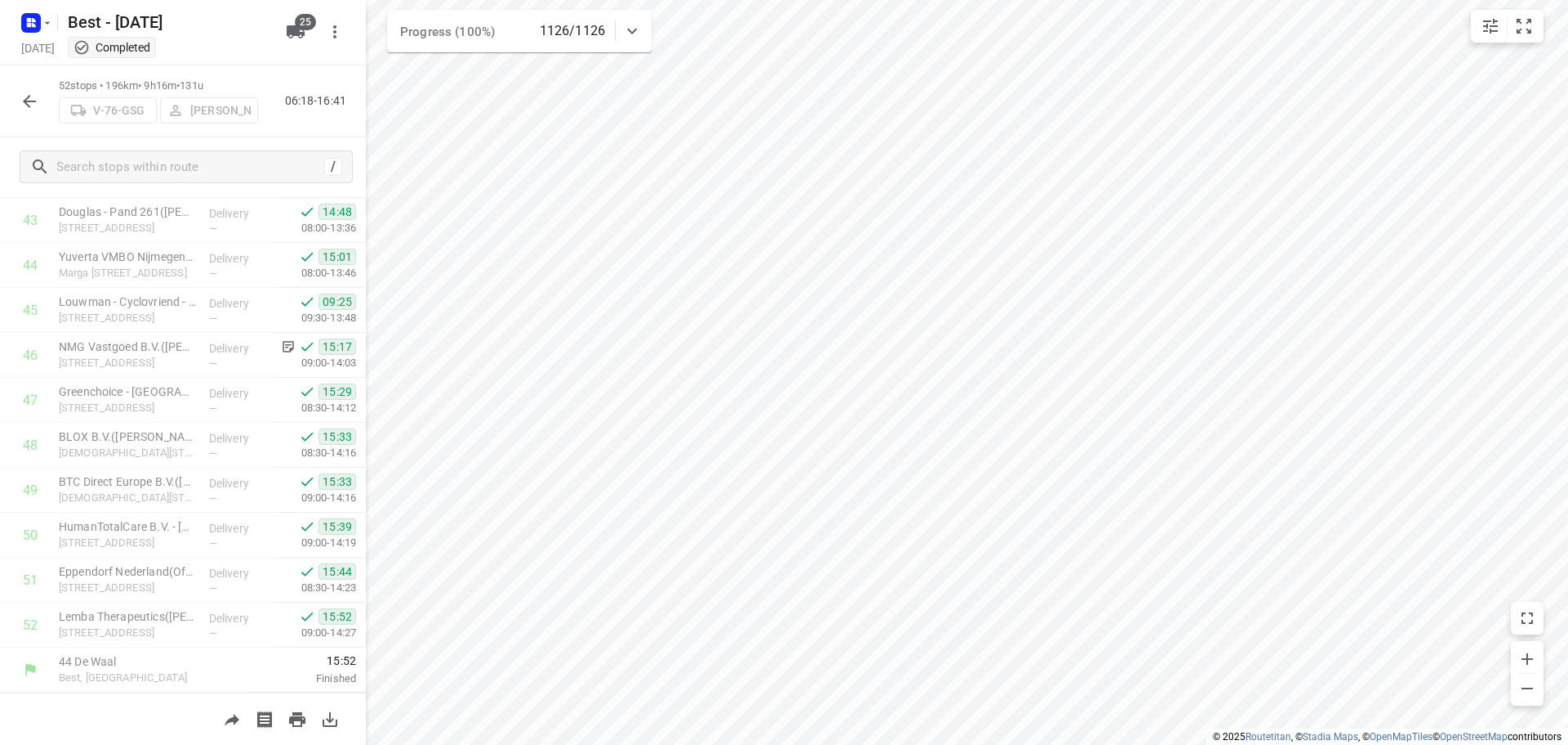
drag, startPoint x: 22, startPoint y: 103, endPoint x: 3, endPoint y: 31, distance: 74.5
click at [22, 102] on icon "button" at bounding box center [29, 101] width 19 height 19
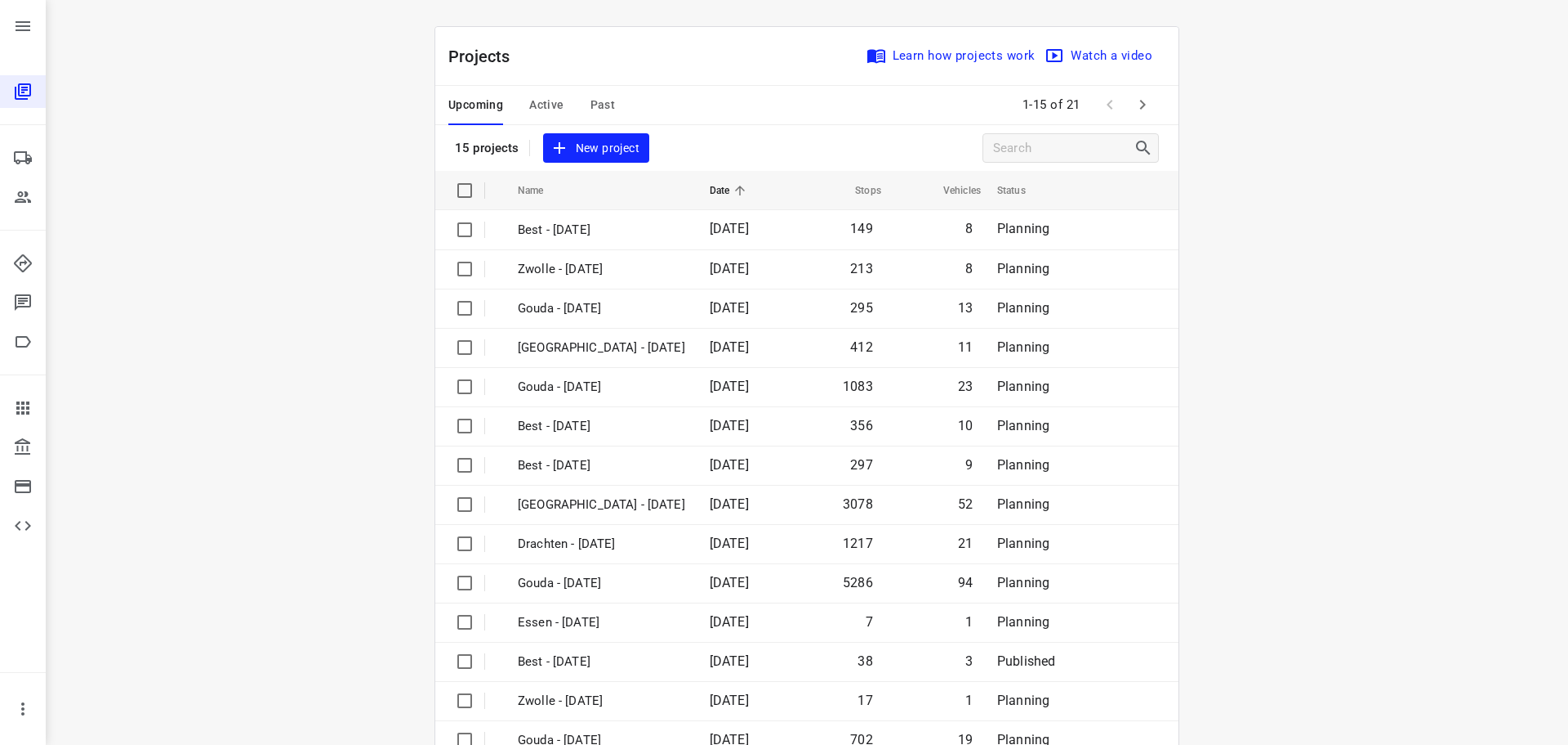
click at [598, 96] on span "Past" at bounding box center [603, 104] width 25 height 20
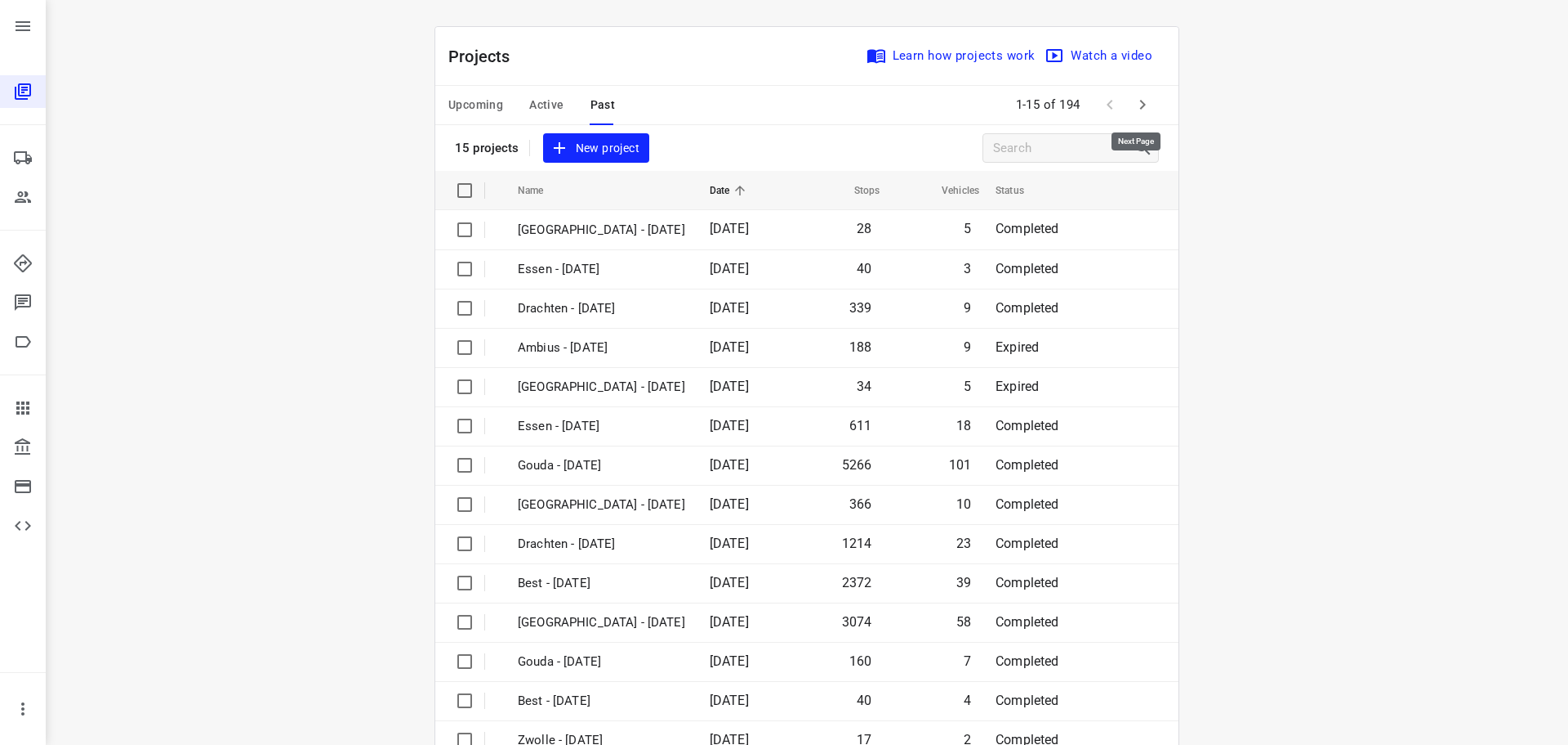
click at [1136, 96] on icon "button" at bounding box center [1143, 104] width 19 height 19
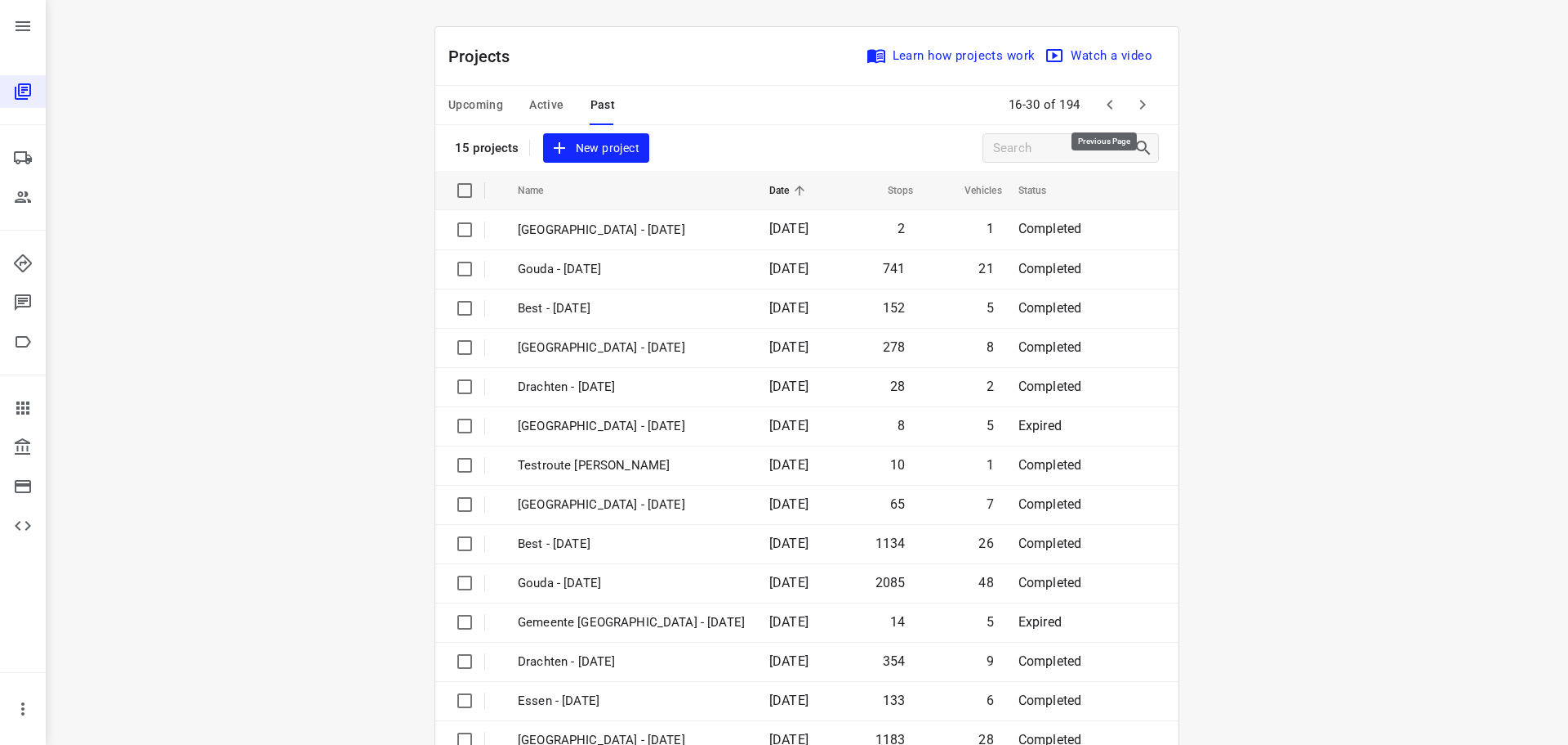
click at [1101, 94] on button "button" at bounding box center [1111, 105] width 33 height 33
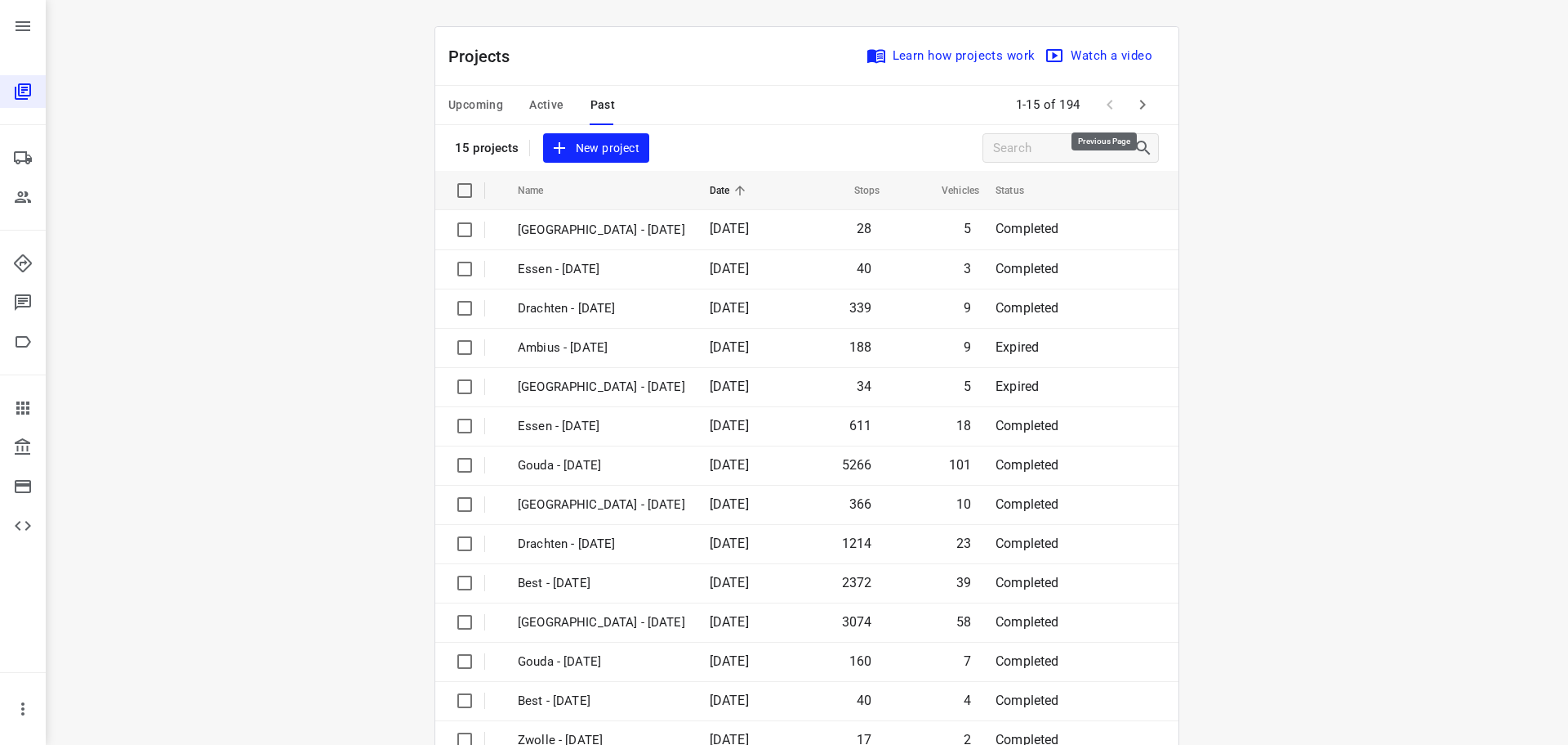
drag, startPoint x: 1101, startPoint y: 94, endPoint x: 748, endPoint y: 49, distance: 355.9
click at [748, 49] on div "Projects Learn how projects work Watch a video" at bounding box center [807, 56] width 744 height 58
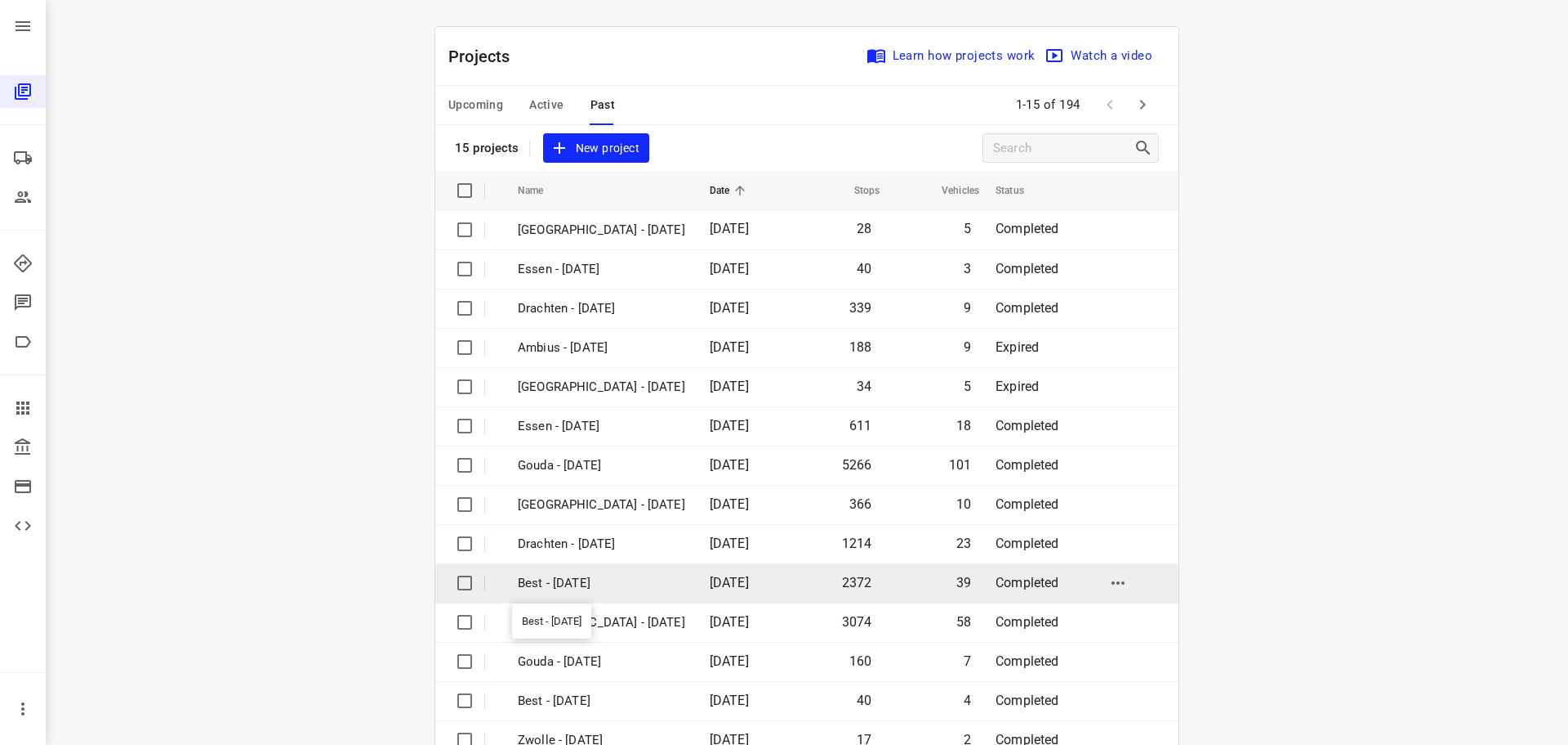
click at [546, 585] on p "Best - Monday" at bounding box center [602, 582] width 167 height 19
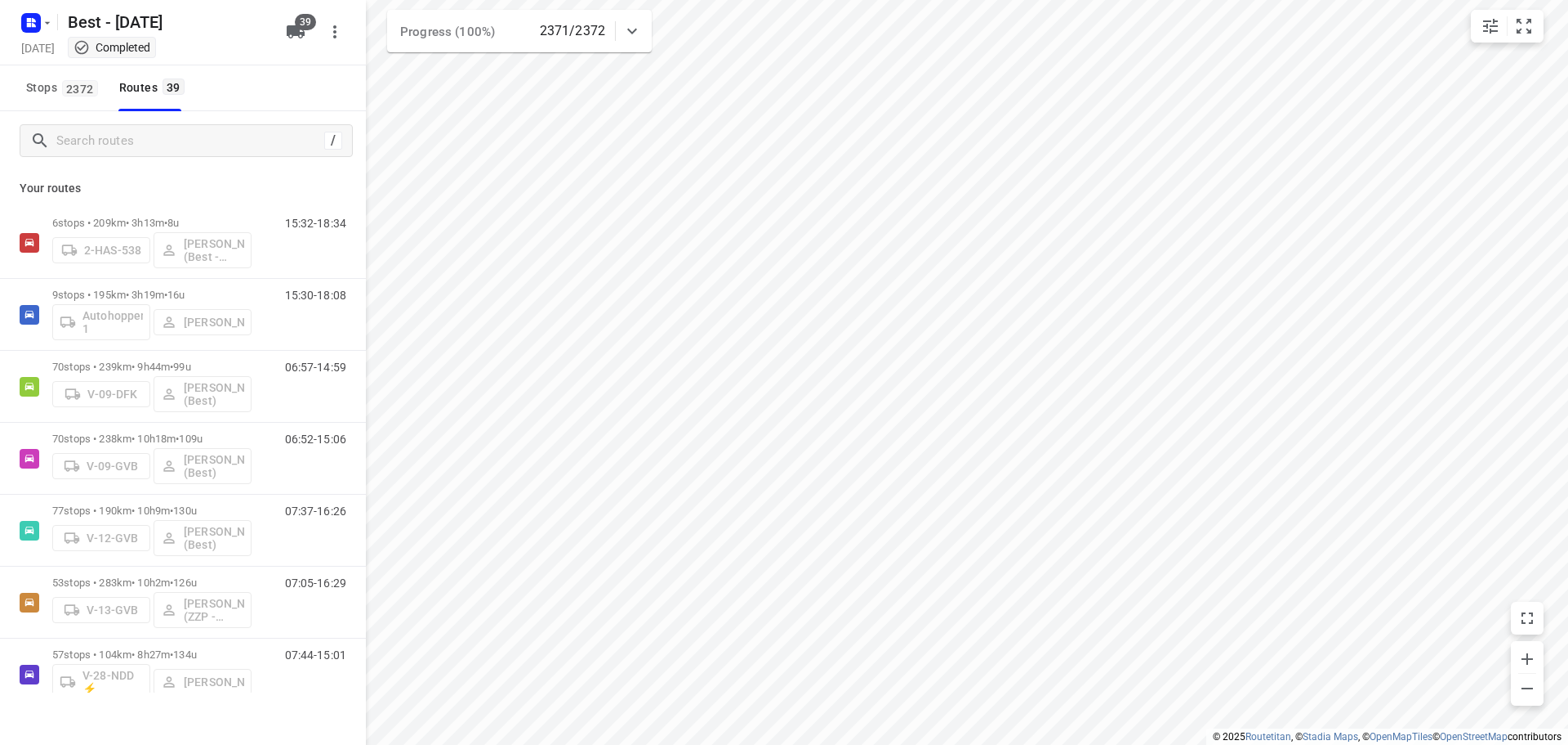
checkbox input "true"
click at [97, 139] on input "Search routes" at bounding box center [204, 141] width 294 height 25
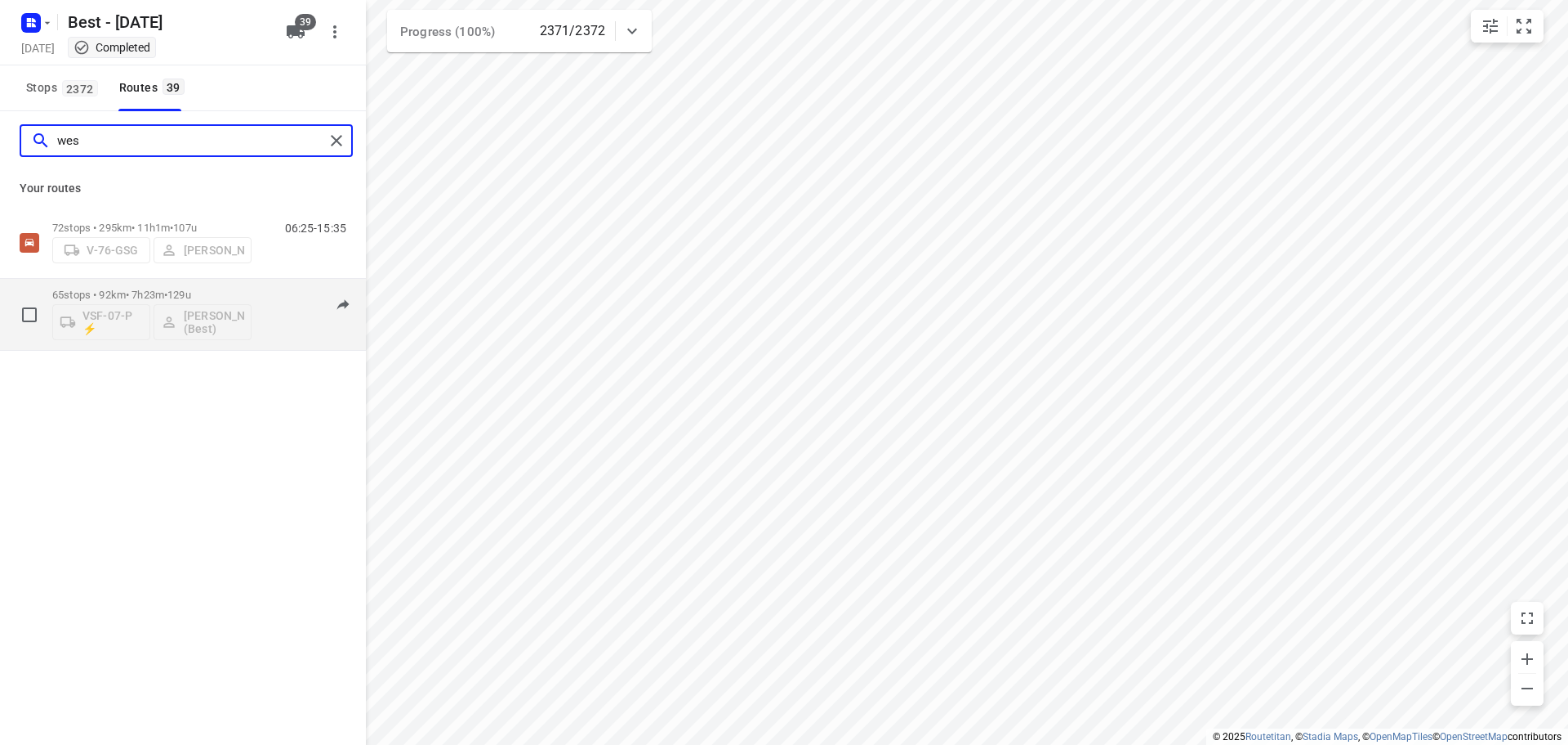
type input "wes"
click at [275, 329] on div "06:34-14:46" at bounding box center [306, 317] width 82 height 59
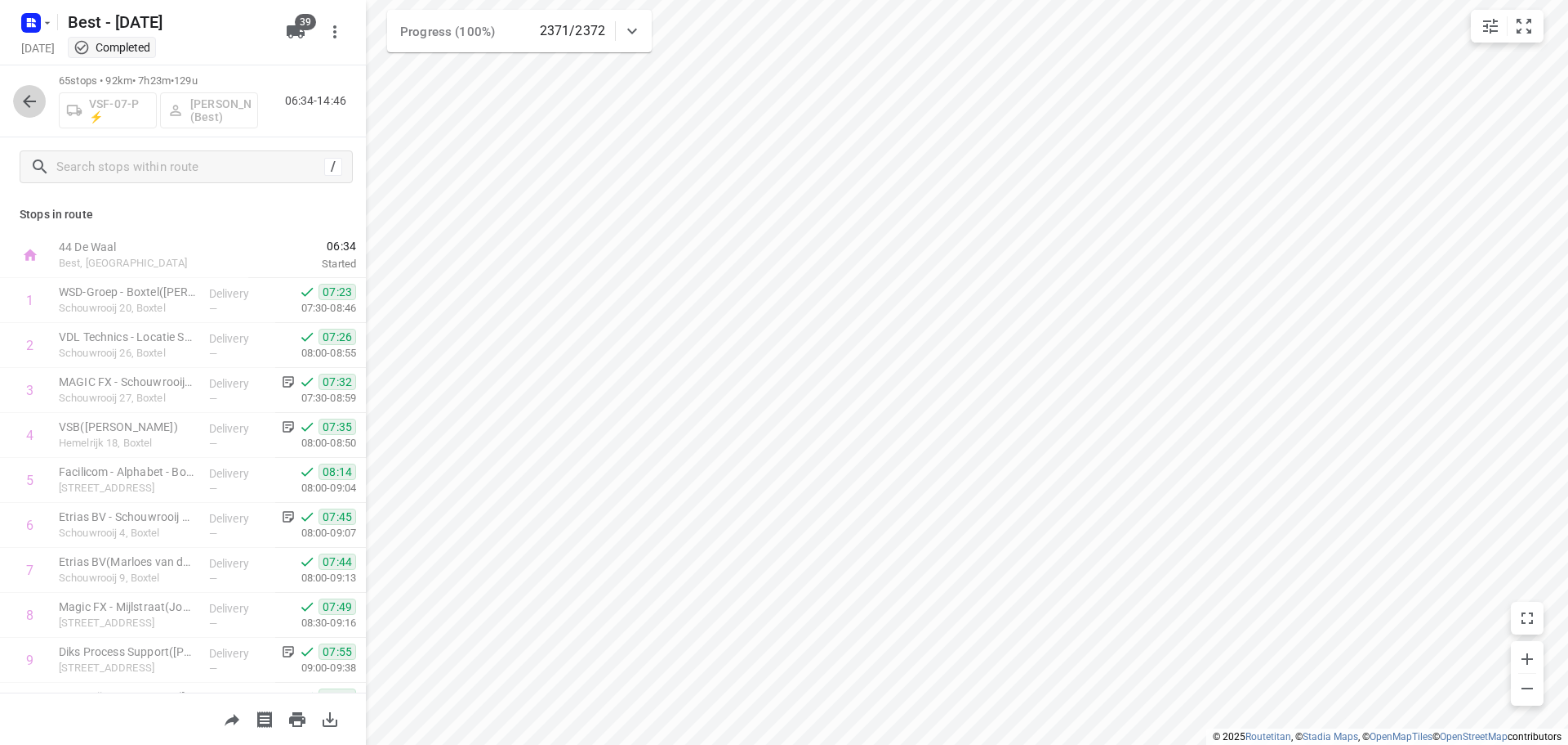
click at [35, 94] on icon "button" at bounding box center [29, 101] width 19 height 19
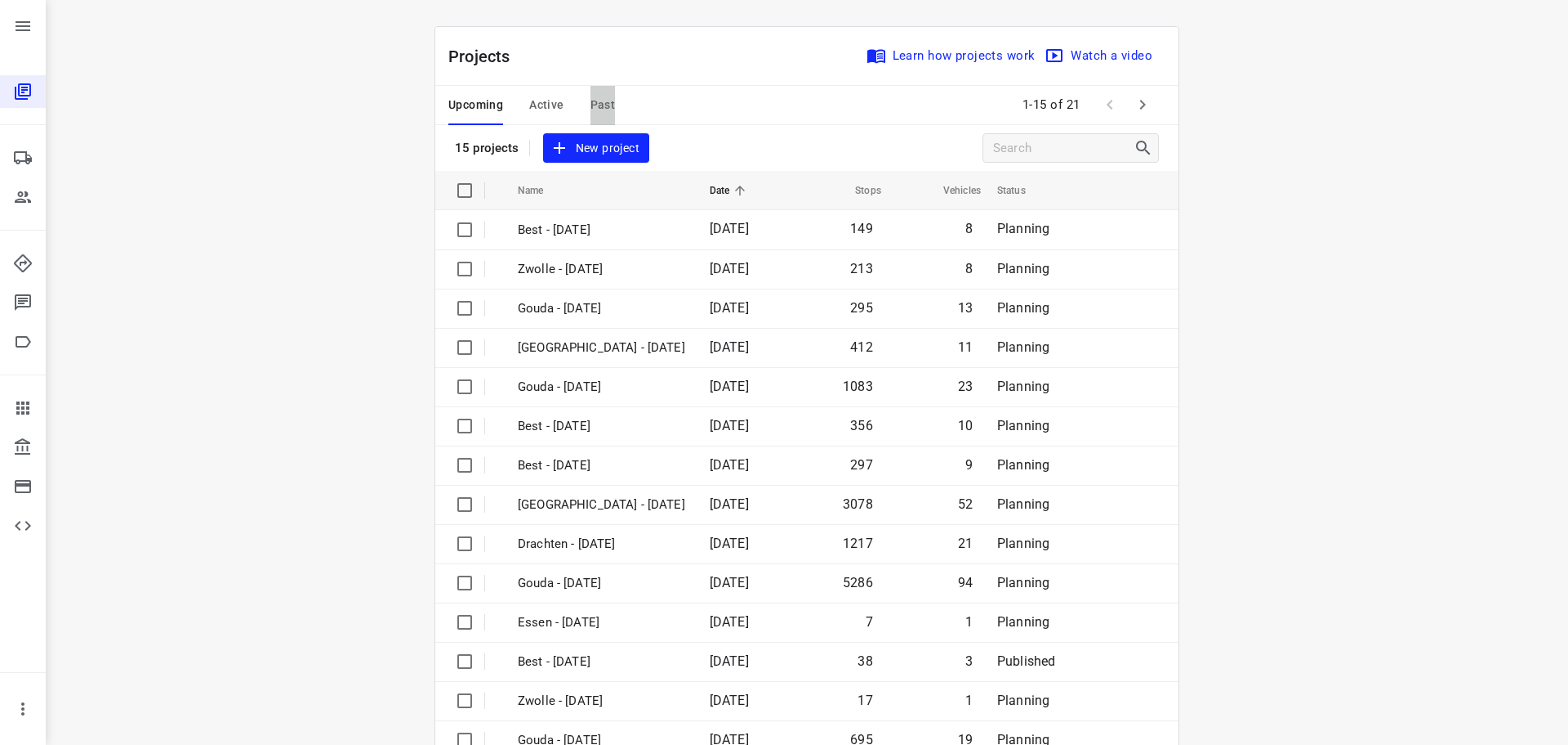
click at [591, 108] on span "Past" at bounding box center [603, 104] width 25 height 20
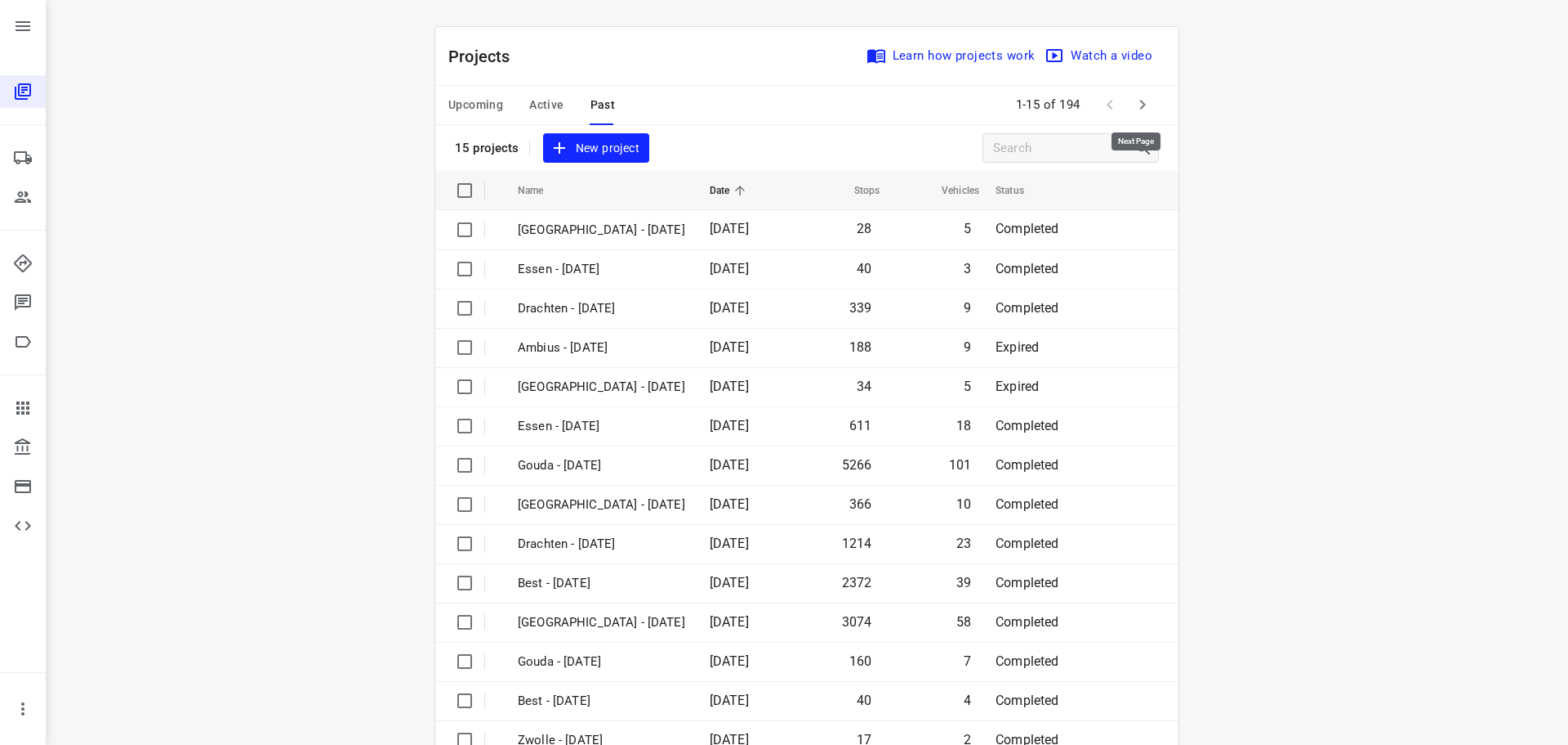
click at [1150, 105] on button "button" at bounding box center [1143, 105] width 33 height 33
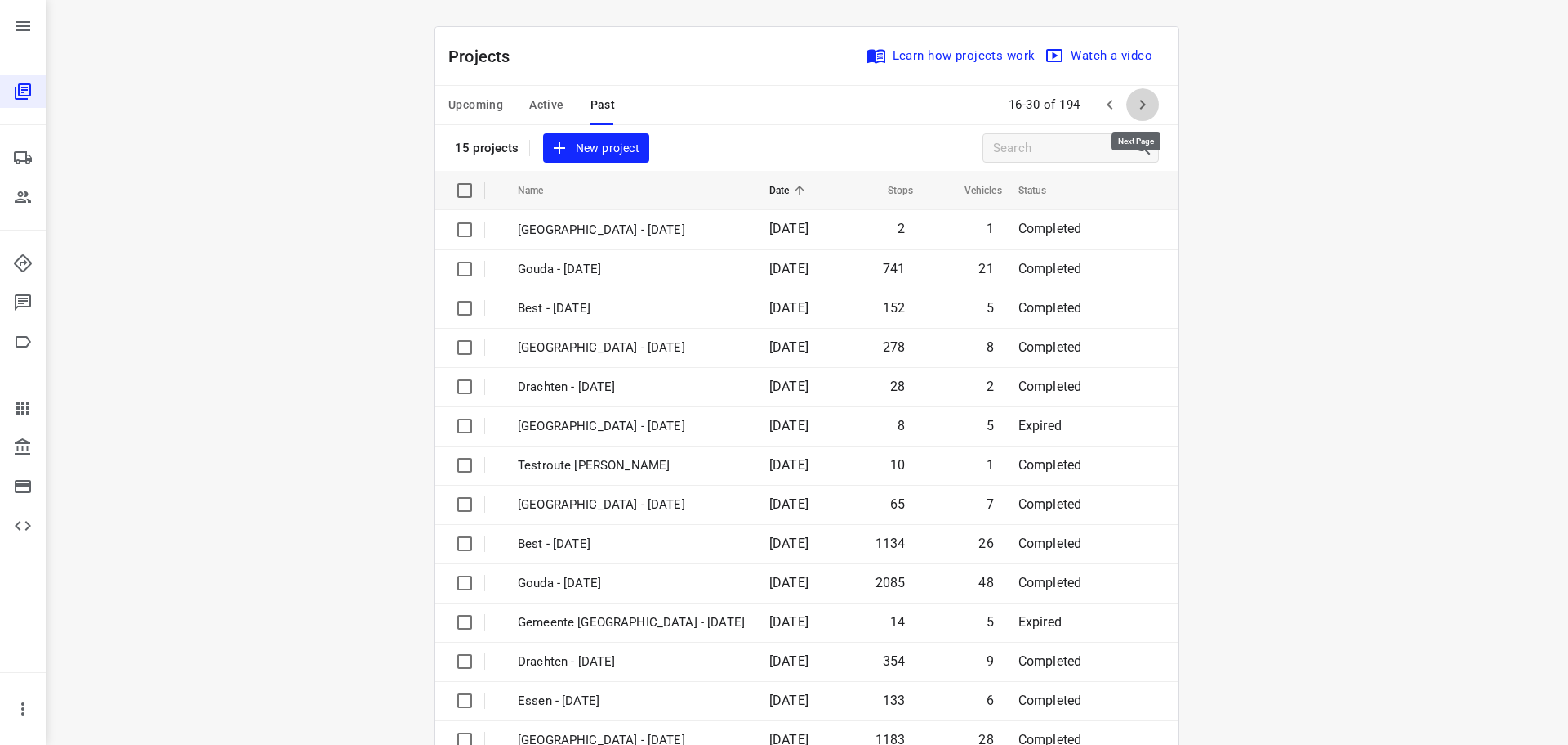
click at [1143, 99] on icon "button" at bounding box center [1143, 104] width 19 height 19
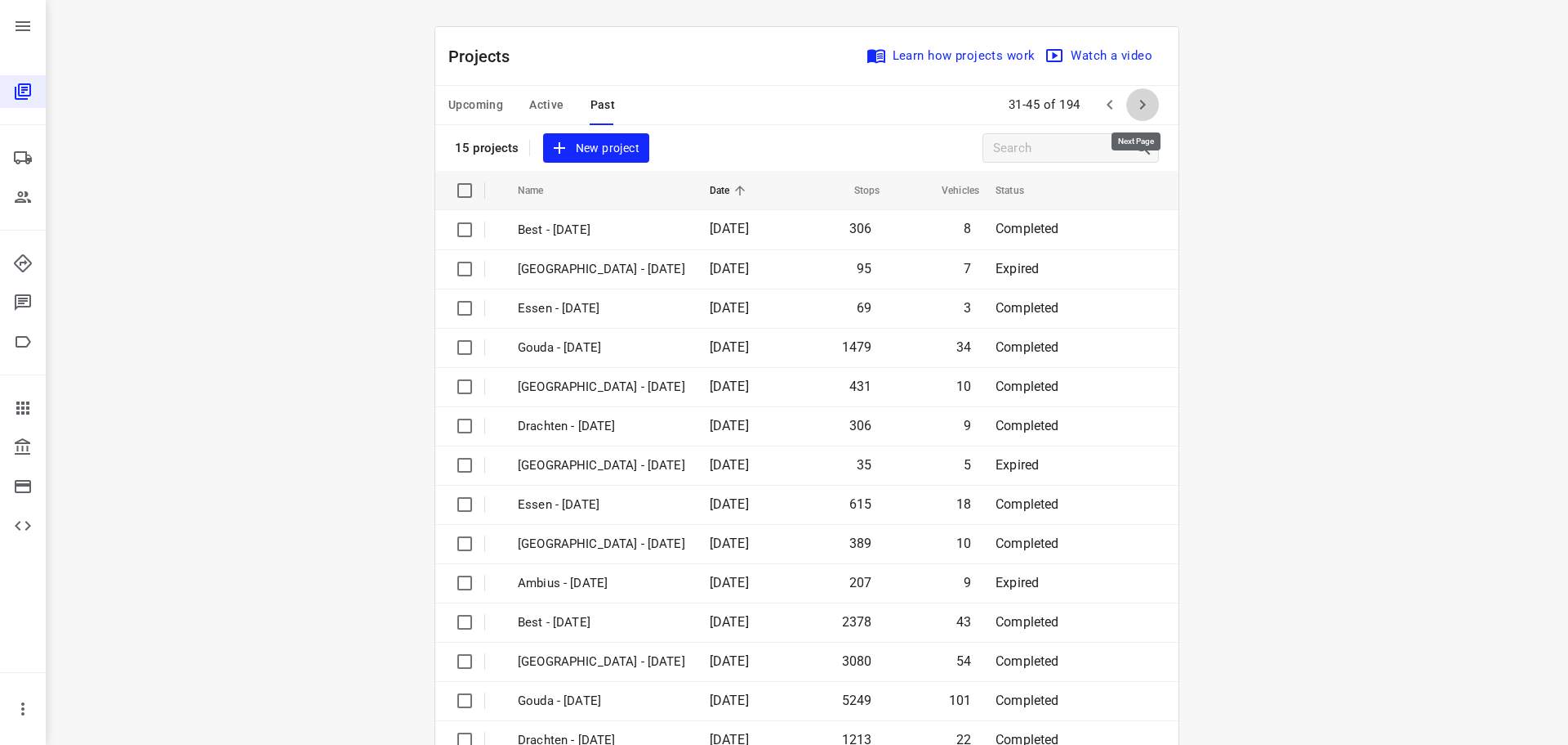
click at [1143, 99] on icon "button" at bounding box center [1143, 104] width 19 height 19
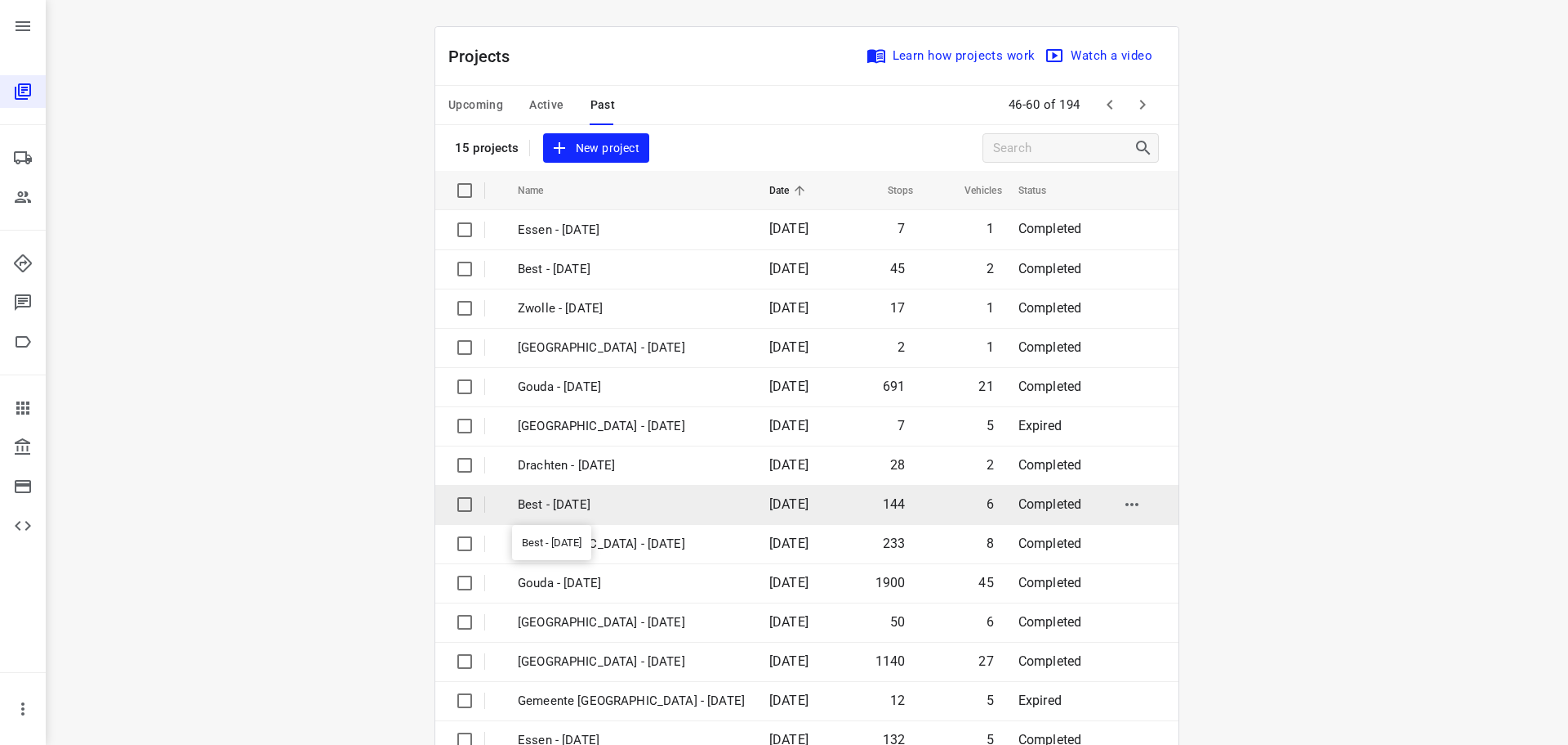
click at [528, 497] on p "Best - [DATE]" at bounding box center [631, 504] width 227 height 19
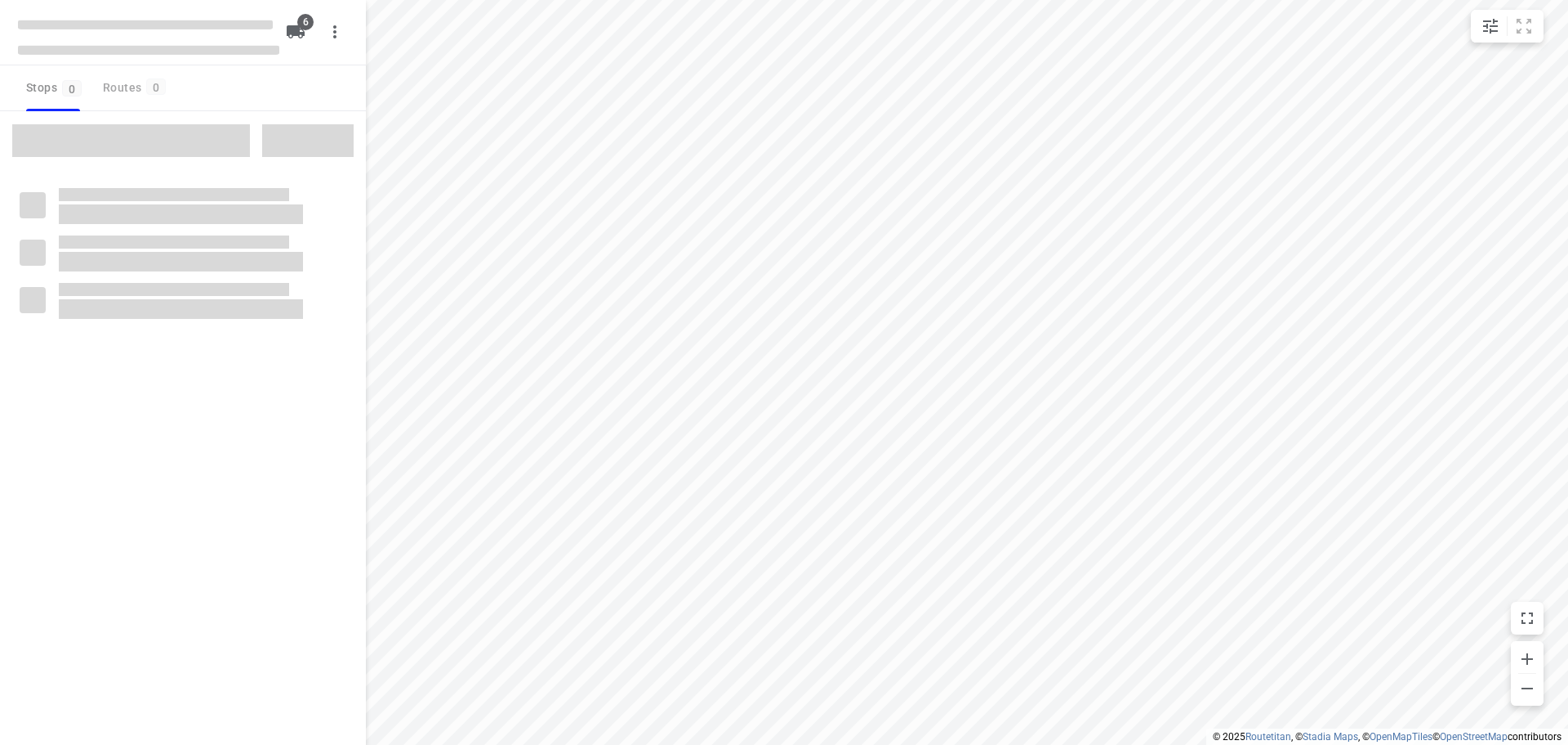
checkbox input "true"
